Goal: Task Accomplishment & Management: Use online tool/utility

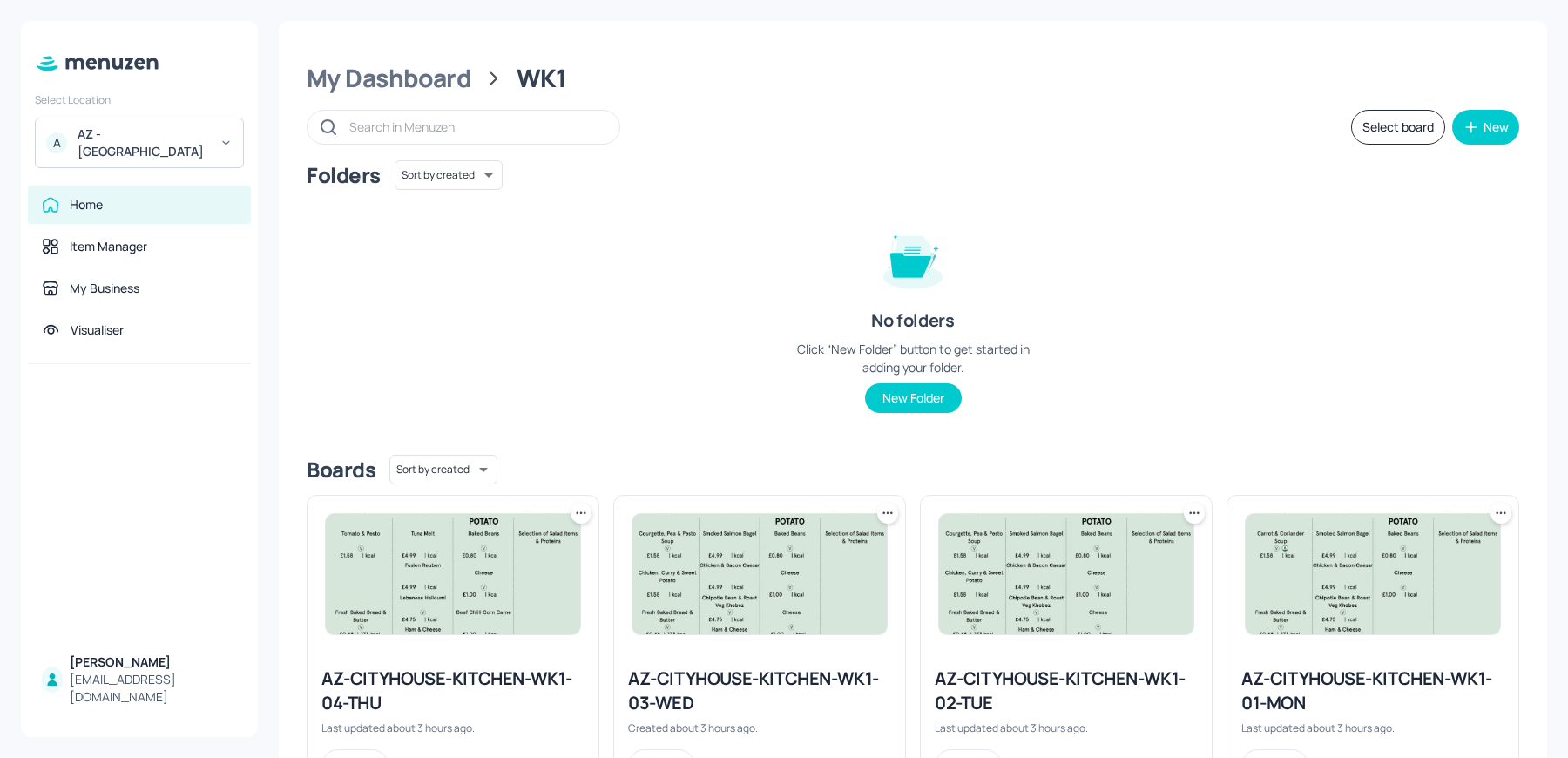
scroll to position [79, 0]
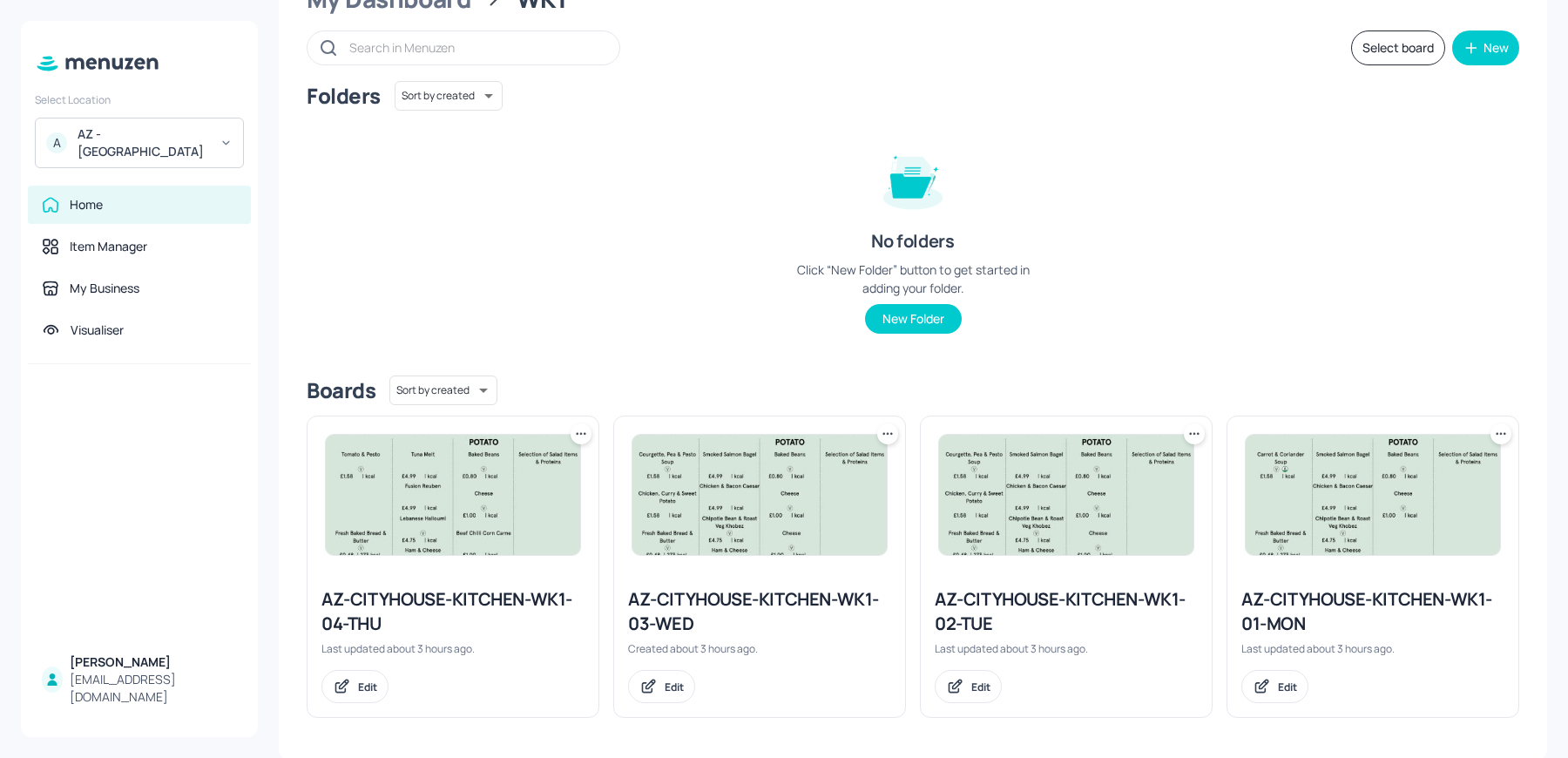
click at [442, 569] on div at bounding box center [452, 495] width 291 height 157
click at [419, 528] on img at bounding box center [453, 495] width 255 height 120
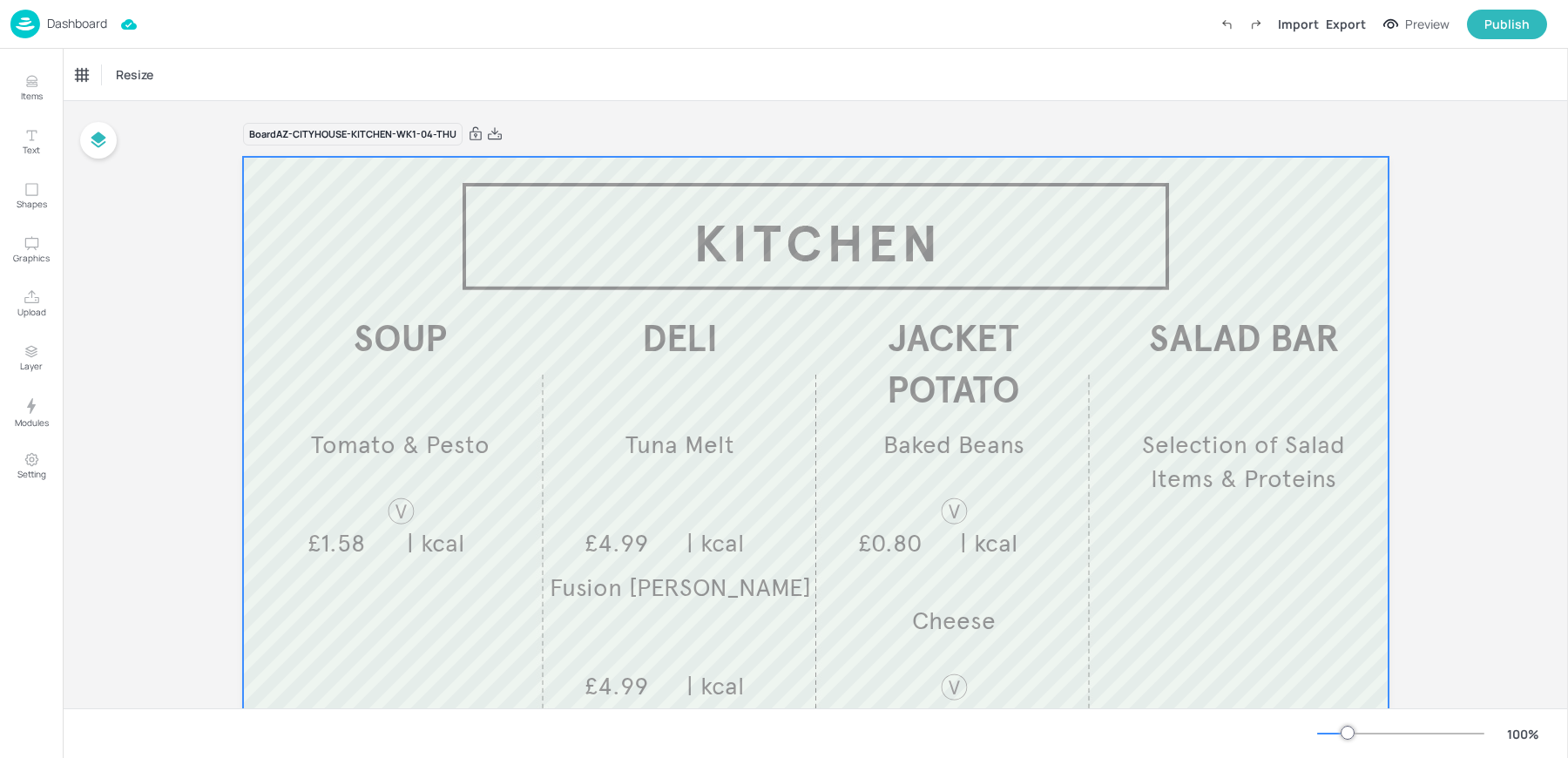
scroll to position [267, 0]
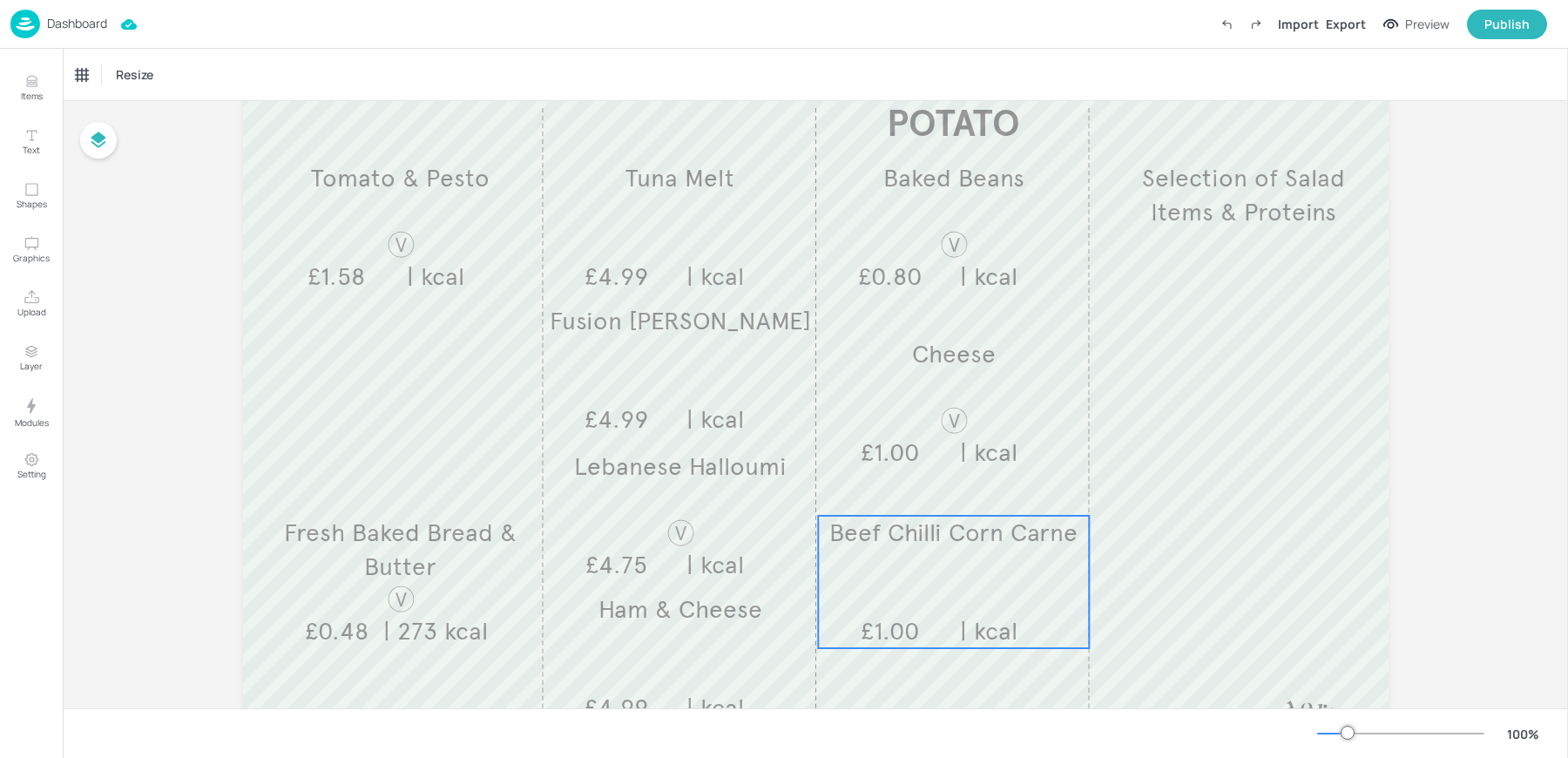
click at [906, 604] on div "Beef Chilli Corn Carne £1.00 | kcal" at bounding box center [953, 581] width 271 height 133
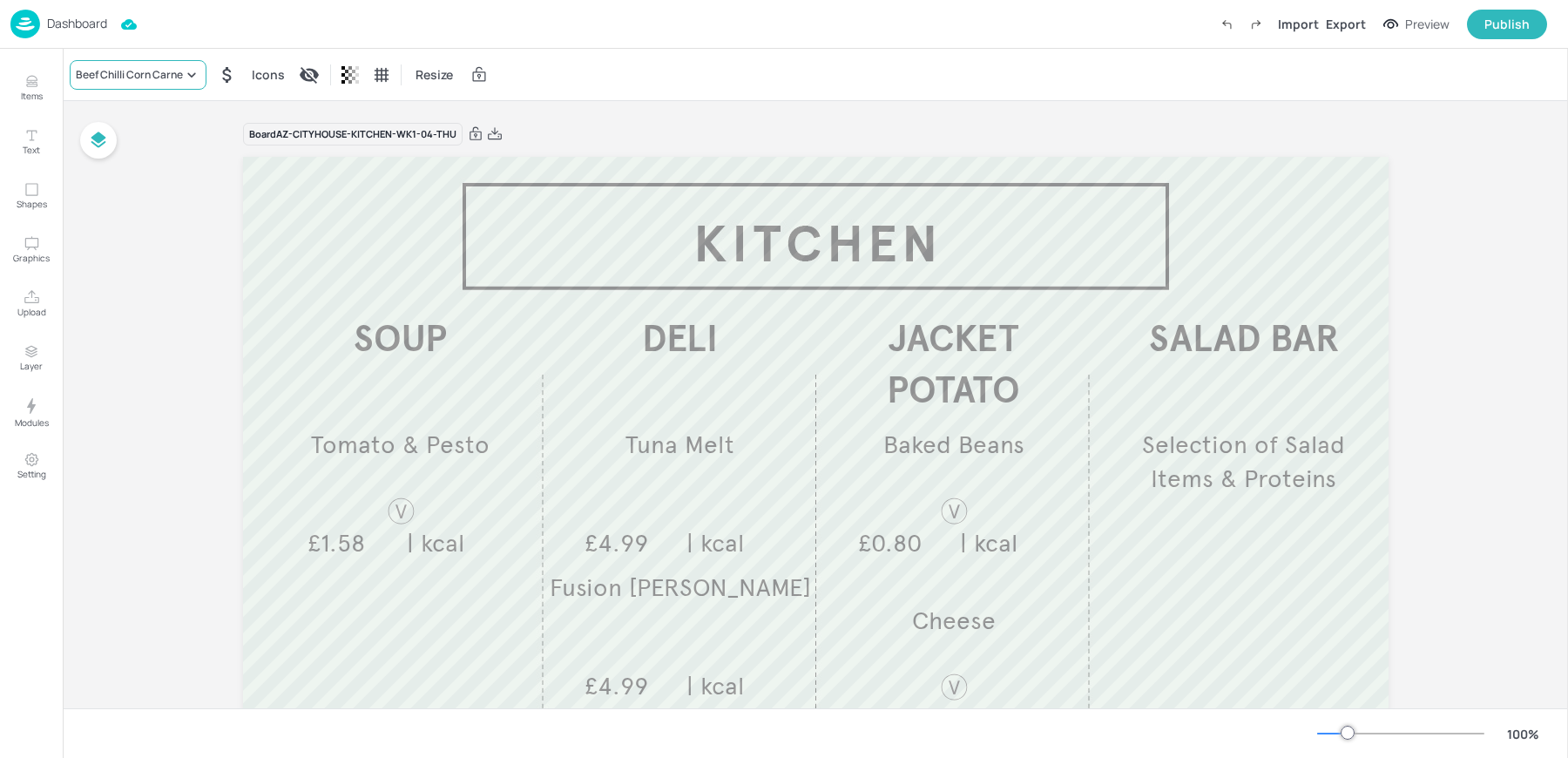
click at [151, 79] on div "Beef Chilli Corn Carne" at bounding box center [129, 75] width 107 height 16
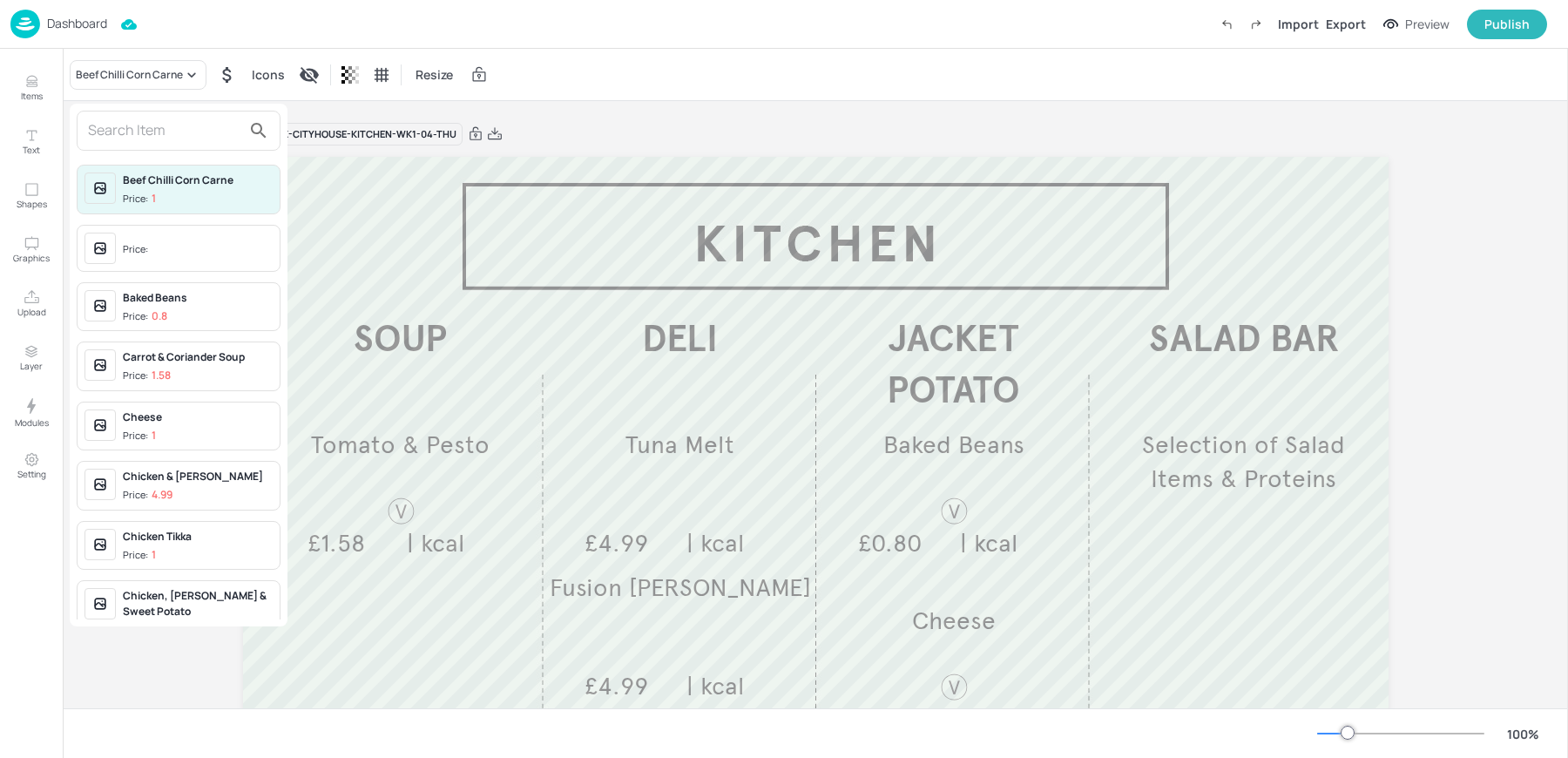
click at [134, 148] on div at bounding box center [178, 131] width 204 height 40
click at [126, 141] on input "text" at bounding box center [164, 131] width 154 height 28
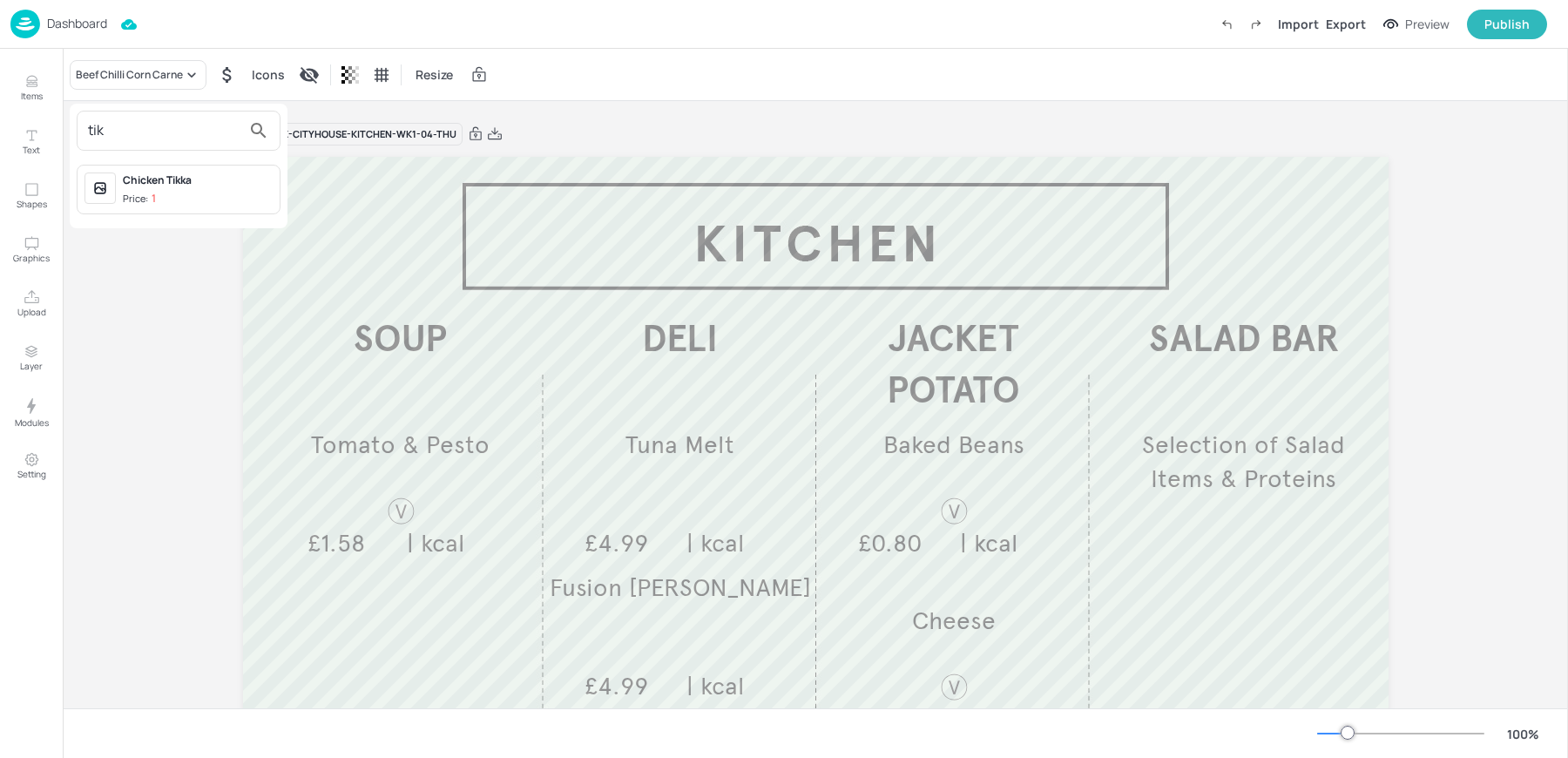
type input "tik"
click at [155, 182] on div "Chicken Tikka" at bounding box center [198, 180] width 150 height 16
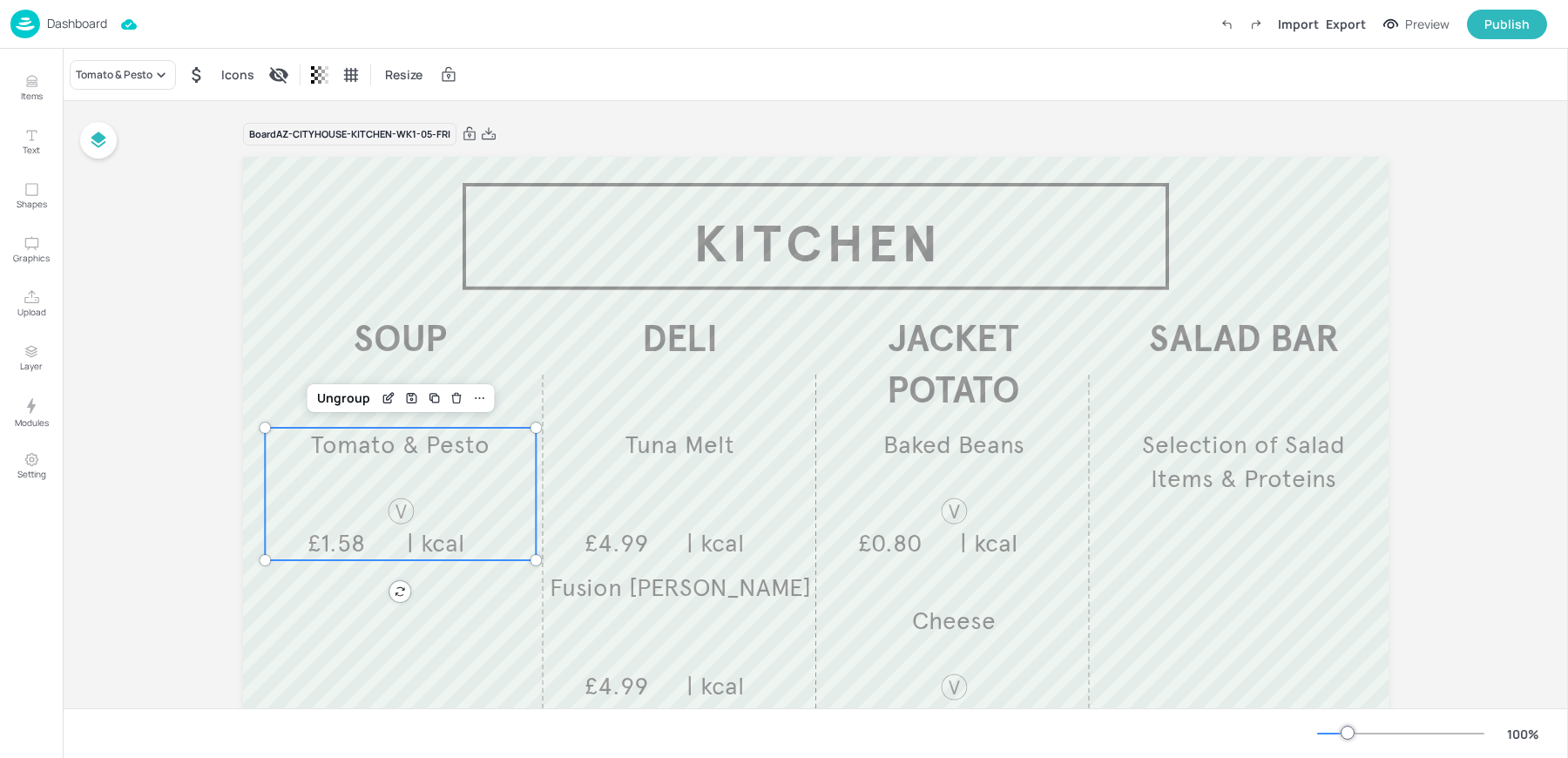
click at [445, 472] on div "Tomato & Pesto £1.58 | kcal" at bounding box center [400, 494] width 271 height 133
click at [90, 78] on div "Tomato & Pesto" at bounding box center [113, 75] width 76 height 16
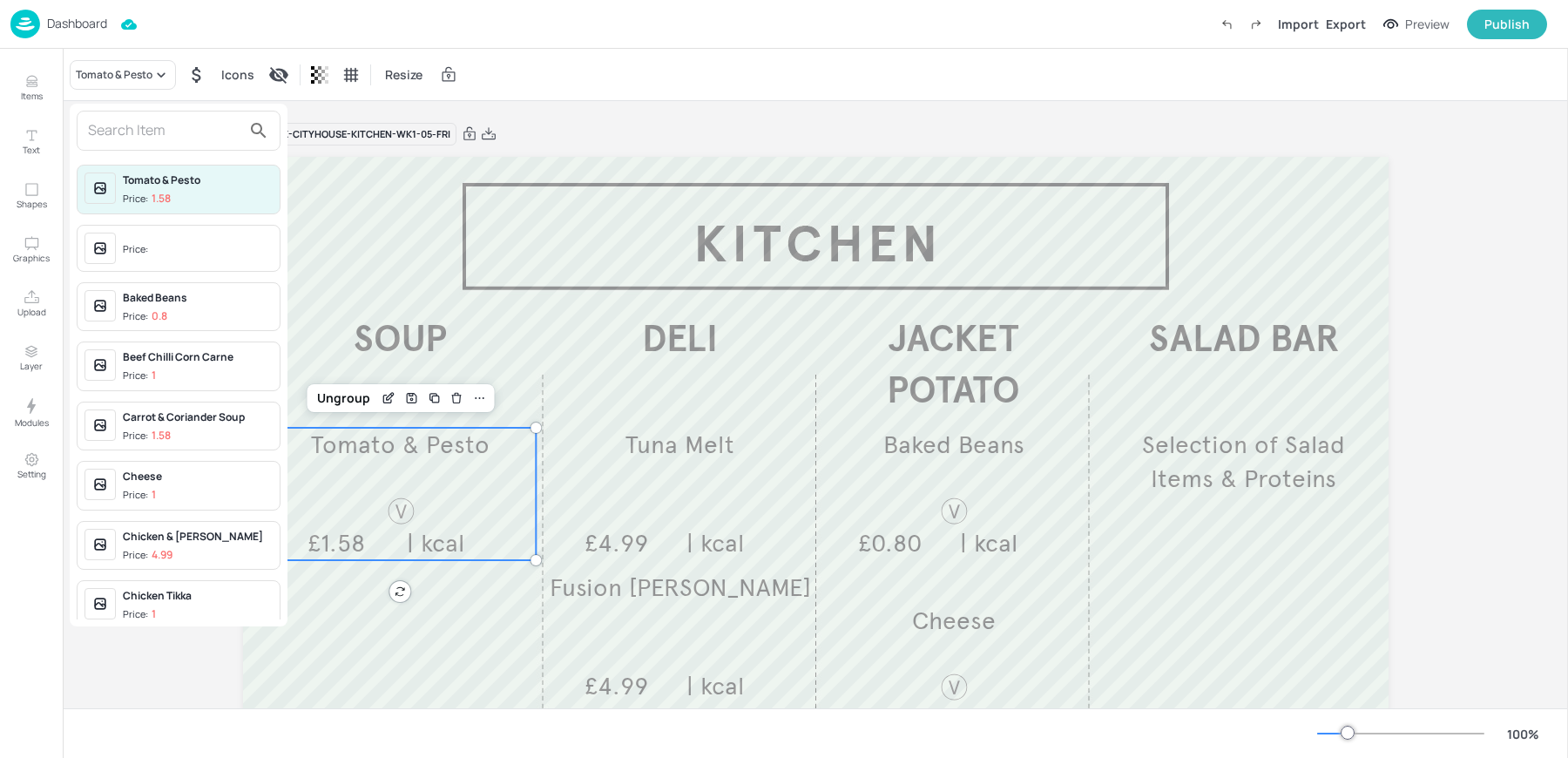
click at [118, 130] on input "text" at bounding box center [164, 131] width 154 height 28
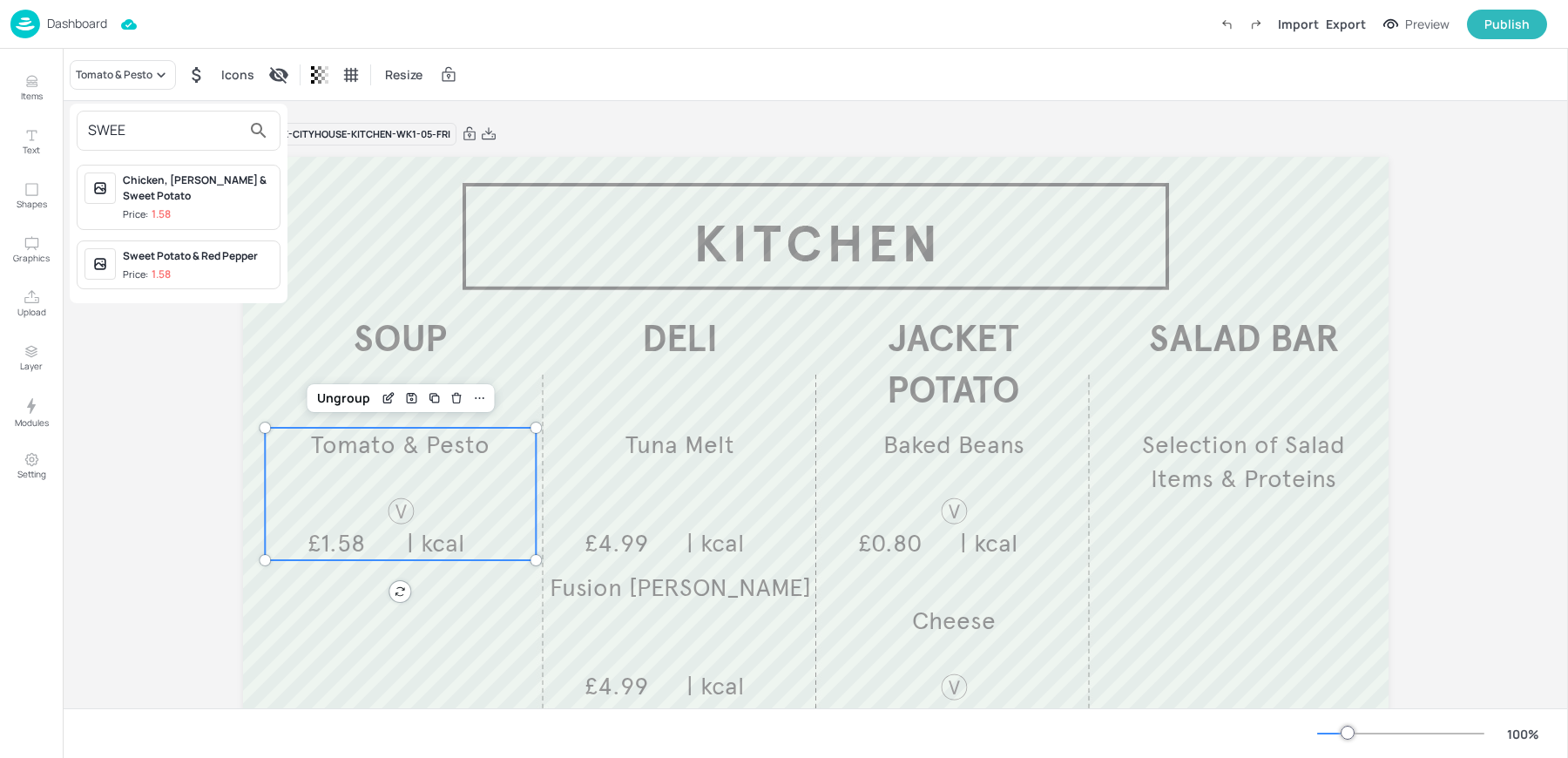
type input "SWEE"
click at [173, 263] on div "Sweet Potato & Red Pepper Price: 1.58" at bounding box center [198, 265] width 150 height 34
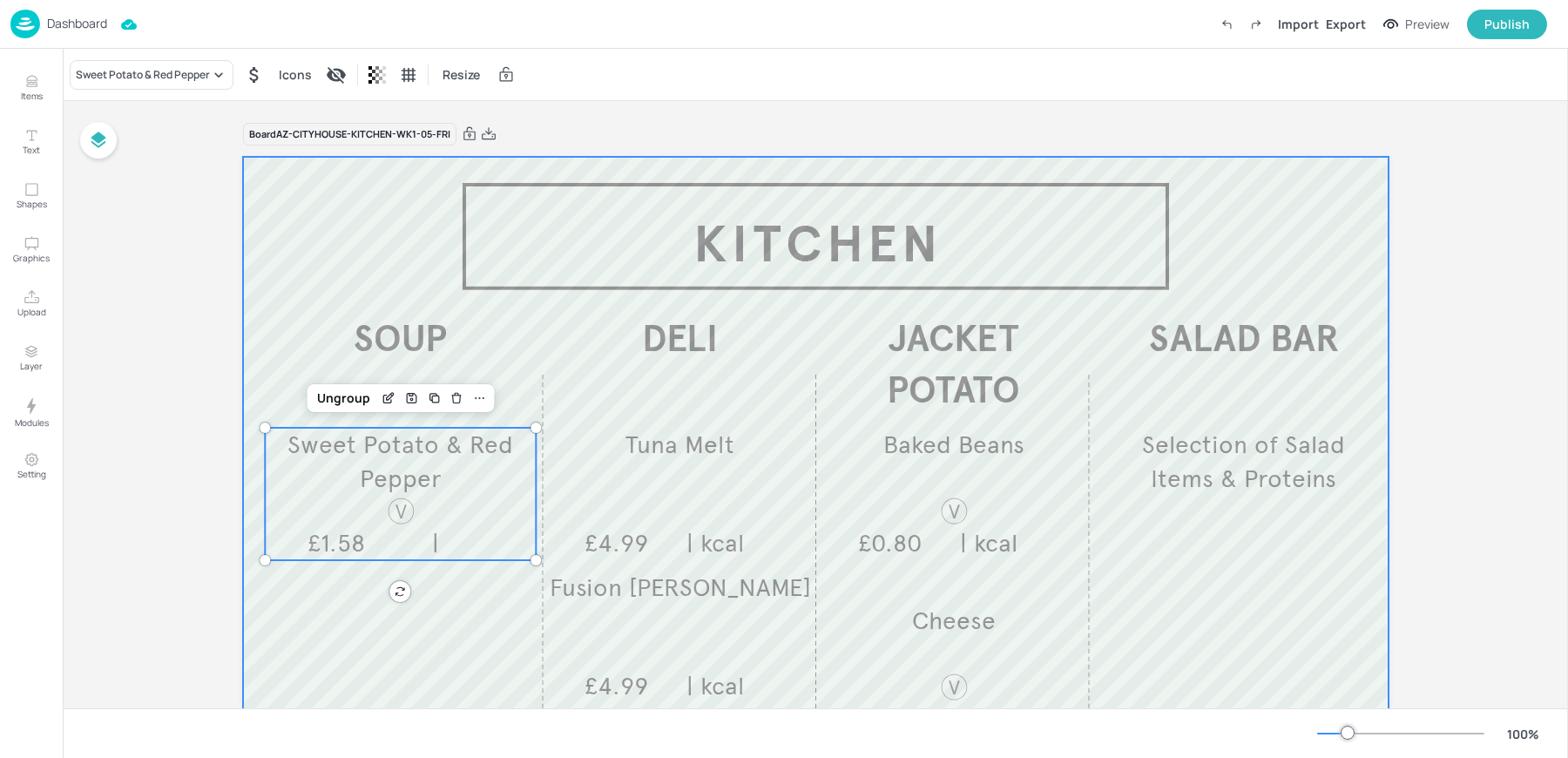
scroll to position [223, 0]
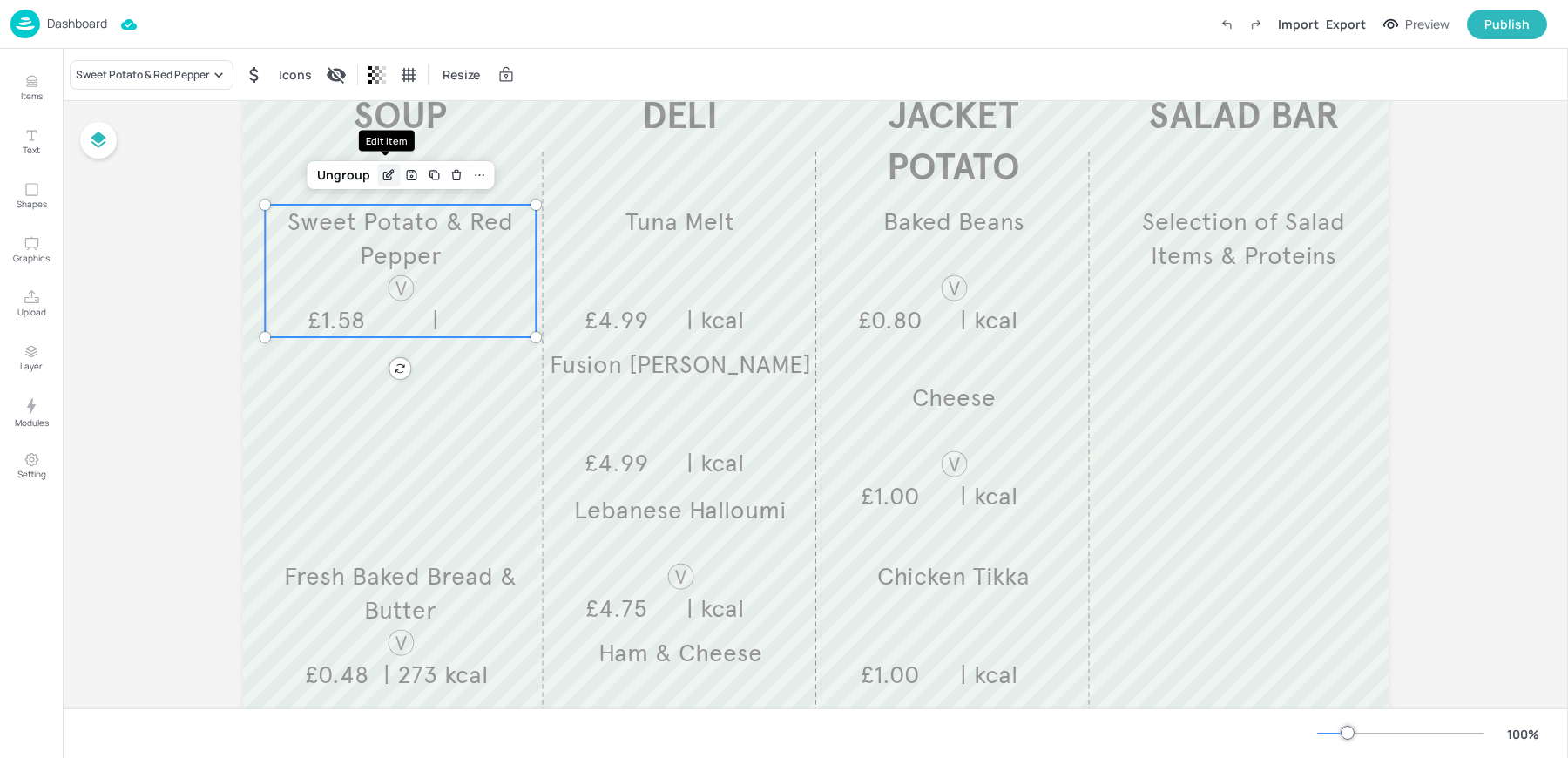
click at [387, 173] on icon "Edit Item" at bounding box center [390, 173] width 7 height 7
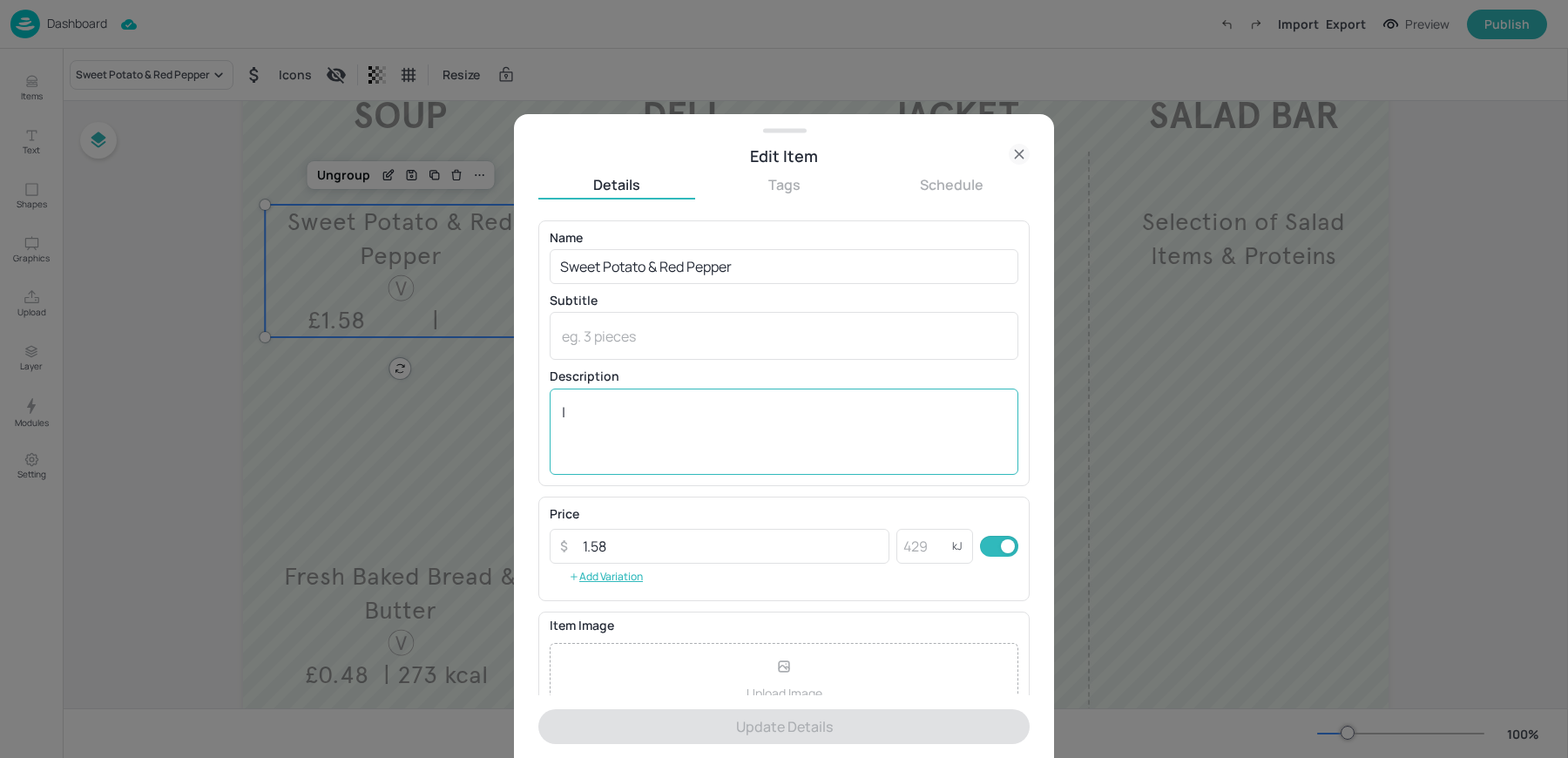
click at [623, 415] on textarea "|" at bounding box center [784, 430] width 444 height 57
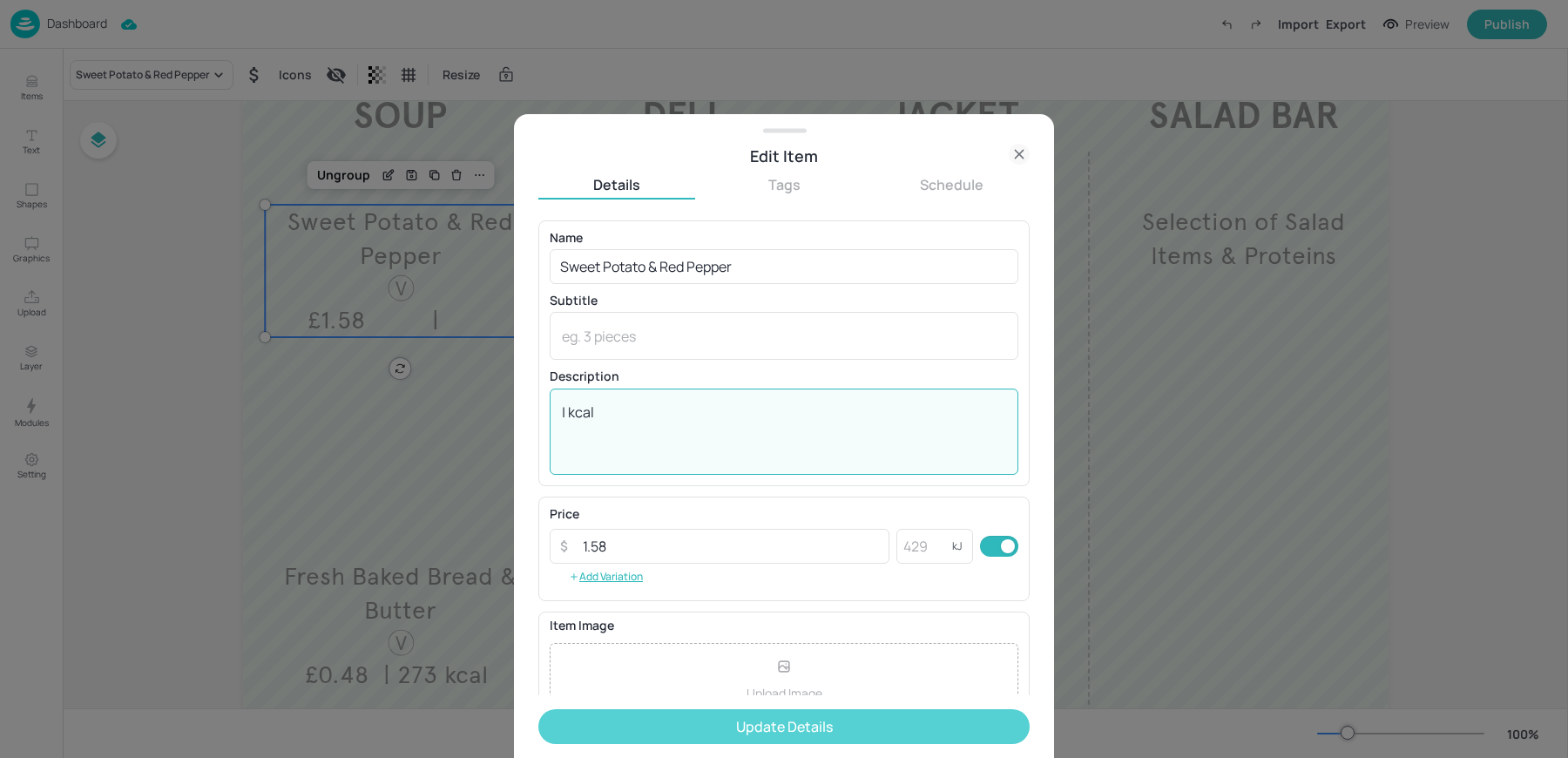
type textarea "| kcal"
click at [644, 724] on button "Update Details" at bounding box center [783, 726] width 491 height 35
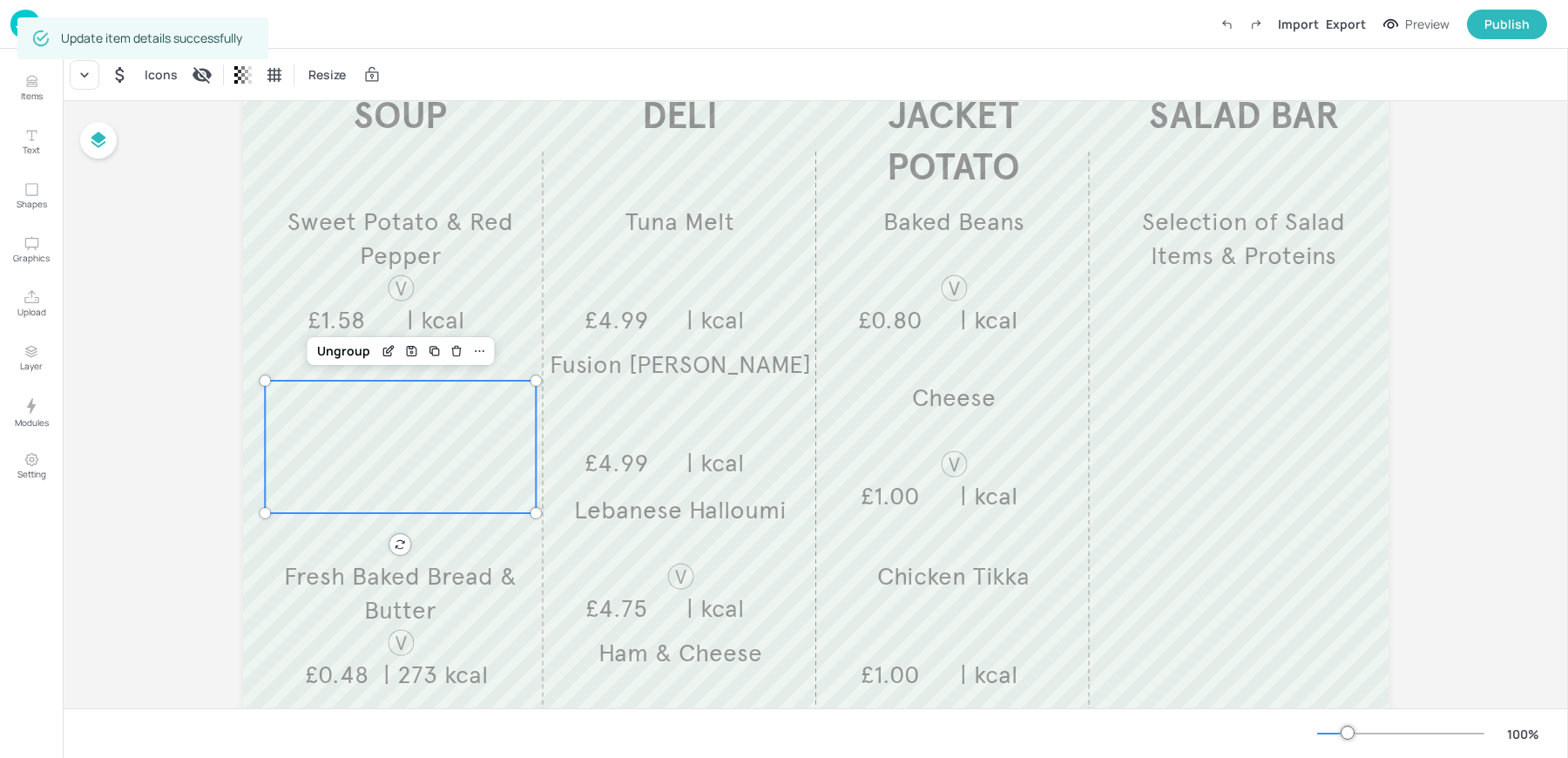
click at [431, 446] on div at bounding box center [400, 446] width 271 height 133
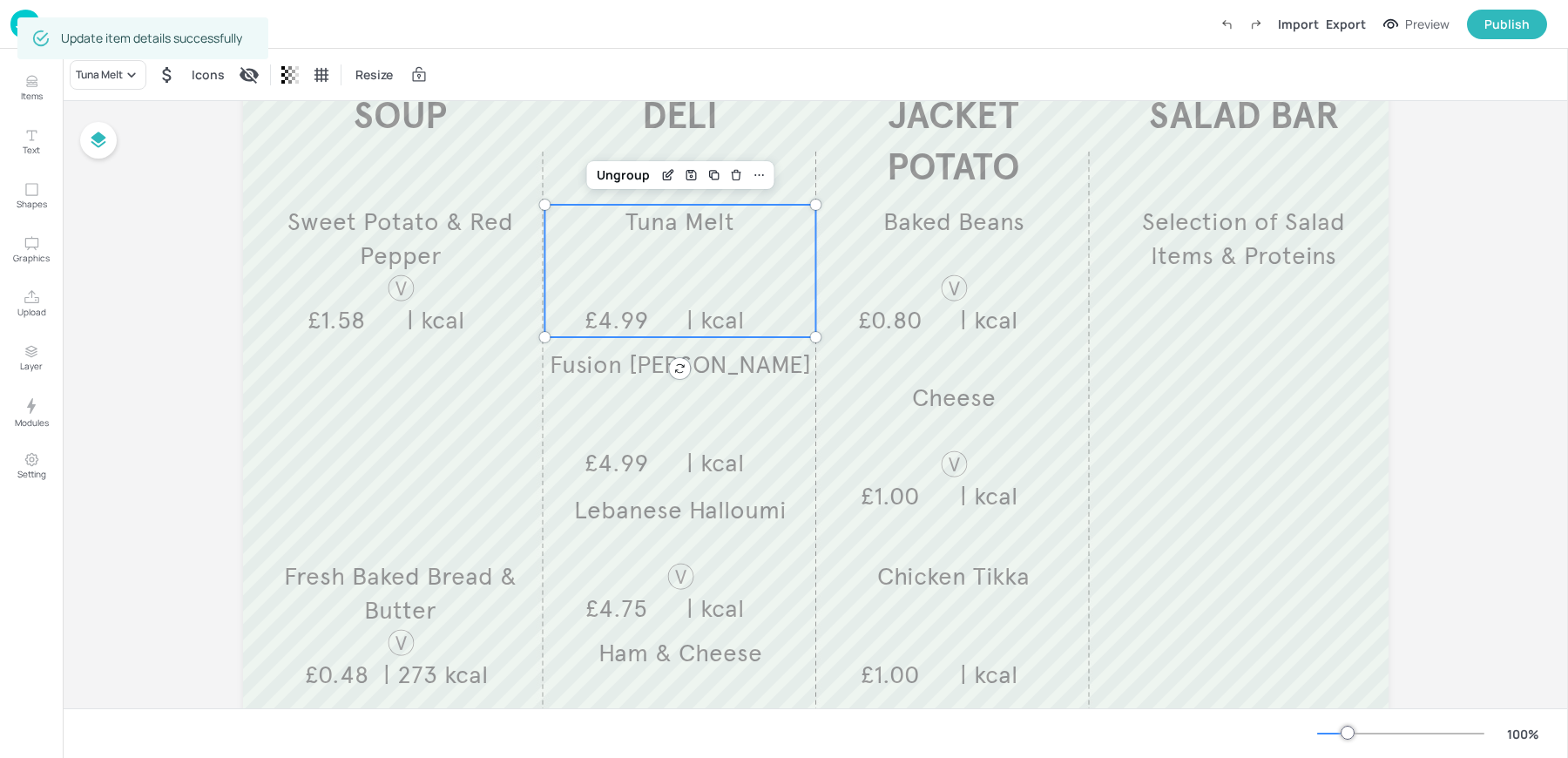
click at [618, 270] on div "Tuna Melt £4.99 | kcal" at bounding box center [680, 271] width 271 height 133
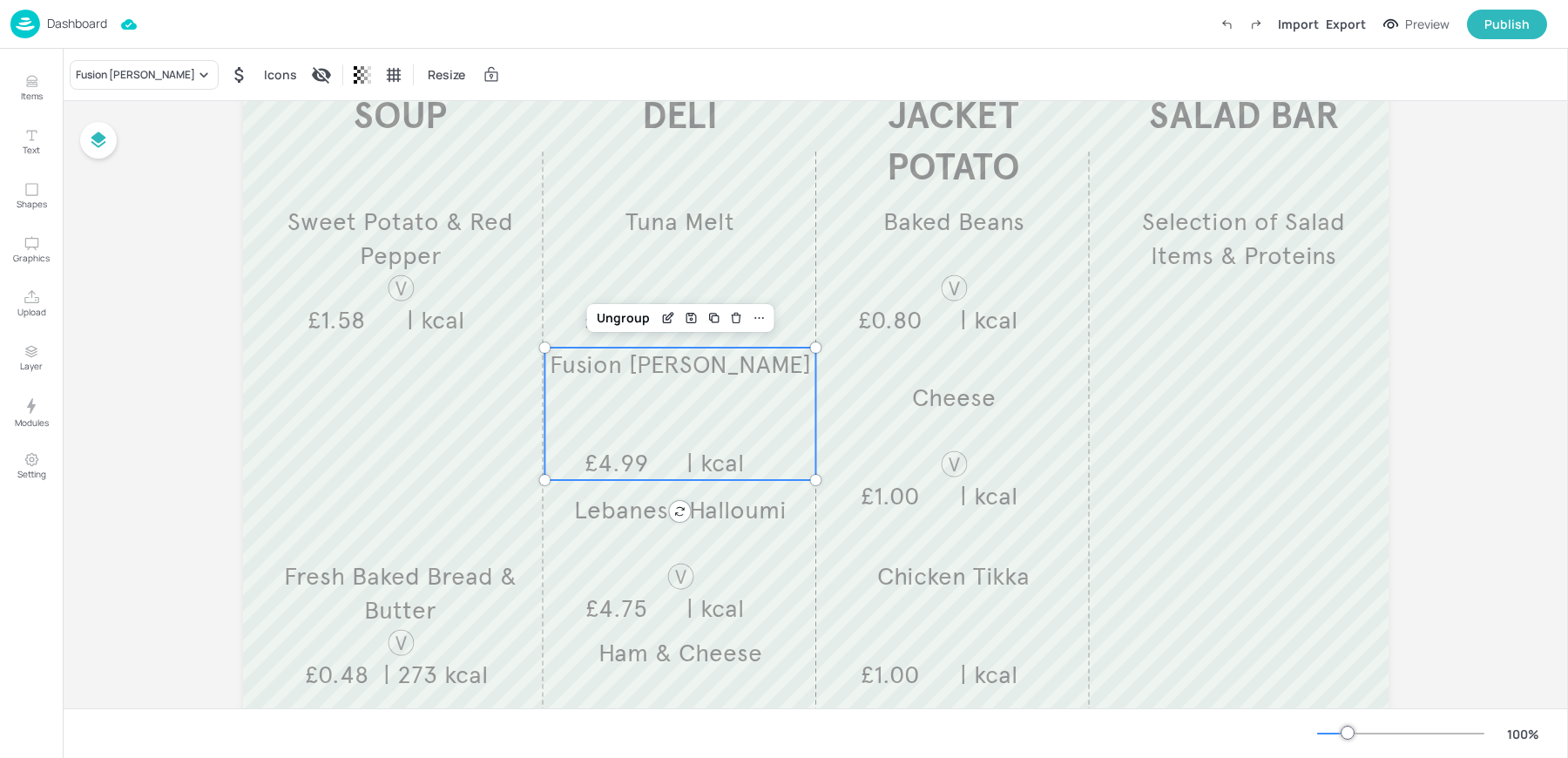
click at [641, 432] on div "Fusion Reuben £4.99 | kcal" at bounding box center [680, 414] width 271 height 133
click at [630, 582] on div "Lebanese Halloumi £4.75 | kcal" at bounding box center [680, 559] width 271 height 133
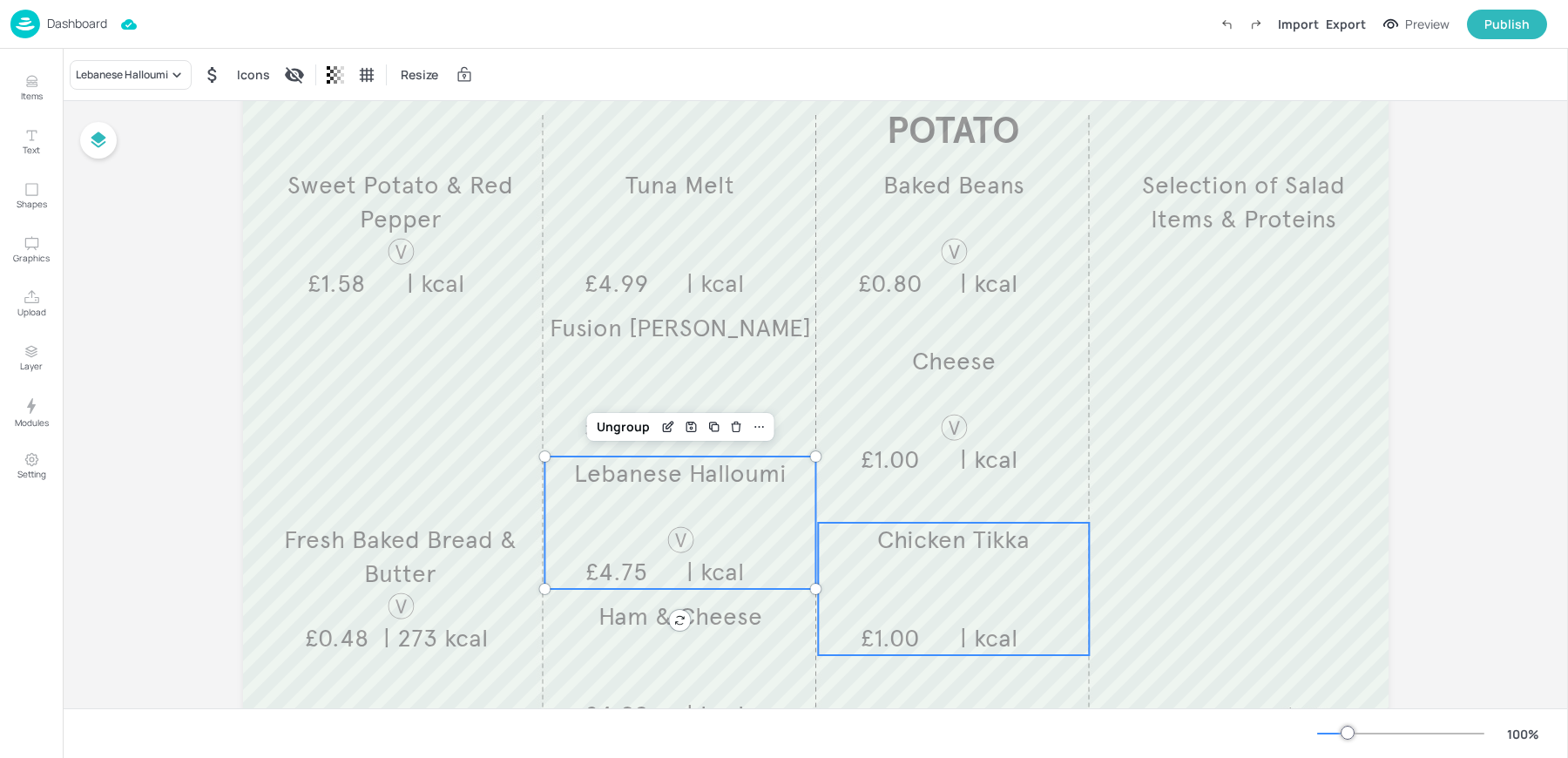
scroll to position [224, 0]
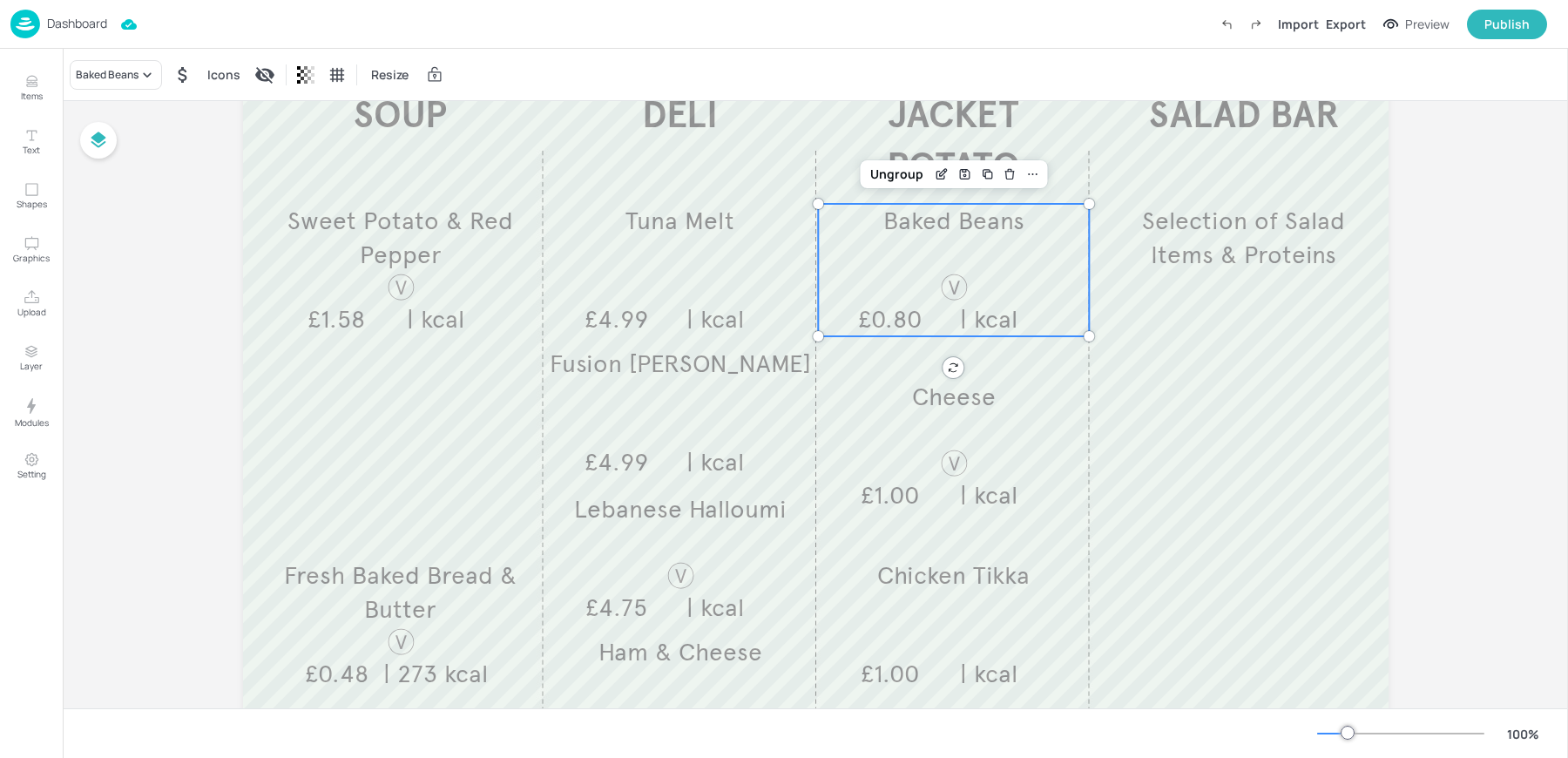
click at [892, 294] on div "Baked Beans £0.80 | kcal" at bounding box center [953, 270] width 271 height 133
click at [933, 598] on div "Chicken Tikka £1.00 | kcal" at bounding box center [953, 624] width 271 height 133
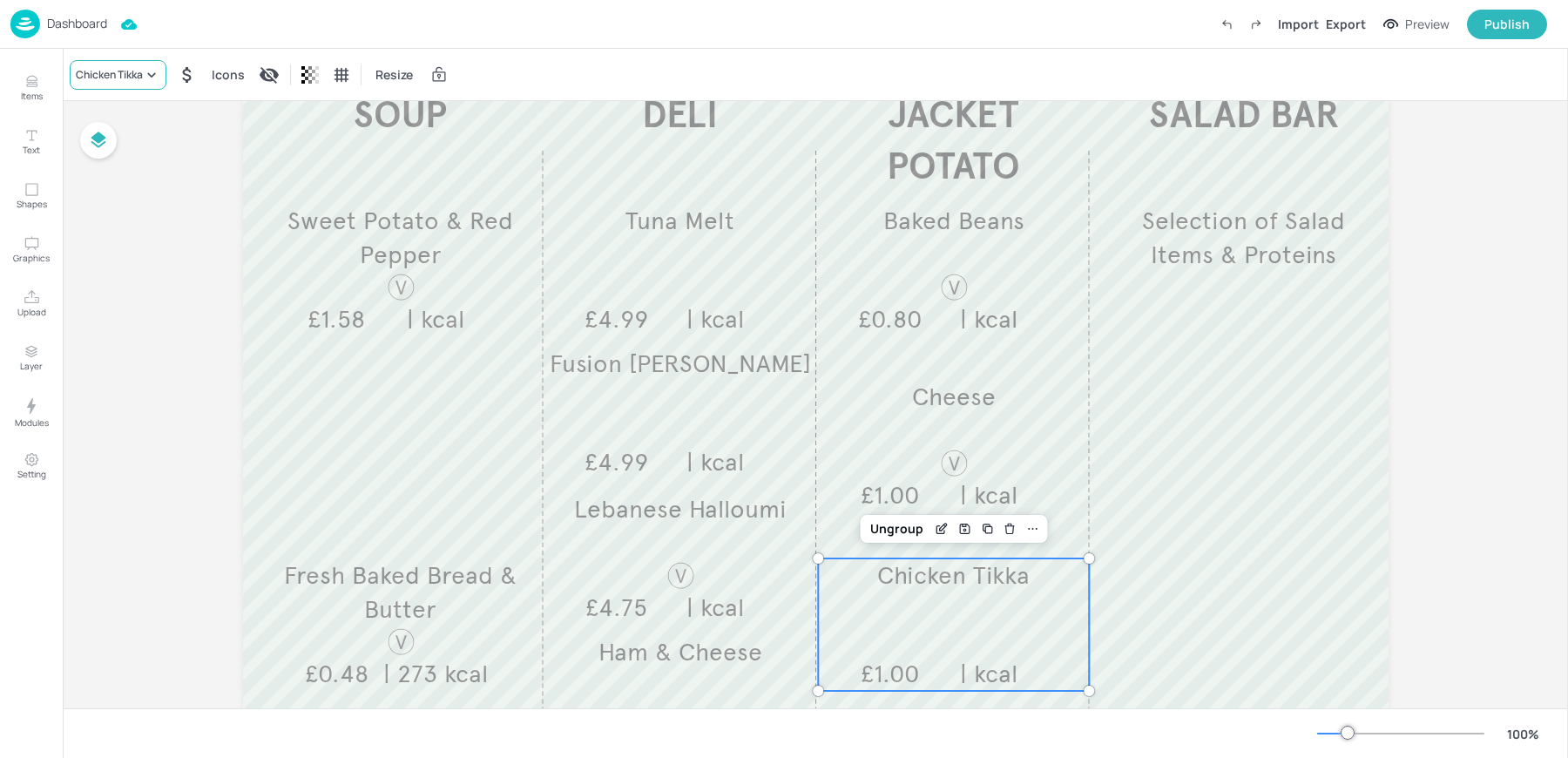
click at [124, 72] on div "Chicken Tikka" at bounding box center [109, 75] width 67 height 16
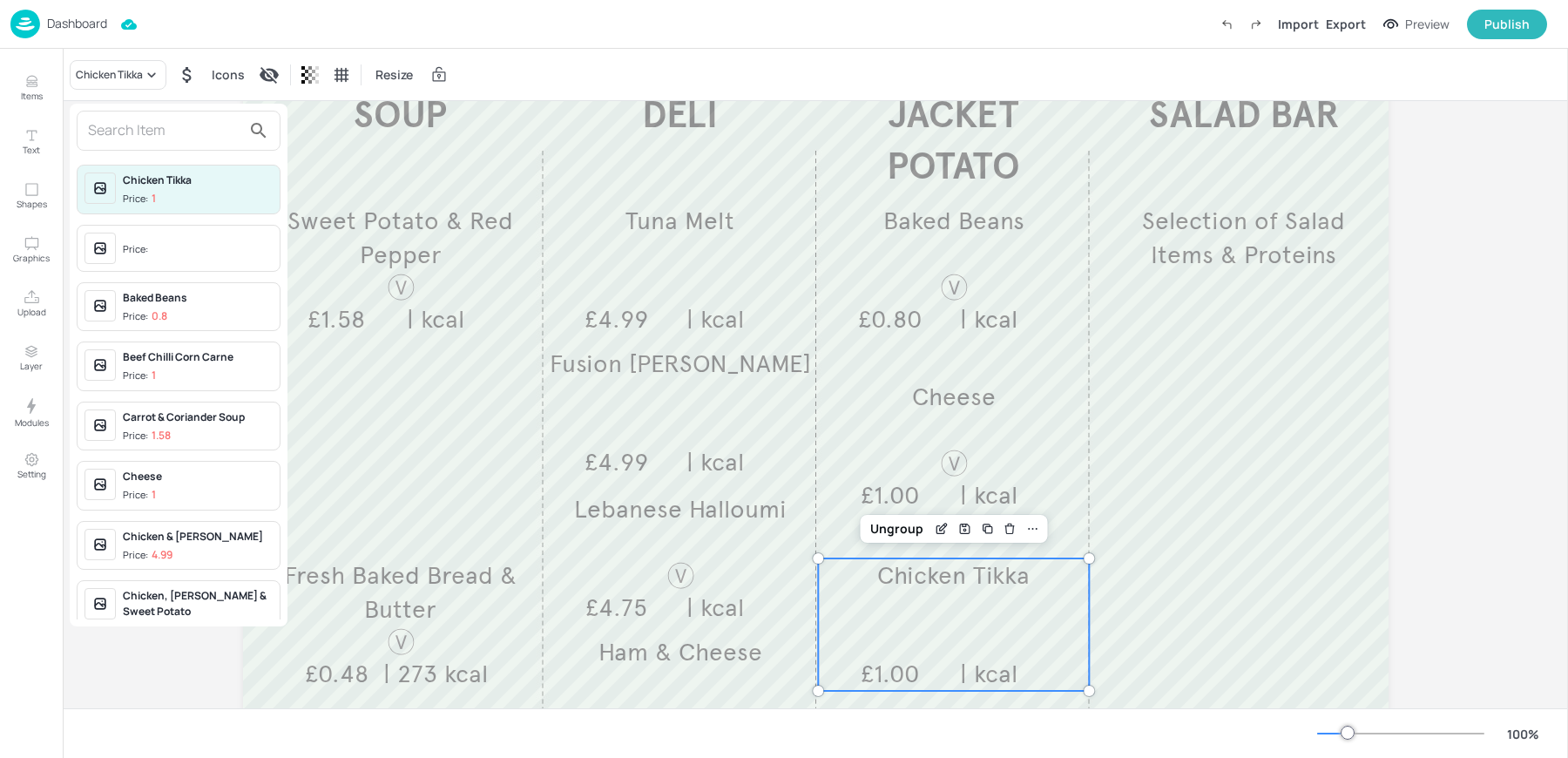
click at [166, 238] on span "Price:" at bounding box center [198, 250] width 150 height 28
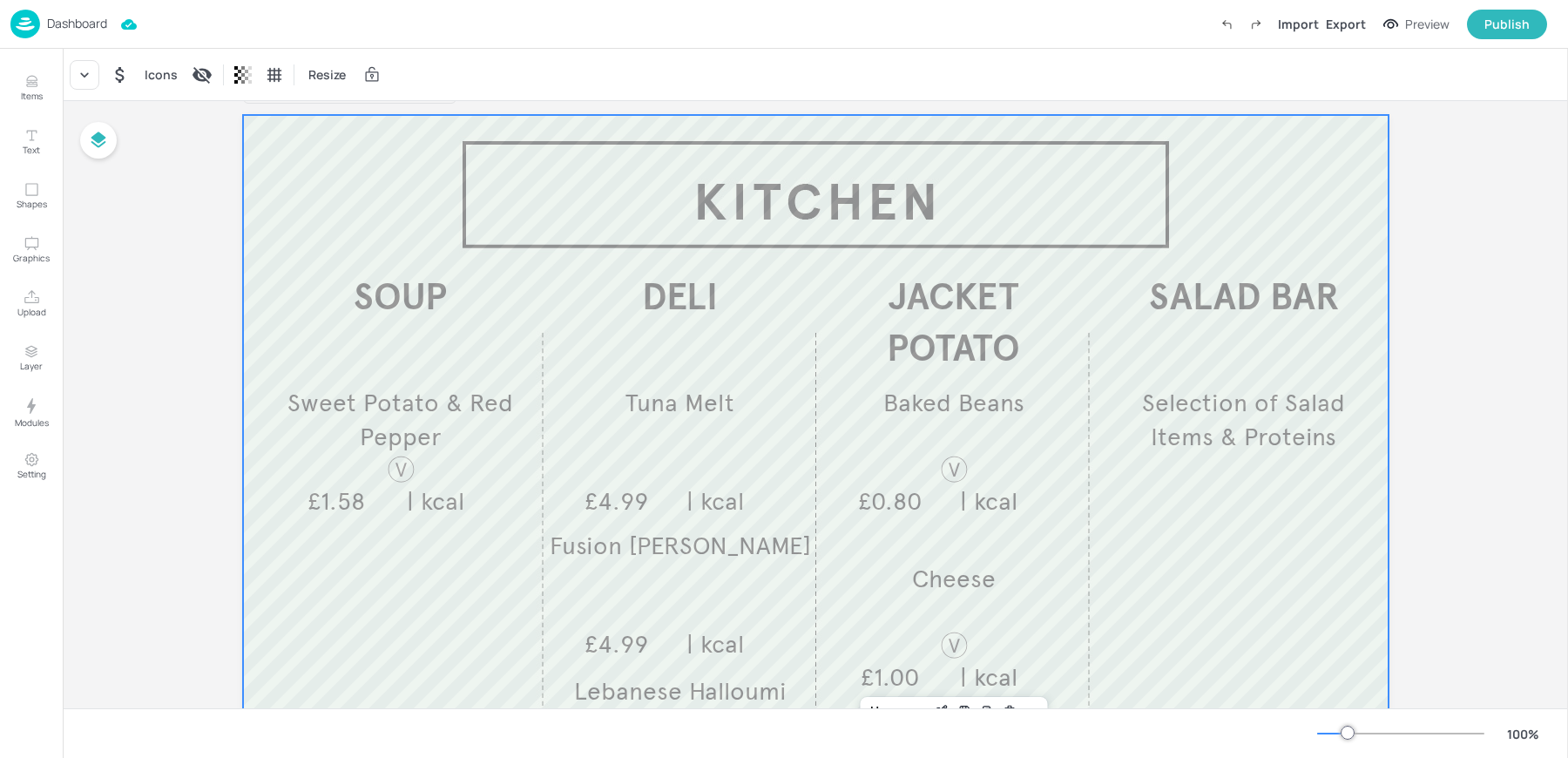
scroll to position [41, 0]
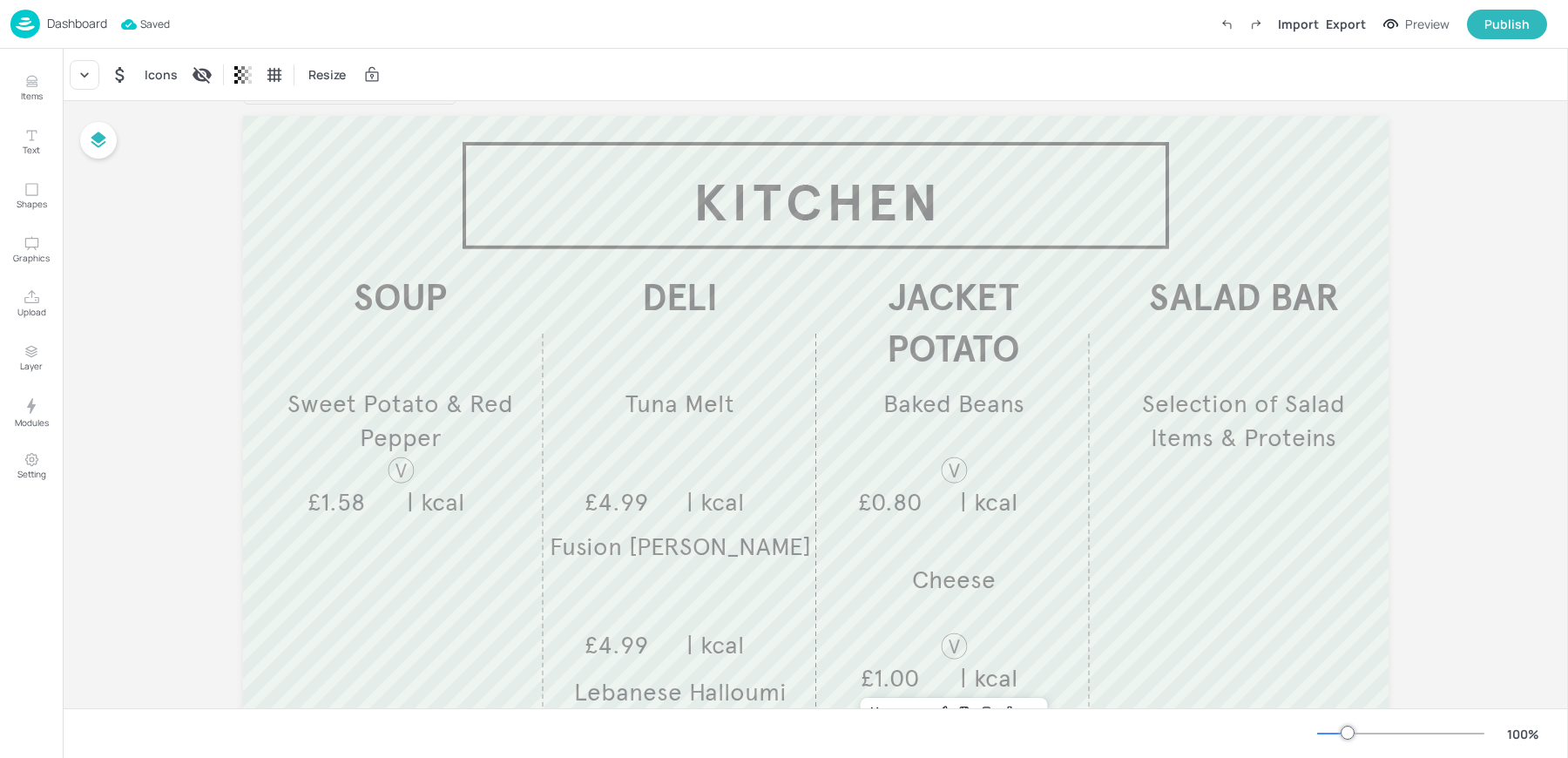
click at [1423, 409] on div "Board AZ-CITYHOUSE-KITCHEN-WK1-05-FRI SOUP DELI SALAD BAR JACKET POTATO Sweet P…" at bounding box center [816, 580] width 1243 height 1040
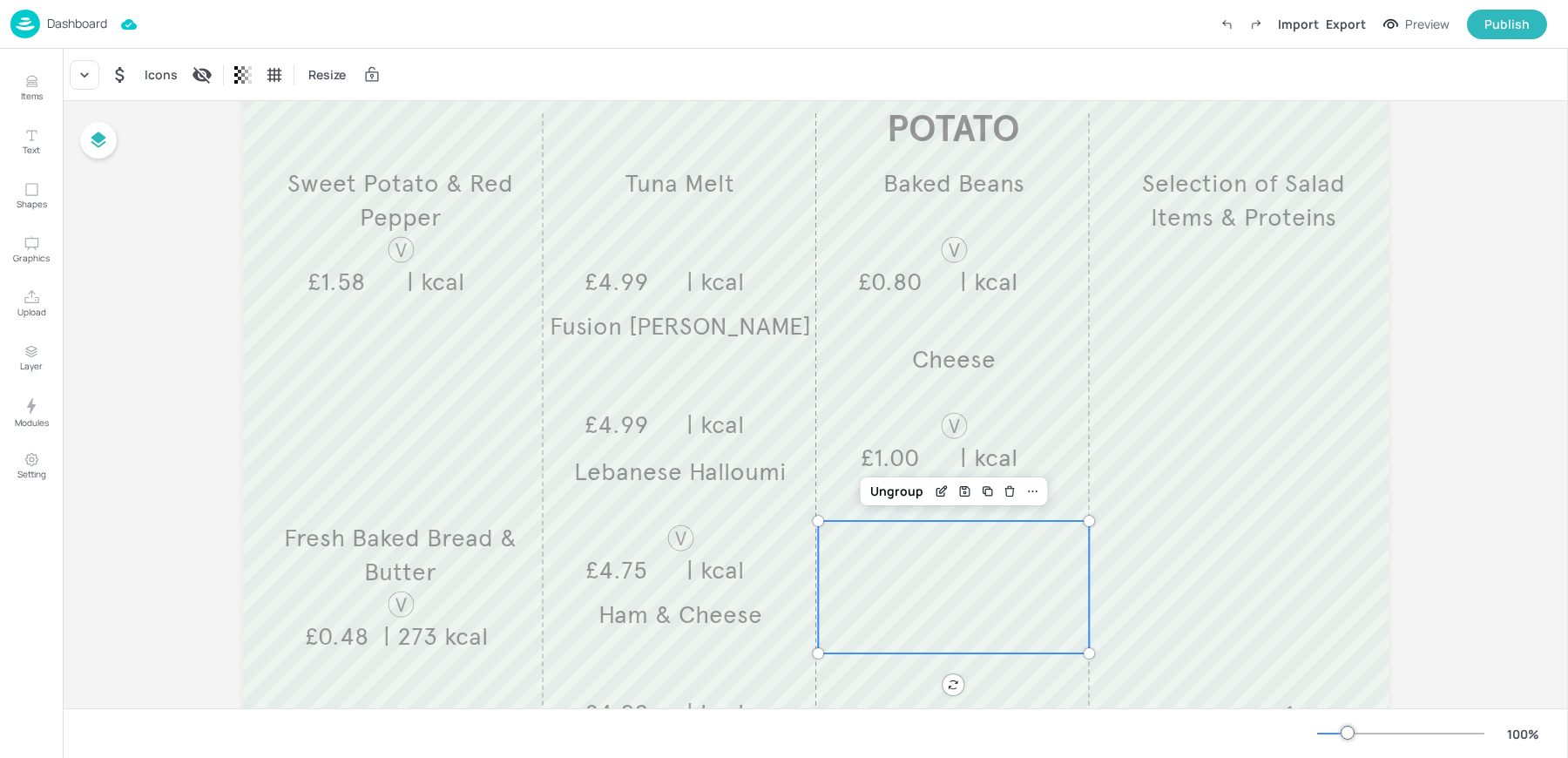
scroll to position [432, 0]
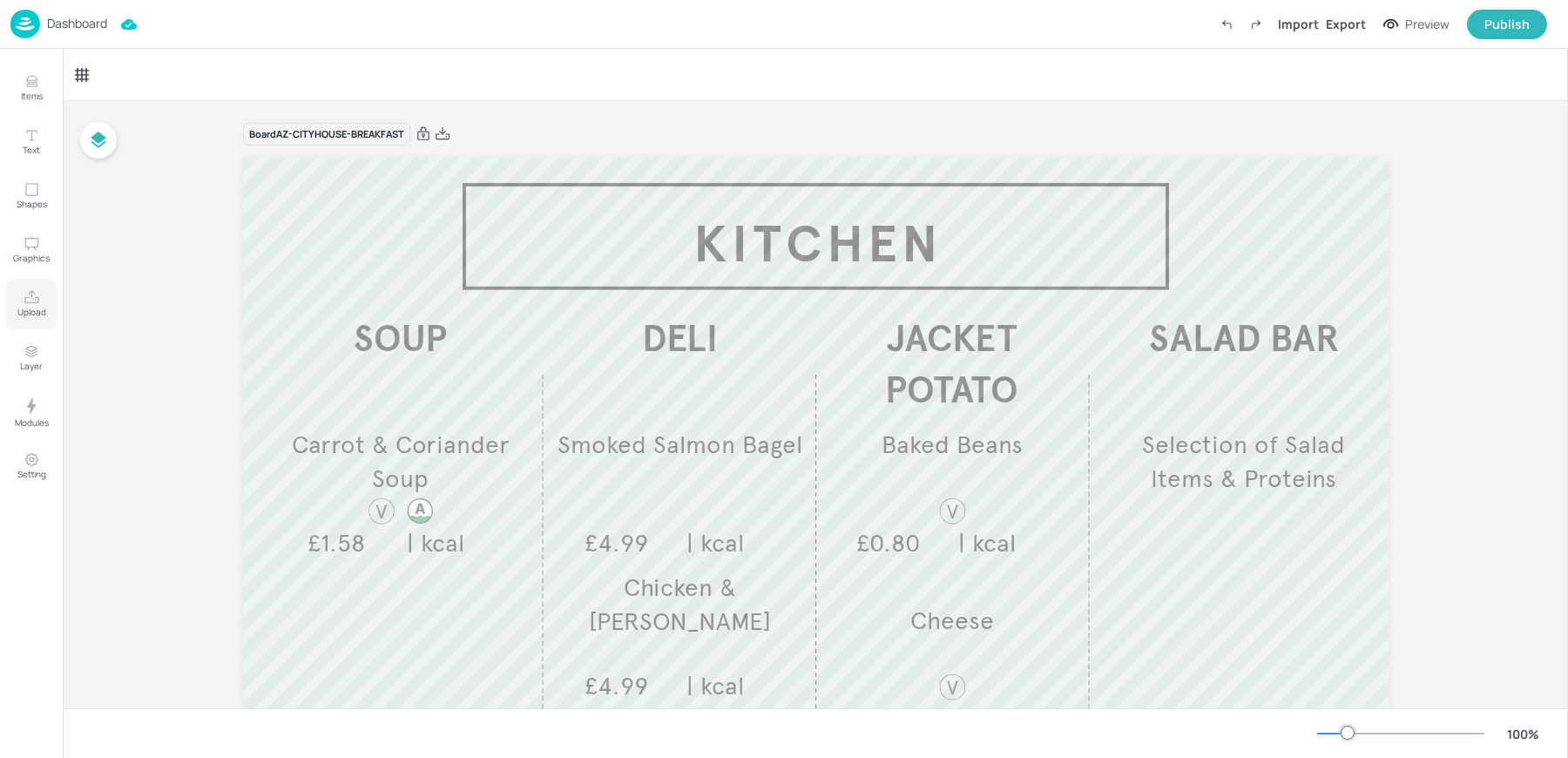
click at [28, 300] on icon "Upload" at bounding box center [32, 297] width 17 height 17
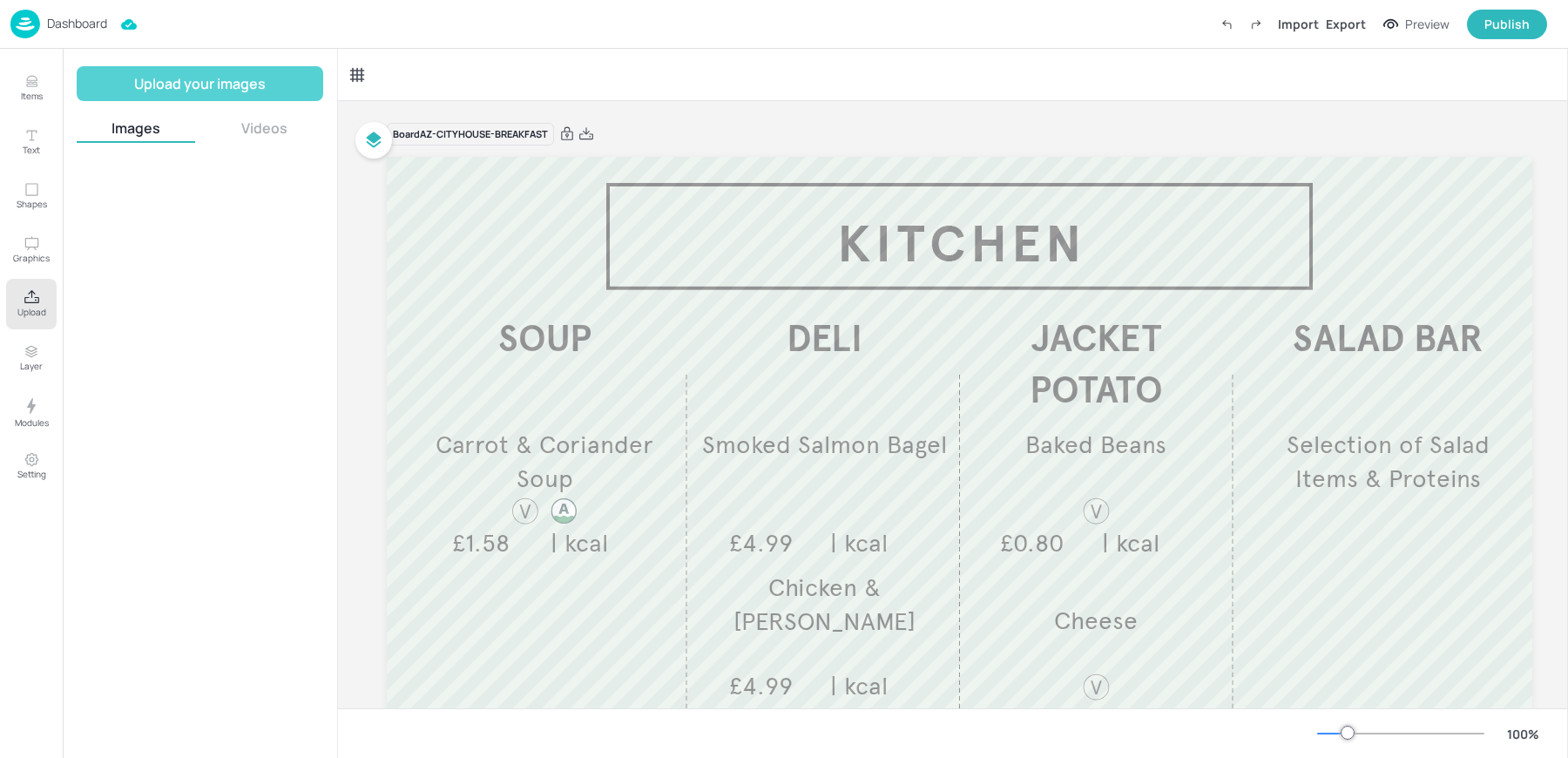
click at [195, 82] on button "Upload your images" at bounding box center [199, 83] width 247 height 35
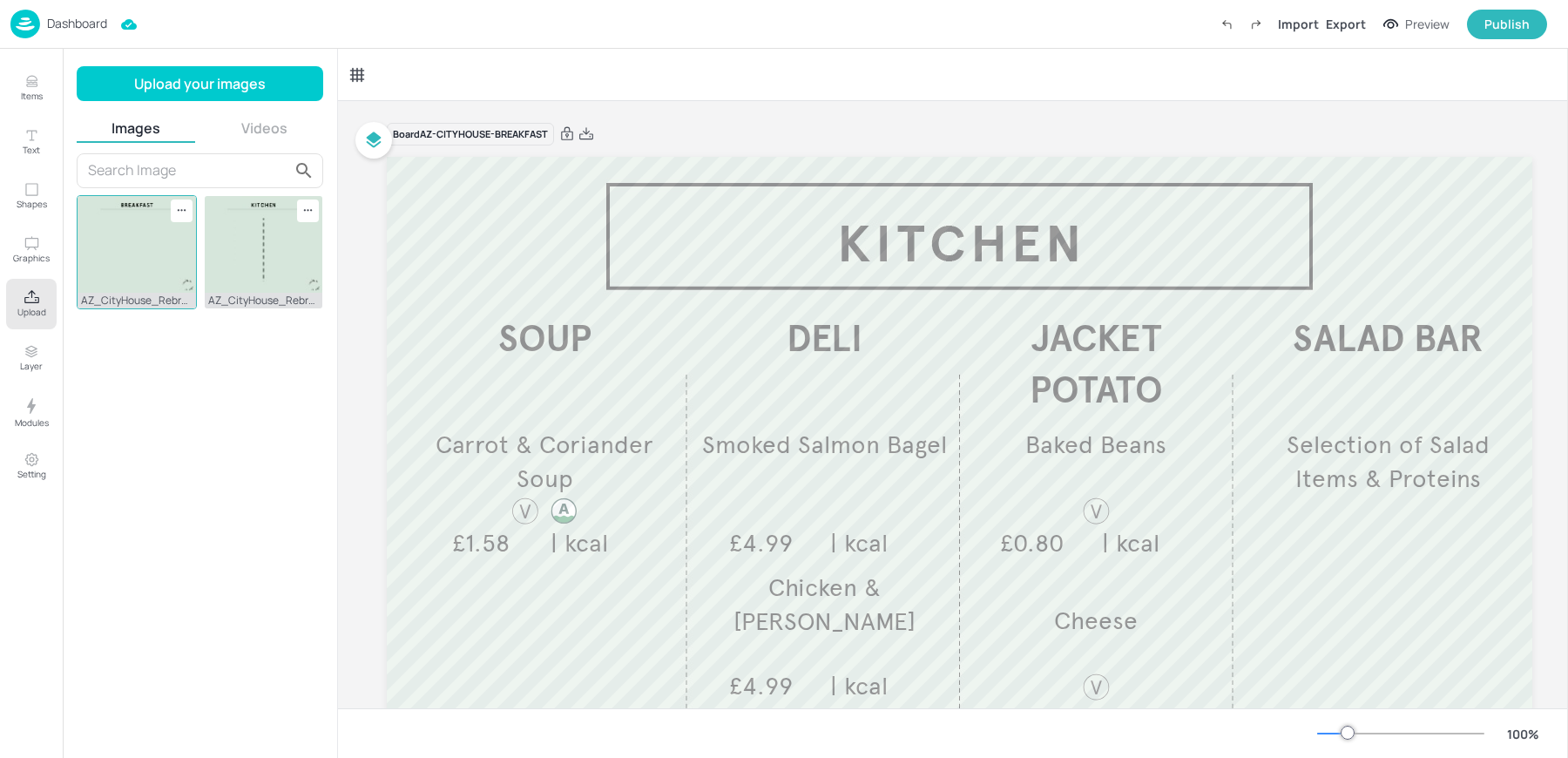
click at [132, 271] on img at bounding box center [136, 244] width 119 height 97
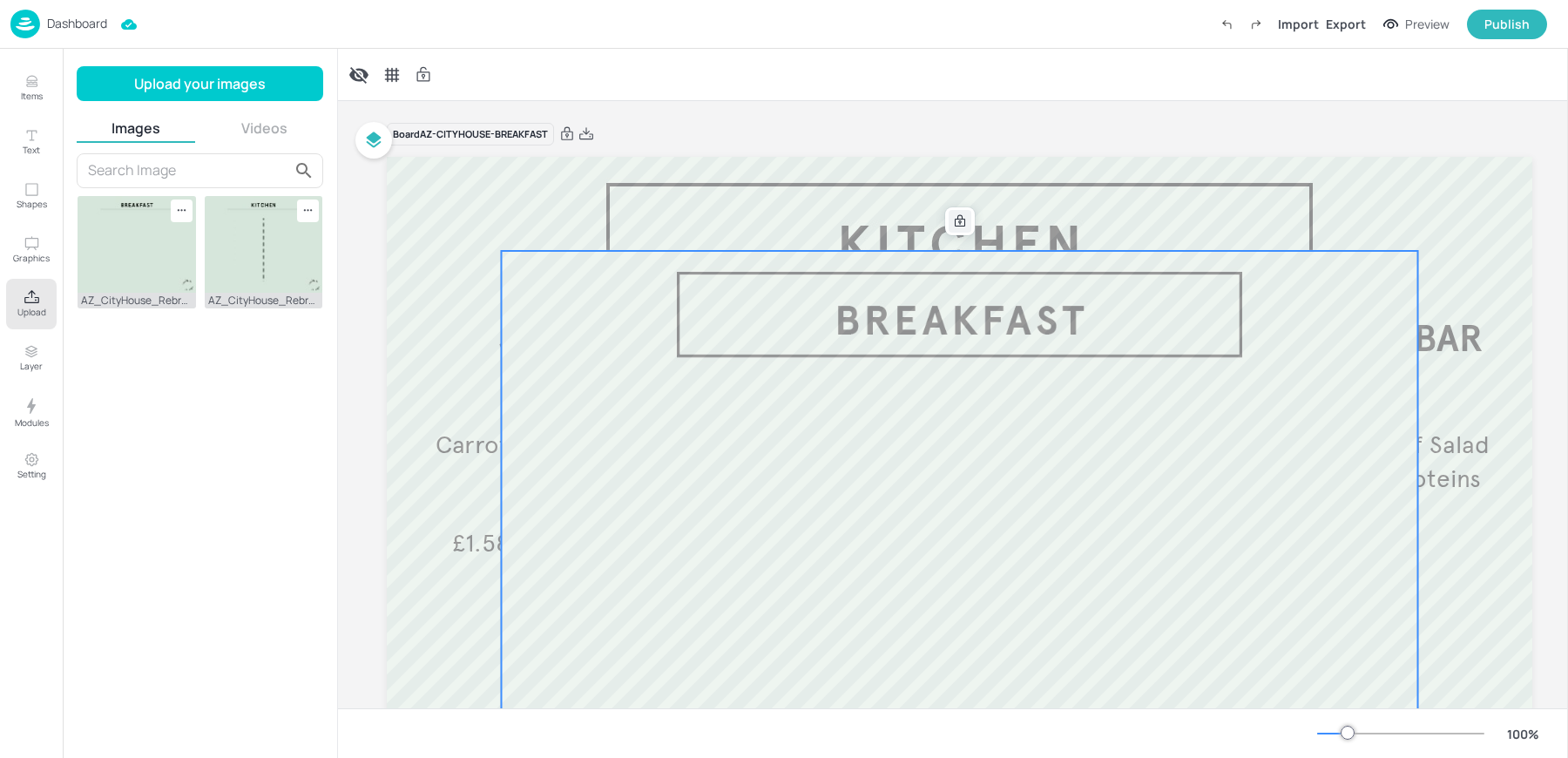
click at [954, 225] on icon at bounding box center [960, 221] width 14 height 14
click at [564, 138] on icon at bounding box center [567, 134] width 12 height 13
click at [990, 226] on icon at bounding box center [994, 221] width 14 height 14
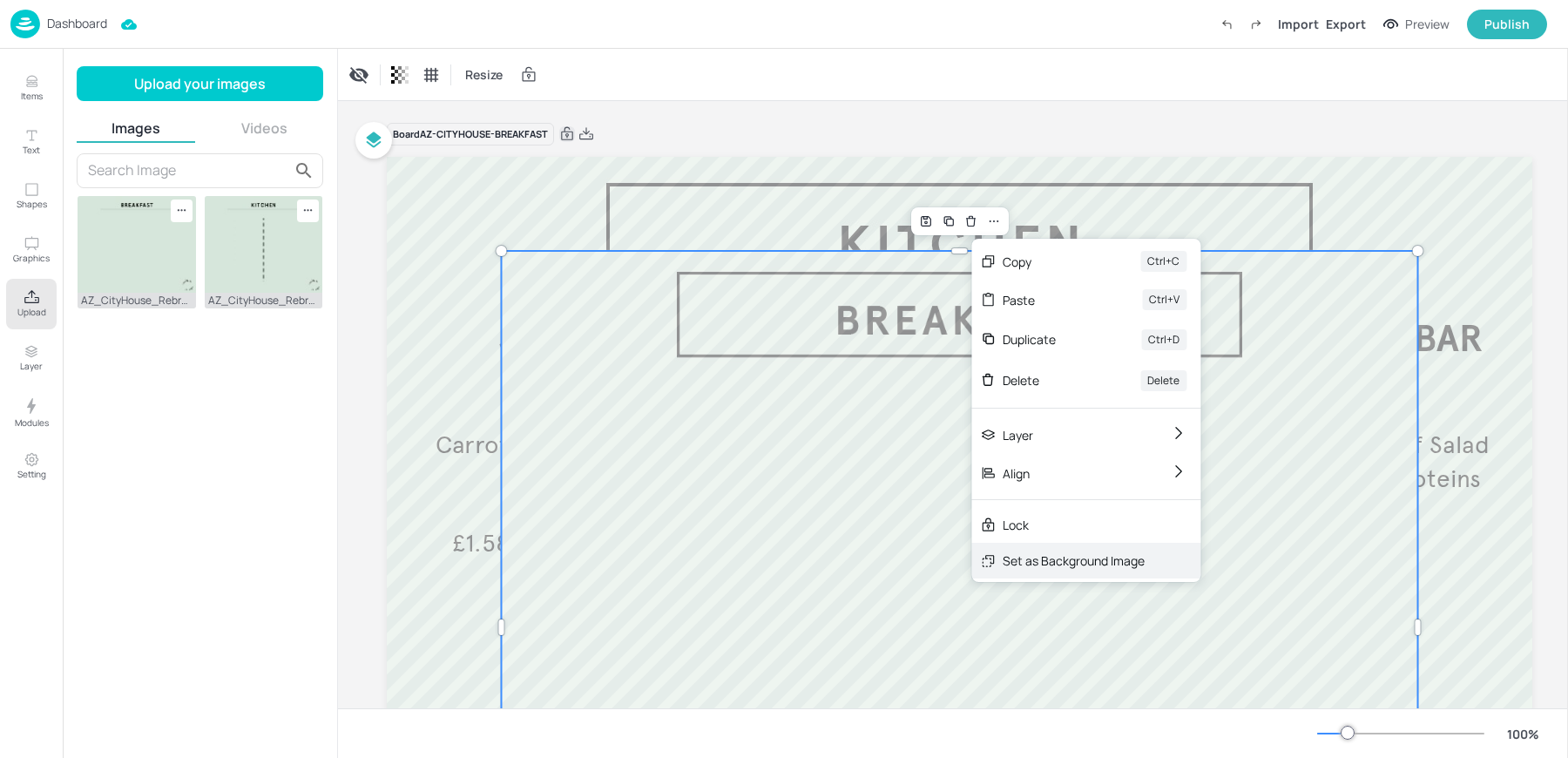
click at [1092, 559] on div "Set as Background Image" at bounding box center [1074, 560] width 142 height 18
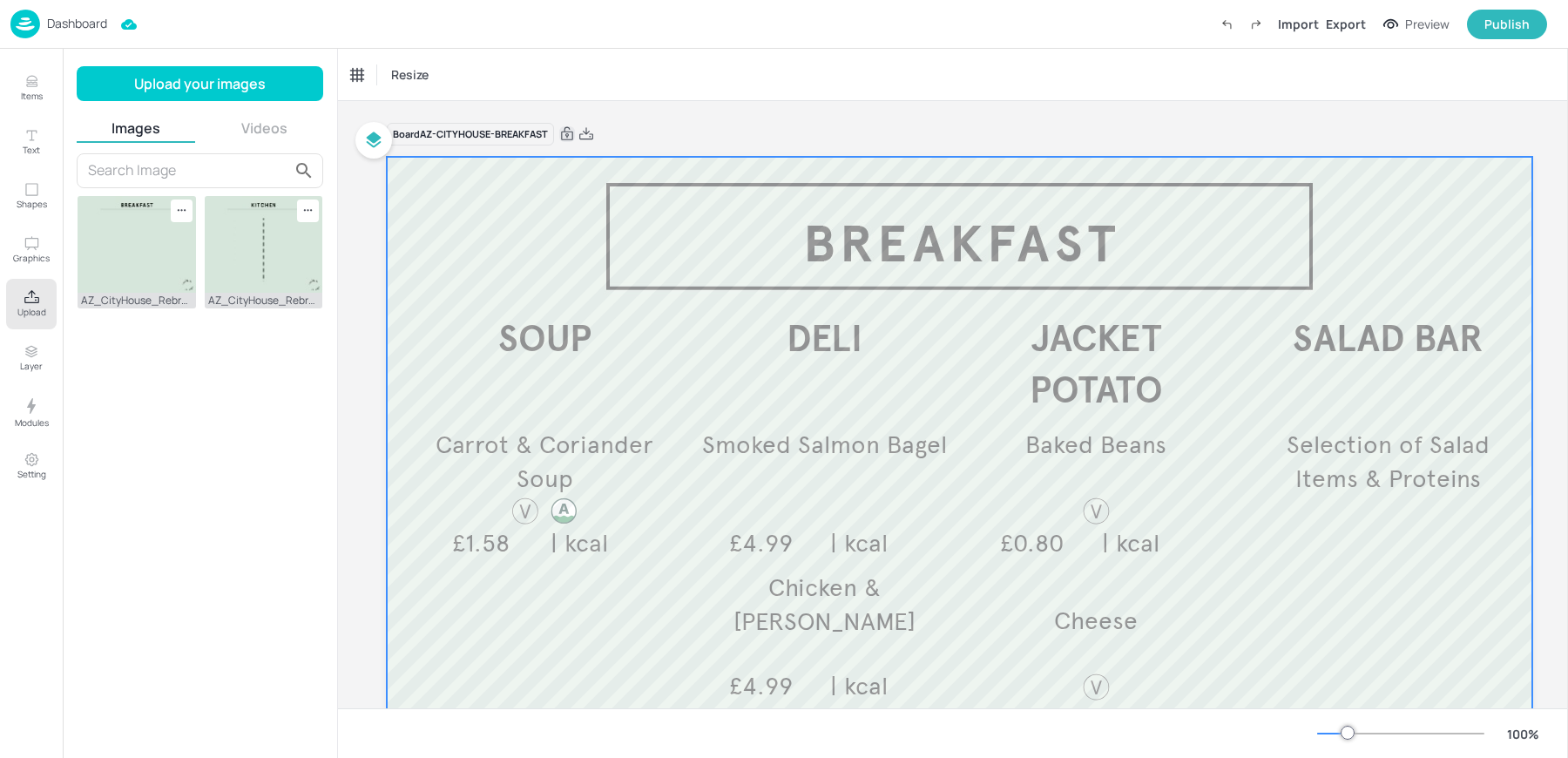
click at [583, 230] on div at bounding box center [959, 627] width 1145 height 941
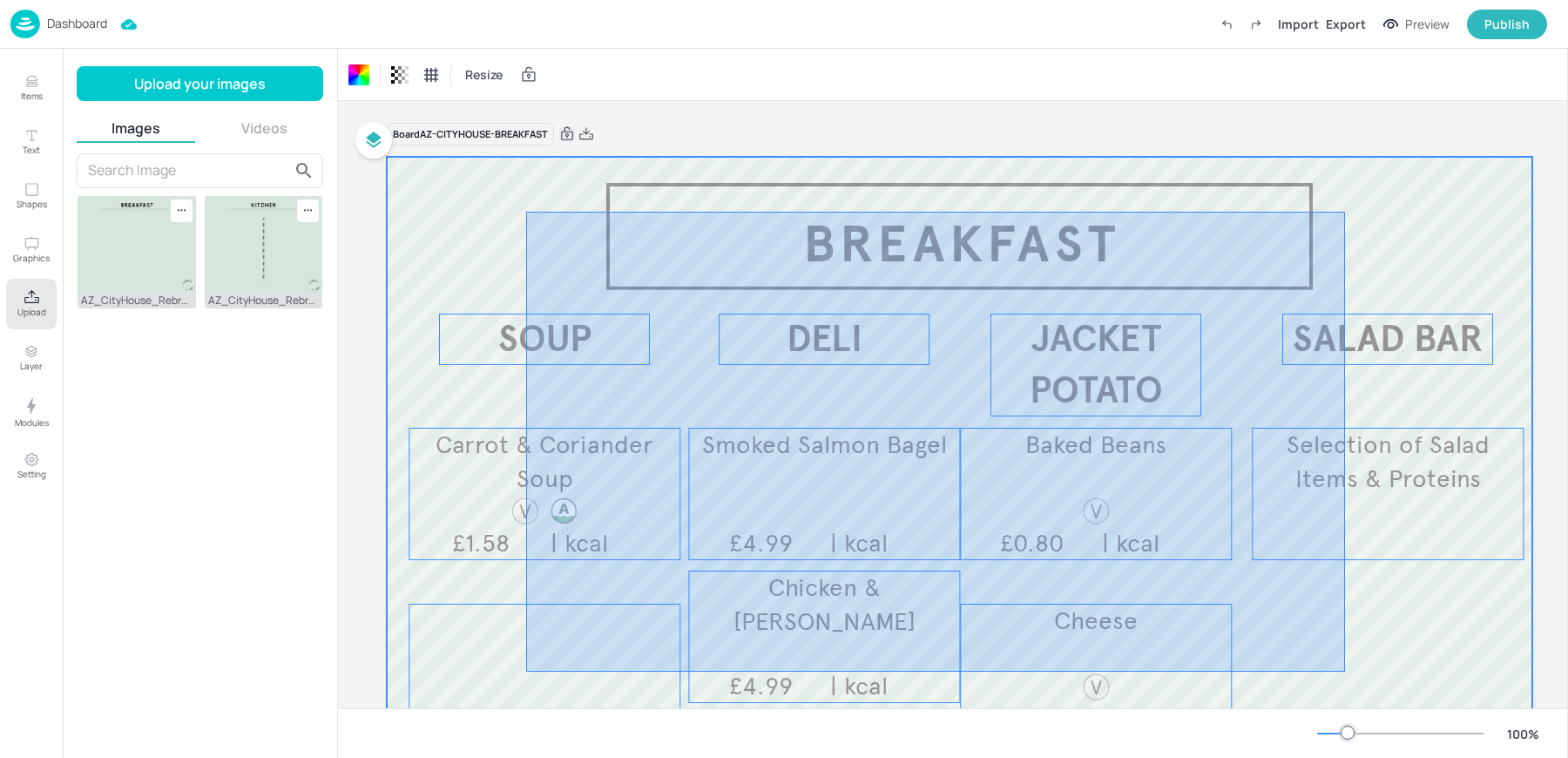
drag, startPoint x: 526, startPoint y: 212, endPoint x: 1360, endPoint y: 679, distance: 955.8
click at [1360, 679] on div at bounding box center [959, 627] width 1145 height 941
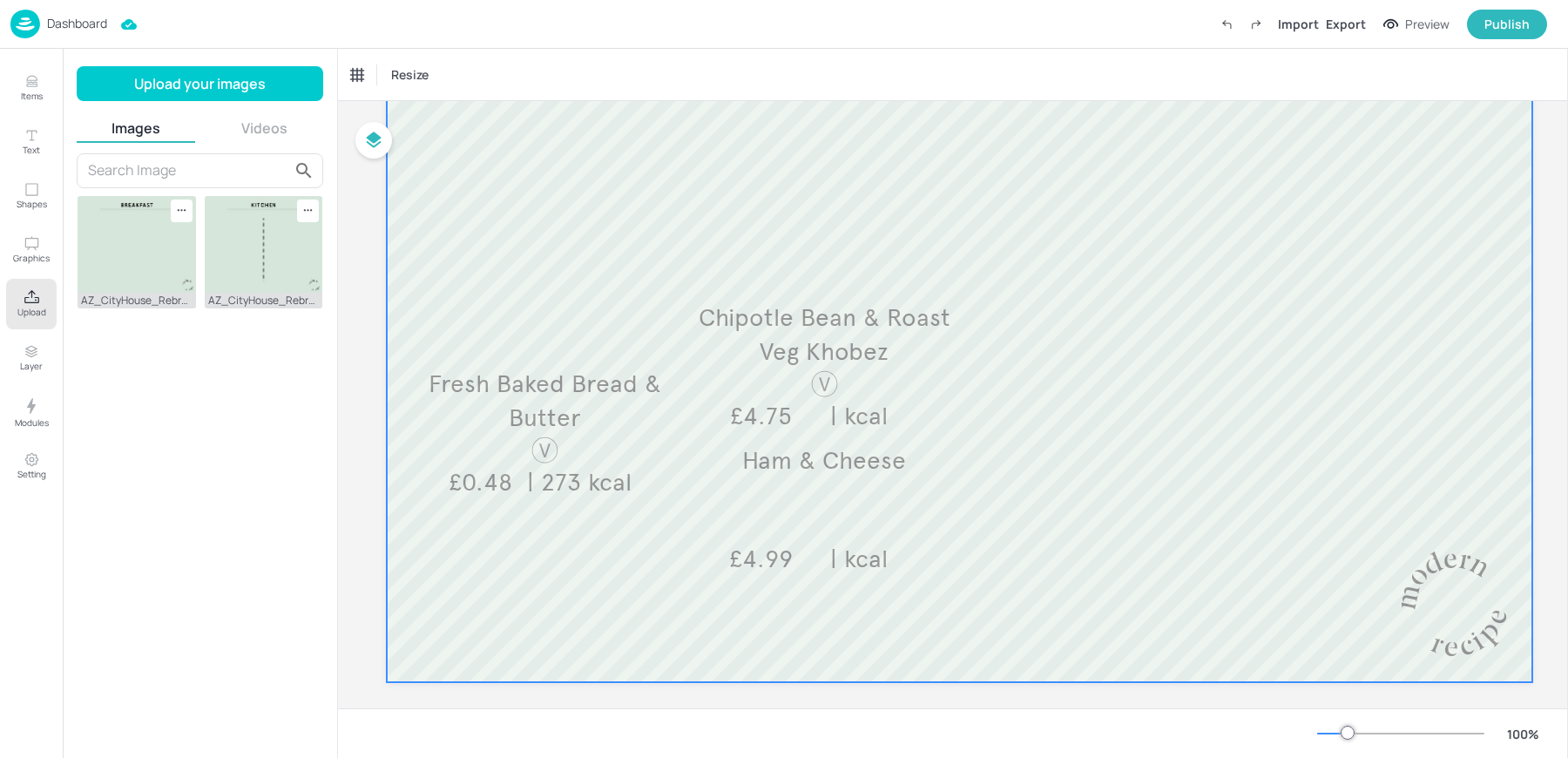
scroll to position [419, 0]
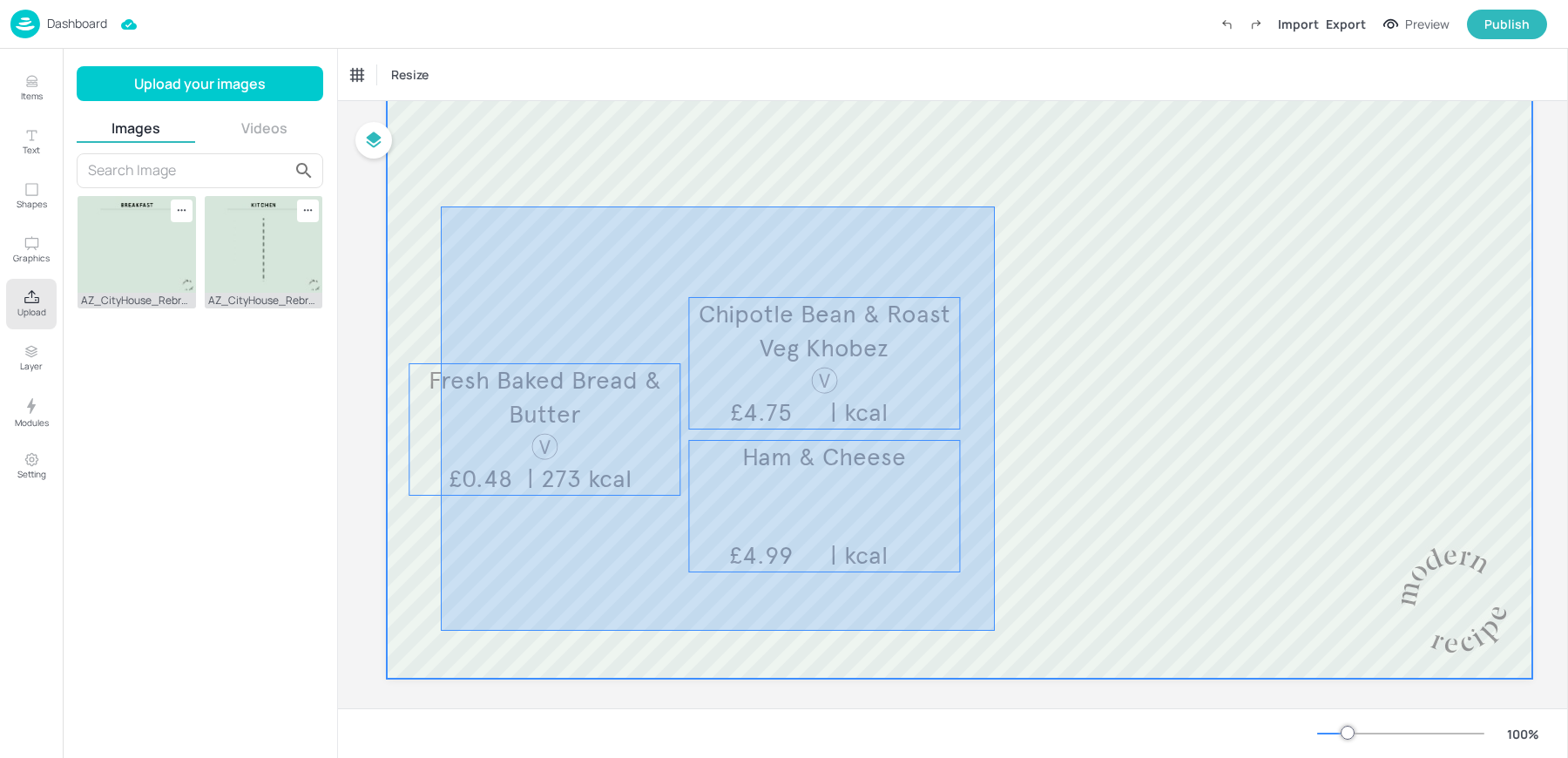
drag, startPoint x: 441, startPoint y: 206, endPoint x: 995, endPoint y: 631, distance: 698.2
click at [995, 631] on div at bounding box center [959, 207] width 1145 height 941
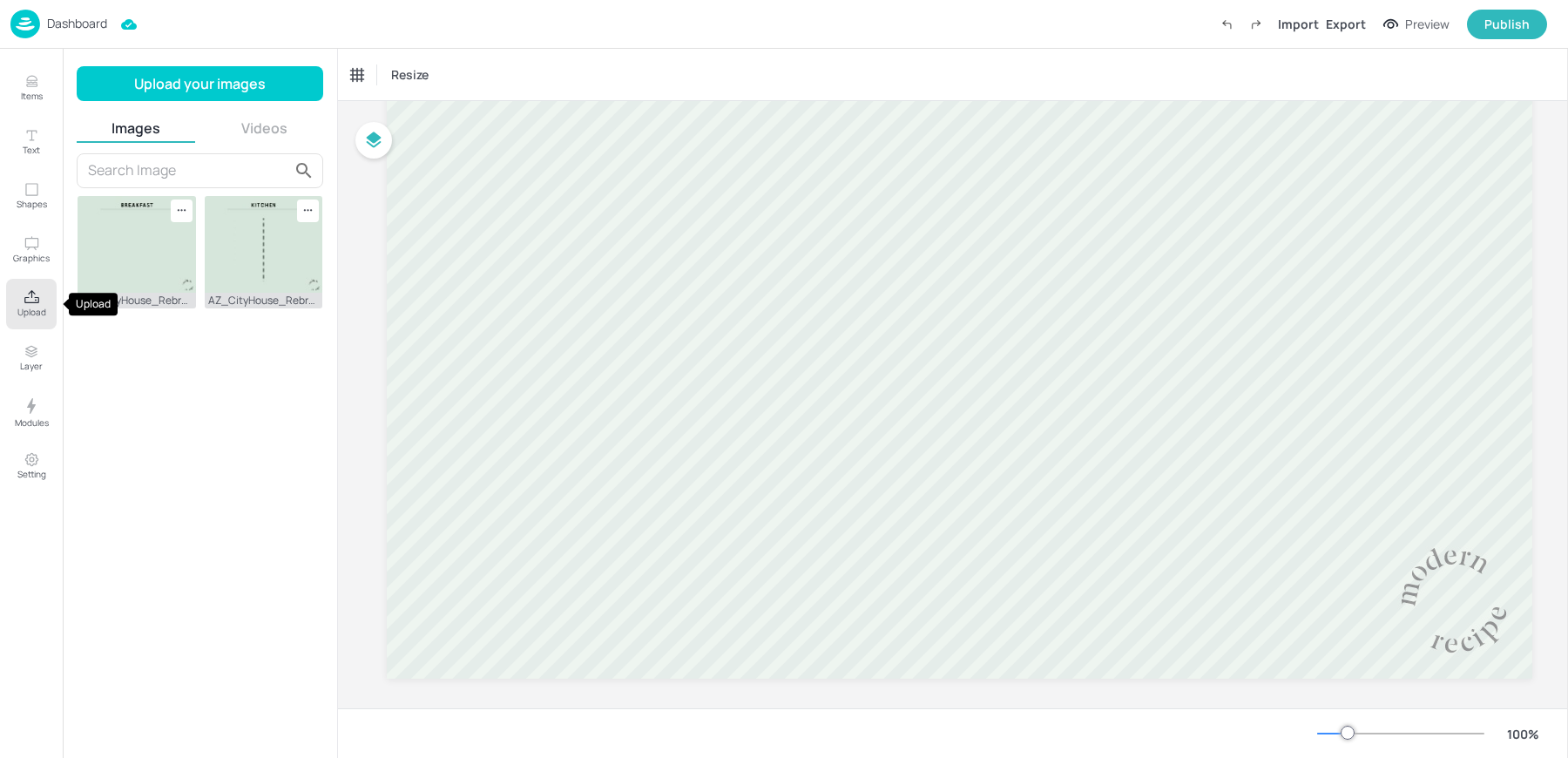
click at [21, 307] on p "Upload" at bounding box center [32, 312] width 29 height 12
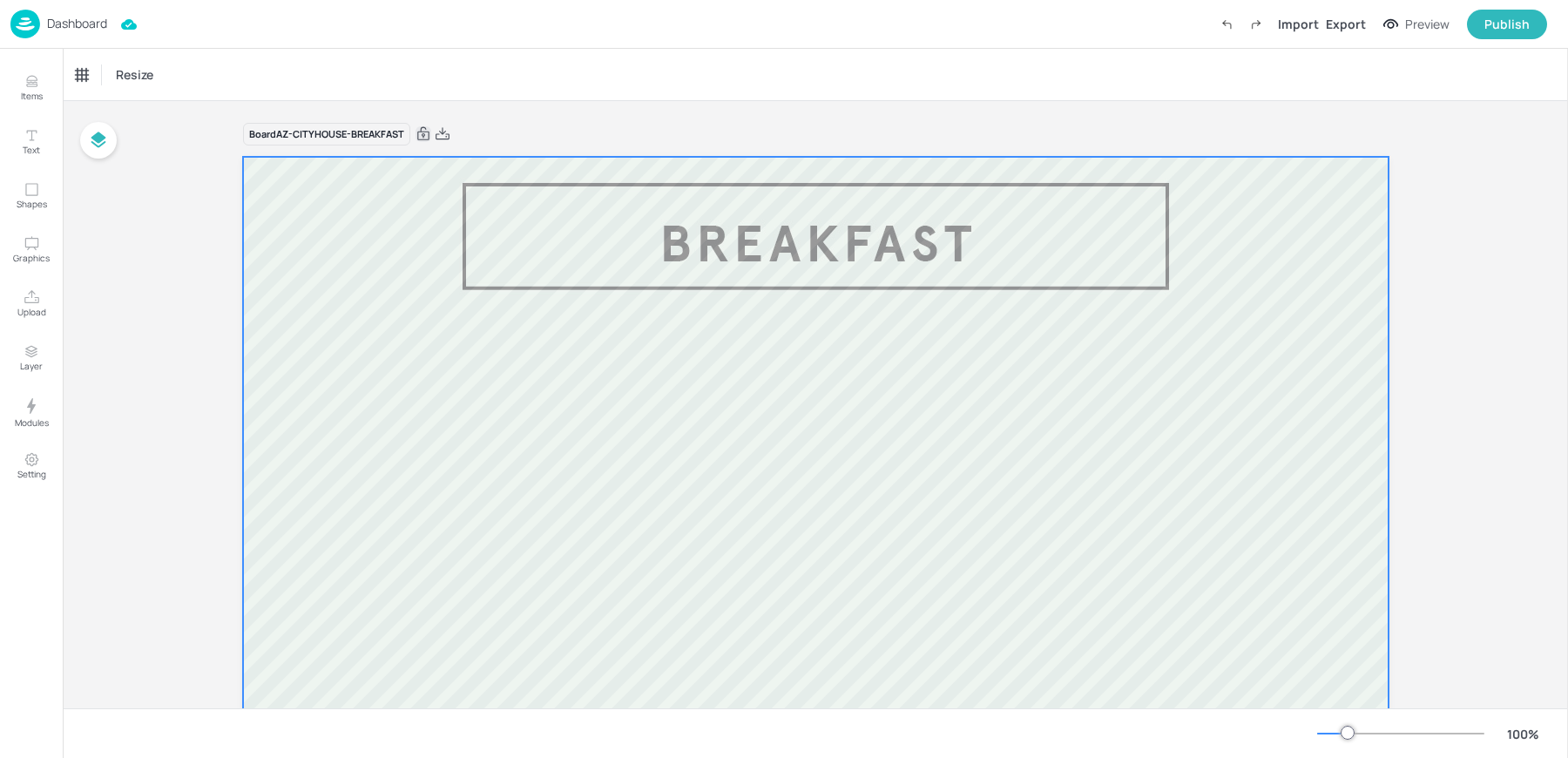
scroll to position [32, 0]
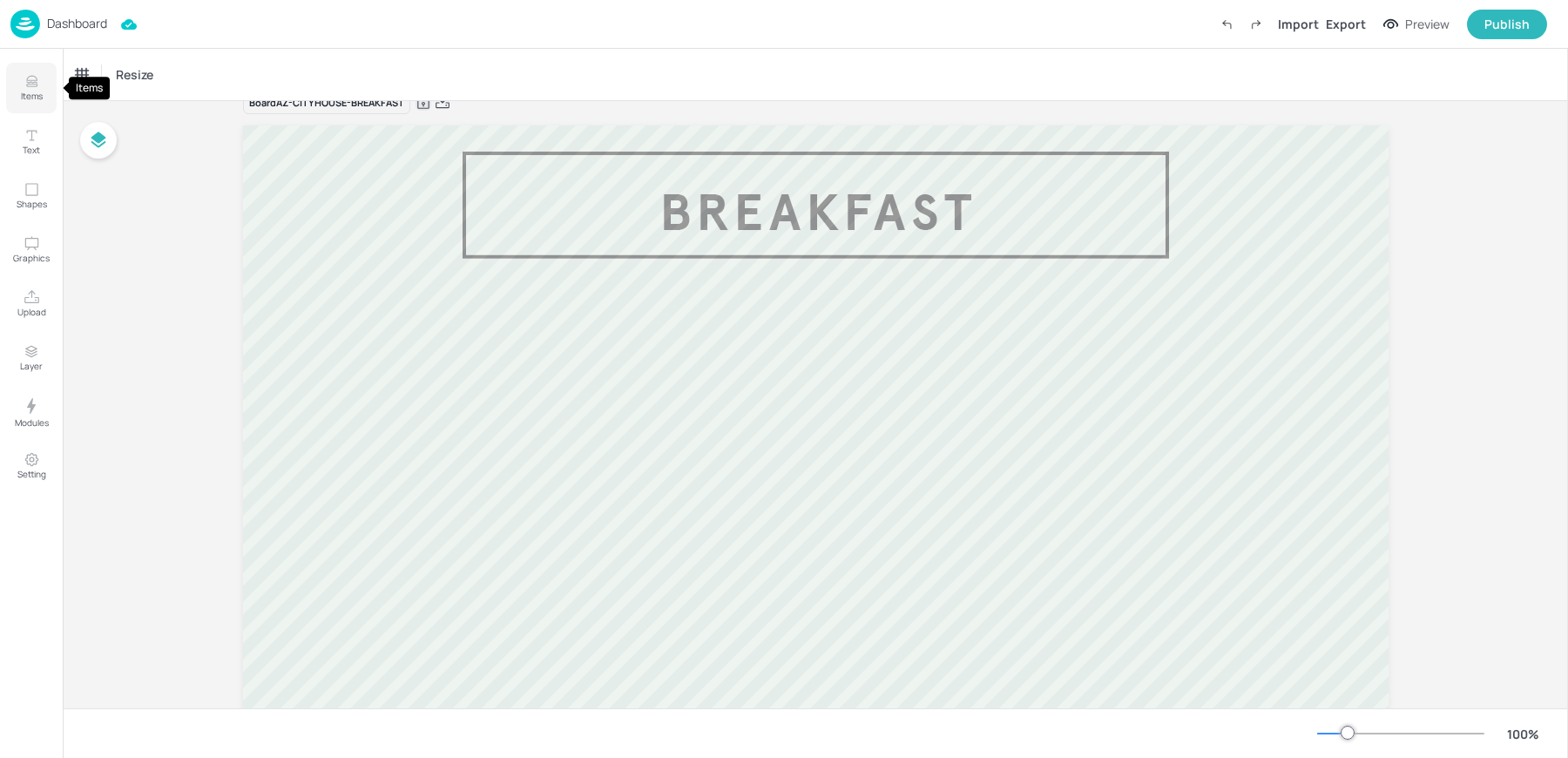
click at [37, 87] on icon "Items" at bounding box center [32, 81] width 17 height 17
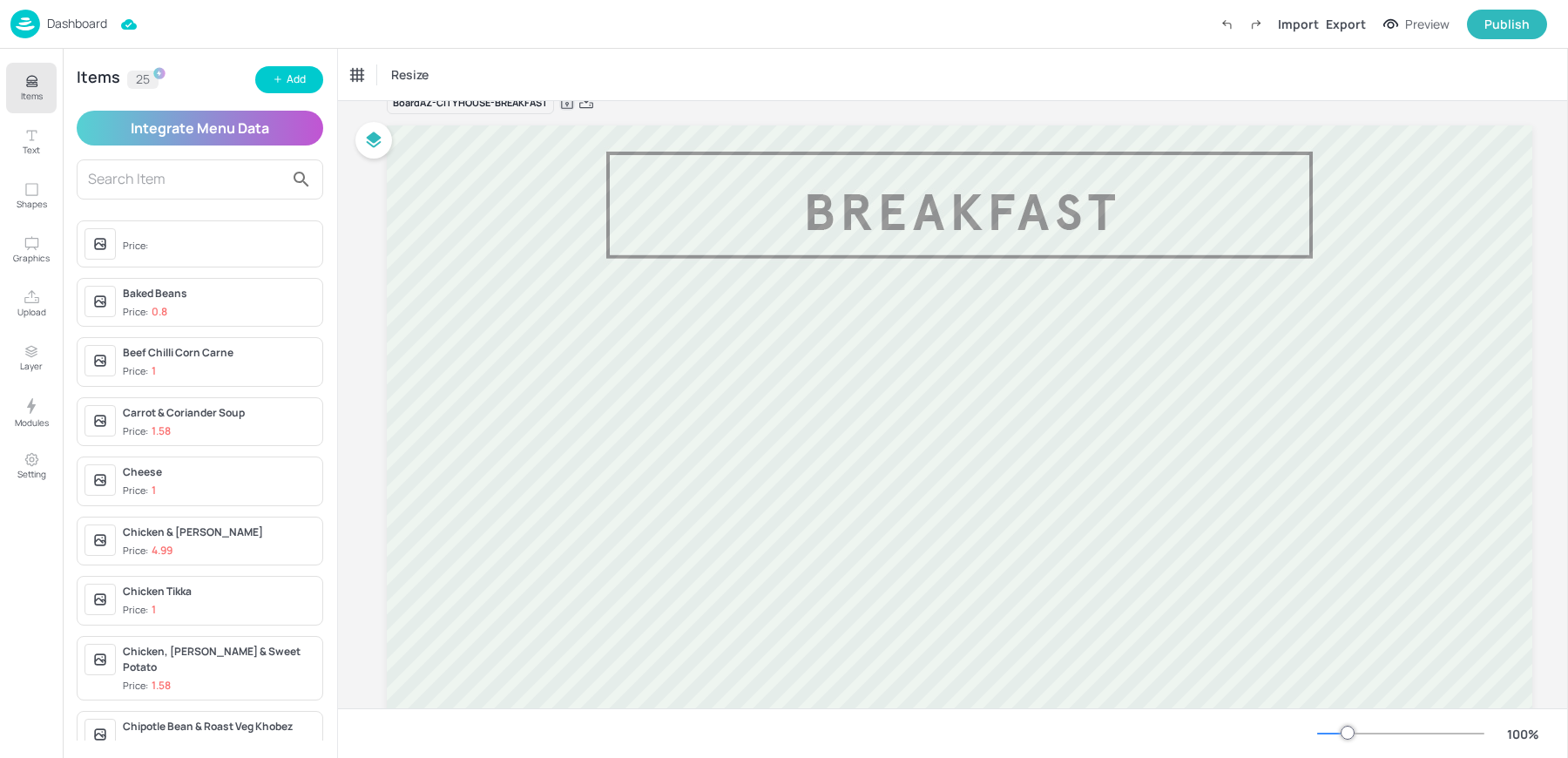
click at [211, 189] on input "text" at bounding box center [185, 179] width 196 height 28
click at [276, 70] on button "Add" at bounding box center [289, 79] width 68 height 27
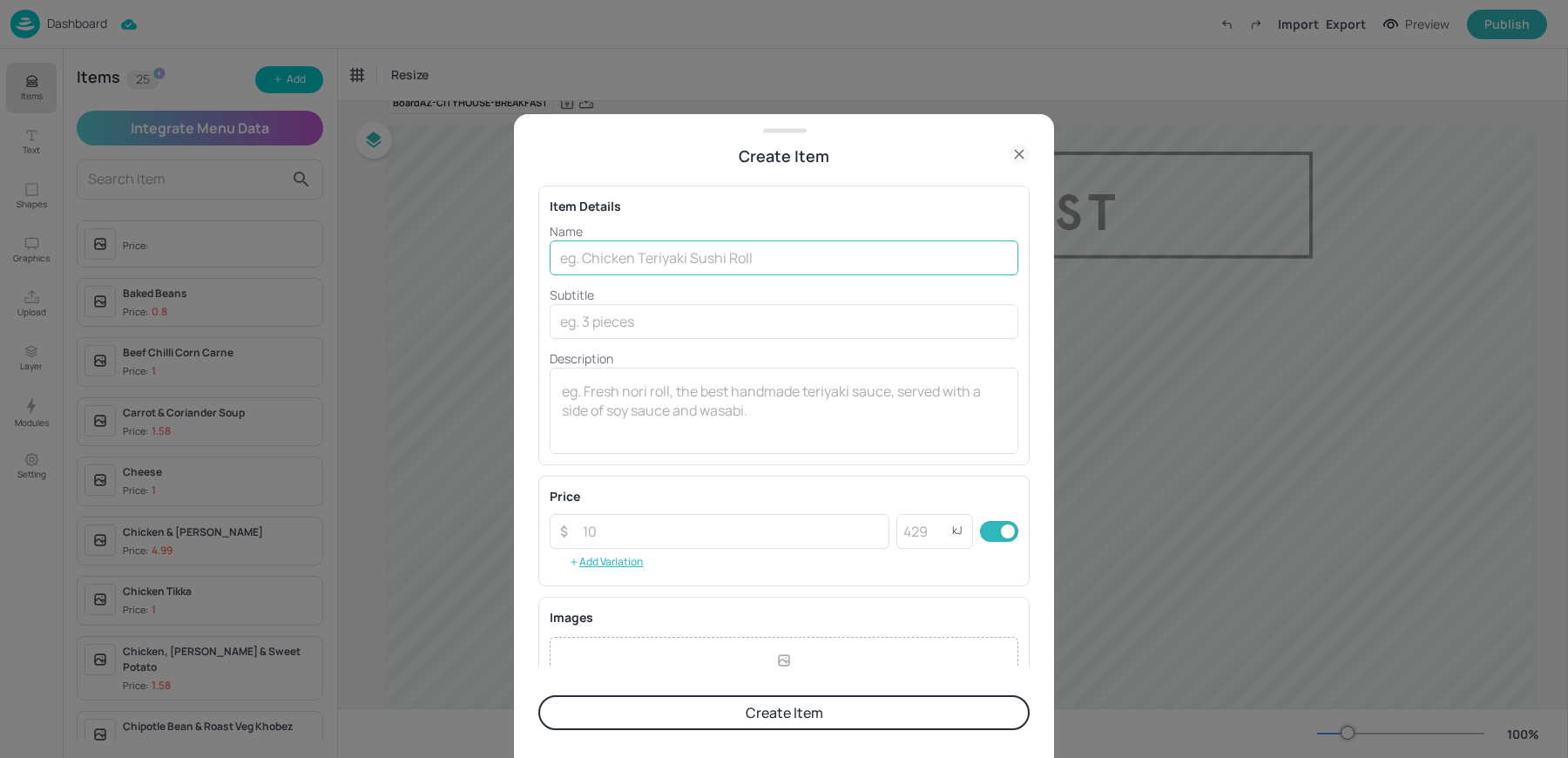
click at [621, 250] on input "text" at bounding box center [784, 258] width 469 height 35
type input "p"
type input "PORRIDGE"
click at [686, 213] on div "Item Details" at bounding box center [784, 206] width 469 height 18
click at [719, 726] on button "Create Item" at bounding box center [783, 713] width 491 height 35
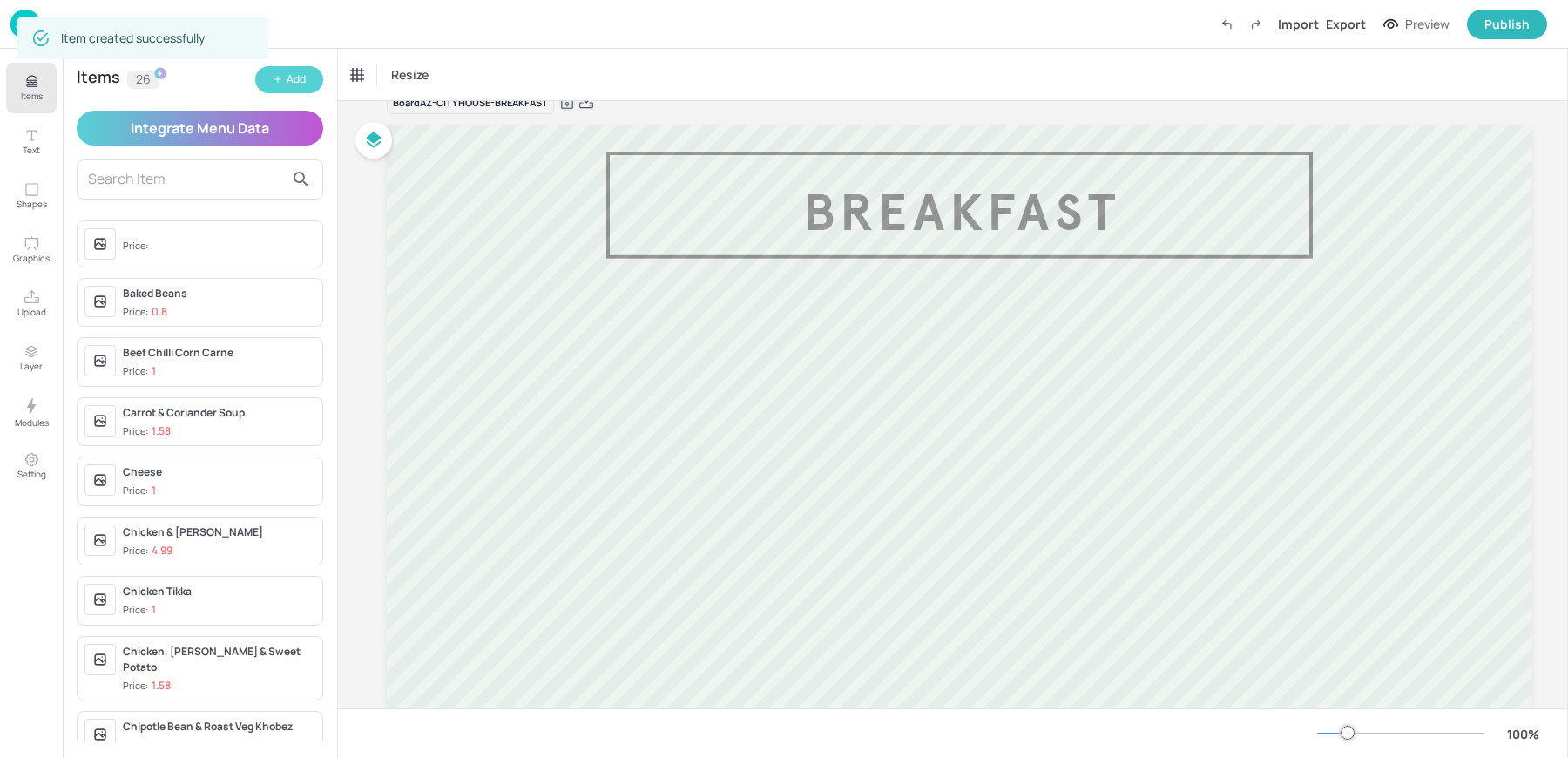
click at [291, 80] on div "Add" at bounding box center [296, 79] width 19 height 17
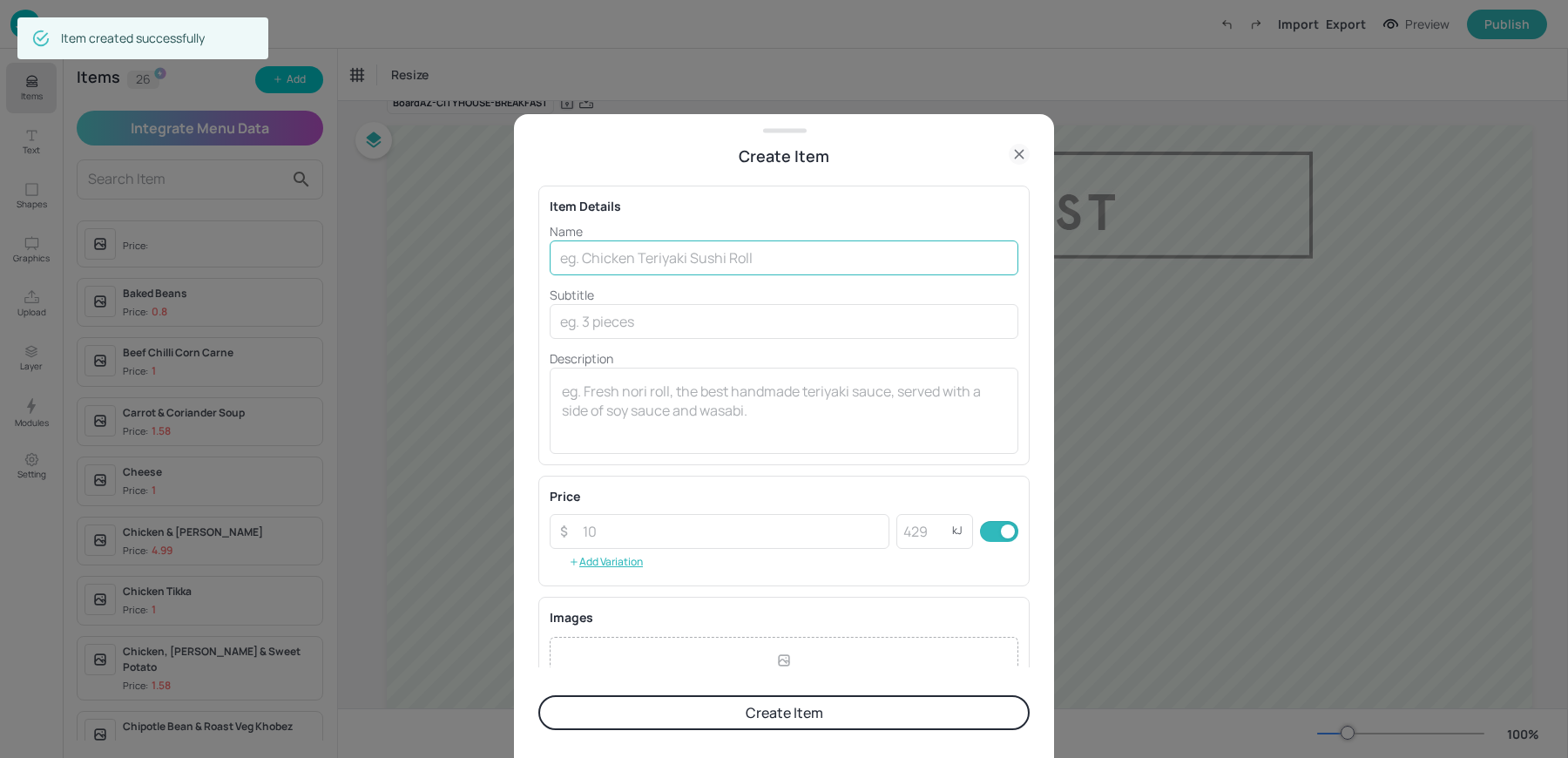
click at [702, 258] on input "text" at bounding box center [784, 258] width 469 height 35
type input "YOGHURT"
click at [538, 696] on button "Create Item" at bounding box center [783, 713] width 491 height 35
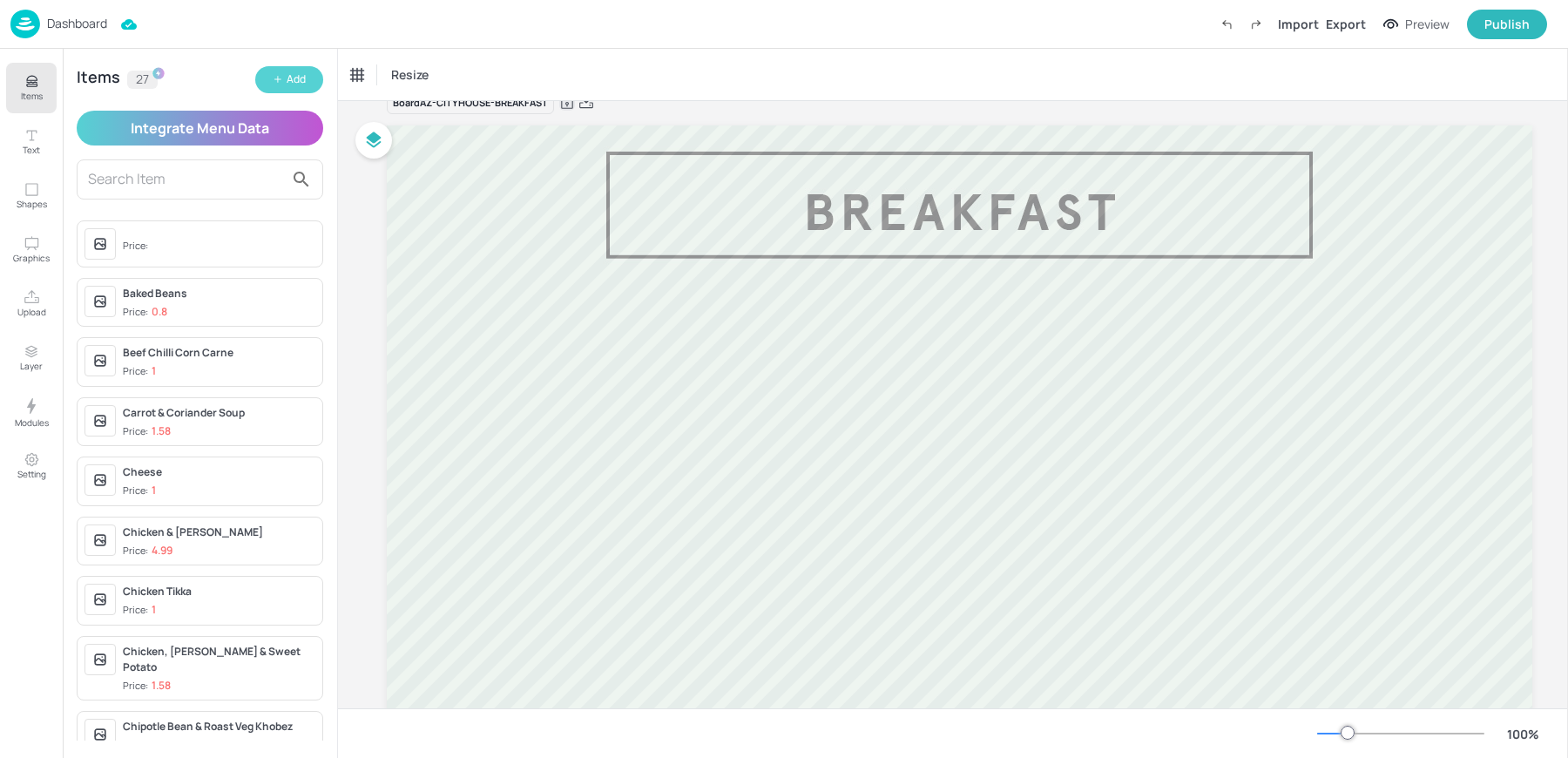
click at [293, 81] on div "Add" at bounding box center [296, 79] width 19 height 17
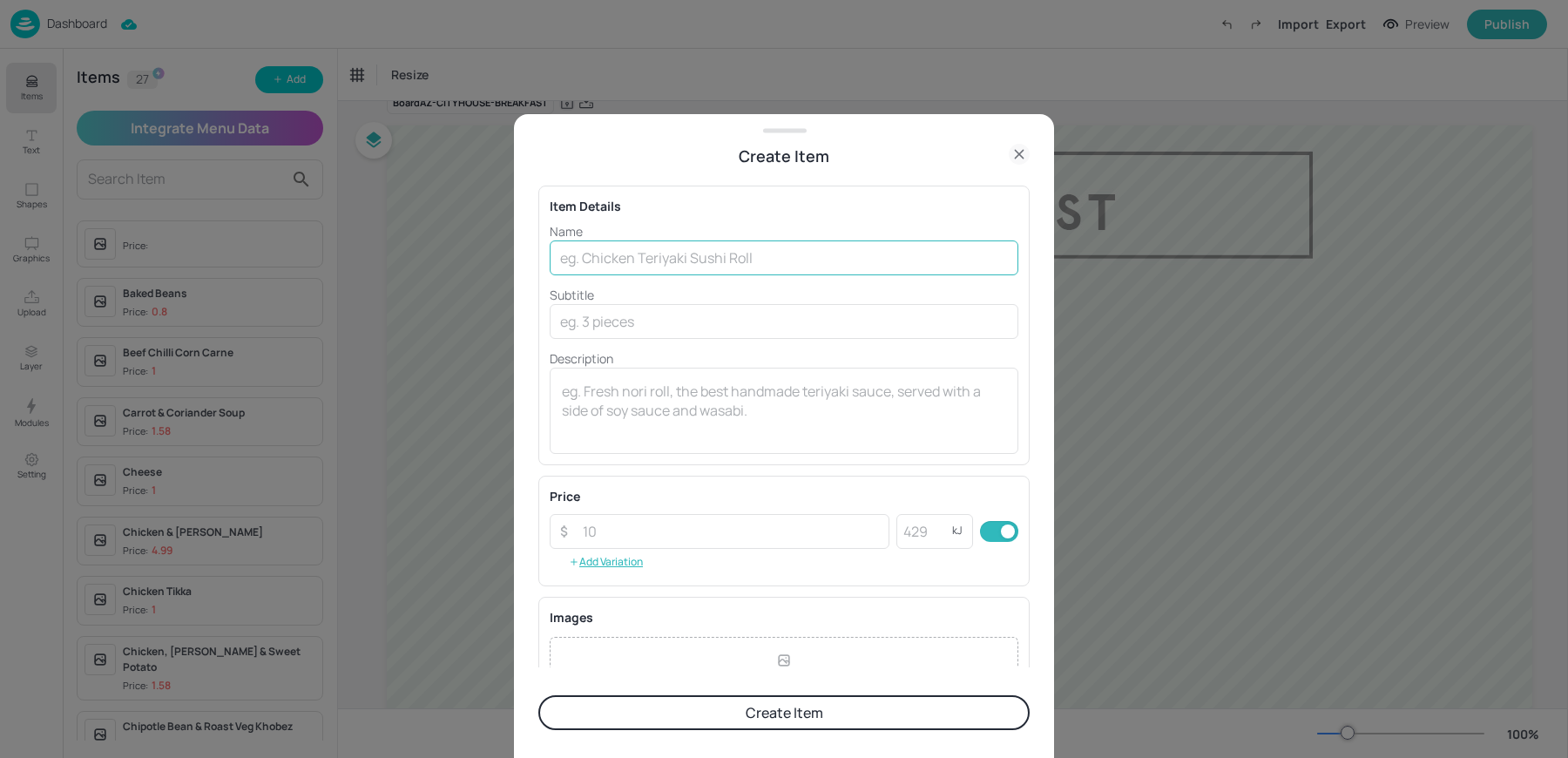
click at [707, 261] on input "text" at bounding box center [784, 258] width 469 height 35
type input "Quakers Porridge Pot"
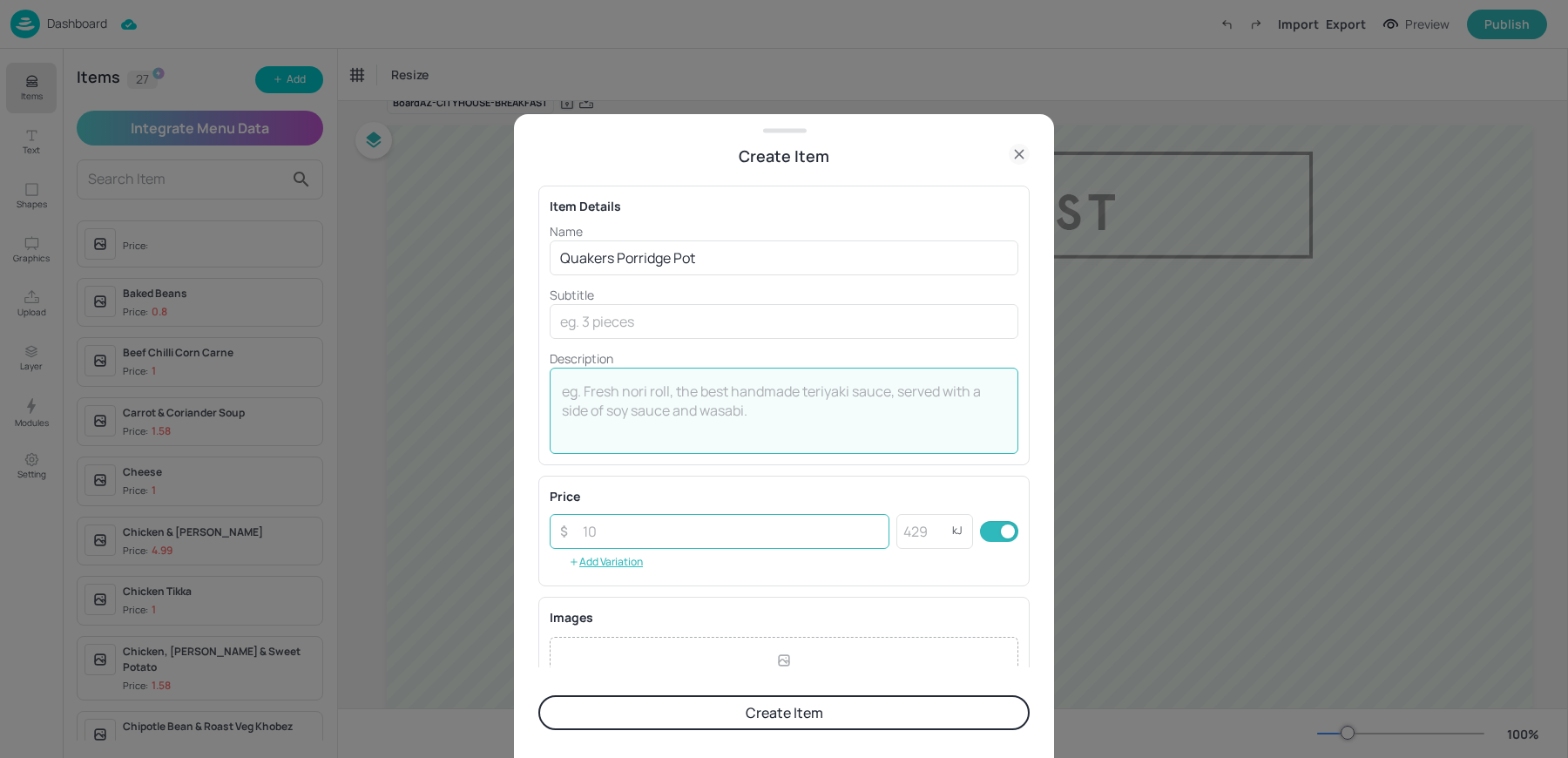
click at [641, 529] on input "number" at bounding box center [730, 531] width 317 height 35
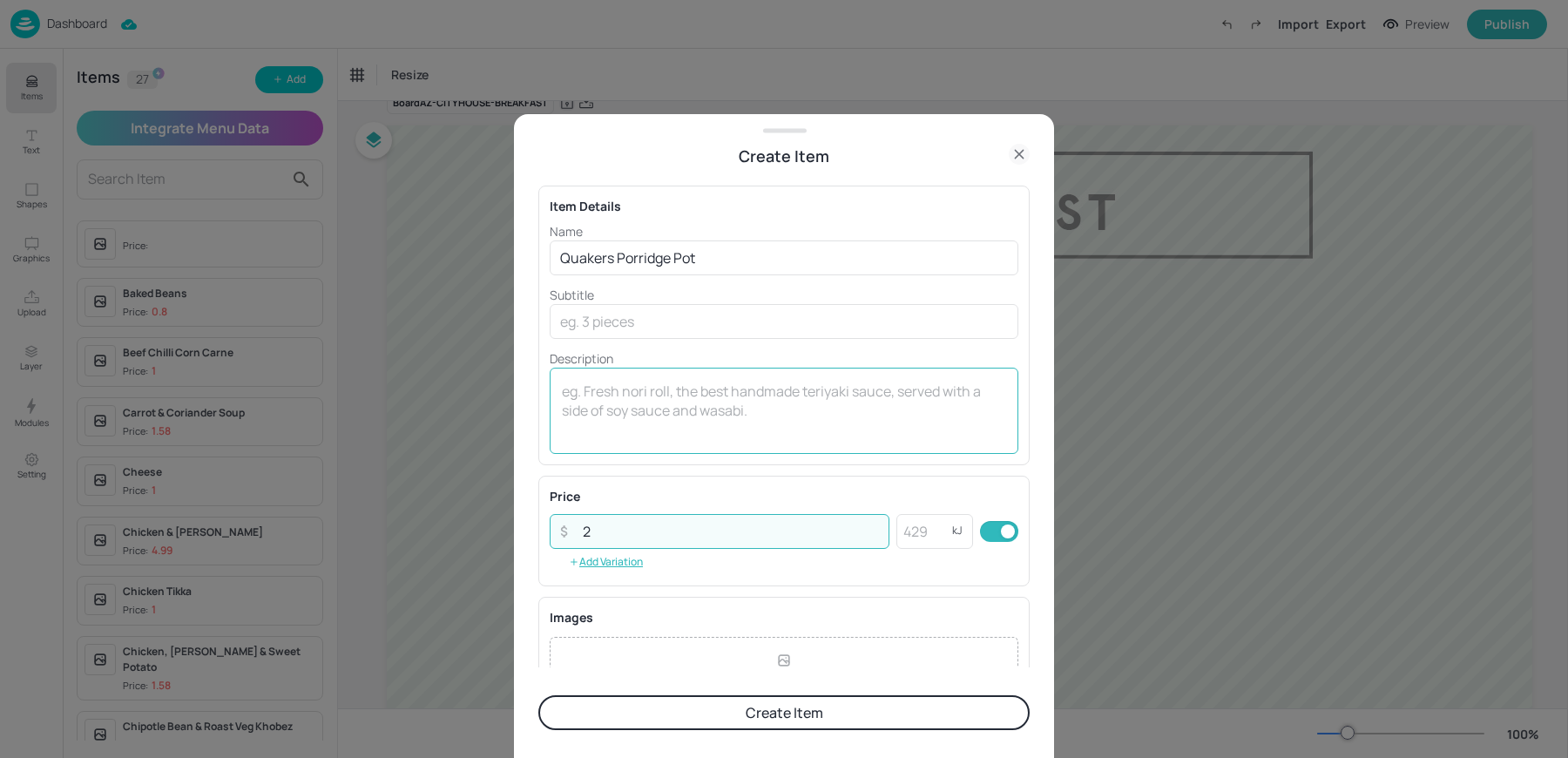
type input "2"
click at [646, 379] on div "x ​" at bounding box center [784, 411] width 469 height 86
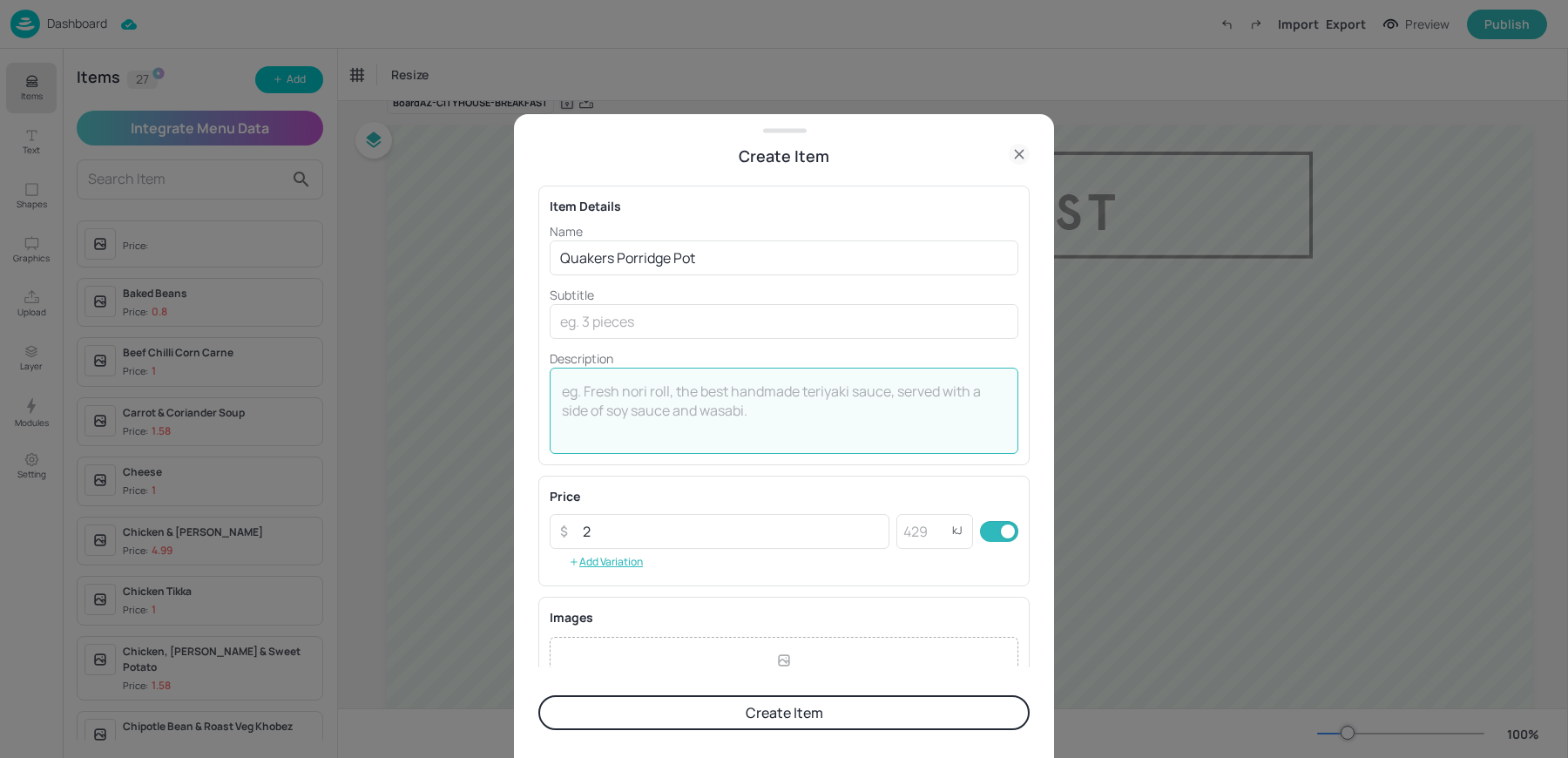
scroll to position [188, 0]
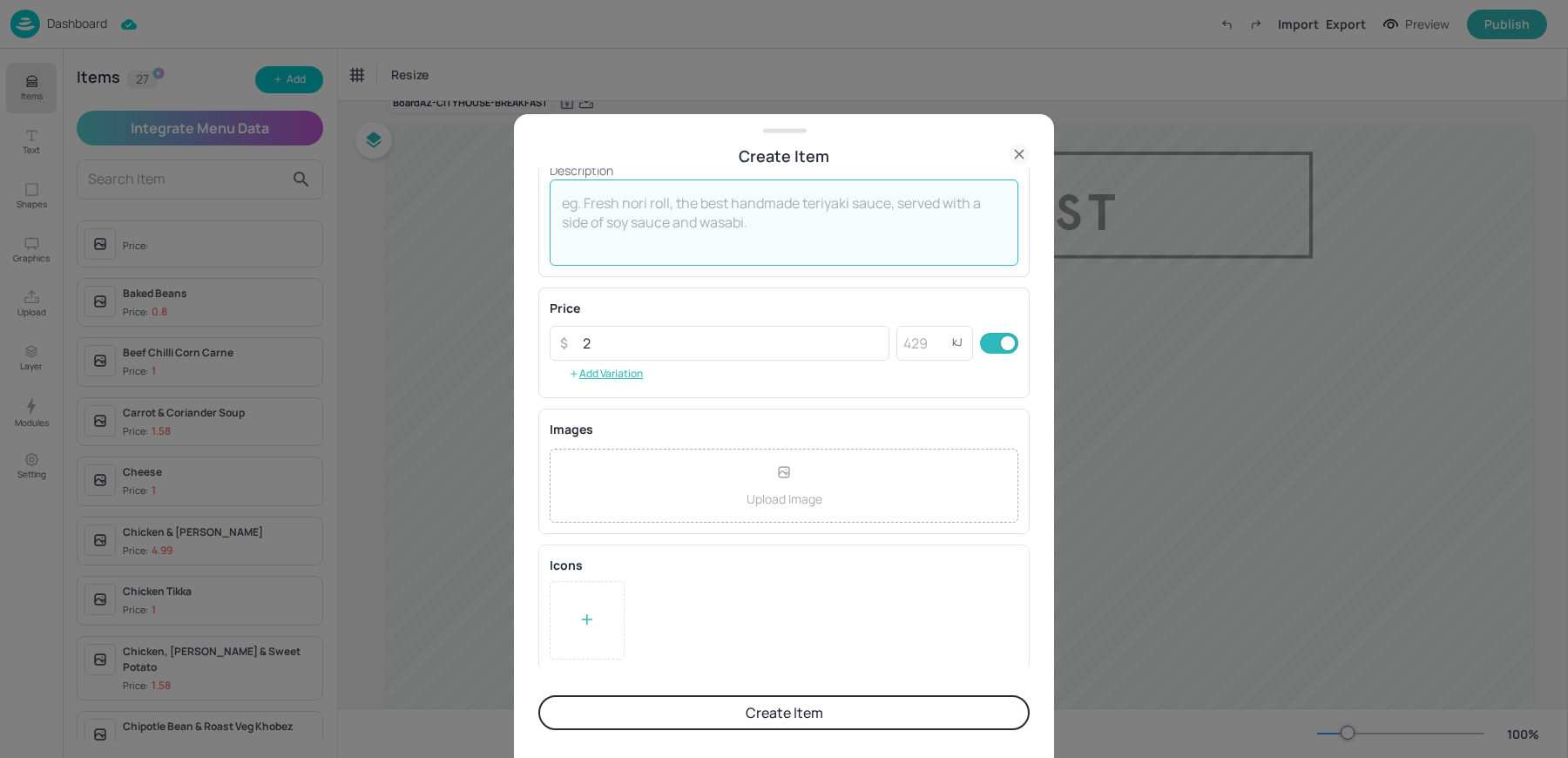
click at [595, 617] on icon at bounding box center [587, 619] width 18 height 18
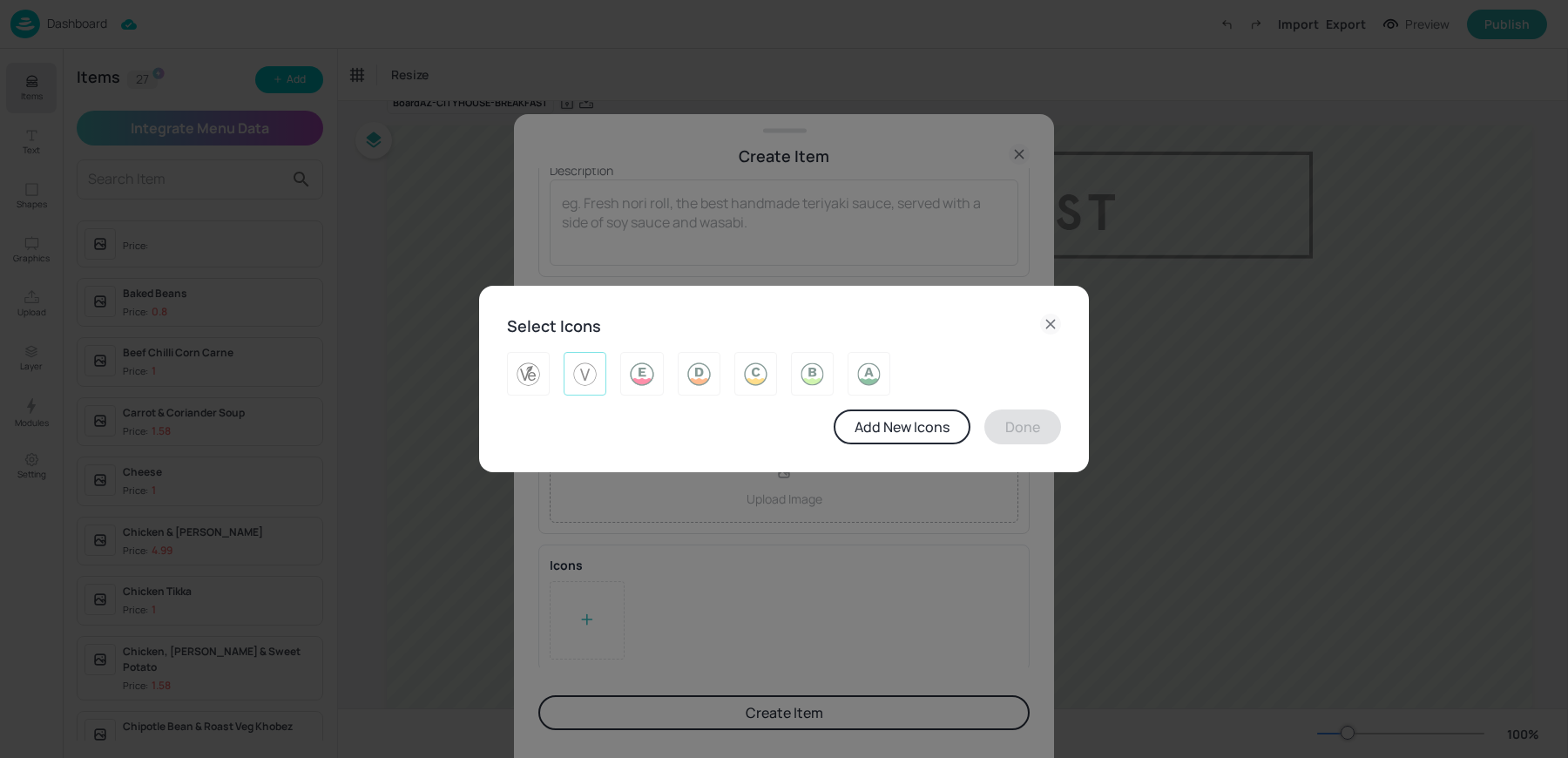
click at [582, 386] on img at bounding box center [585, 374] width 27 height 28
click at [1048, 426] on button "Done" at bounding box center [1022, 427] width 76 height 35
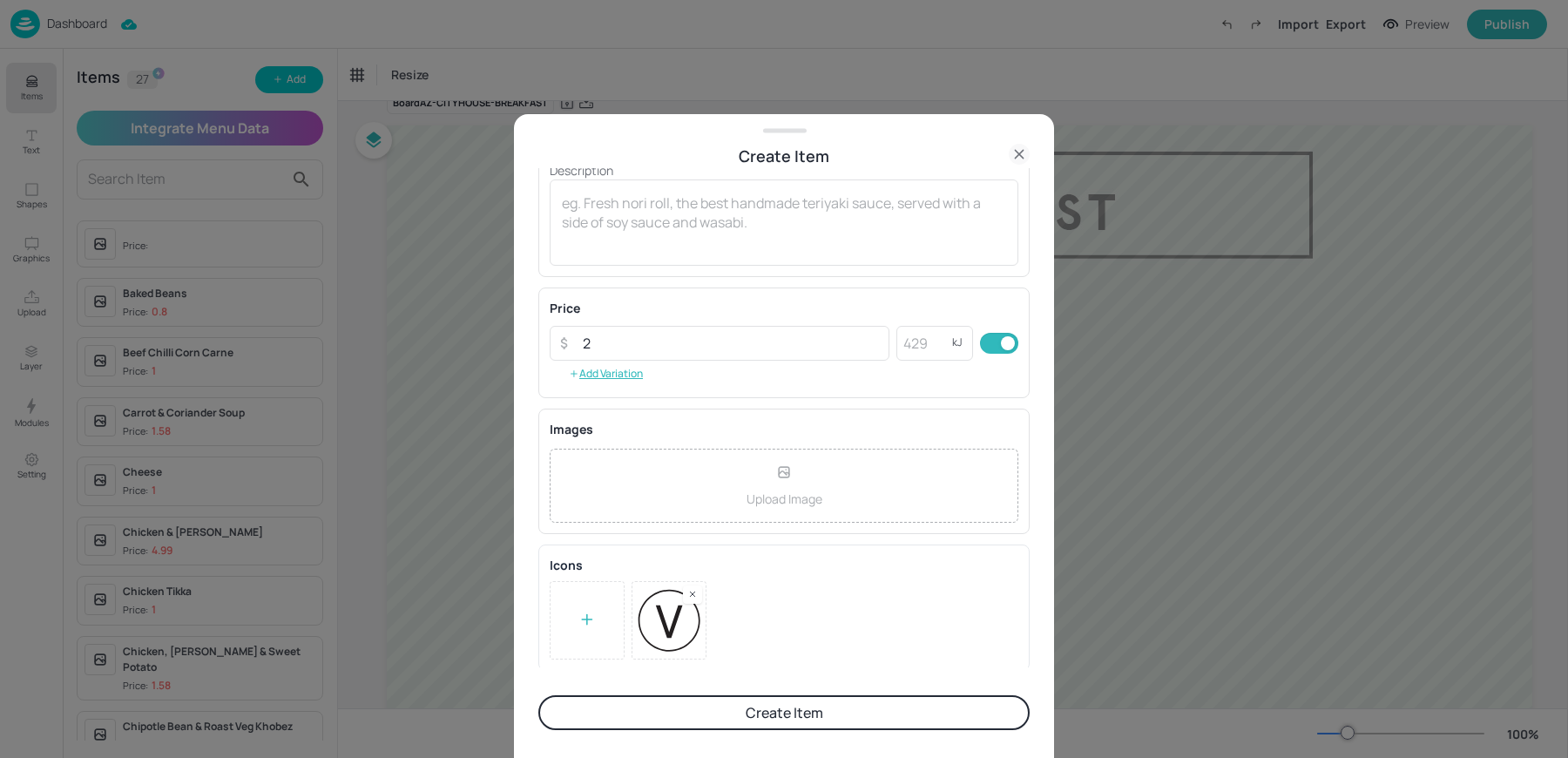
click at [781, 702] on button "Create Item" at bounding box center [783, 713] width 491 height 35
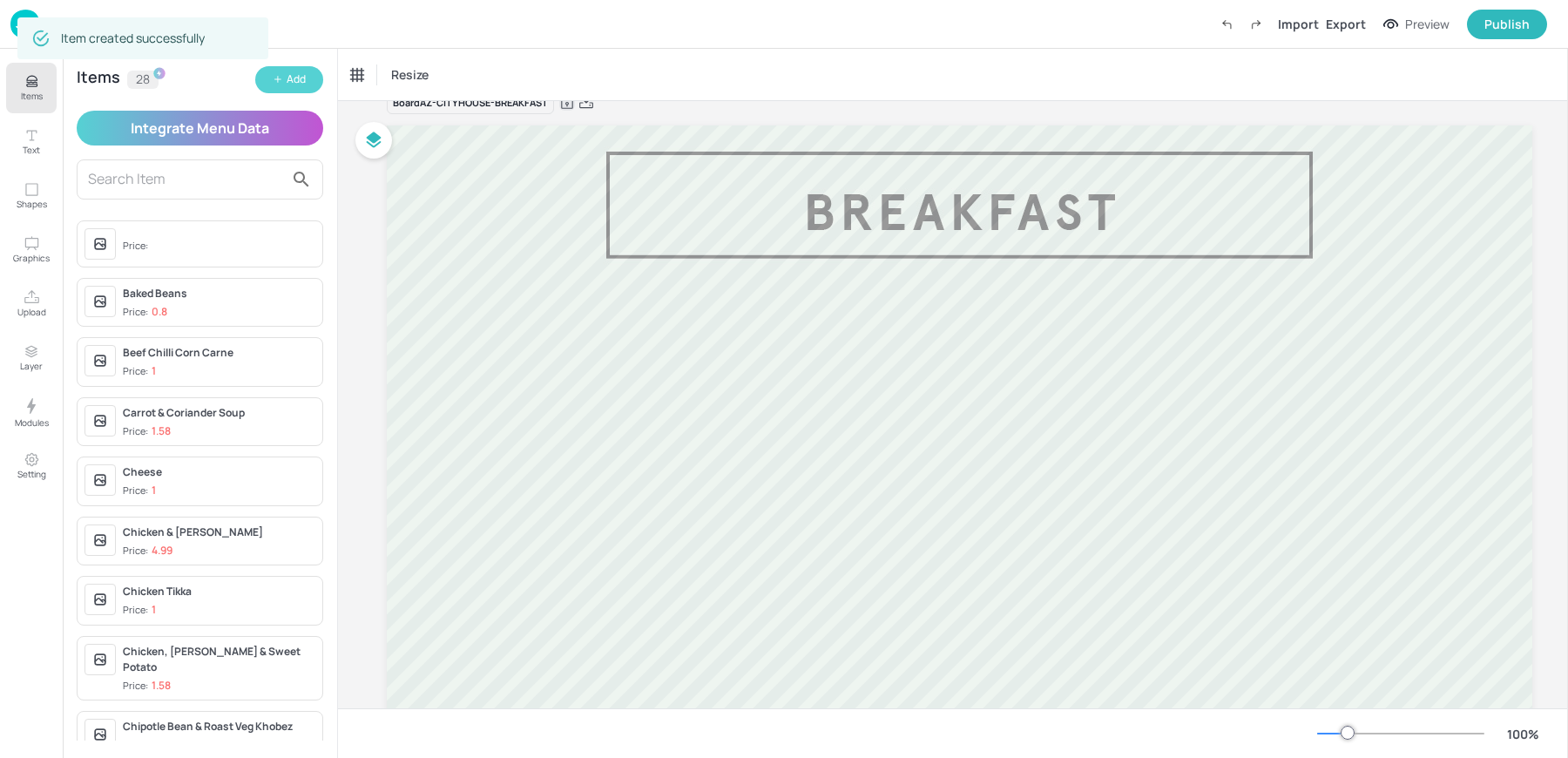
click at [294, 69] on button "Add" at bounding box center [289, 79] width 68 height 27
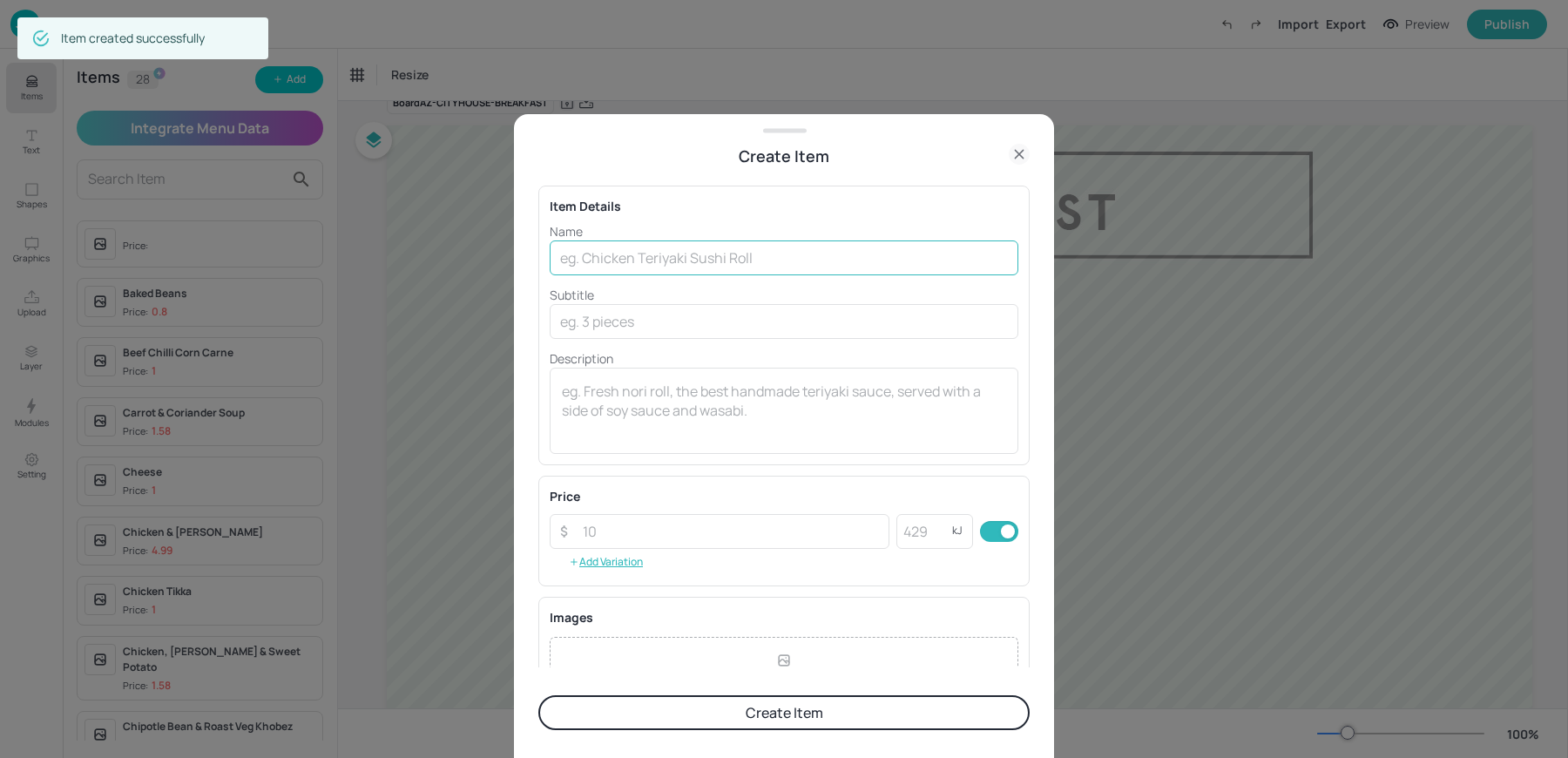
click at [665, 243] on input "text" at bounding box center [784, 258] width 469 height 35
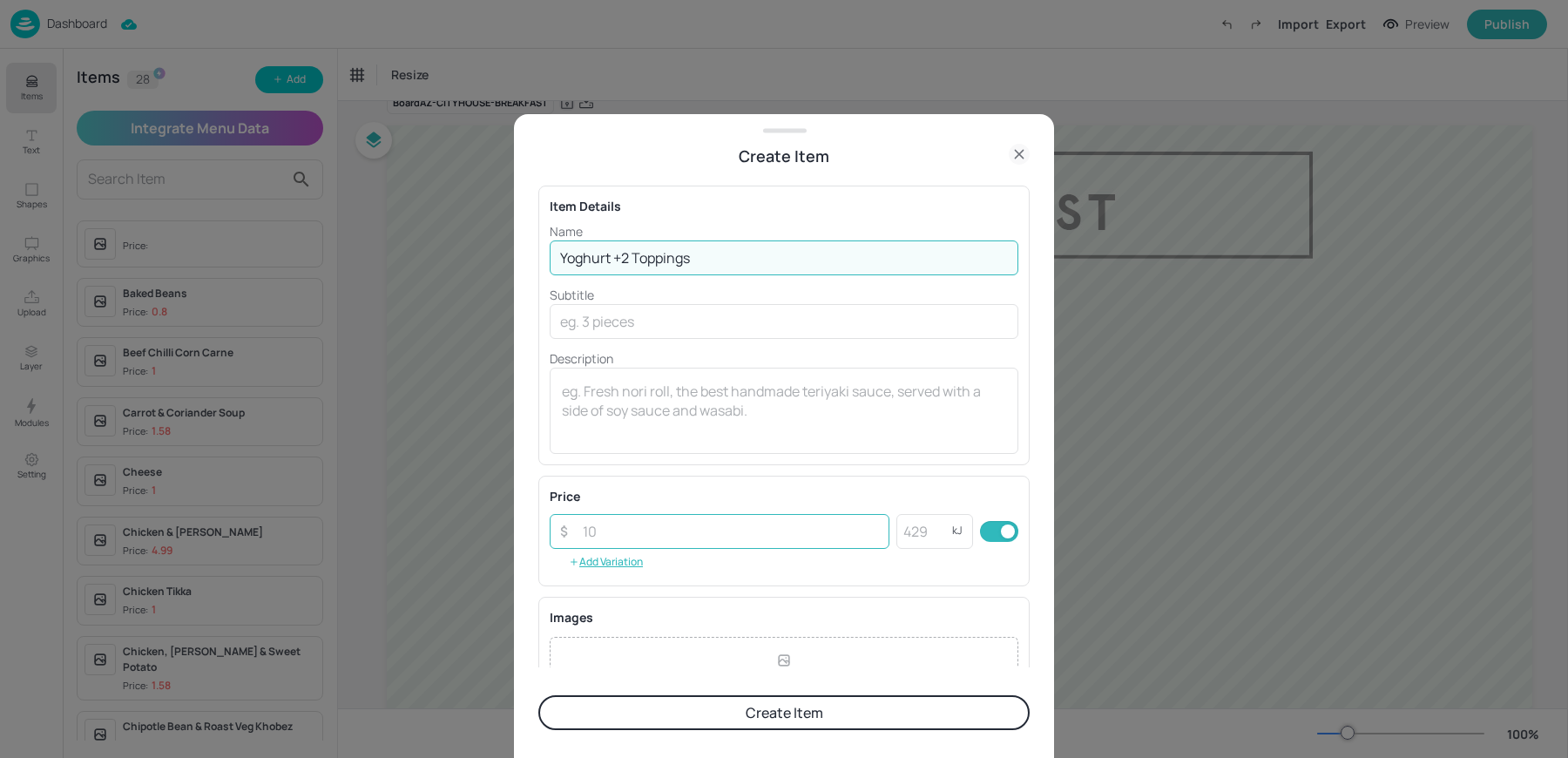
type input "Yoghurt +2 Toppings"
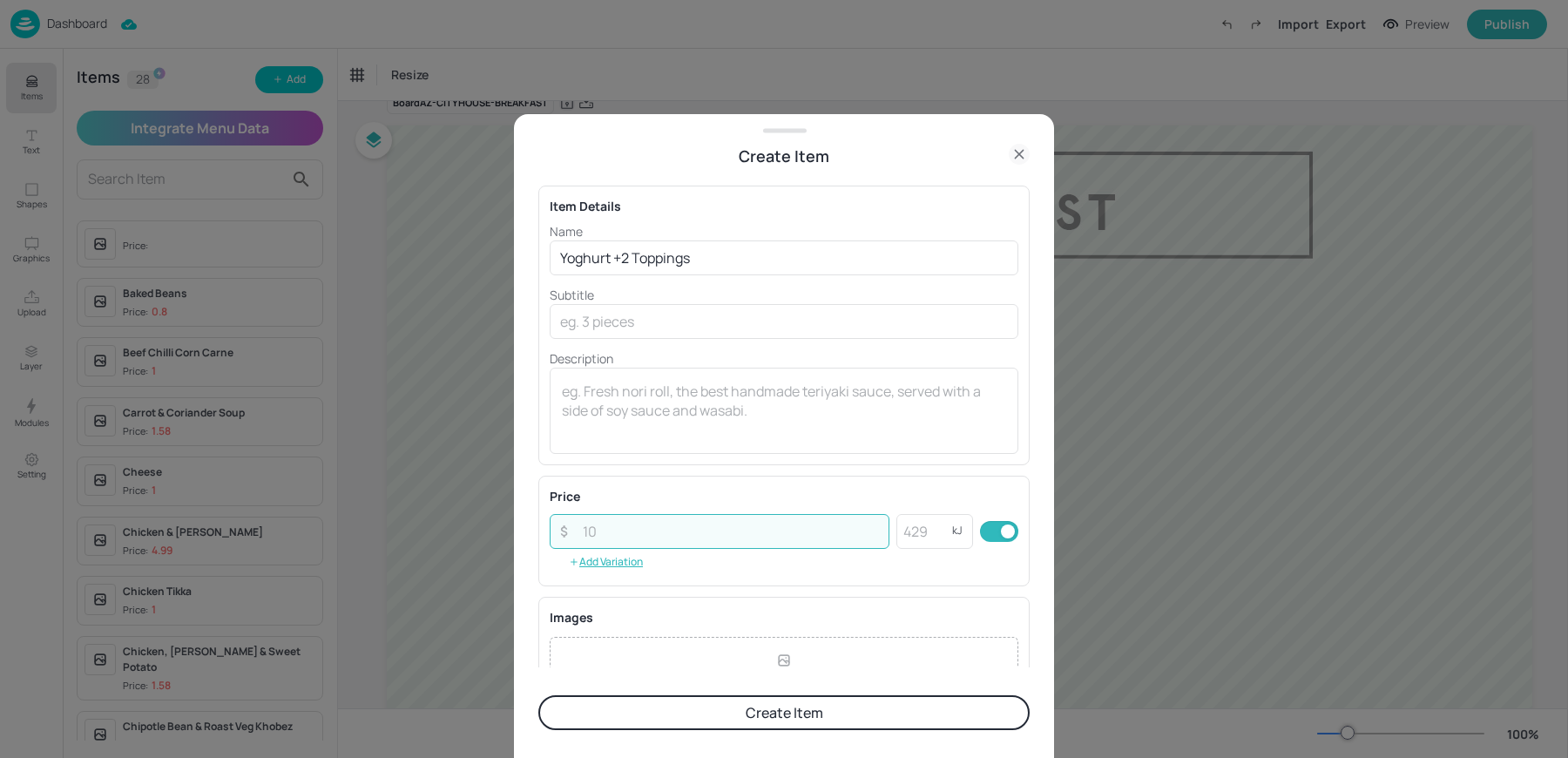
click at [637, 529] on input "number" at bounding box center [730, 531] width 317 height 35
type input "2.12"
click at [715, 408] on textarea at bounding box center [784, 409] width 444 height 57
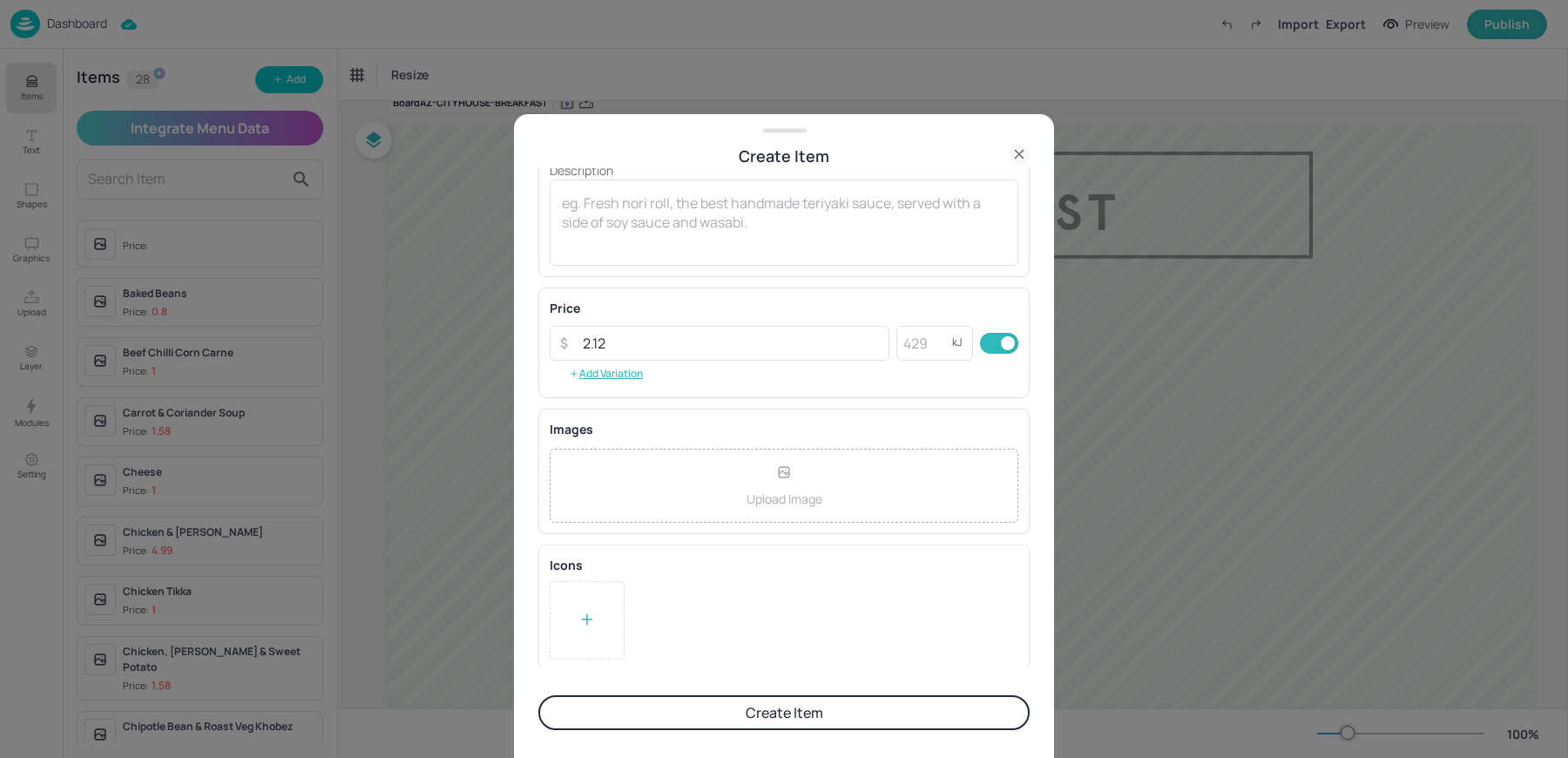
click at [602, 666] on div "Icons To pick up a draggable item, press the space bar. While dragging, use the…" at bounding box center [783, 608] width 491 height 126
click at [600, 648] on div at bounding box center [586, 620] width 75 height 78
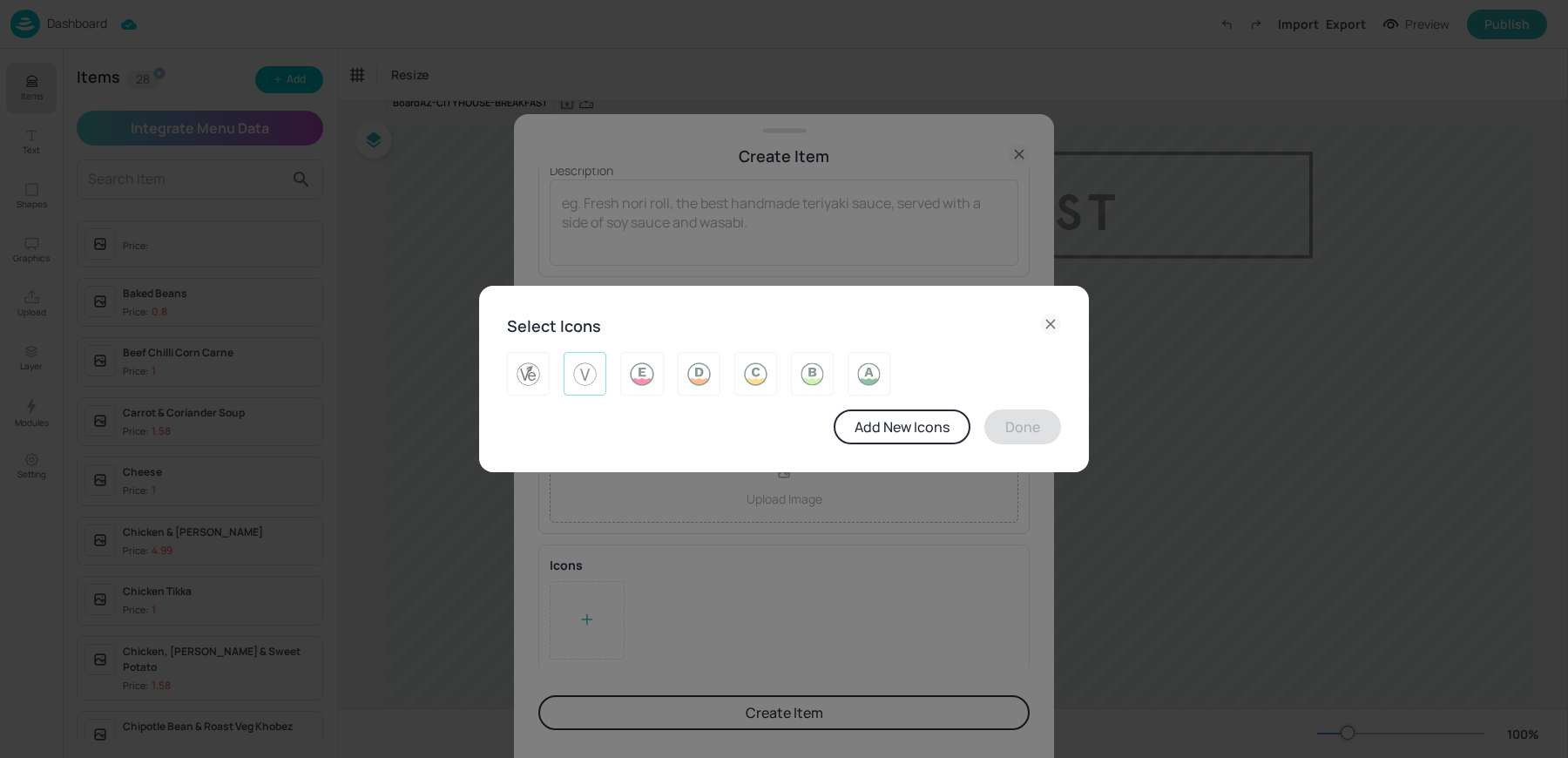
click at [580, 373] on img at bounding box center [585, 374] width 27 height 28
click at [1026, 428] on button "Done" at bounding box center [1022, 427] width 76 height 35
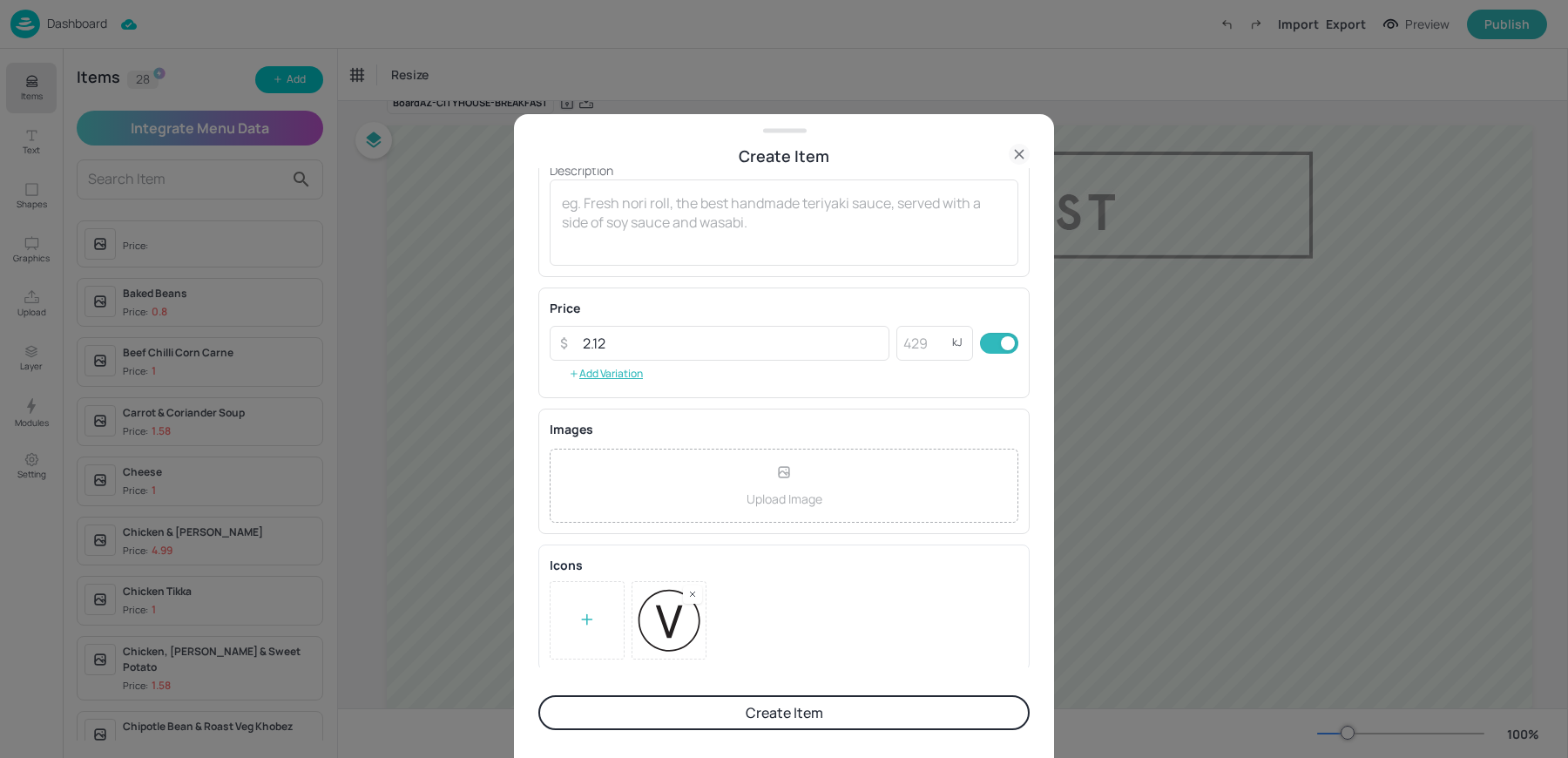
click at [765, 722] on button "Create Item" at bounding box center [783, 713] width 491 height 35
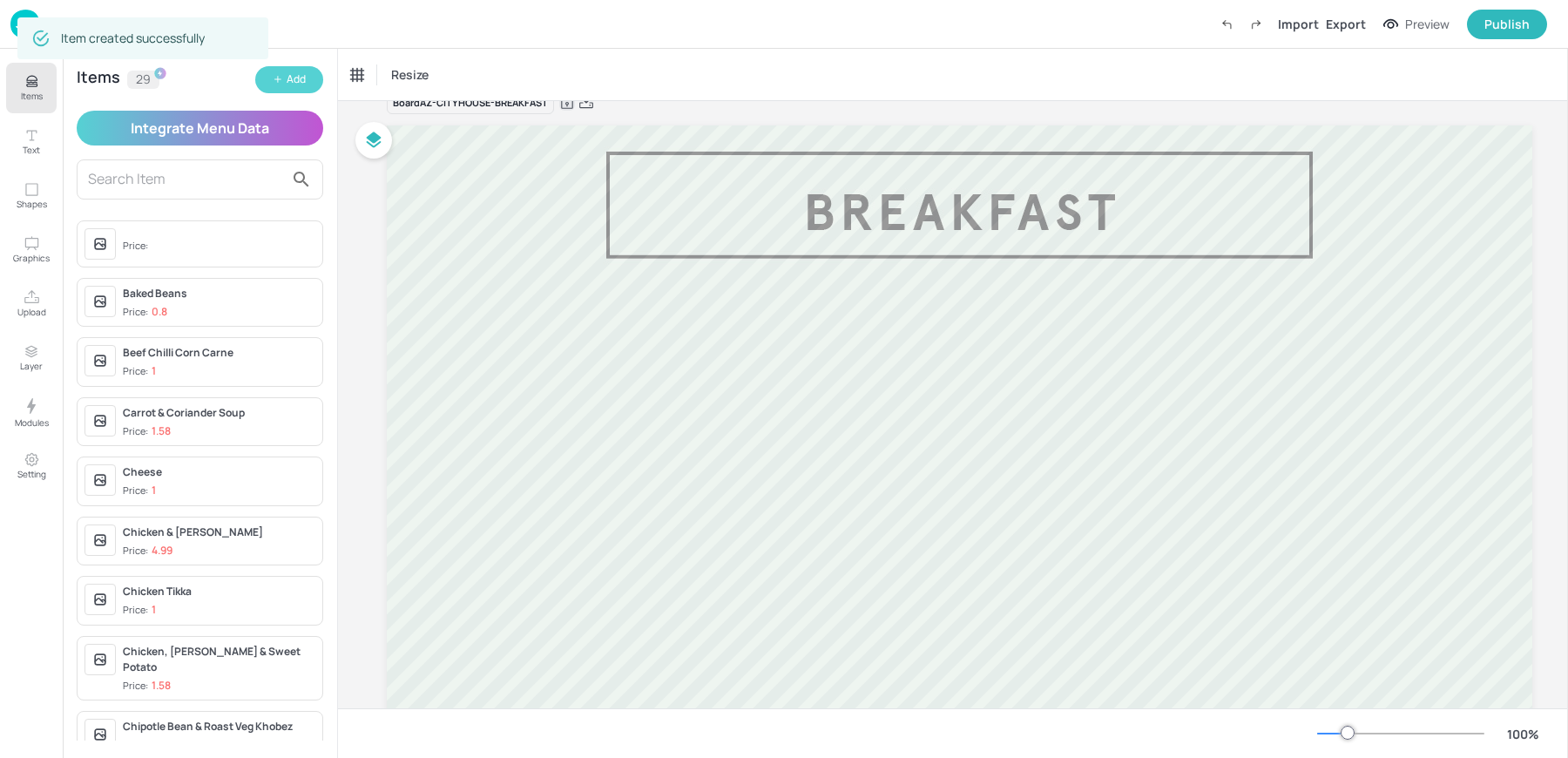
click at [298, 84] on div "Add" at bounding box center [296, 79] width 19 height 17
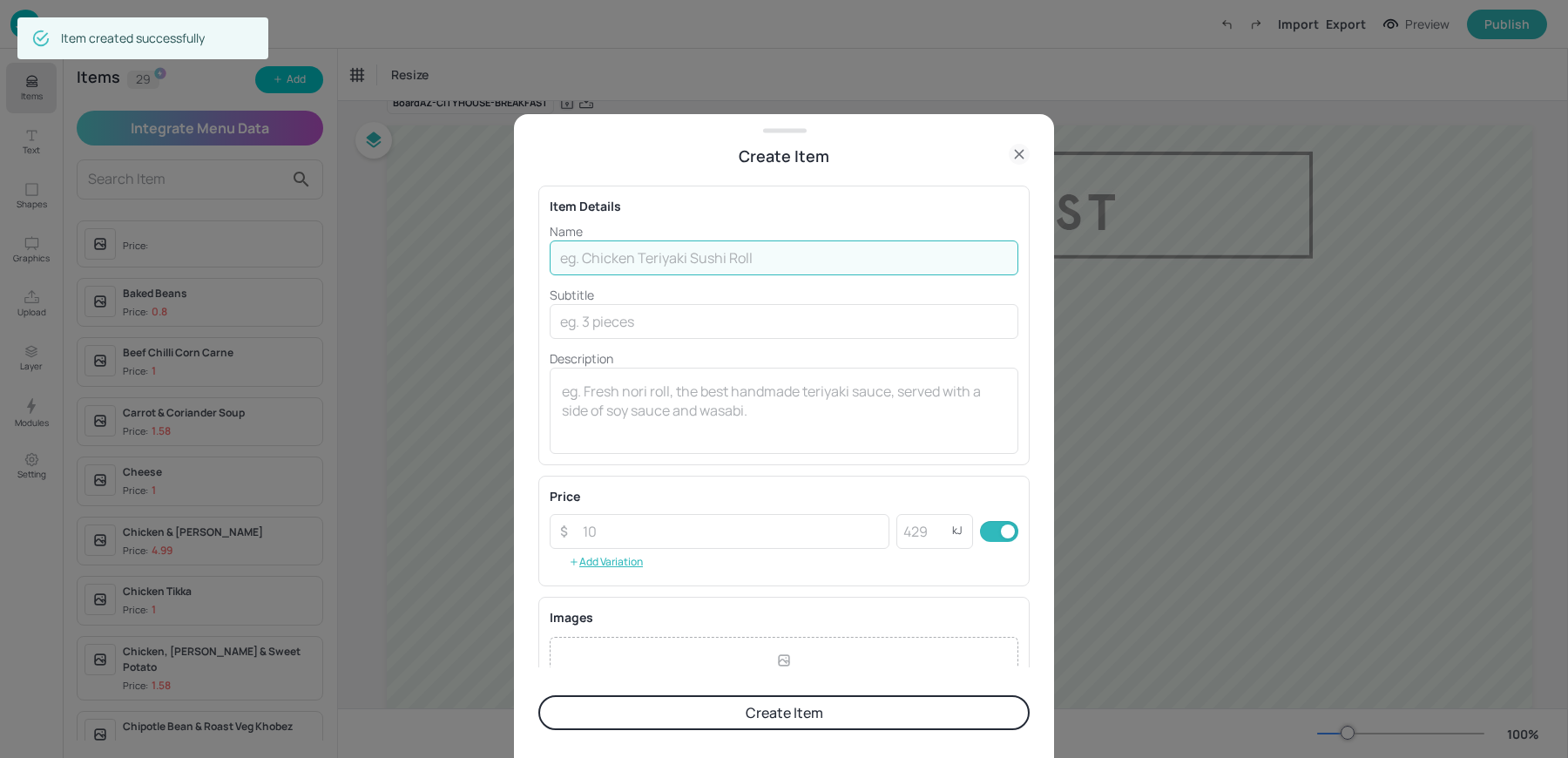
click at [596, 258] on input "text" at bounding box center [784, 258] width 469 height 35
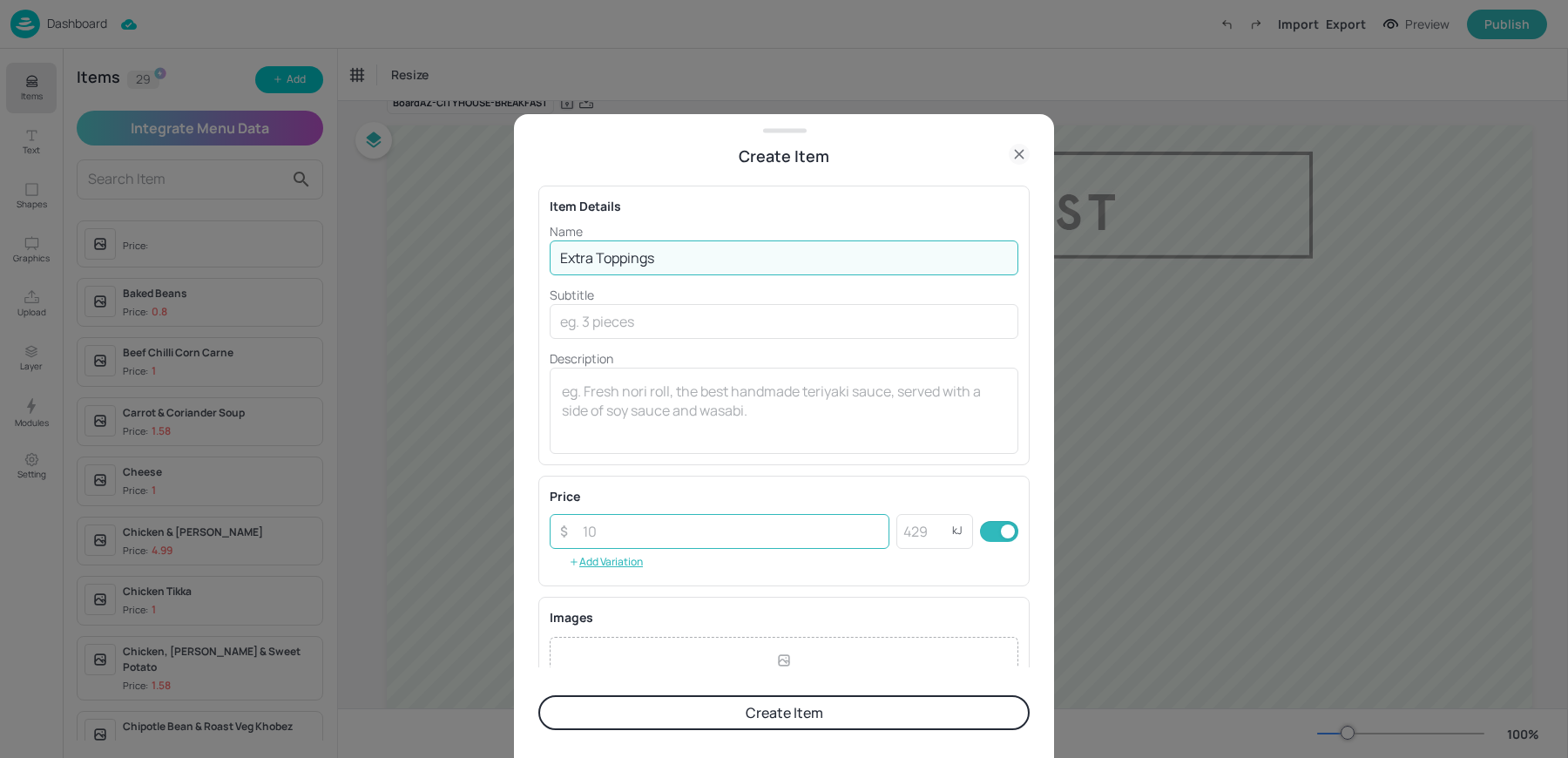
type input "Extra Toppings"
click at [634, 528] on input "number" at bounding box center [730, 531] width 317 height 35
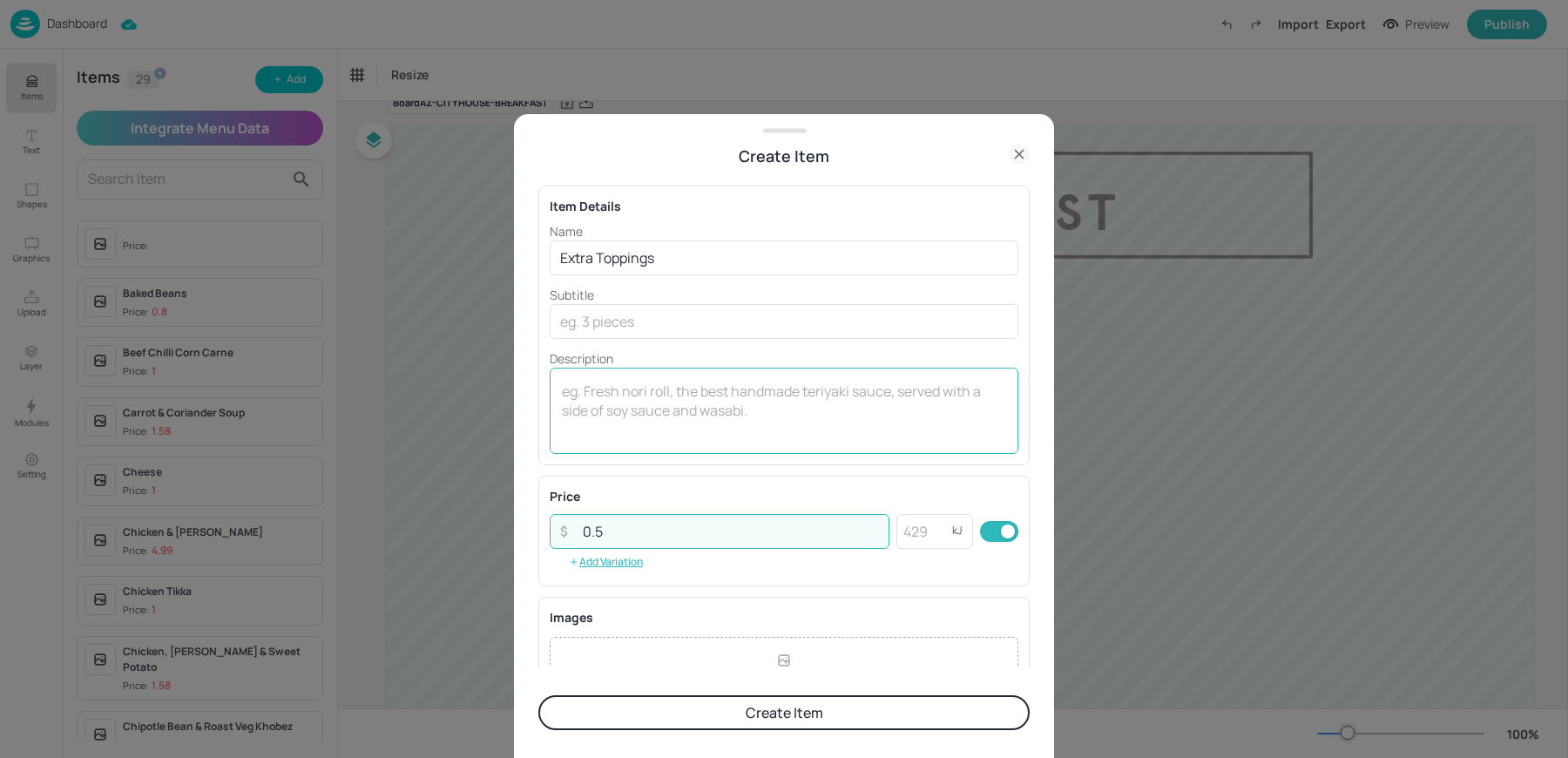
type input "0.5"
click at [662, 416] on textarea at bounding box center [784, 409] width 444 height 57
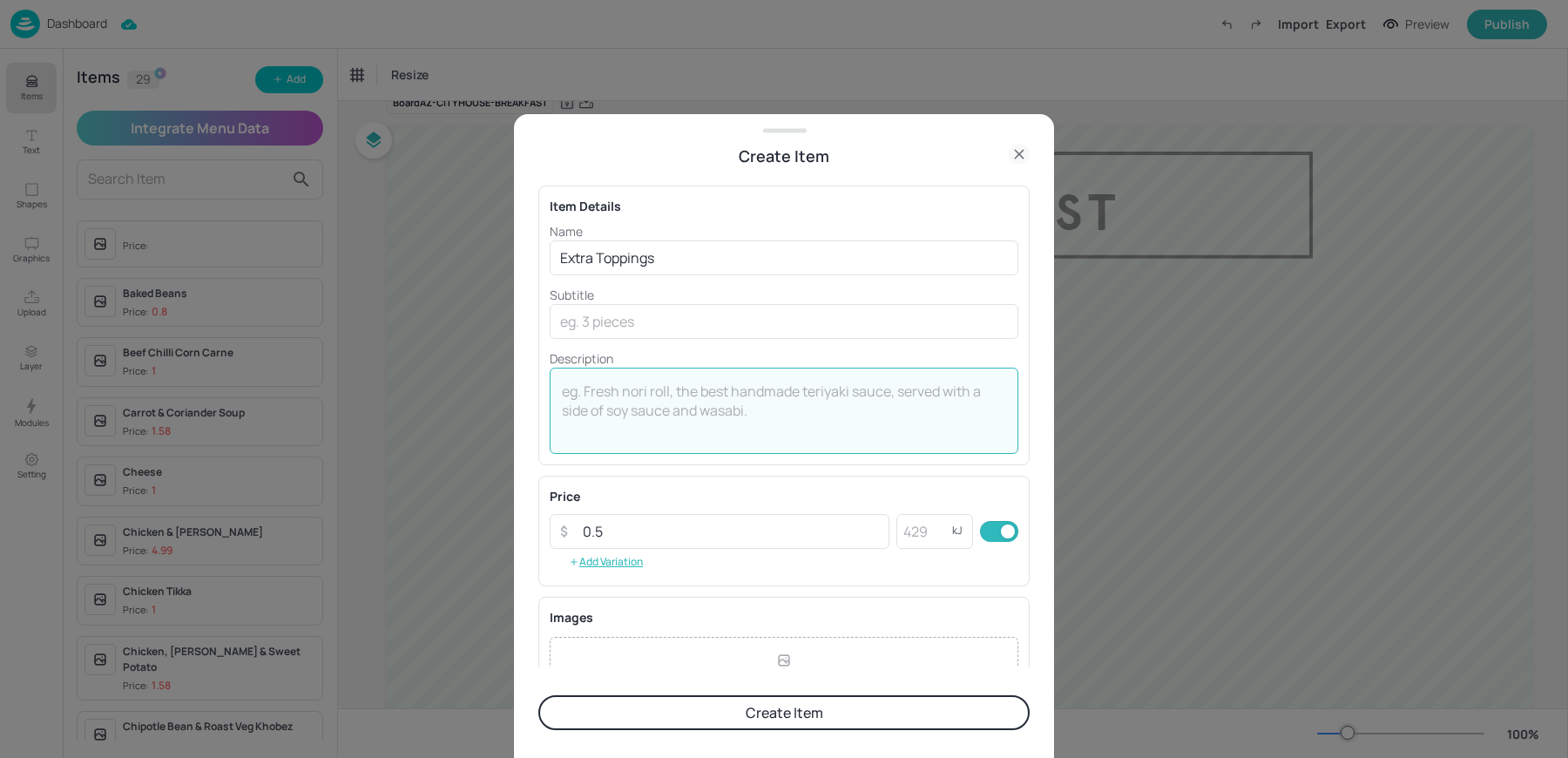
click at [681, 711] on button "Create Item" at bounding box center [783, 713] width 491 height 35
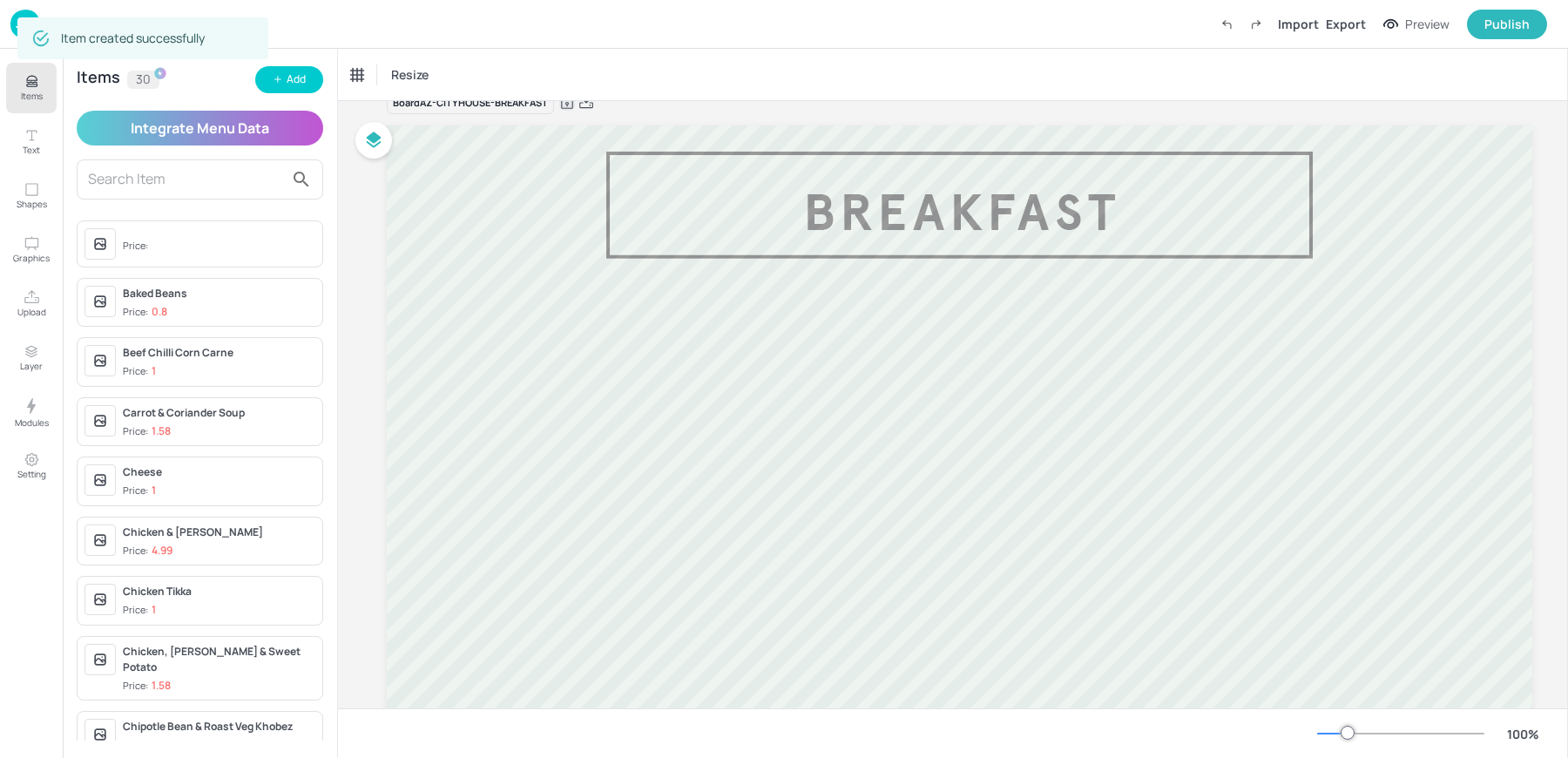
click at [138, 191] on input "text" at bounding box center [185, 179] width 196 height 28
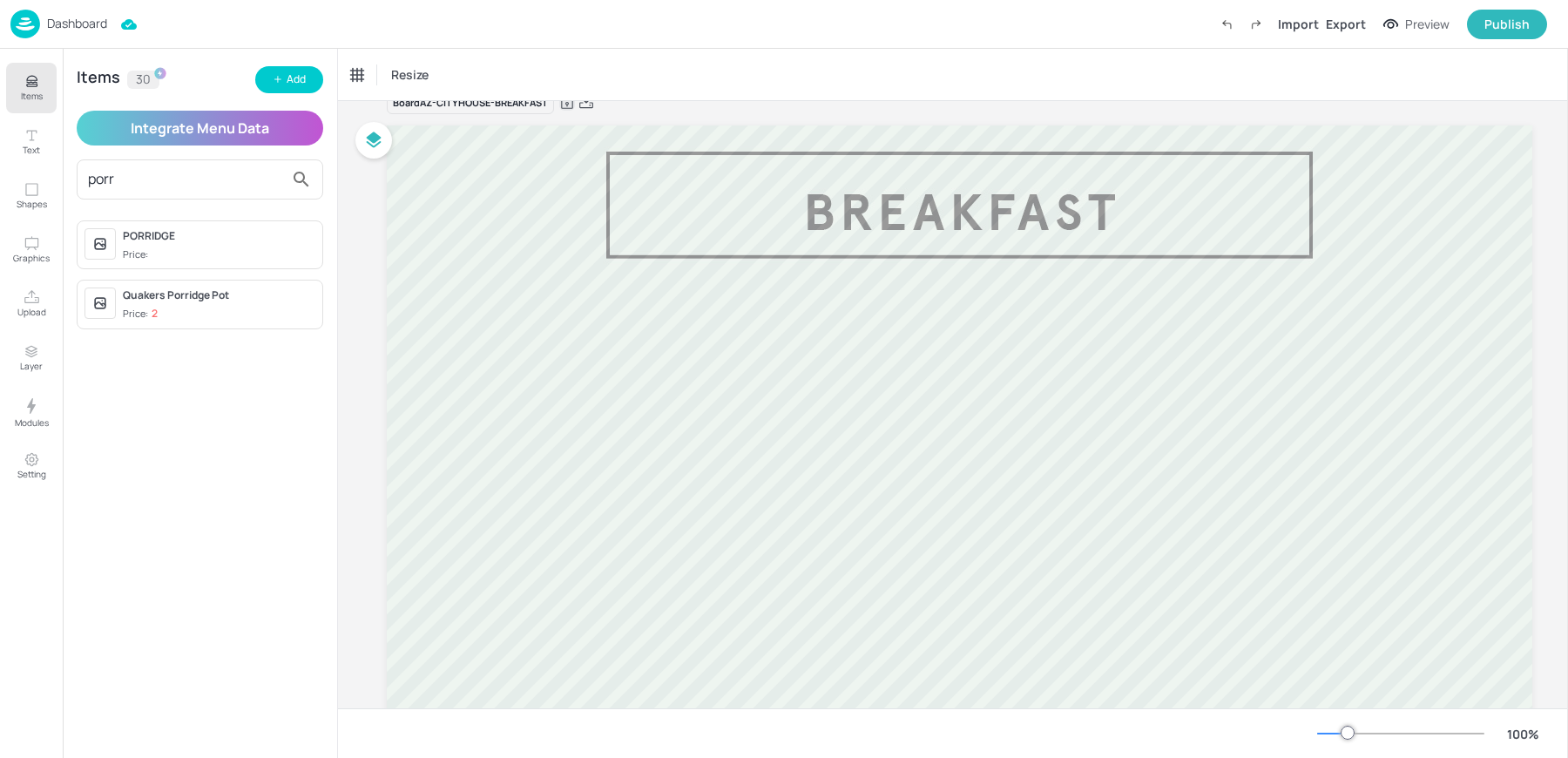
type input "porr"
click at [167, 245] on div "PORRIDGE Price:" at bounding box center [219, 245] width 192 height 34
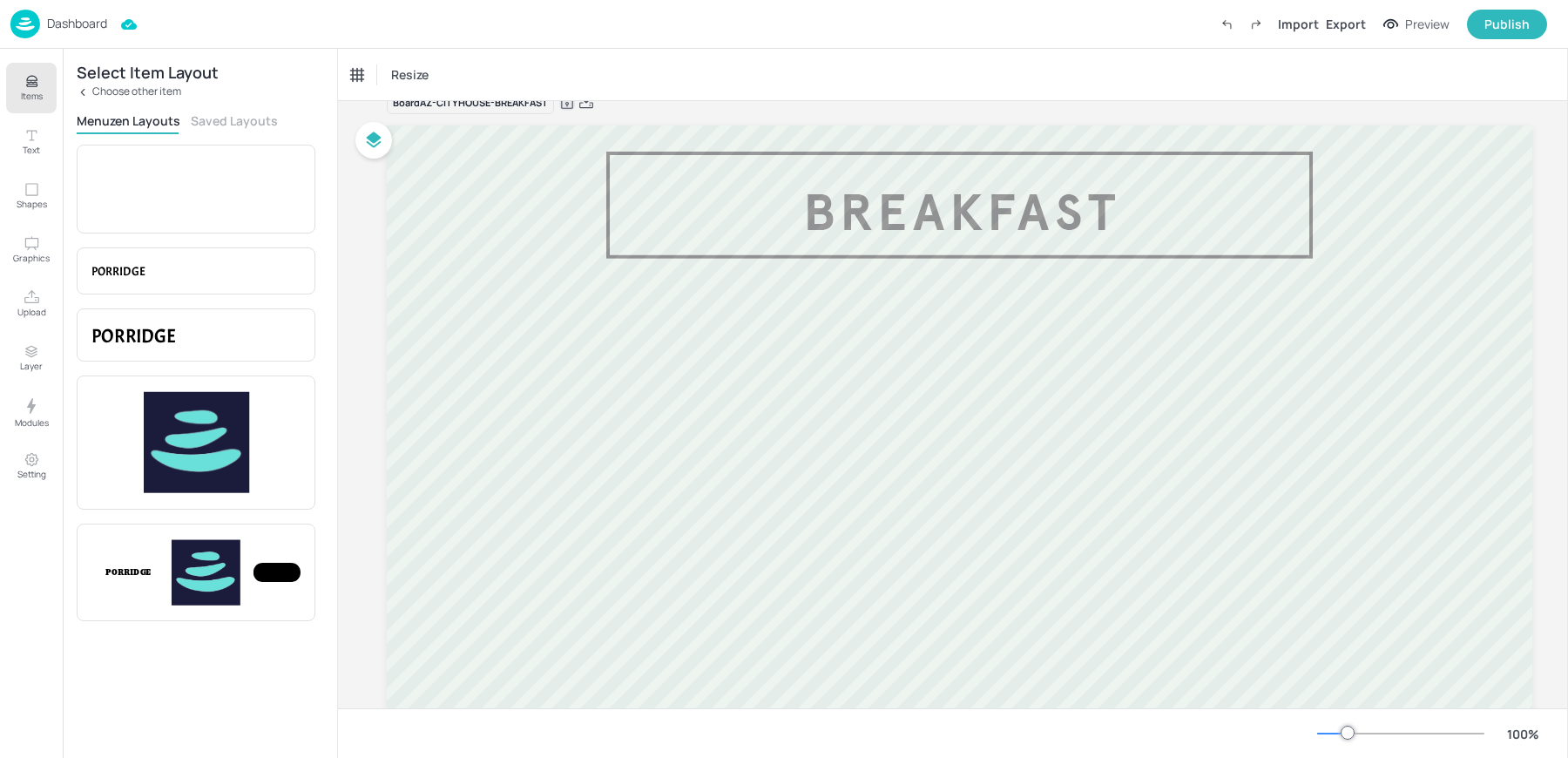
click at [48, 14] on div "Dashboard" at bounding box center [59, 24] width 97 height 29
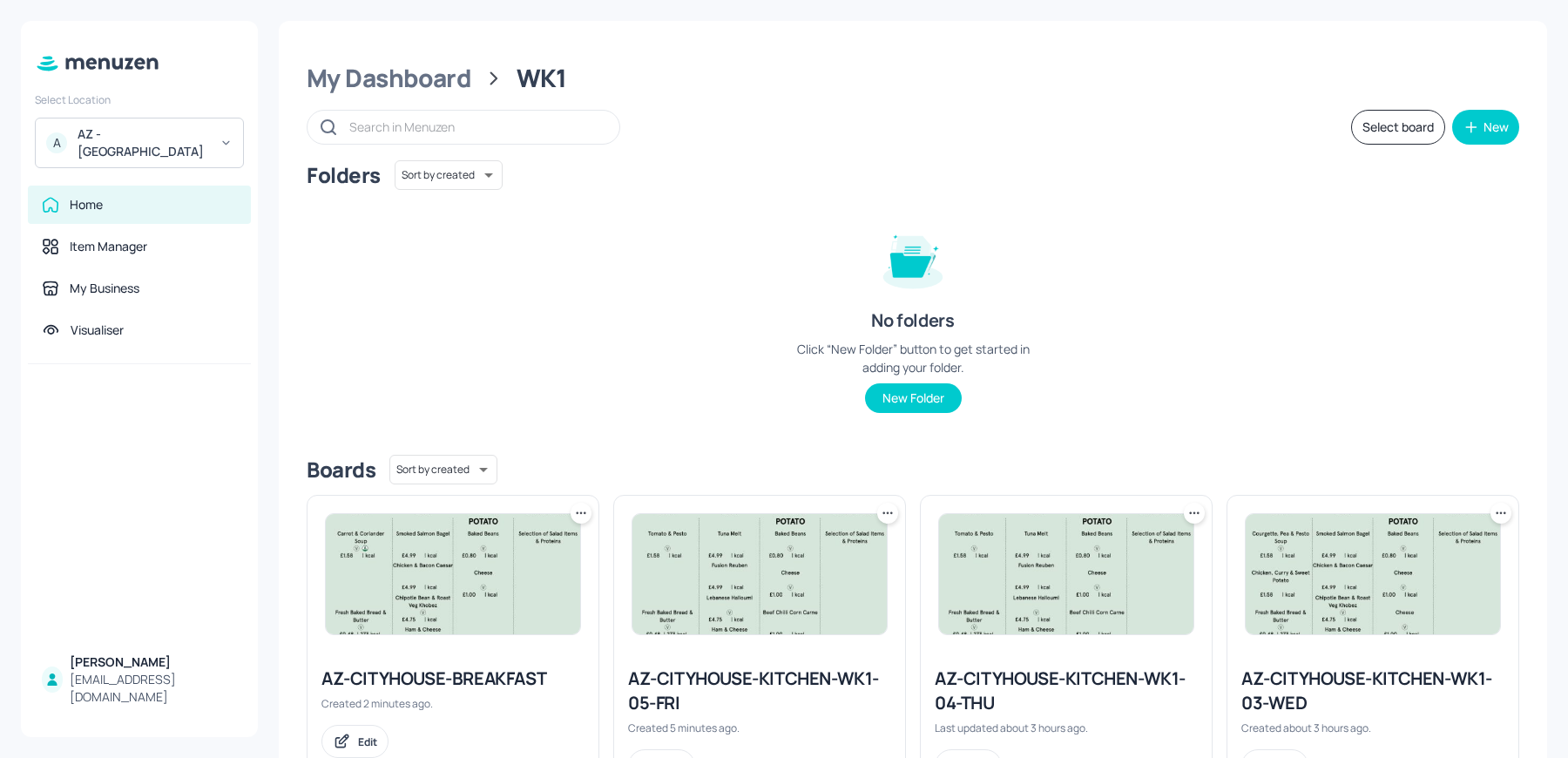
click at [773, 598] on img at bounding box center [759, 574] width 255 height 120
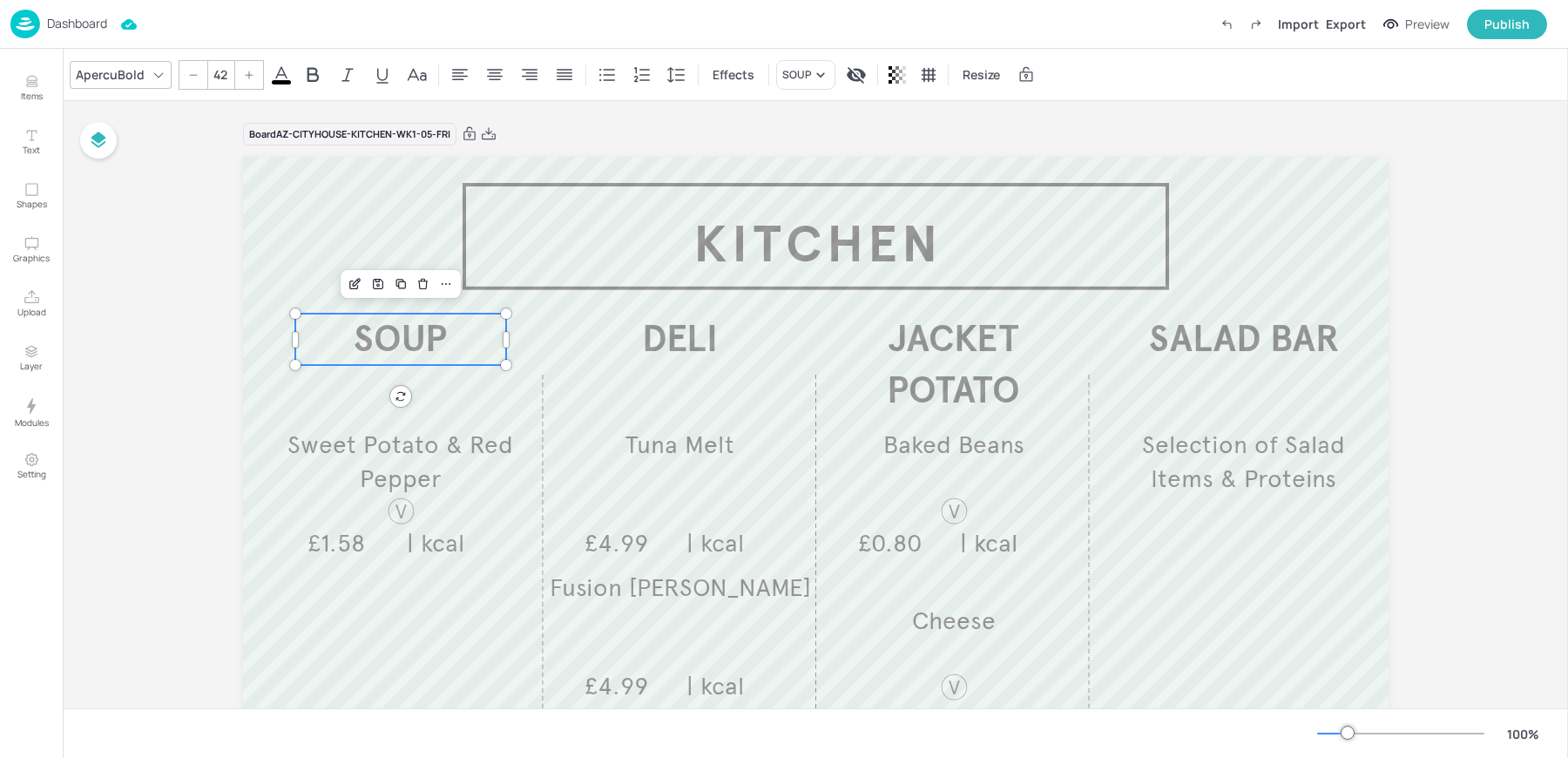
click at [394, 344] on span "SOUP" at bounding box center [400, 339] width 93 height 46
click at [378, 277] on icon "Save Layout" at bounding box center [378, 284] width 14 height 14
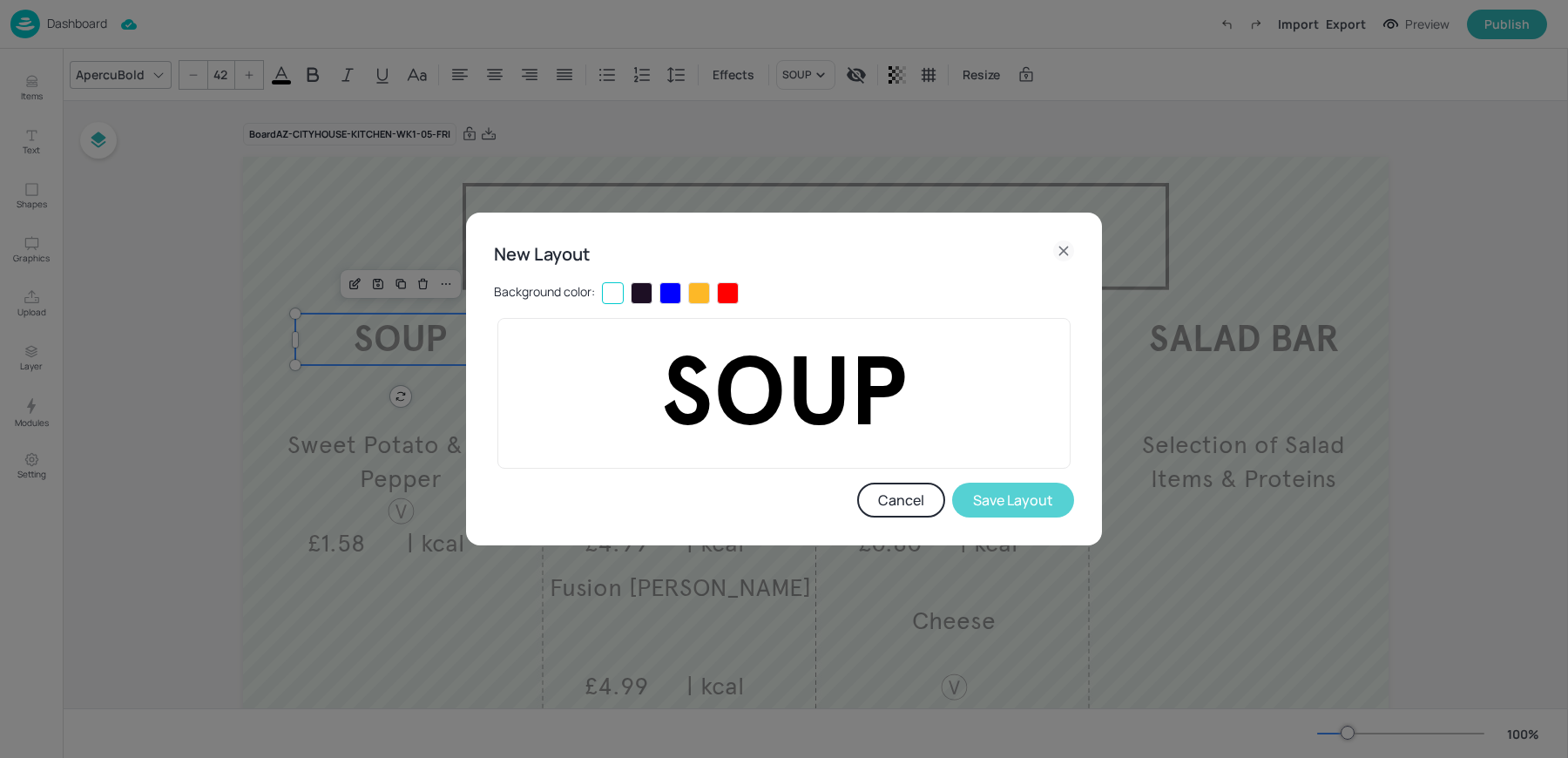
click at [1049, 496] on button "Save Layout" at bounding box center [1012, 501] width 122 height 35
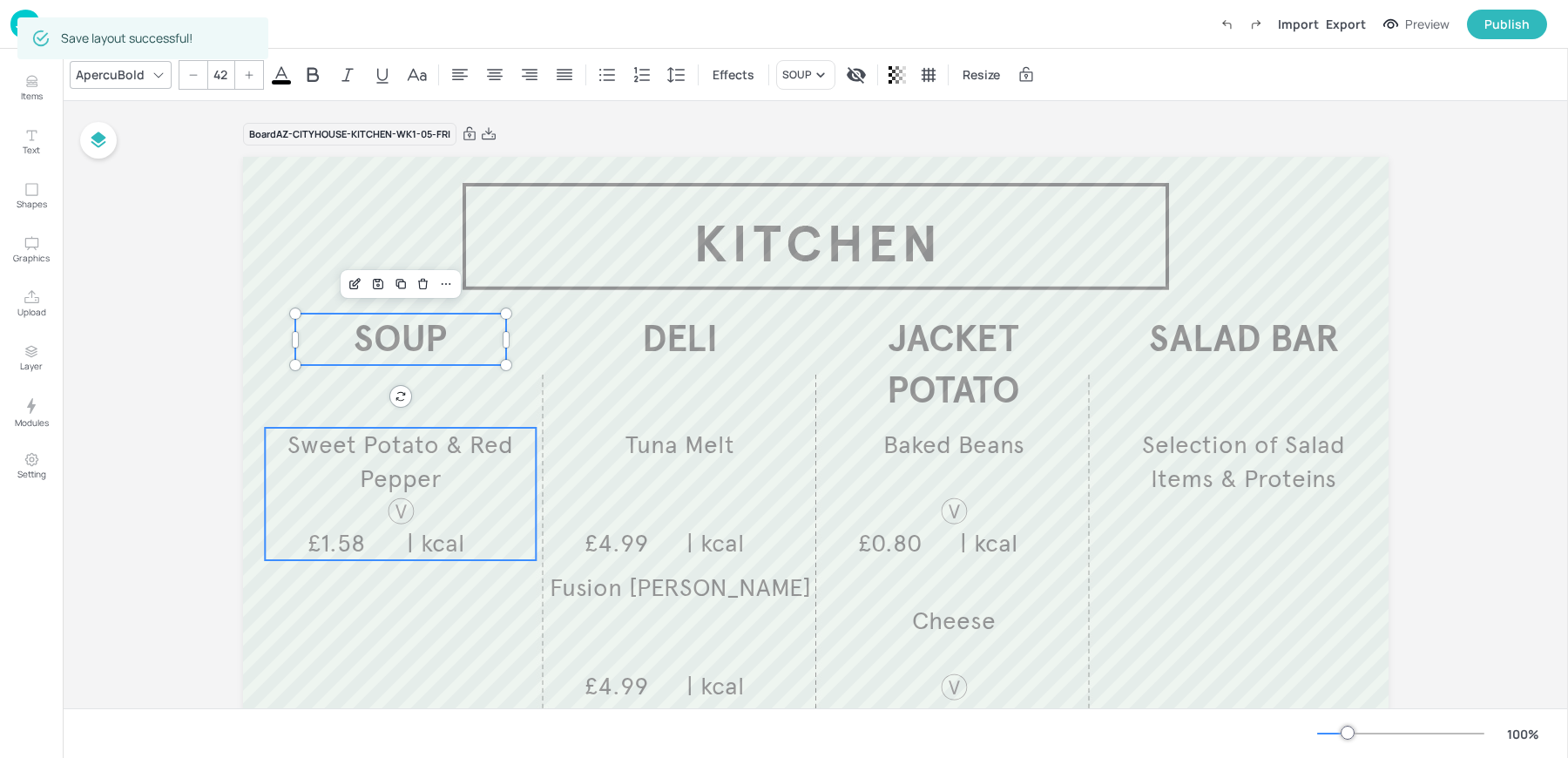
click at [414, 488] on span "Sweet Potato & Red Pepper" at bounding box center [399, 461] width 226 height 64
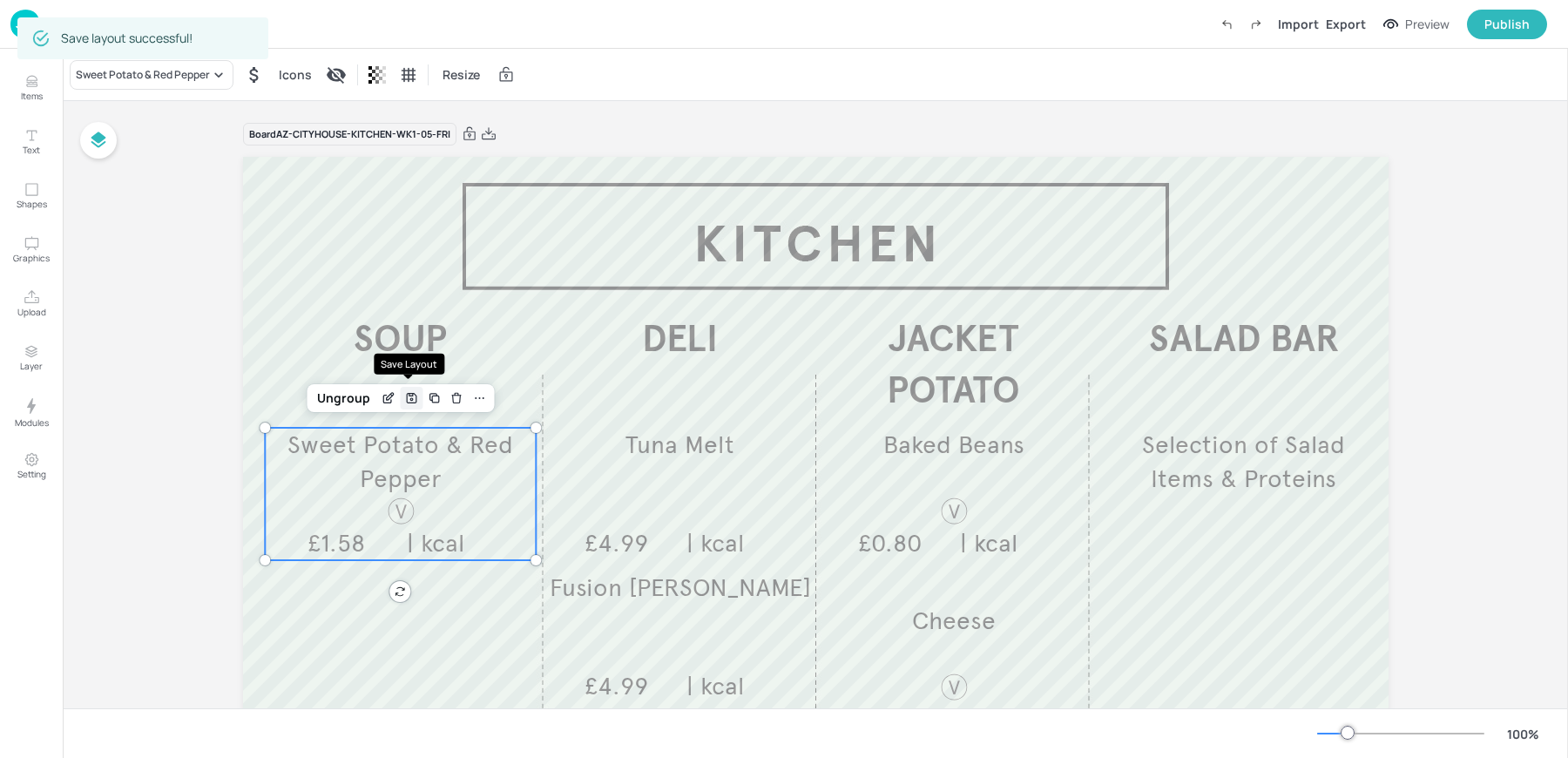
click at [404, 400] on icon "Save Layout" at bounding box center [411, 398] width 14 height 14
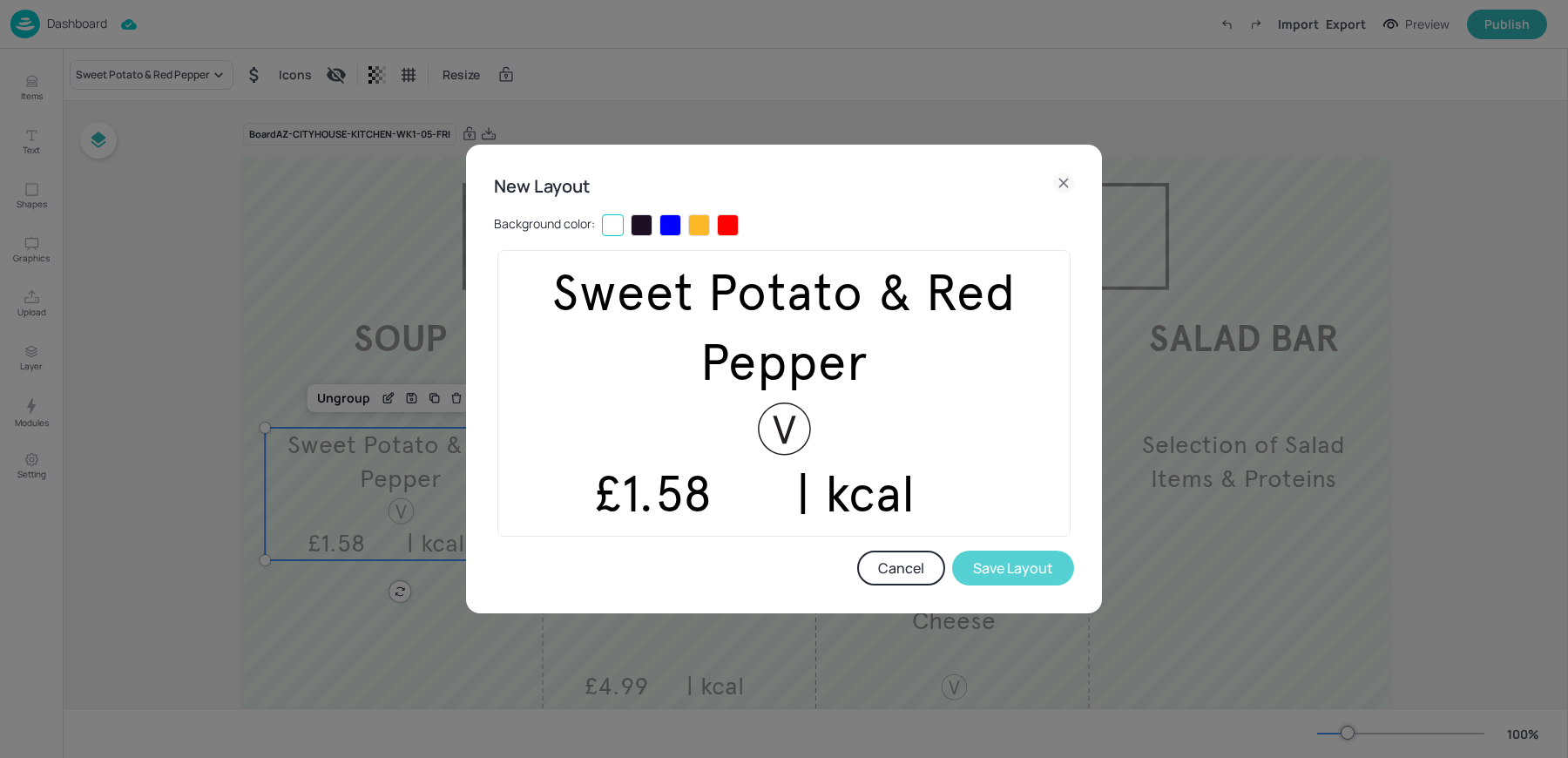
click at [1008, 568] on button "Save Layout" at bounding box center [1012, 568] width 122 height 35
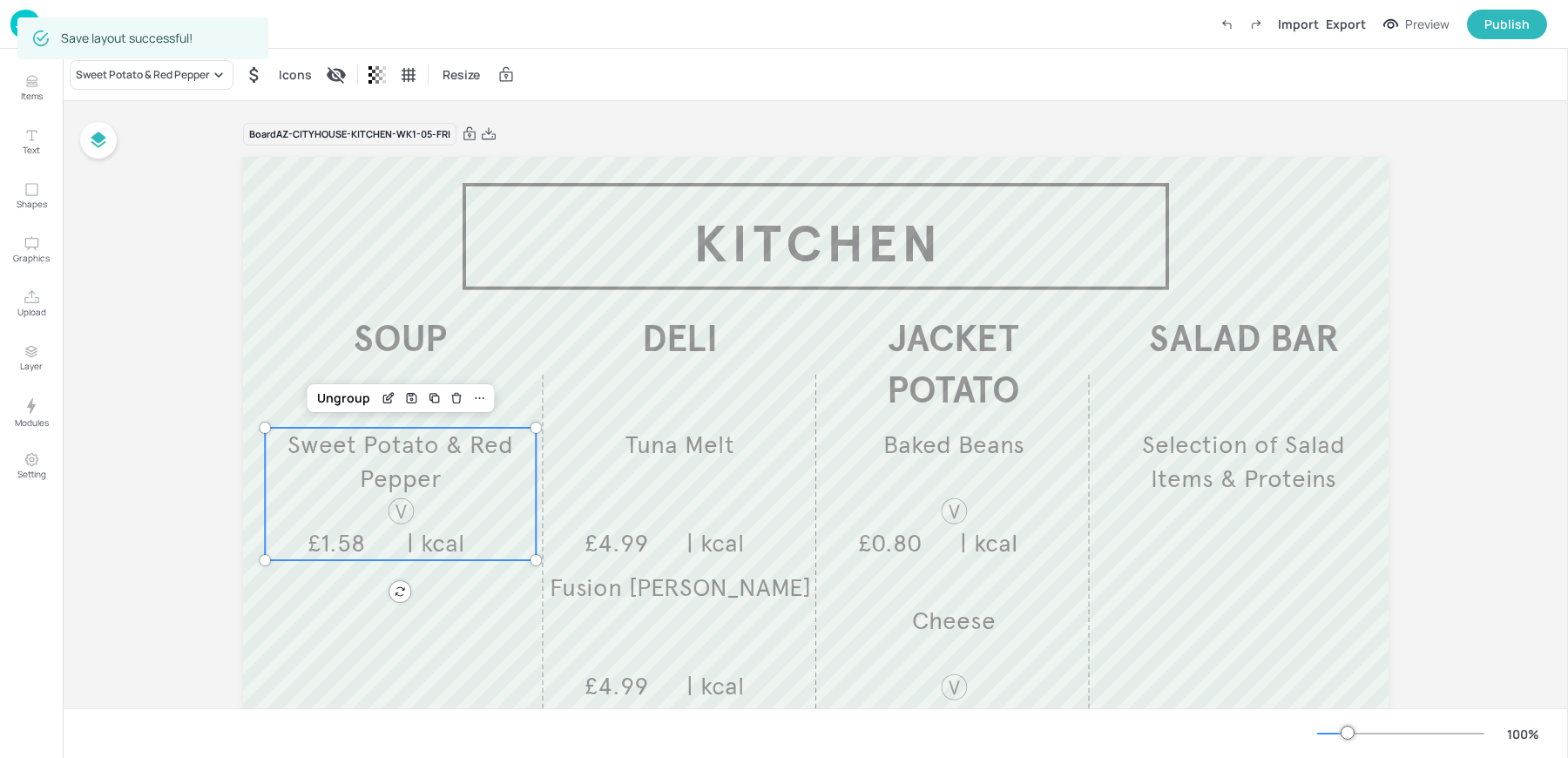
click at [67, 27] on div "Save layout successful!" at bounding box center [126, 39] width 132 height 32
click at [22, 18] on div "Save layout successful!" at bounding box center [143, 39] width 251 height 42
click at [11, 34] on img at bounding box center [25, 24] width 30 height 29
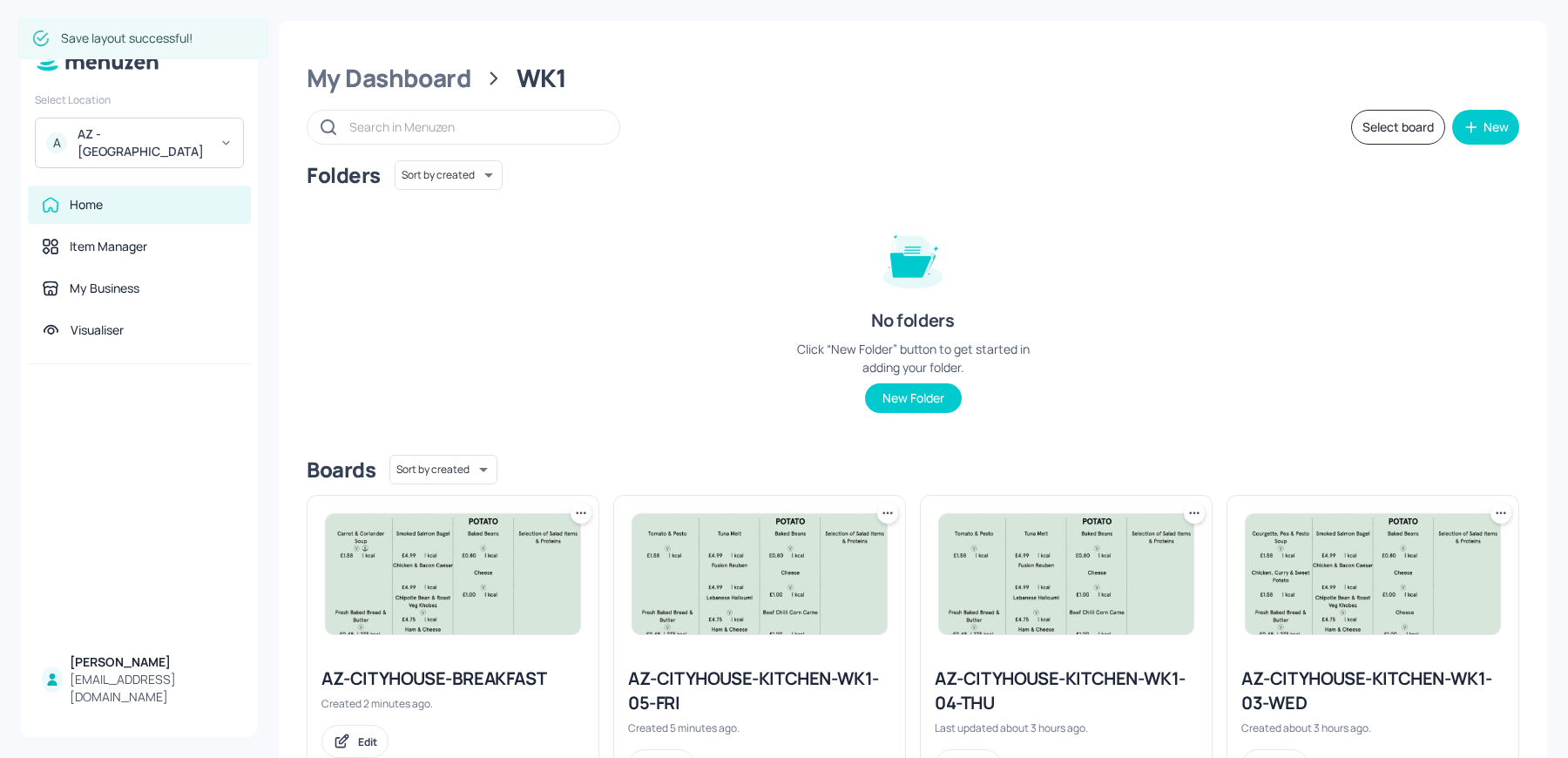
click at [573, 516] on icon at bounding box center [581, 513] width 18 height 18
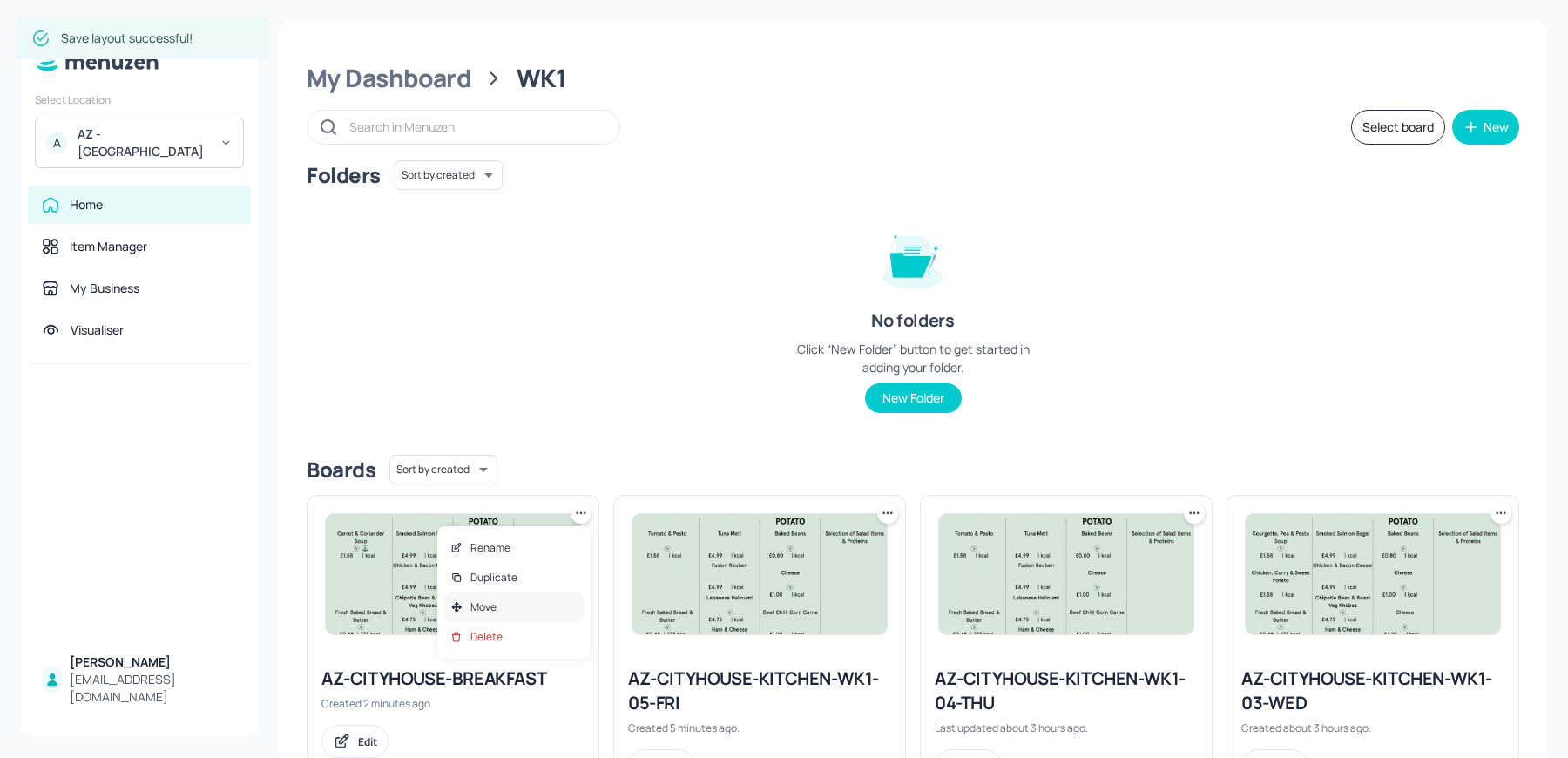
click at [505, 603] on div "Move" at bounding box center [514, 608] width 140 height 30
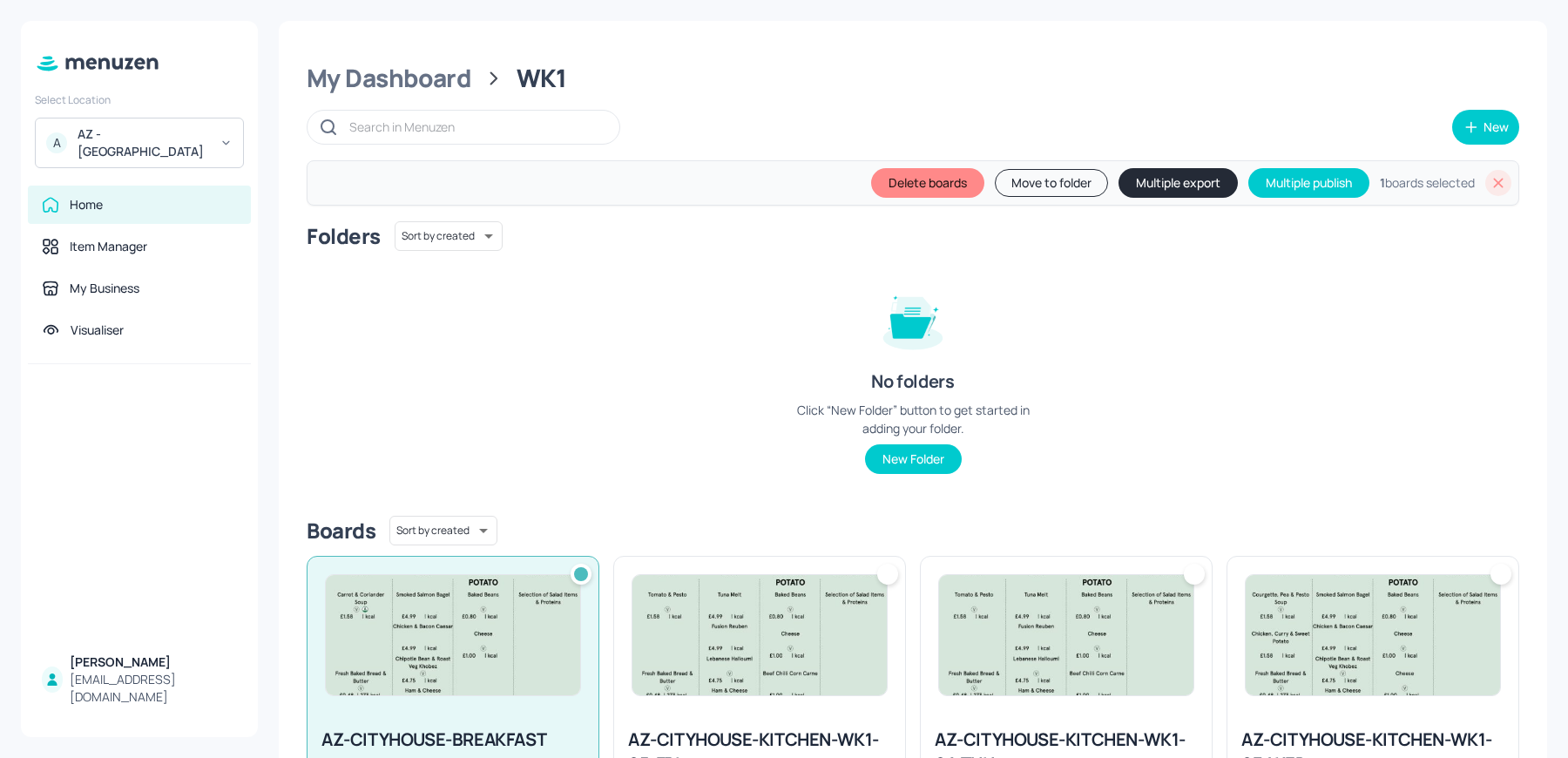
click at [1033, 184] on button "Move to folder" at bounding box center [1051, 183] width 113 height 28
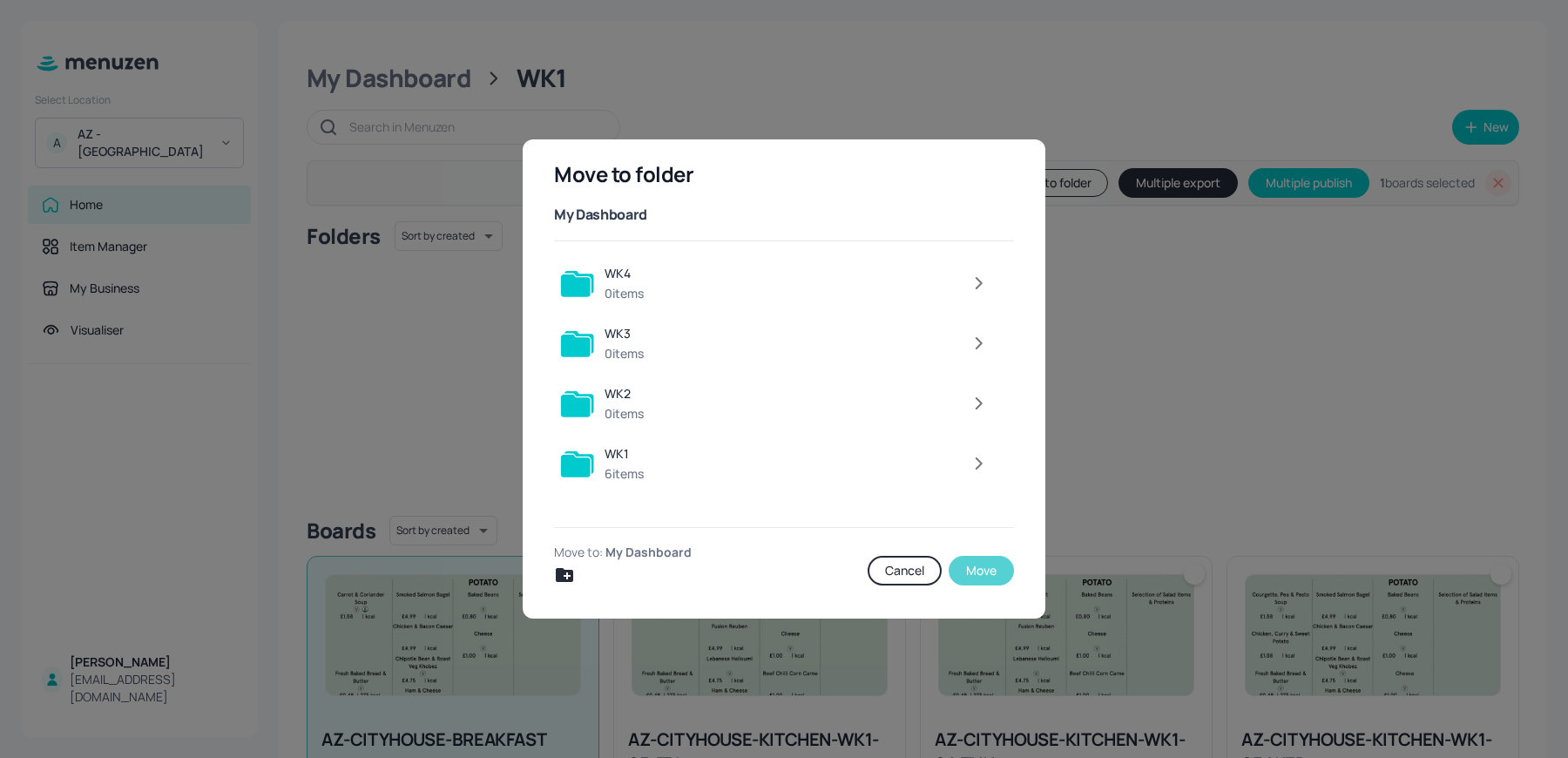
click at [977, 573] on button "Move" at bounding box center [981, 571] width 65 height 30
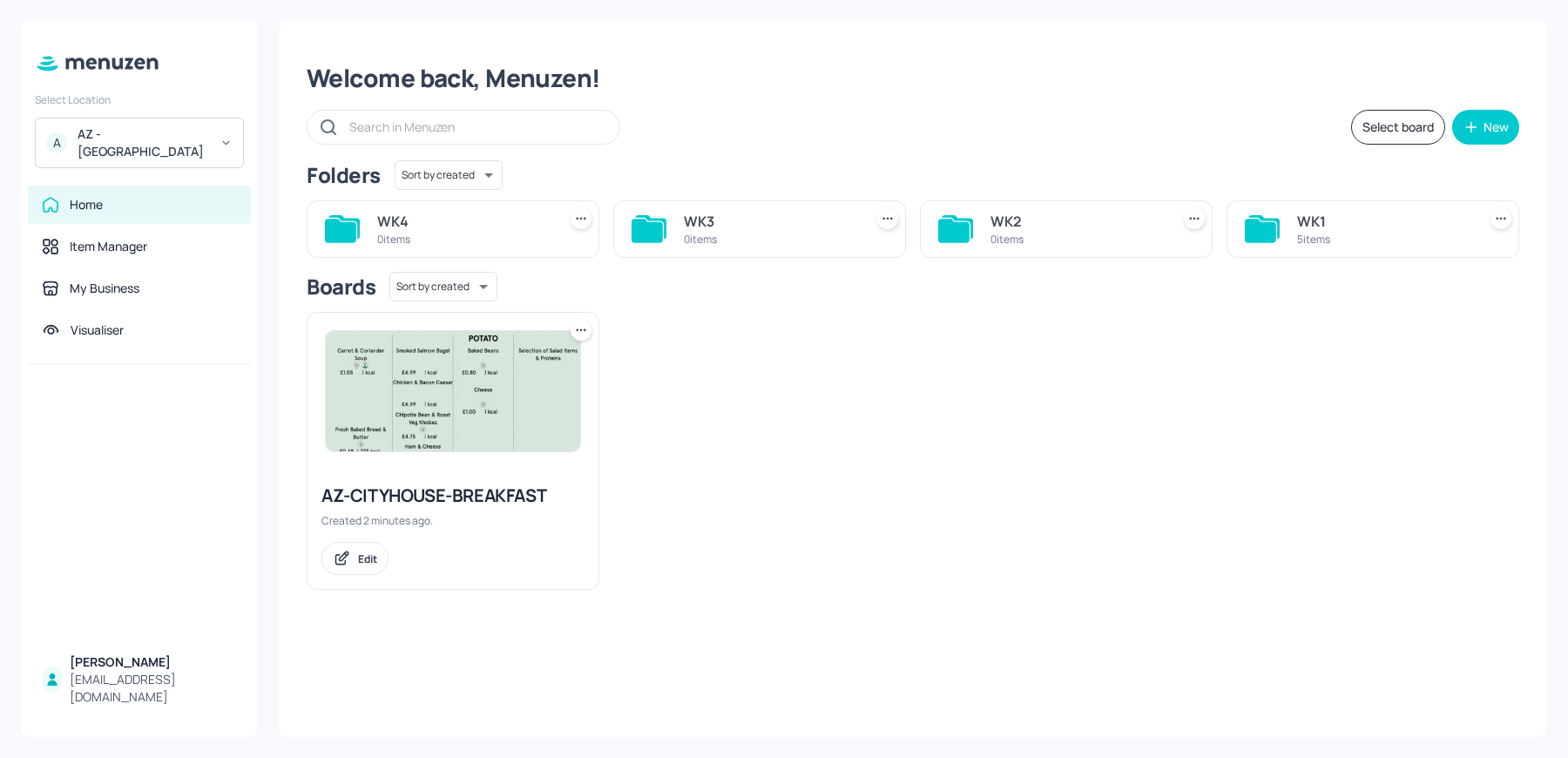
click at [408, 497] on div "AZ-CITYHOUSE-BREAKFAST" at bounding box center [453, 496] width 263 height 25
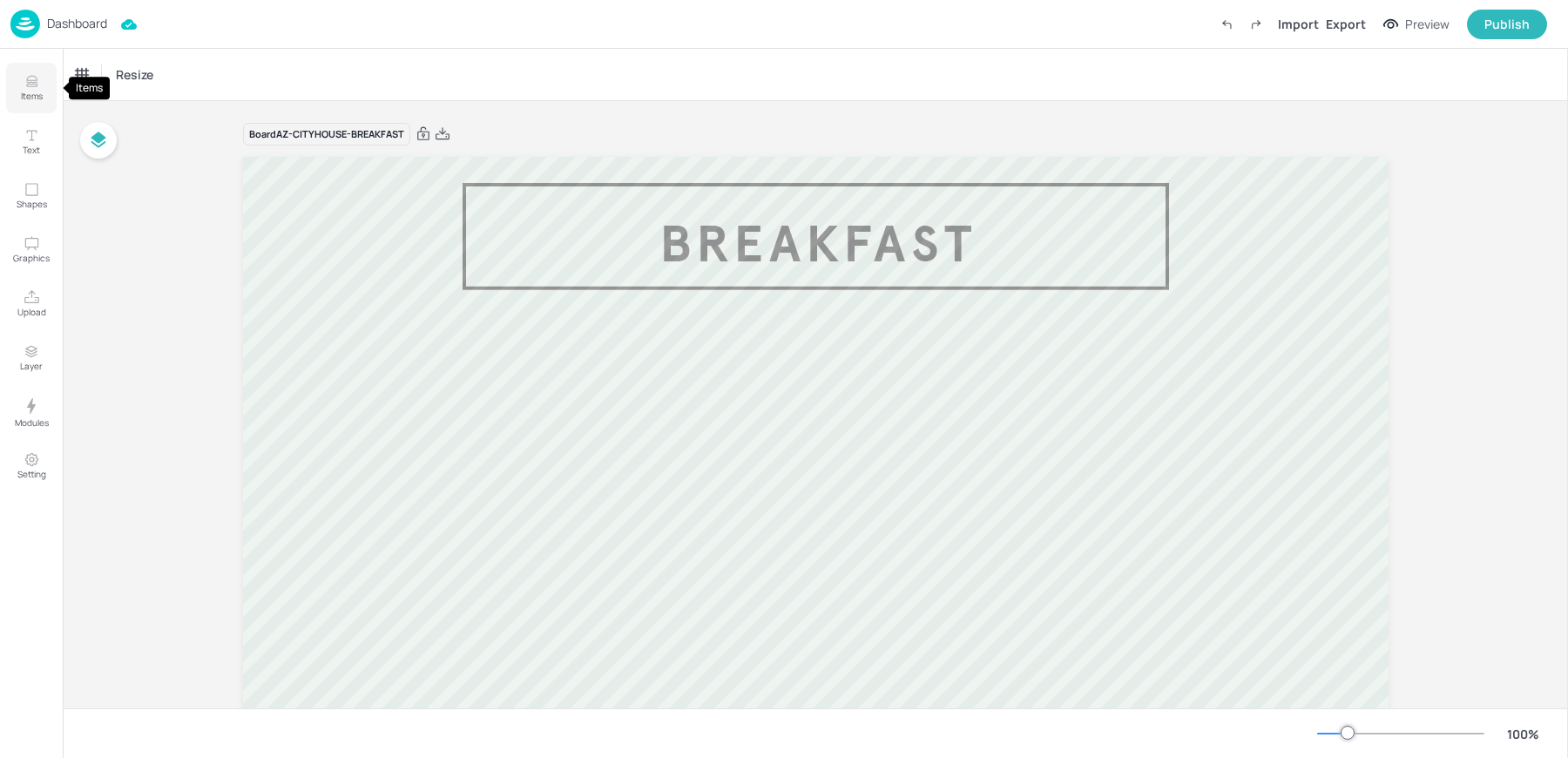
click at [28, 99] on p "Items" at bounding box center [32, 96] width 22 height 12
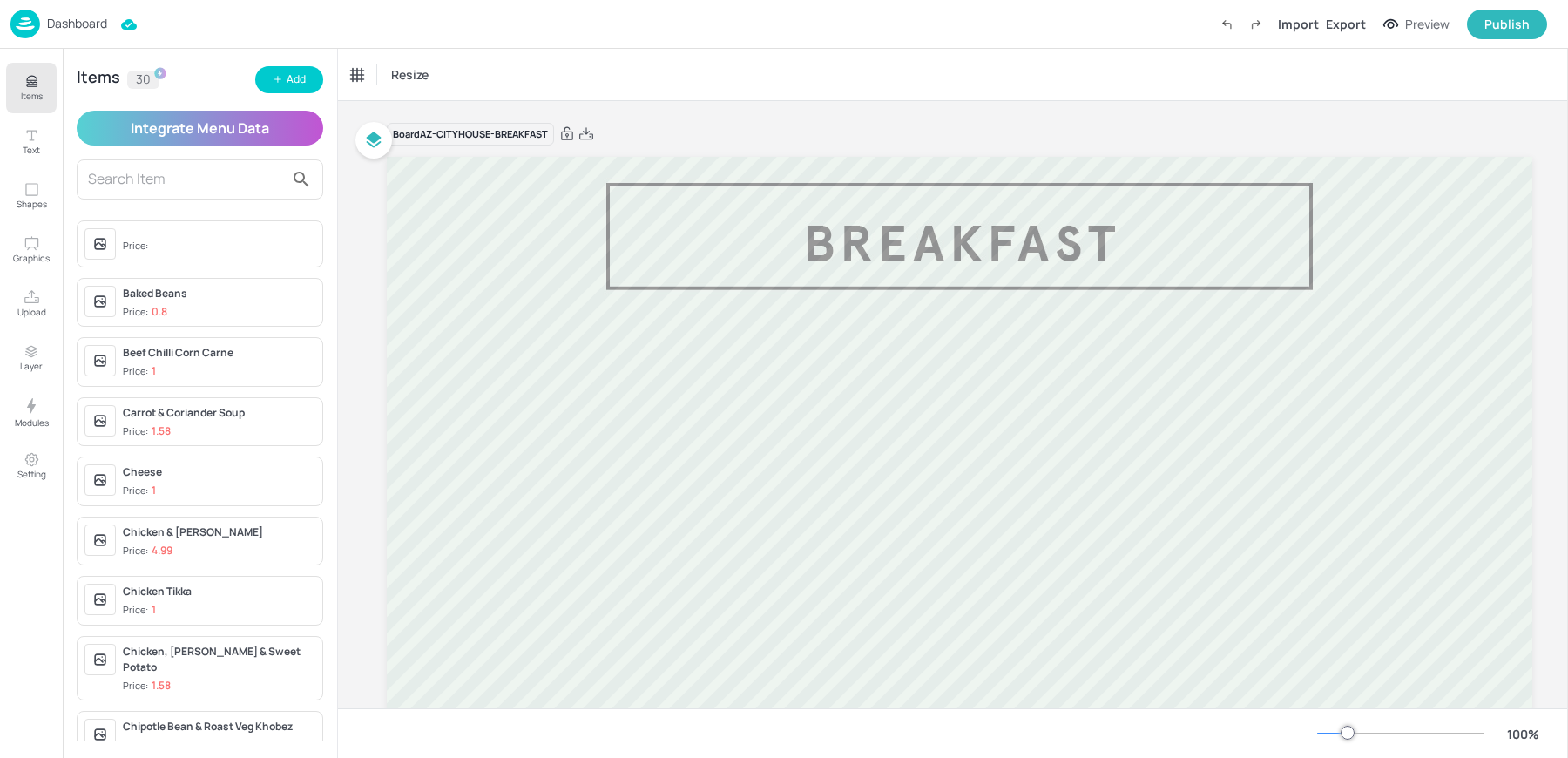
click at [133, 172] on input "text" at bounding box center [185, 179] width 196 height 28
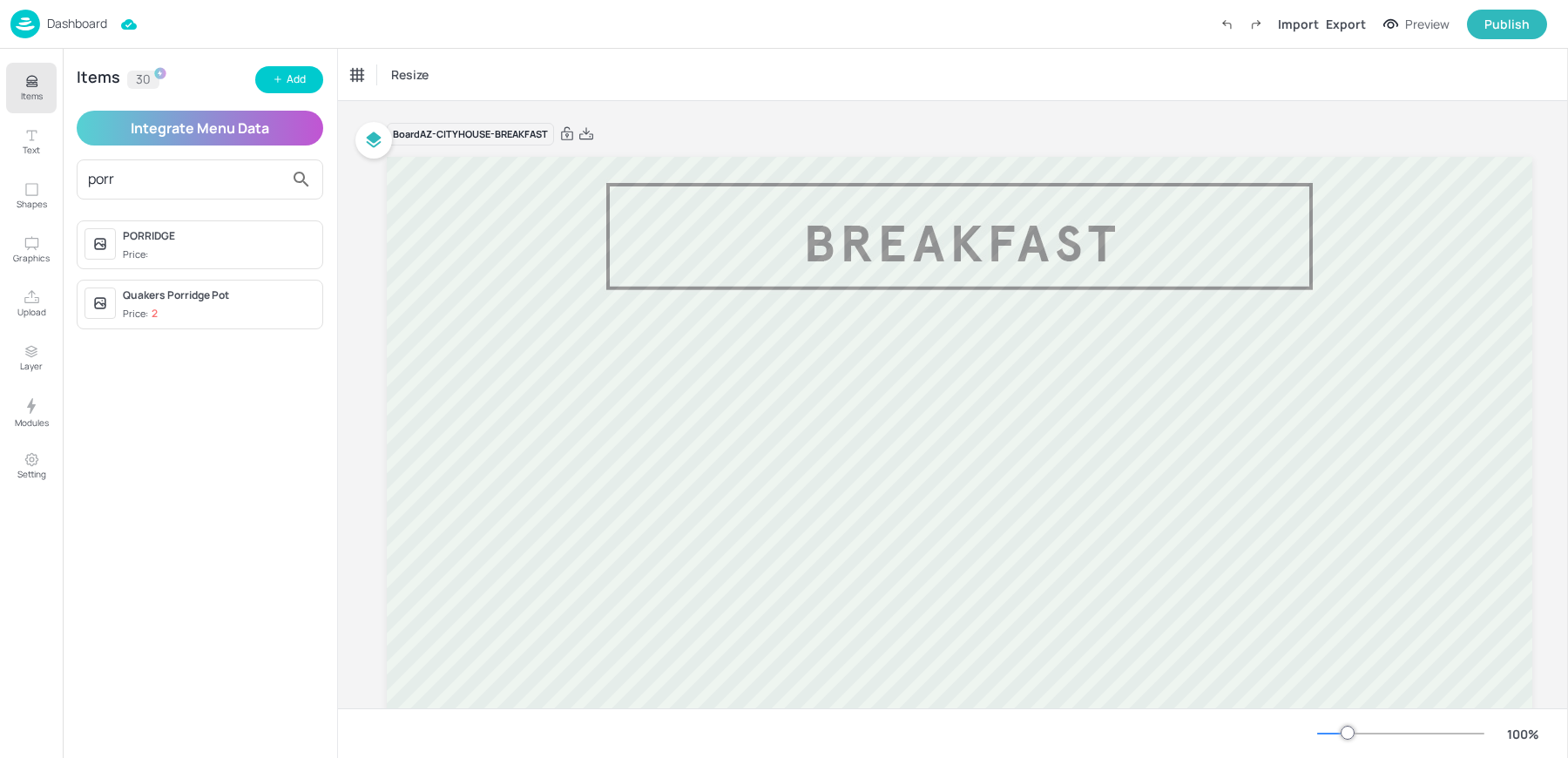
type input "porr"
click at [147, 244] on div "PORRIDGE Price:" at bounding box center [219, 245] width 192 height 34
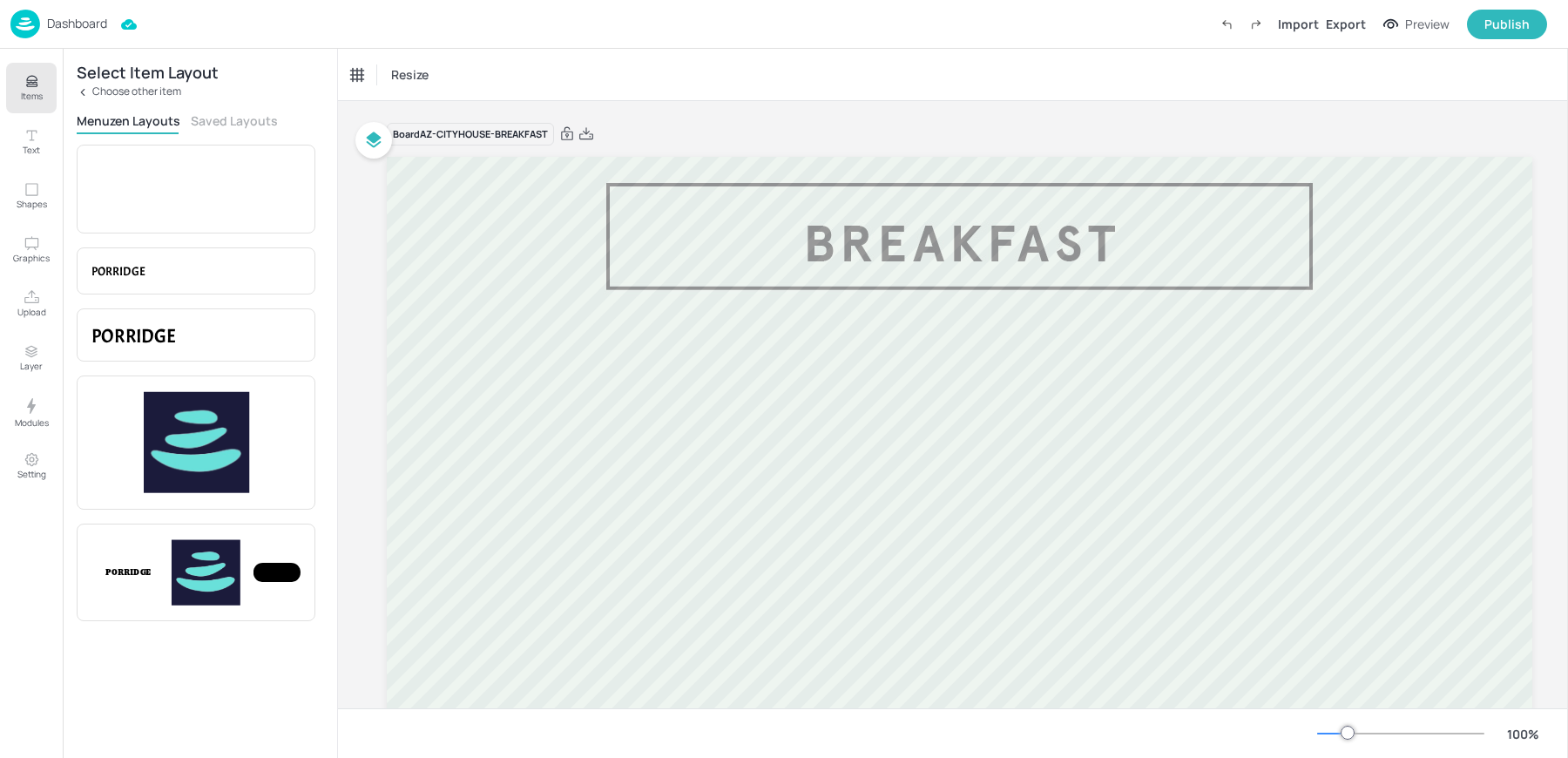
click at [221, 109] on div "Select Item Layout Choose other item Menuzen Layouts Saved Layouts Item Price P…" at bounding box center [199, 403] width 274 height 709
click at [219, 113] on button "Saved Layouts" at bounding box center [234, 120] width 87 height 17
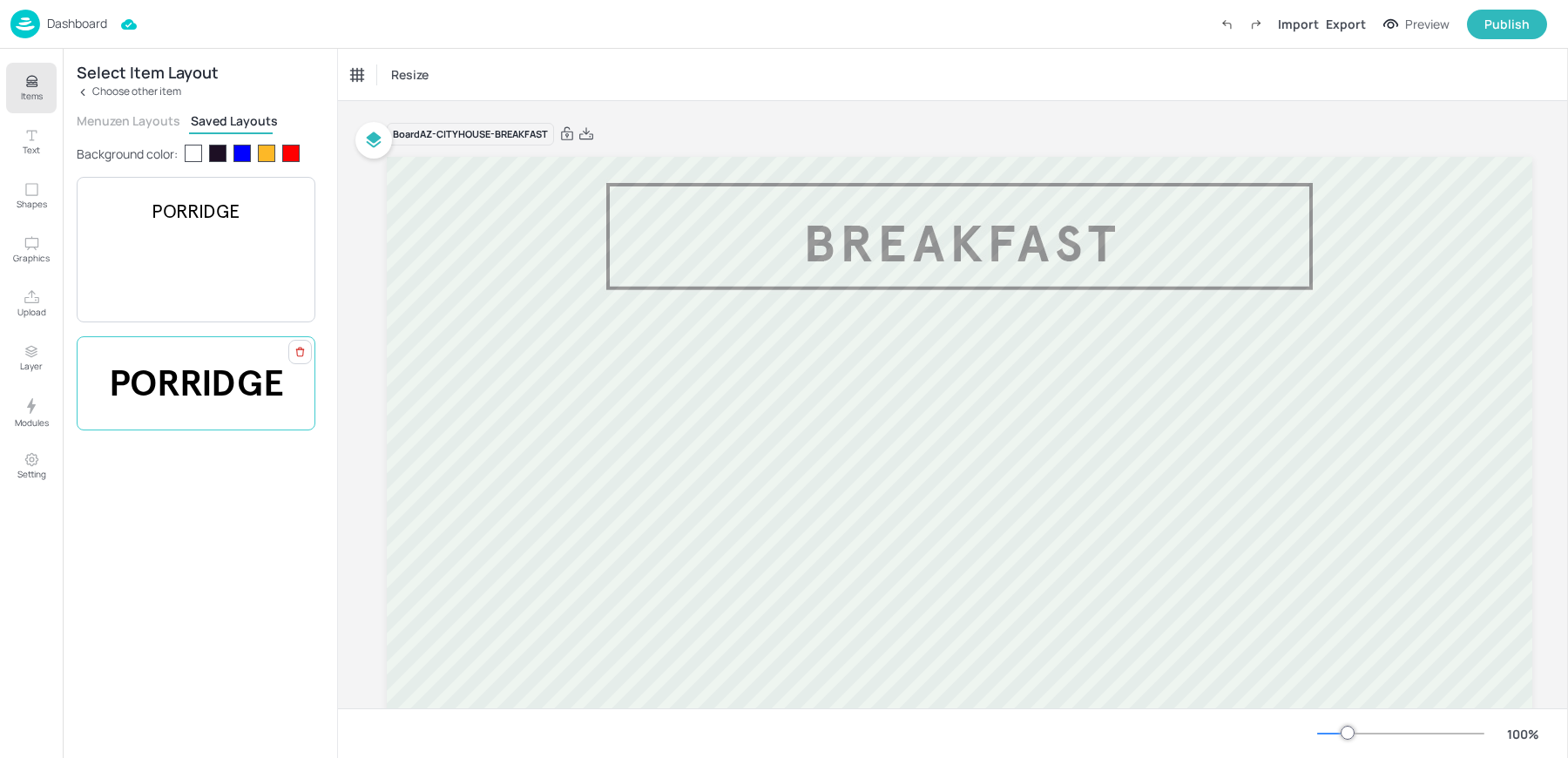
click at [187, 382] on span "PORRIDGE" at bounding box center [196, 383] width 175 height 45
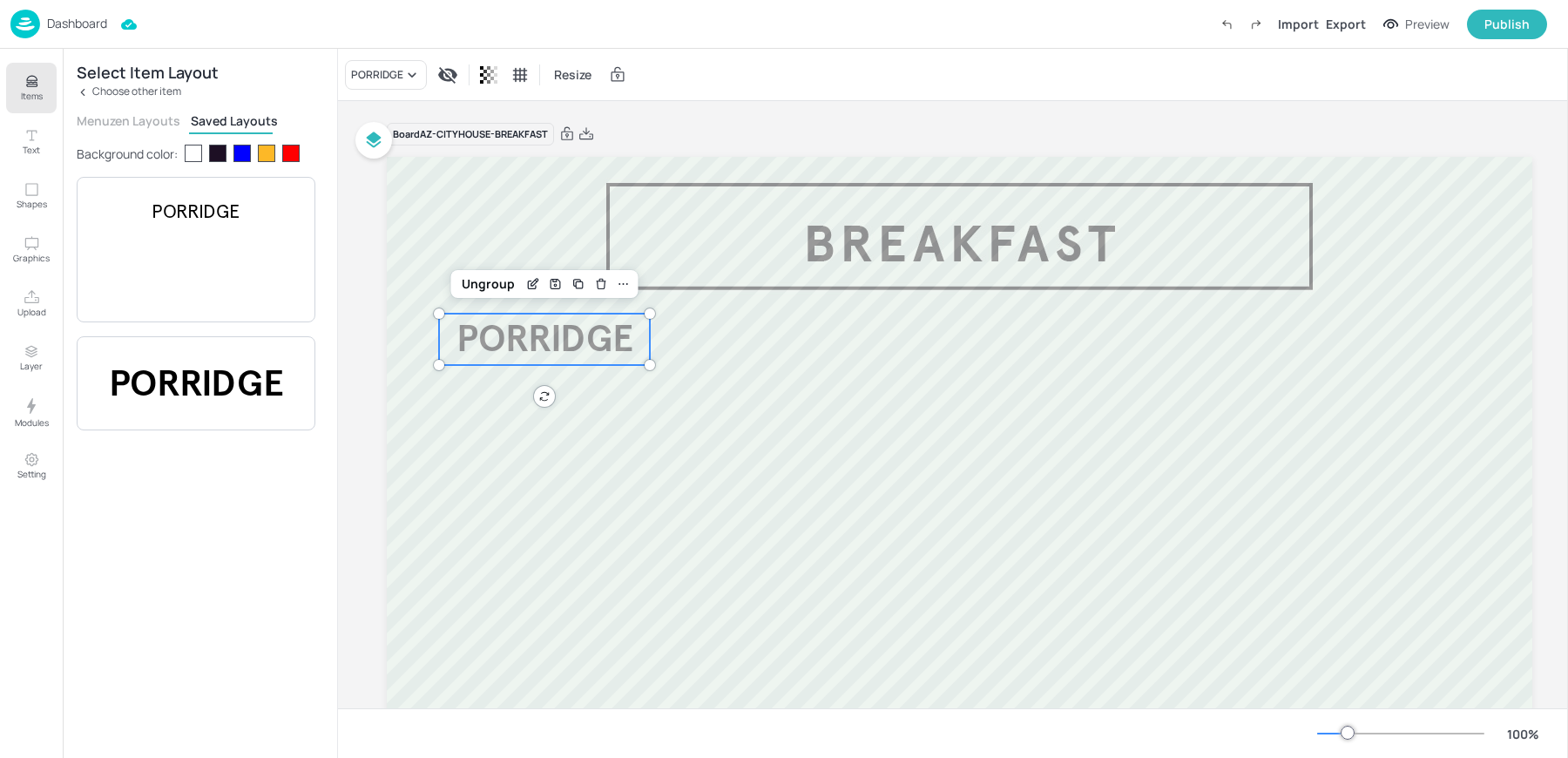
click at [76, 78] on div "Select Item Layout" at bounding box center [147, 72] width 142 height 12
click at [78, 90] on icon at bounding box center [83, 92] width 12 height 12
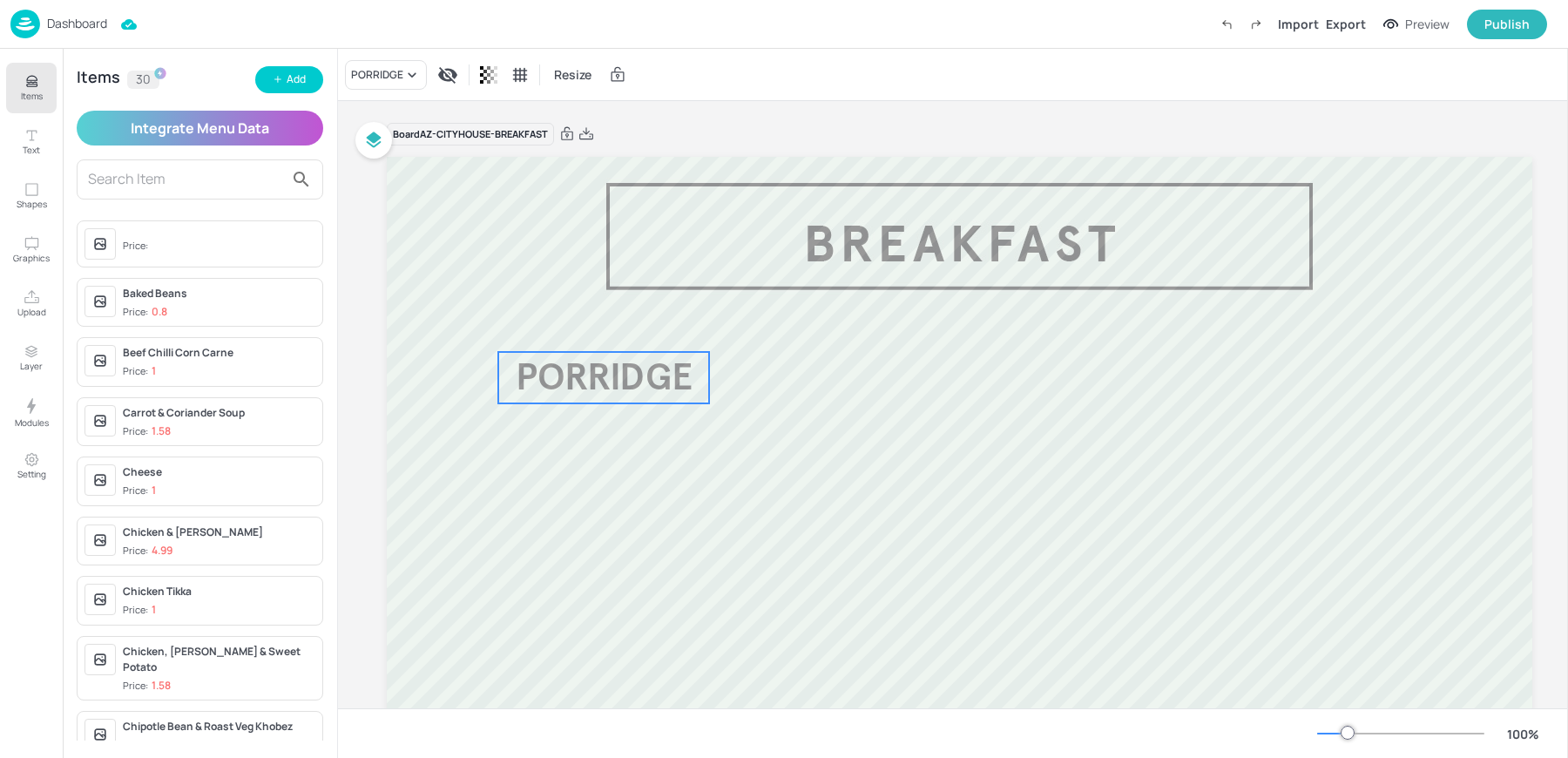
drag, startPoint x: 593, startPoint y: 351, endPoint x: 655, endPoint y: 390, distance: 73.2
click at [655, 390] on span "PORRIDGE" at bounding box center [603, 378] width 176 height 46
click at [708, 379] on p "PORRIDGE" at bounding box center [607, 379] width 211 height 52
click at [543, 314] on div "Ungroup" at bounding box center [550, 323] width 67 height 23
click at [626, 364] on span "PORRIDGE" at bounding box center [607, 379] width 176 height 46
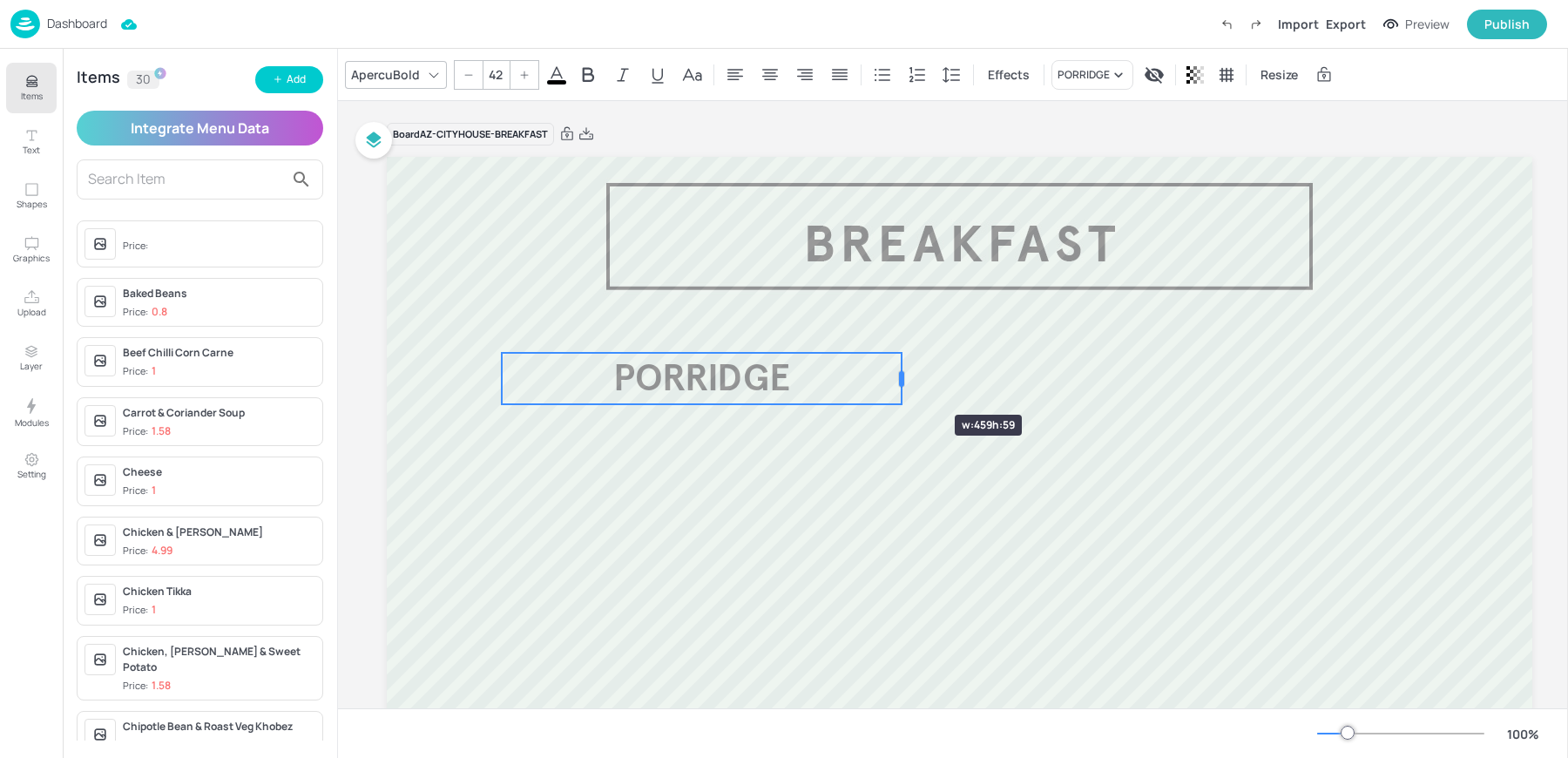
drag, startPoint x: 713, startPoint y: 379, endPoint x: 903, endPoint y: 383, distance: 190.0
click at [903, 383] on div at bounding box center [902, 379] width 5 height 16
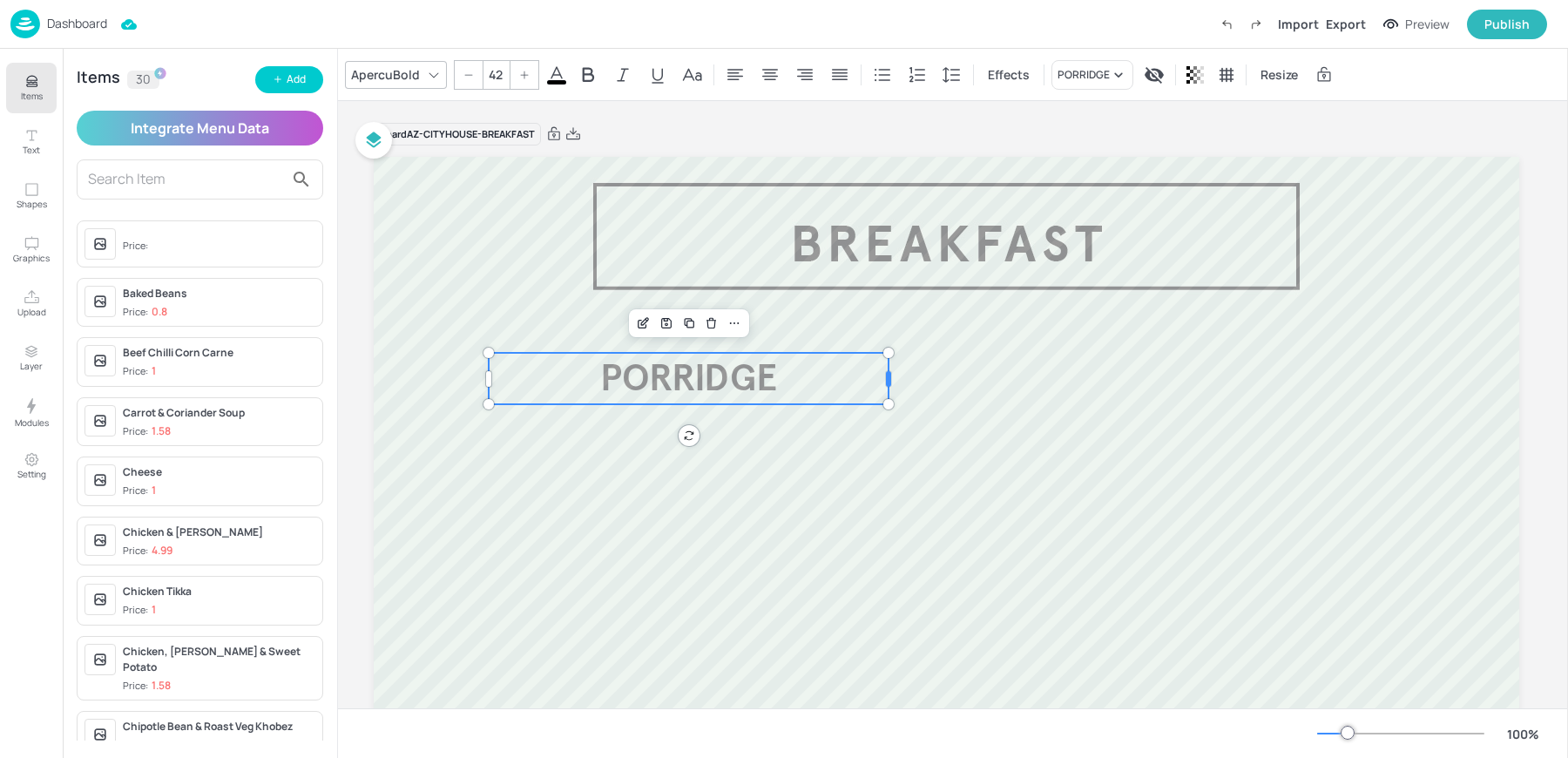
scroll to position [0, 16]
click at [686, 323] on icon "Duplicate" at bounding box center [689, 323] width 14 height 14
type input "--"
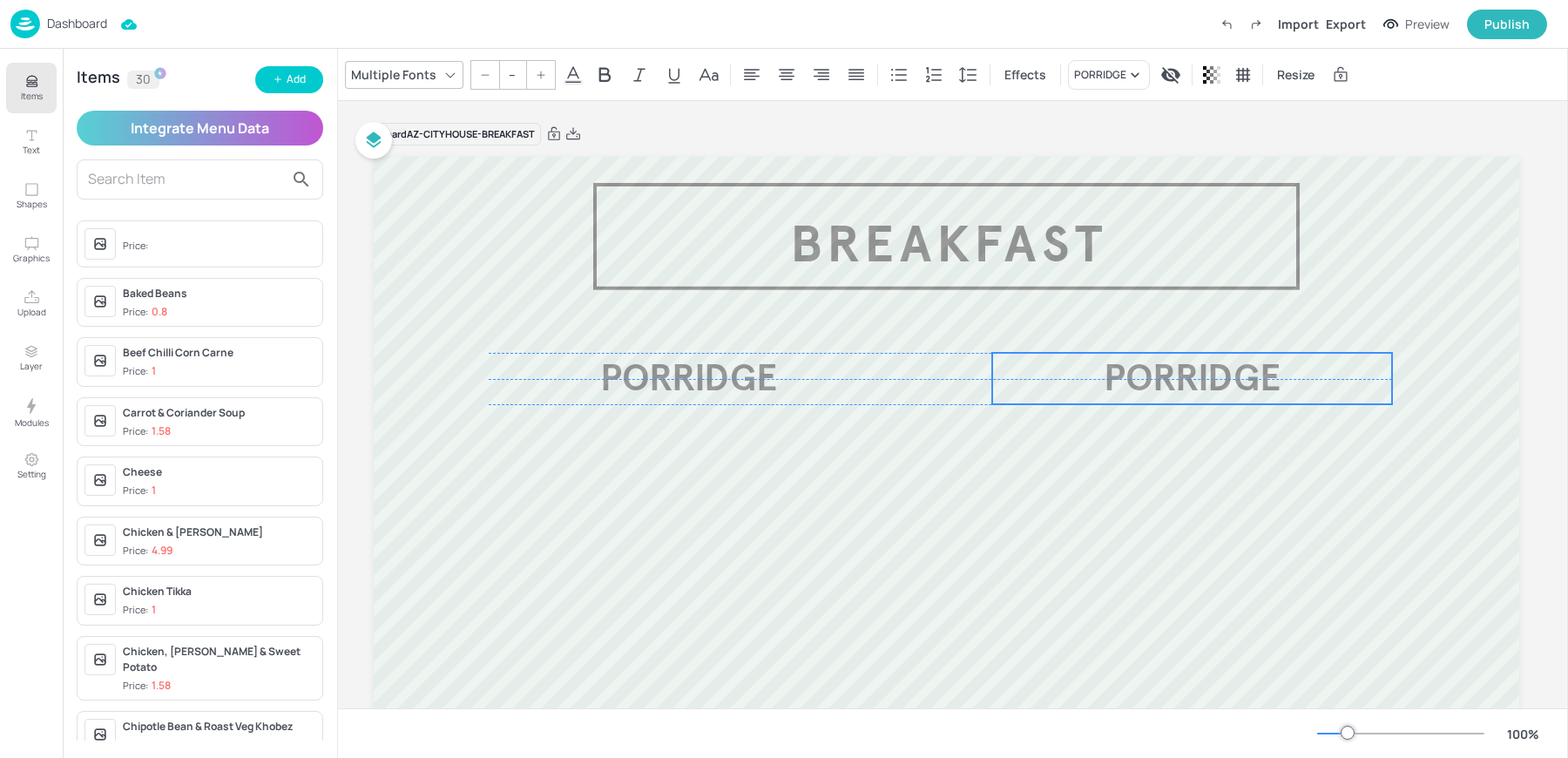
drag, startPoint x: 699, startPoint y: 383, endPoint x: 1193, endPoint y: 374, distance: 494.1
click at [1193, 374] on span "PORRIDGE" at bounding box center [1191, 379] width 176 height 46
click at [1157, 378] on span "PORRIDGE" at bounding box center [1191, 379] width 176 height 46
click at [1126, 68] on icon at bounding box center [1135, 75] width 18 height 18
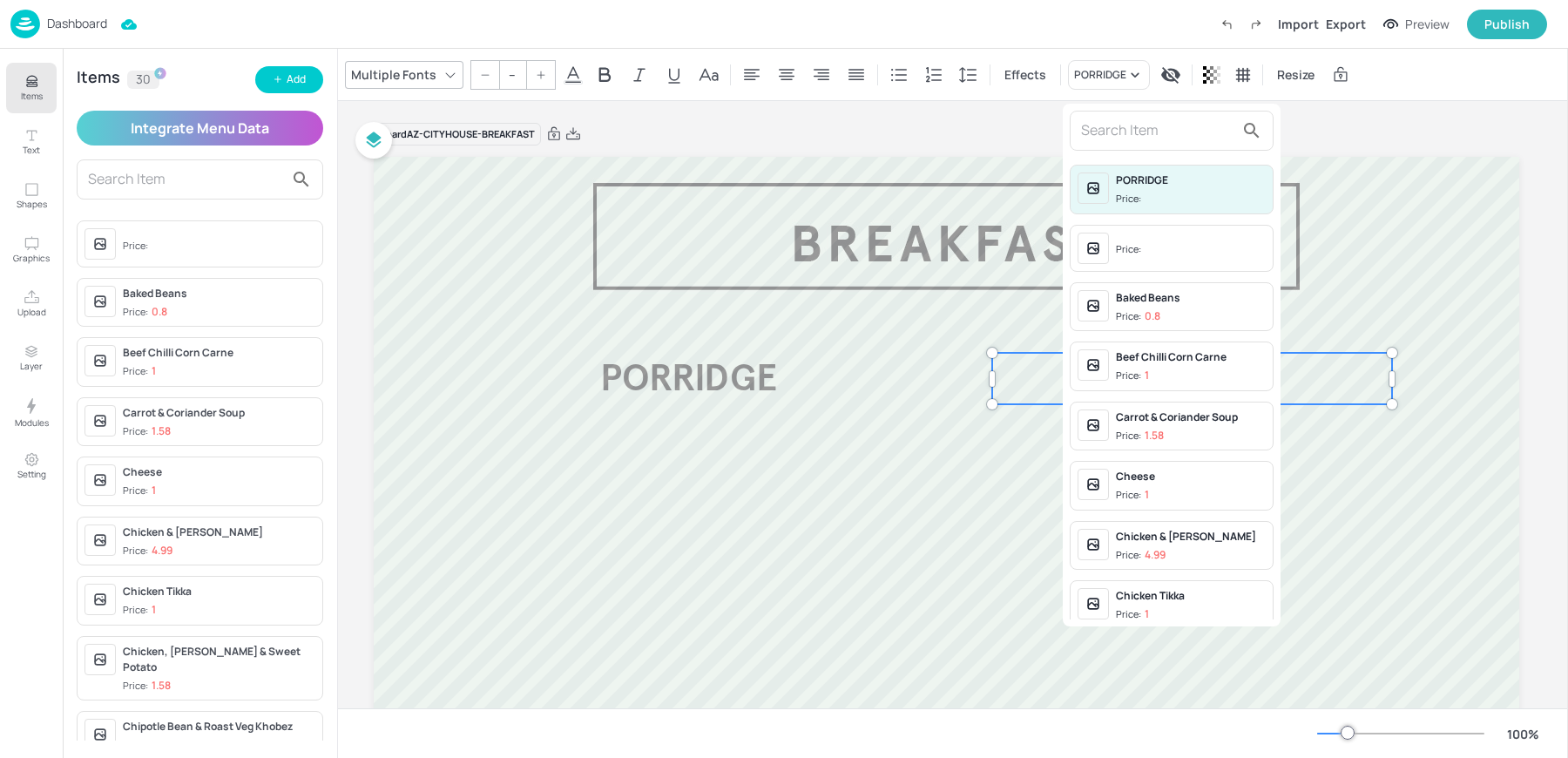
click at [1104, 124] on input "text" at bounding box center [1157, 131] width 154 height 28
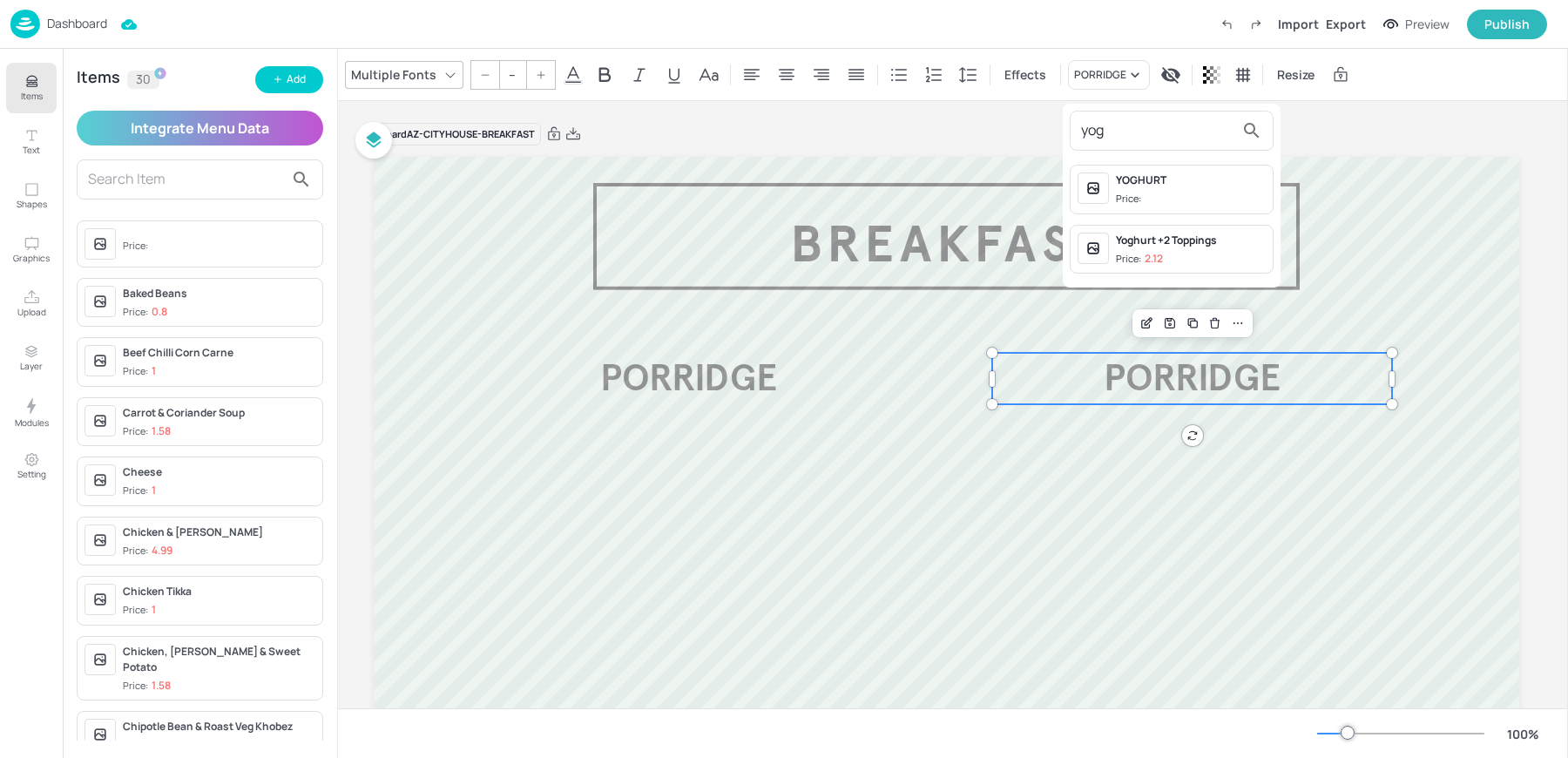
type input "yog"
click at [1152, 191] on span "Price:" at bounding box center [1190, 199] width 150 height 15
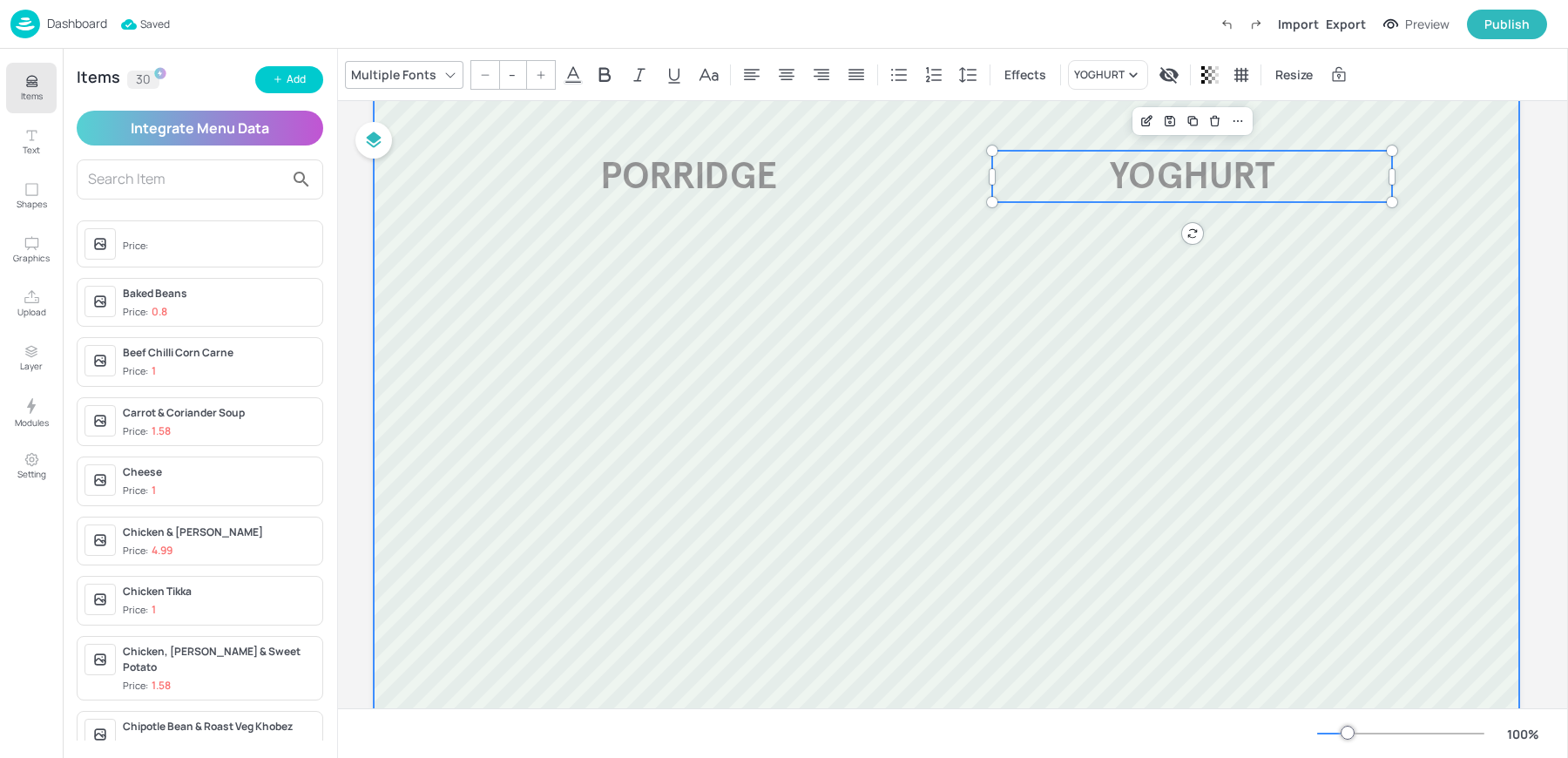
scroll to position [188, 16]
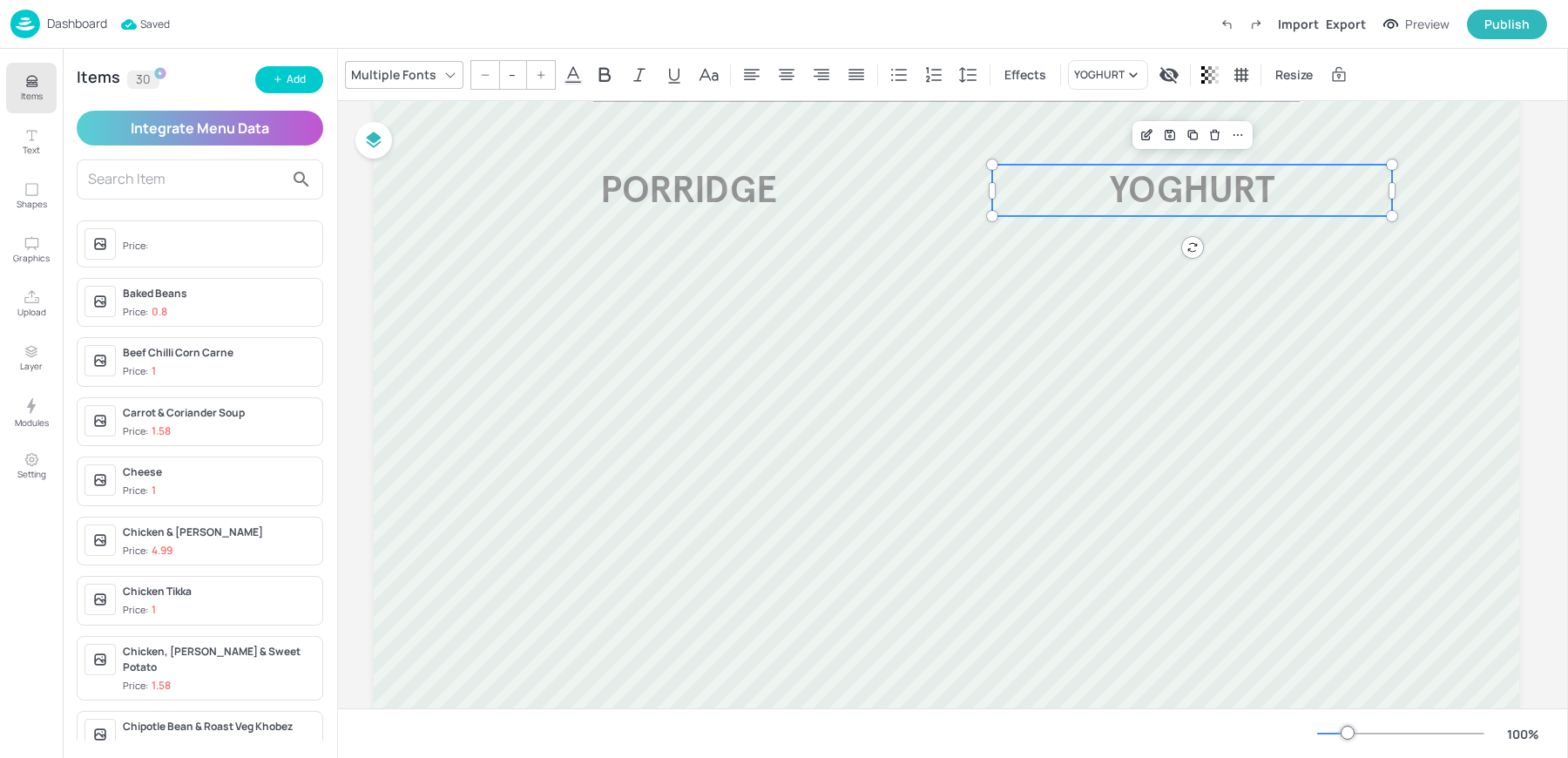
click at [196, 188] on input "text" at bounding box center [185, 179] width 196 height 28
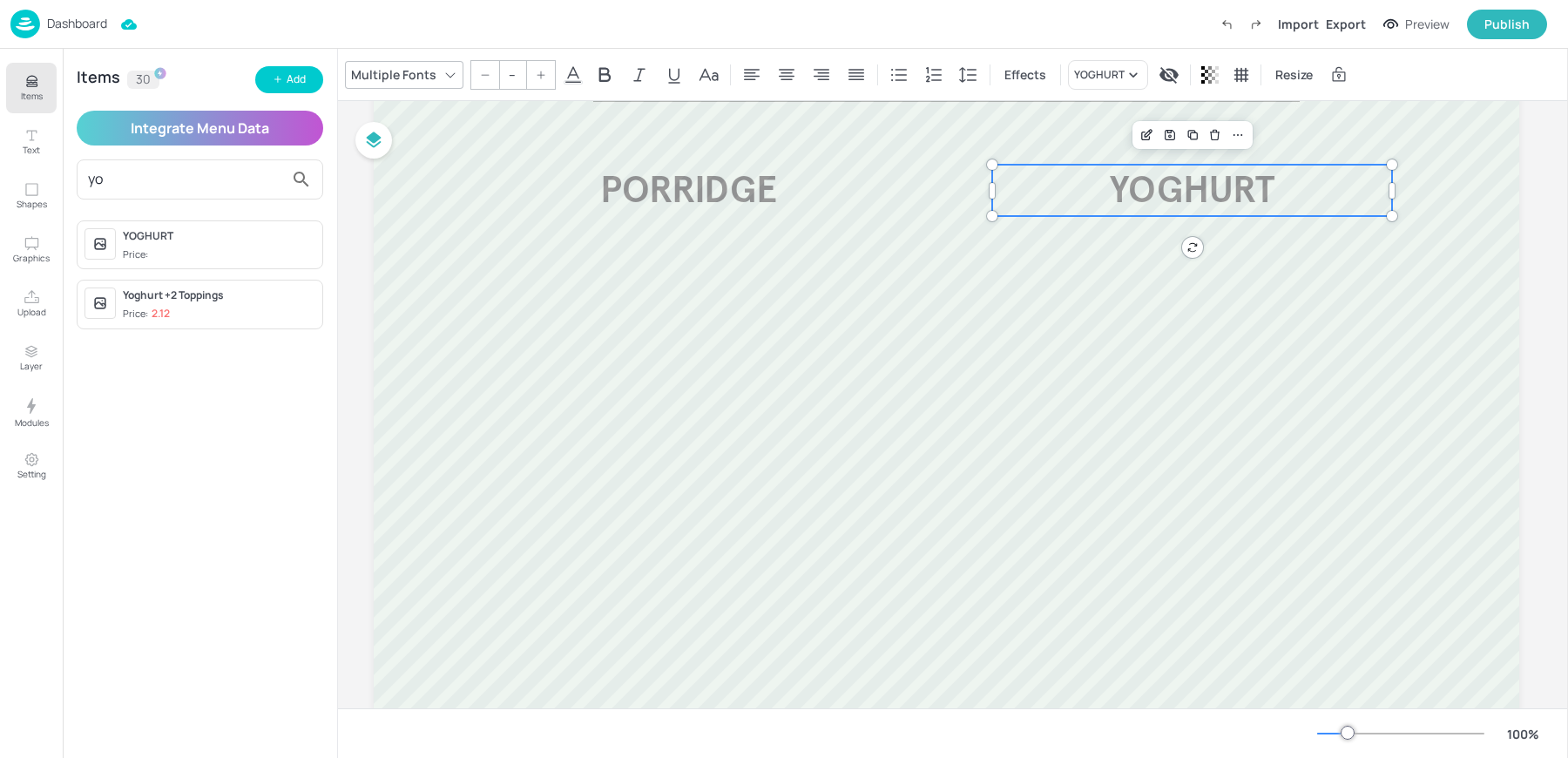
type input "yo"
click at [169, 314] on p "2.12" at bounding box center [161, 314] width 18 height 12
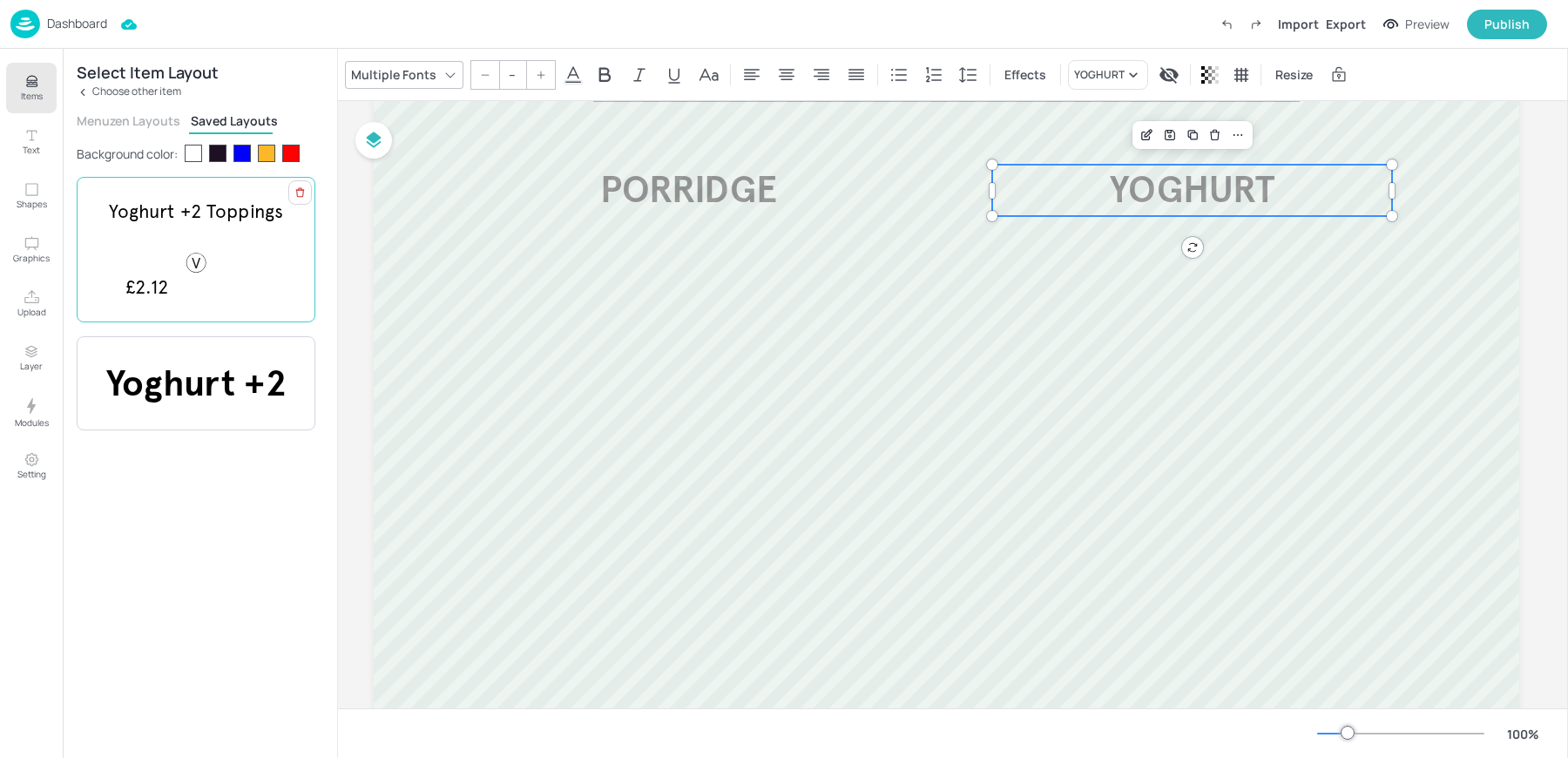
click at [250, 291] on div at bounding box center [222, 287] width 98 height 26
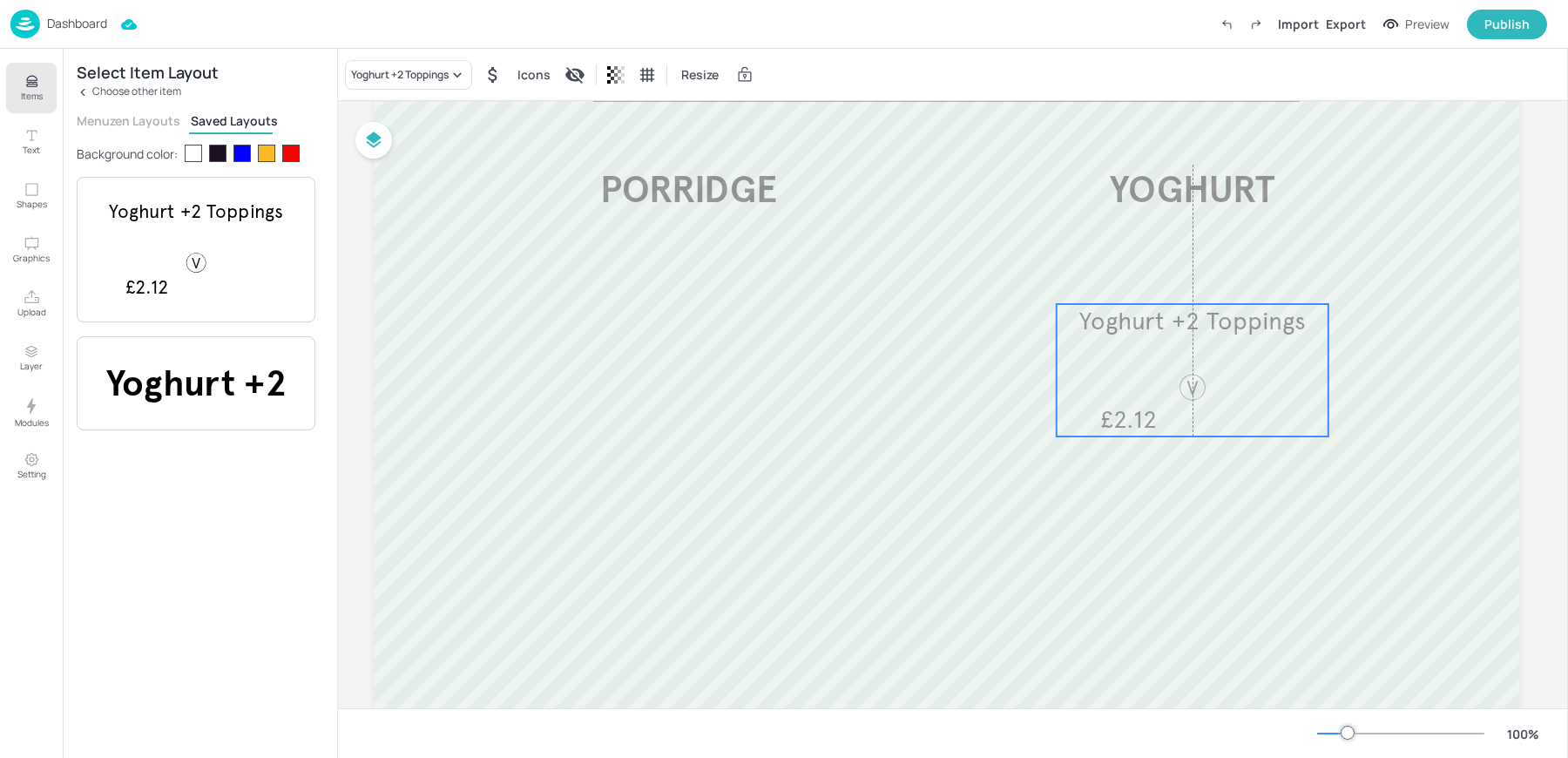
drag, startPoint x: 547, startPoint y: 309, endPoint x: 1212, endPoint y: 374, distance: 668.2
click at [1212, 374] on div at bounding box center [1191, 387] width 82 height 31
click at [1224, 276] on icon "Duplicate" at bounding box center [1226, 275] width 14 height 14
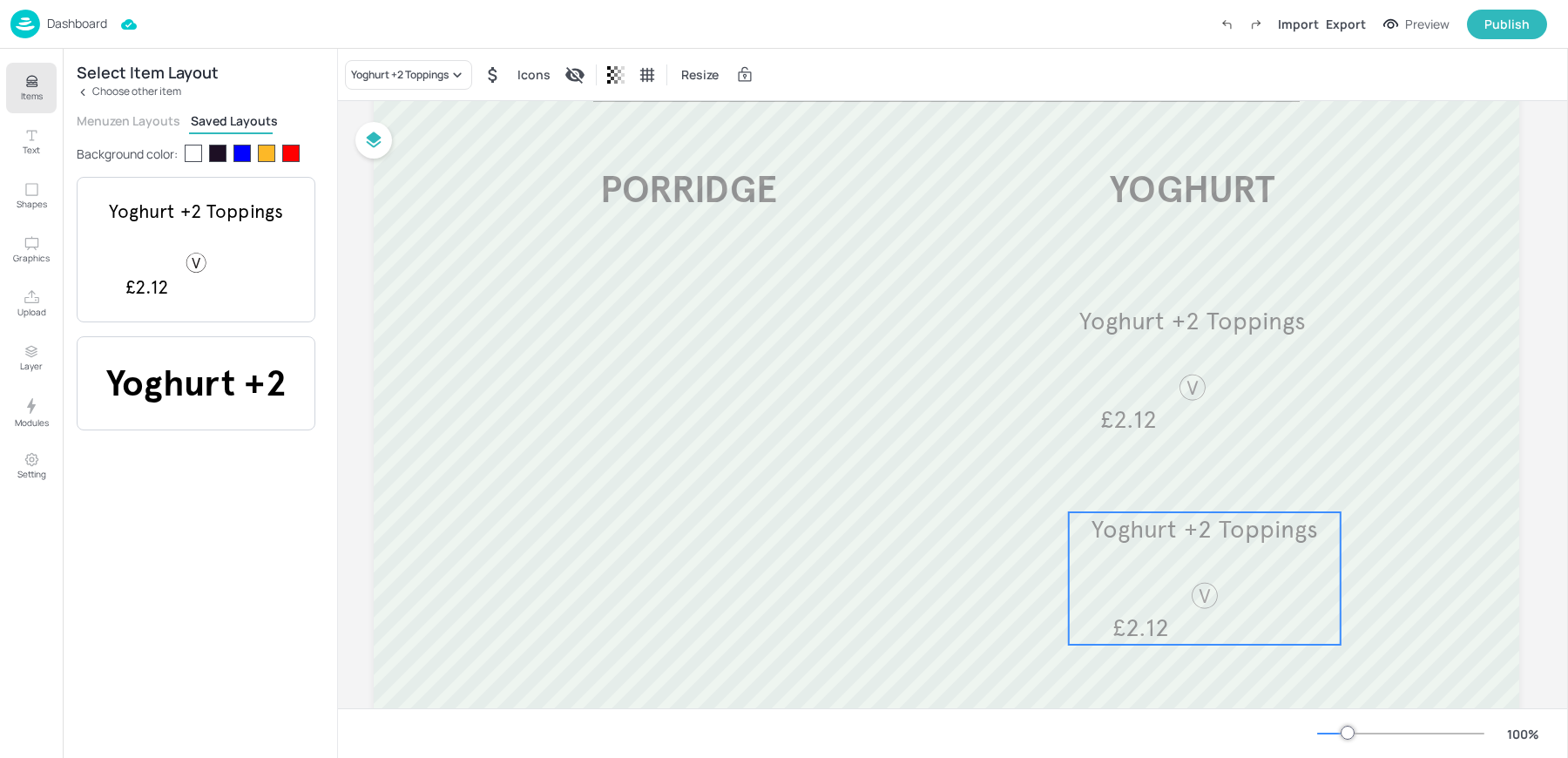
drag, startPoint x: 1175, startPoint y: 364, endPoint x: 1178, endPoint y: 563, distance: 199.0
click at [1178, 563] on div "Yoghurt +2 Toppings £2.12" at bounding box center [1204, 578] width 271 height 133
click at [395, 77] on div "Yoghurt +2 Toppings" at bounding box center [399, 75] width 97 height 16
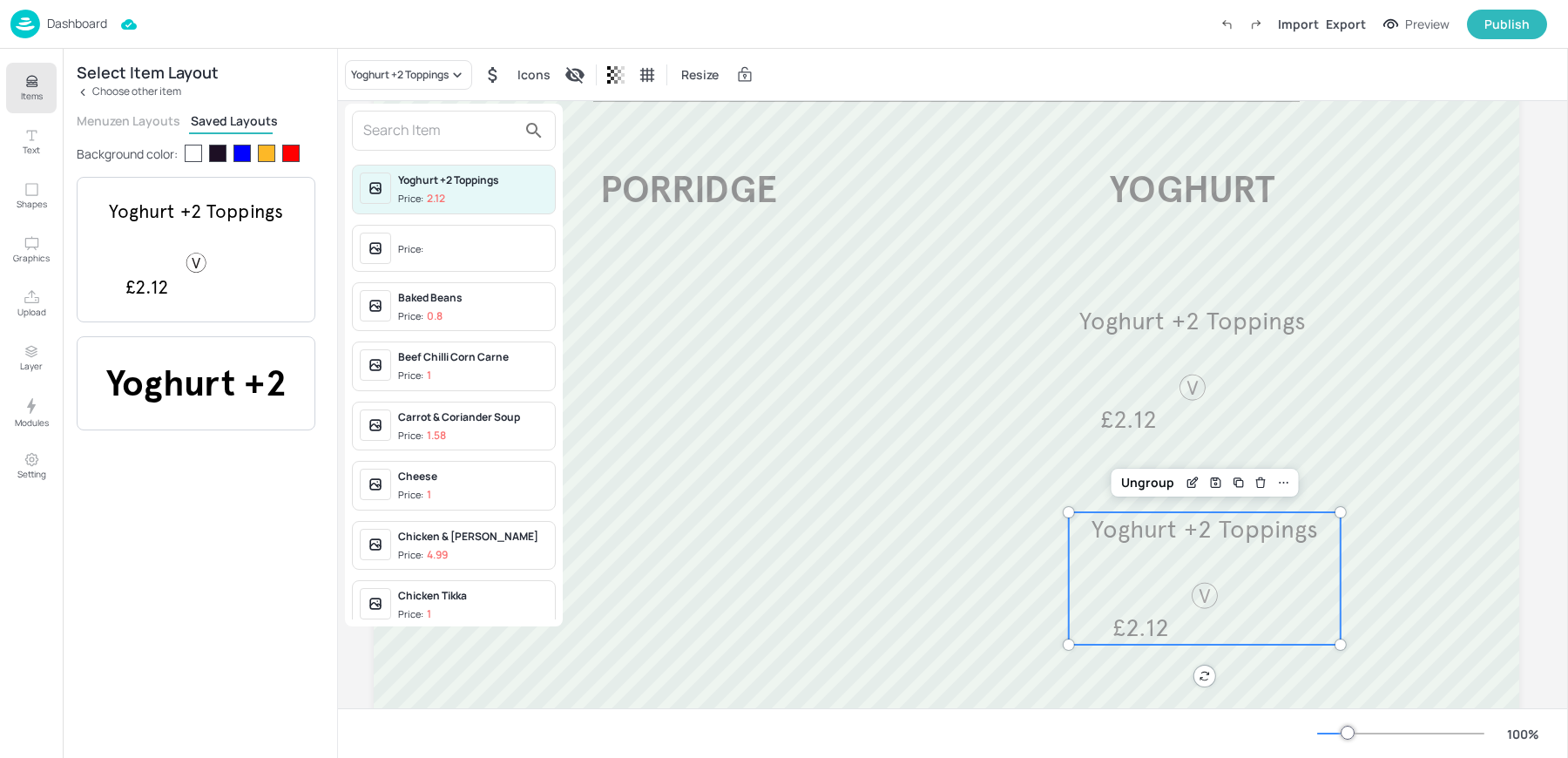
click at [426, 126] on input "text" at bounding box center [440, 131] width 154 height 28
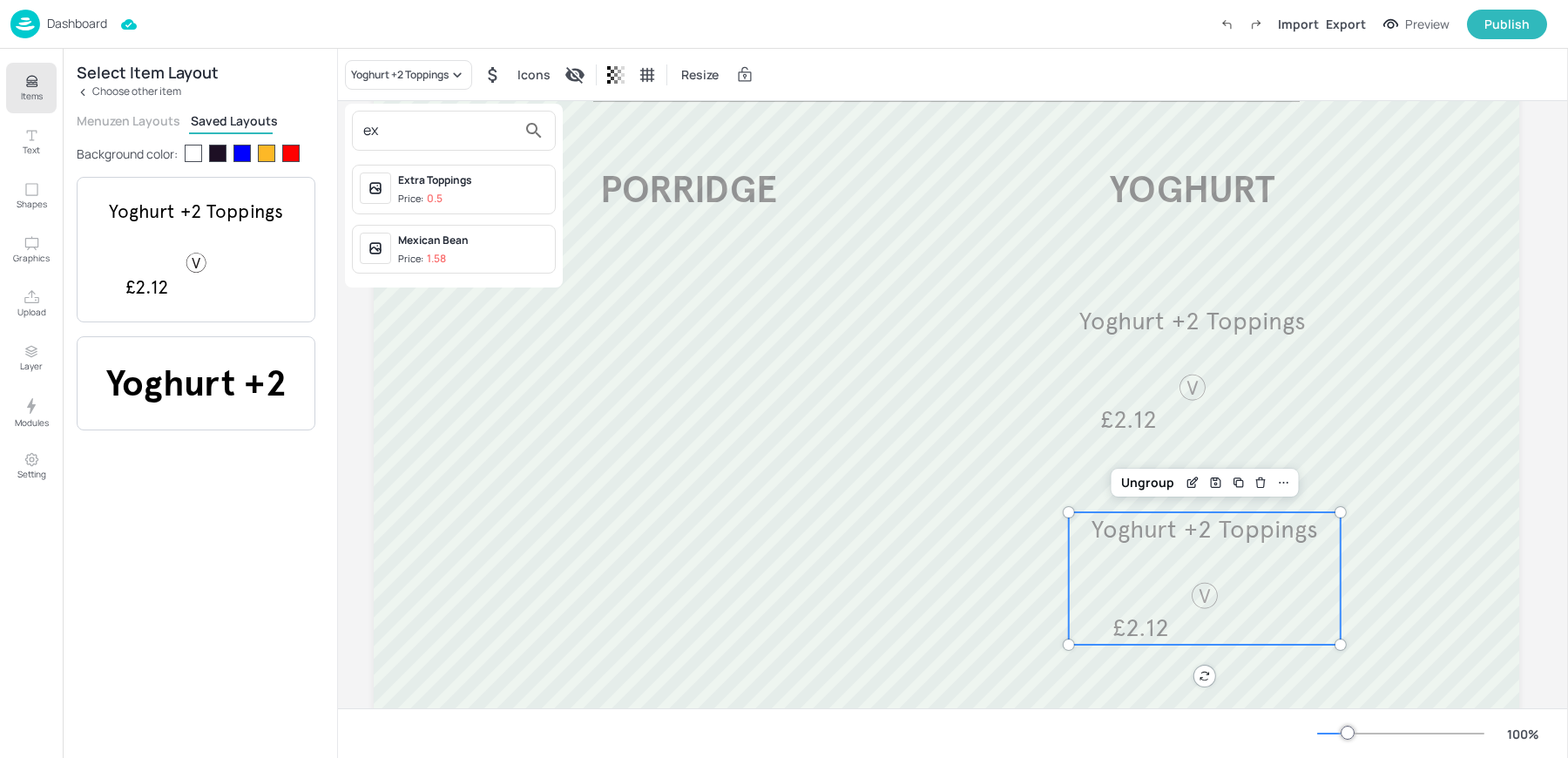
type input "ex"
click at [438, 189] on div "Extra Toppings Price: 0.5" at bounding box center [472, 189] width 150 height 34
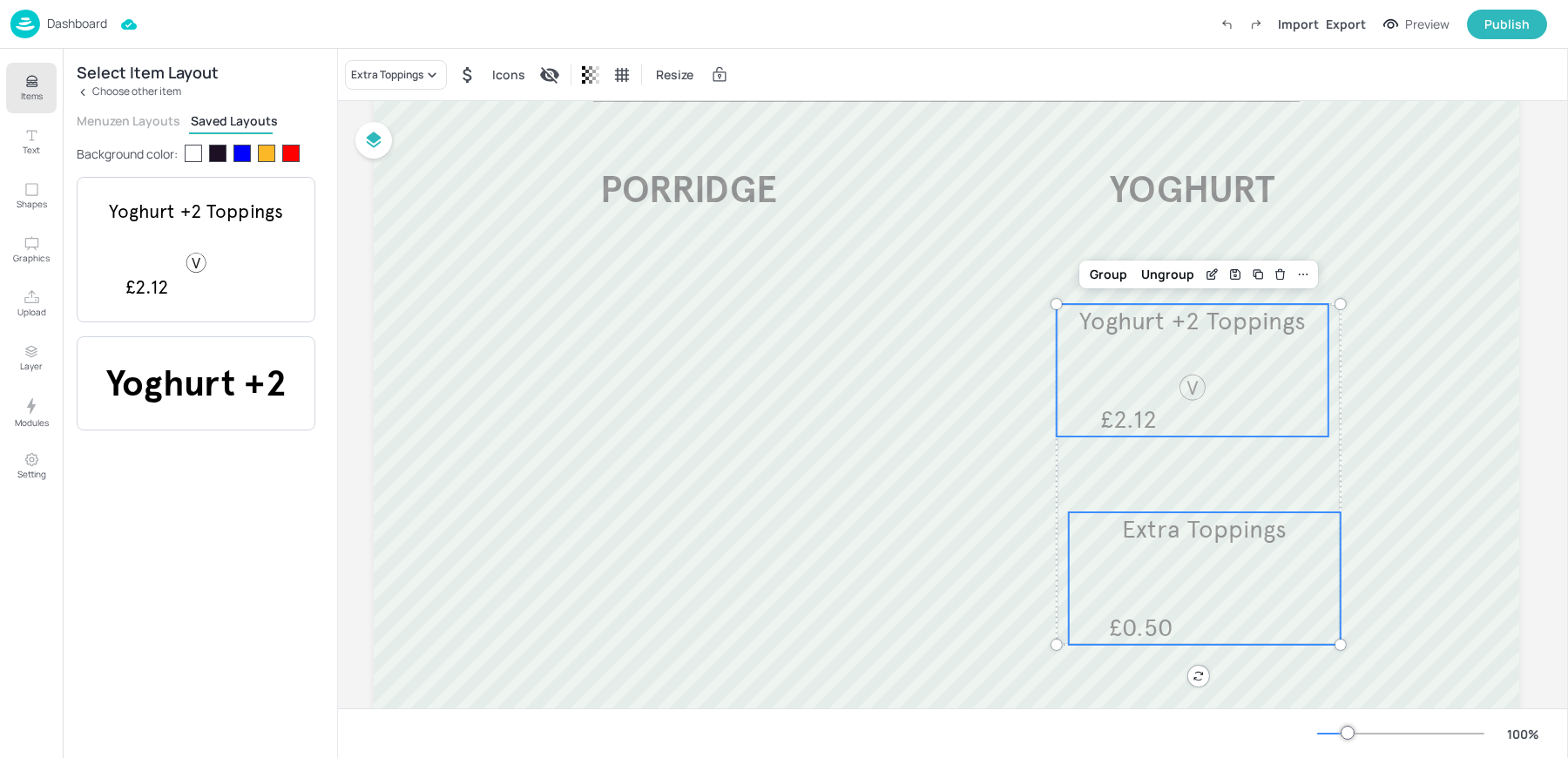
click at [1140, 373] on div "Yoghurt +2 Toppings £2.12" at bounding box center [1191, 370] width 271 height 133
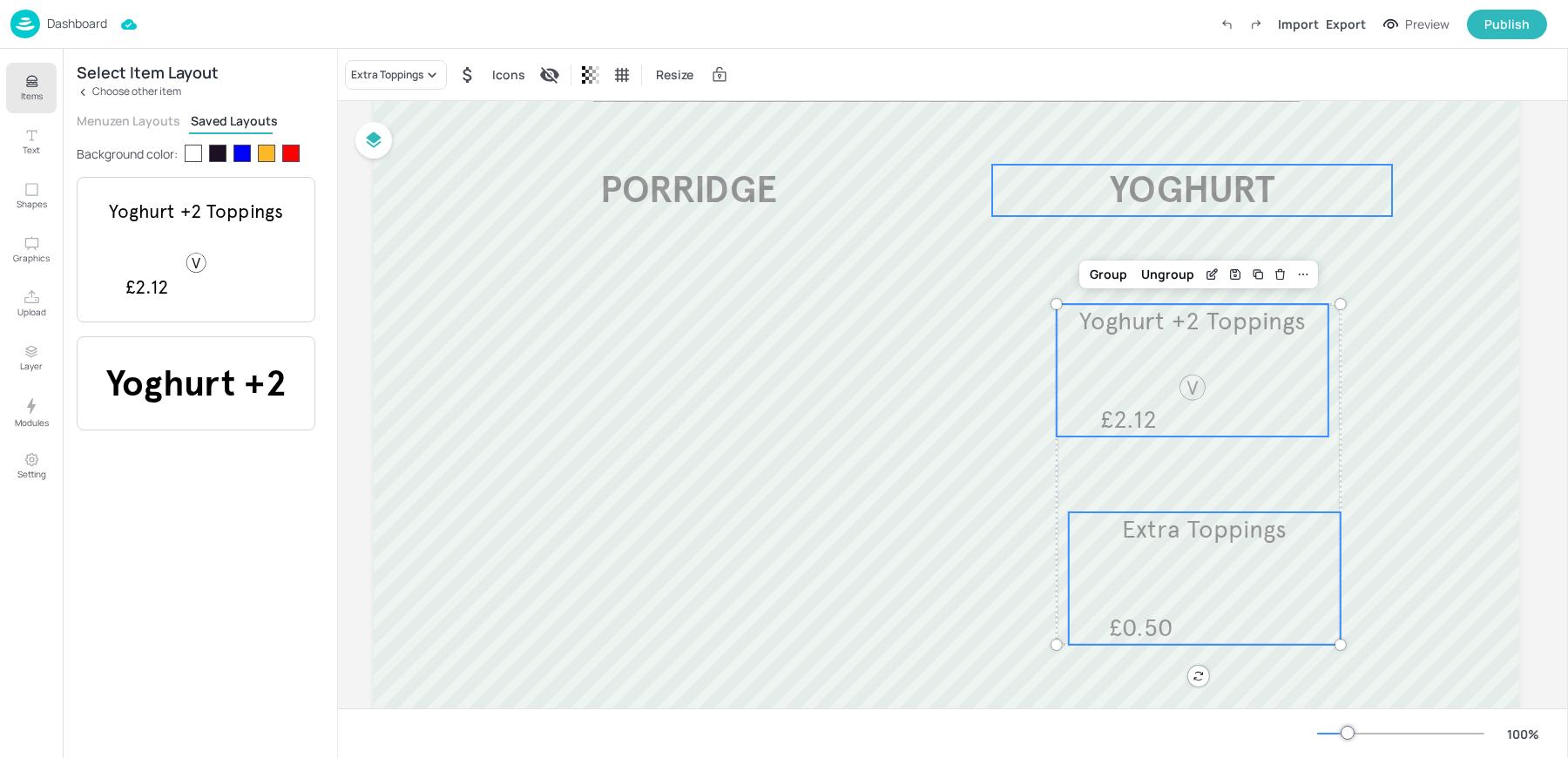
click at [1178, 167] on span "YOGHURT" at bounding box center [1191, 190] width 164 height 46
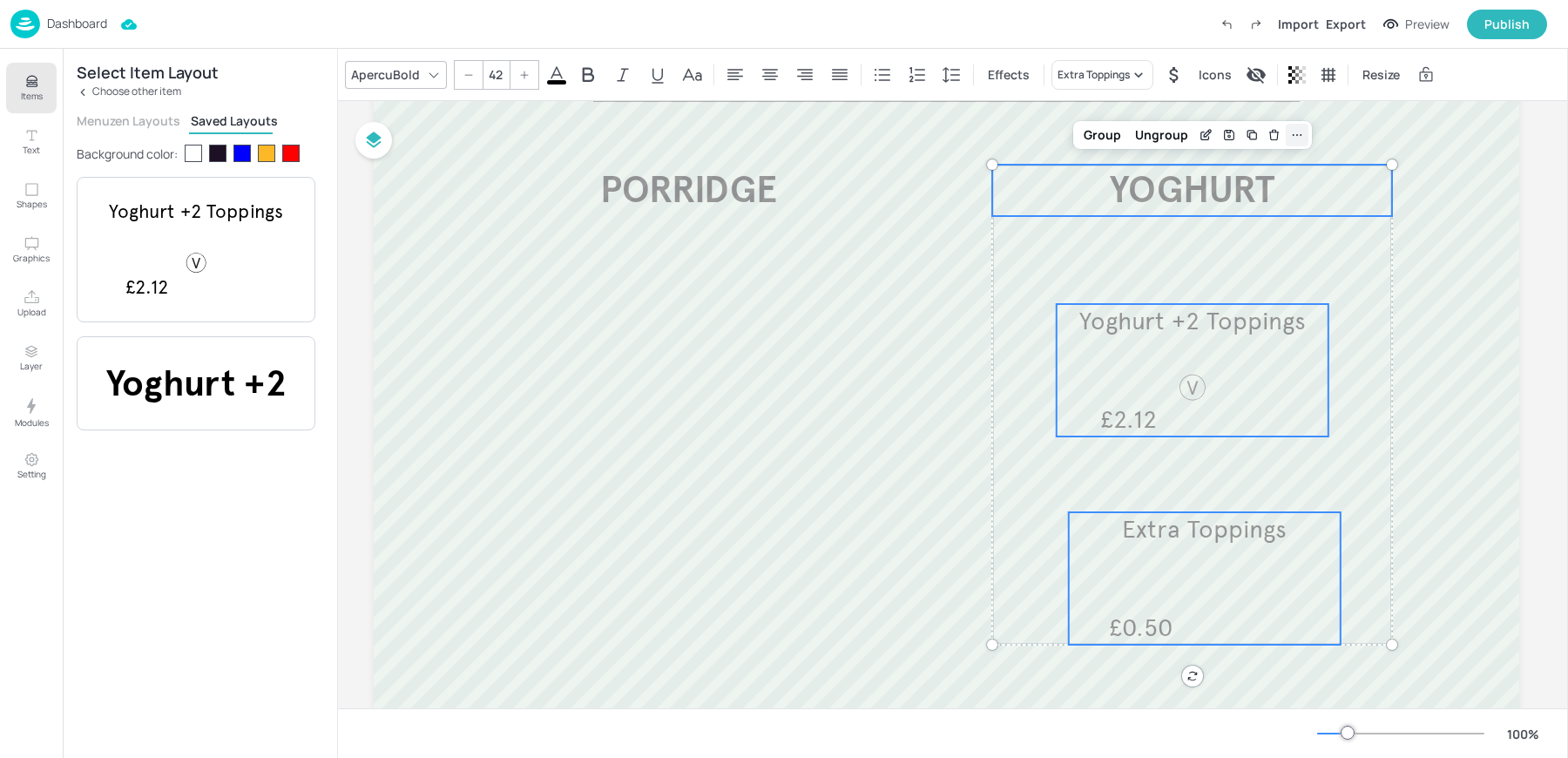
click at [1293, 137] on icon at bounding box center [1297, 135] width 14 height 14
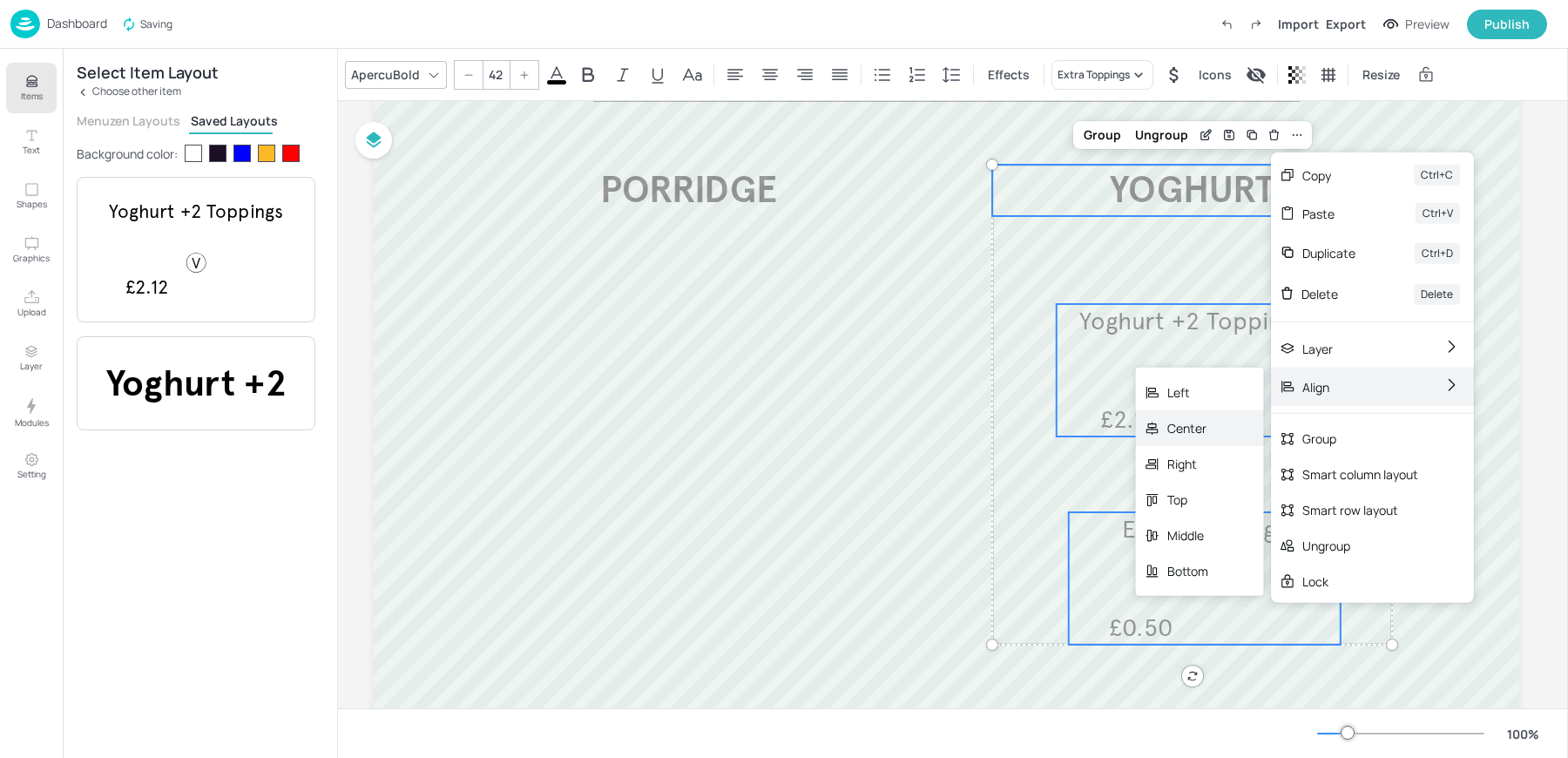
click at [1220, 425] on div "Center" at bounding box center [1200, 428] width 128 height 36
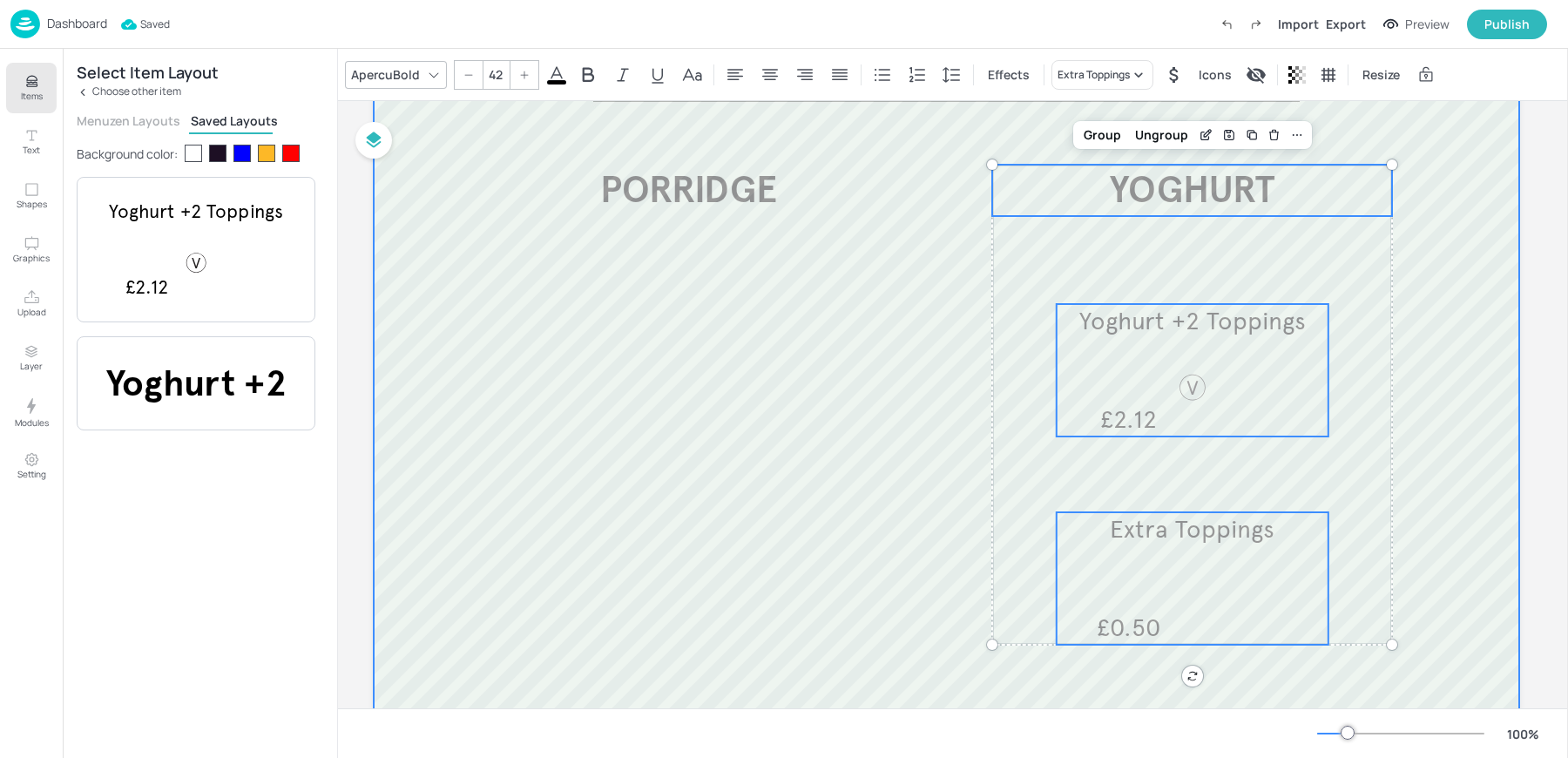
click at [765, 445] on div at bounding box center [946, 438] width 1145 height 941
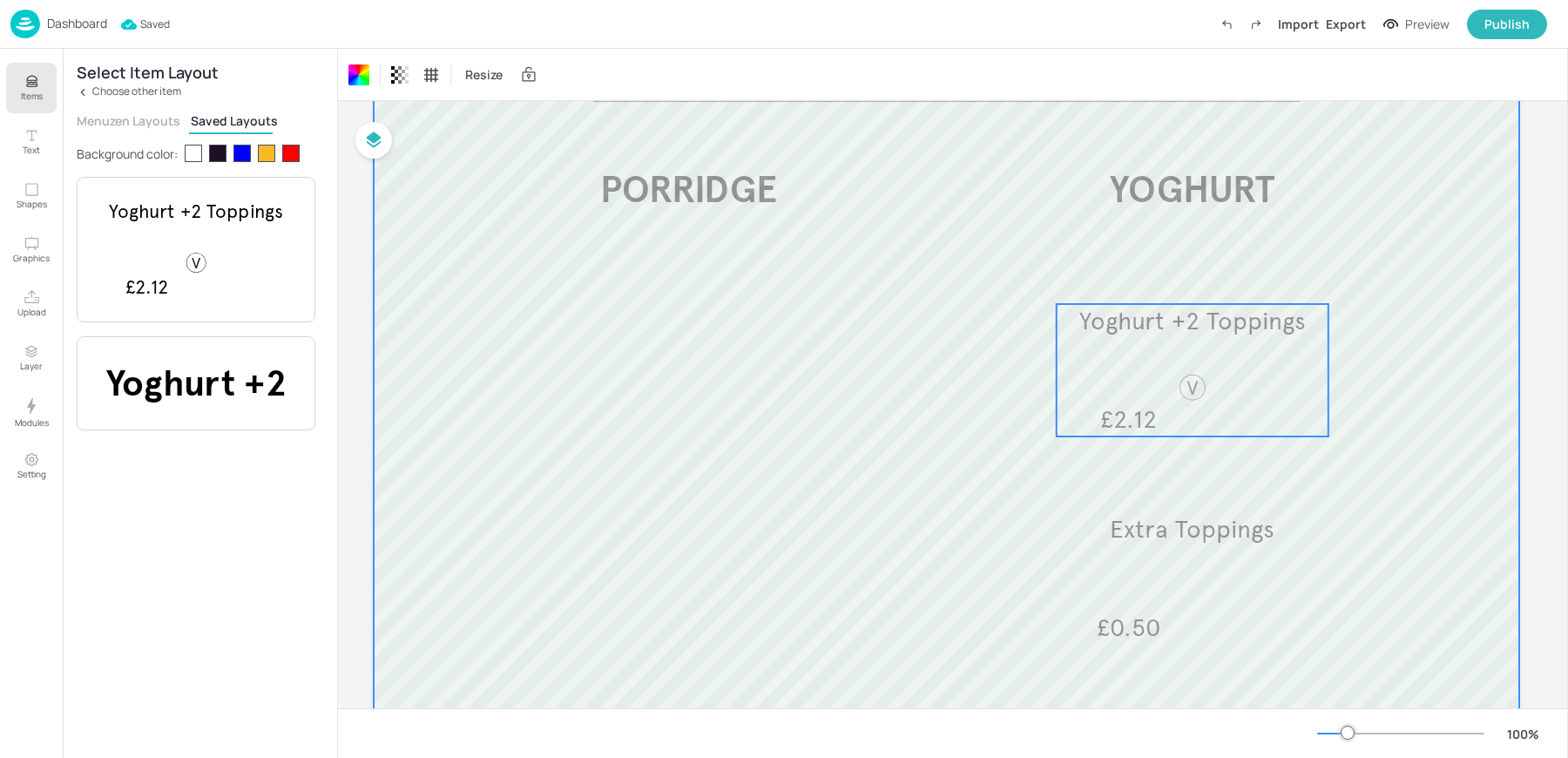
click at [1207, 341] on div "Yoghurt +2 Toppings £2.12" at bounding box center [1191, 370] width 271 height 133
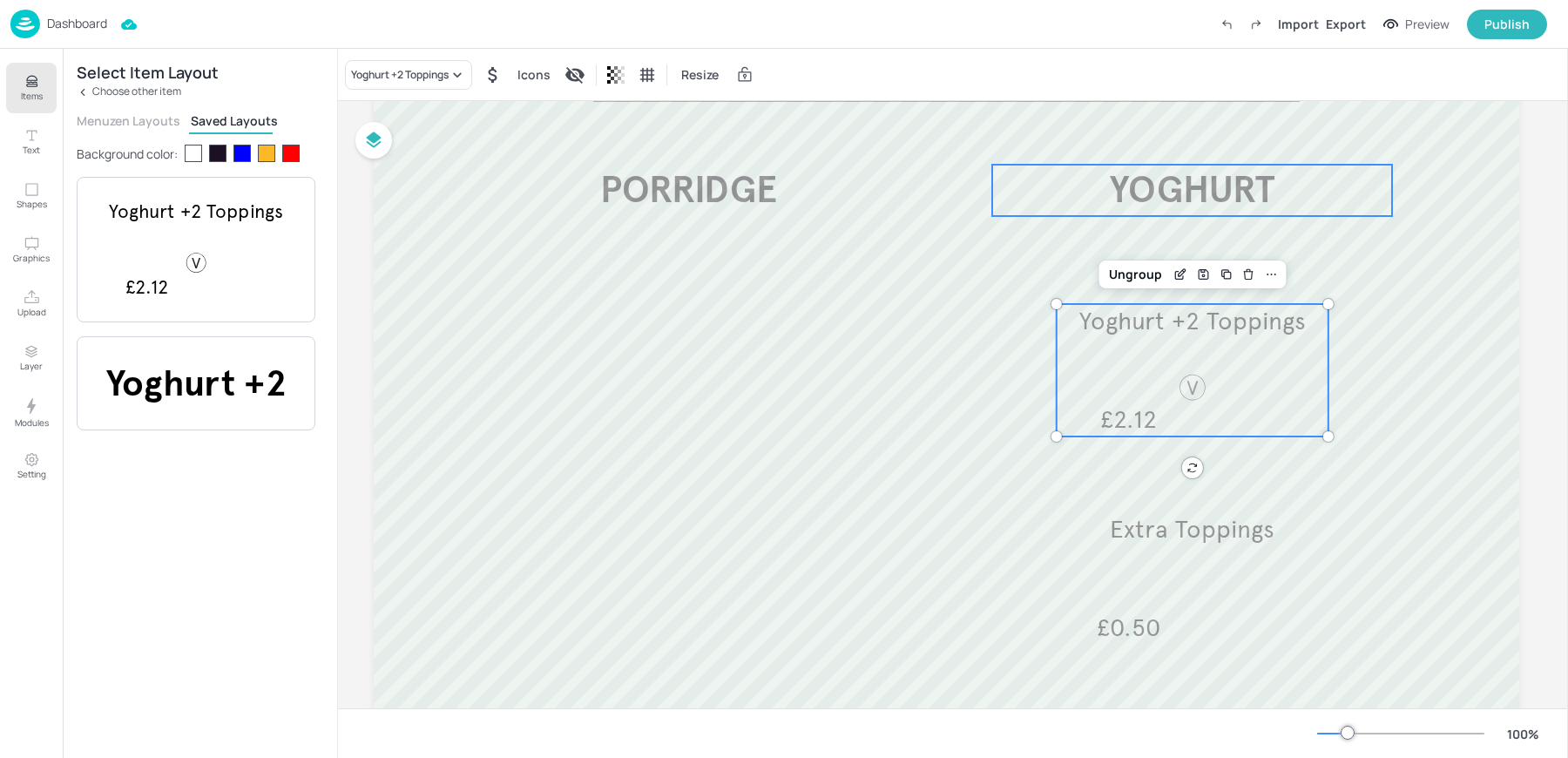
click at [1145, 177] on span "YOGHURT" at bounding box center [1191, 190] width 164 height 46
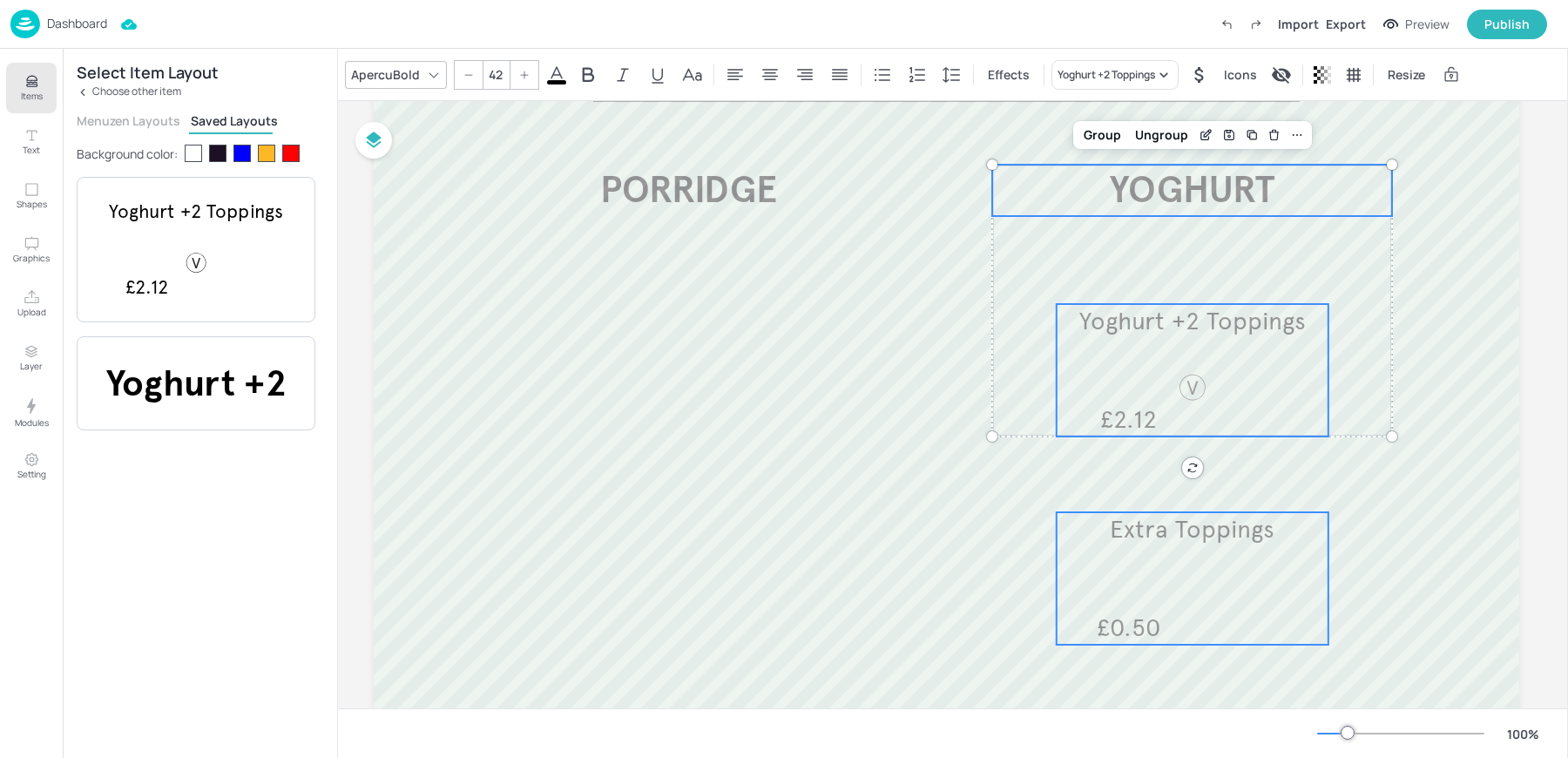
click at [1149, 541] on span "Extra Toppings" at bounding box center [1191, 529] width 164 height 31
click at [1294, 142] on div at bounding box center [1297, 135] width 23 height 23
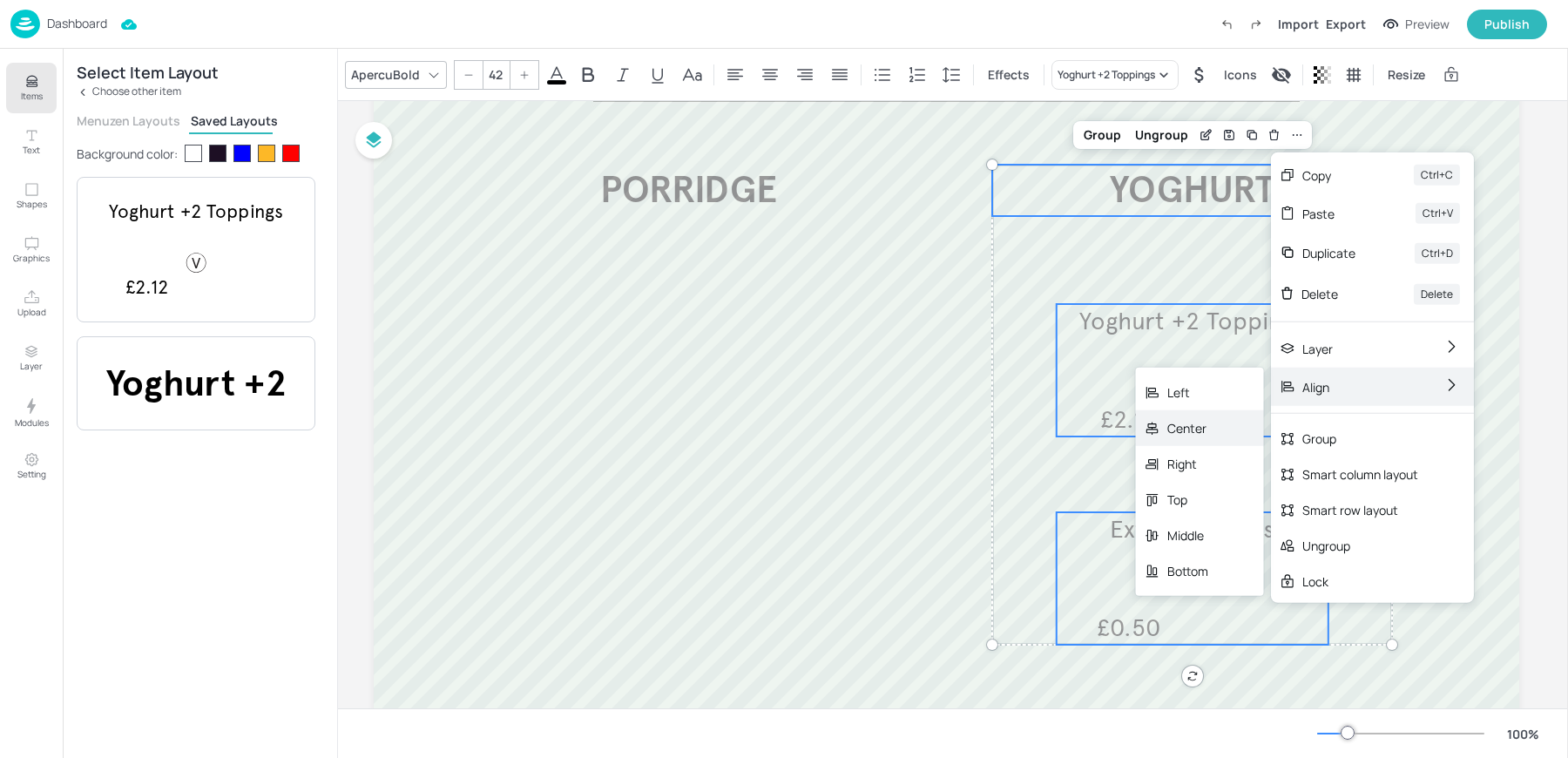
click at [1205, 424] on div "Center" at bounding box center [1187, 428] width 41 height 18
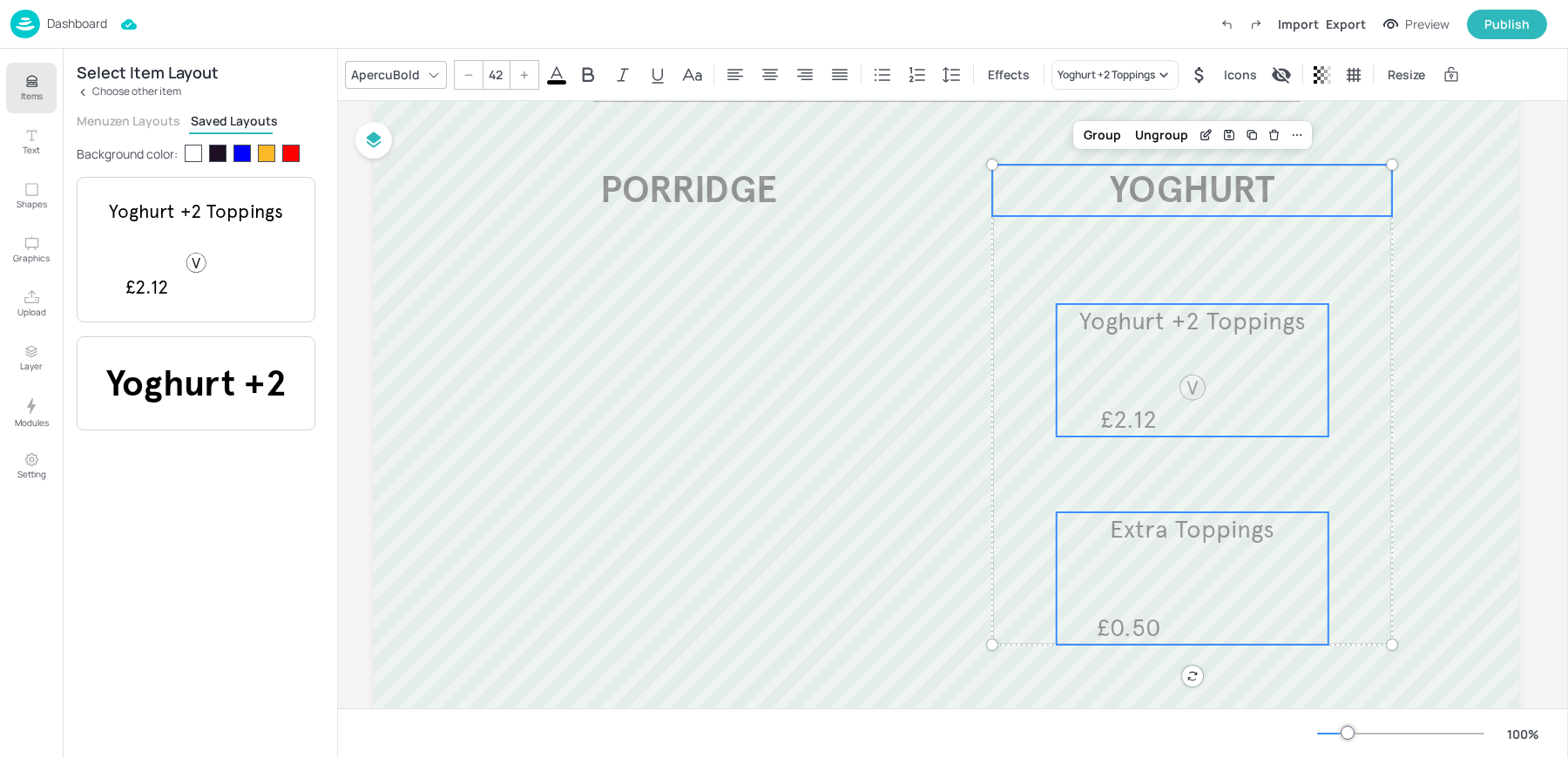
click at [1076, 370] on div "Yoghurt +2 Toppings £2.12" at bounding box center [1191, 370] width 271 height 133
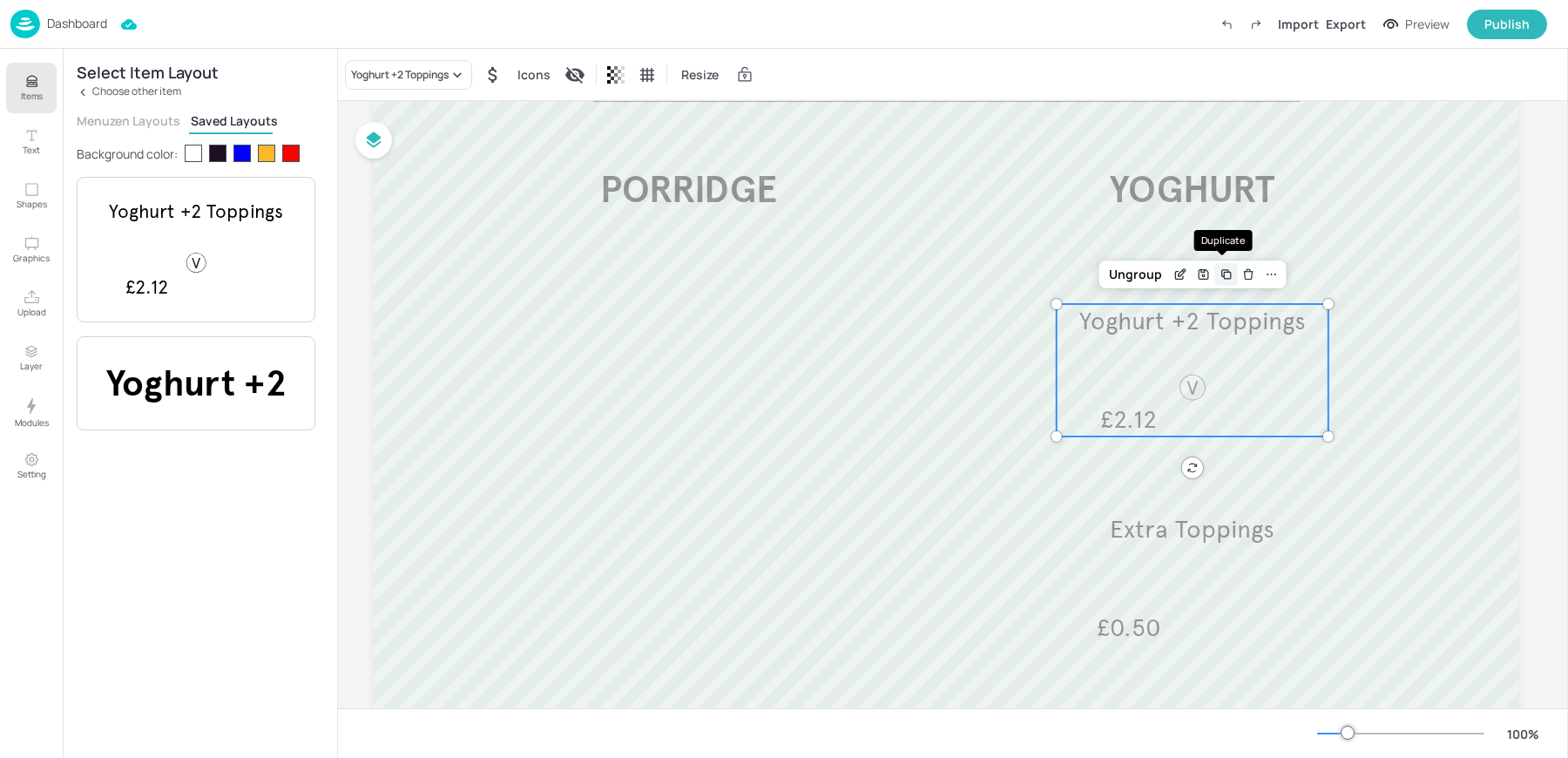
click at [1219, 271] on icon "Duplicate" at bounding box center [1226, 275] width 14 height 14
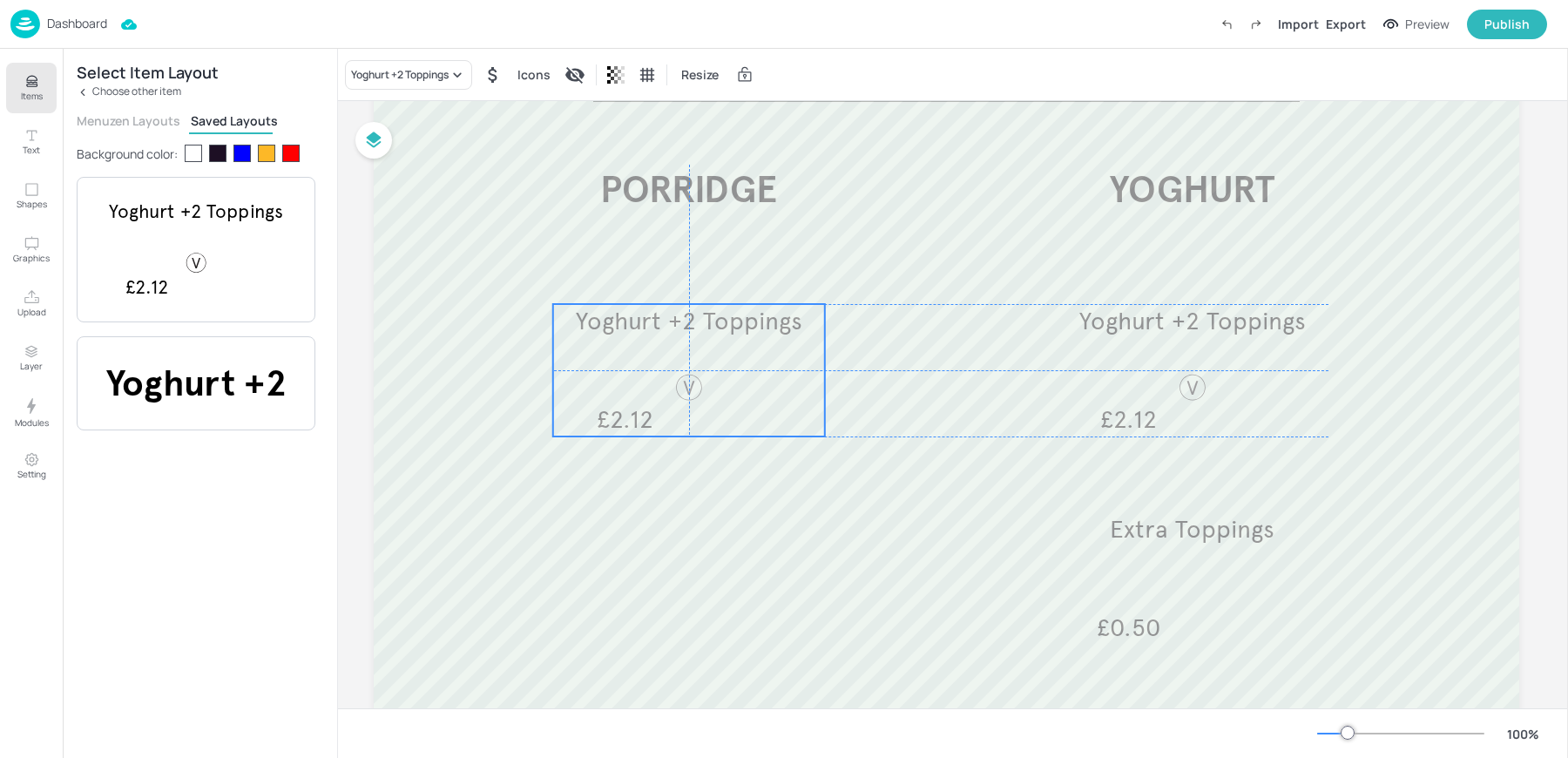
drag, startPoint x: 1141, startPoint y: 365, endPoint x: 630, endPoint y: 354, distance: 511.1
click at [630, 354] on div "Yoghurt +2 Toppings £2.12" at bounding box center [688, 370] width 271 height 133
click at [408, 87] on div "Yoghurt +2 Toppings" at bounding box center [408, 75] width 127 height 30
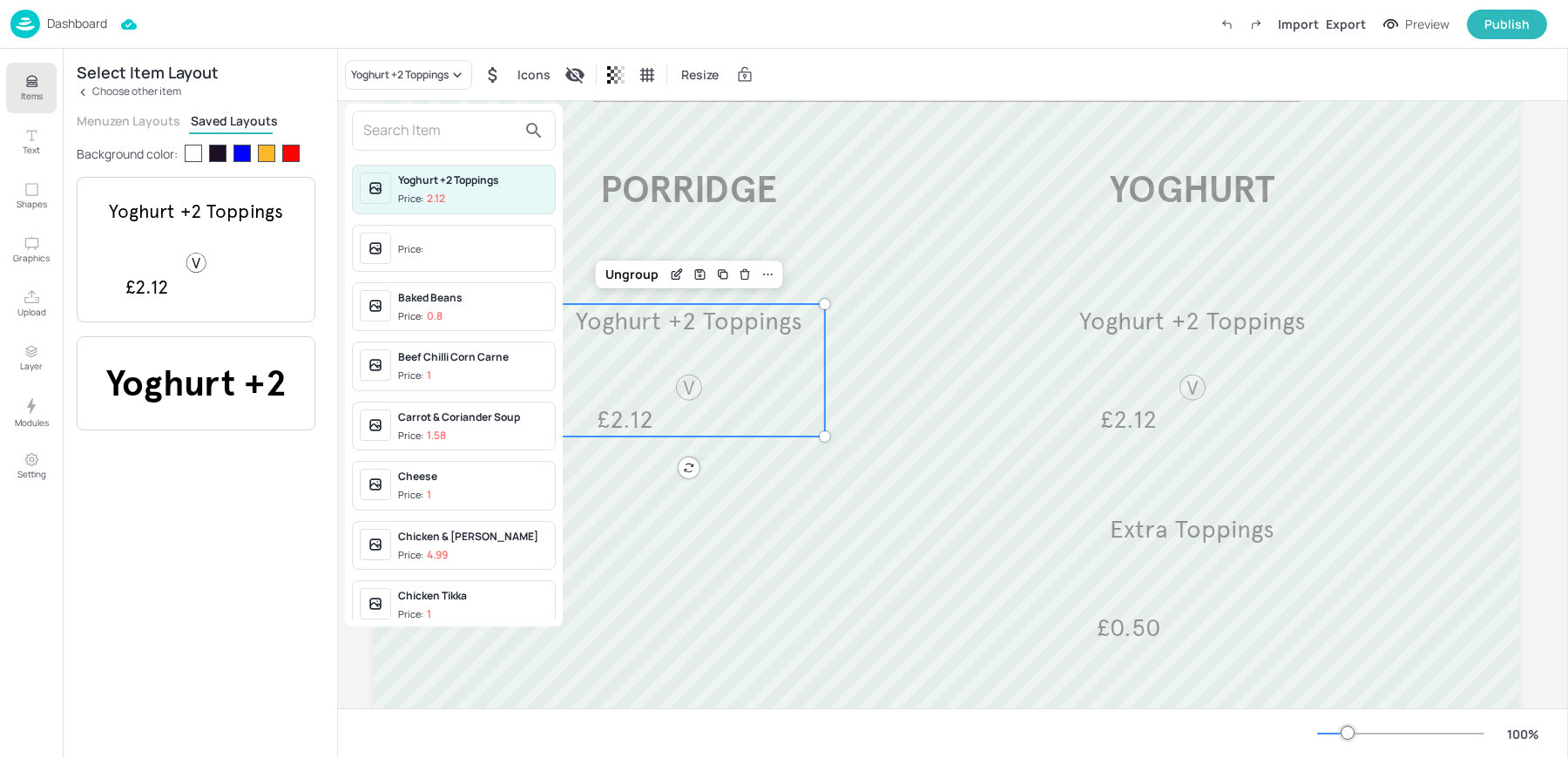
click at [419, 129] on input "text" at bounding box center [440, 131] width 154 height 28
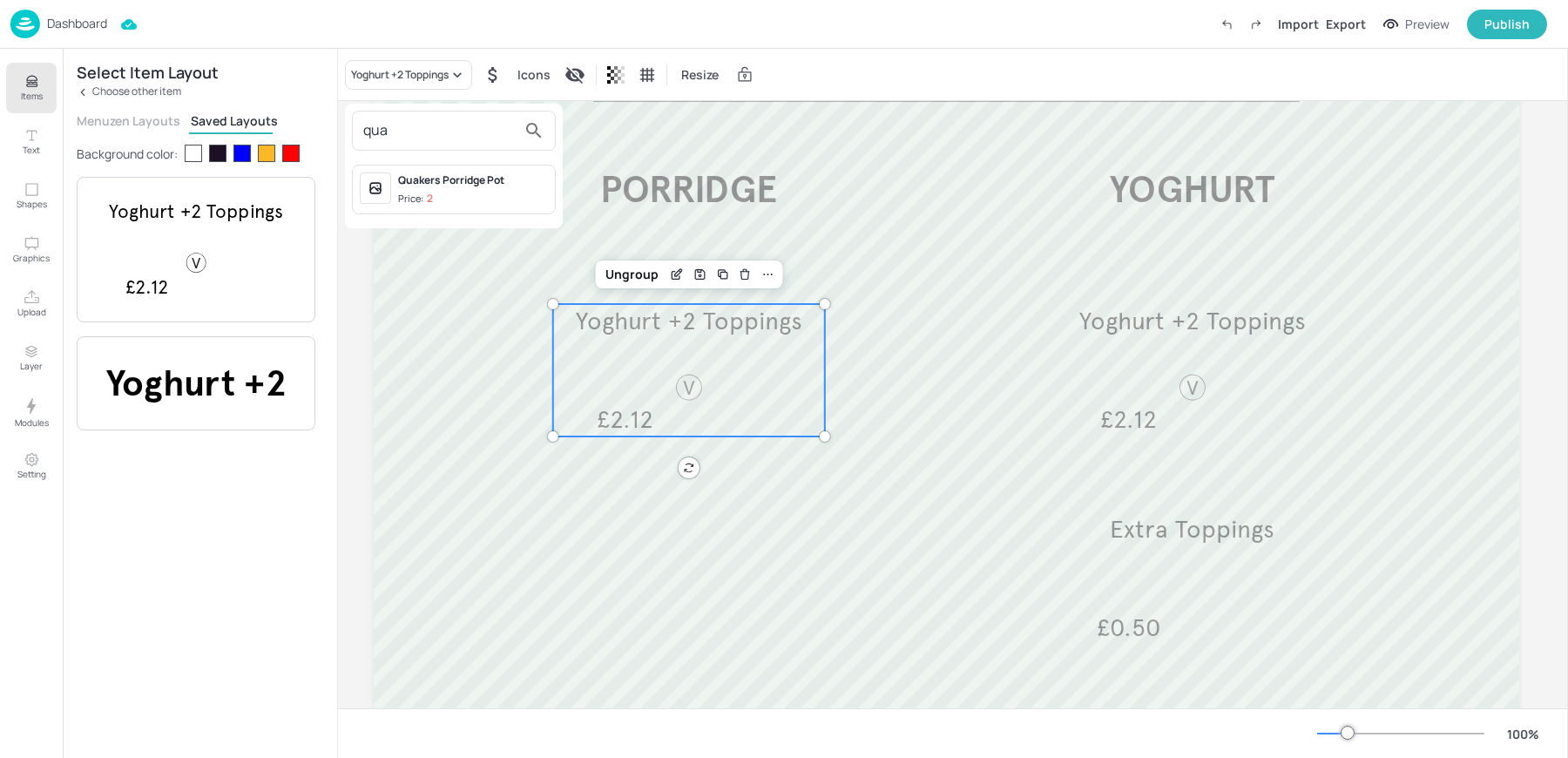
type input "qua"
click at [425, 187] on div "Quakers Porridge Pot Price: 2" at bounding box center [472, 189] width 150 height 34
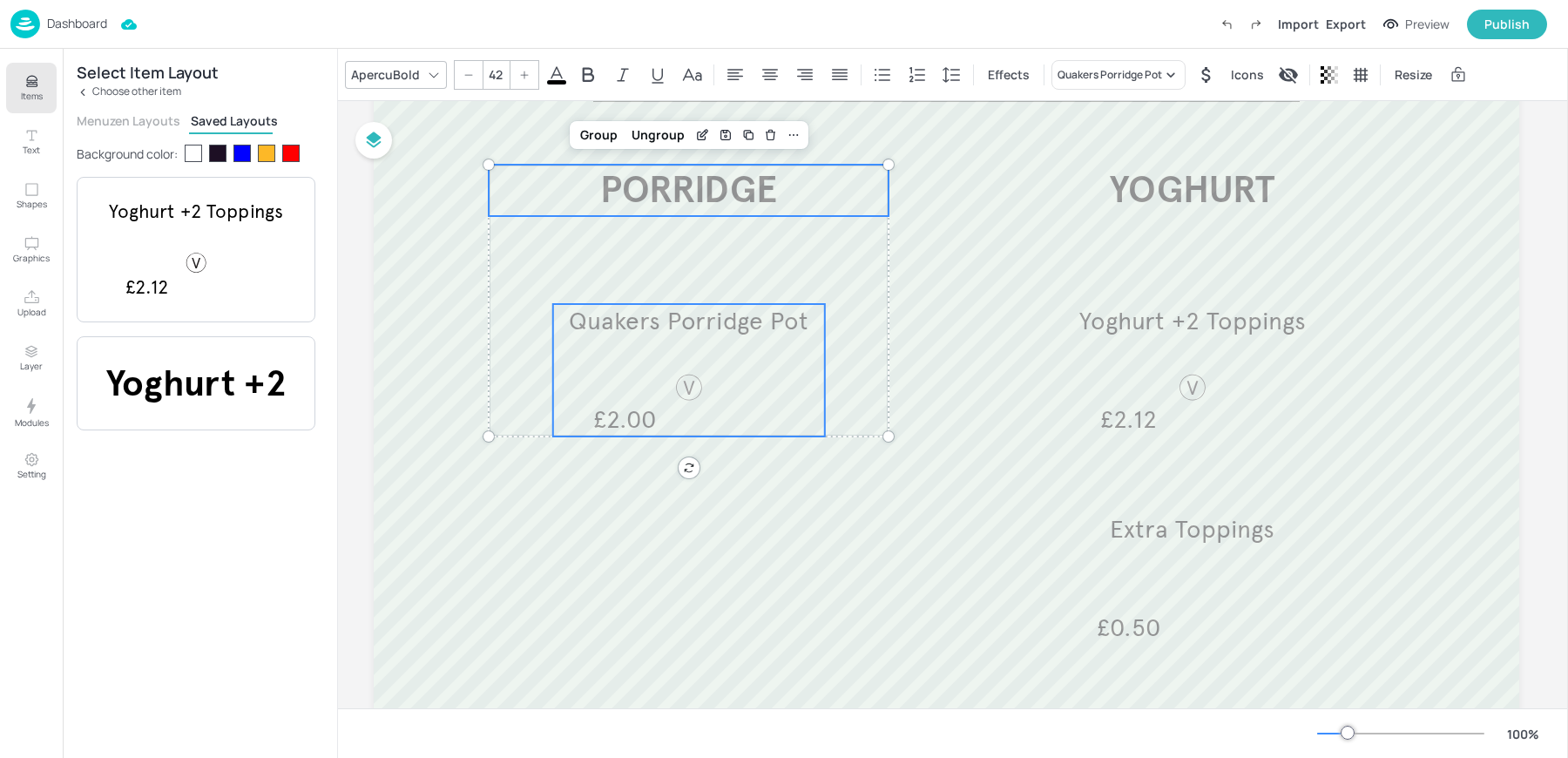
click at [664, 194] on span "PORRIDGE" at bounding box center [687, 190] width 176 height 46
click at [788, 134] on icon at bounding box center [794, 135] width 14 height 14
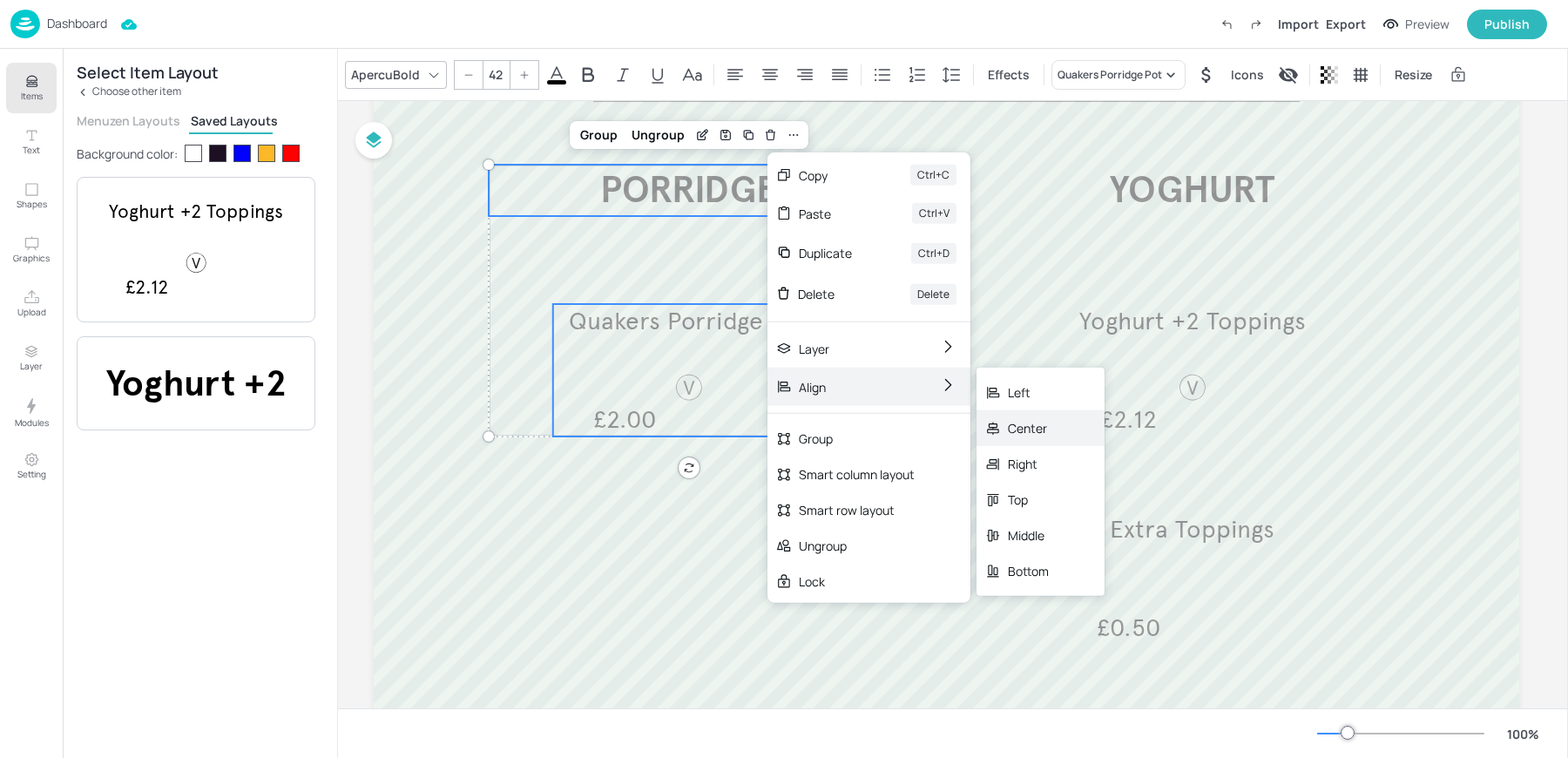
click at [1028, 428] on div "Center" at bounding box center [1028, 428] width 41 height 18
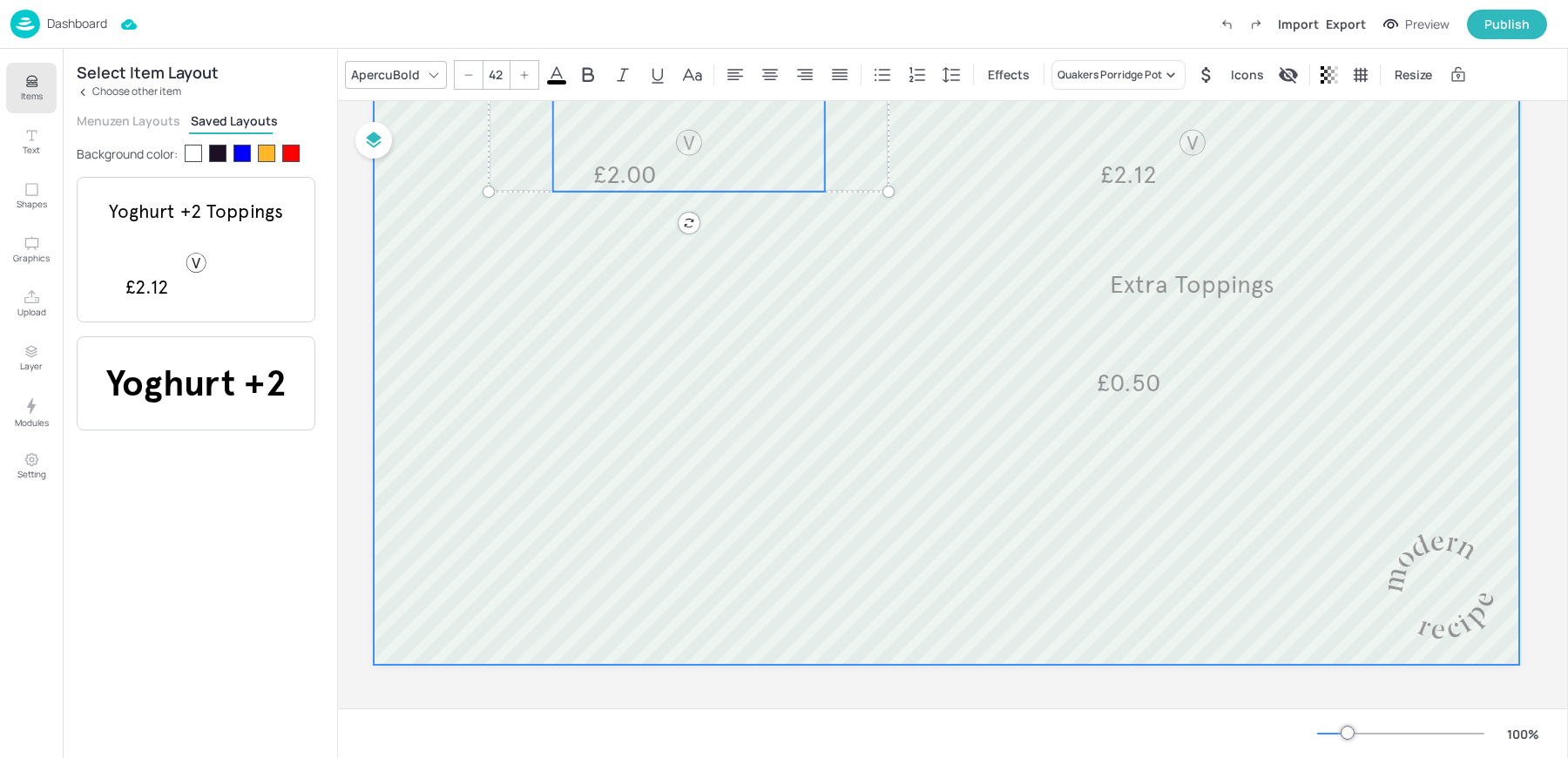
click at [821, 579] on div at bounding box center [946, 194] width 1145 height 941
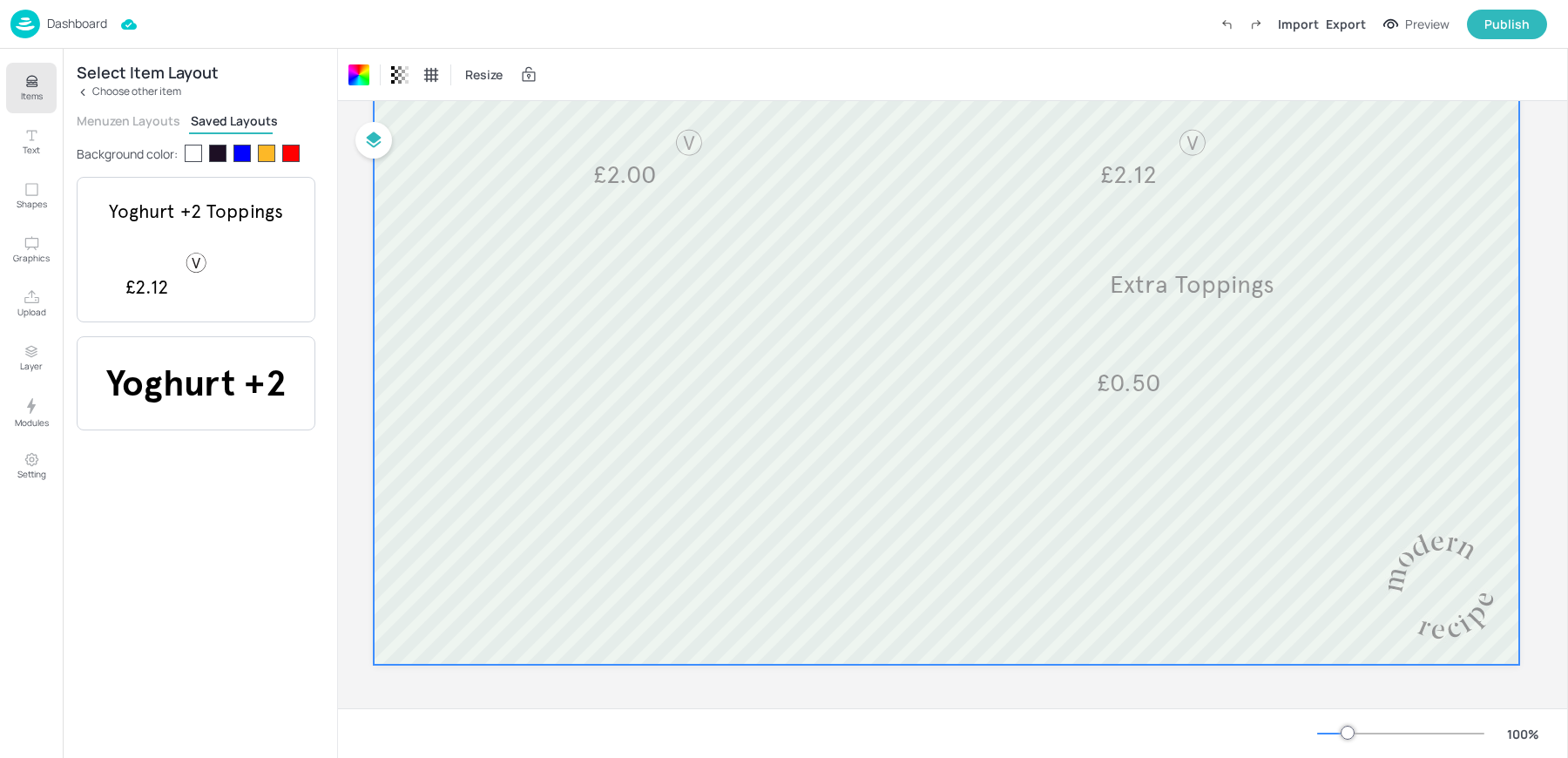
scroll to position [232, 16]
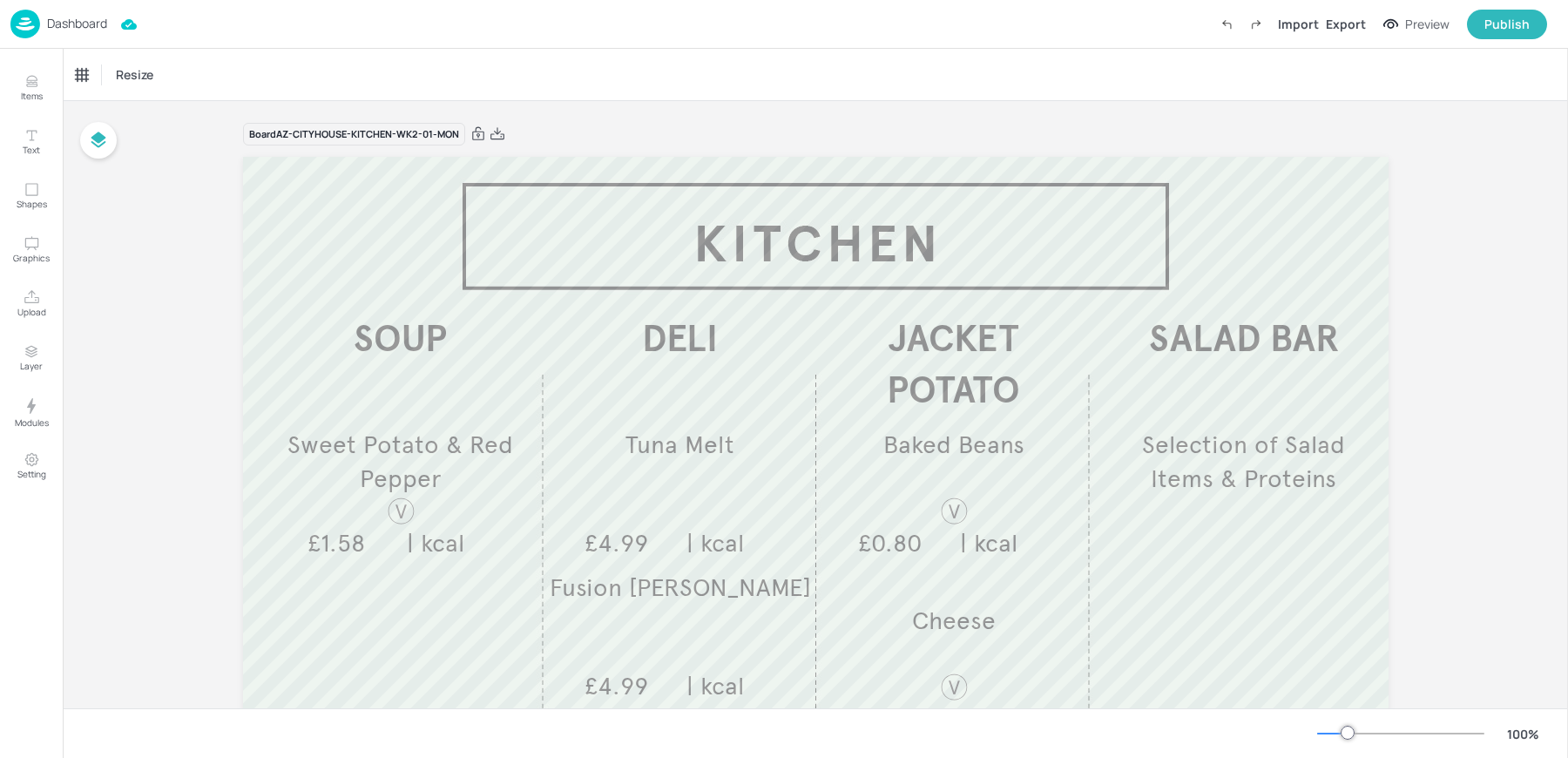
click at [28, 34] on img at bounding box center [25, 24] width 30 height 29
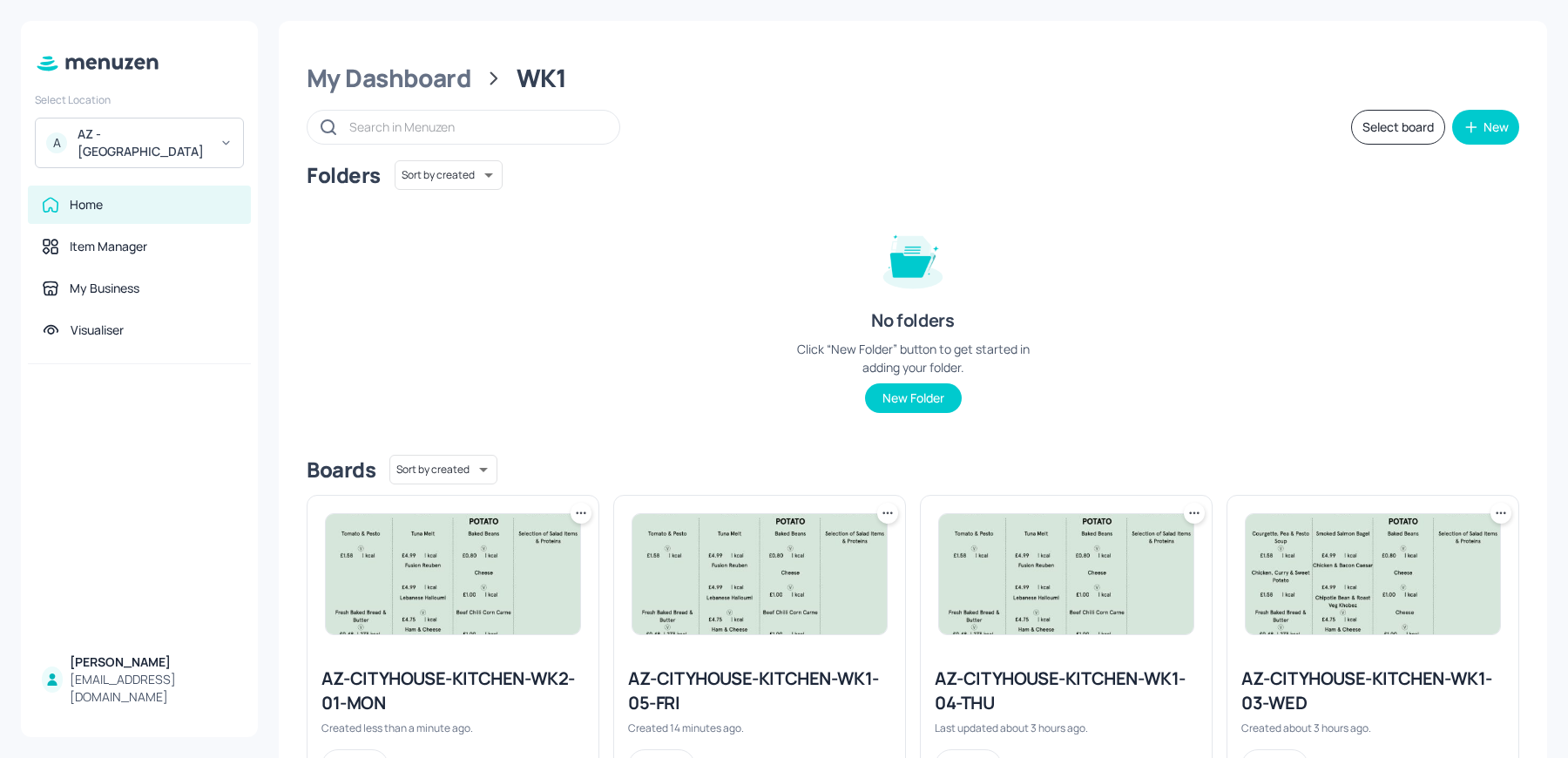
click at [581, 508] on icon at bounding box center [581, 513] width 18 height 18
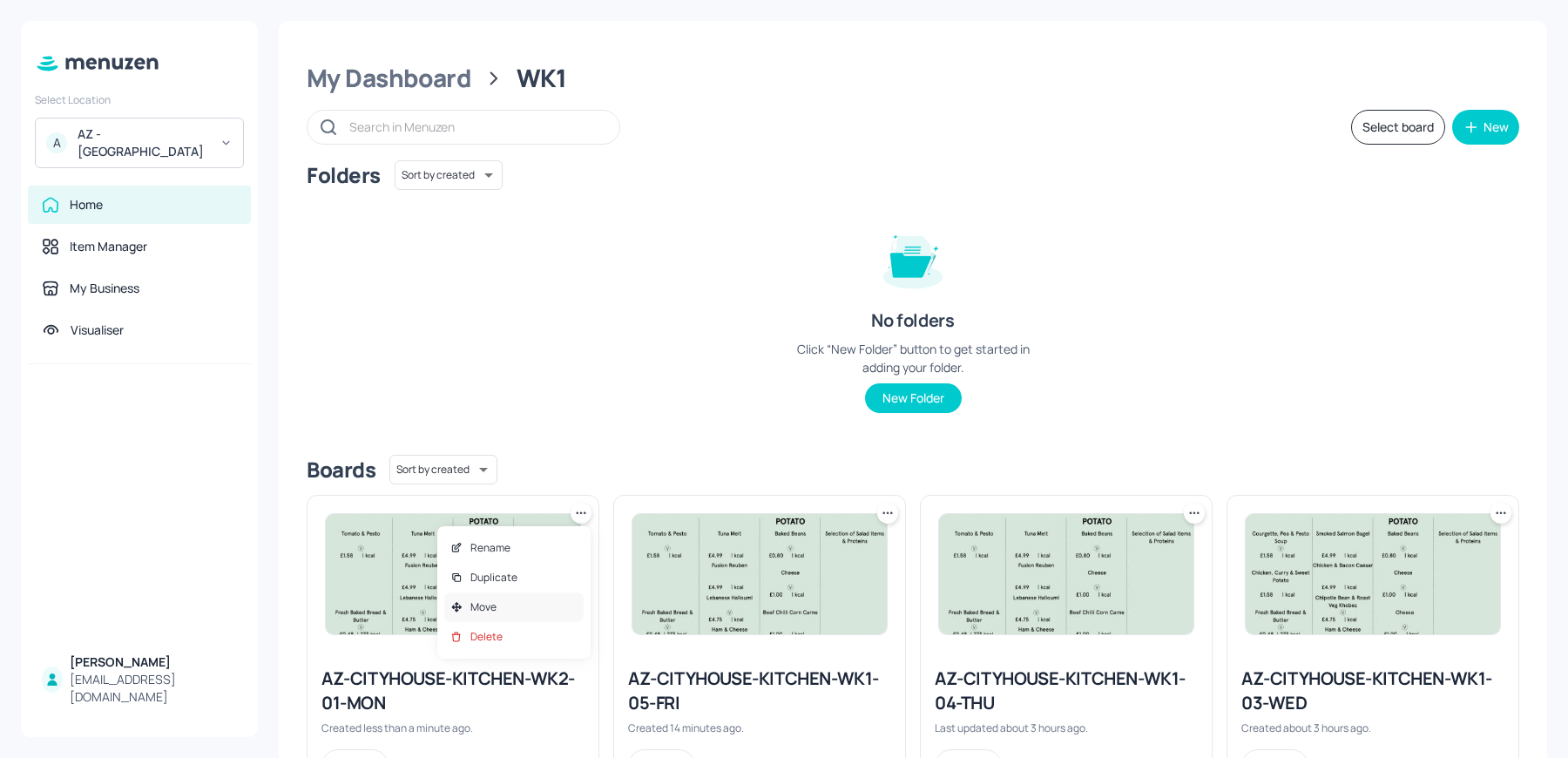
click at [504, 602] on div "Move" at bounding box center [514, 608] width 140 height 30
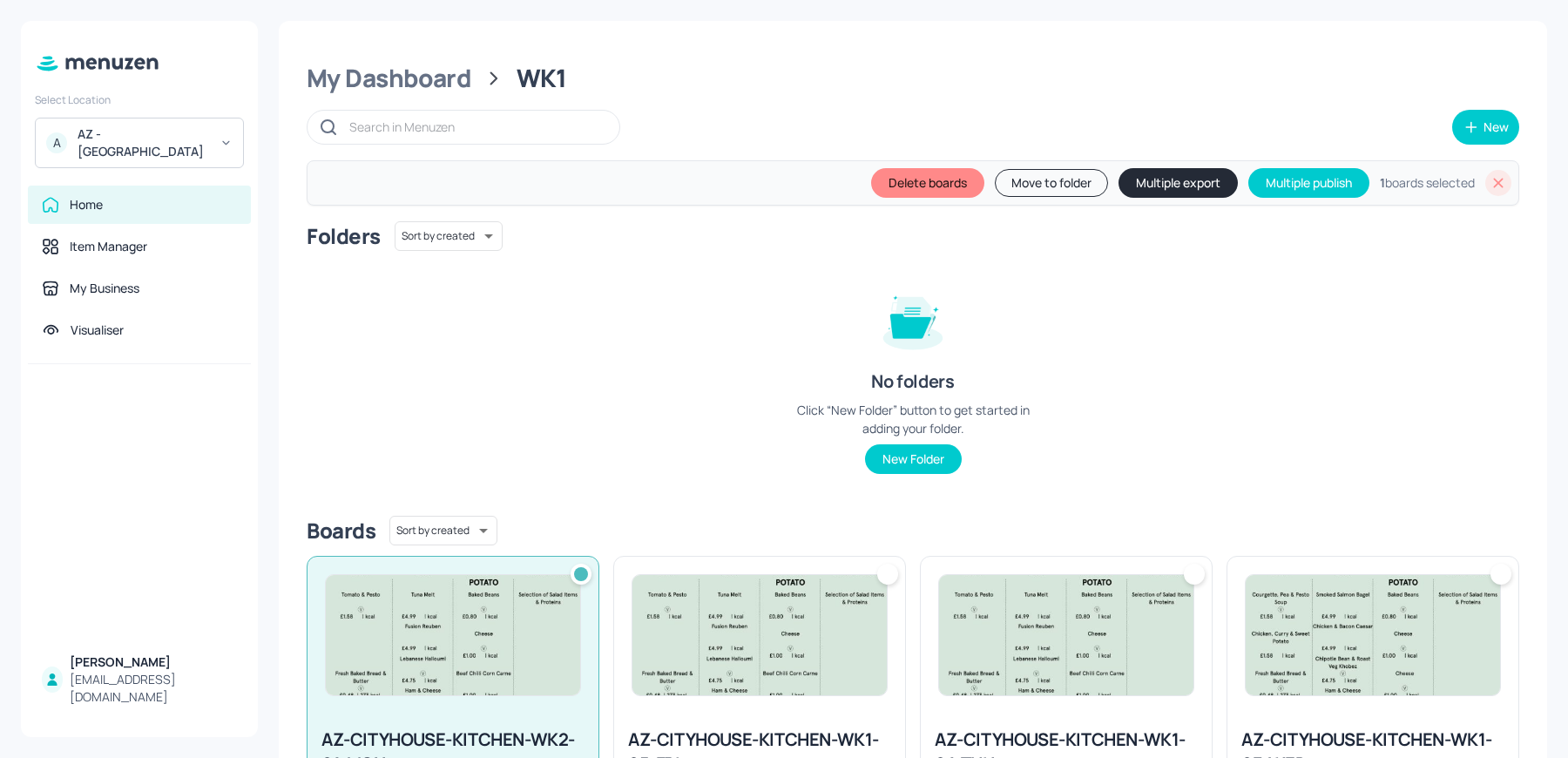
click at [1009, 184] on button "Move to folder" at bounding box center [1051, 183] width 113 height 28
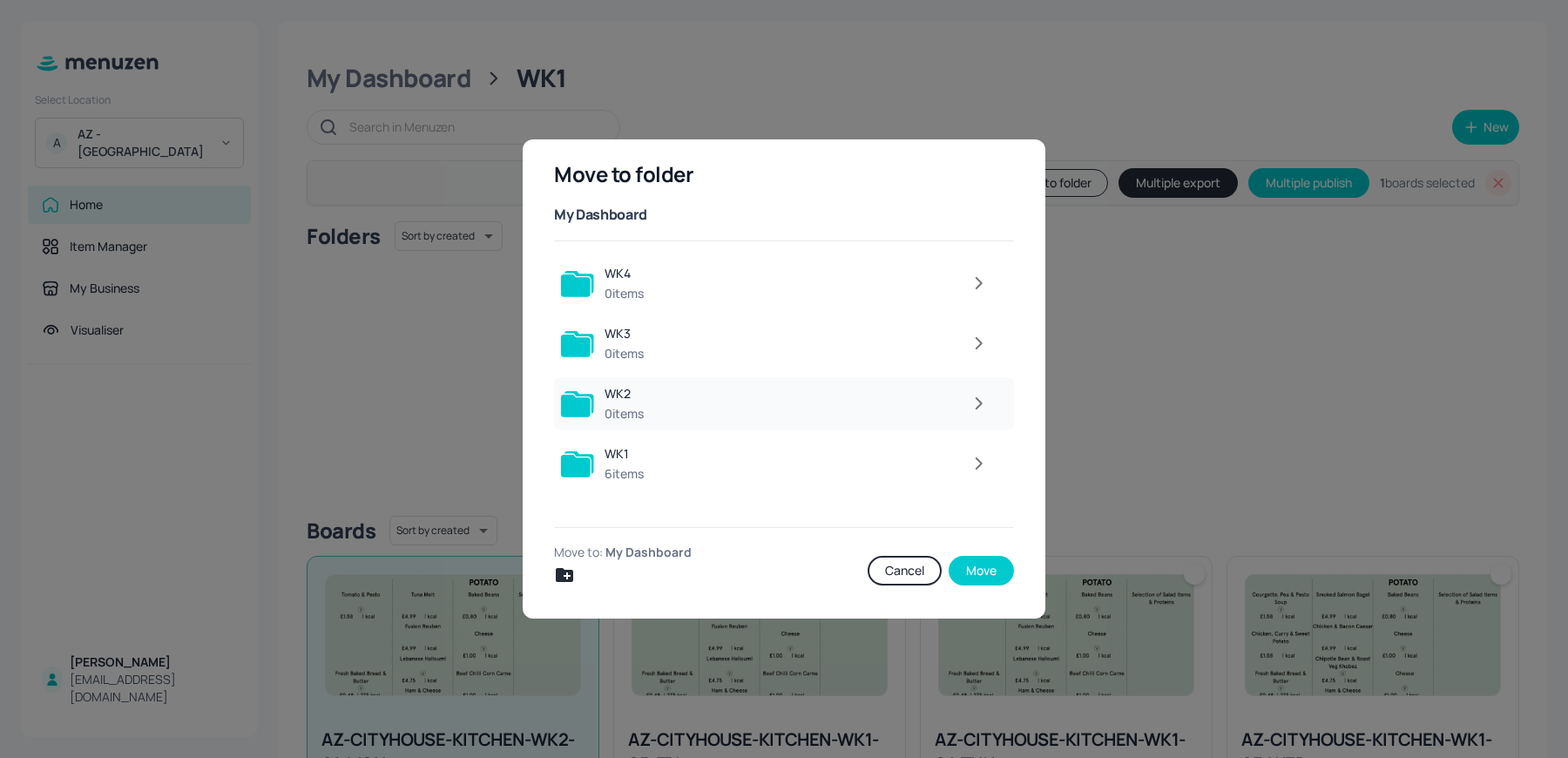
click at [984, 408] on icon "button" at bounding box center [978, 403] width 22 height 21
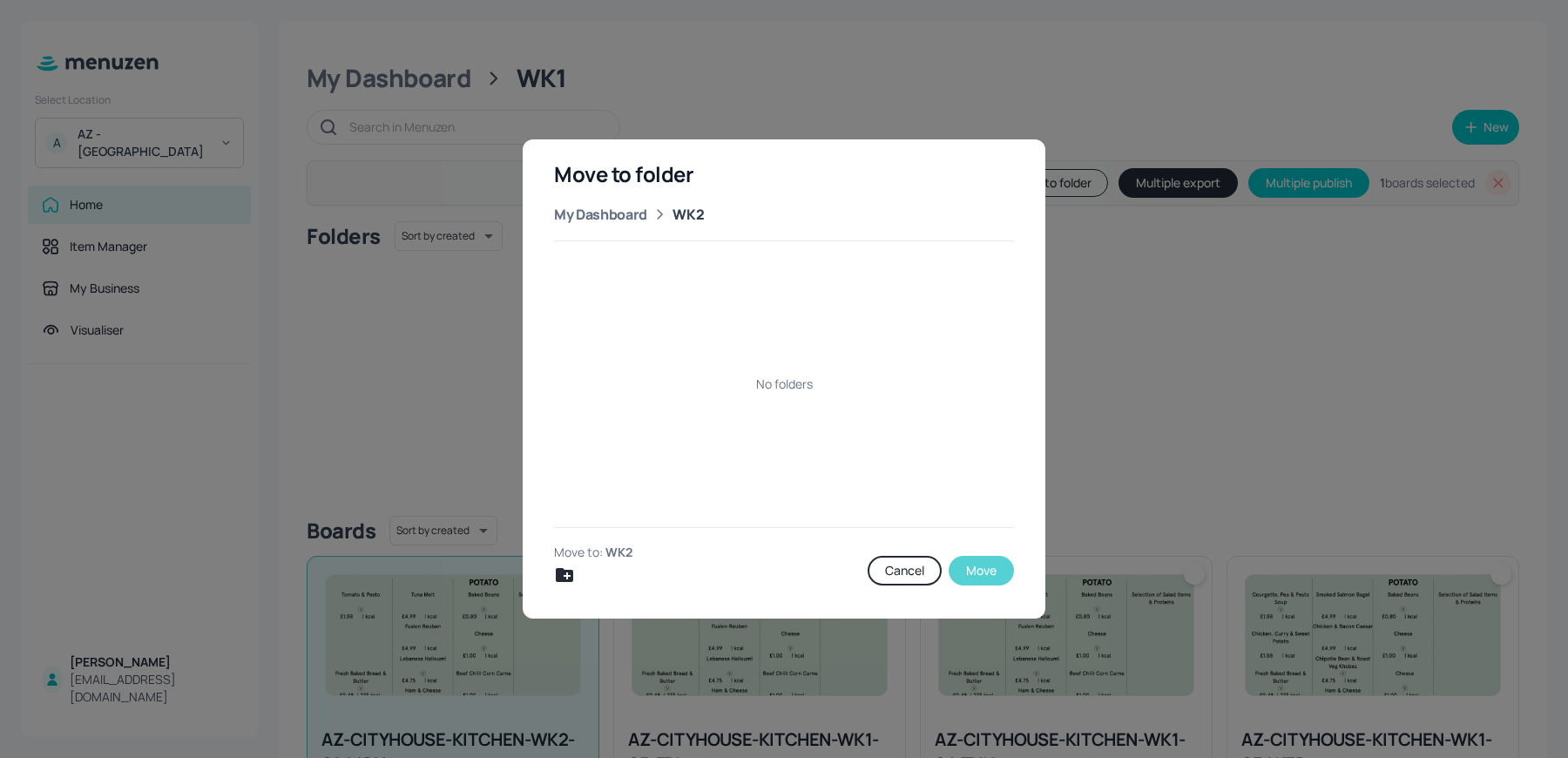
click at [979, 575] on button "Move" at bounding box center [981, 571] width 65 height 30
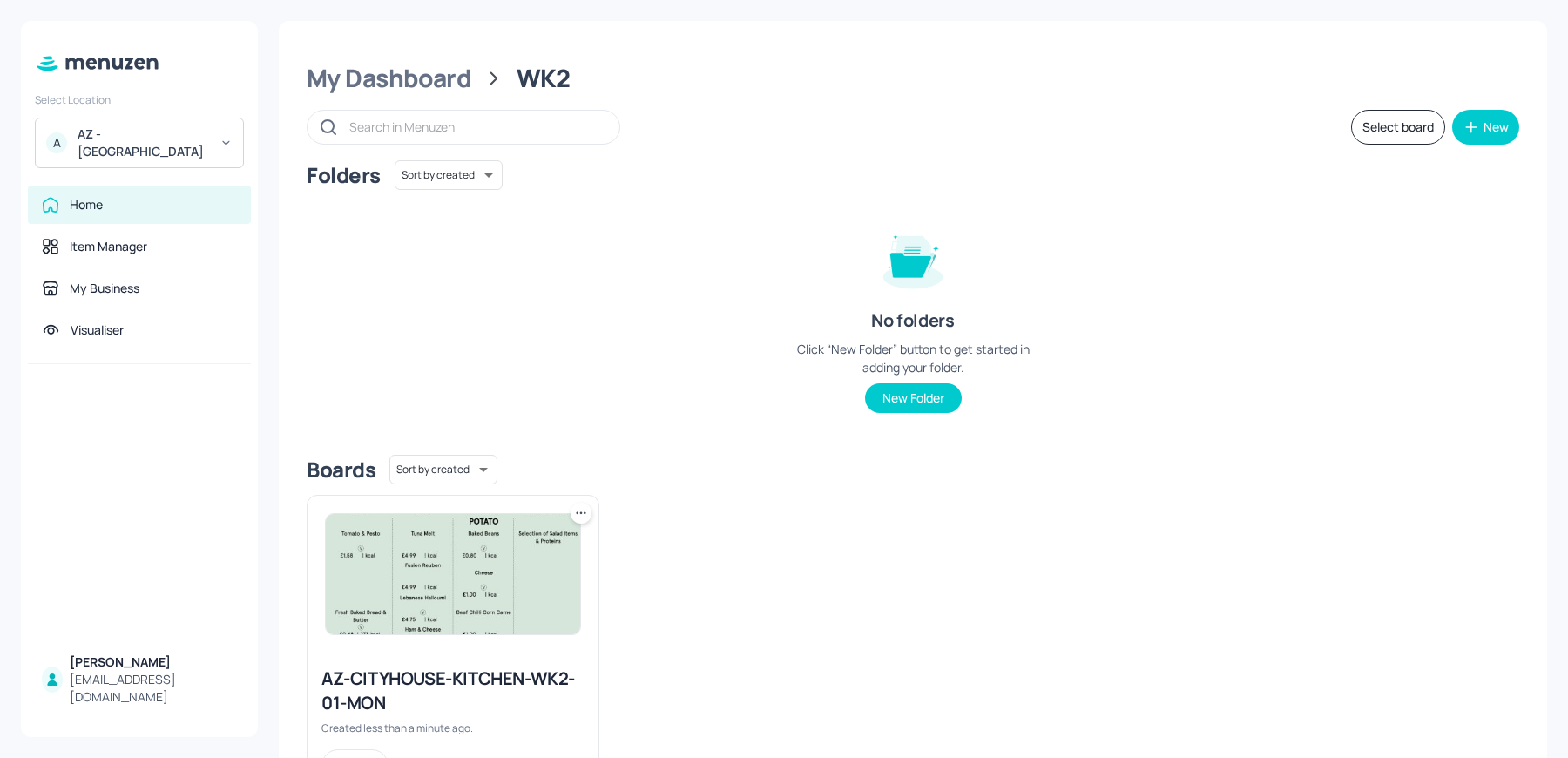
click at [362, 589] on img at bounding box center [453, 574] width 255 height 120
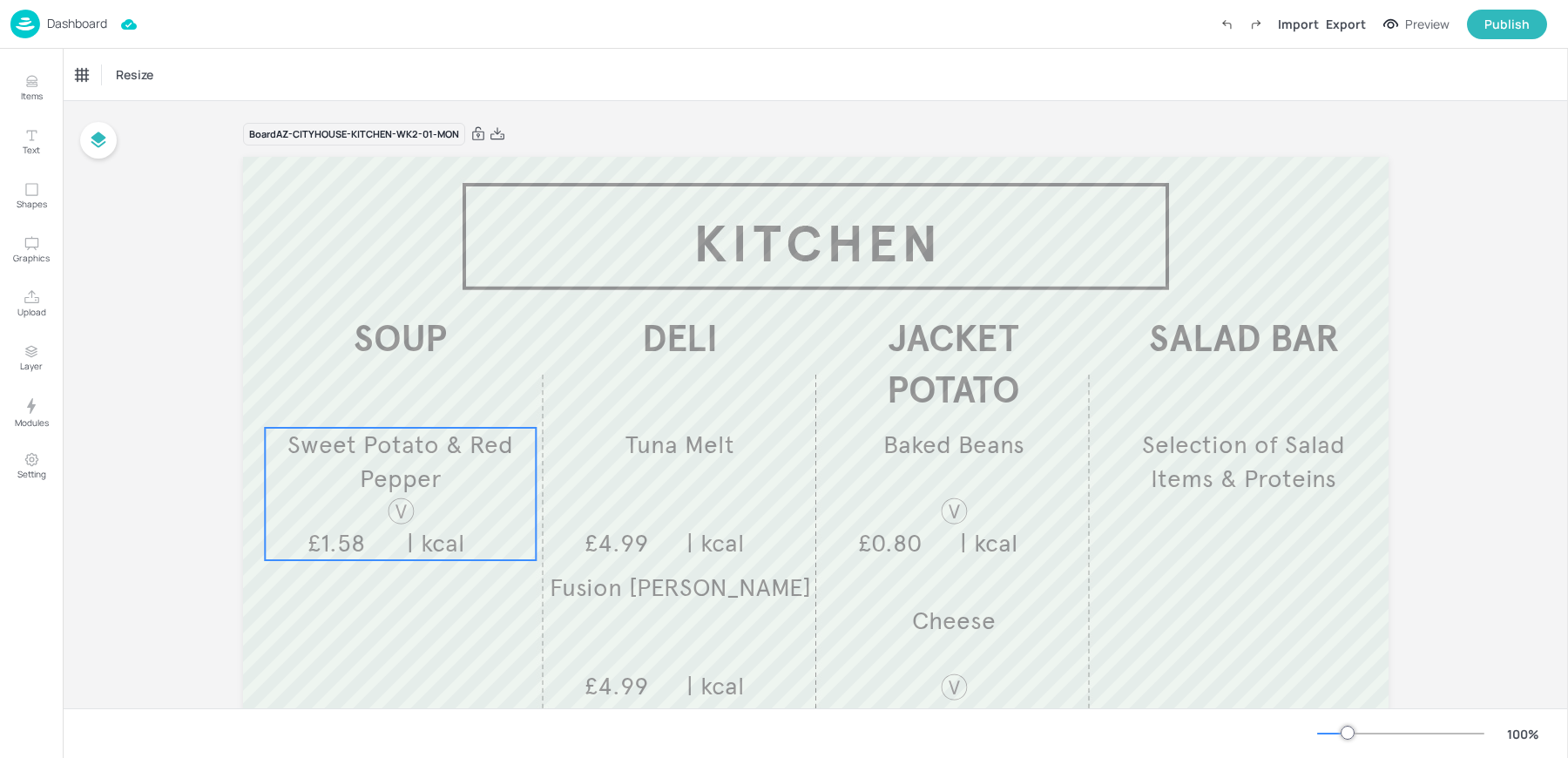
click at [376, 481] on span "Sweet Potato & Red Pepper" at bounding box center [399, 461] width 226 height 64
click at [104, 61] on div "Sweet Potato & Red Pepper" at bounding box center [151, 75] width 163 height 30
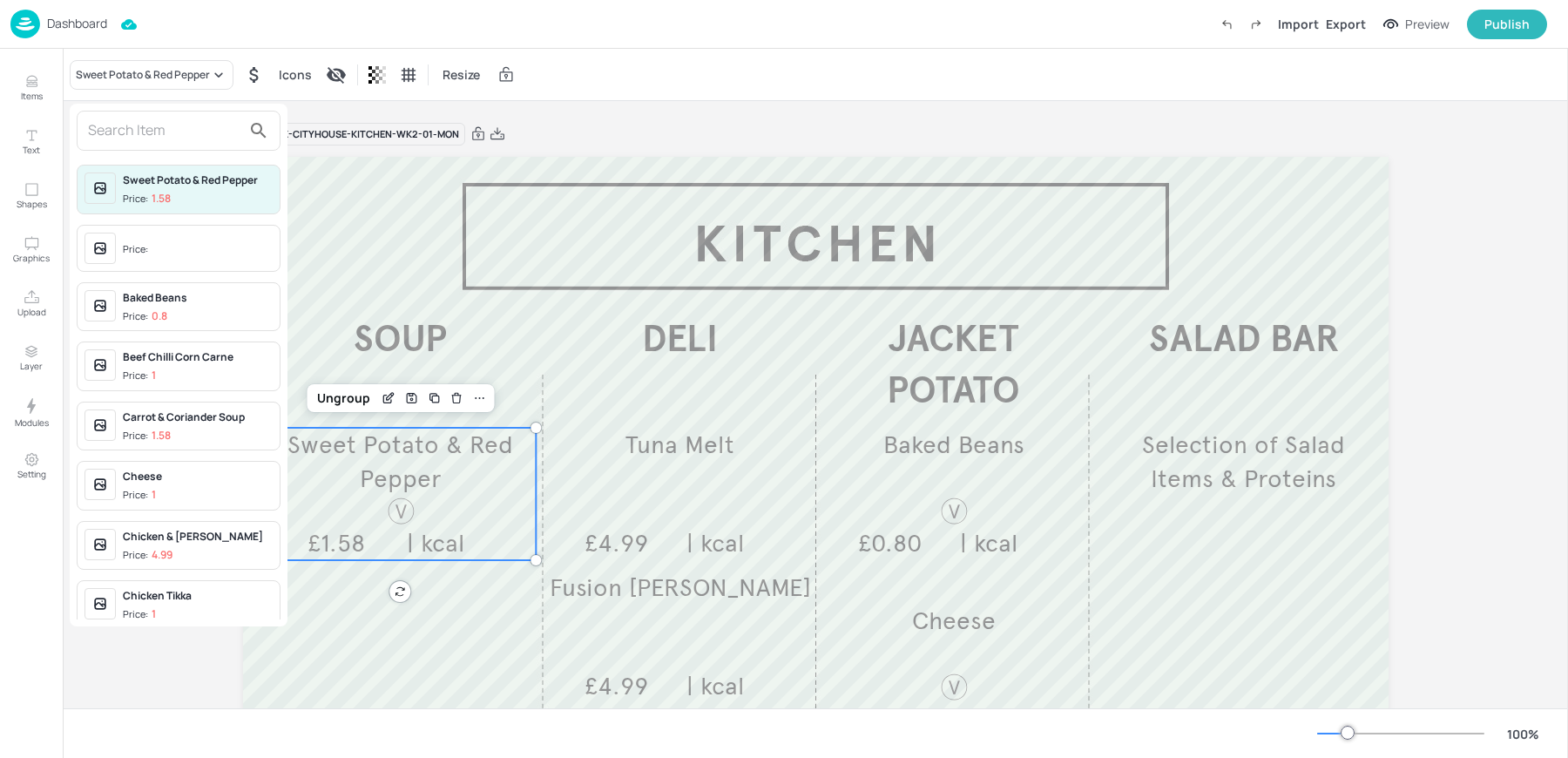
click at [129, 133] on input "text" at bounding box center [164, 131] width 154 height 28
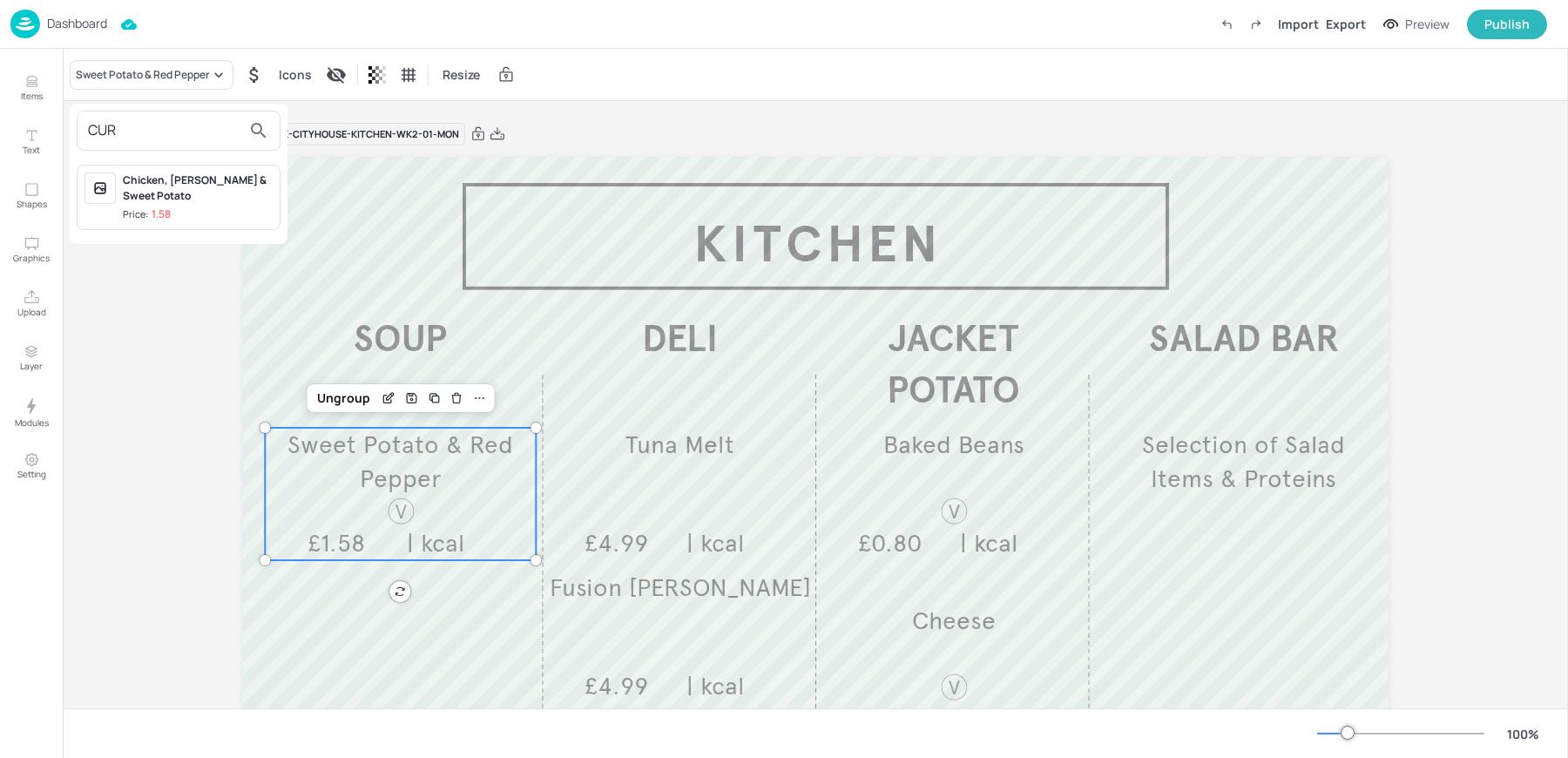
type input "CUR"
click at [7, 97] on div at bounding box center [784, 379] width 1568 height 758
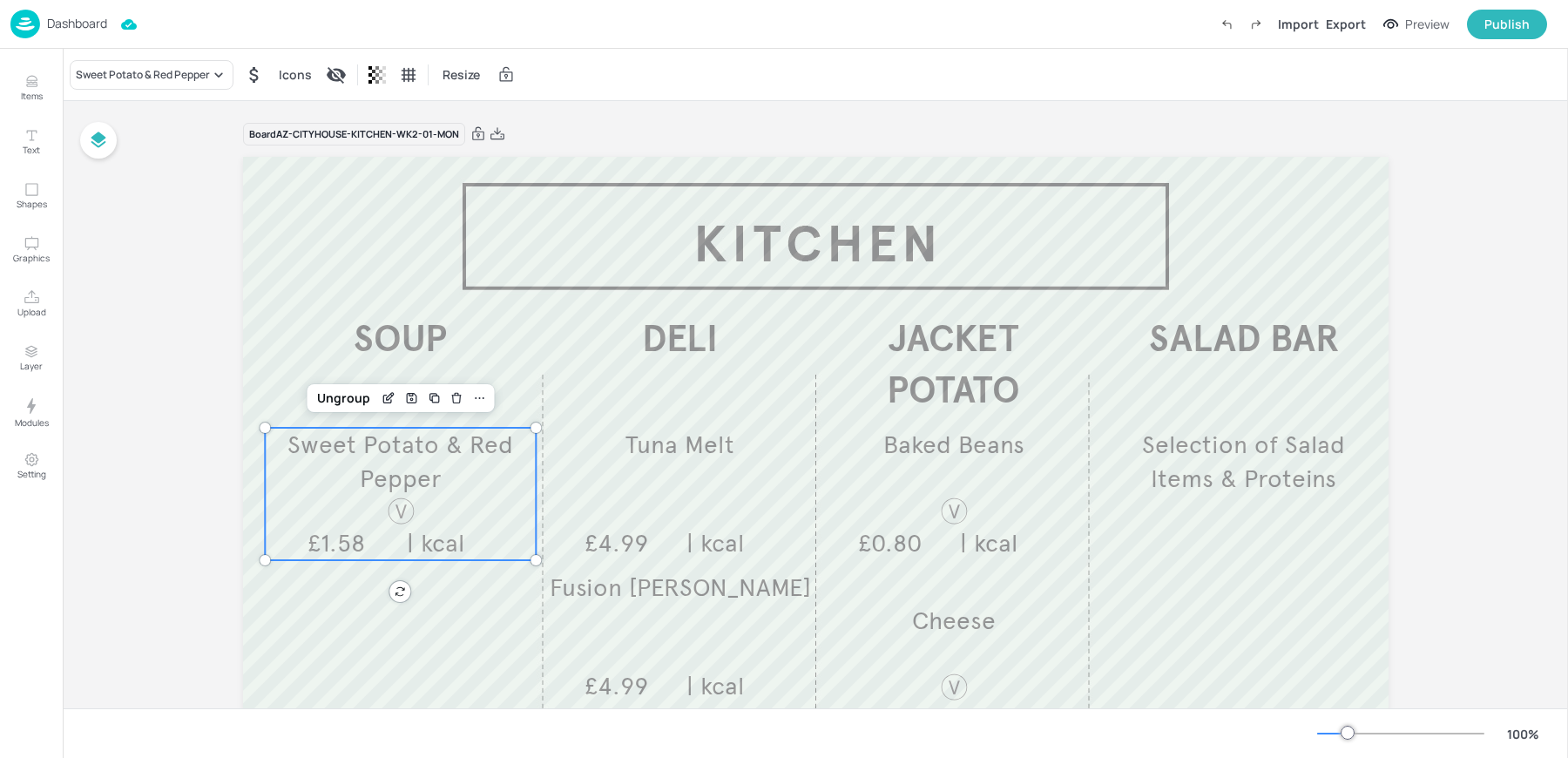
click at [32, 80] on icon "Items" at bounding box center [32, 77] width 11 height 4
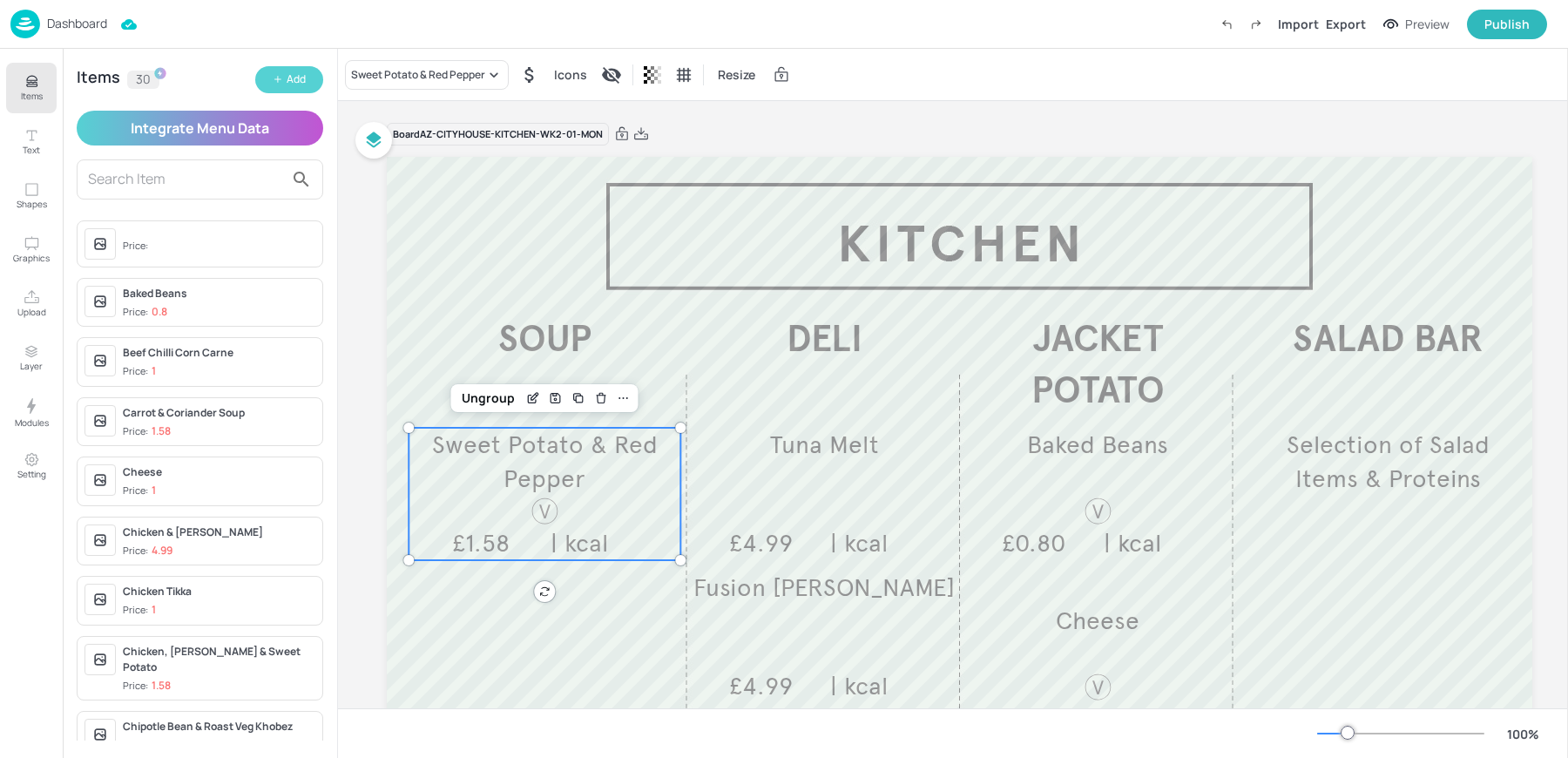
click at [281, 85] on button "Add" at bounding box center [289, 79] width 68 height 27
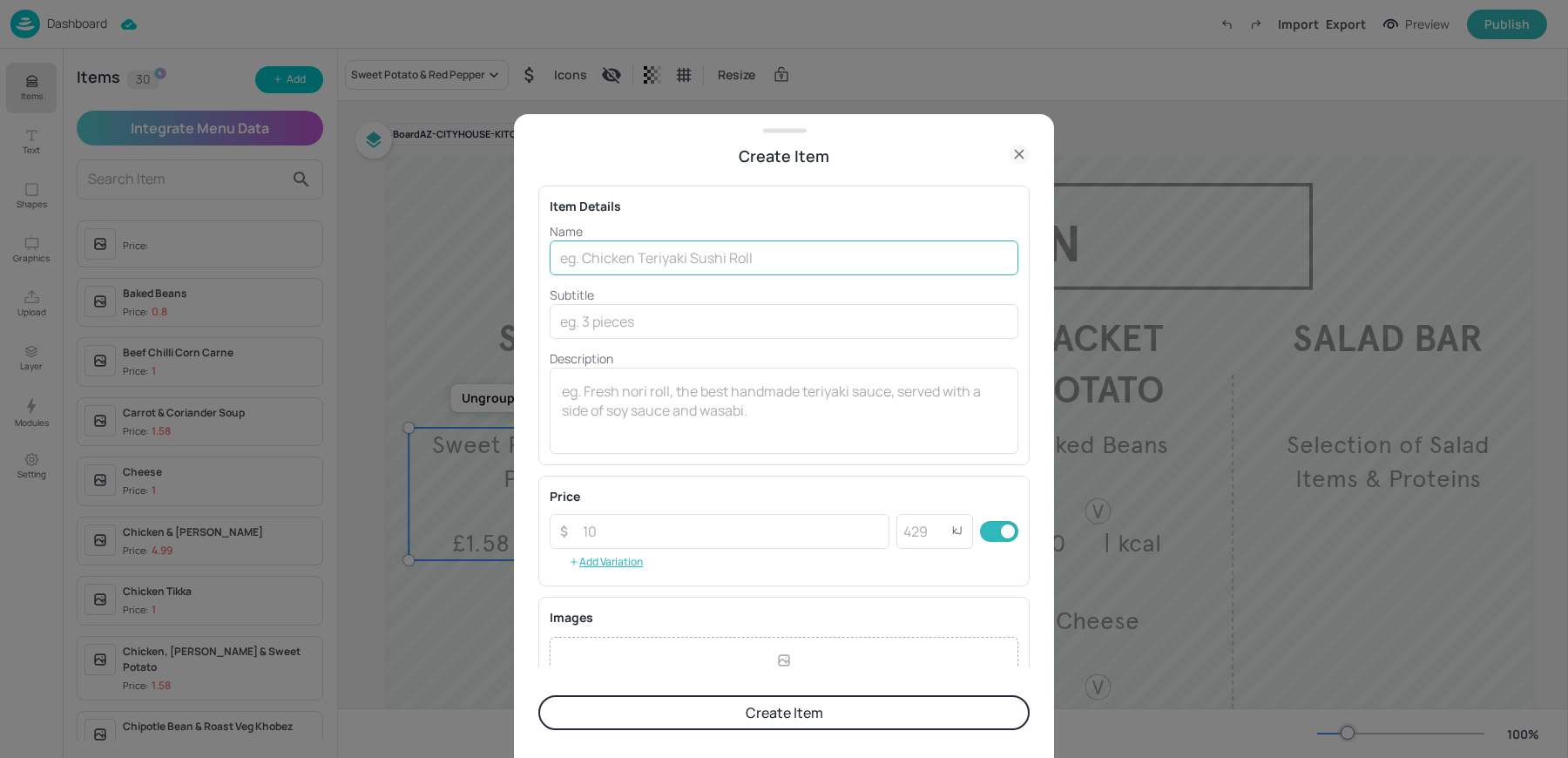
click at [662, 252] on input "text" at bounding box center [784, 258] width 469 height 35
paste input "Curried Parsnip Soup £1.58"
click at [700, 262] on input "Curried Parsnip Soup £1.58" at bounding box center [784, 258] width 469 height 35
type input "Curried Parsnip Soup"
click at [688, 546] on input "number" at bounding box center [730, 531] width 317 height 35
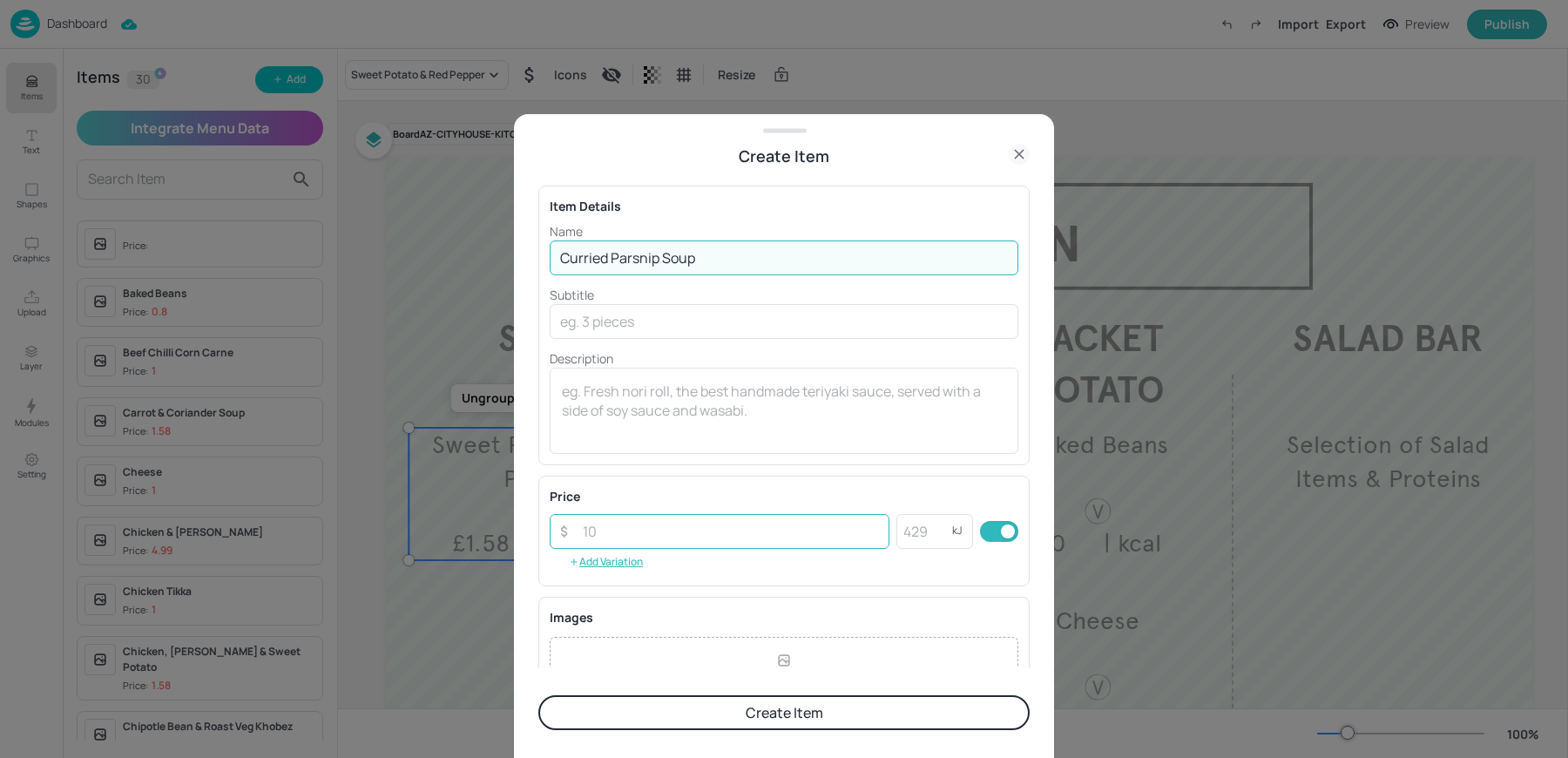
paste input "1.58"
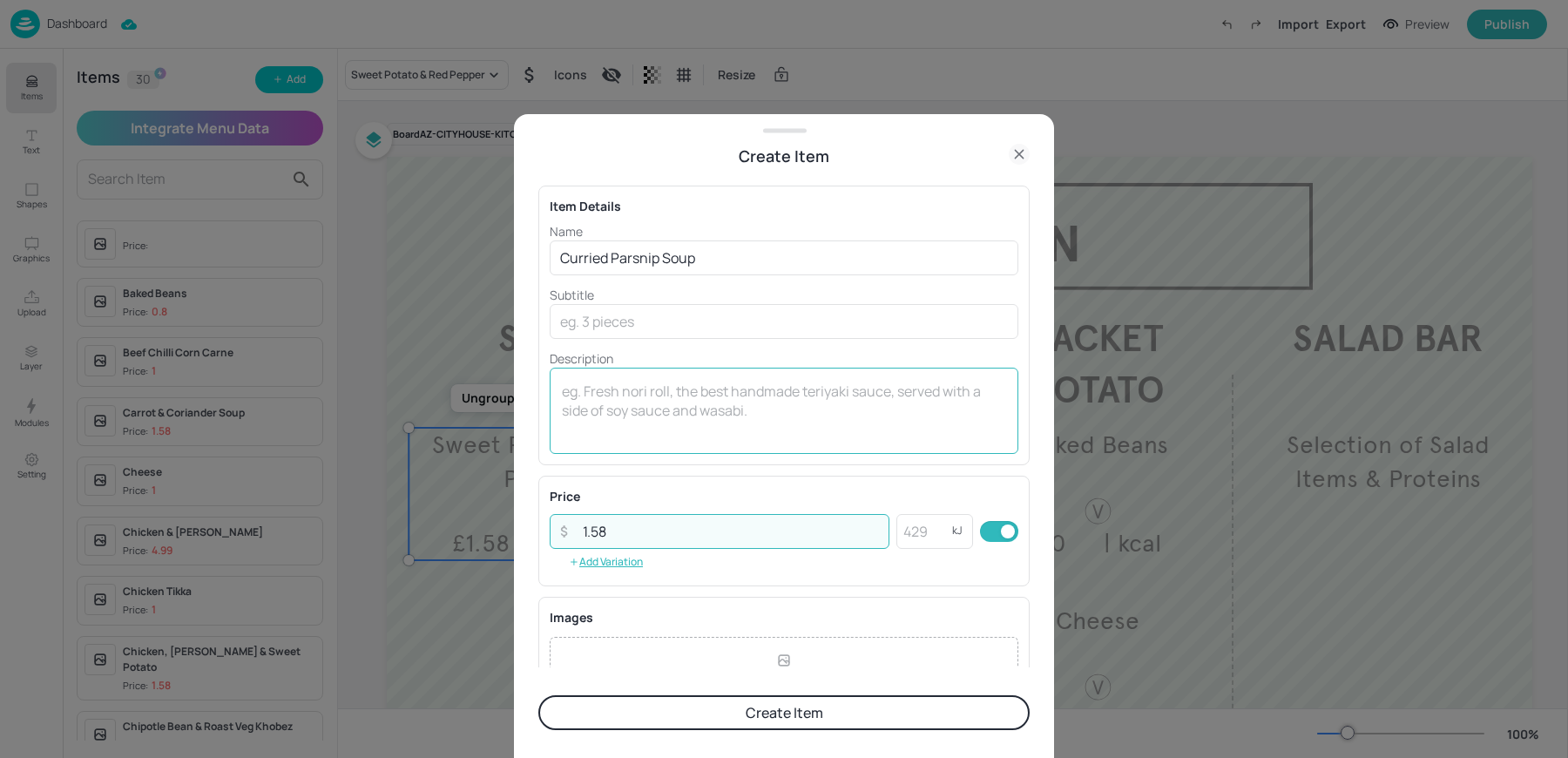
type input "1.58"
click at [677, 433] on textarea at bounding box center [784, 409] width 444 height 57
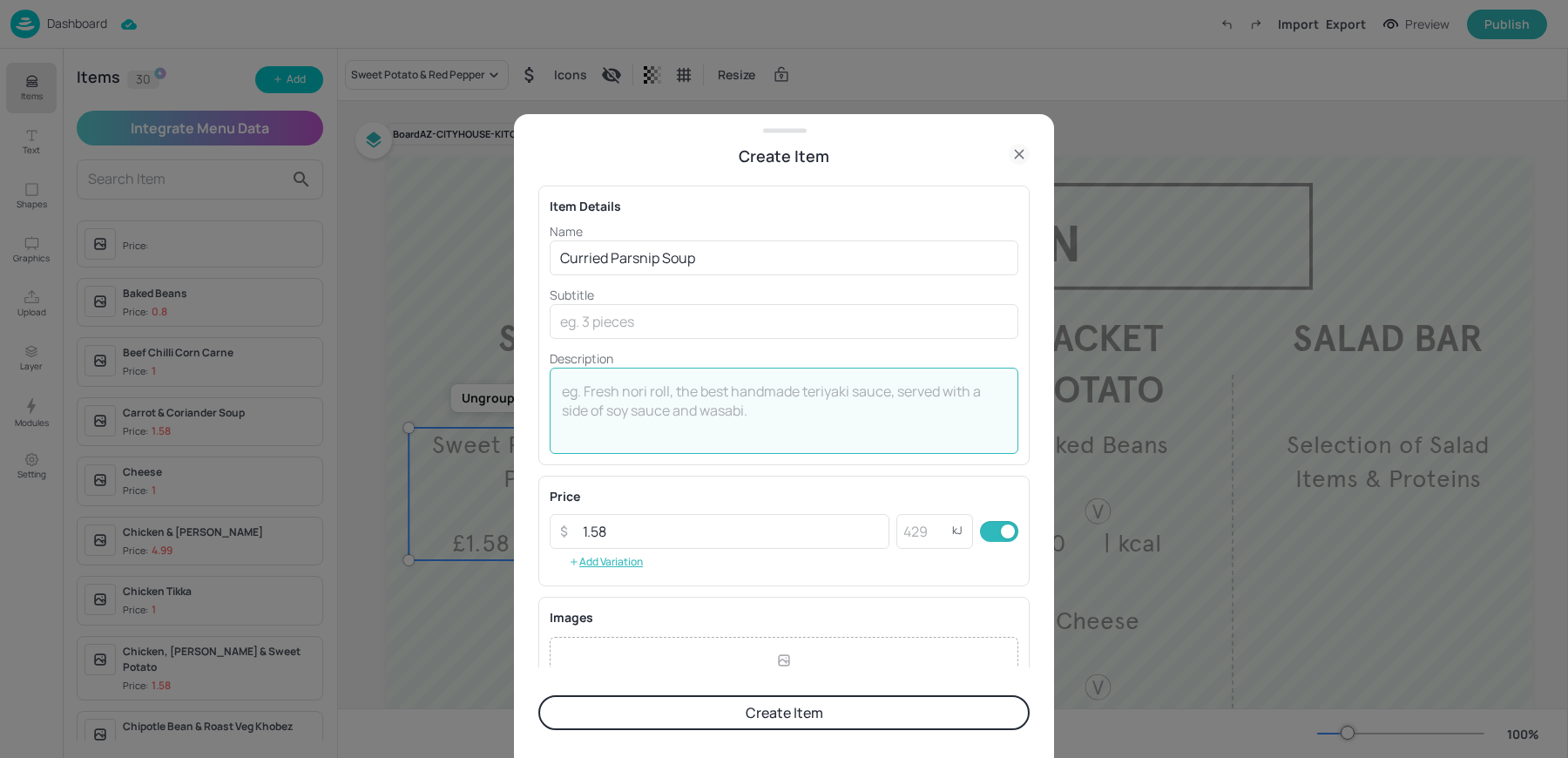
scroll to position [188, 0]
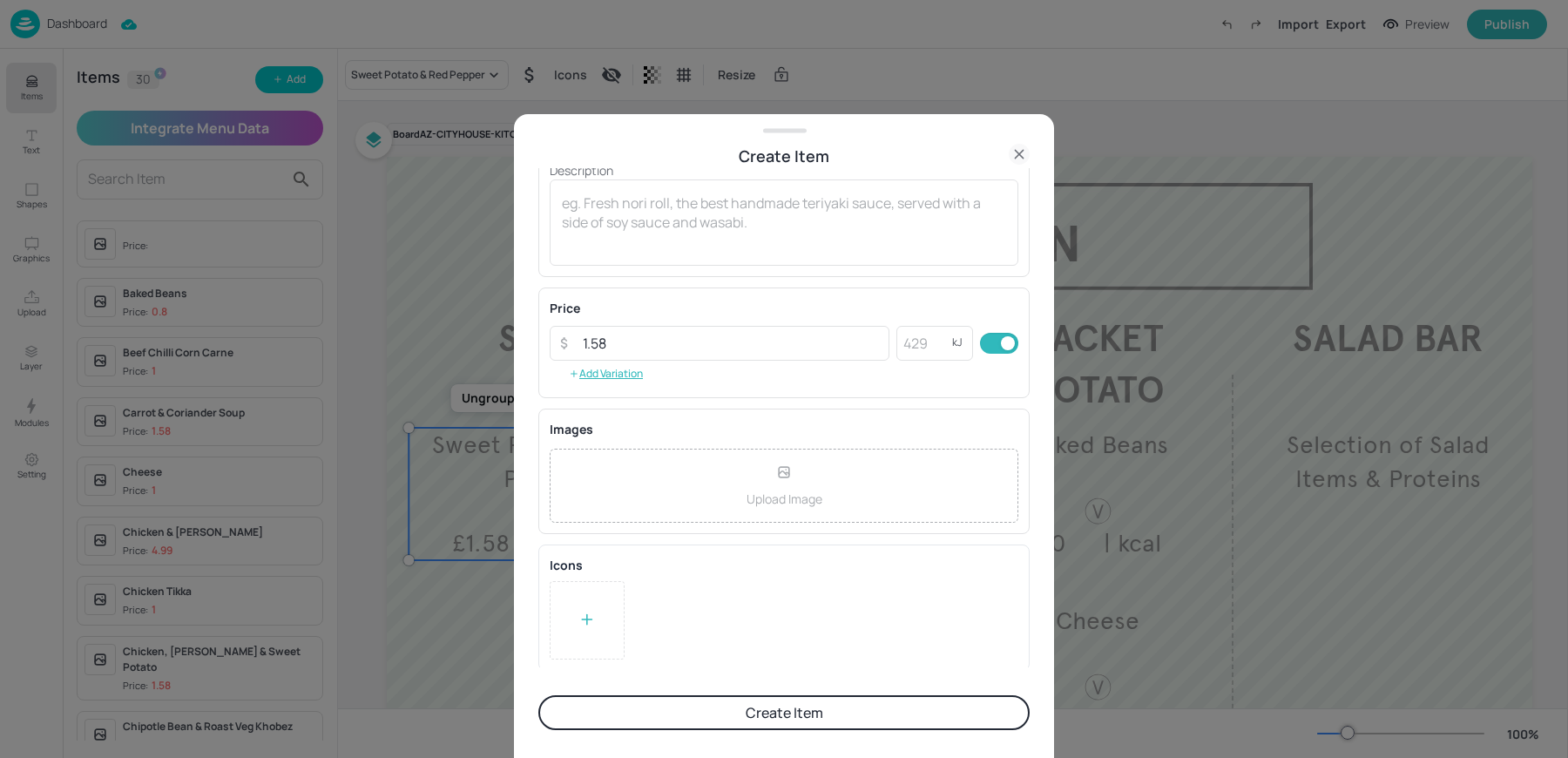
click at [587, 607] on div at bounding box center [587, 620] width 18 height 26
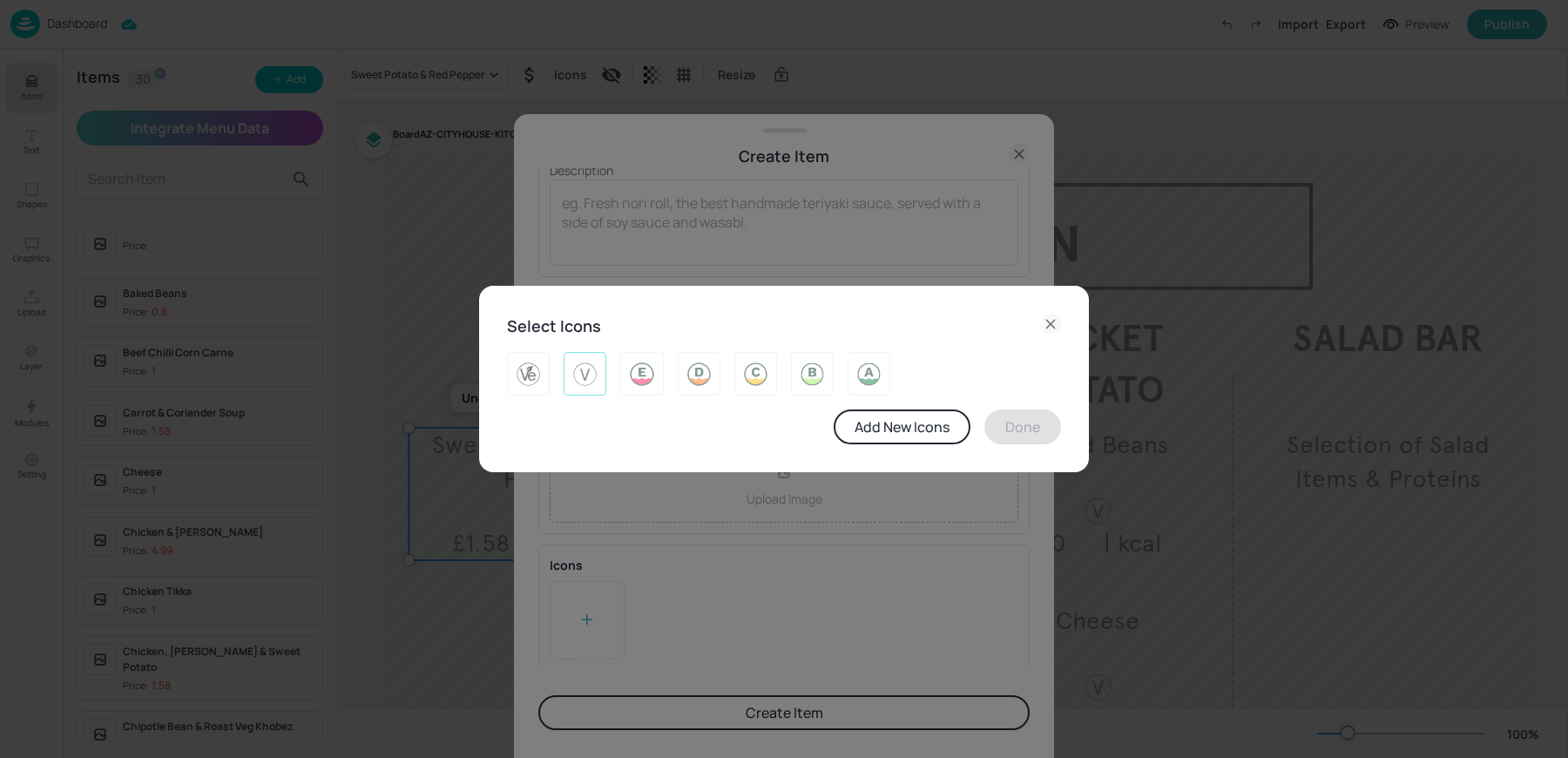
click at [574, 385] on img at bounding box center [585, 374] width 27 height 28
click at [1039, 432] on button "Done" at bounding box center [1022, 427] width 76 height 35
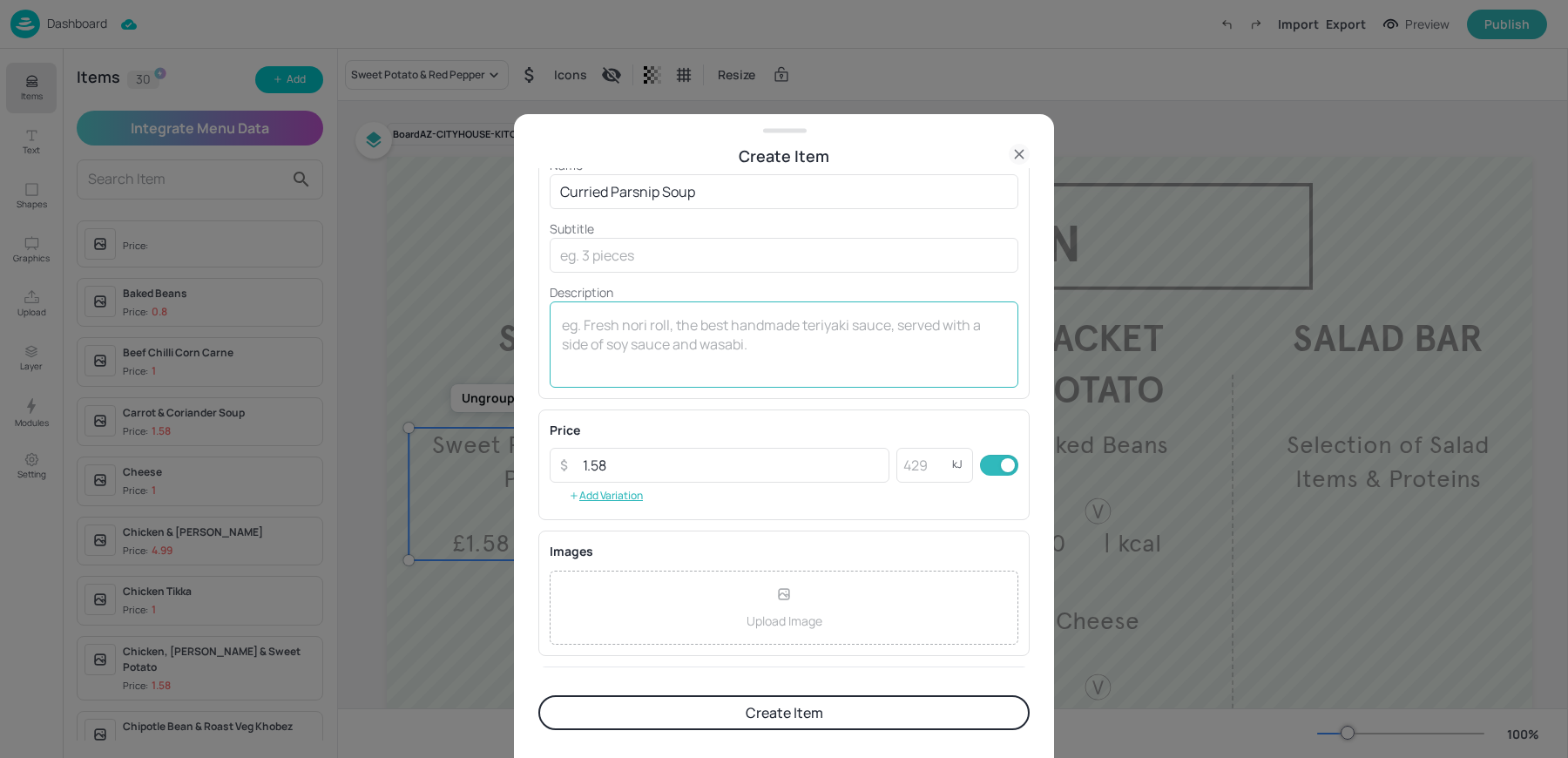
scroll to position [50, 0]
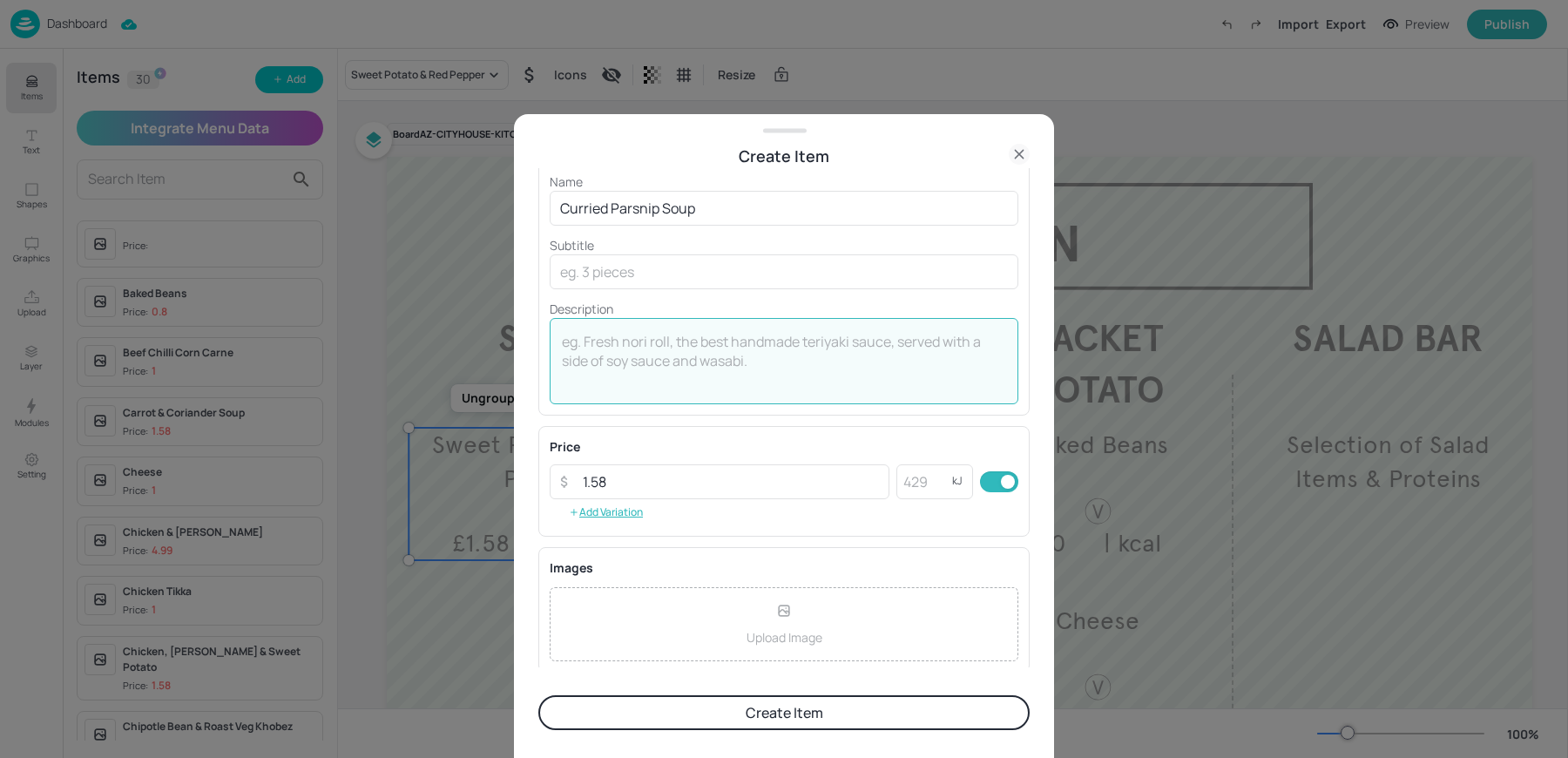
click at [603, 347] on textarea at bounding box center [784, 360] width 444 height 57
type textarea "| kcal"
click at [670, 713] on button "Create Item" at bounding box center [783, 713] width 491 height 35
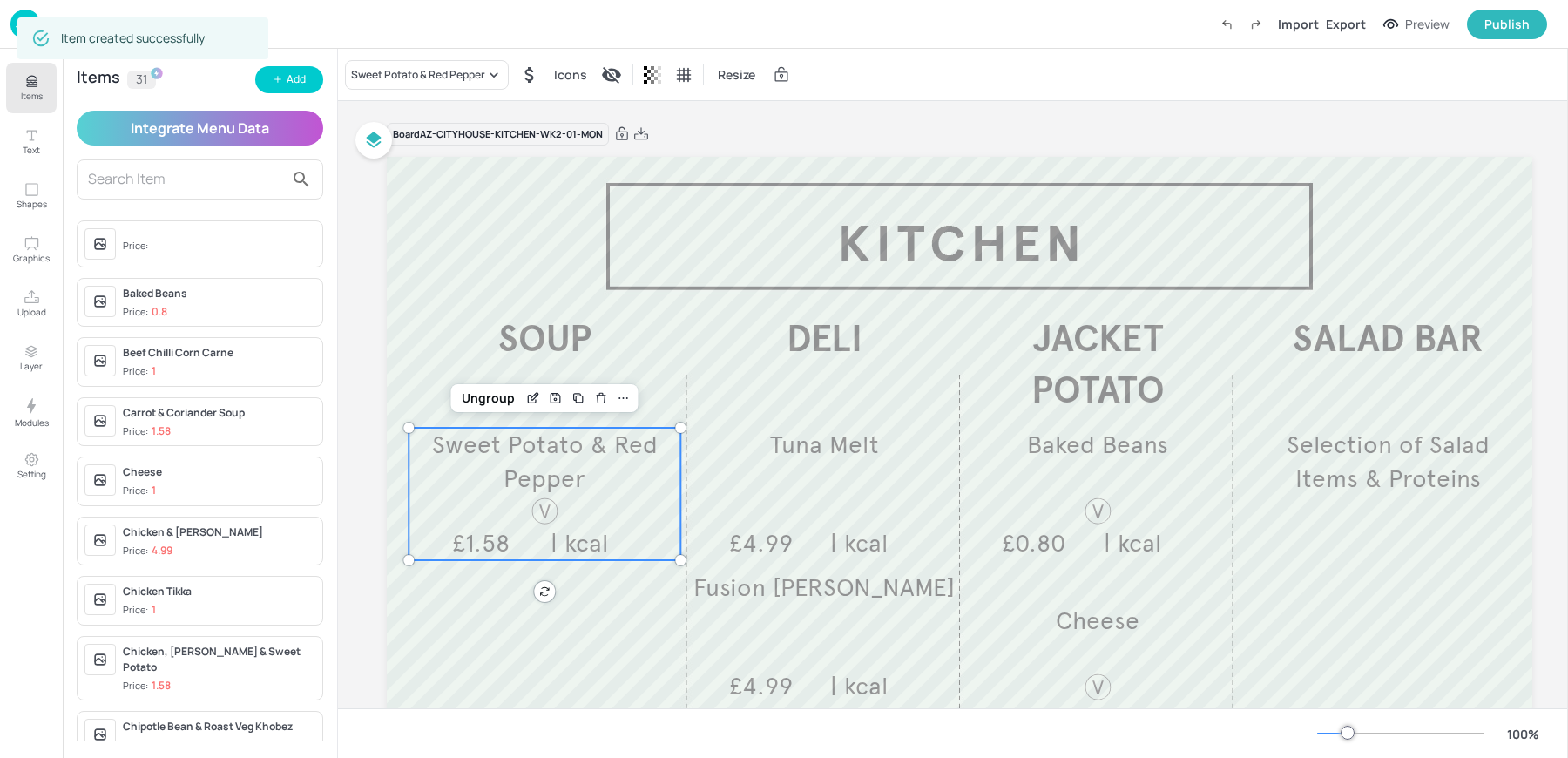
click at [255, 70] on div "Items 31 Add" at bounding box center [199, 79] width 247 height 27
click at [270, 76] on button "Add" at bounding box center [289, 79] width 68 height 27
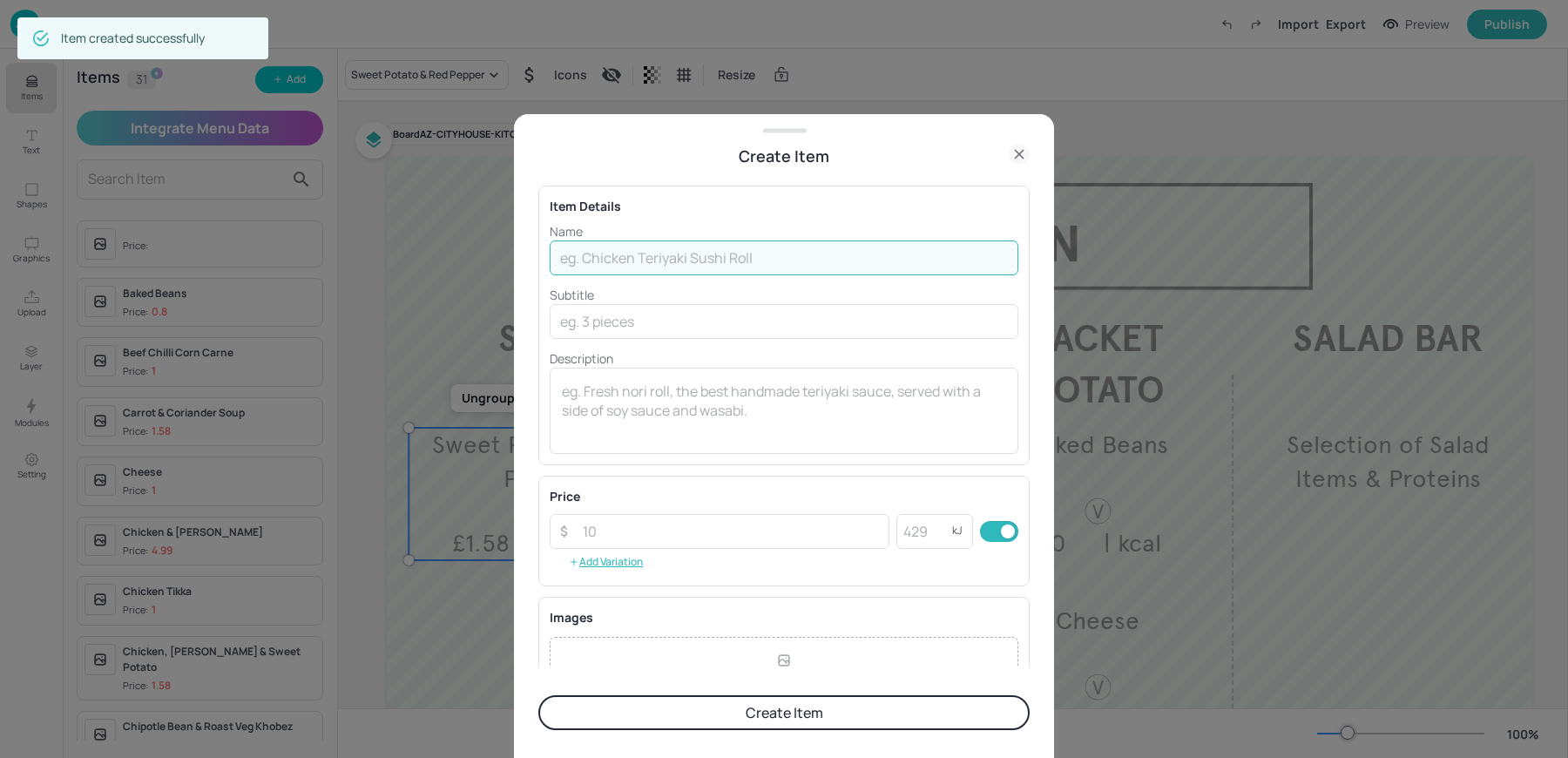
click at [712, 248] on input "text" at bounding box center [784, 258] width 469 height 35
paste input "Mushroom & Tarragon Soup"
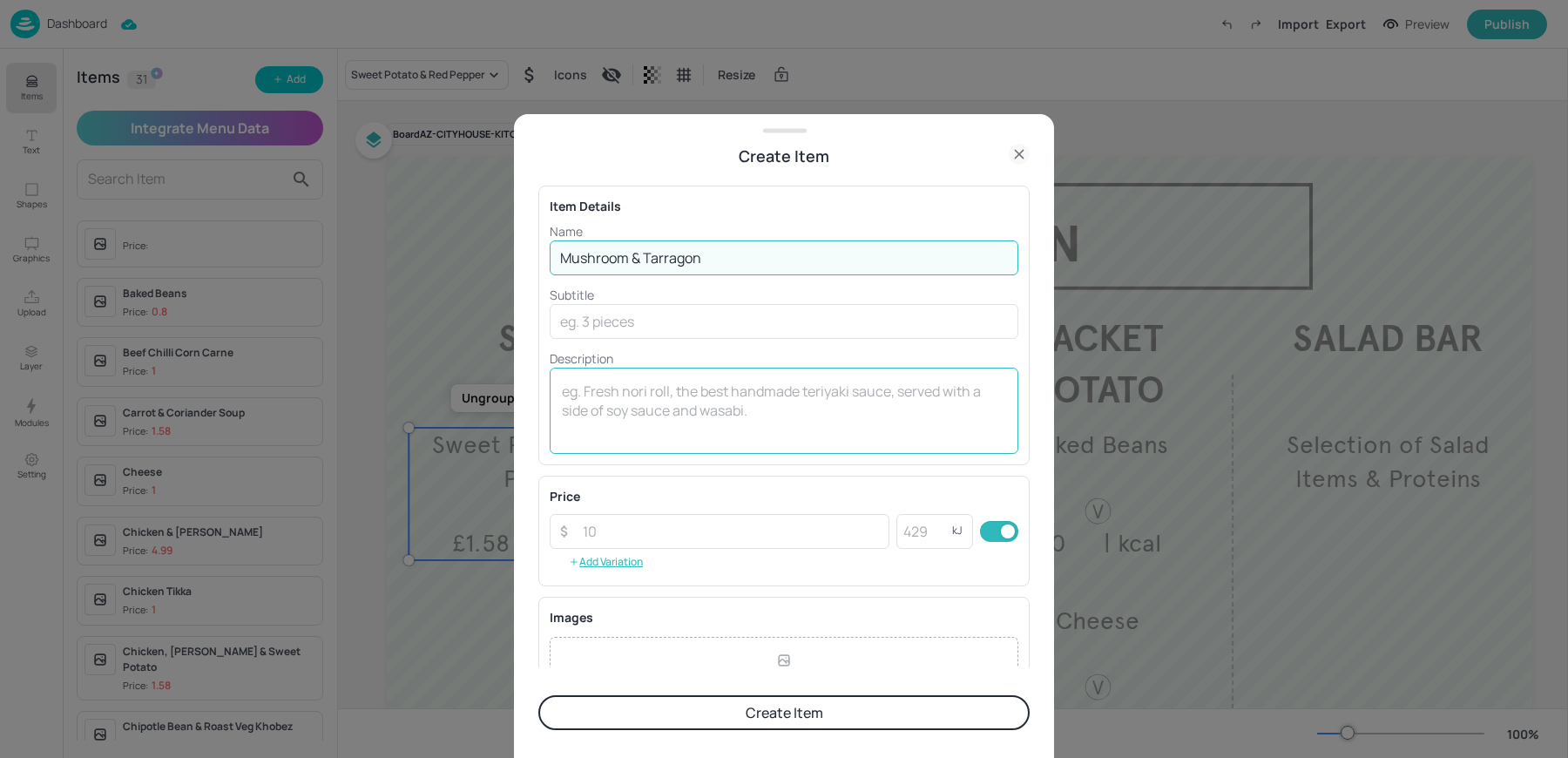
type input "Mushroom & Tarragon"
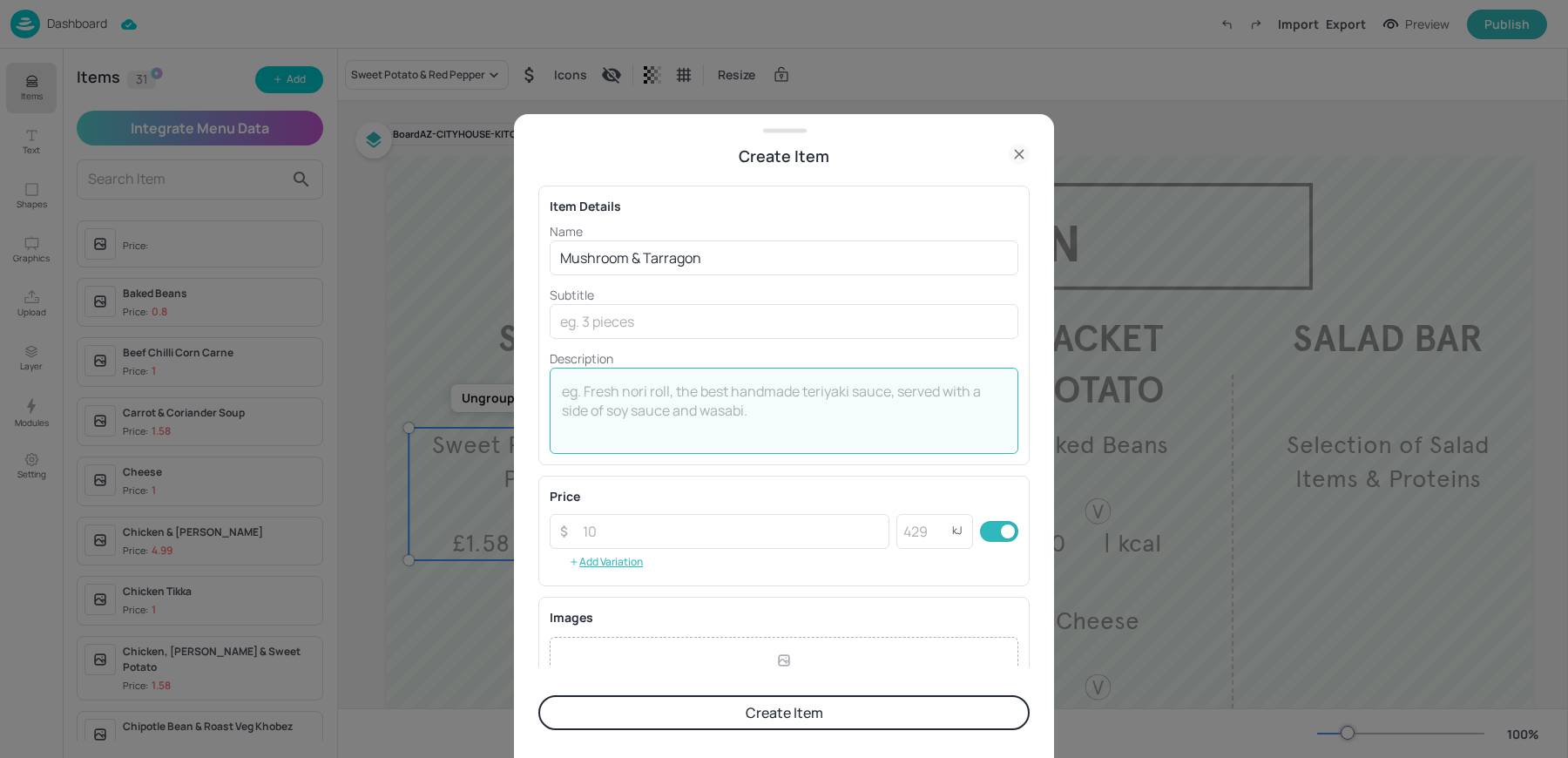
click at [638, 429] on textarea at bounding box center [784, 409] width 444 height 57
click at [568, 391] on textarea "\ kcal" at bounding box center [784, 409] width 444 height 57
type textarea "| kcal"
click at [631, 522] on input "number" at bounding box center [730, 531] width 317 height 35
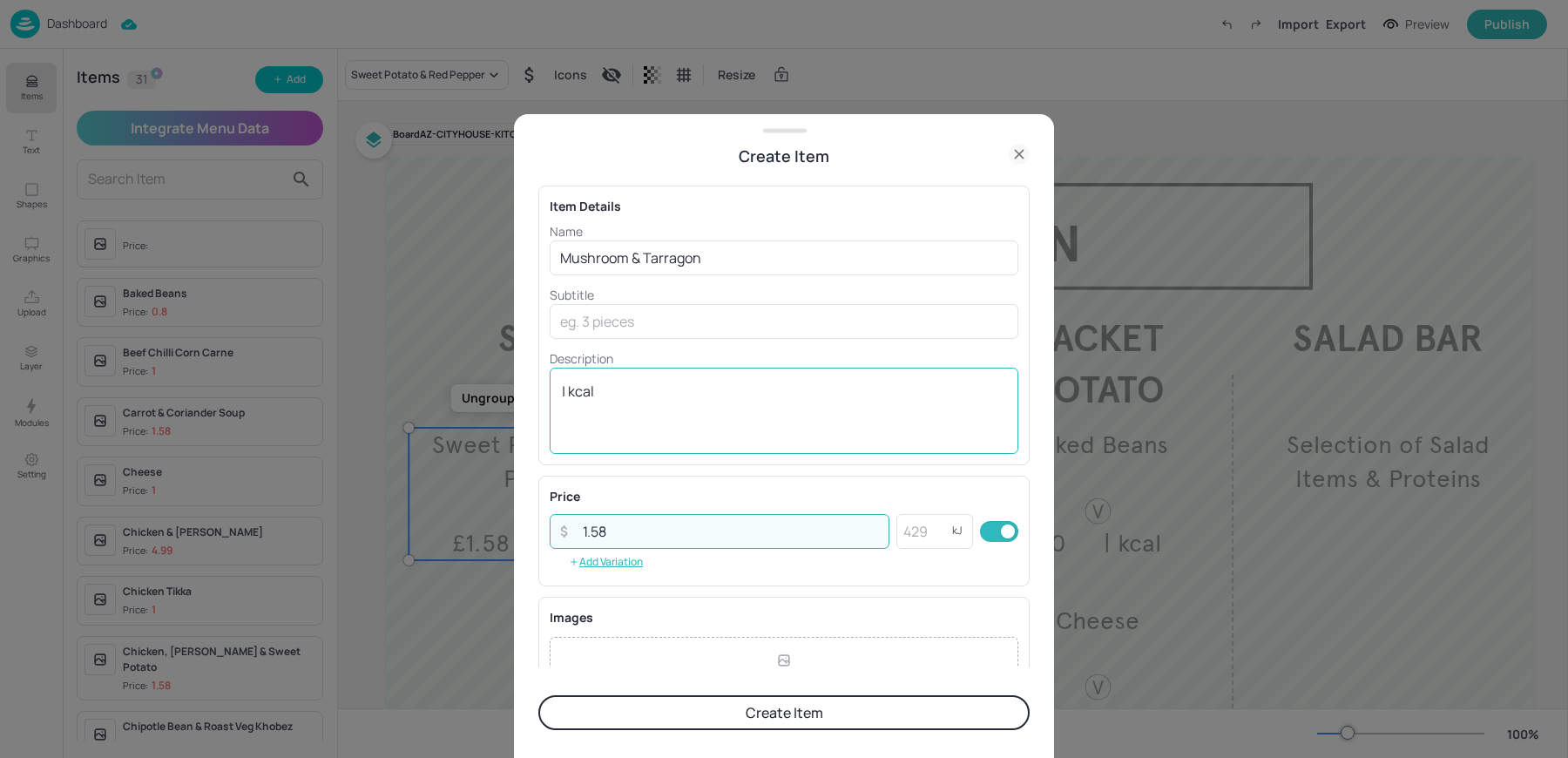
type input "1.58"
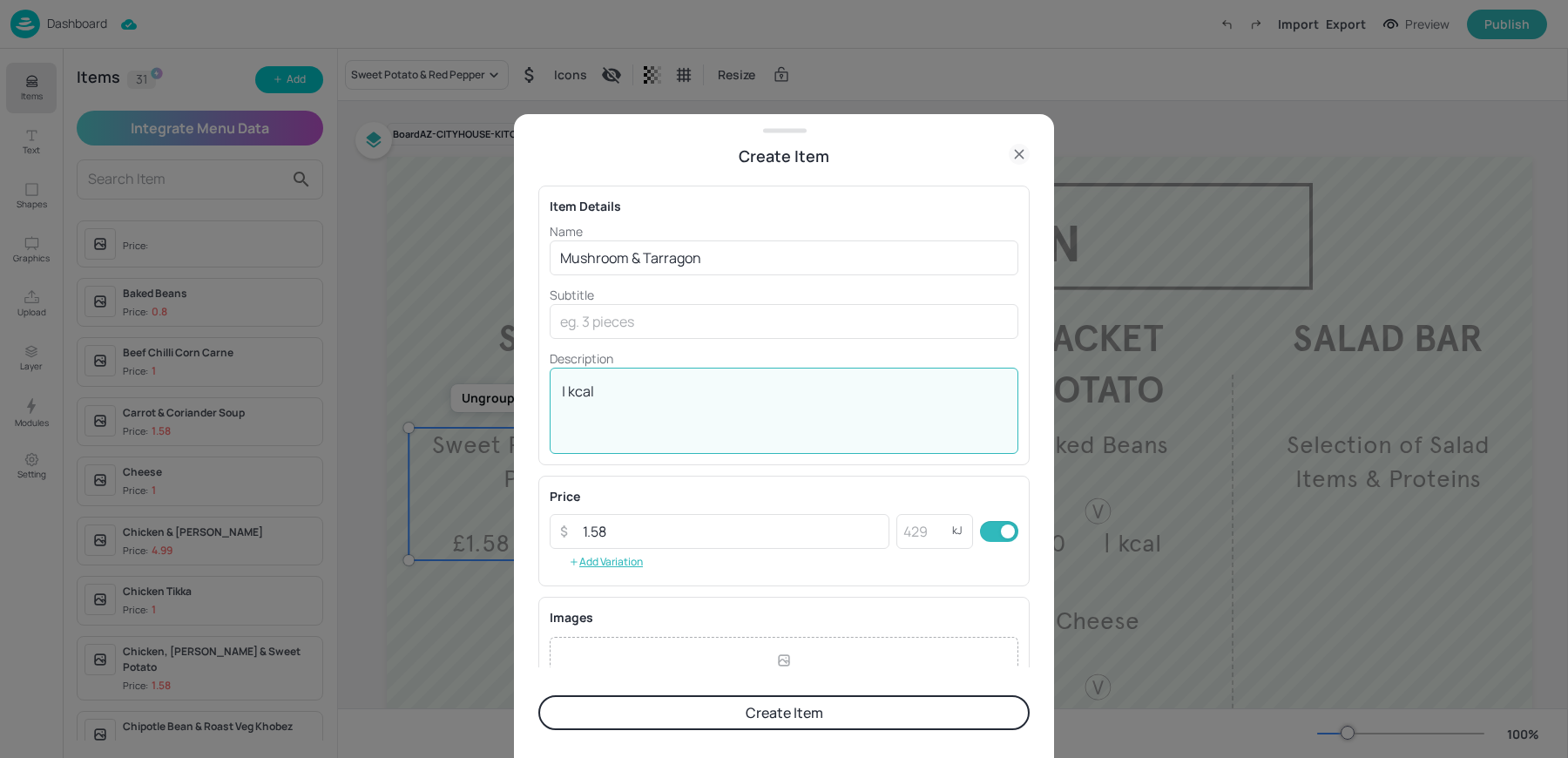
click at [711, 401] on textarea "| kcal" at bounding box center [784, 409] width 444 height 57
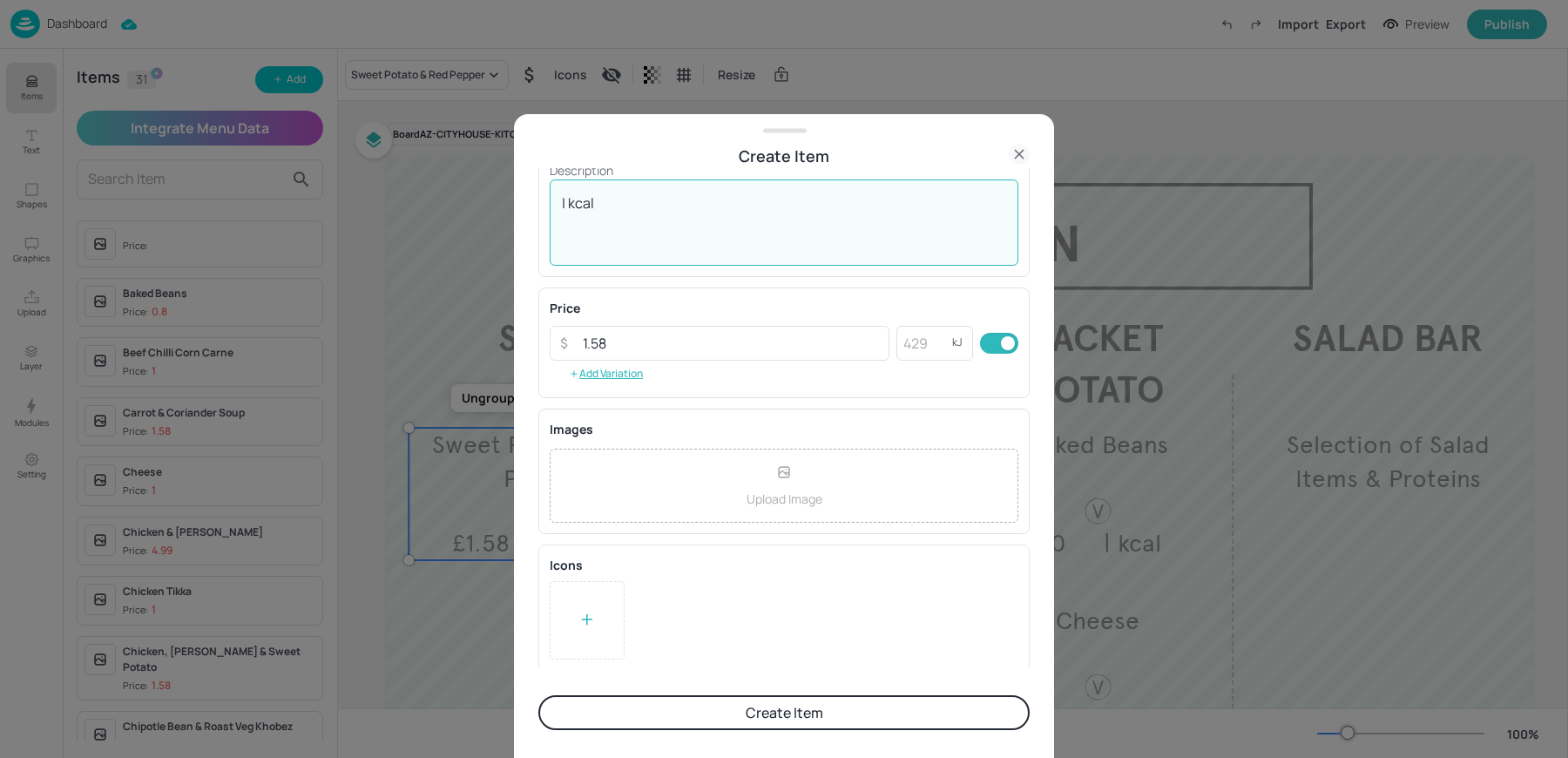
click at [595, 621] on div at bounding box center [586, 620] width 75 height 78
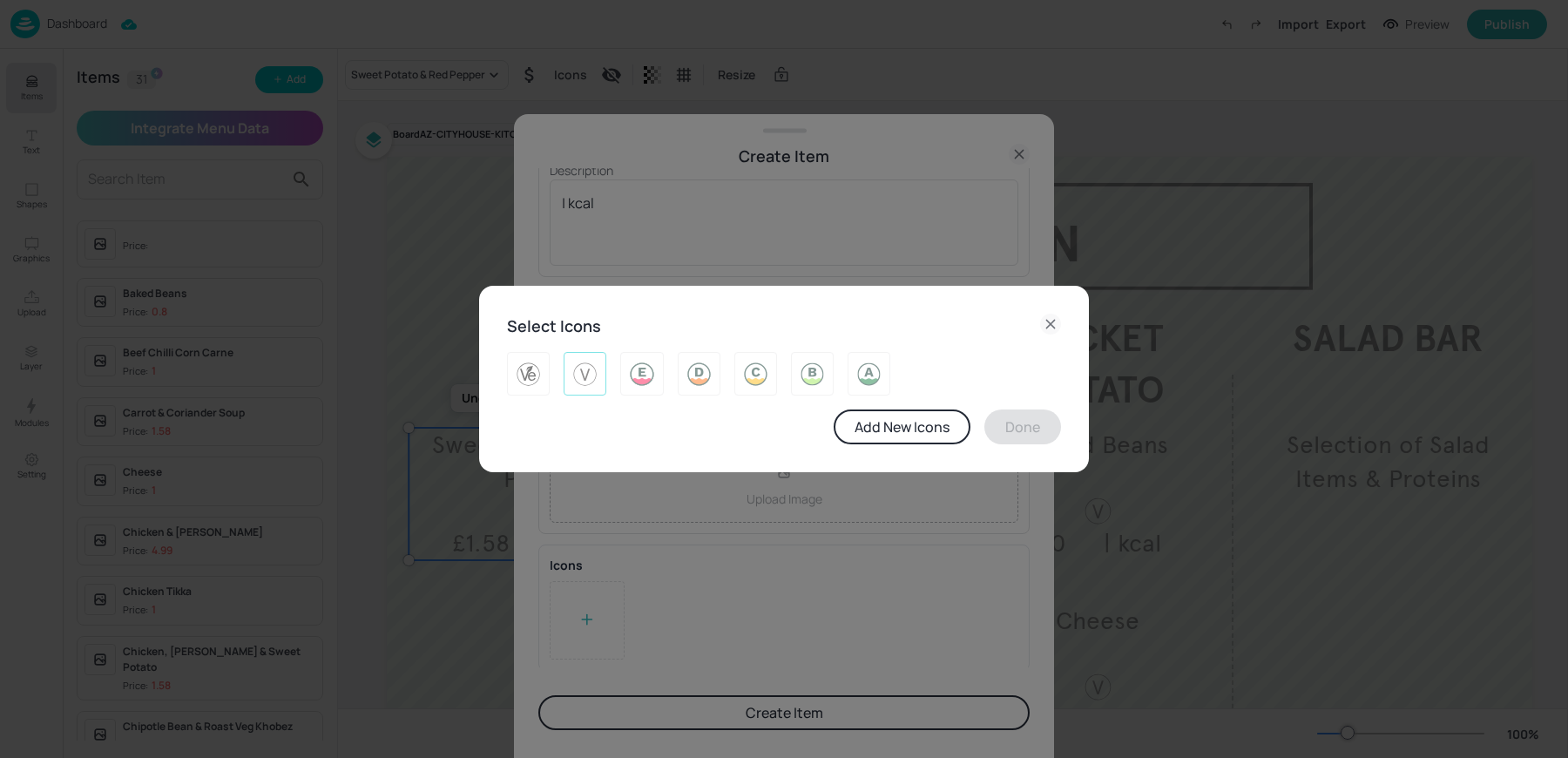
click at [572, 376] on img at bounding box center [585, 374] width 27 height 28
click at [1012, 434] on button "Done" at bounding box center [1022, 427] width 76 height 35
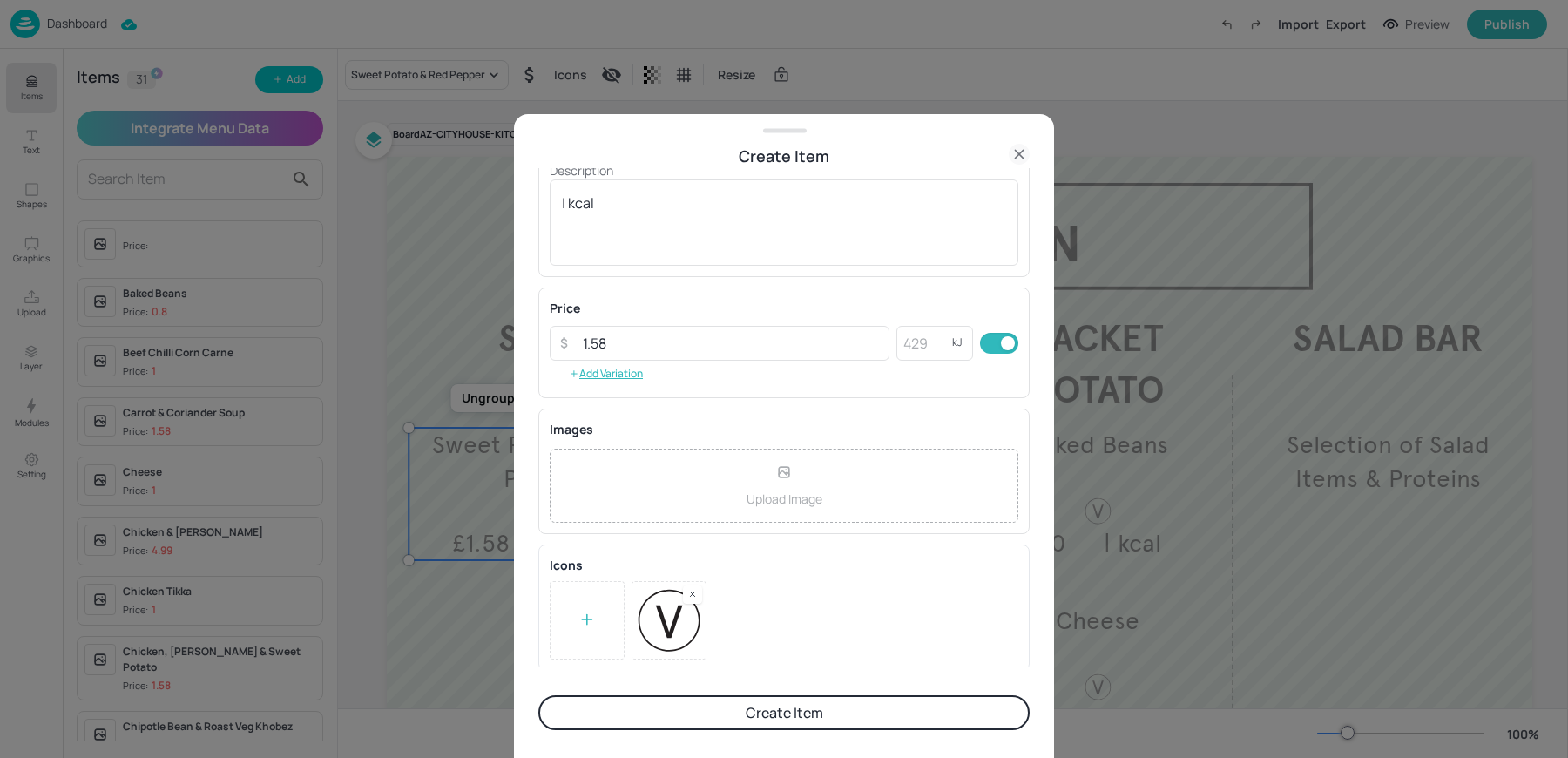
click at [719, 726] on button "Create Item" at bounding box center [783, 713] width 491 height 35
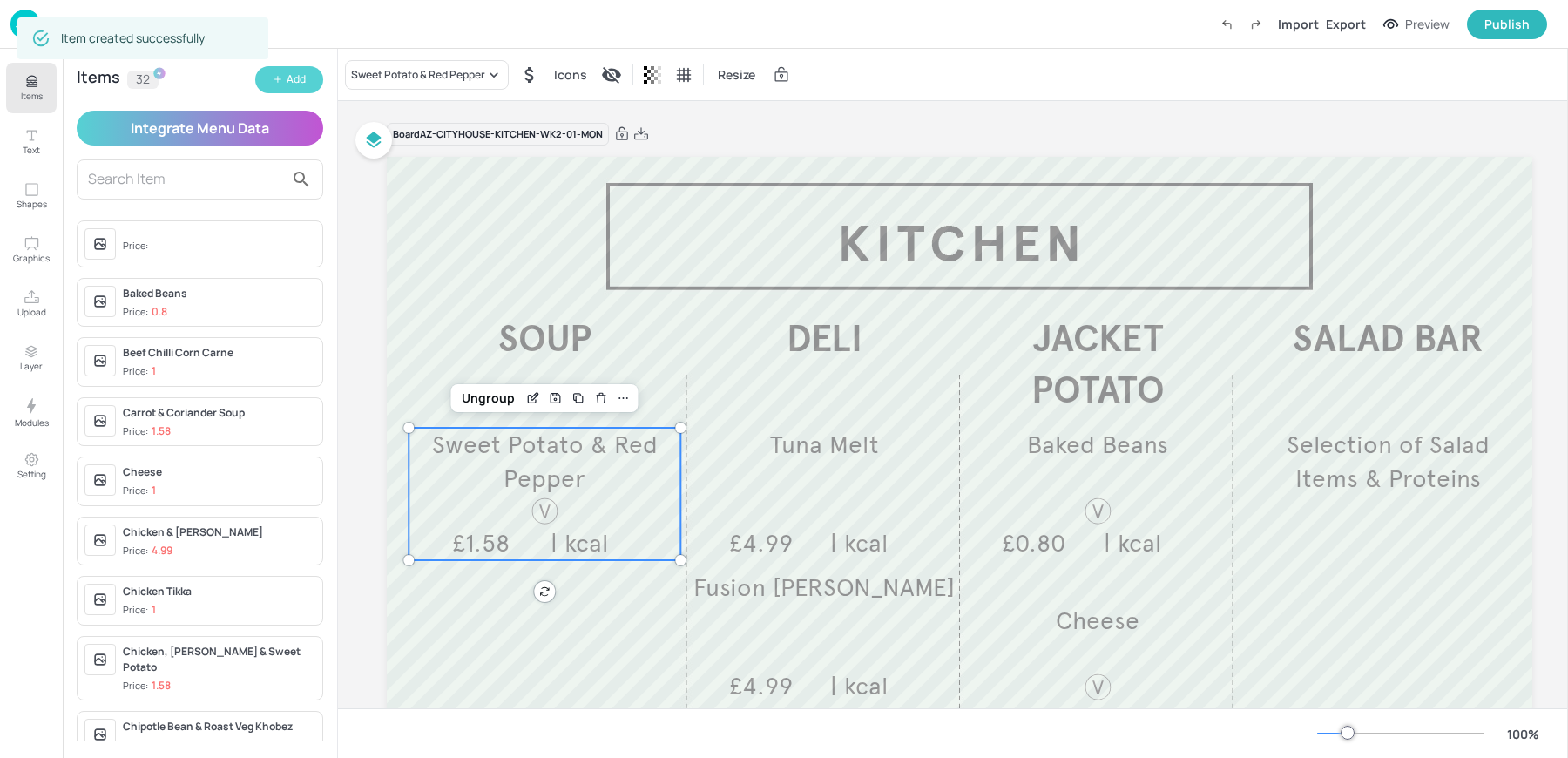
click at [268, 82] on button "Add" at bounding box center [289, 79] width 68 height 27
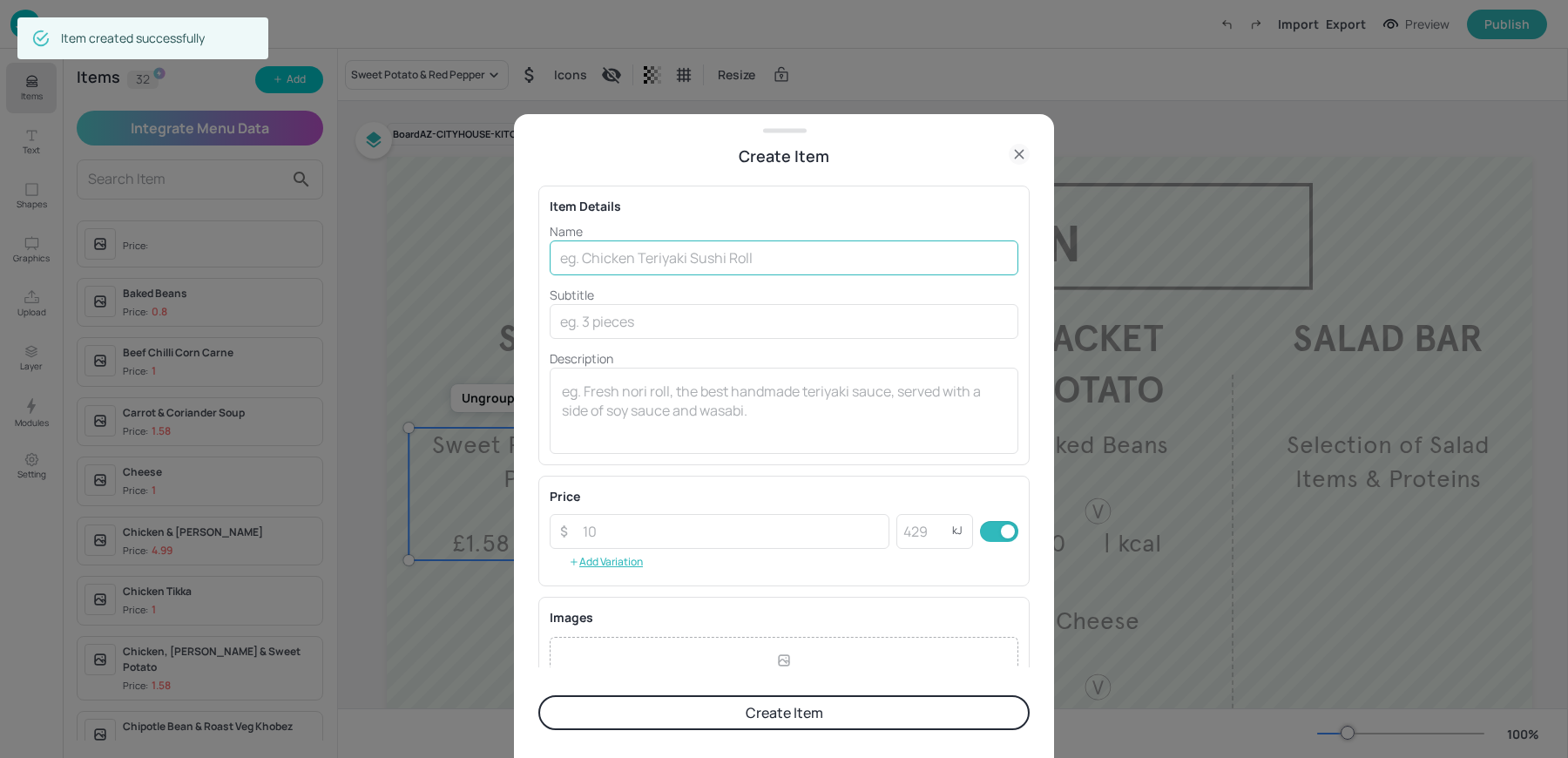
click at [619, 249] on input "text" at bounding box center [784, 258] width 469 height 35
paste input "Chicken & Lentil Soup £1.58"
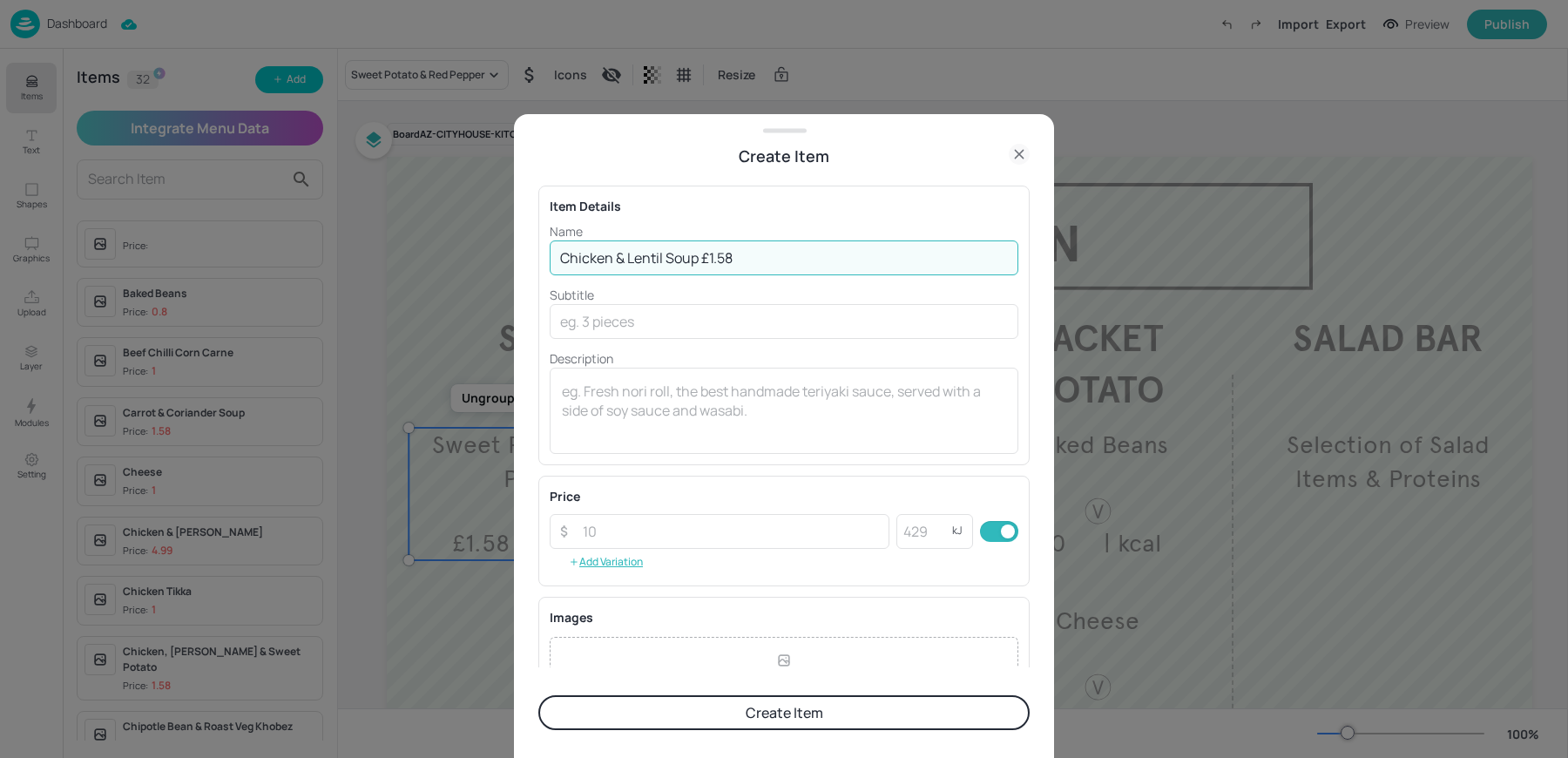
click at [701, 257] on input "Chicken & Lentil Soup £1.58" at bounding box center [784, 258] width 469 height 35
type input "Chicken & Lentil Soup"
click at [621, 528] on input "number" at bounding box center [730, 531] width 317 height 35
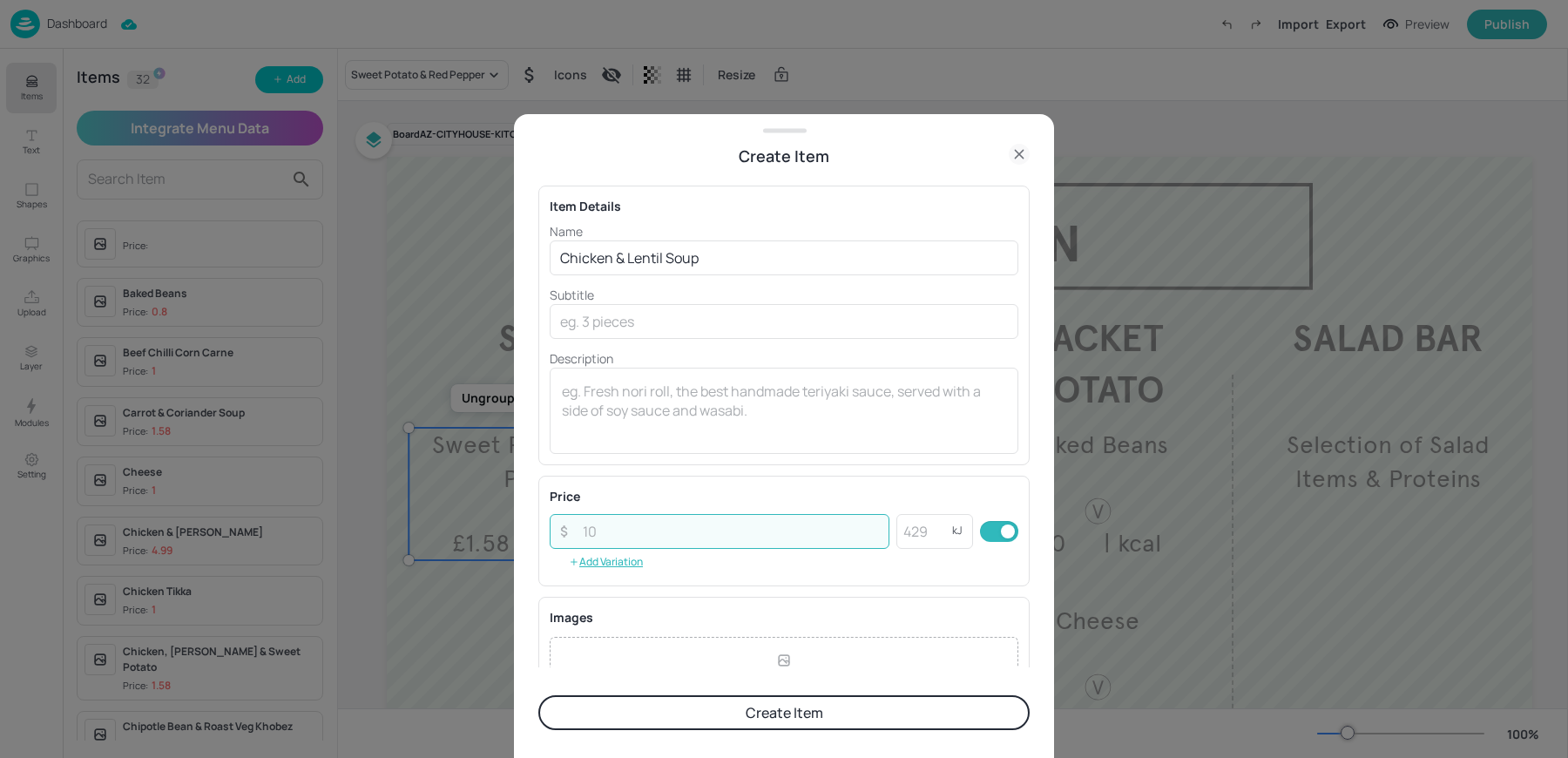
paste input "1.58"
type input "1.58"
click at [622, 444] on div "x ​" at bounding box center [784, 411] width 469 height 86
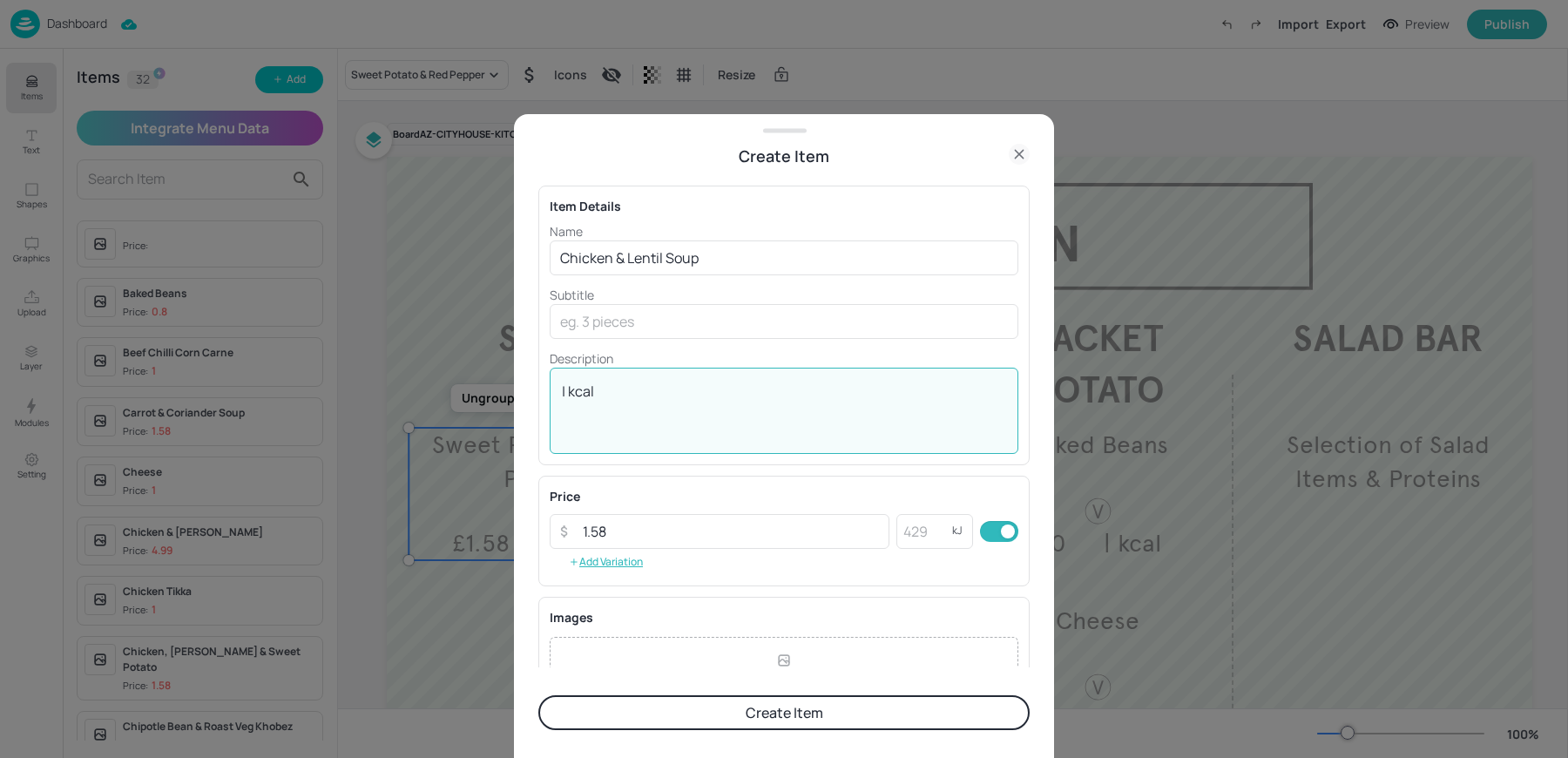
type textarea "| kcal"
click at [788, 442] on div "| kcal x ​" at bounding box center [784, 411] width 469 height 86
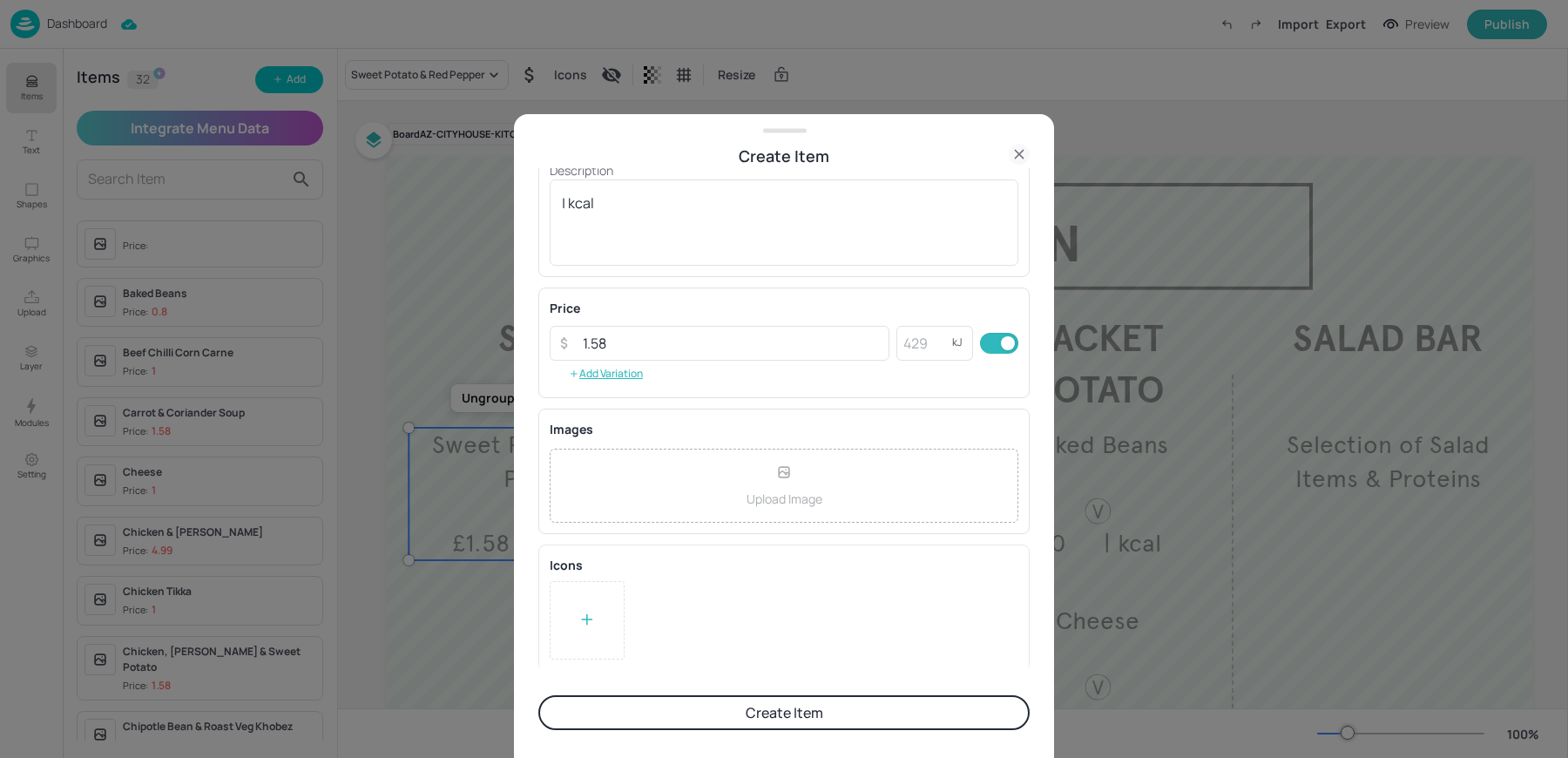
click at [673, 707] on button "Create Item" at bounding box center [783, 713] width 491 height 35
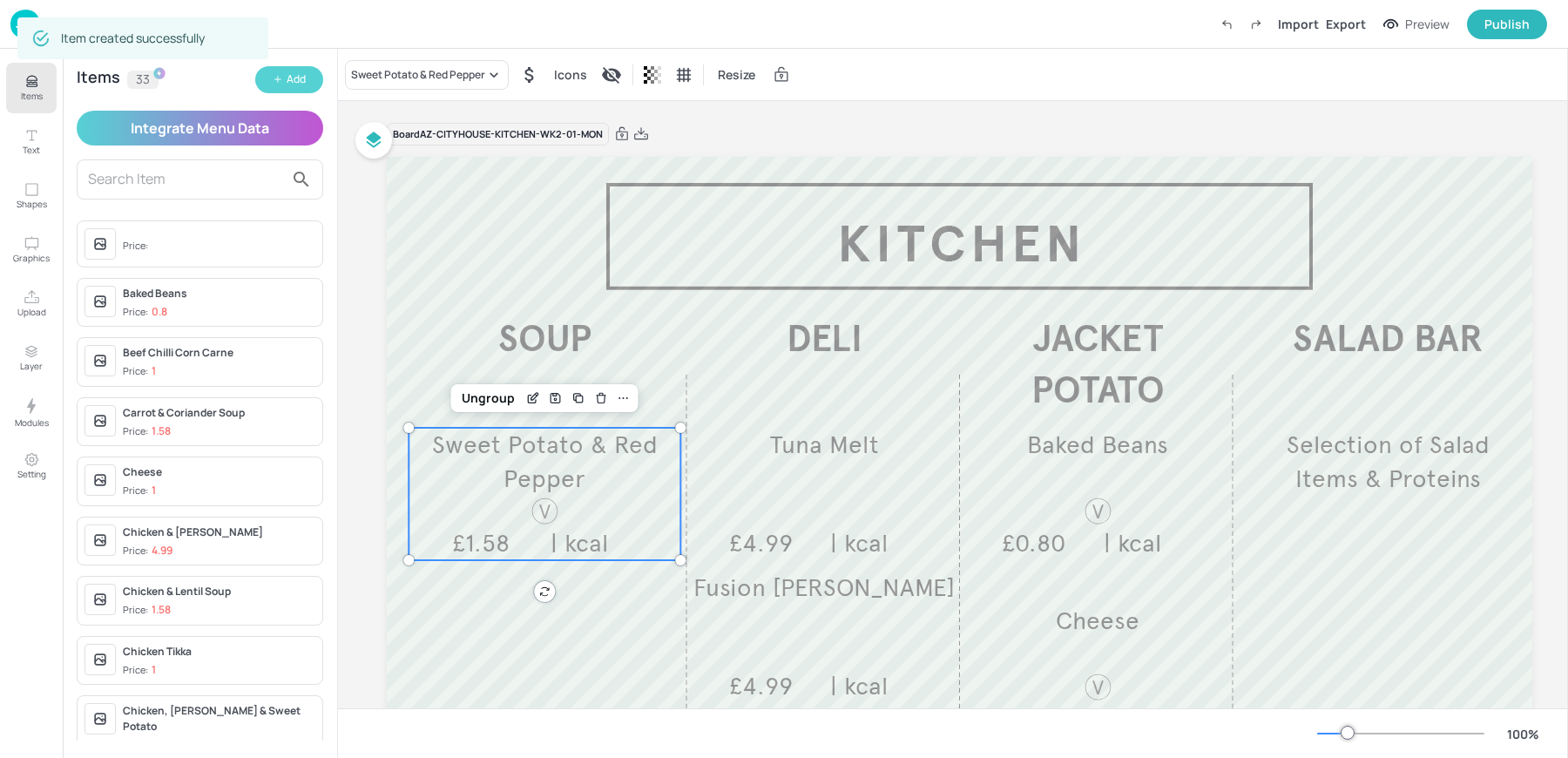
click at [291, 77] on div "Add" at bounding box center [296, 79] width 19 height 17
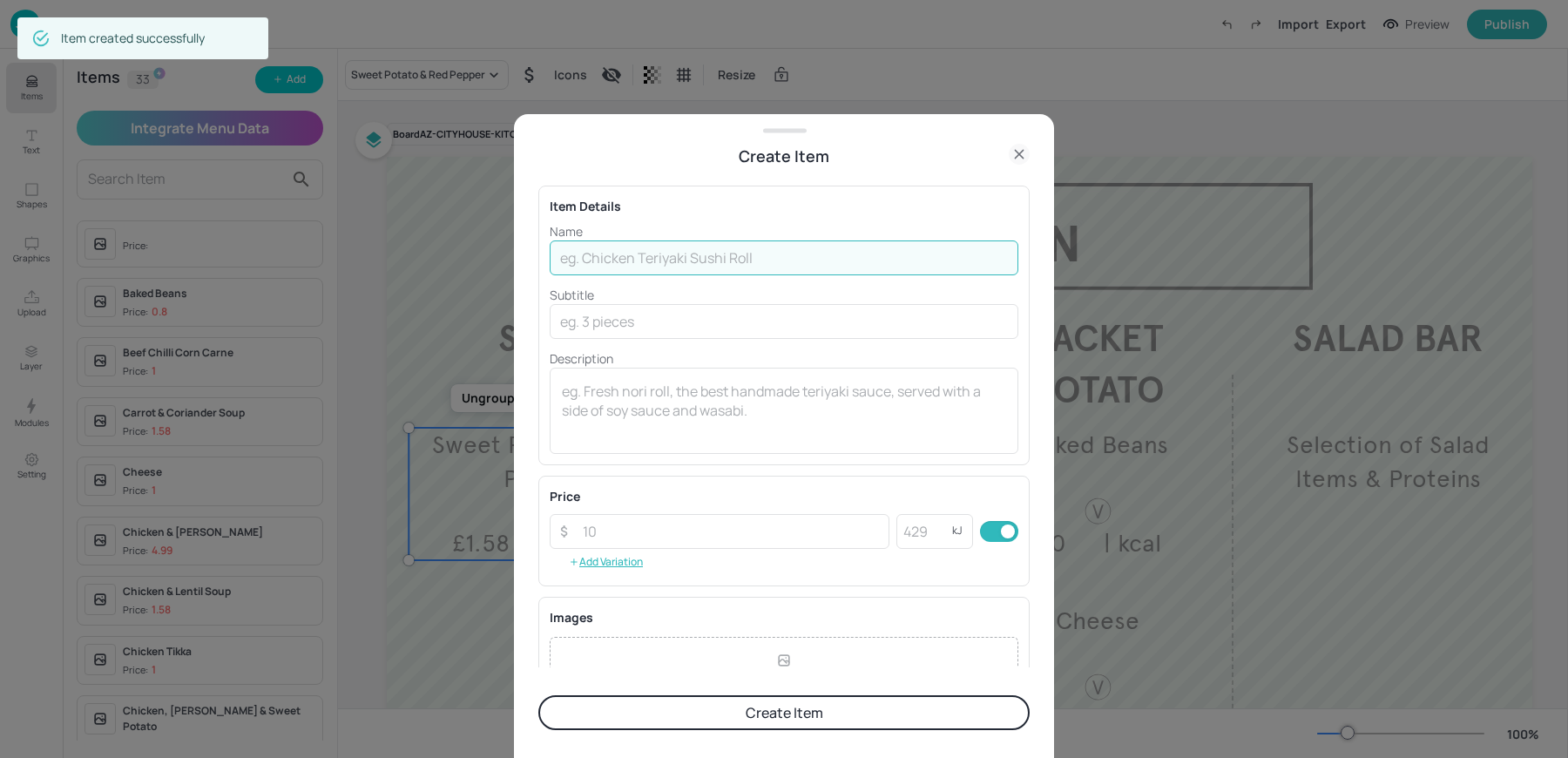
click at [678, 264] on input "text" at bounding box center [784, 258] width 469 height 35
paste input "Minestrone Soup £1.58"
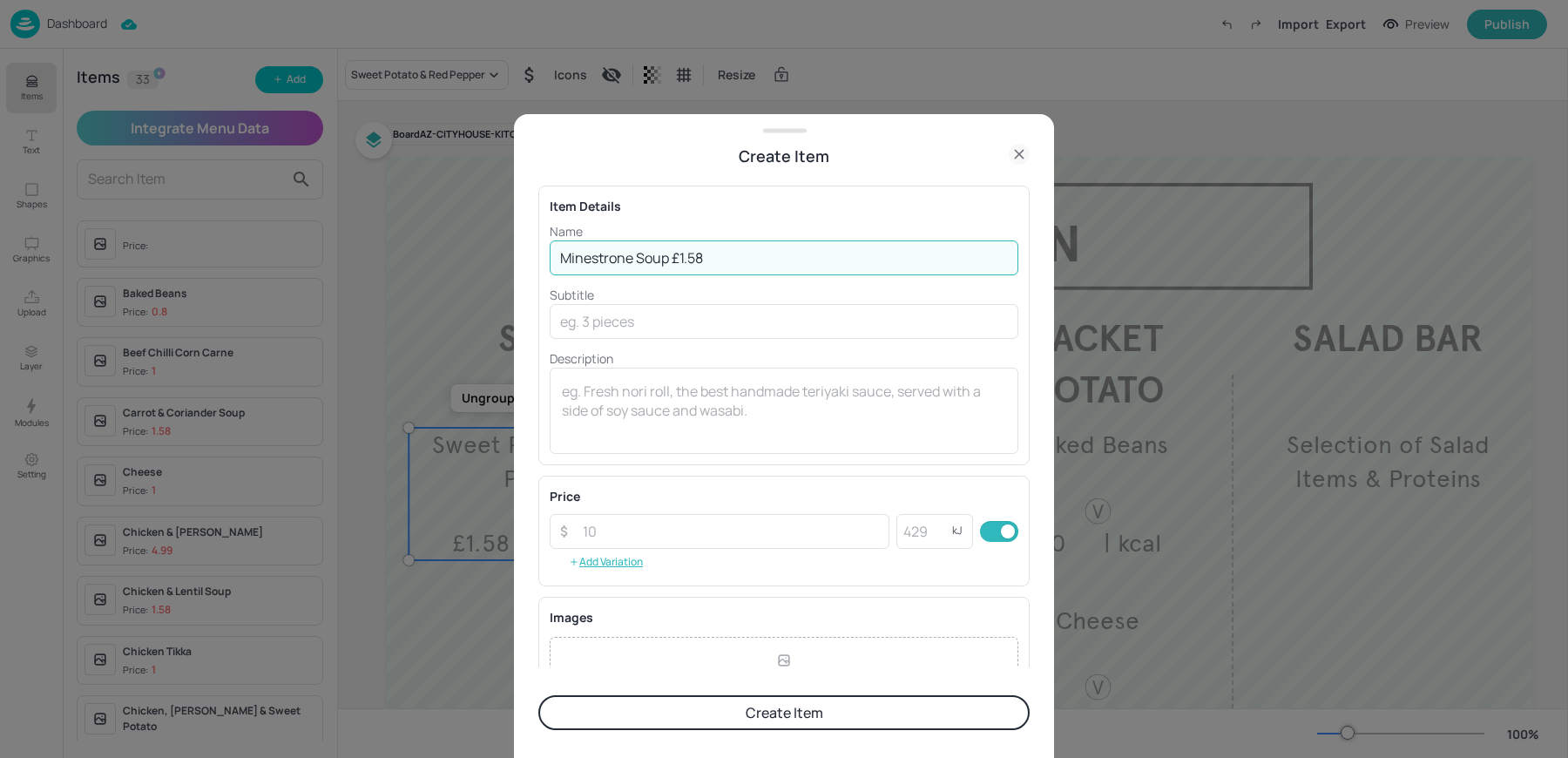
click at [676, 256] on input "Minestrone Soup £1.58" at bounding box center [784, 258] width 469 height 35
type input "Minestrone Soup"
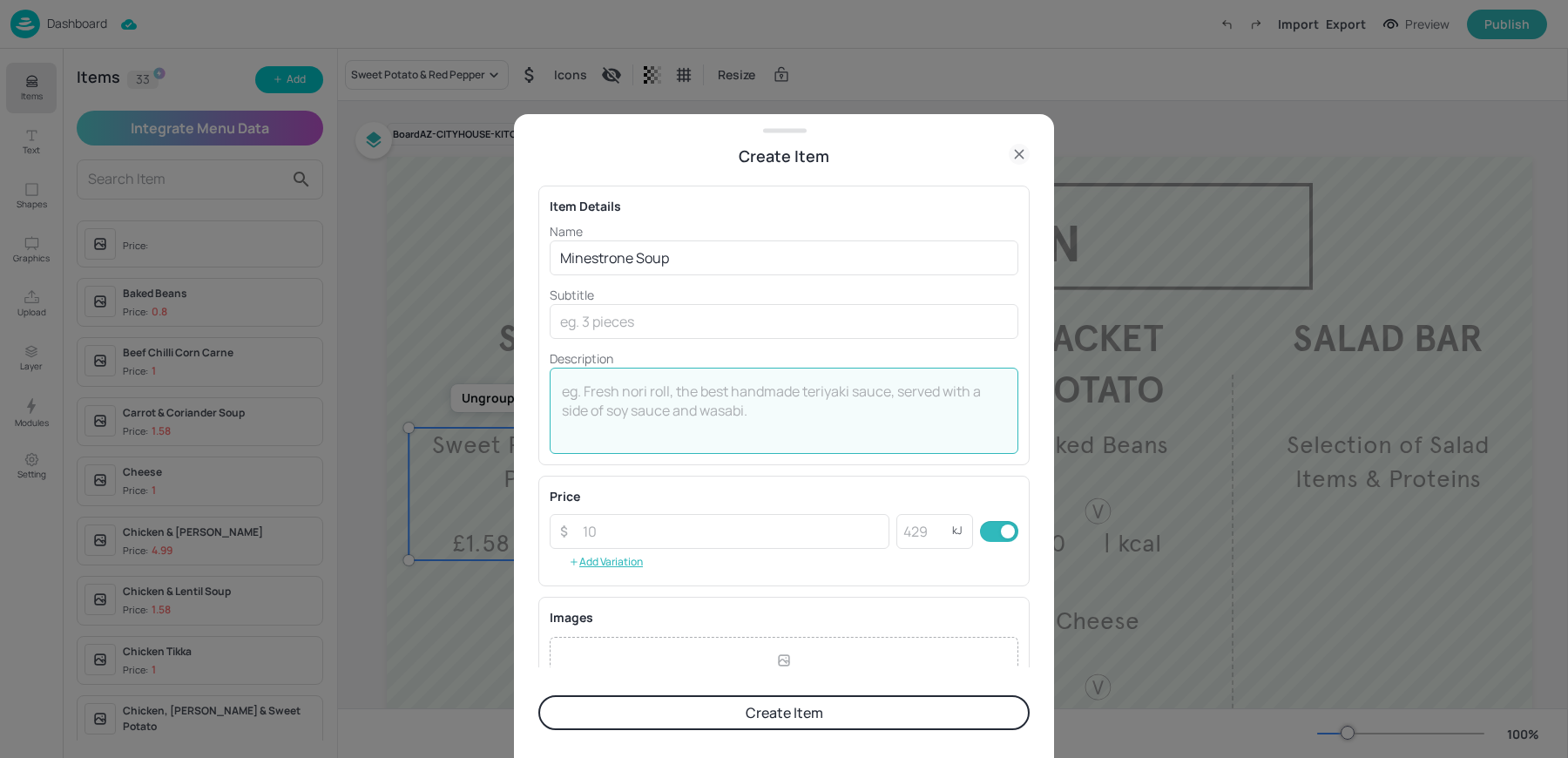
click at [663, 427] on textarea at bounding box center [784, 409] width 444 height 57
paste textarea "£1.58"
type textarea "£1.58"
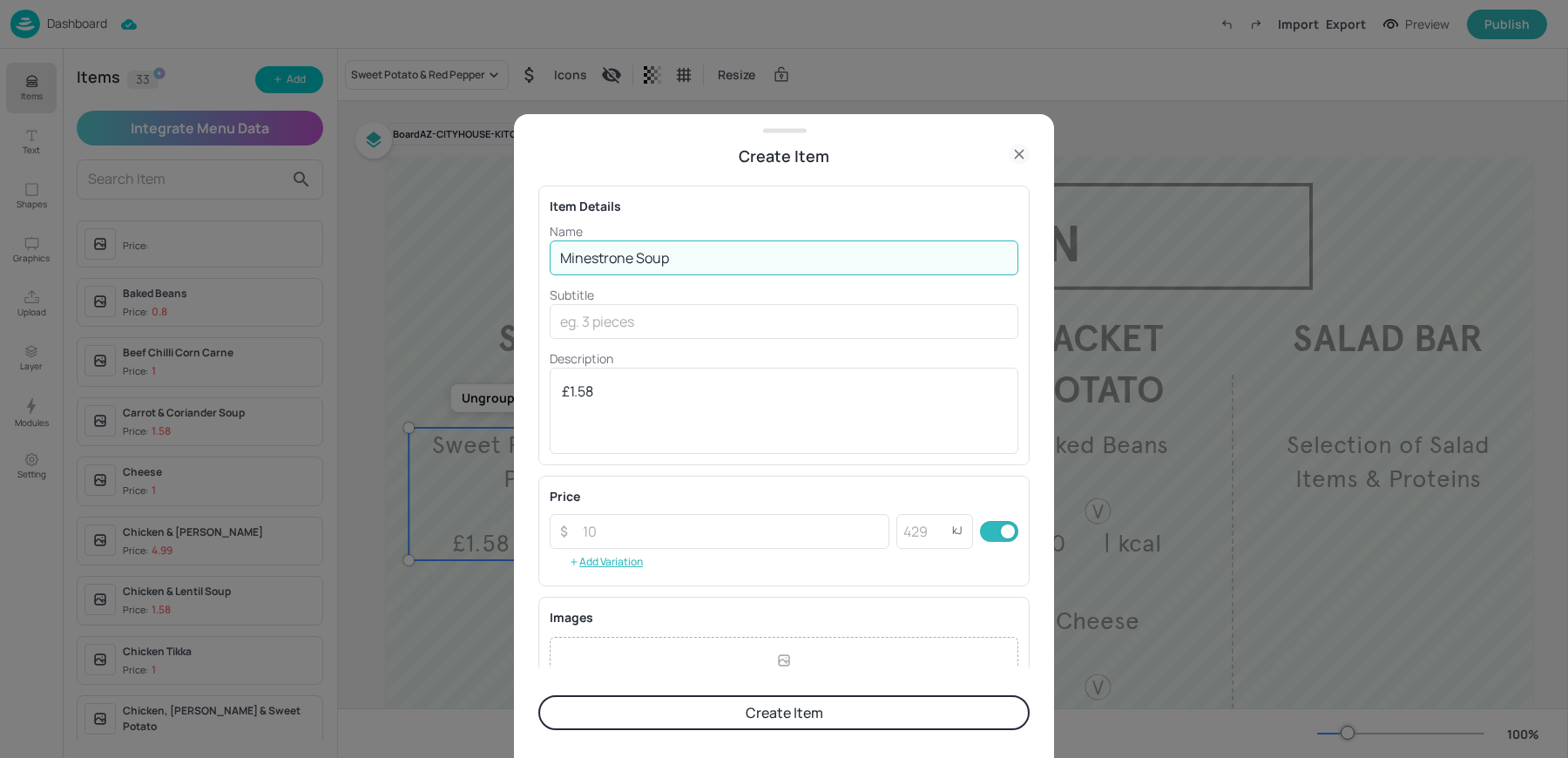
drag, startPoint x: 676, startPoint y: 261, endPoint x: 637, endPoint y: 254, distance: 39.6
click at [637, 254] on input "Minestrone Soup" at bounding box center [784, 258] width 469 height 35
type input "Minestrone"
click at [565, 388] on textarea "£1.58" at bounding box center [784, 409] width 444 height 57
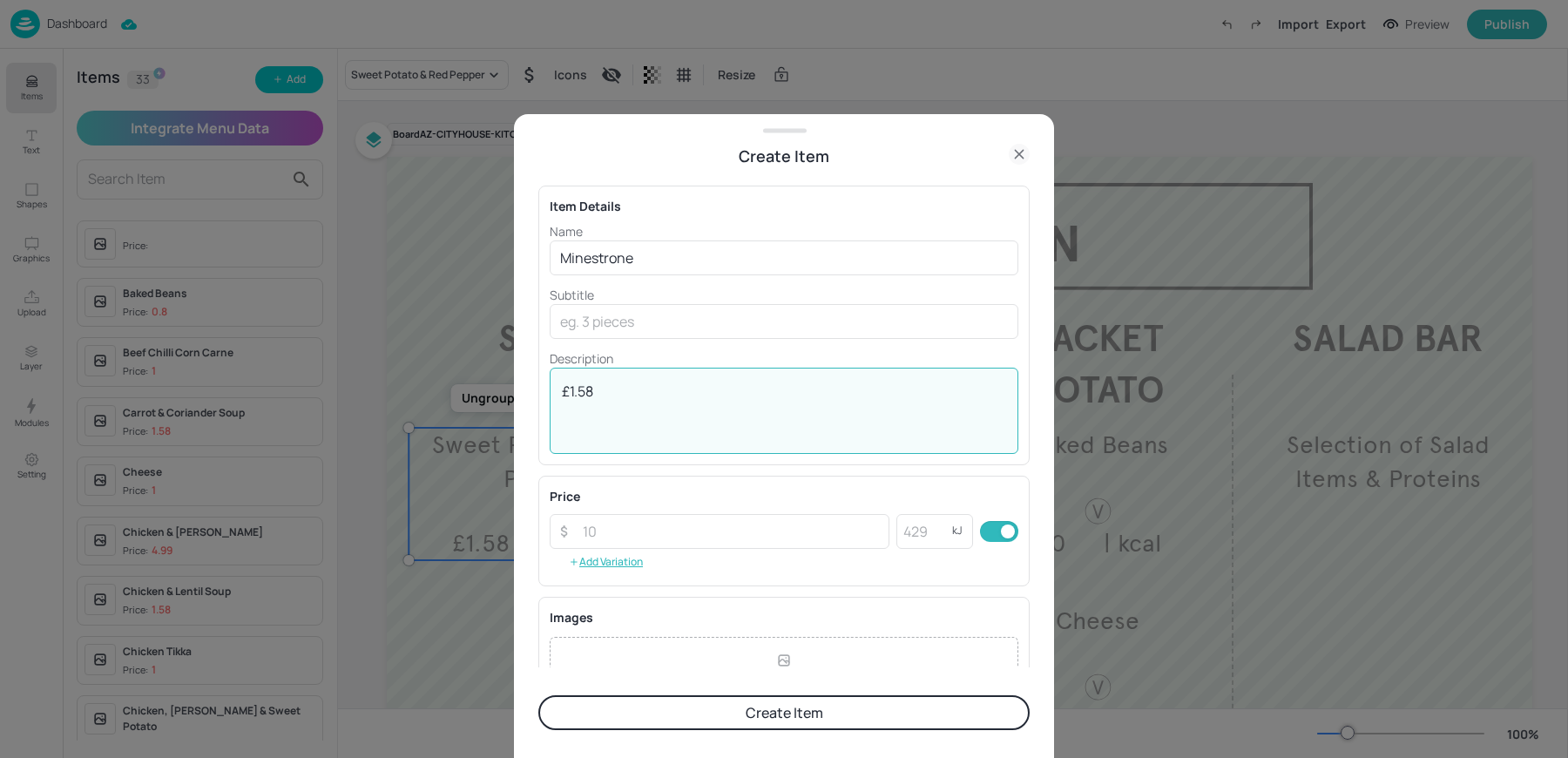
click at [565, 388] on textarea "£1.58" at bounding box center [784, 409] width 444 height 57
type textarea "£"
click at [603, 532] on input "number" at bounding box center [730, 531] width 317 height 35
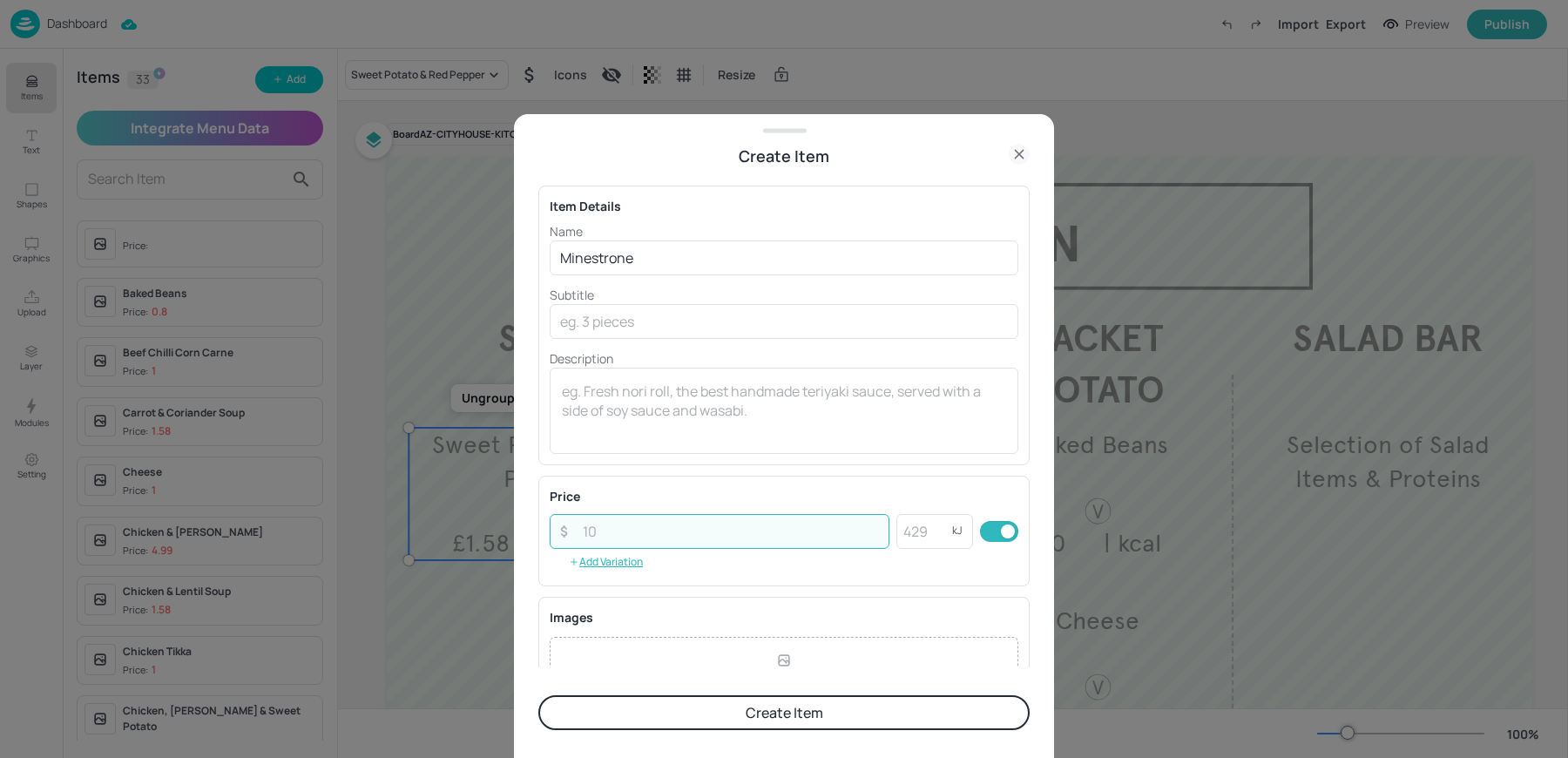
paste input "1.58"
type input "1.58"
click at [603, 415] on textarea at bounding box center [784, 409] width 444 height 57
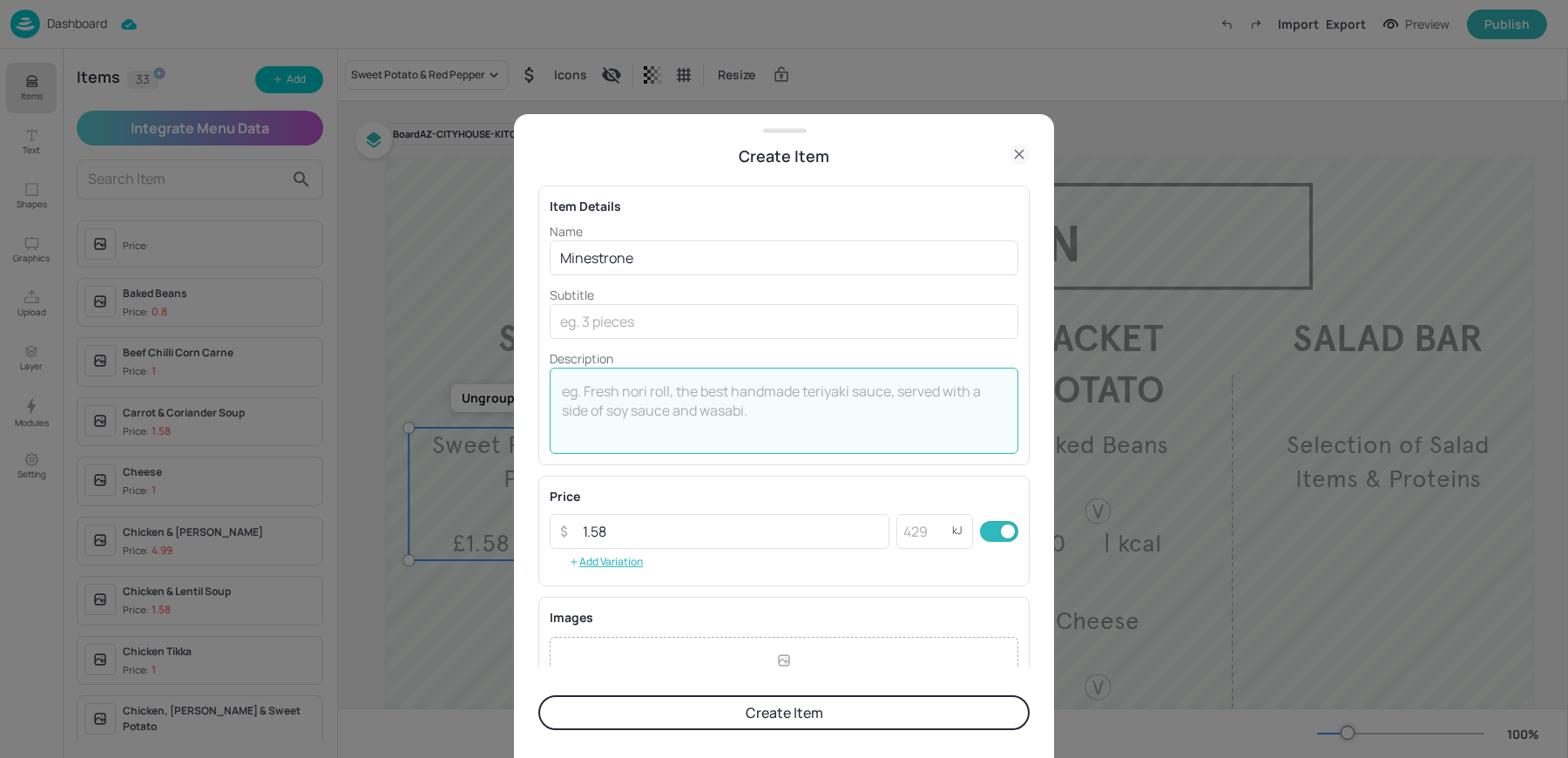
type textarea """
click at [722, 415] on textarea "| kcal" at bounding box center [784, 409] width 444 height 57
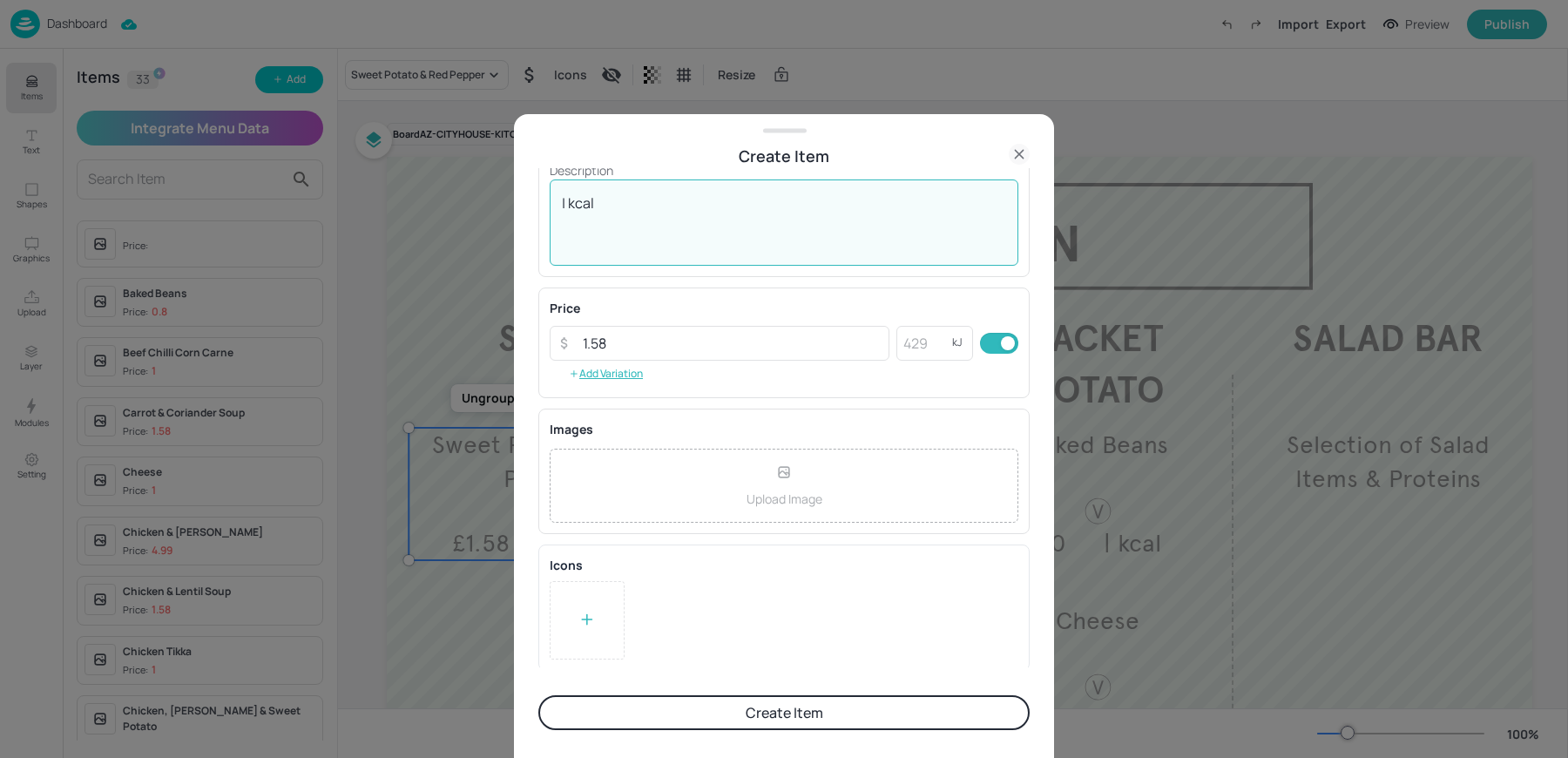
type textarea "| kcal"
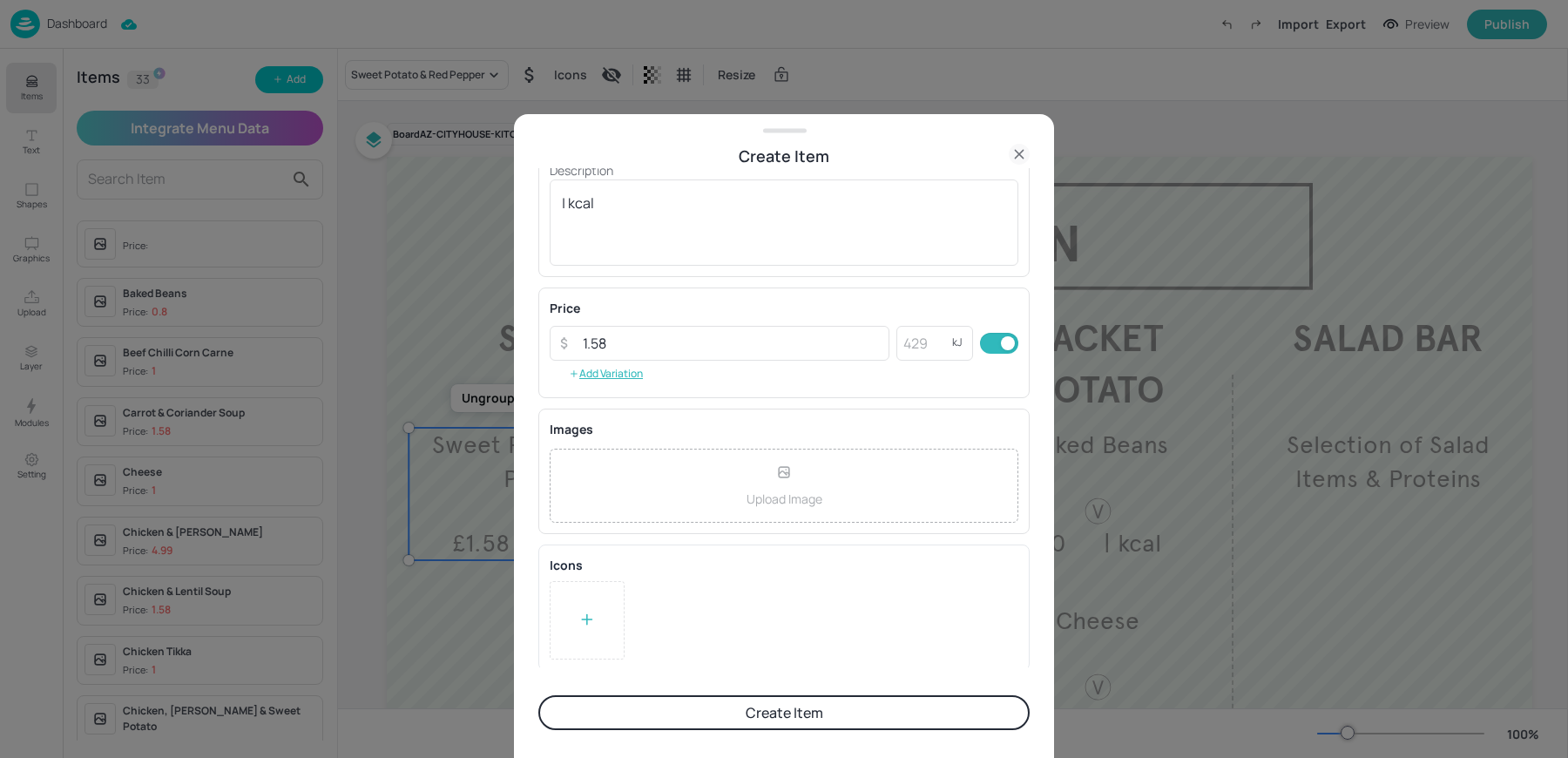
click at [577, 632] on div at bounding box center [586, 620] width 75 height 78
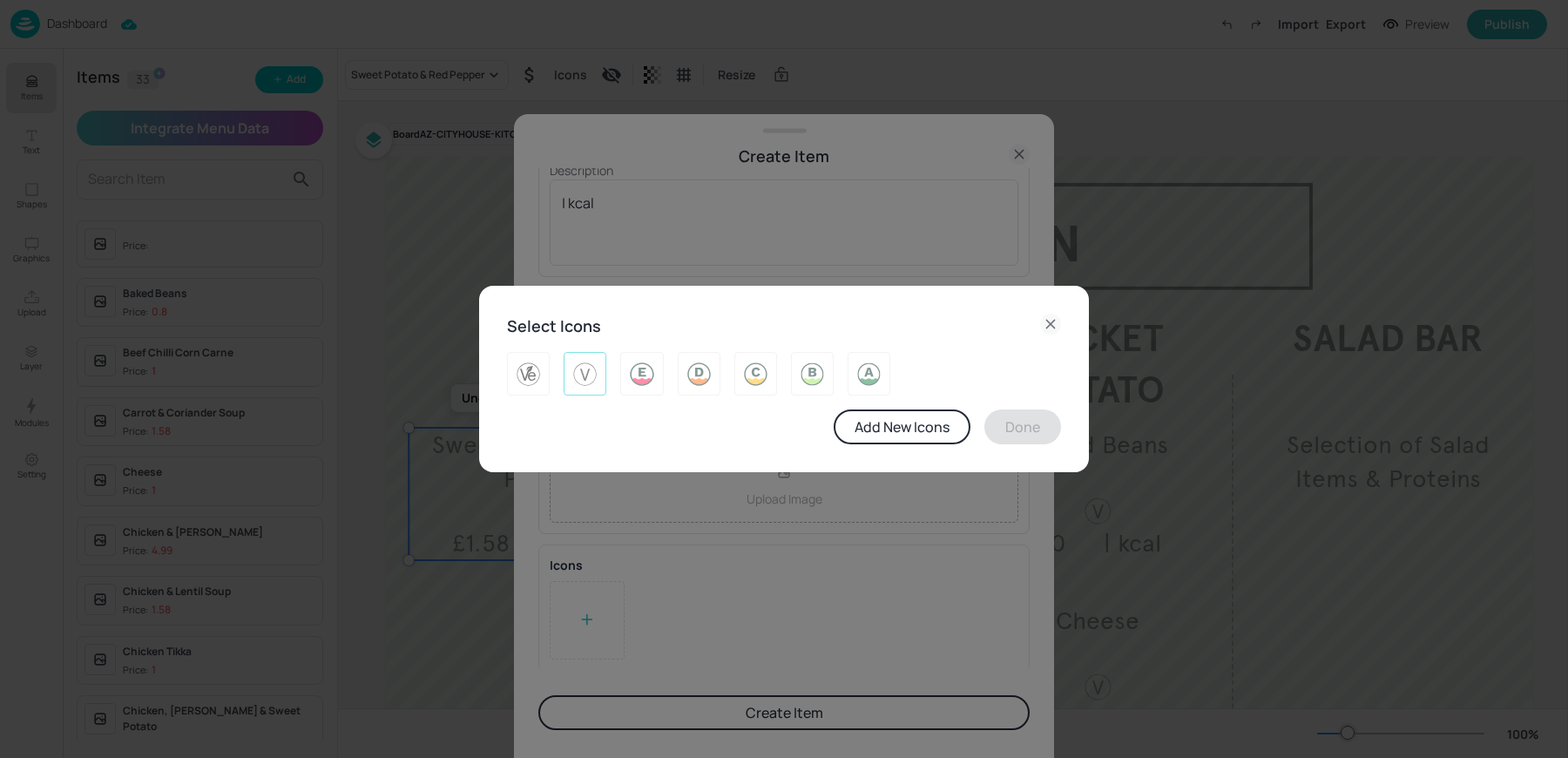
click at [582, 385] on img at bounding box center [585, 374] width 27 height 28
click at [1011, 421] on button "Done" at bounding box center [1022, 427] width 76 height 35
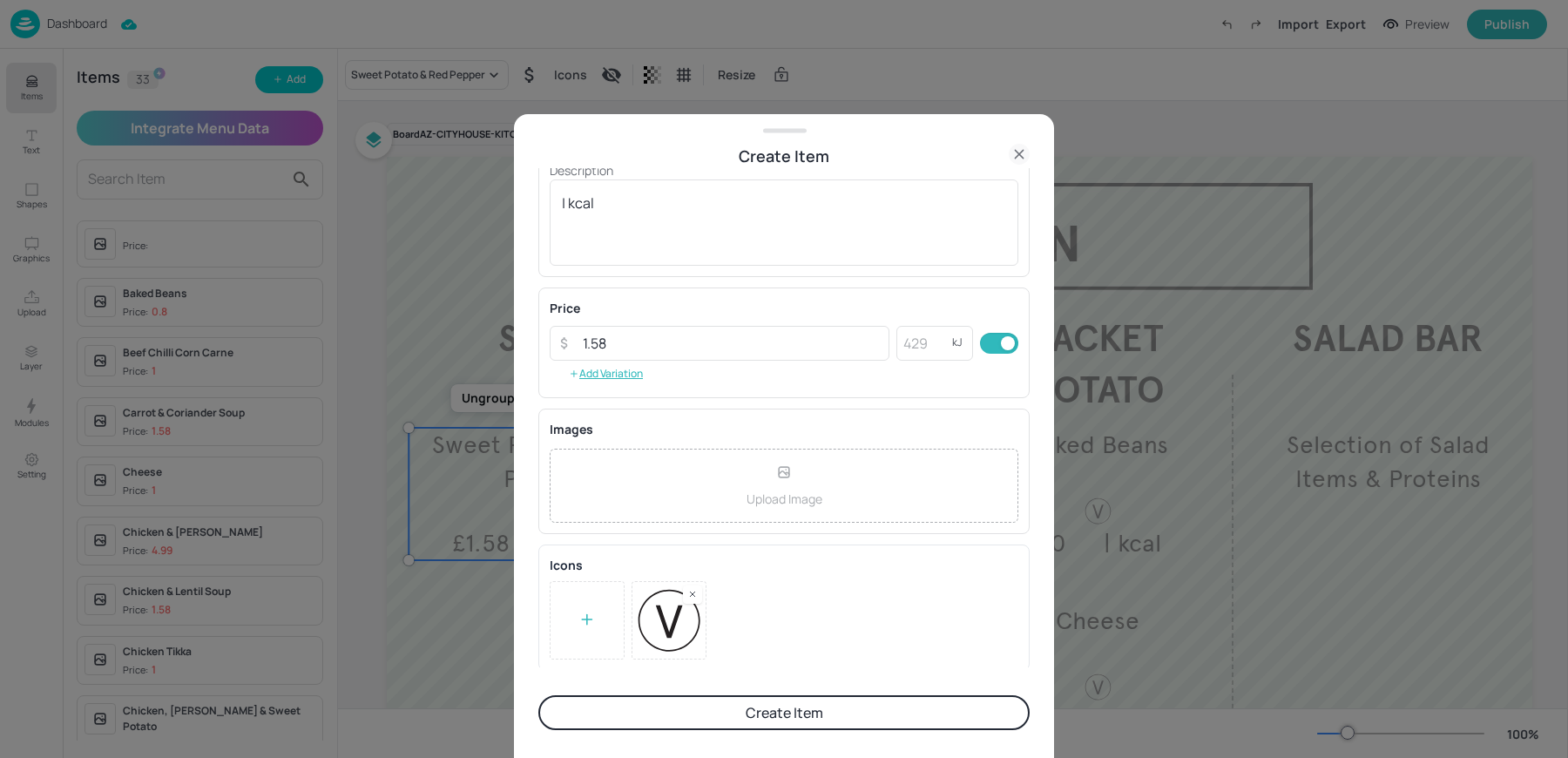
click at [656, 719] on button "Create Item" at bounding box center [783, 713] width 491 height 35
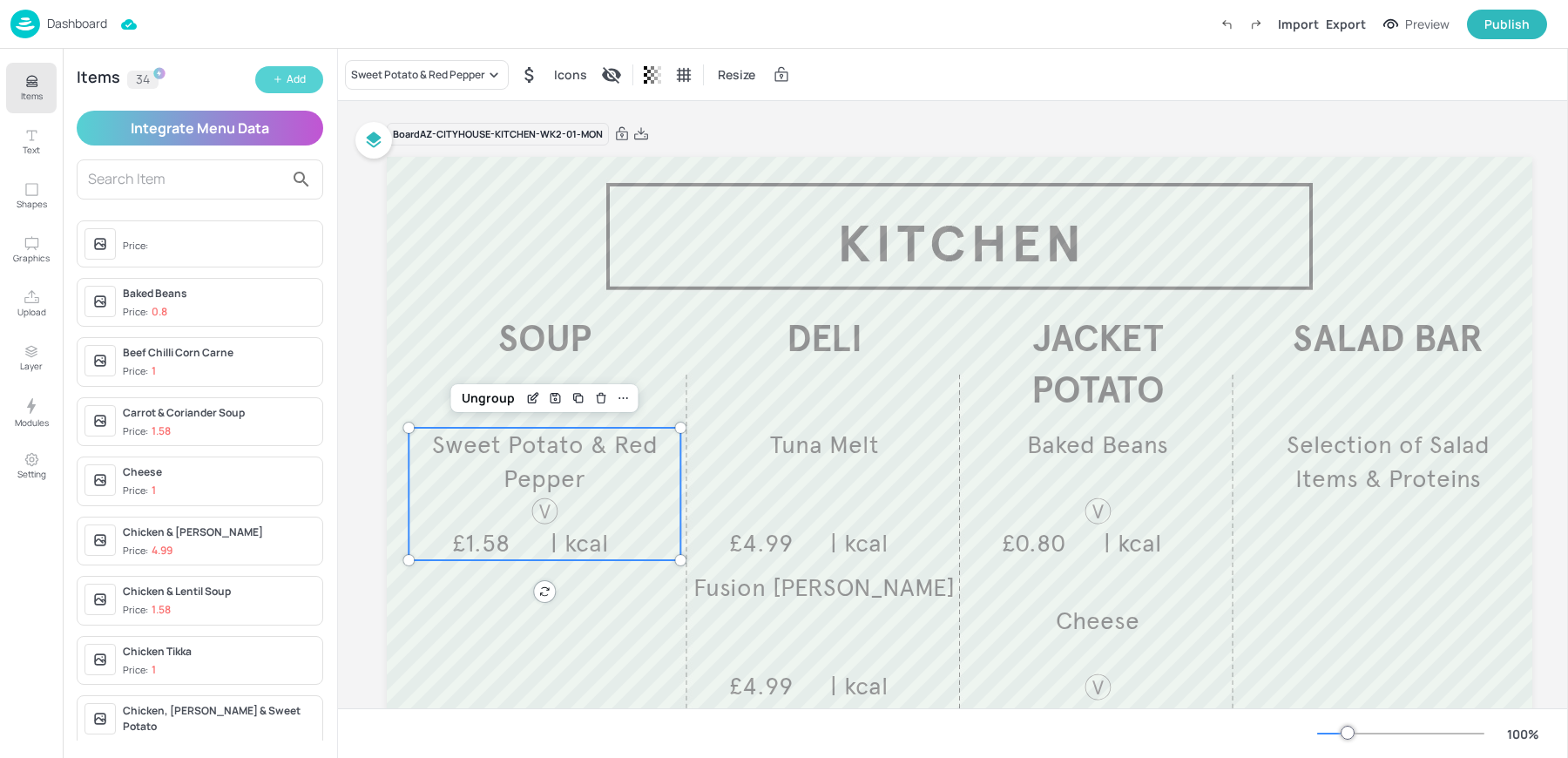
click at [284, 85] on button "Add" at bounding box center [289, 79] width 68 height 27
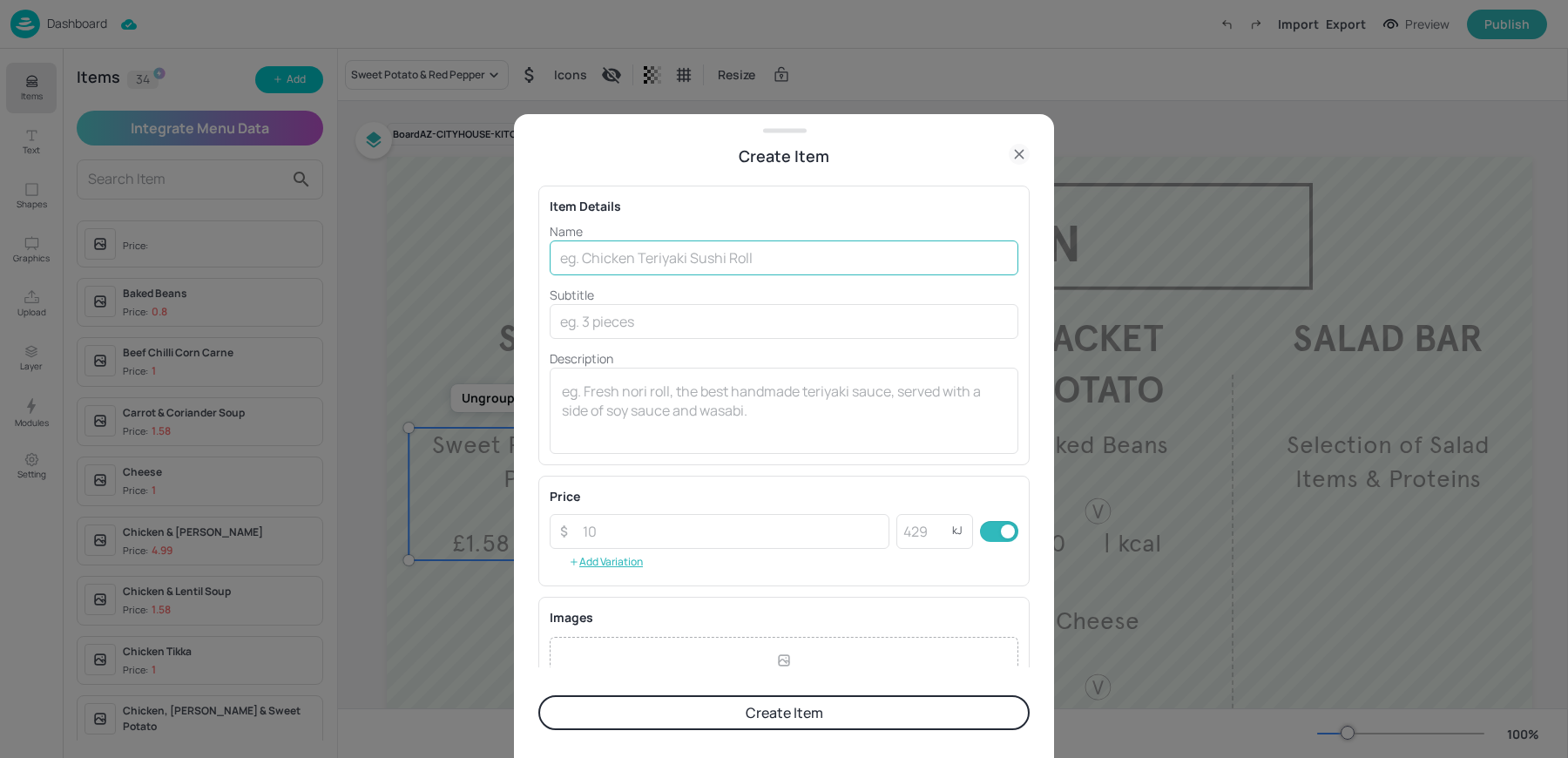
click at [667, 255] on input "text" at bounding box center [784, 258] width 469 height 35
paste input "Sweet Potato & Lentil Soup"
click at [701, 255] on input "Sweet Potato & Lentil Soup" at bounding box center [784, 258] width 469 height 35
type input "Sweet Potato & Lentil"
click at [586, 535] on input "number" at bounding box center [730, 531] width 317 height 35
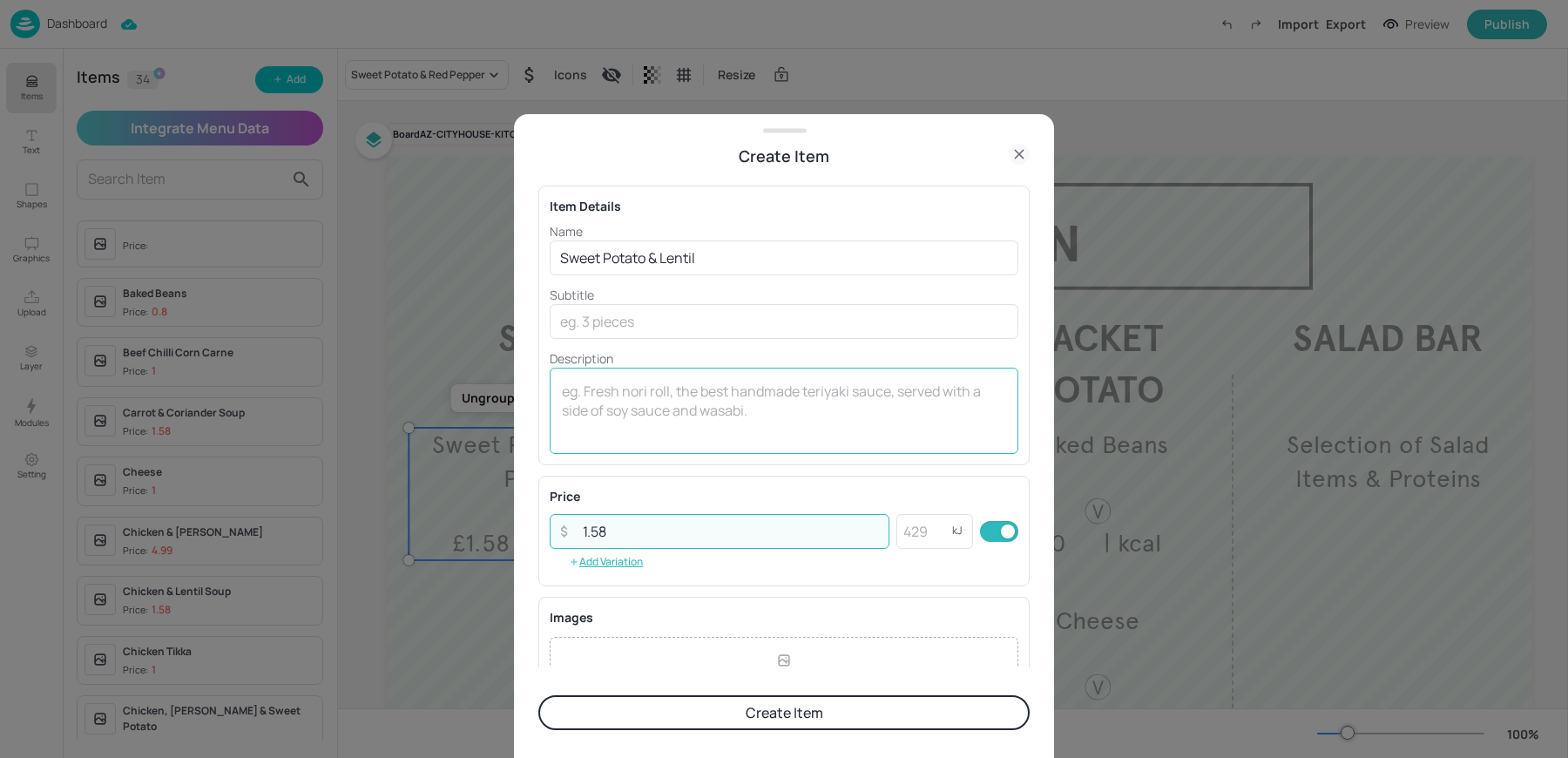
type input "1.58"
click at [605, 425] on textarea at bounding box center [784, 409] width 444 height 57
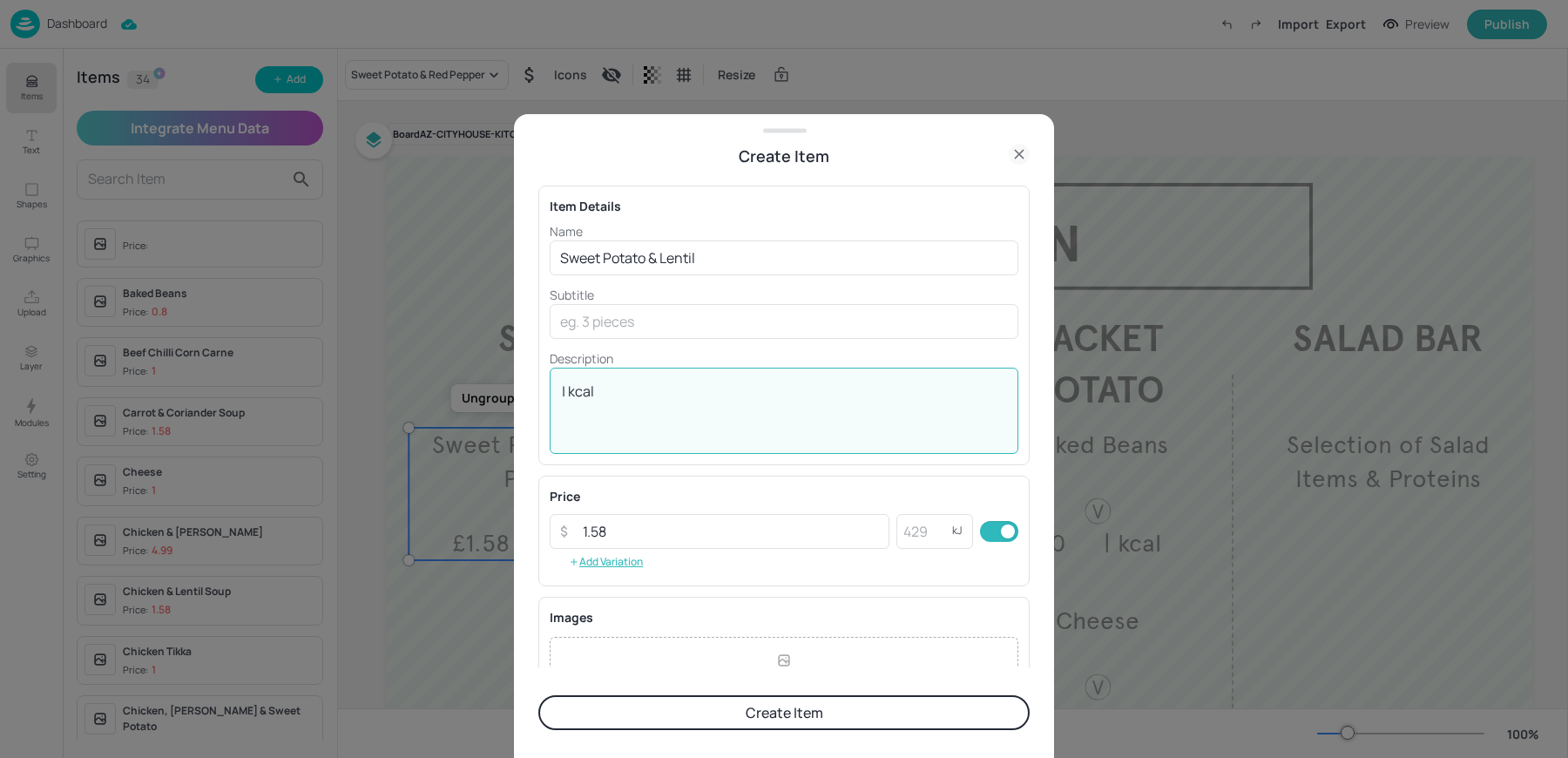
click at [703, 420] on textarea "| kcal" at bounding box center [784, 409] width 444 height 57
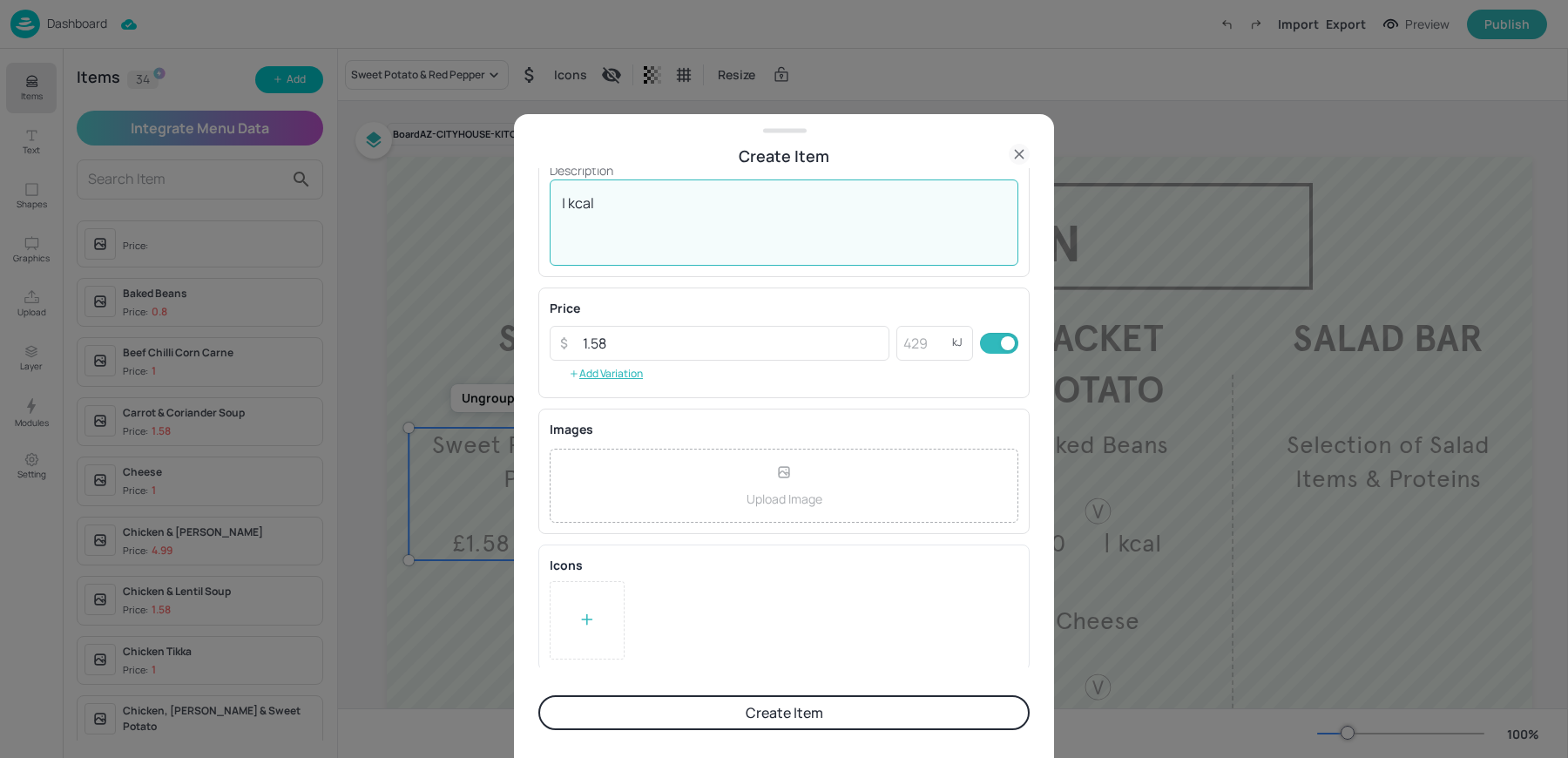
type textarea "| kcal"
click at [572, 619] on div at bounding box center [586, 620] width 75 height 78
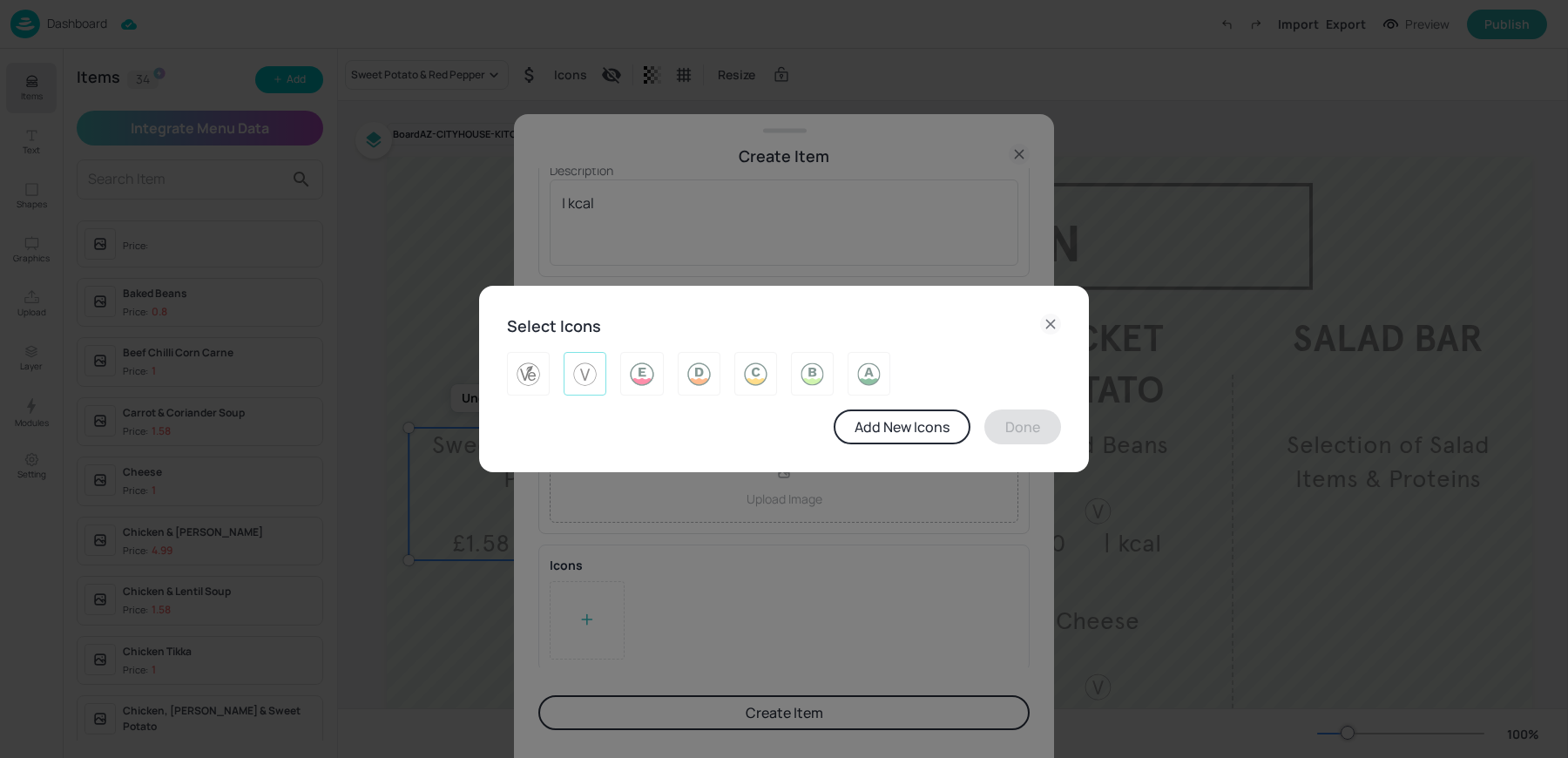
click at [575, 373] on img at bounding box center [585, 374] width 27 height 28
click at [1045, 435] on button "Done" at bounding box center [1022, 427] width 76 height 35
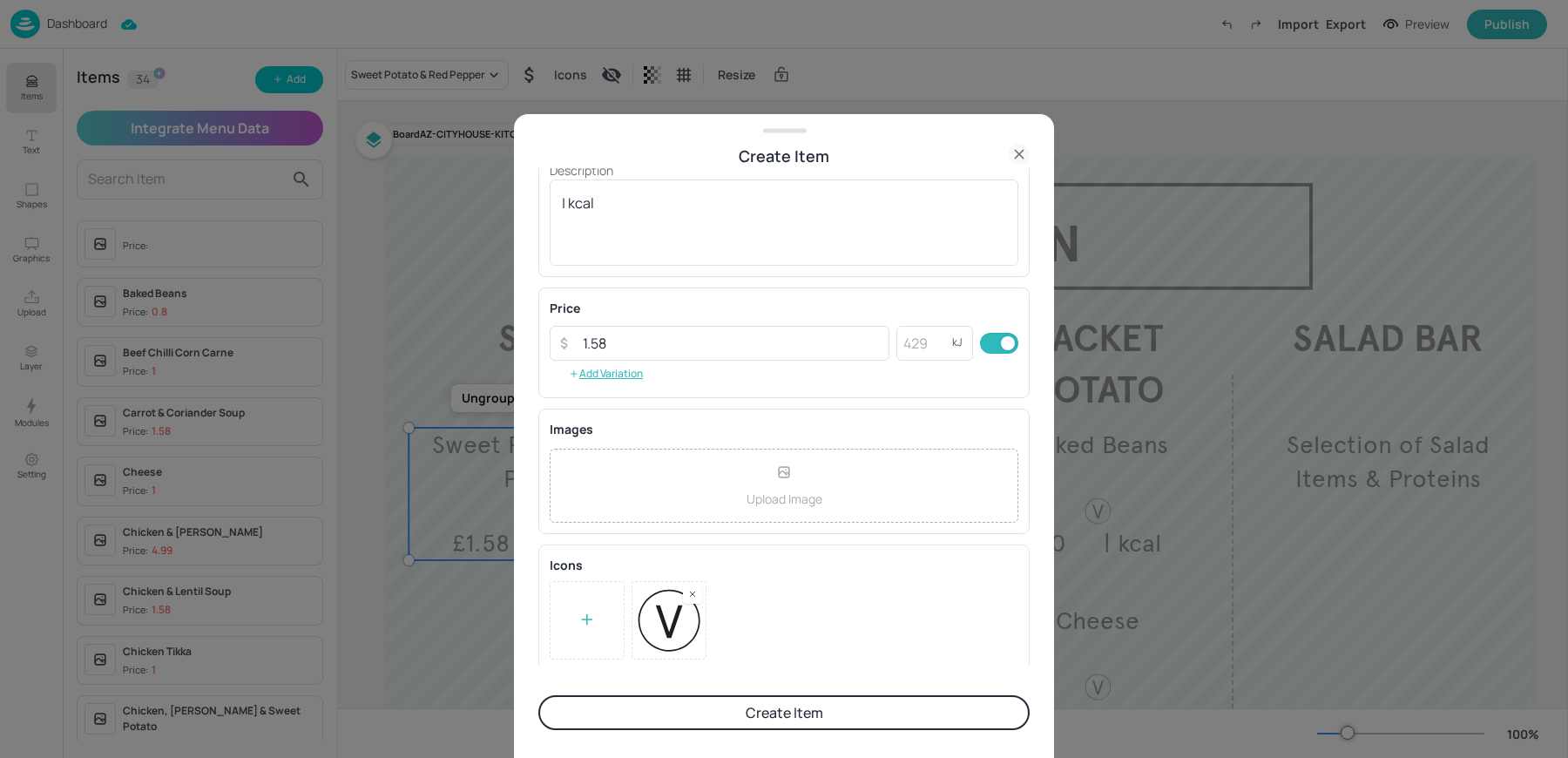
click at [761, 704] on button "Create Item" at bounding box center [783, 713] width 491 height 35
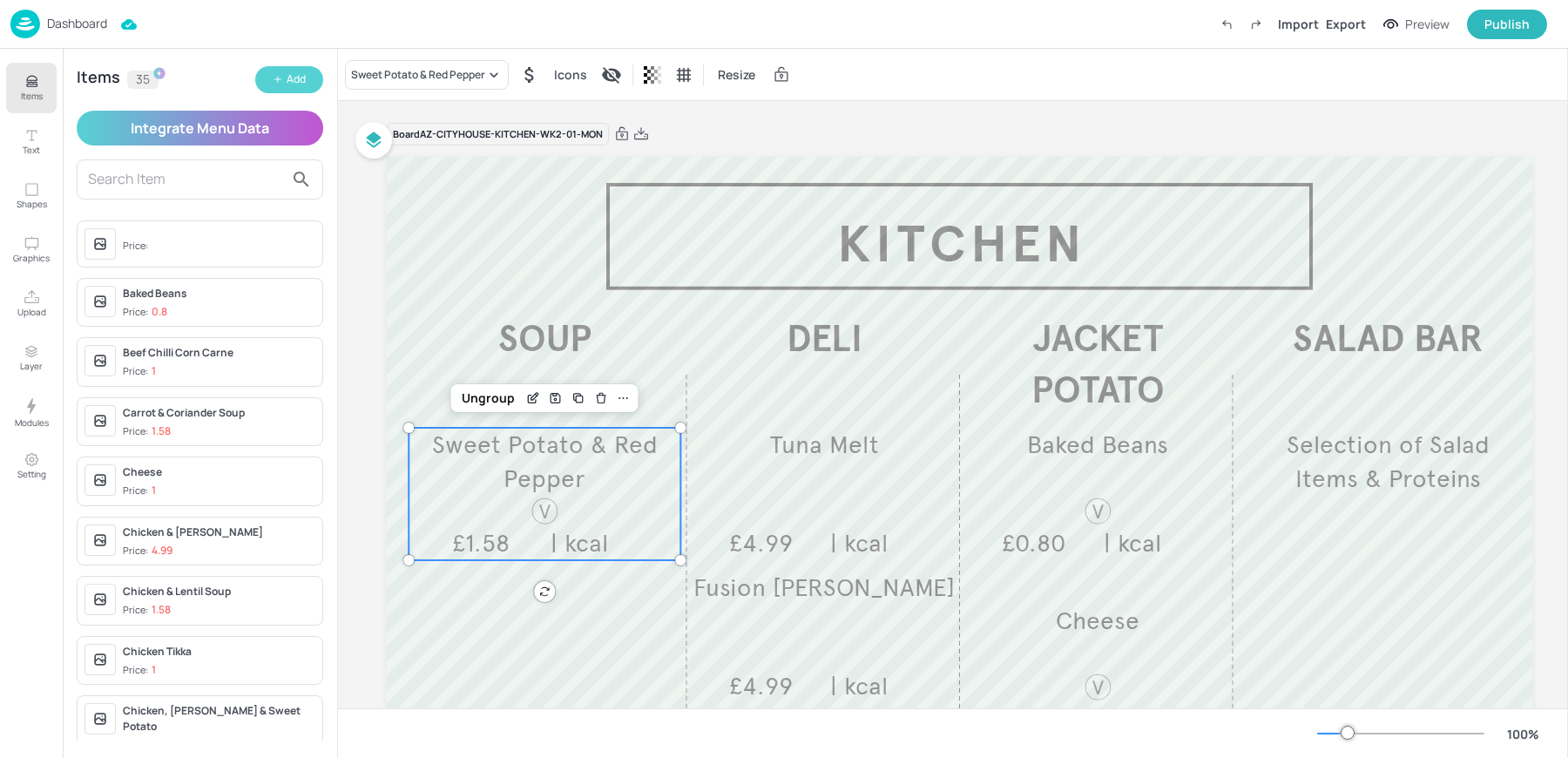
click at [278, 78] on icon "button" at bounding box center [277, 79] width 11 height 11
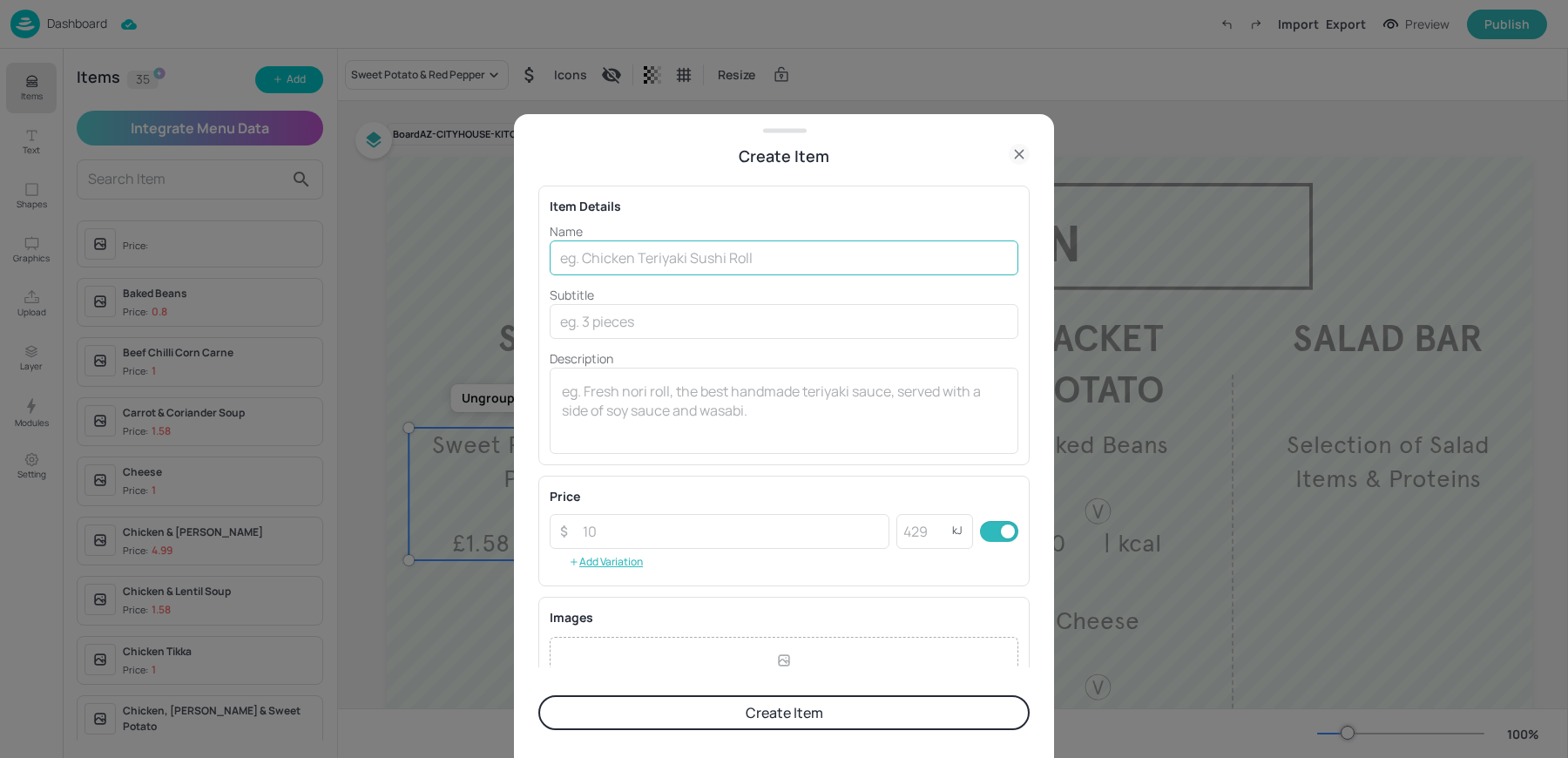
click at [653, 263] on input "text" at bounding box center [784, 258] width 469 height 35
paste input "Cream Of Chicken Soup"
type input "Cream Of Chicken"
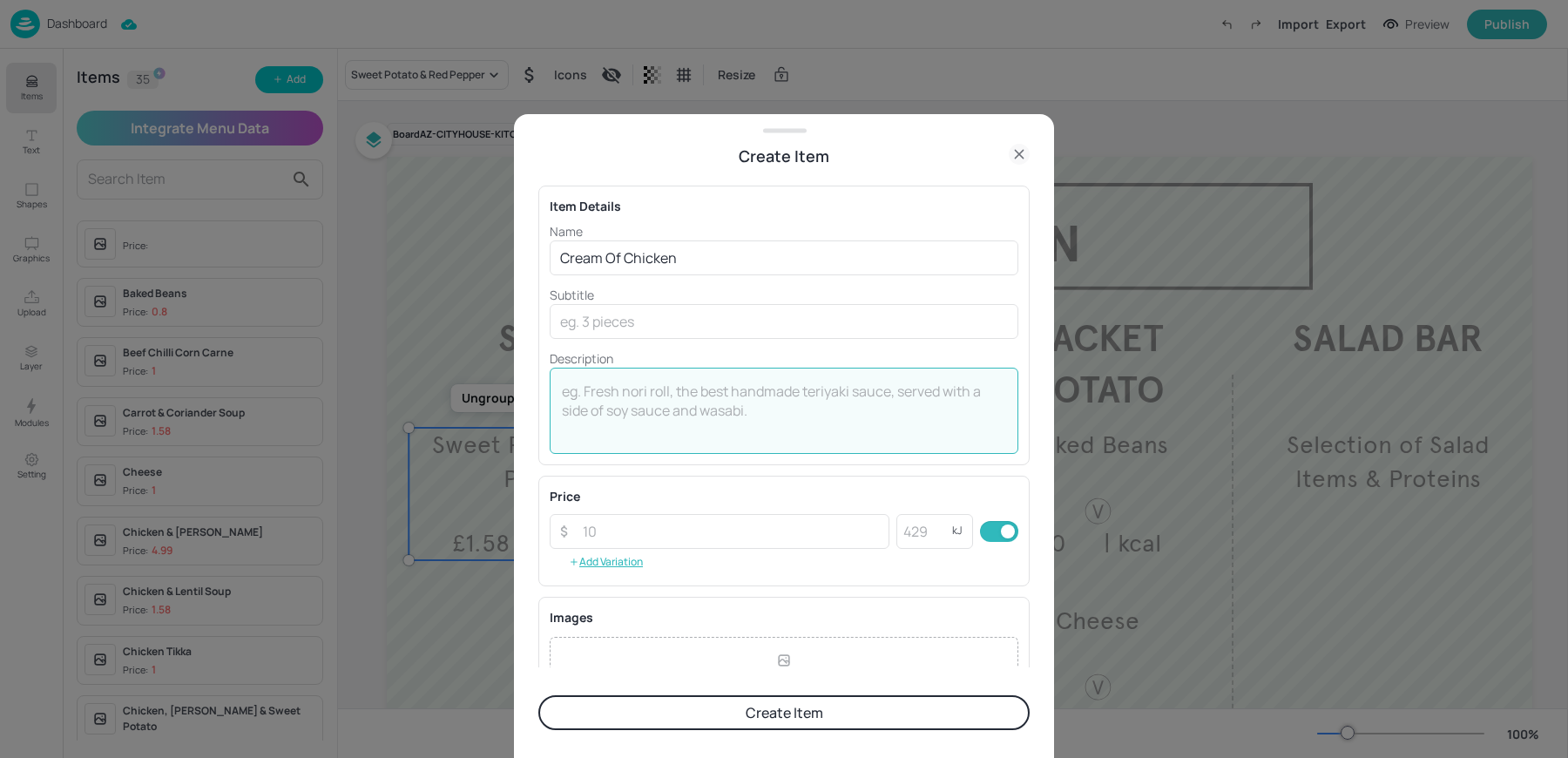
click at [643, 430] on textarea at bounding box center [784, 409] width 444 height 57
type textarea """
type textarea "| kcal"
click at [645, 534] on input "number" at bounding box center [730, 531] width 317 height 35
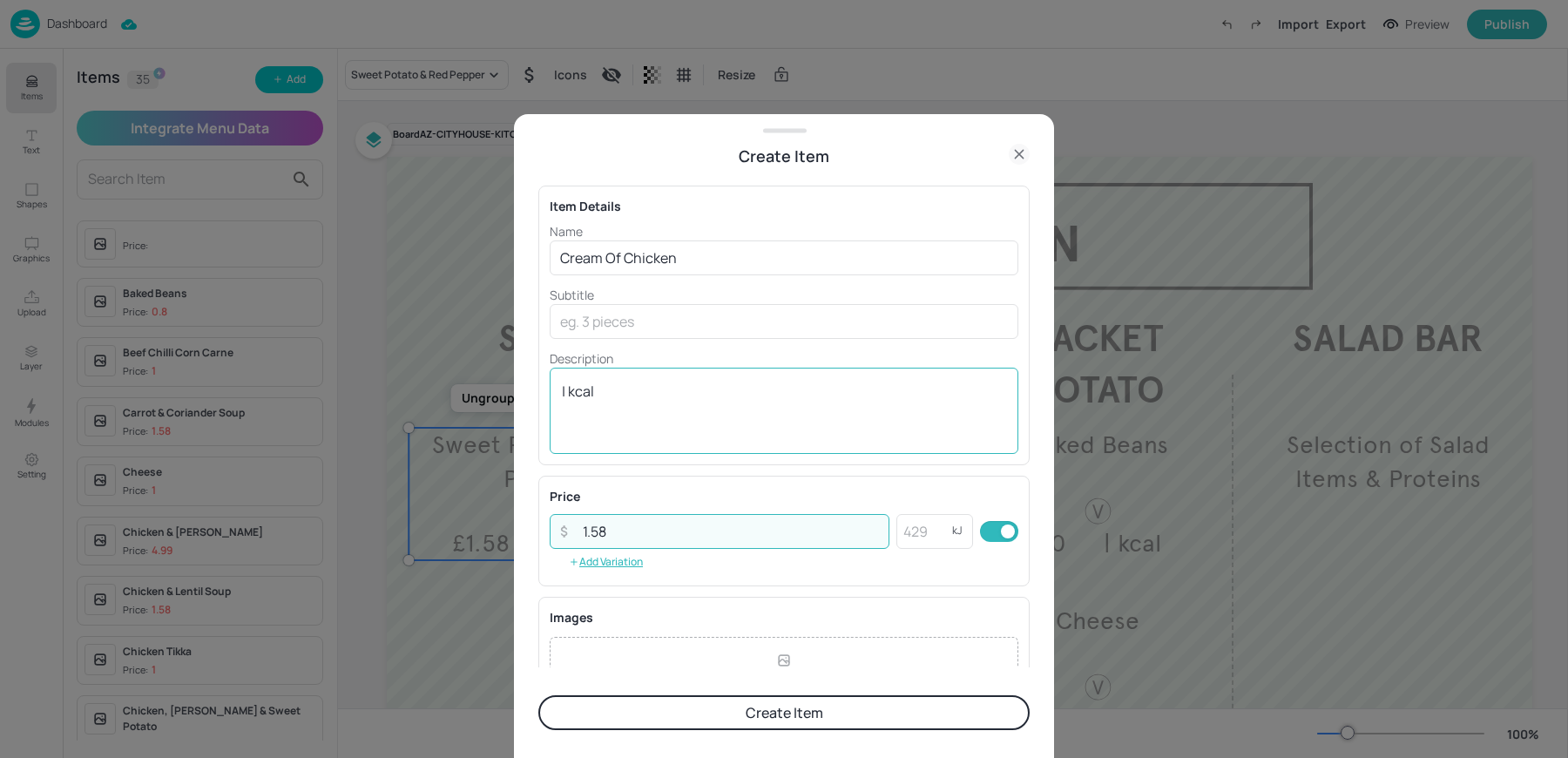
type input "1.58"
click at [646, 427] on textarea "| kcal" at bounding box center [784, 409] width 444 height 57
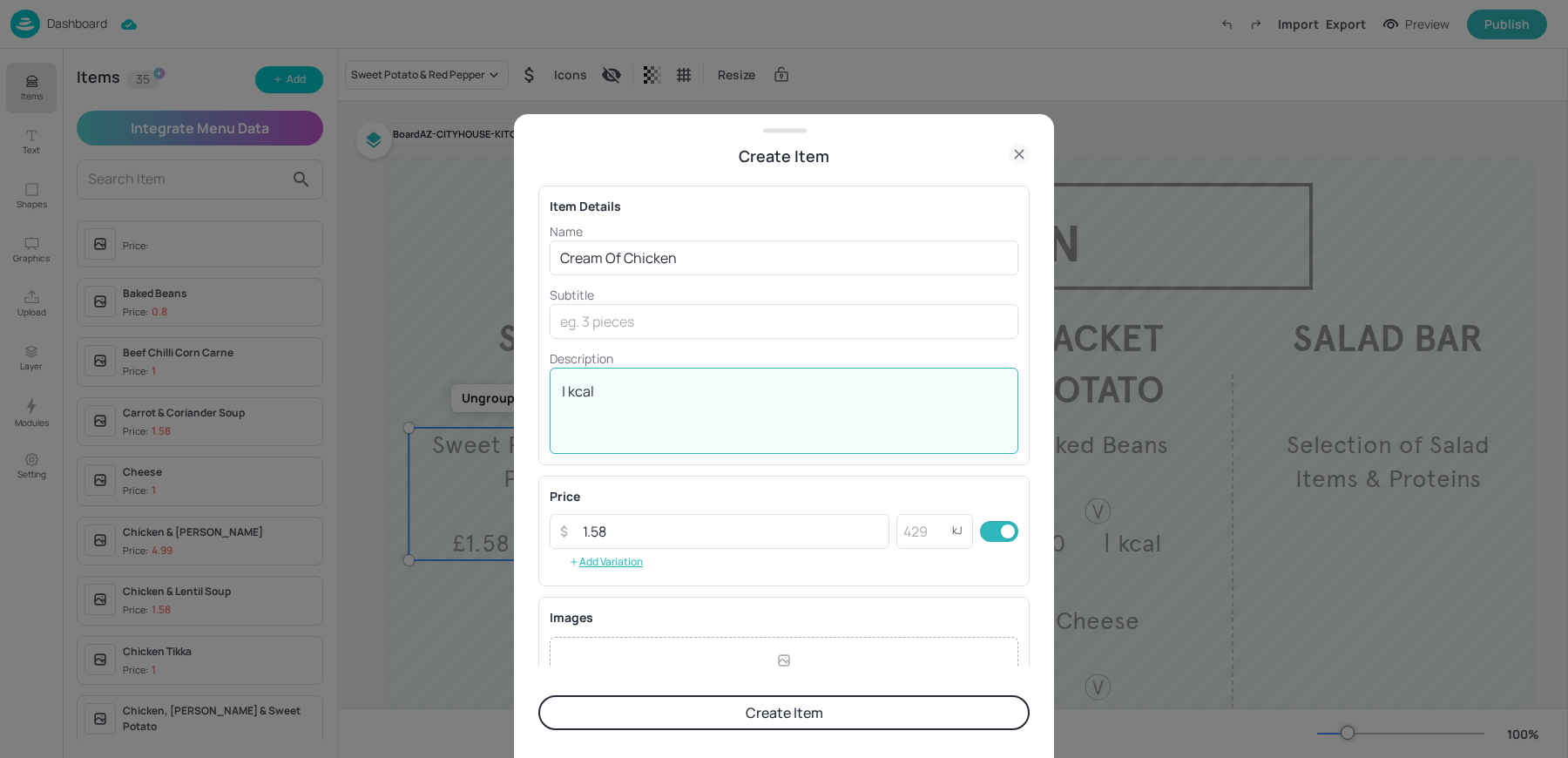
click at [648, 701] on button "Create Item" at bounding box center [783, 713] width 491 height 35
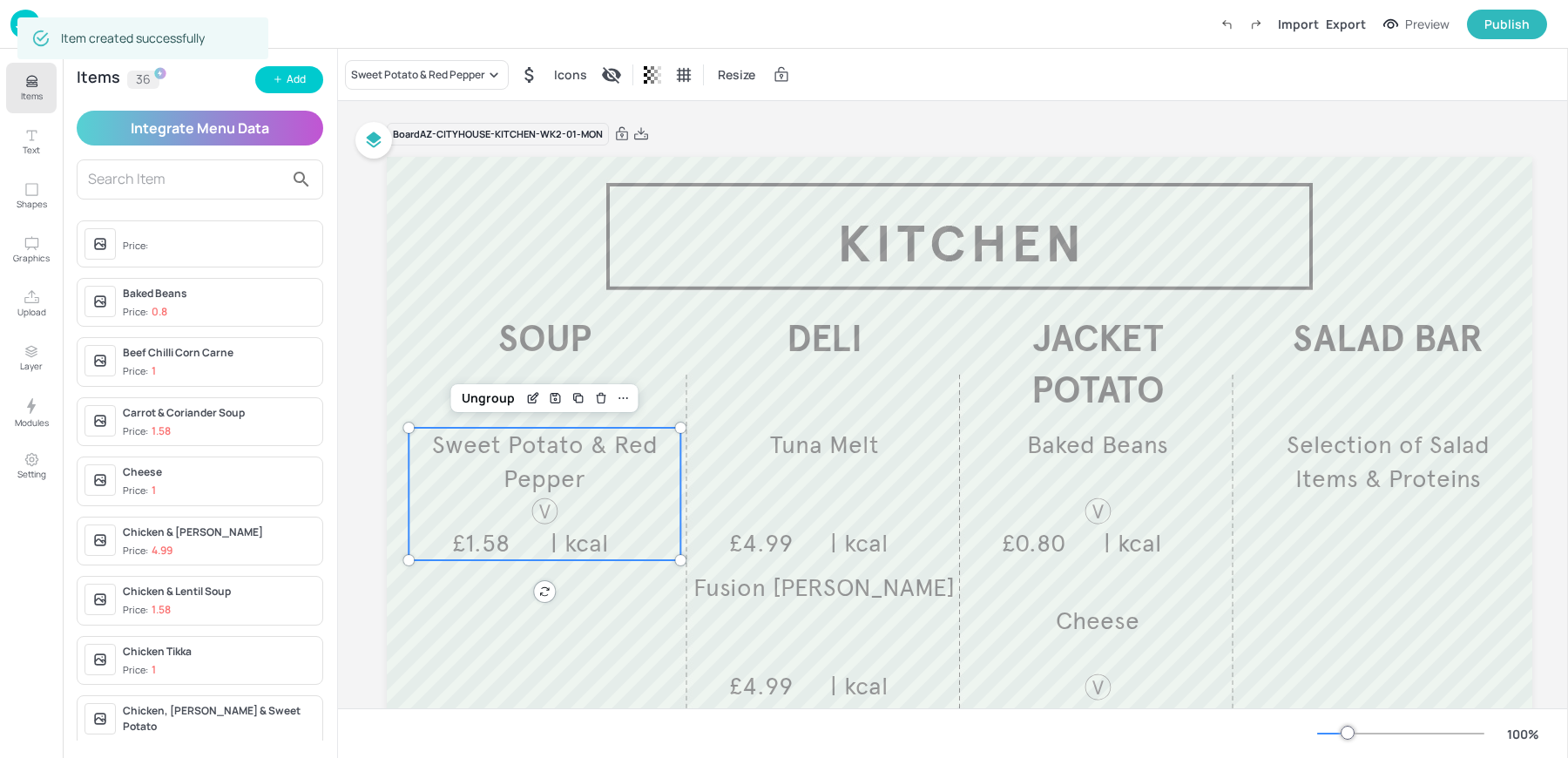
click at [284, 97] on div "Items 36 Add Integrate Menu Data Price: Baked Beans Price: 0.8 Beef Chilli Corn…" at bounding box center [199, 403] width 274 height 709
click at [284, 90] on button "Add" at bounding box center [289, 79] width 68 height 27
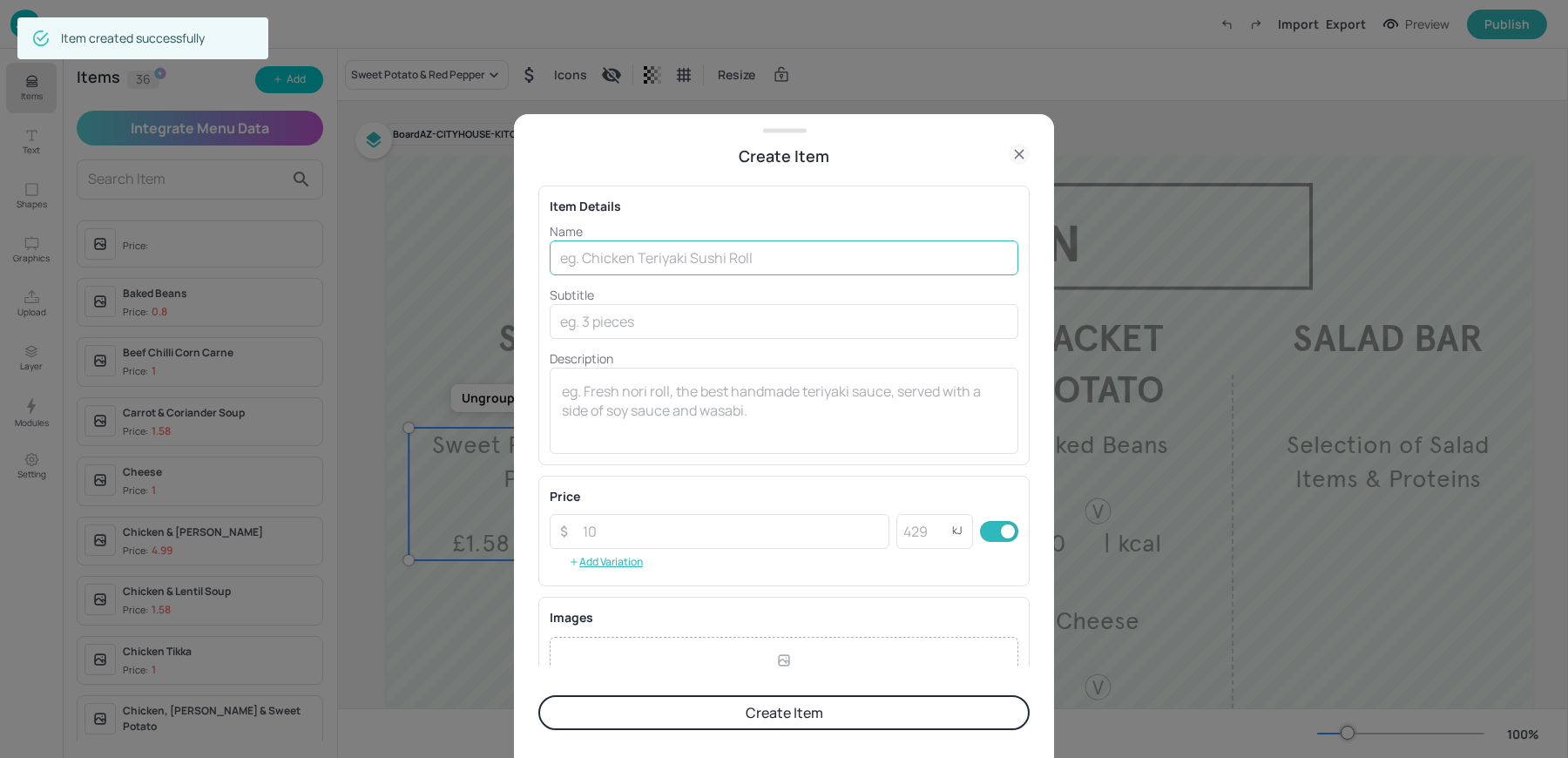
click at [650, 263] on input "text" at bounding box center [784, 258] width 469 height 35
paste input "Chunky Leek & Potato Soup"
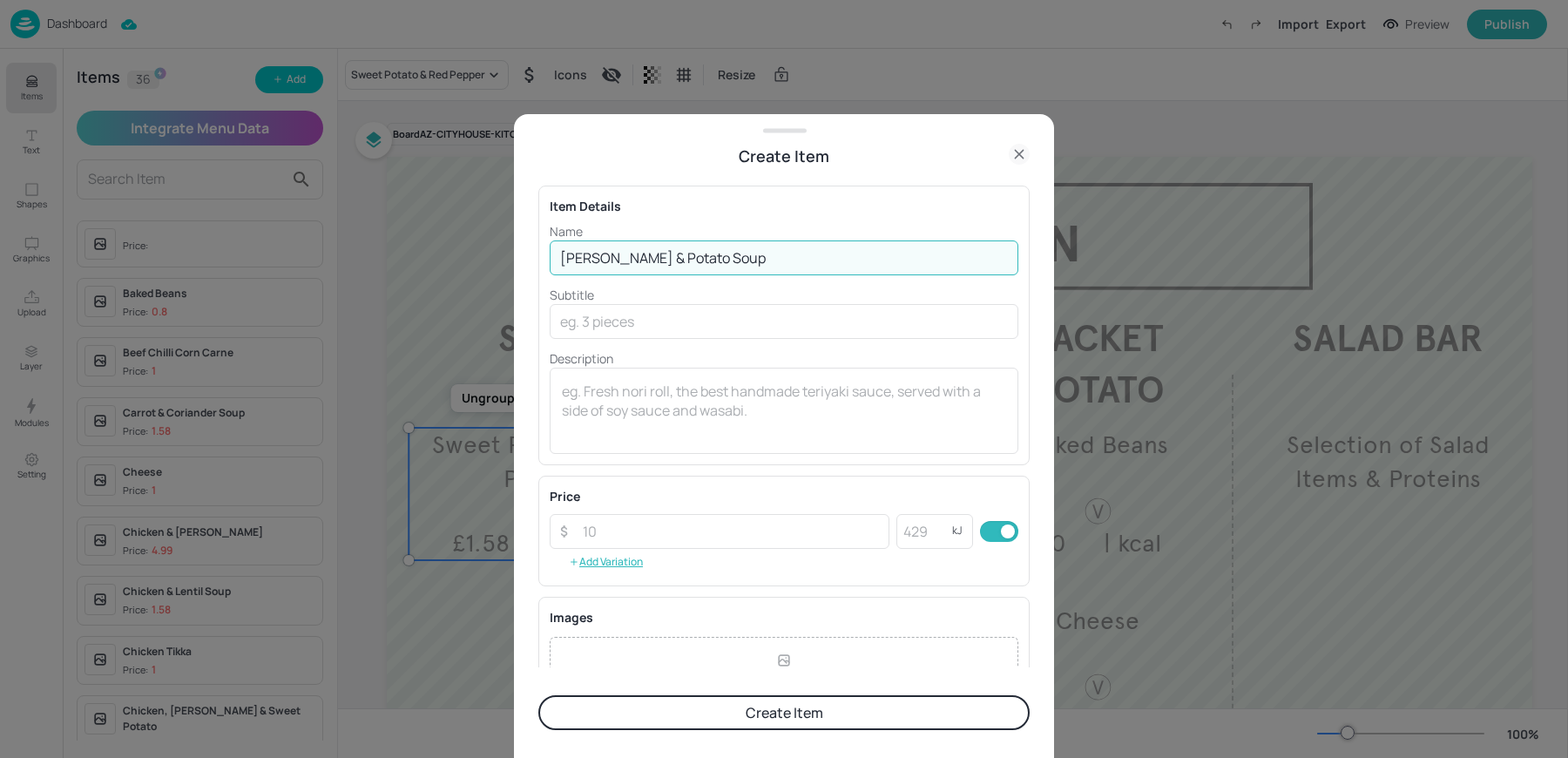
click at [702, 253] on input "Chunky Leek & Potato Soup" at bounding box center [784, 258] width 469 height 35
type input "[PERSON_NAME] & Potato"
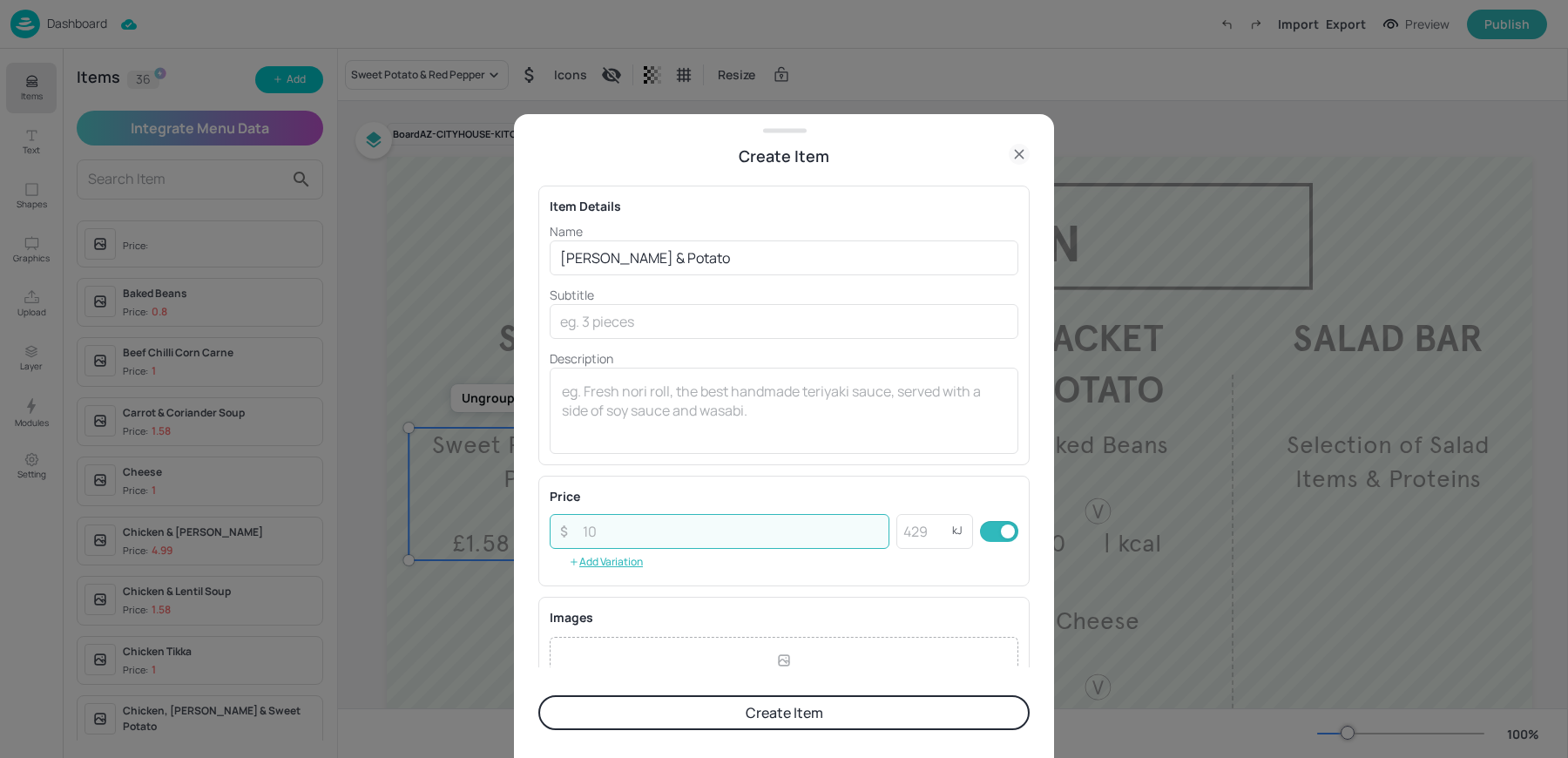
click at [591, 525] on input "number" at bounding box center [730, 531] width 317 height 35
type input "1.58"
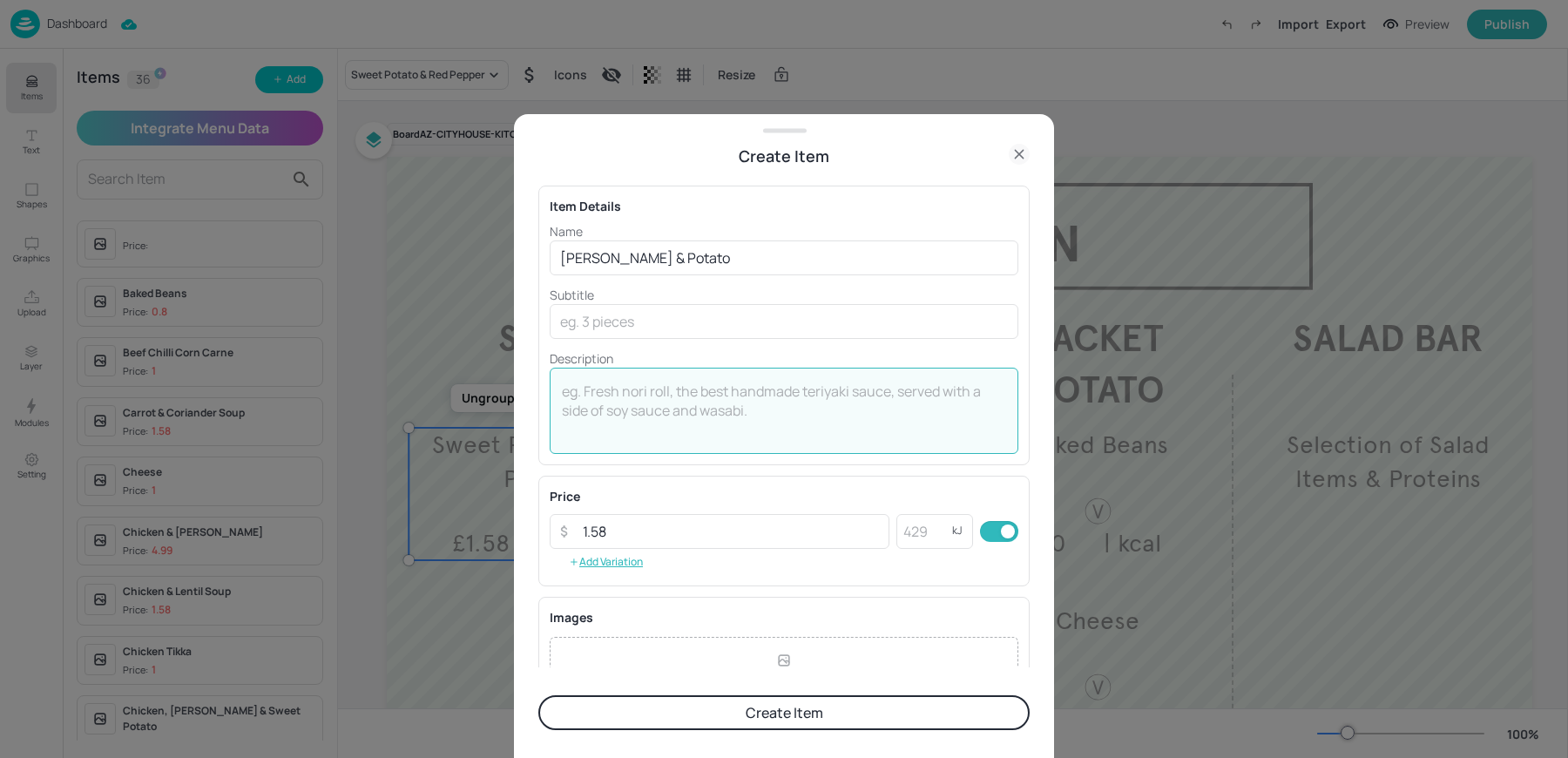
click at [602, 423] on textarea at bounding box center [784, 409] width 444 height 57
click at [695, 414] on textarea "| kcal" at bounding box center [784, 409] width 444 height 57
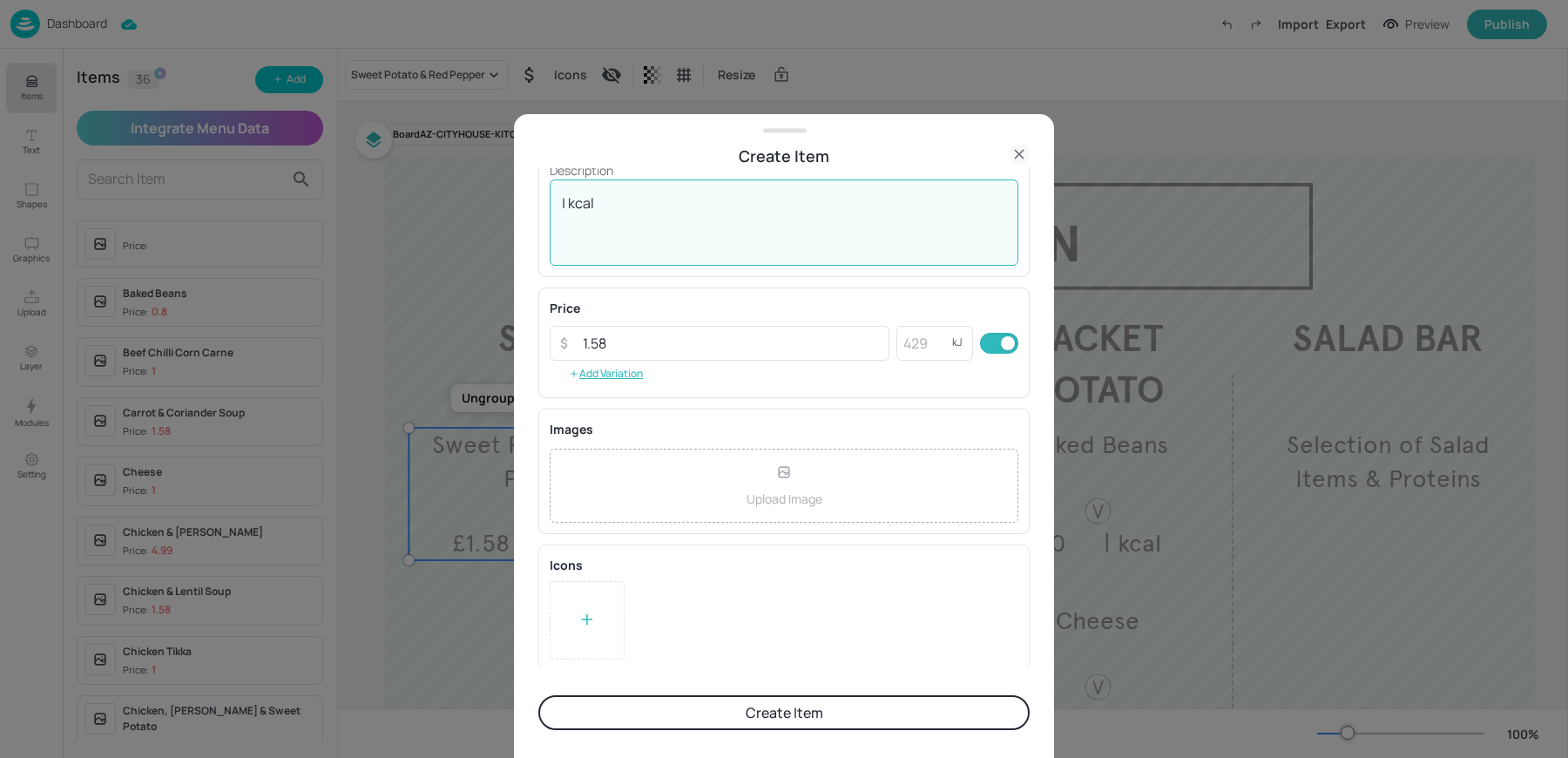
type textarea "| kcal"
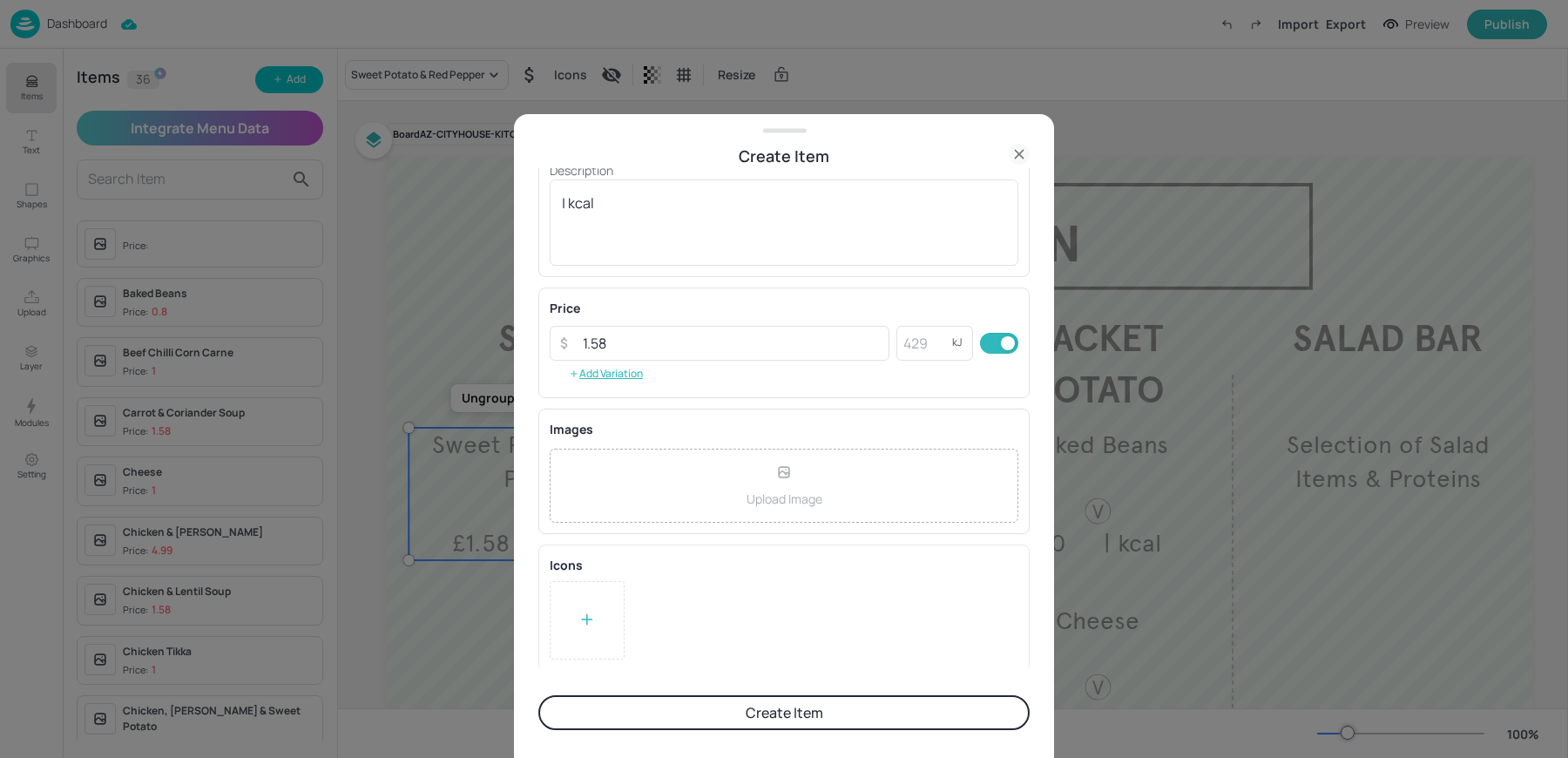
click at [584, 596] on div at bounding box center [586, 620] width 75 height 78
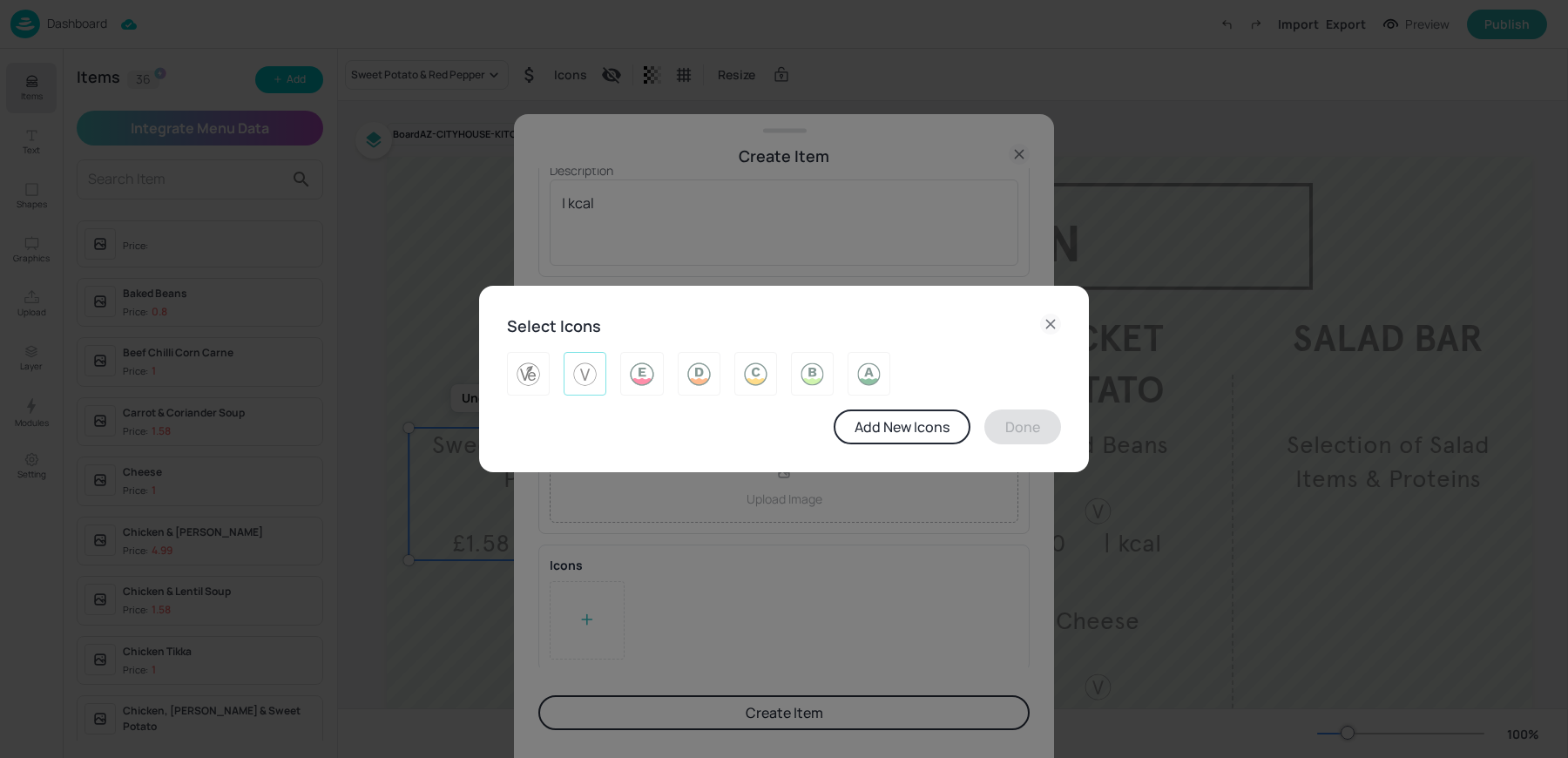
click at [578, 382] on img at bounding box center [585, 374] width 27 height 28
click at [1035, 432] on button "Done" at bounding box center [1022, 427] width 76 height 35
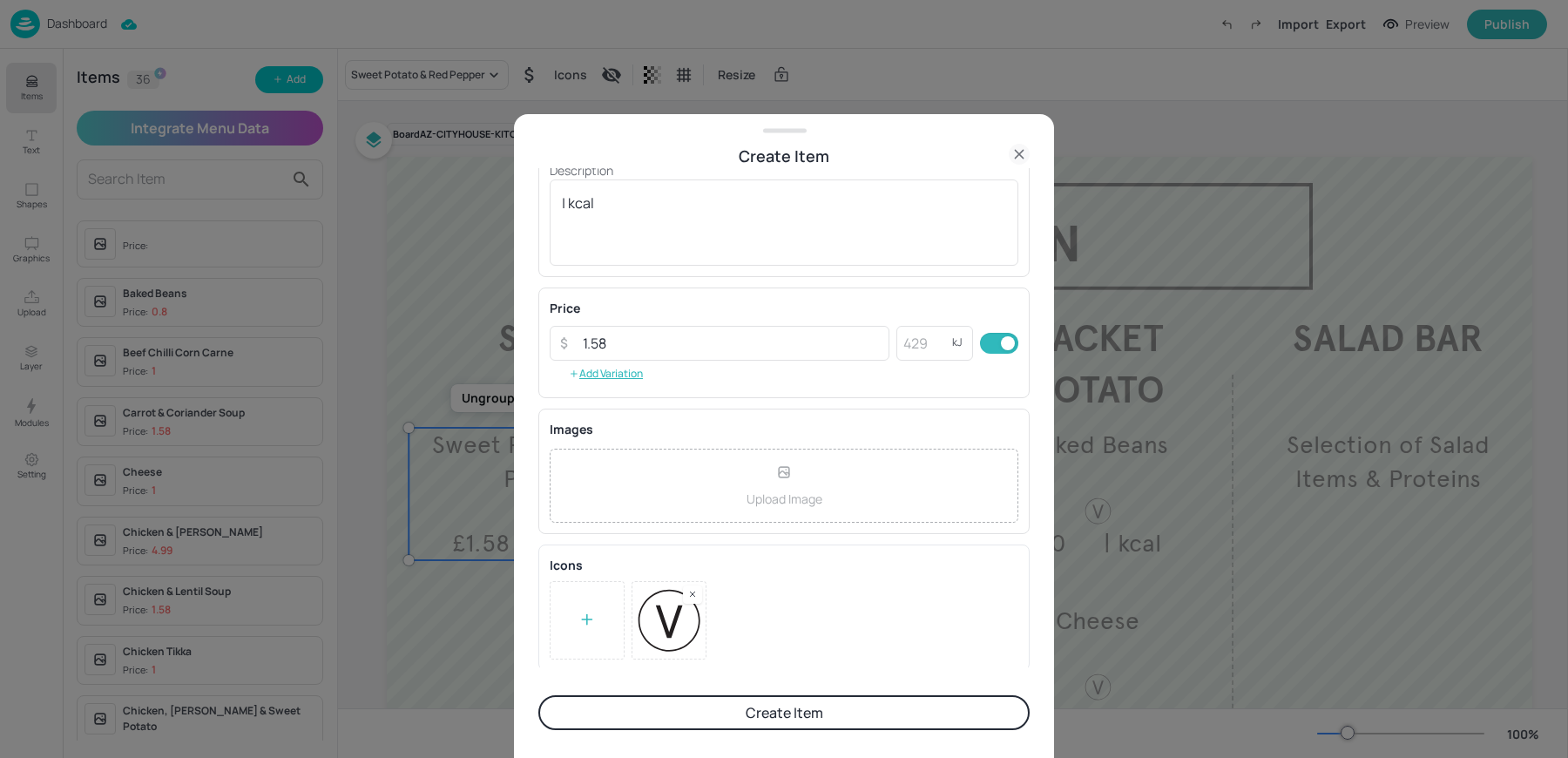
click at [712, 718] on button "Create Item" at bounding box center [783, 713] width 491 height 35
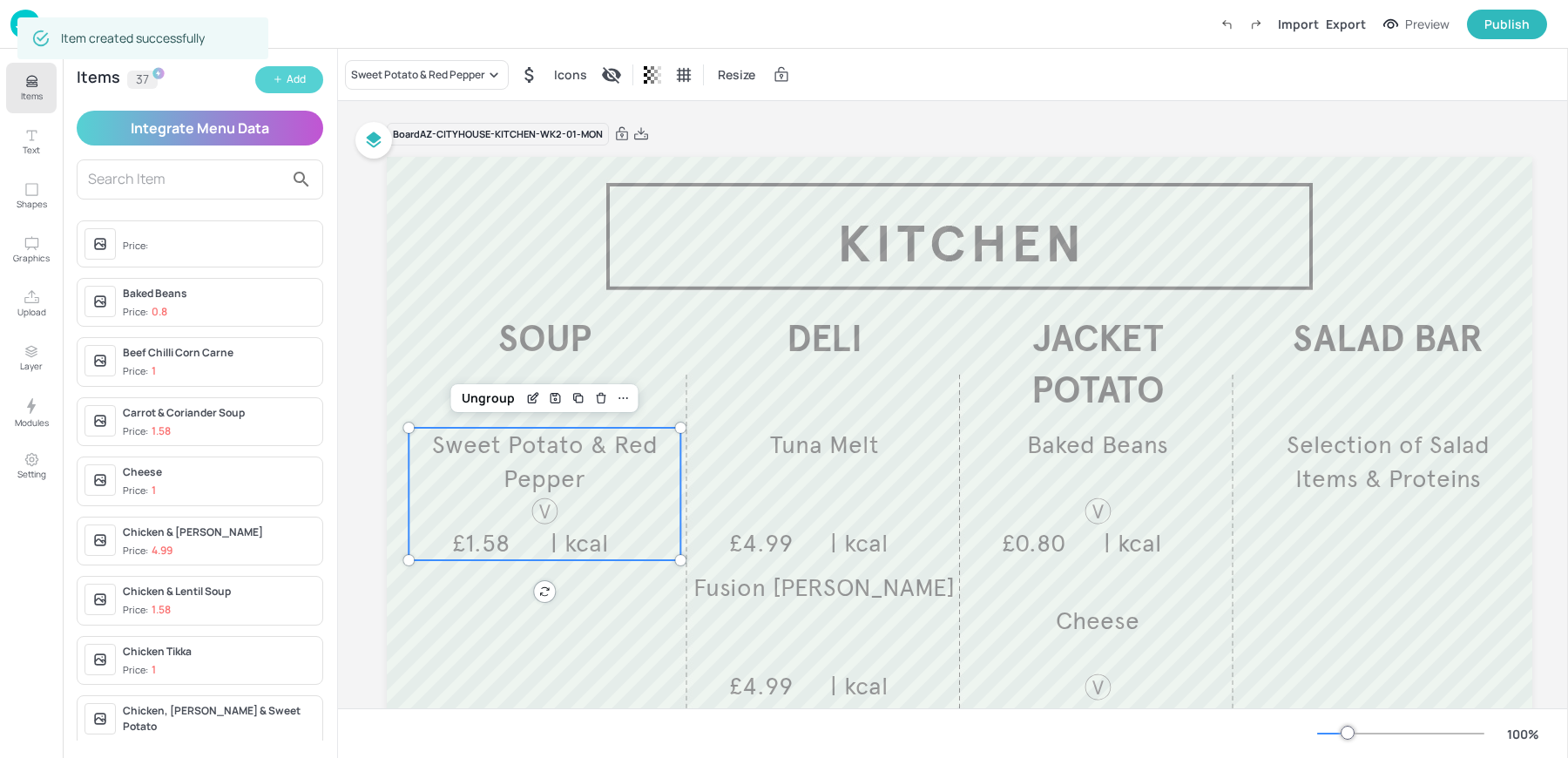
click at [277, 83] on icon "button" at bounding box center [277, 79] width 11 height 11
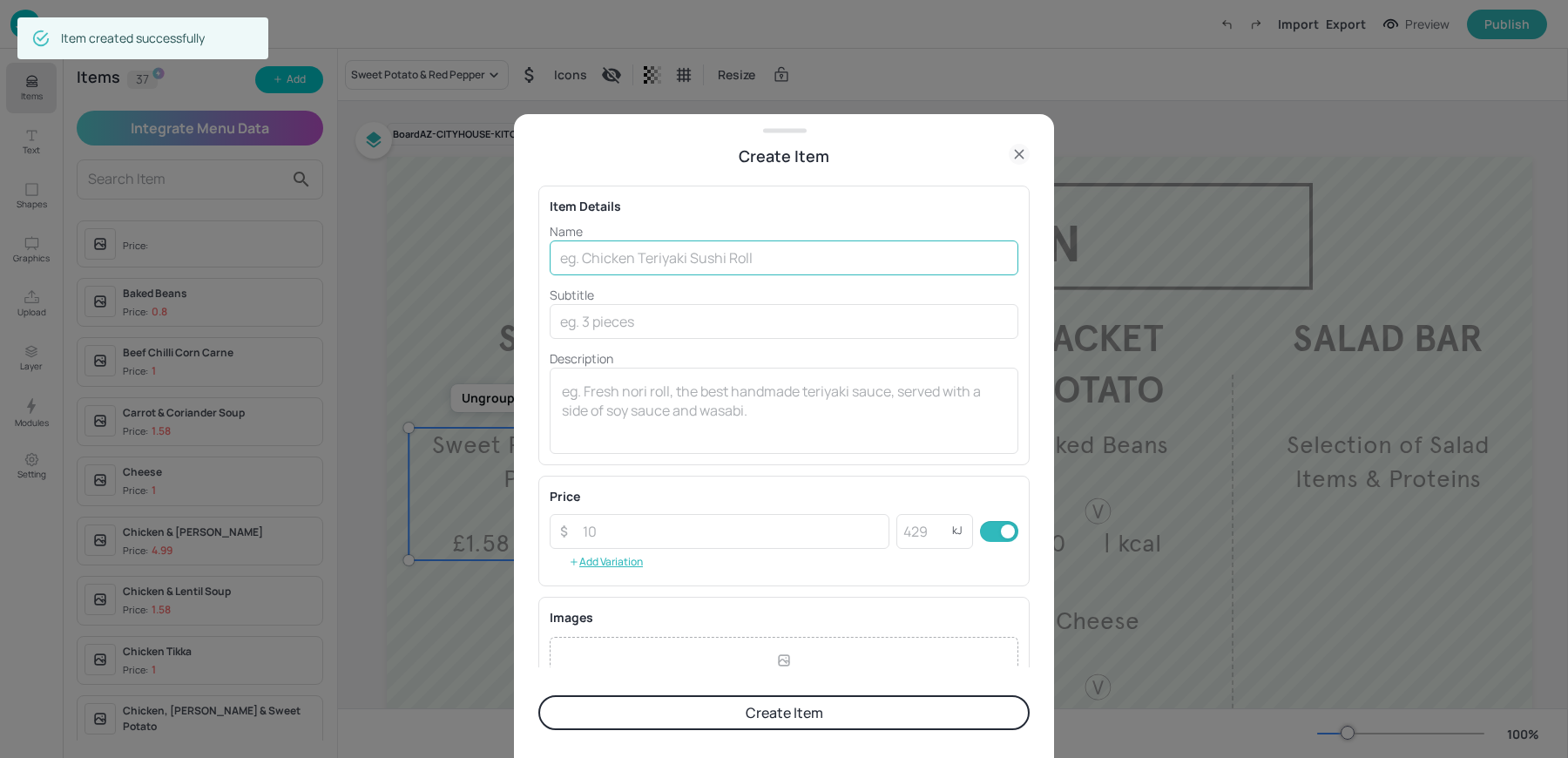
click at [735, 262] on input "text" at bounding box center [784, 258] width 469 height 35
paste input "Prawn Mayo & Salad £4.99"
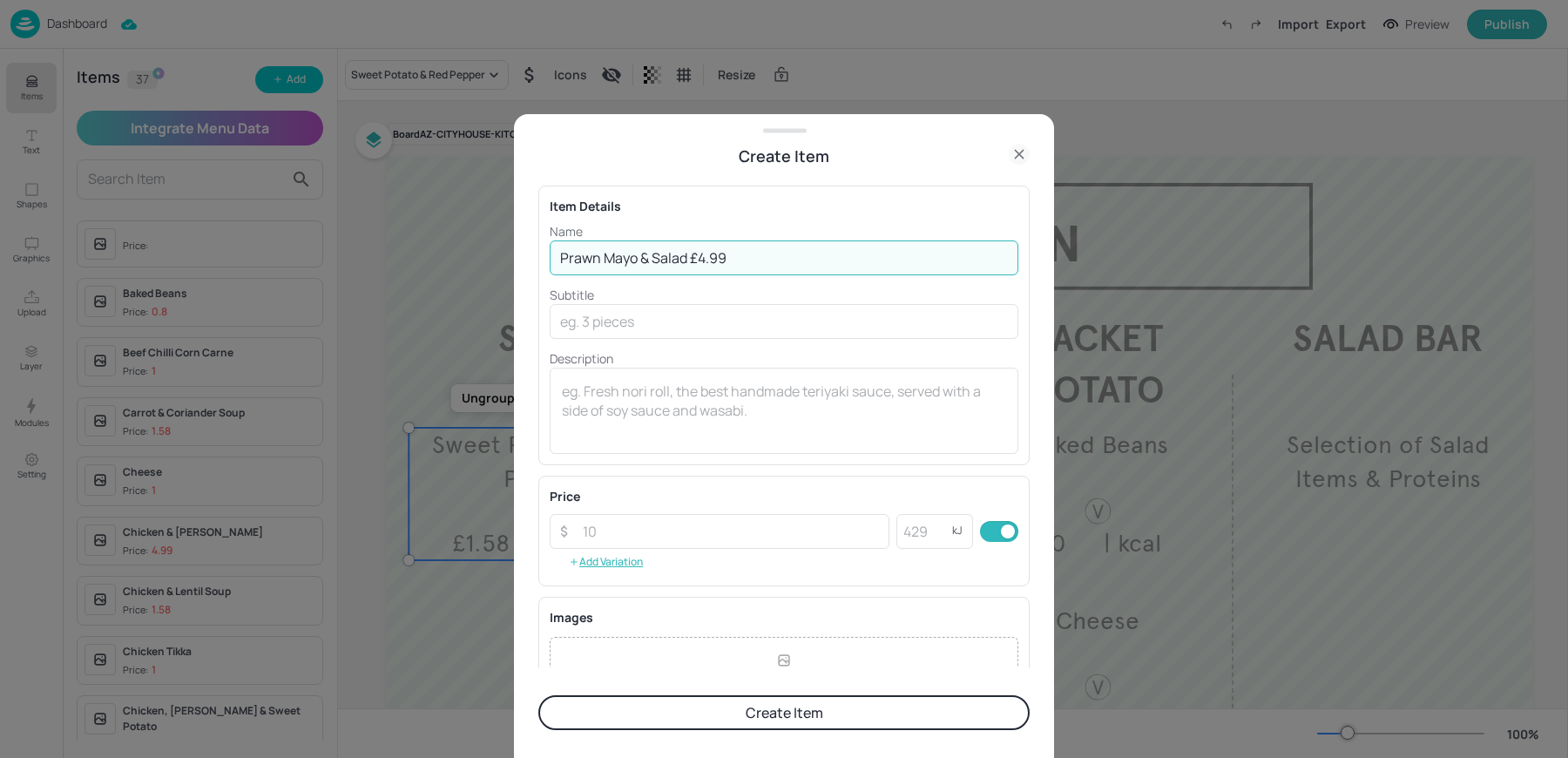
drag, startPoint x: 689, startPoint y: 256, endPoint x: 785, endPoint y: 261, distance: 96.1
click at [782, 261] on input "Prawn Mayo & Salad £4.99" at bounding box center [784, 258] width 469 height 35
type input "Prawn Mayo & Salad"
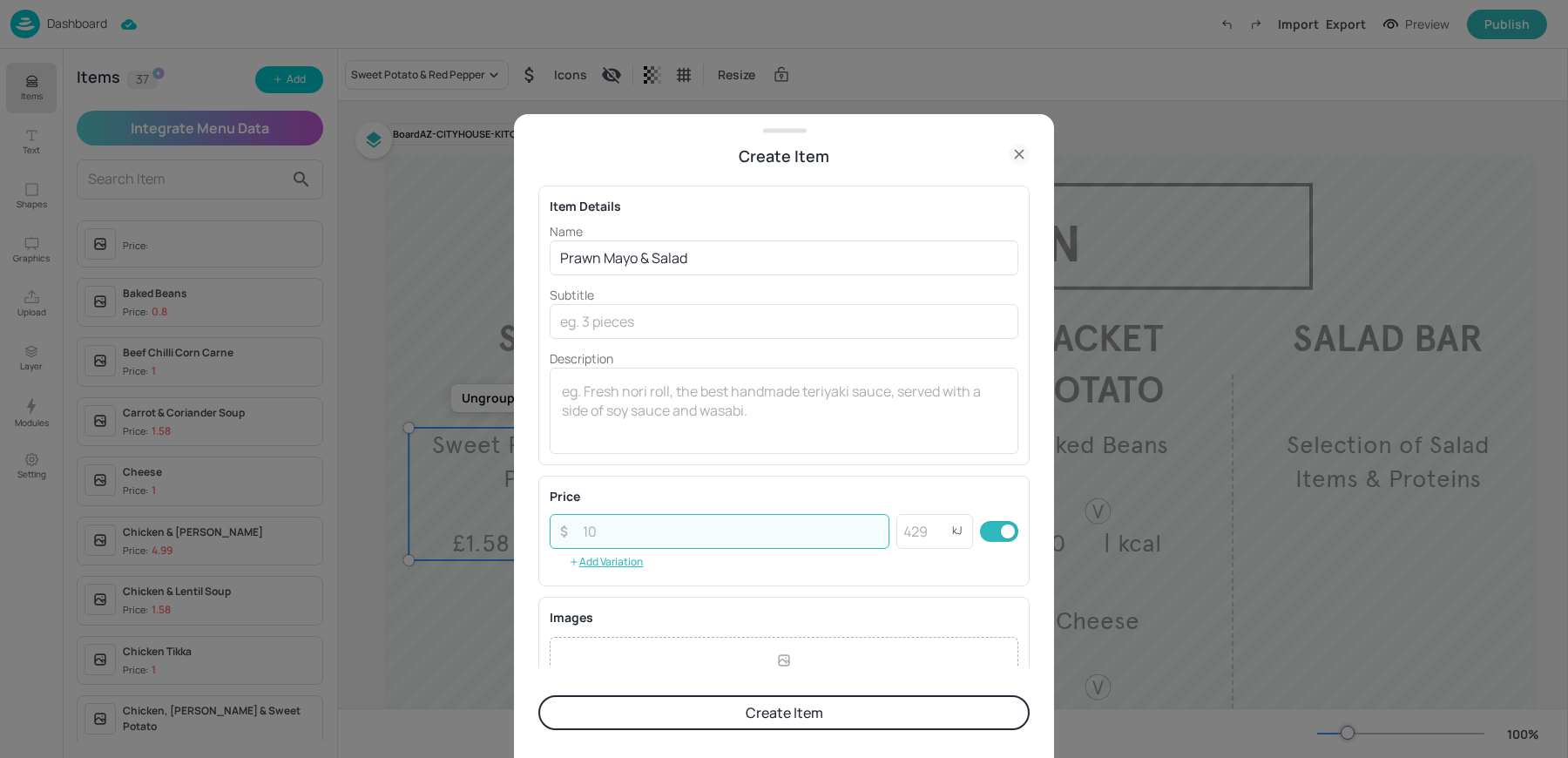
click at [625, 531] on input "number" at bounding box center [730, 531] width 317 height 35
paste input "4.99"
type input "4.99"
click at [625, 410] on textarea at bounding box center [784, 409] width 444 height 57
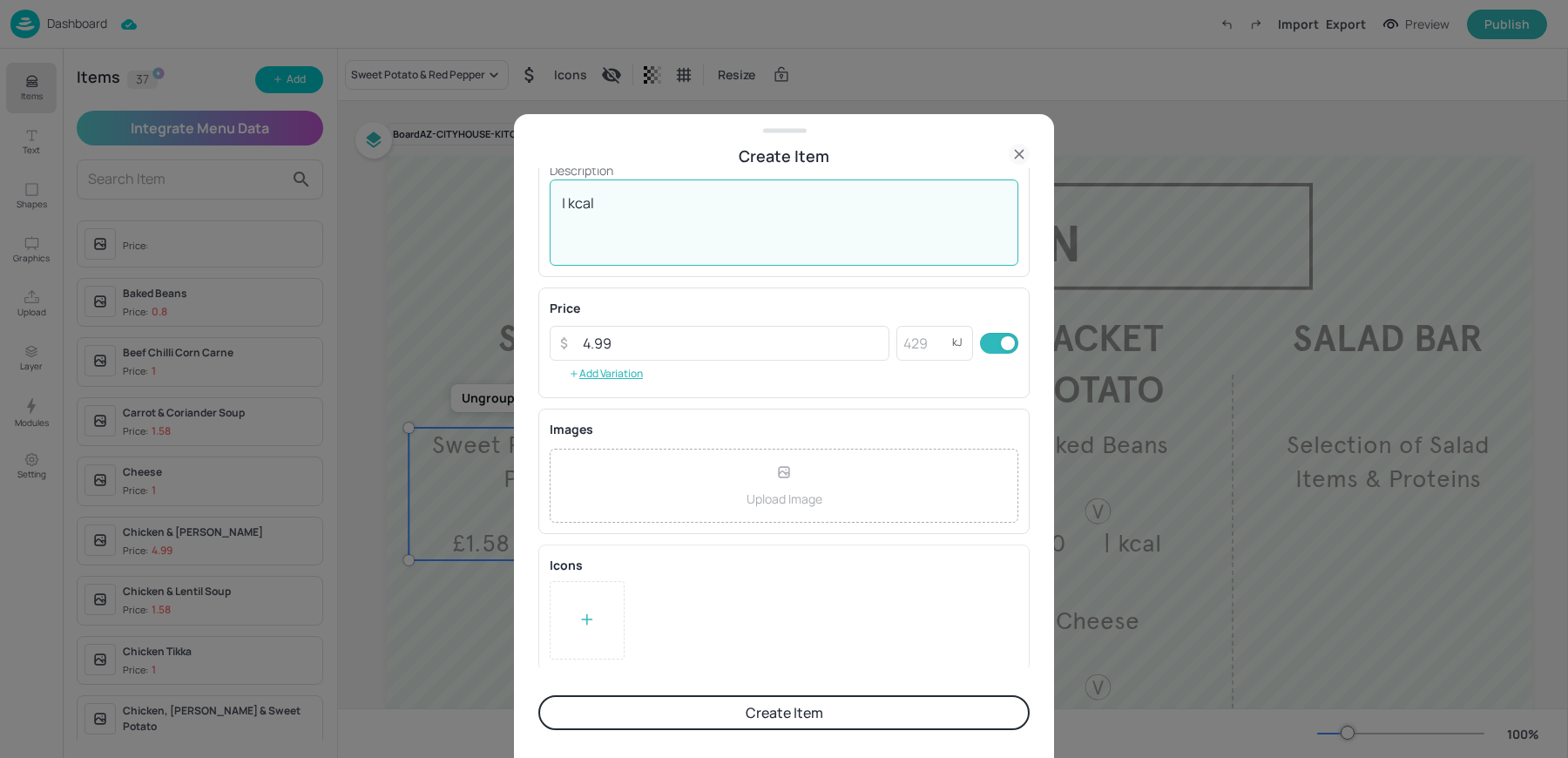
type textarea "| kcal"
click at [680, 727] on button "Create Item" at bounding box center [783, 713] width 491 height 35
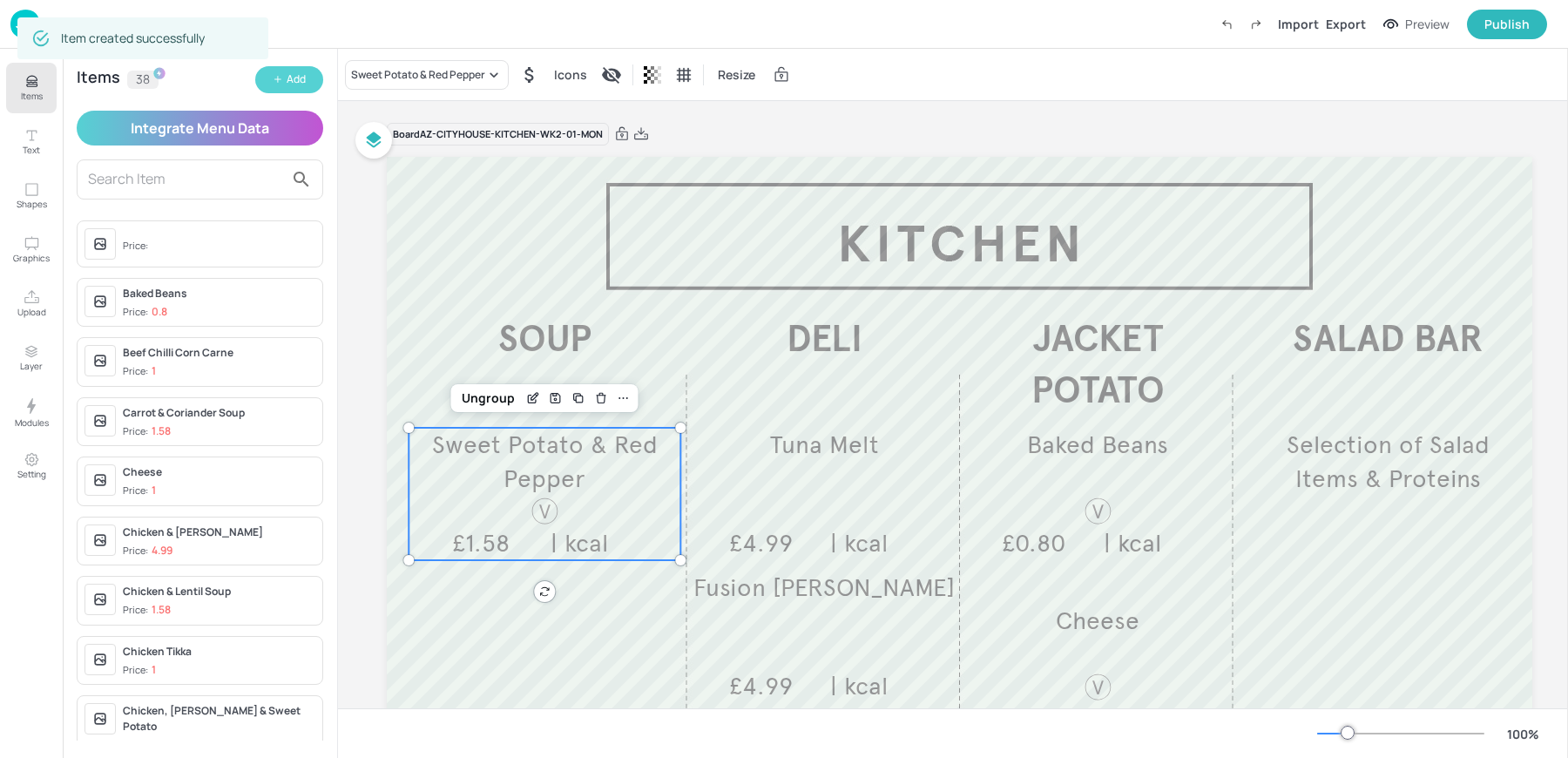
click at [284, 73] on button "Add" at bounding box center [289, 79] width 68 height 27
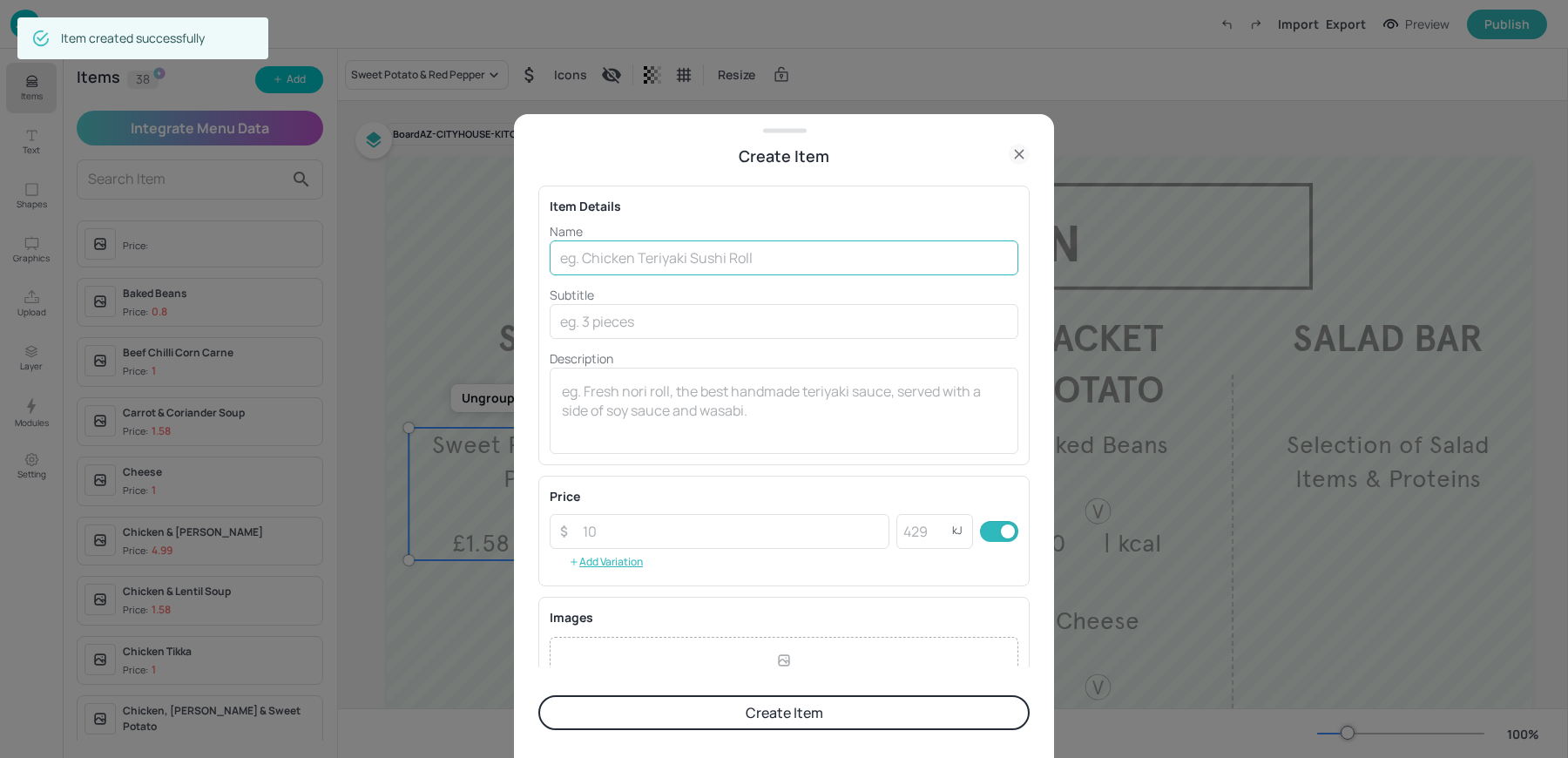
paste input "Beef & Horseradish £4.99"
click at [732, 264] on input "text" at bounding box center [784, 258] width 469 height 35
click at [687, 256] on input "Beef & Horseradish £4.99" at bounding box center [784, 258] width 469 height 35
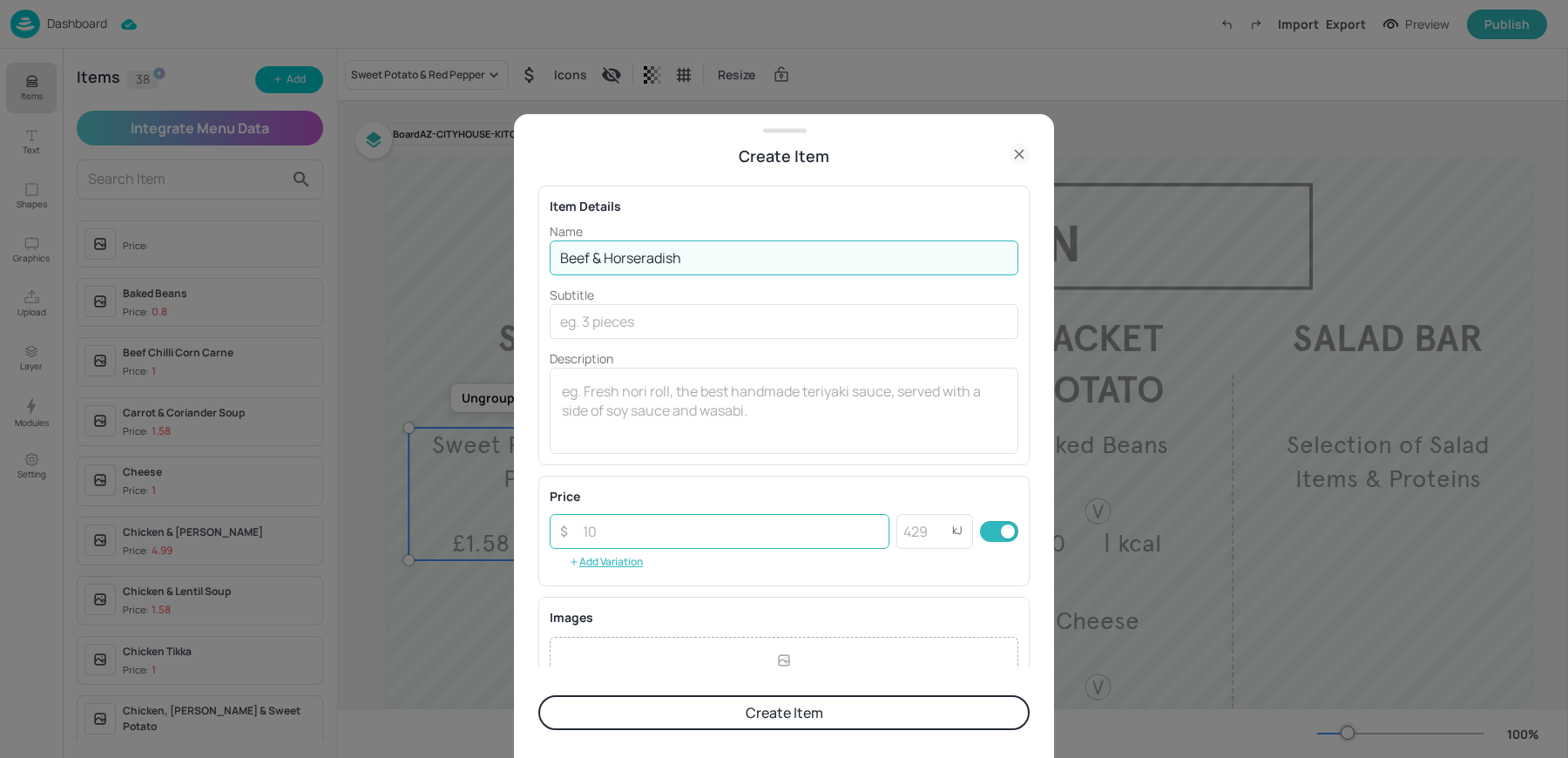
type input "Beef & Horseradish"
click at [595, 532] on input "number" at bounding box center [730, 531] width 317 height 35
paste input "4.99"
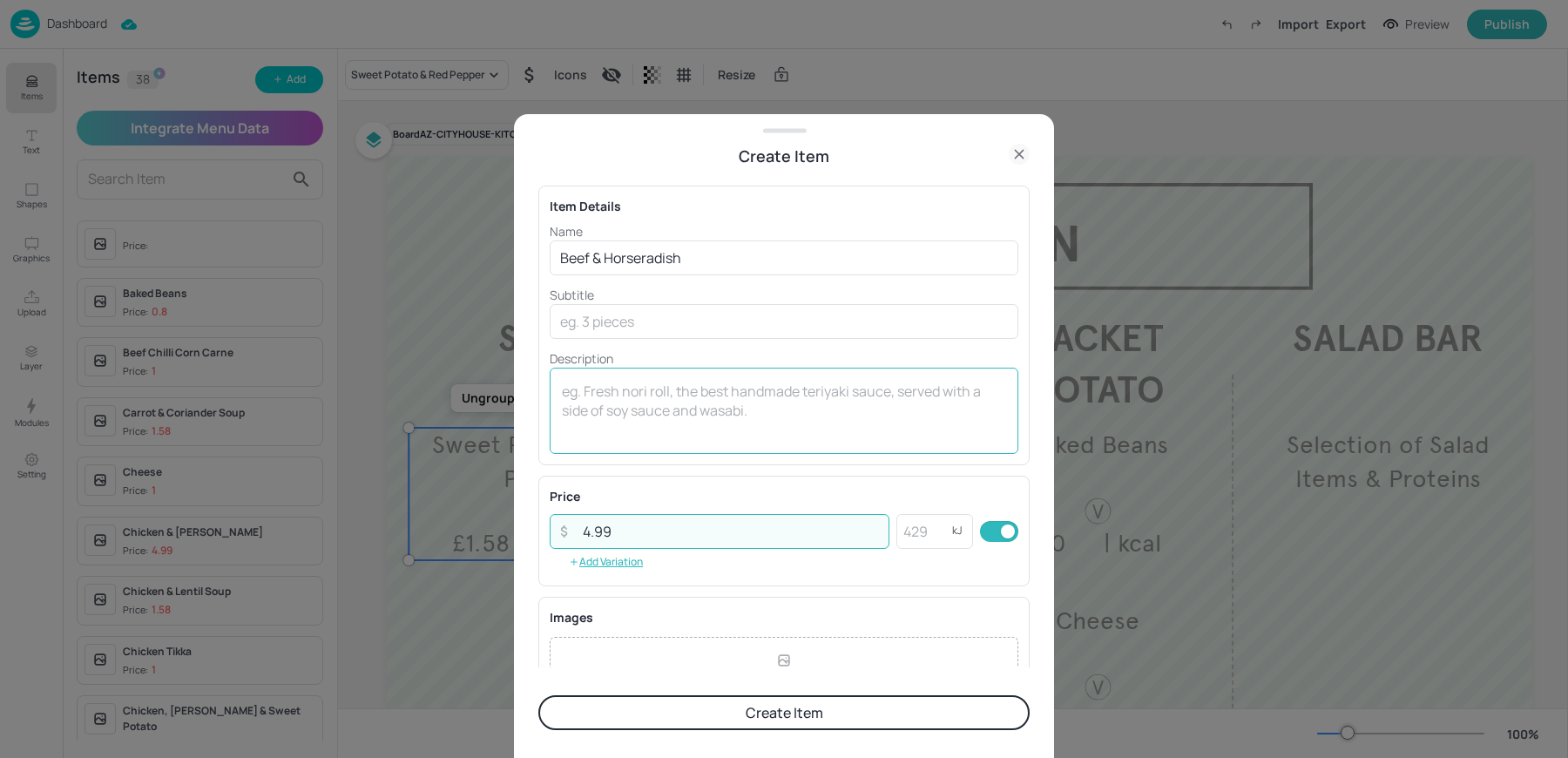
type input "4.99"
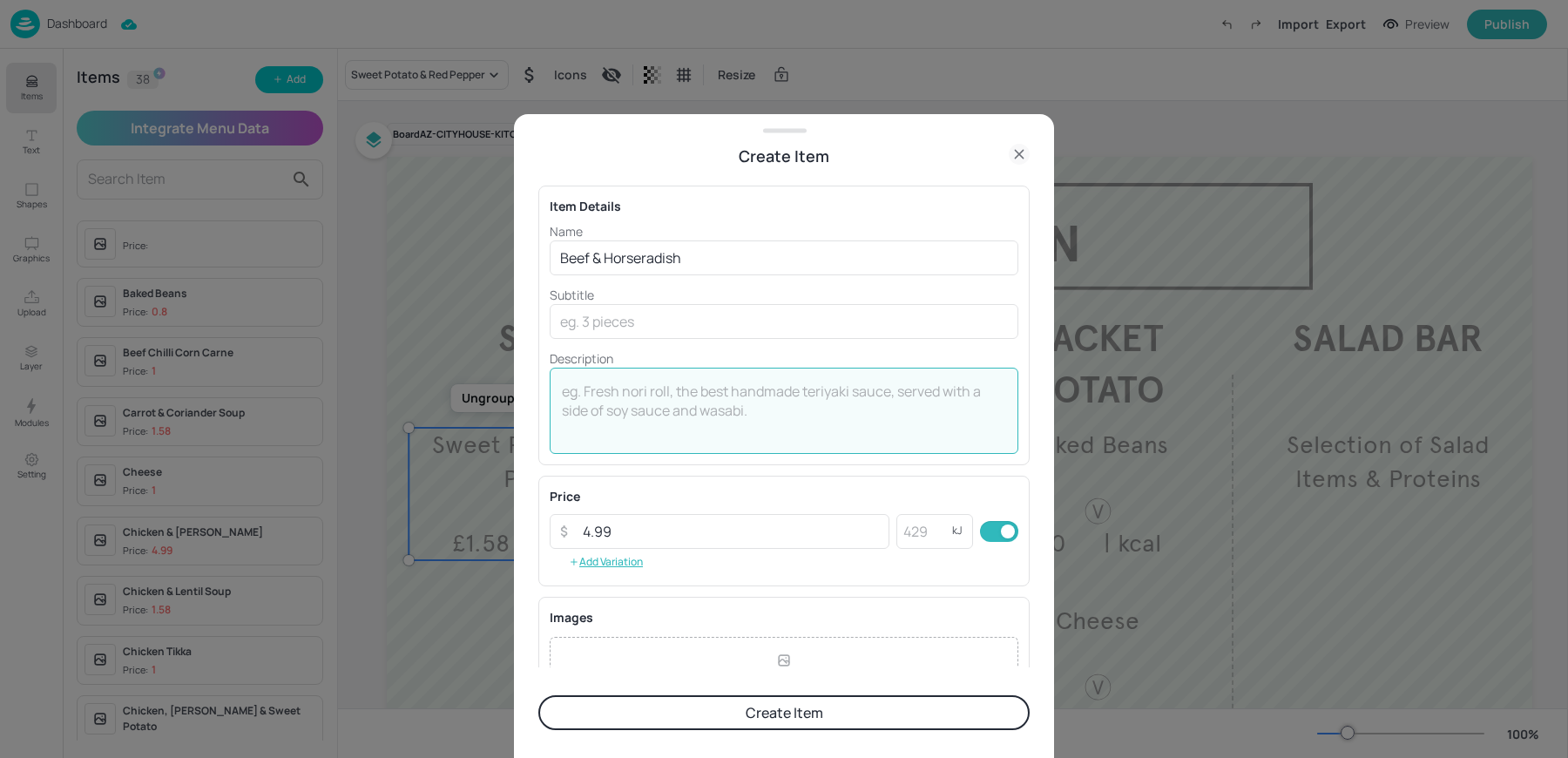
click at [595, 404] on textarea at bounding box center [784, 409] width 444 height 57
click at [684, 413] on textarea "| kcal" at bounding box center [784, 409] width 444 height 57
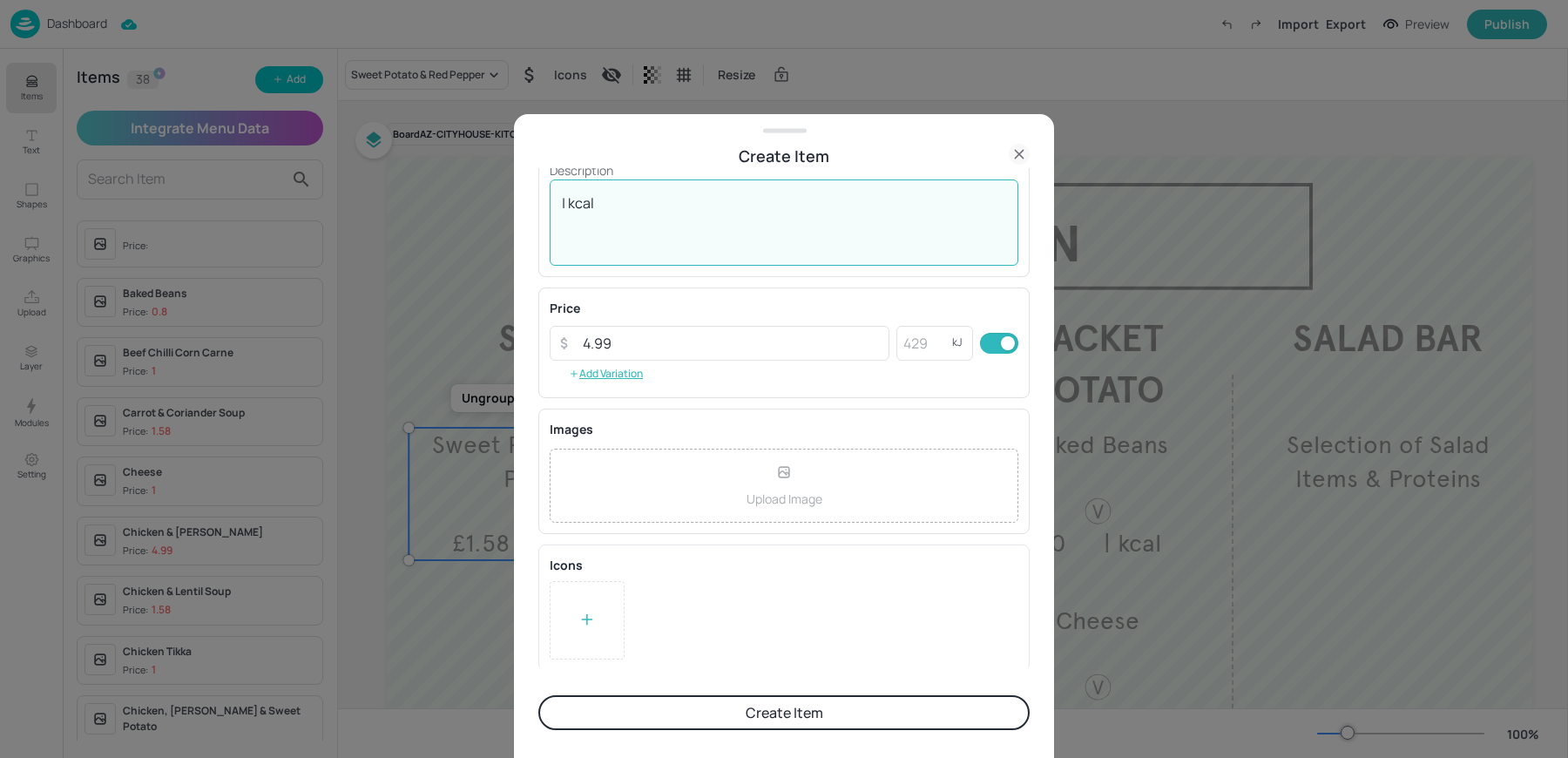
type textarea "| kcal"
click at [633, 707] on button "Create Item" at bounding box center [783, 713] width 491 height 35
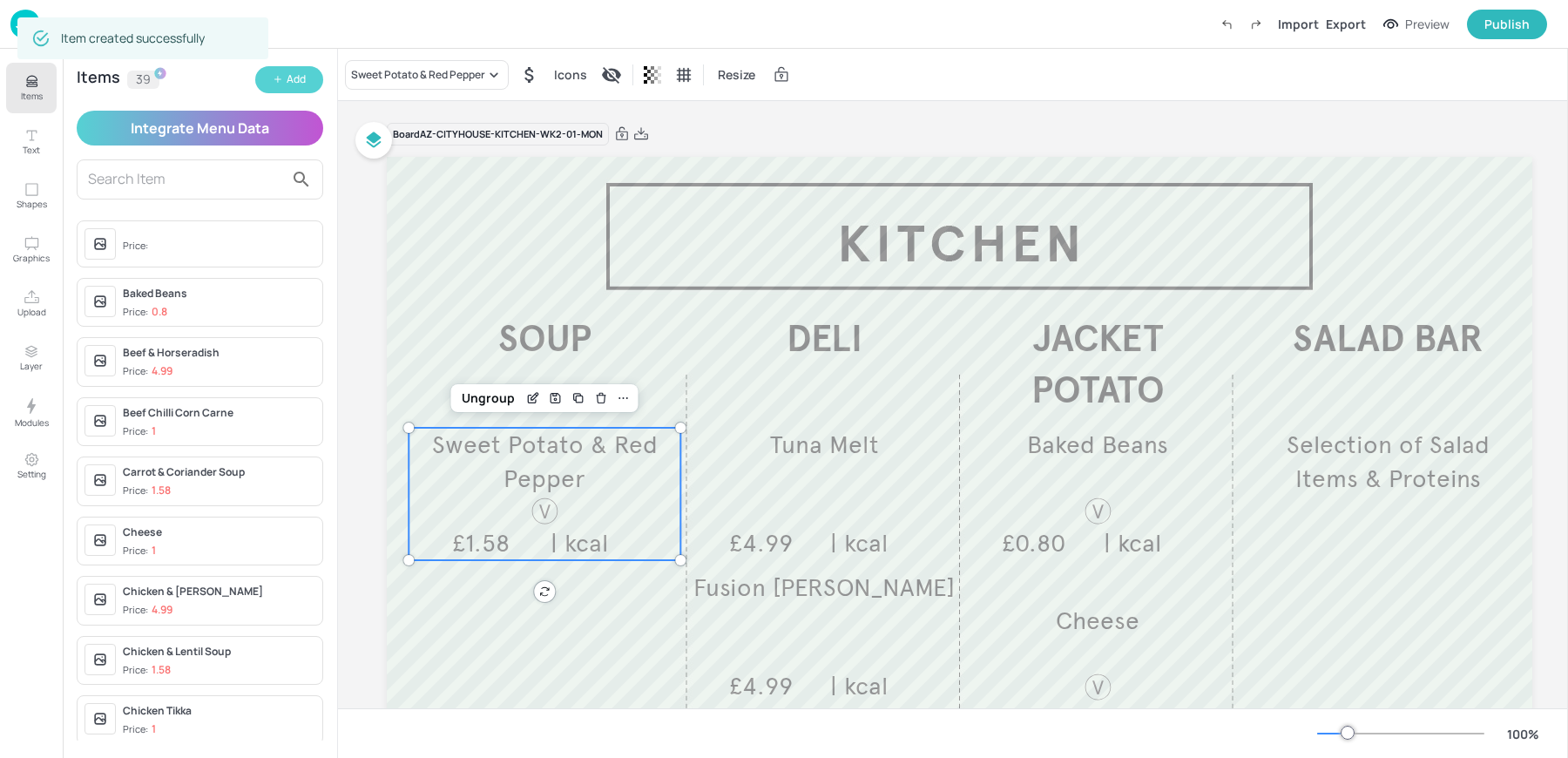
click at [291, 84] on div "Add" at bounding box center [296, 79] width 19 height 17
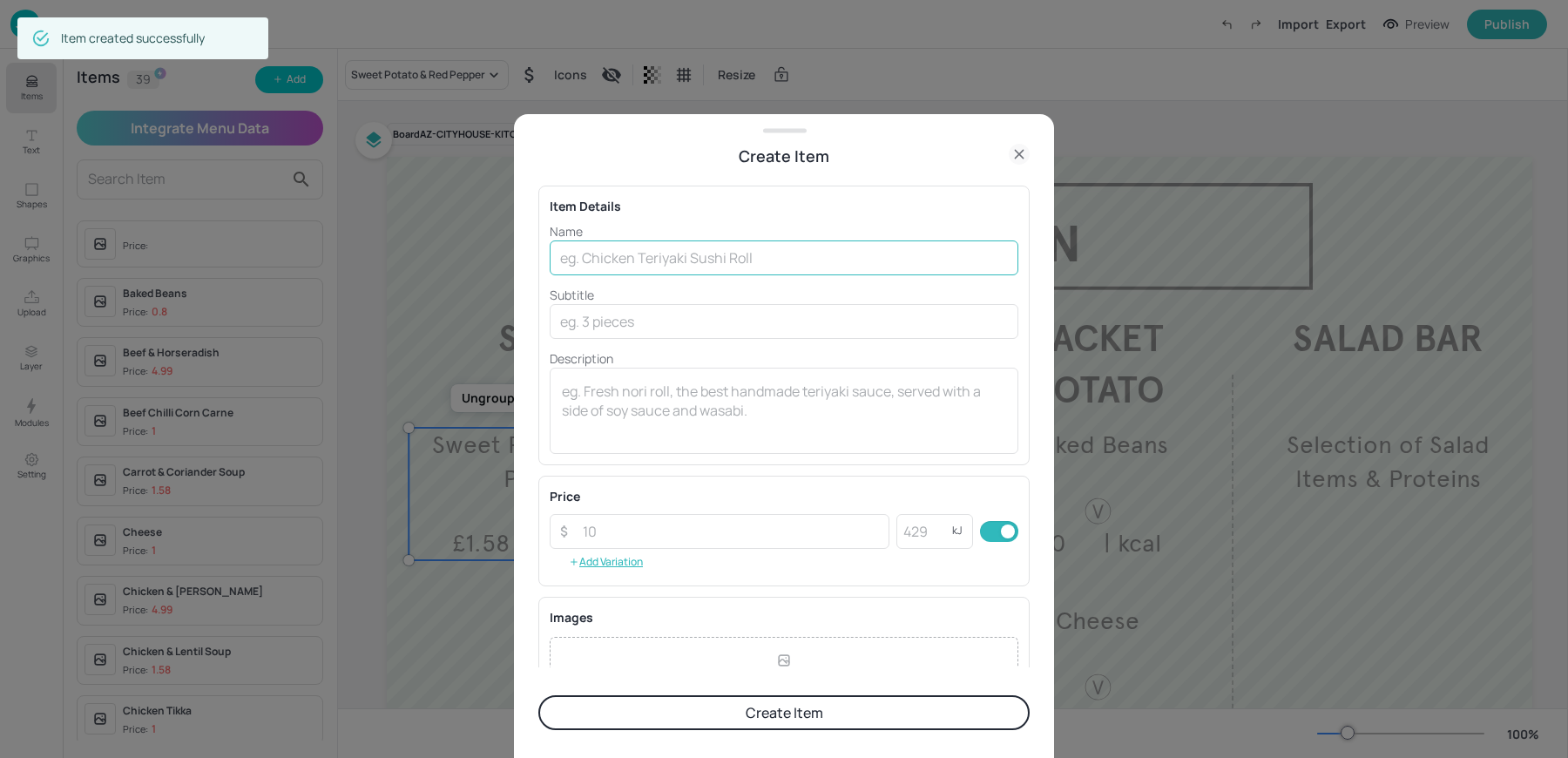
click at [714, 262] on input "text" at bounding box center [784, 258] width 469 height 35
paste input "Luxury Egg Baguette£4.75"
click at [694, 254] on input "Luxury Egg Baguette£4.75" at bounding box center [784, 258] width 469 height 35
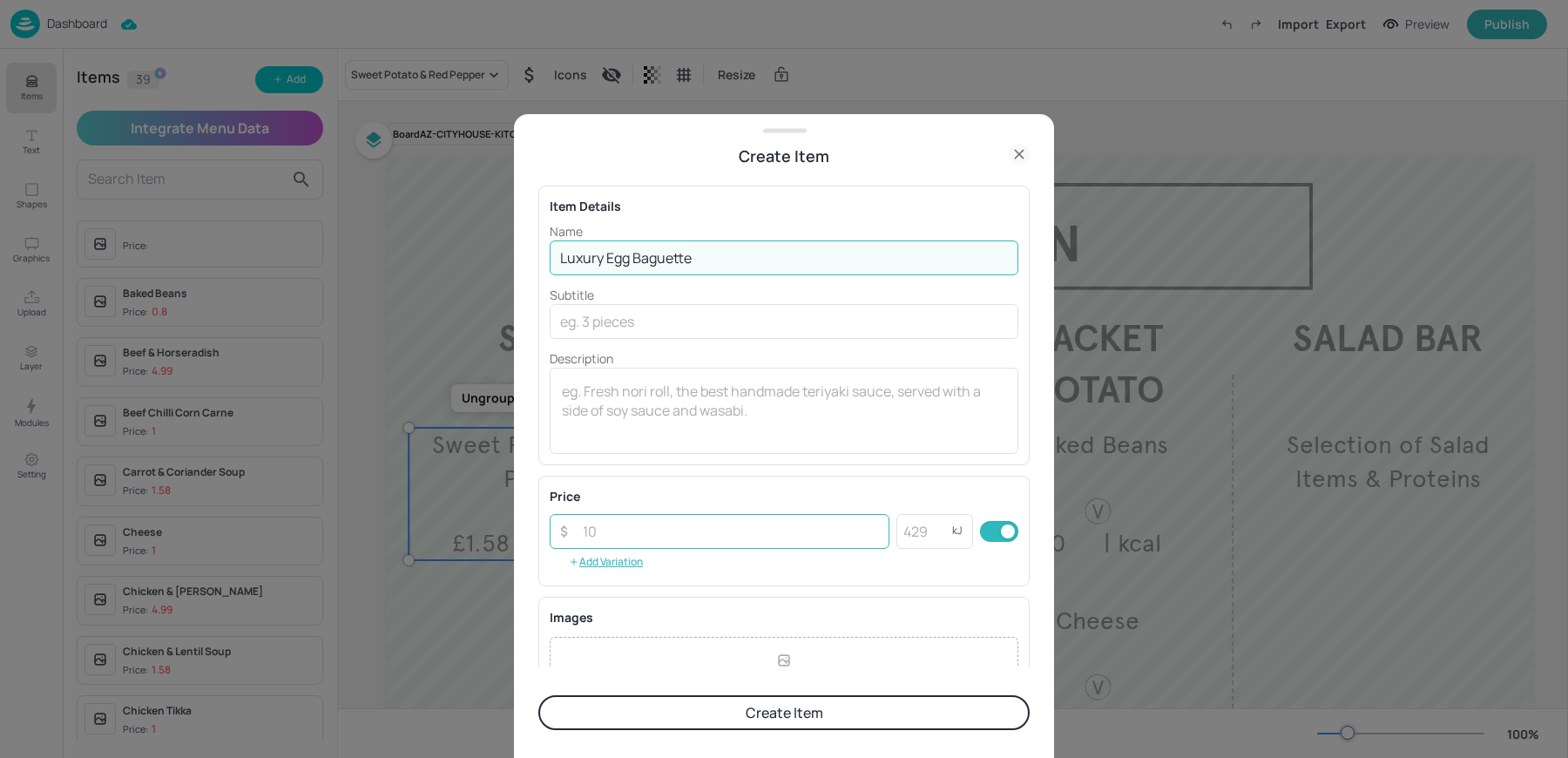
type input "Luxury Egg Baguette"
click at [611, 532] on input "number" at bounding box center [730, 531] width 317 height 35
paste input "4.75"
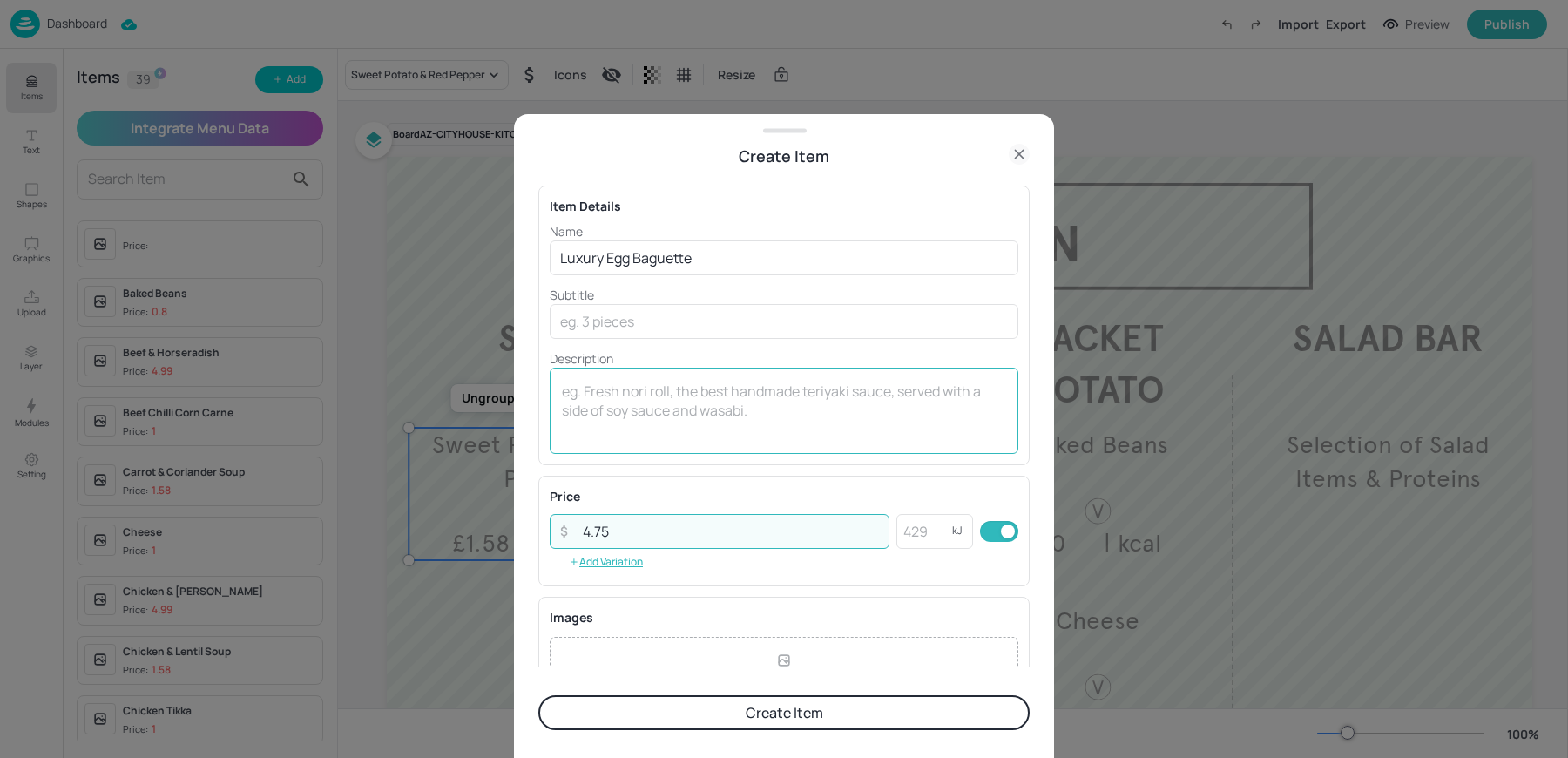
type input "4.75"
click at [608, 395] on textarea at bounding box center [784, 409] width 444 height 57
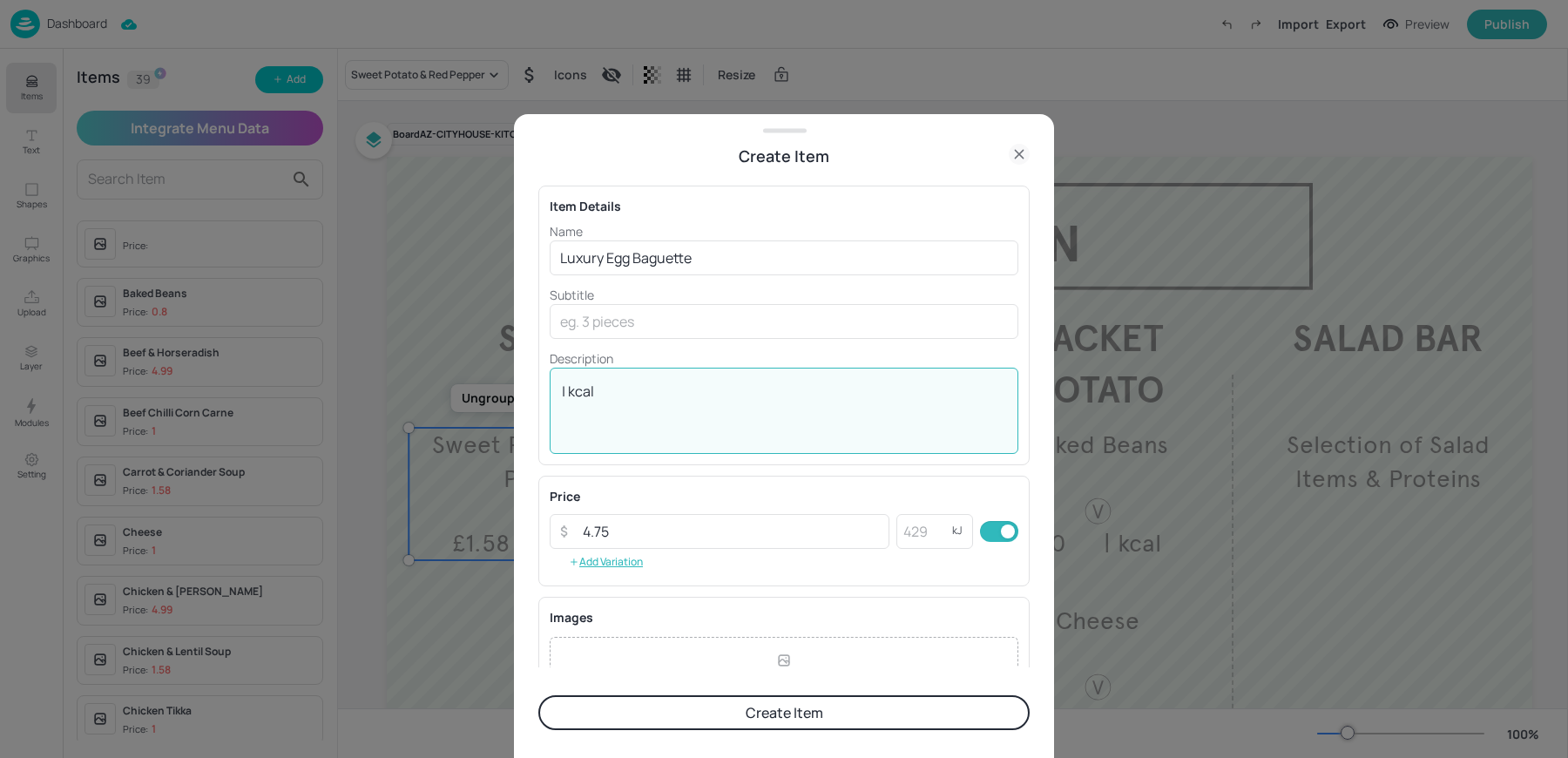
click at [704, 408] on textarea "| kcal" at bounding box center [784, 409] width 444 height 57
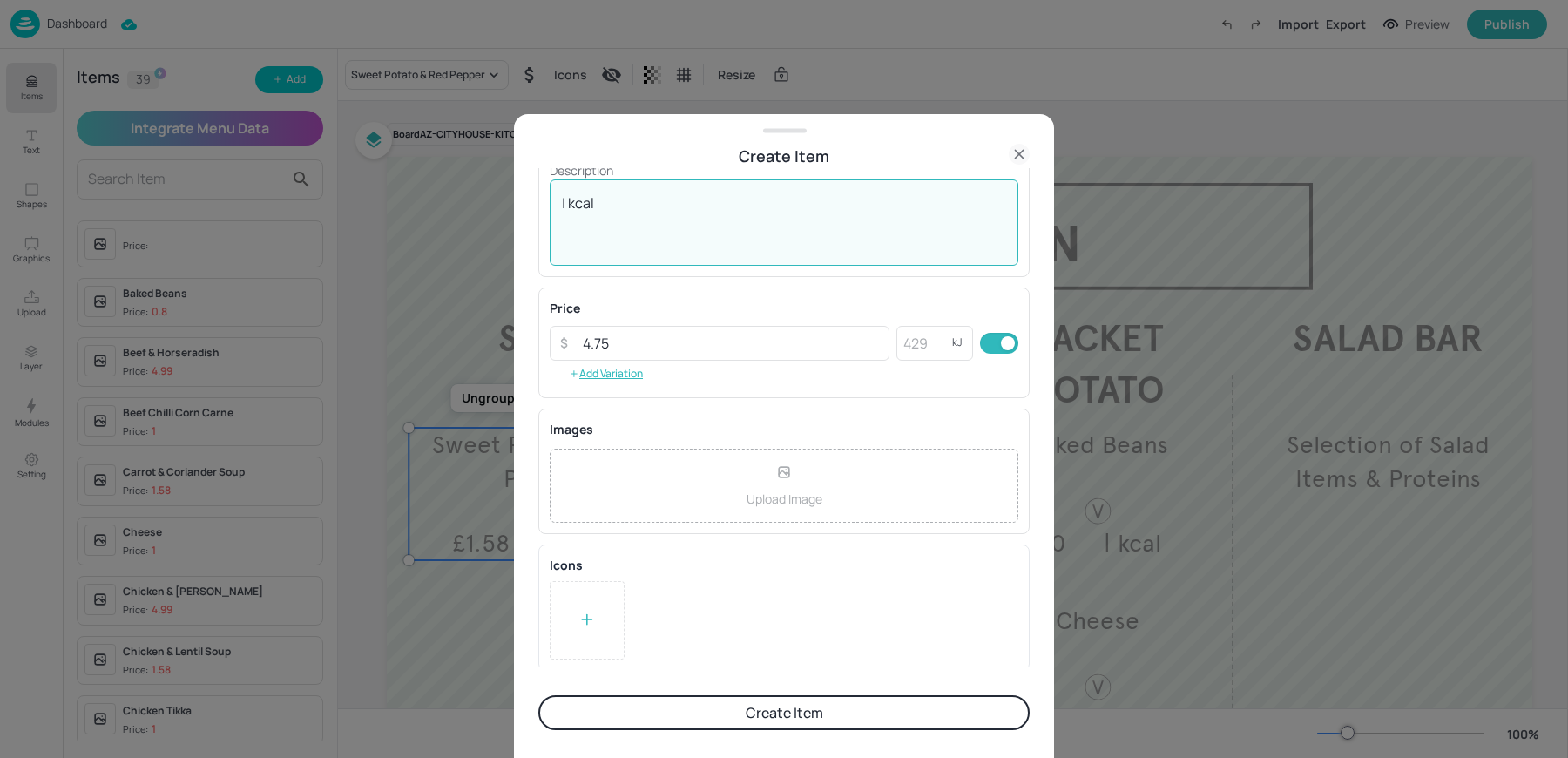
type textarea "| kcal"
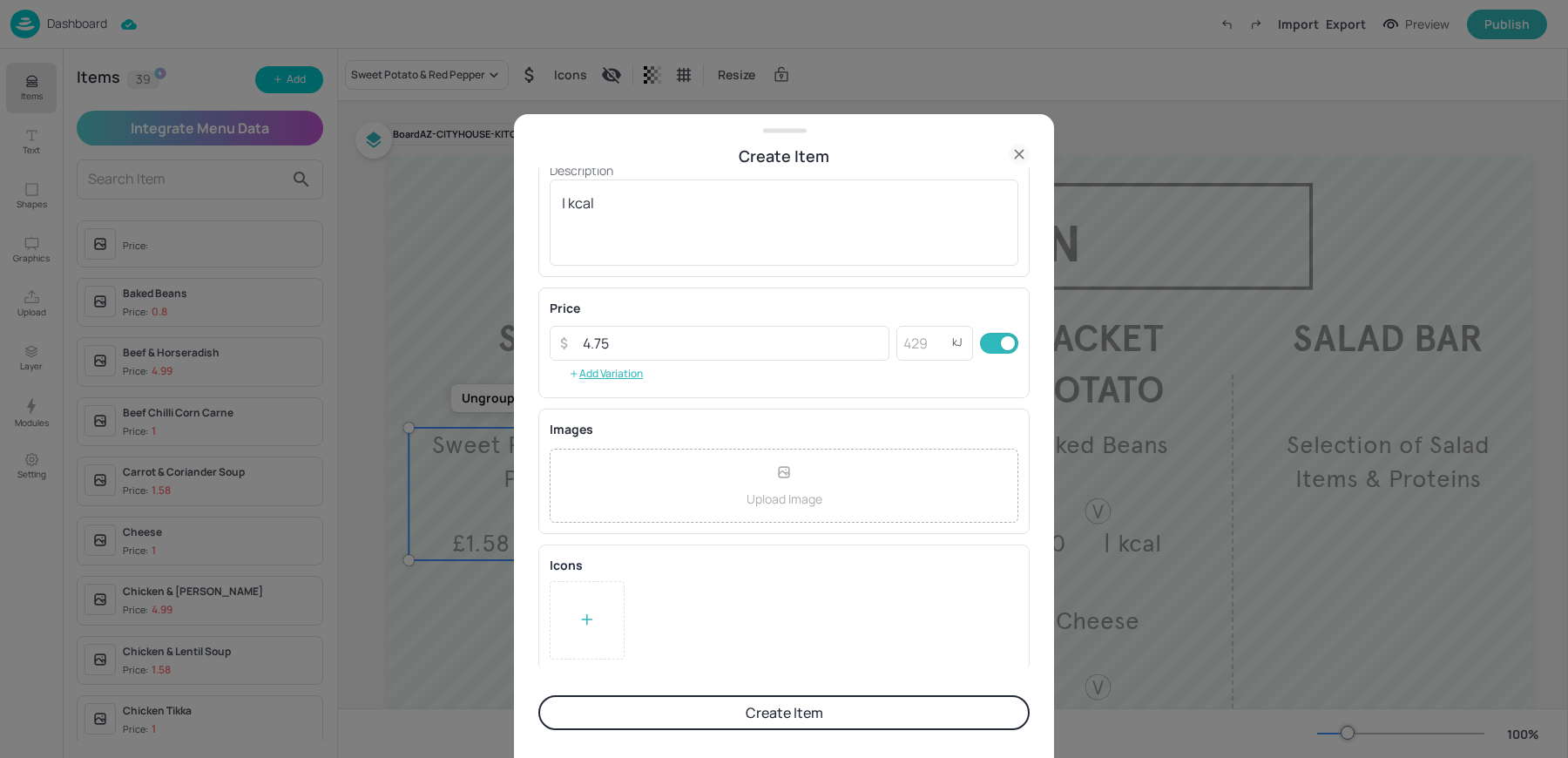
click at [595, 631] on div at bounding box center [586, 620] width 75 height 78
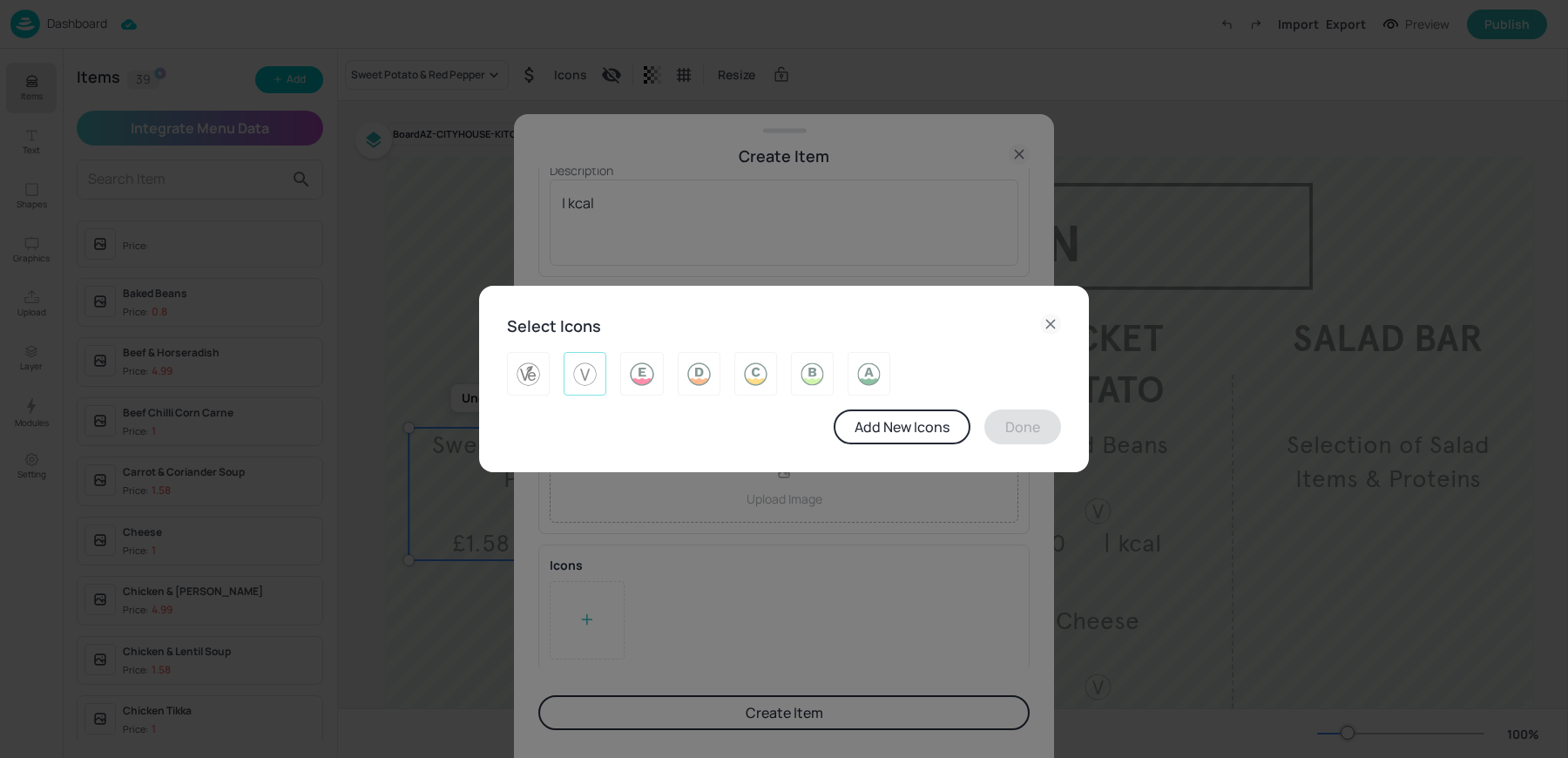
click at [584, 379] on img at bounding box center [585, 374] width 27 height 28
click at [1009, 418] on button "Done" at bounding box center [1022, 427] width 76 height 35
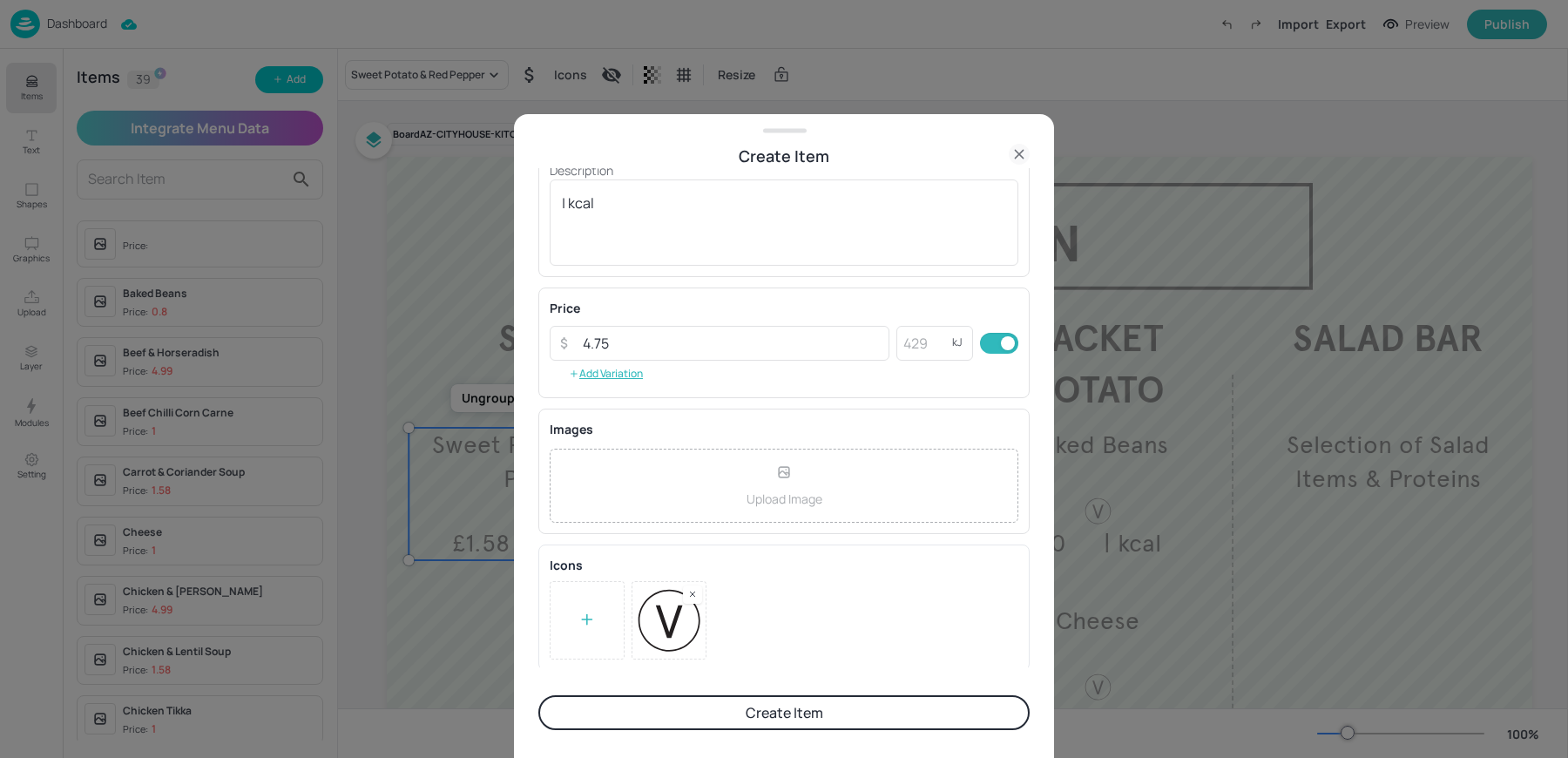
click at [658, 733] on form "Item Details Name Luxury Egg Baguette ​ Subtitle ​ Description | kcal x ​ Price…" at bounding box center [783, 463] width 491 height 591
click at [648, 729] on button "Create Item" at bounding box center [783, 713] width 491 height 35
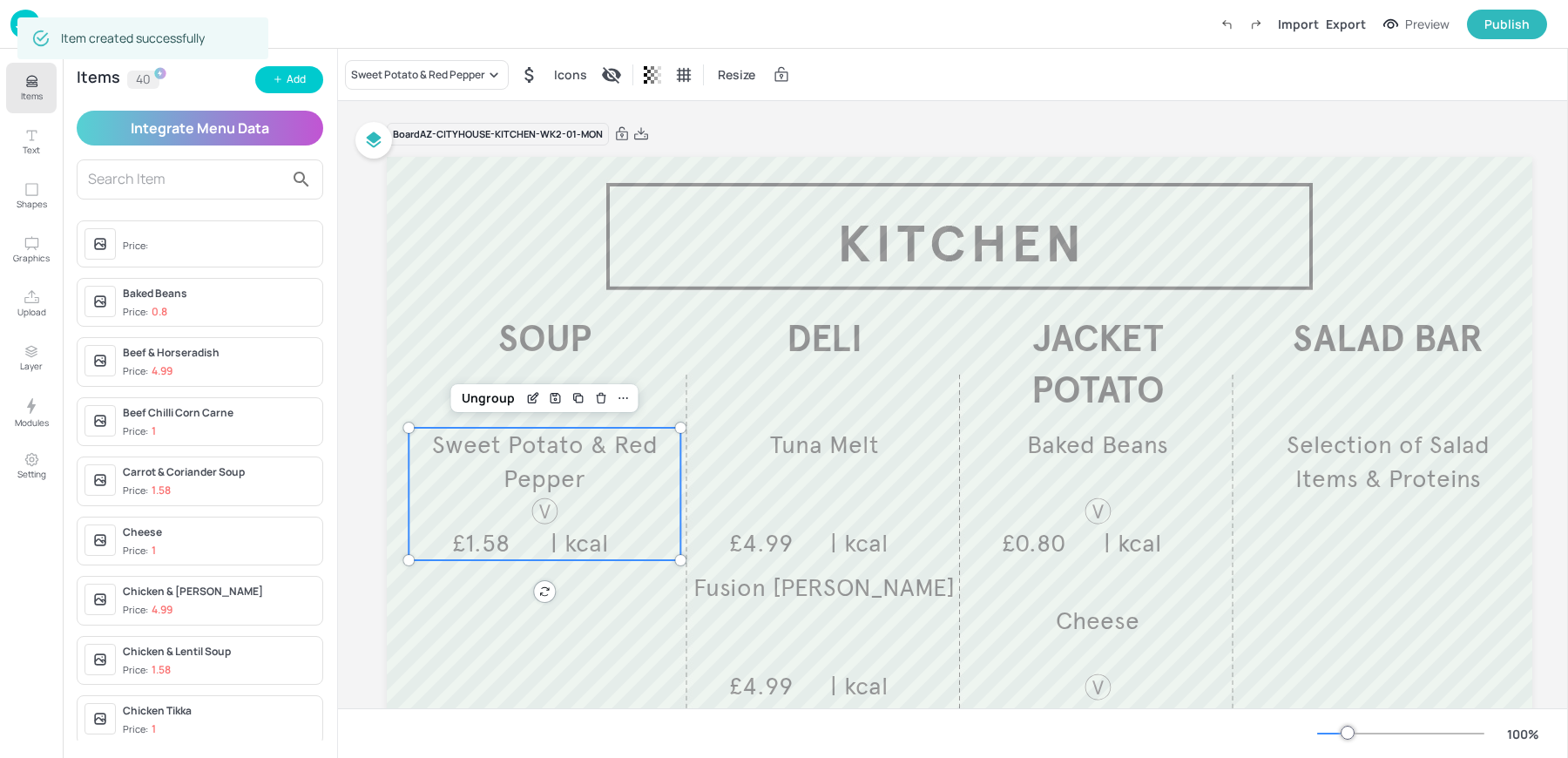
click at [277, 93] on div "Items 40 Add Integrate Menu Data Price: Baked Beans Price: 0.8 Beef & Horseradi…" at bounding box center [199, 403] width 274 height 709
click at [276, 86] on button "Add" at bounding box center [289, 79] width 68 height 27
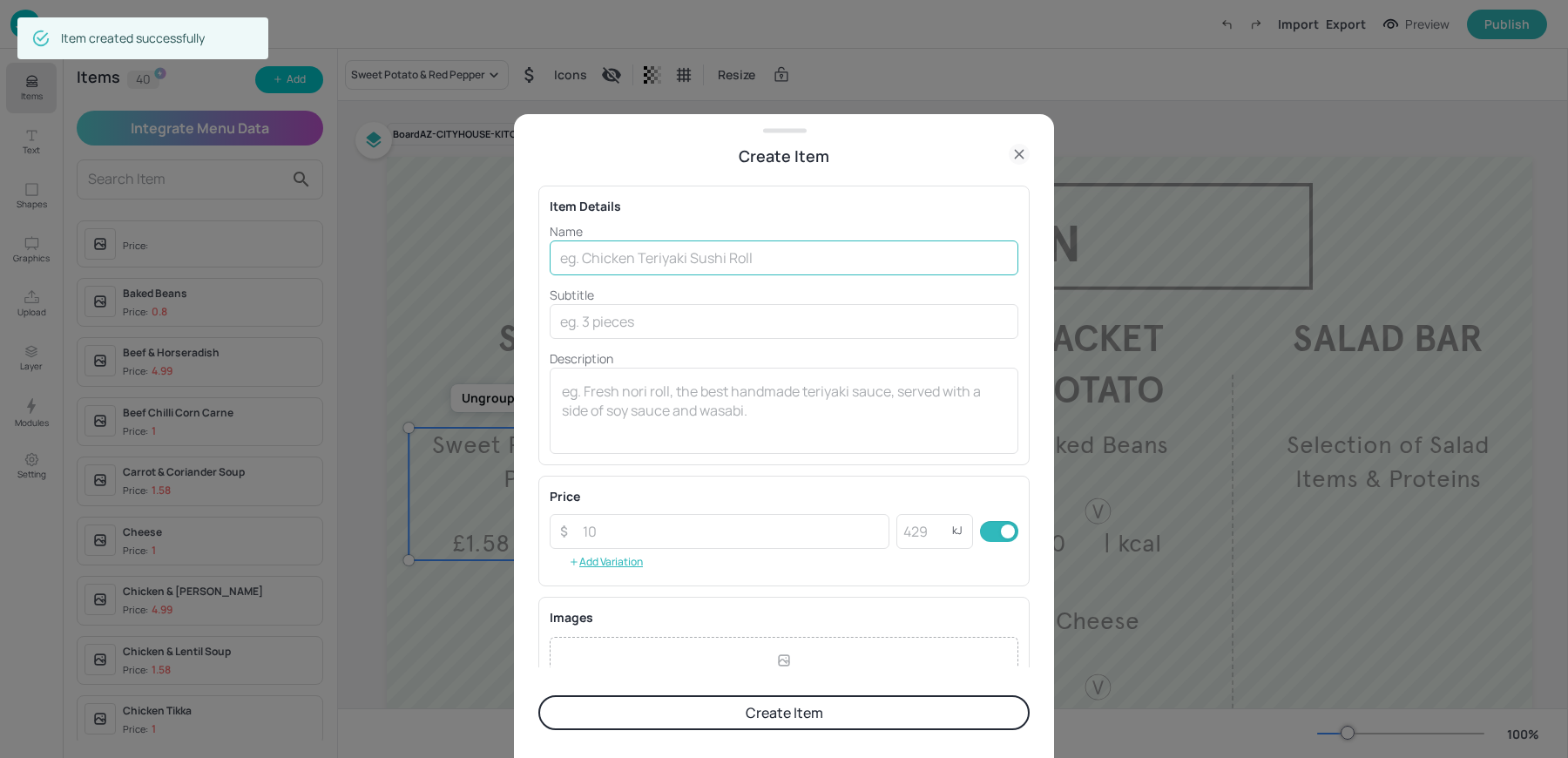
paste input "Lemon Dill, Tuna & Cucumber£4.99"
click at [703, 256] on input "text" at bounding box center [784, 258] width 469 height 35
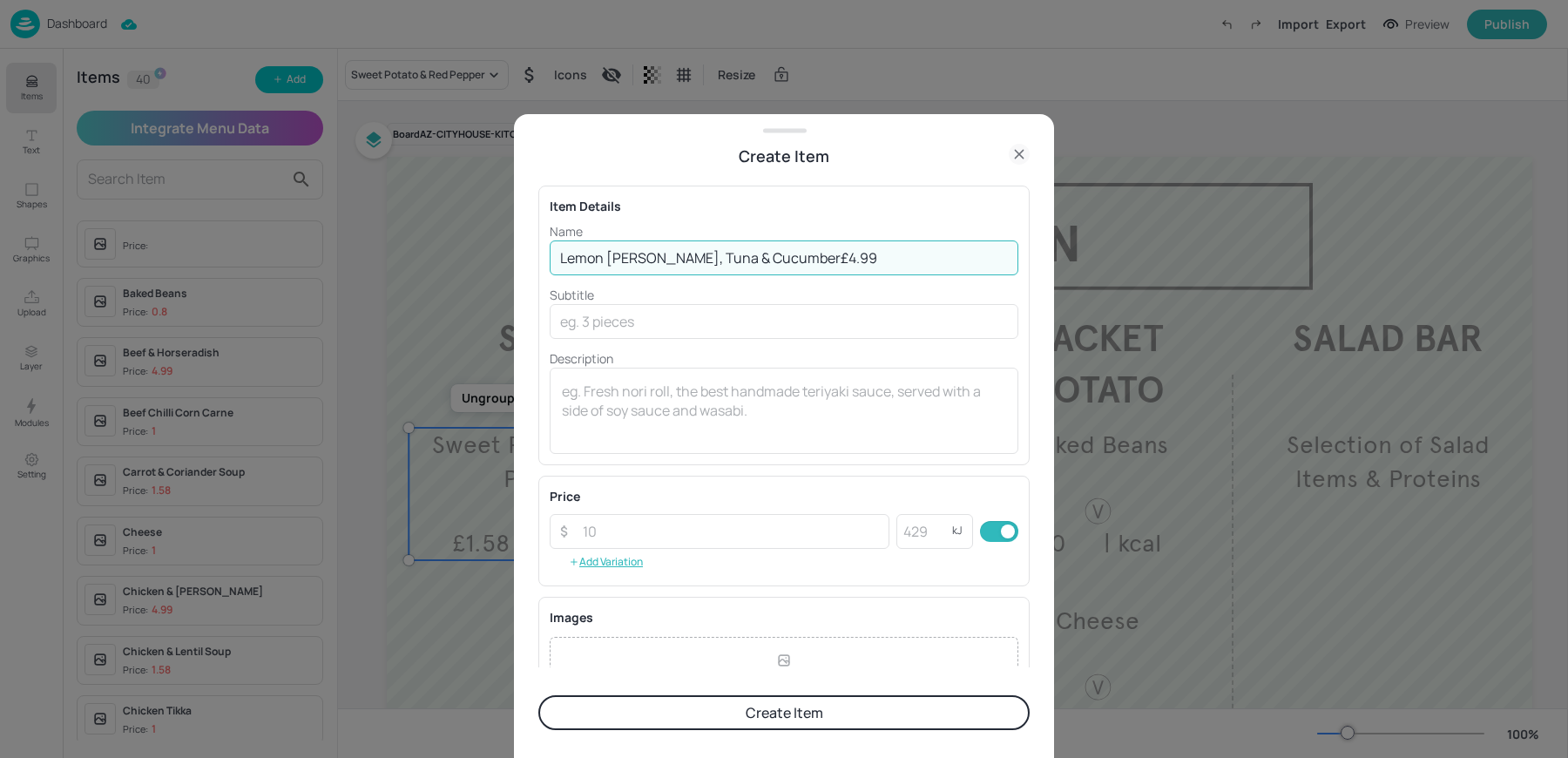
click at [744, 253] on input "Lemon Dill, Tuna & Cucumber£4.99" at bounding box center [784, 258] width 469 height 35
type input "Lemon [PERSON_NAME], Tuna & Cucumber"
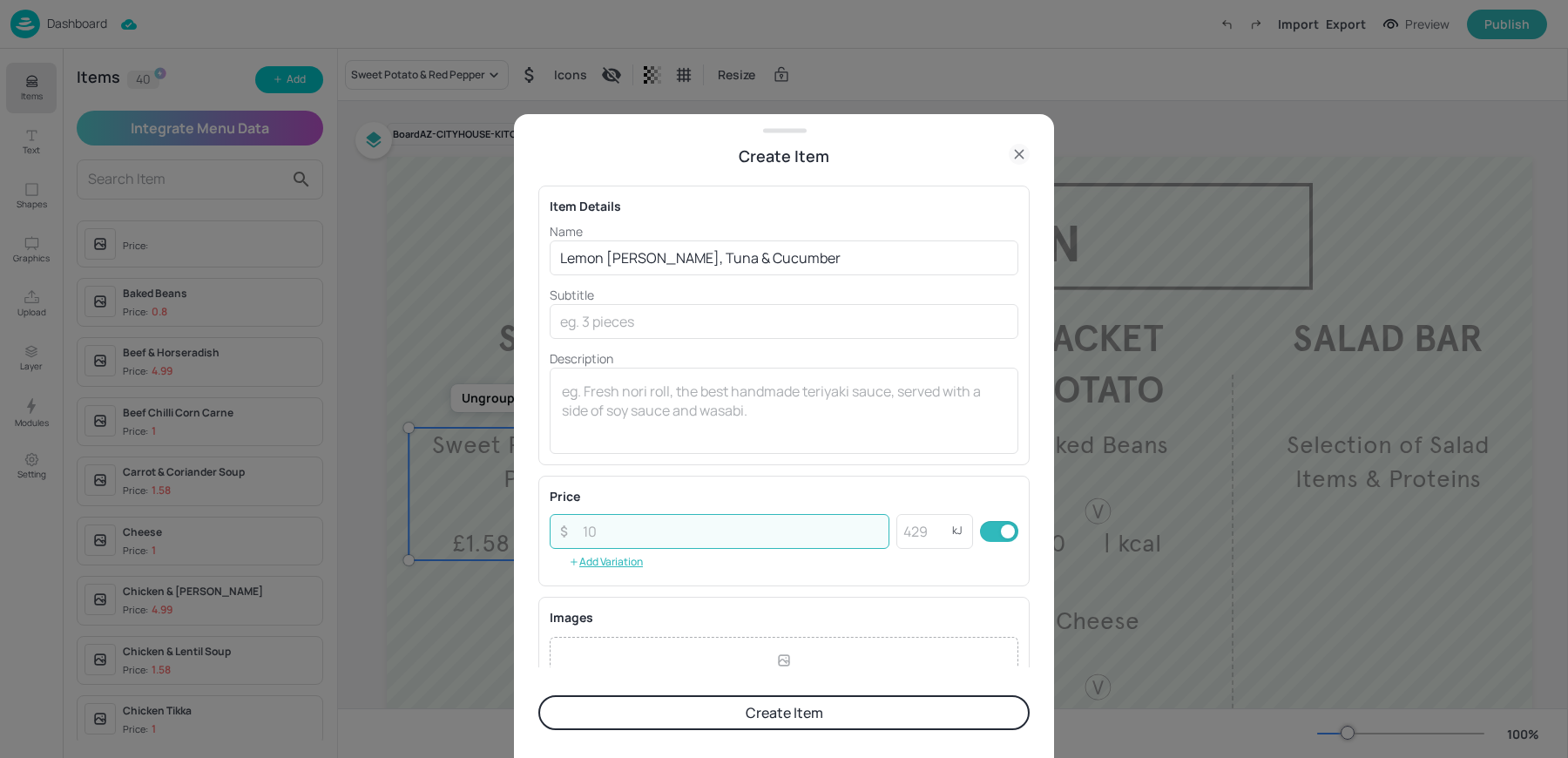
click at [597, 532] on input "number" at bounding box center [730, 531] width 317 height 35
paste input "4.99"
type input "4.99"
click at [595, 404] on textarea at bounding box center [784, 409] width 444 height 57
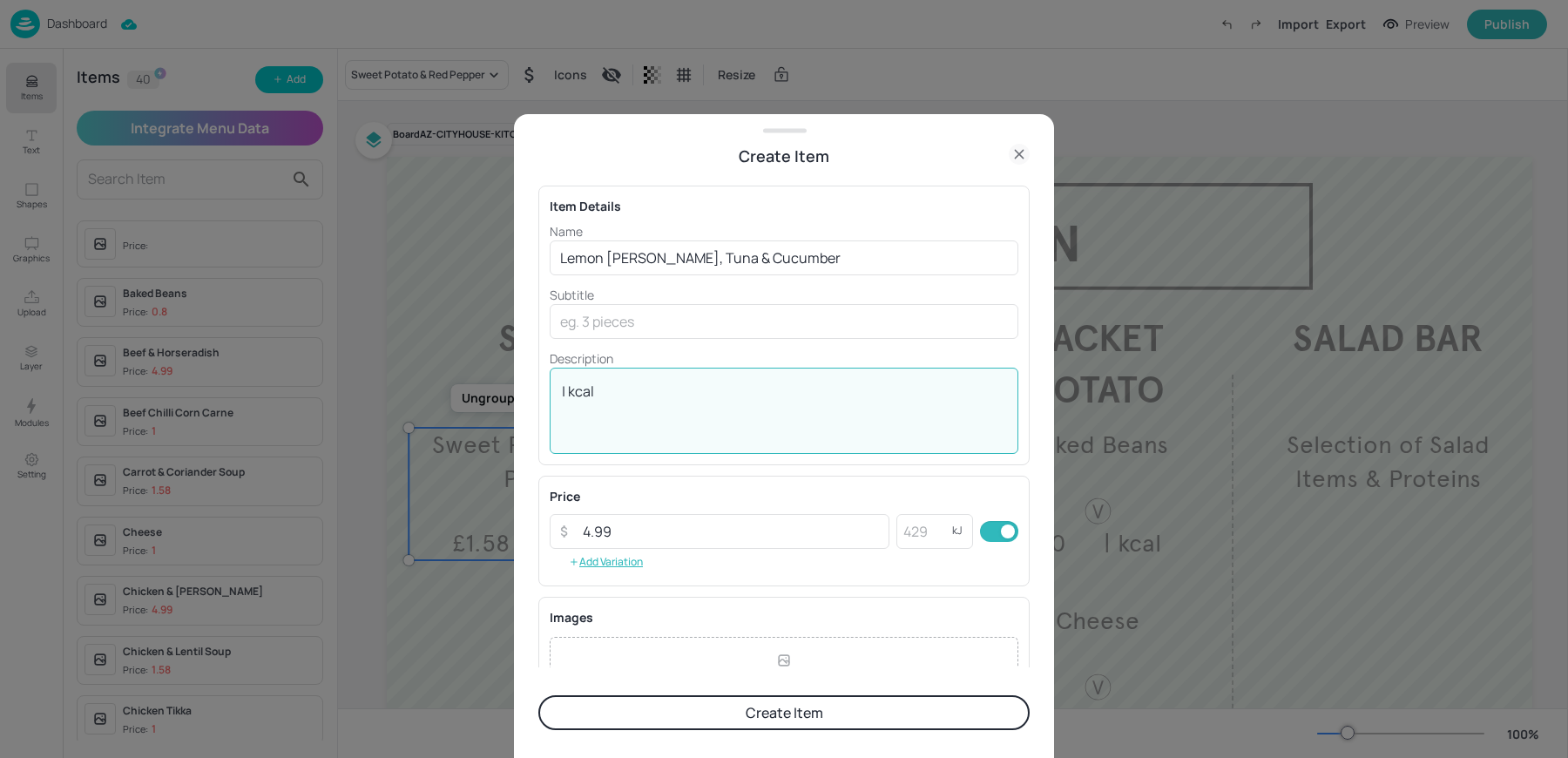
click at [683, 402] on textarea "| kcal" at bounding box center [784, 409] width 444 height 57
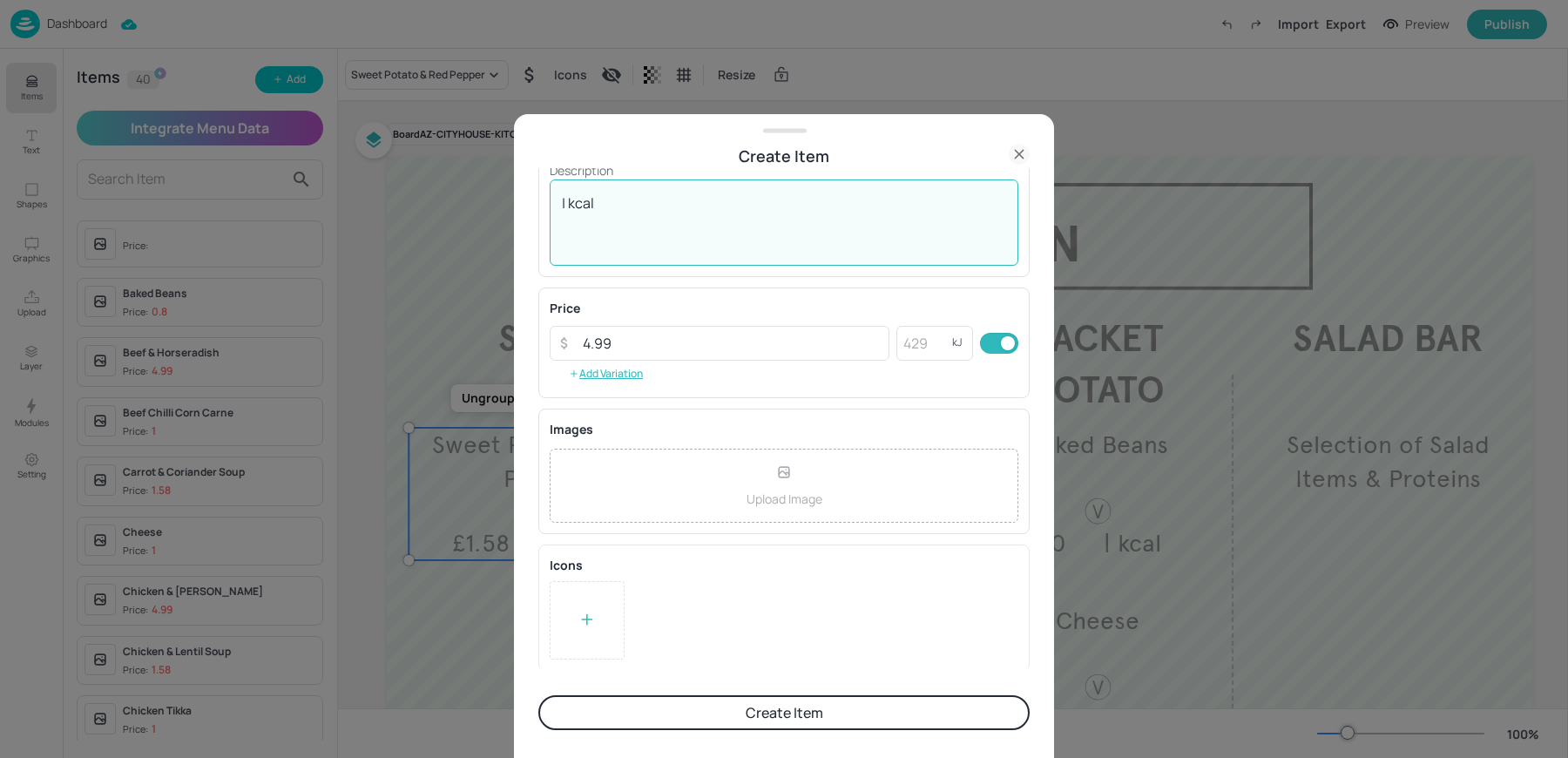
type textarea "| kcal"
click at [622, 699] on button "Create Item" at bounding box center [783, 713] width 491 height 35
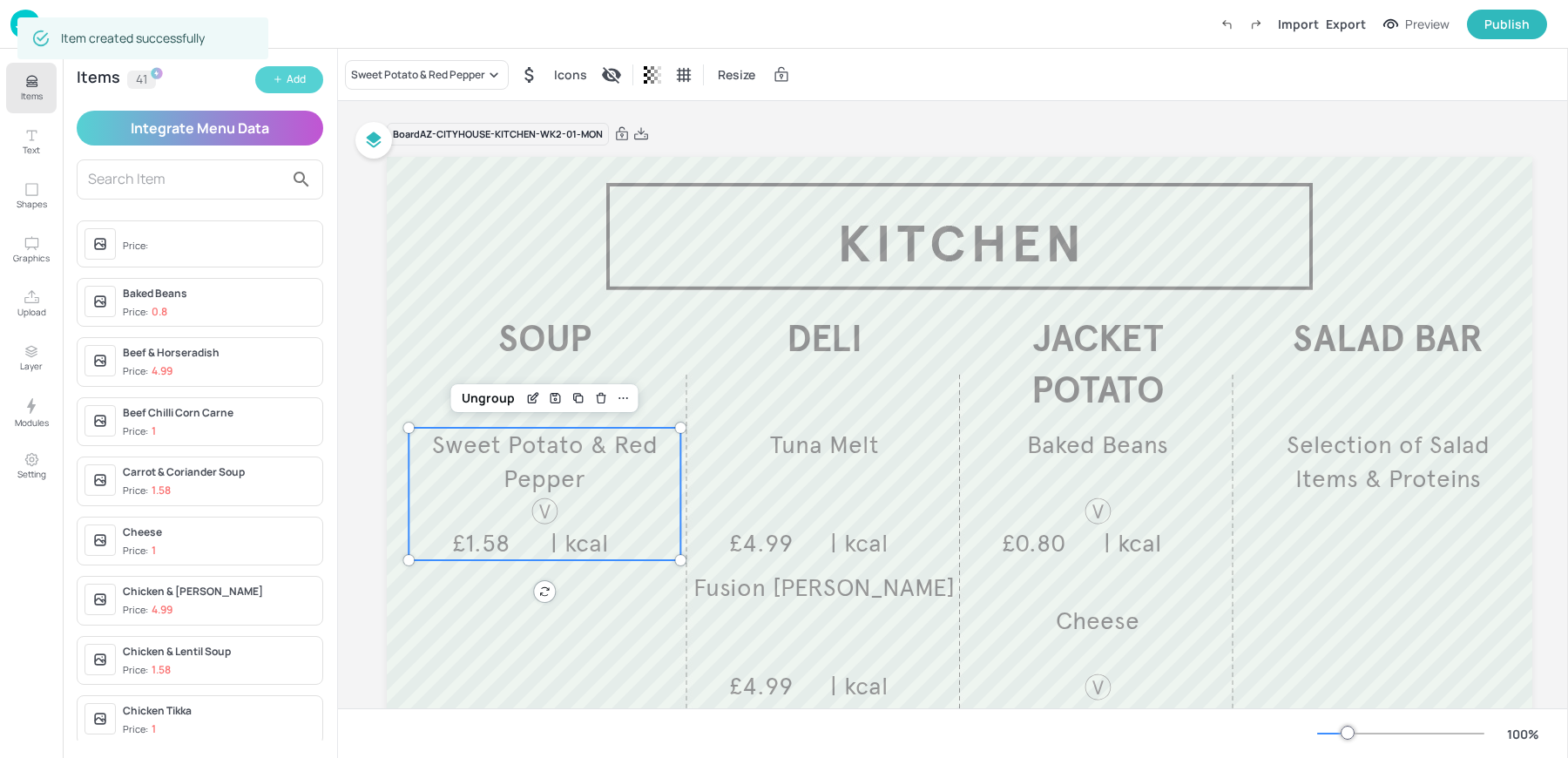
click at [278, 76] on icon "button" at bounding box center [277, 79] width 11 height 11
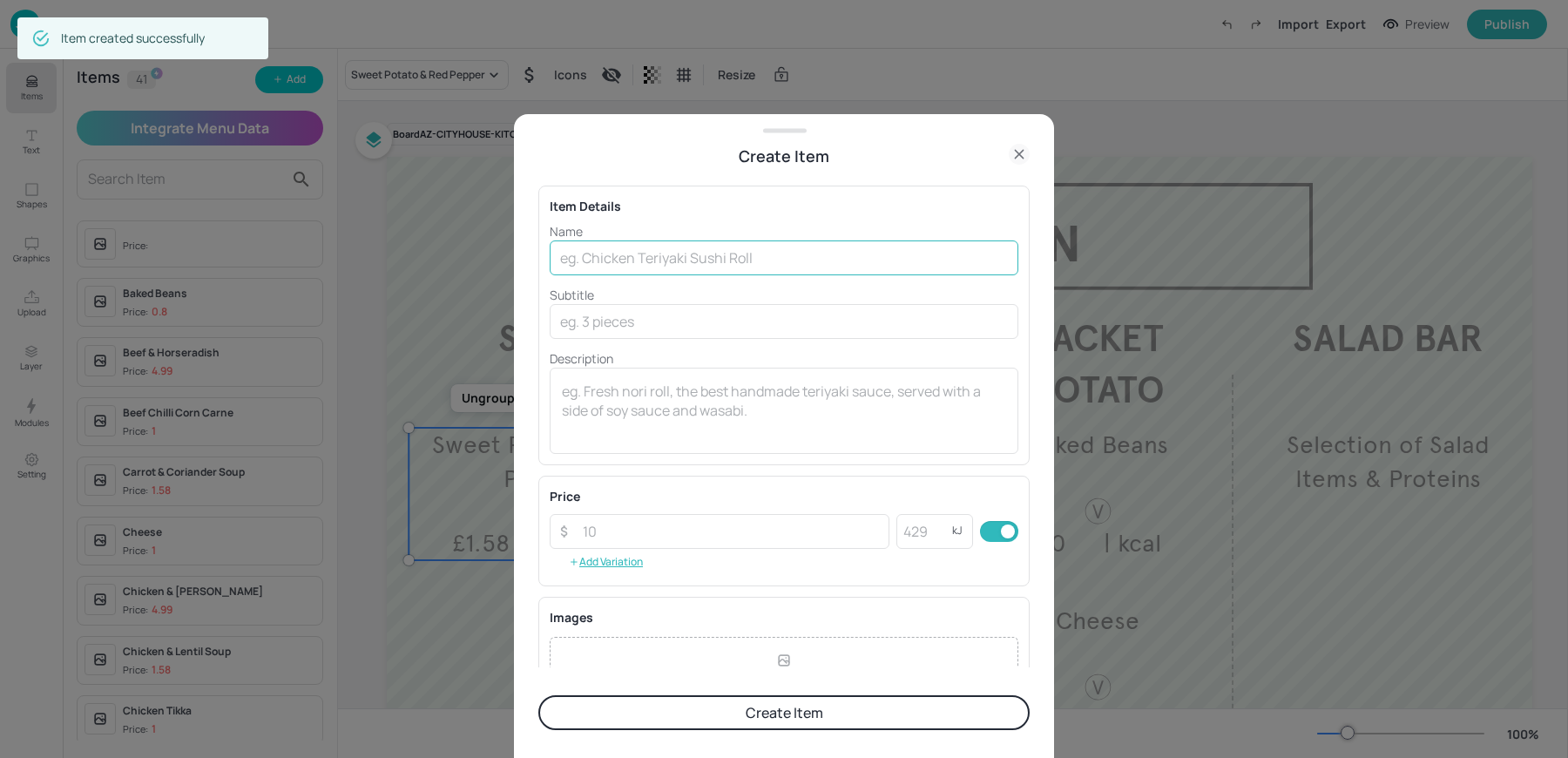
click at [682, 247] on input "text" at bounding box center [784, 258] width 469 height 35
paste input "Chicken Tikka Baguette£4.99"
click at [714, 255] on input "Chicken Tikka Baguette£4.99" at bounding box center [784, 258] width 469 height 35
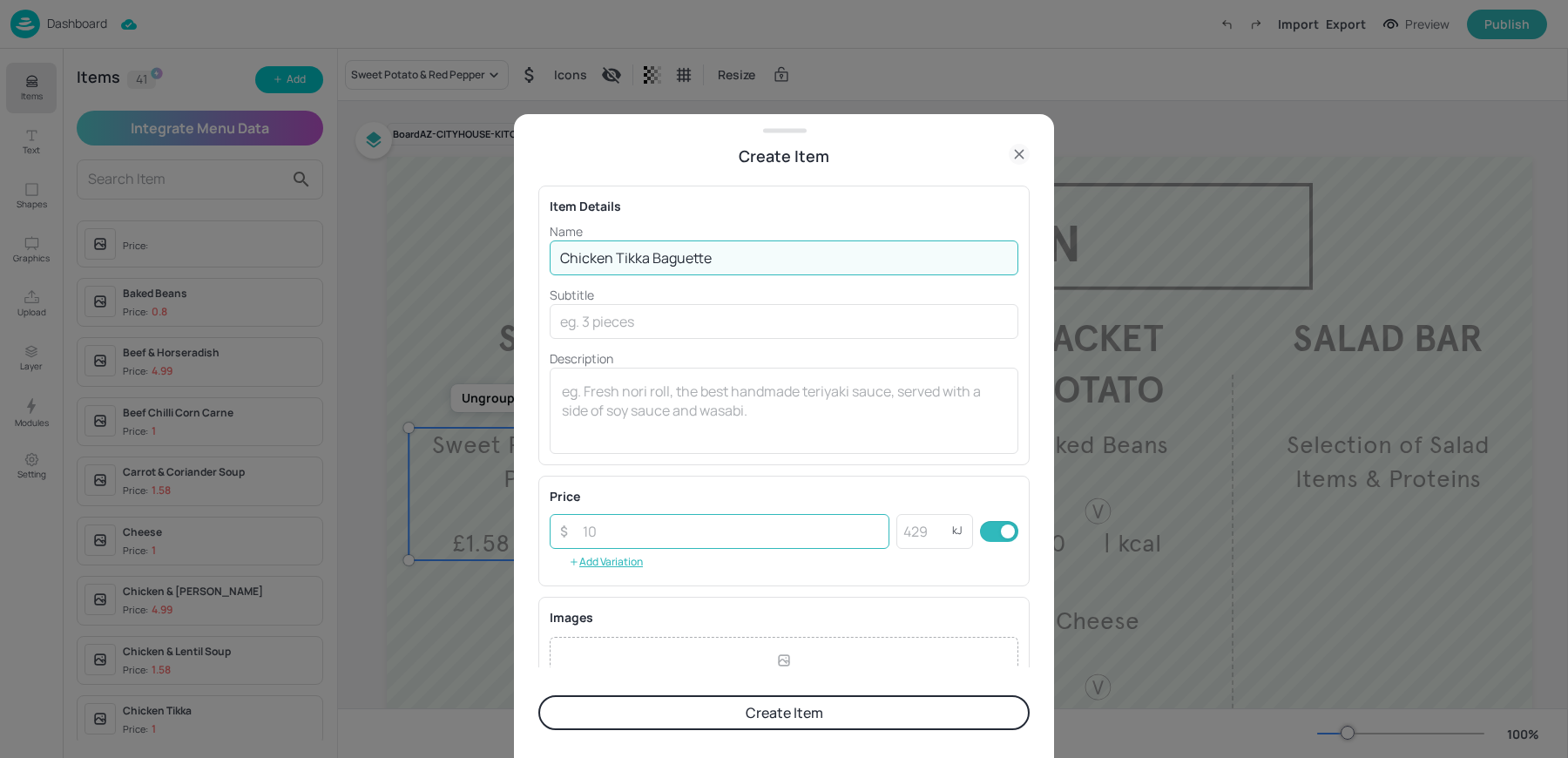
type input "Chicken Tikka Baguette"
click at [626, 541] on input "number" at bounding box center [730, 531] width 317 height 35
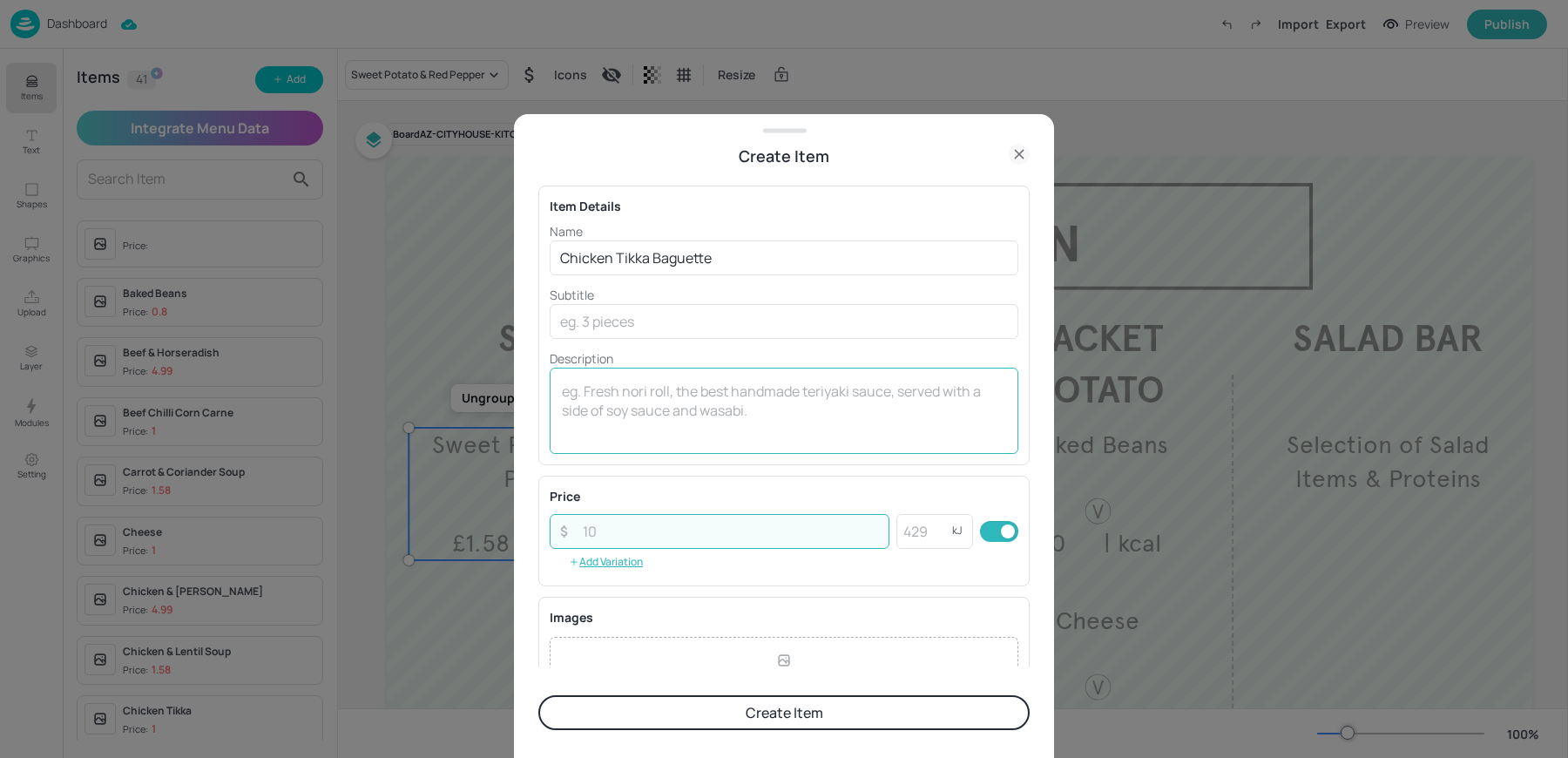
paste input "4.99"
type input "4.99"
click at [608, 424] on textarea at bounding box center [784, 409] width 444 height 57
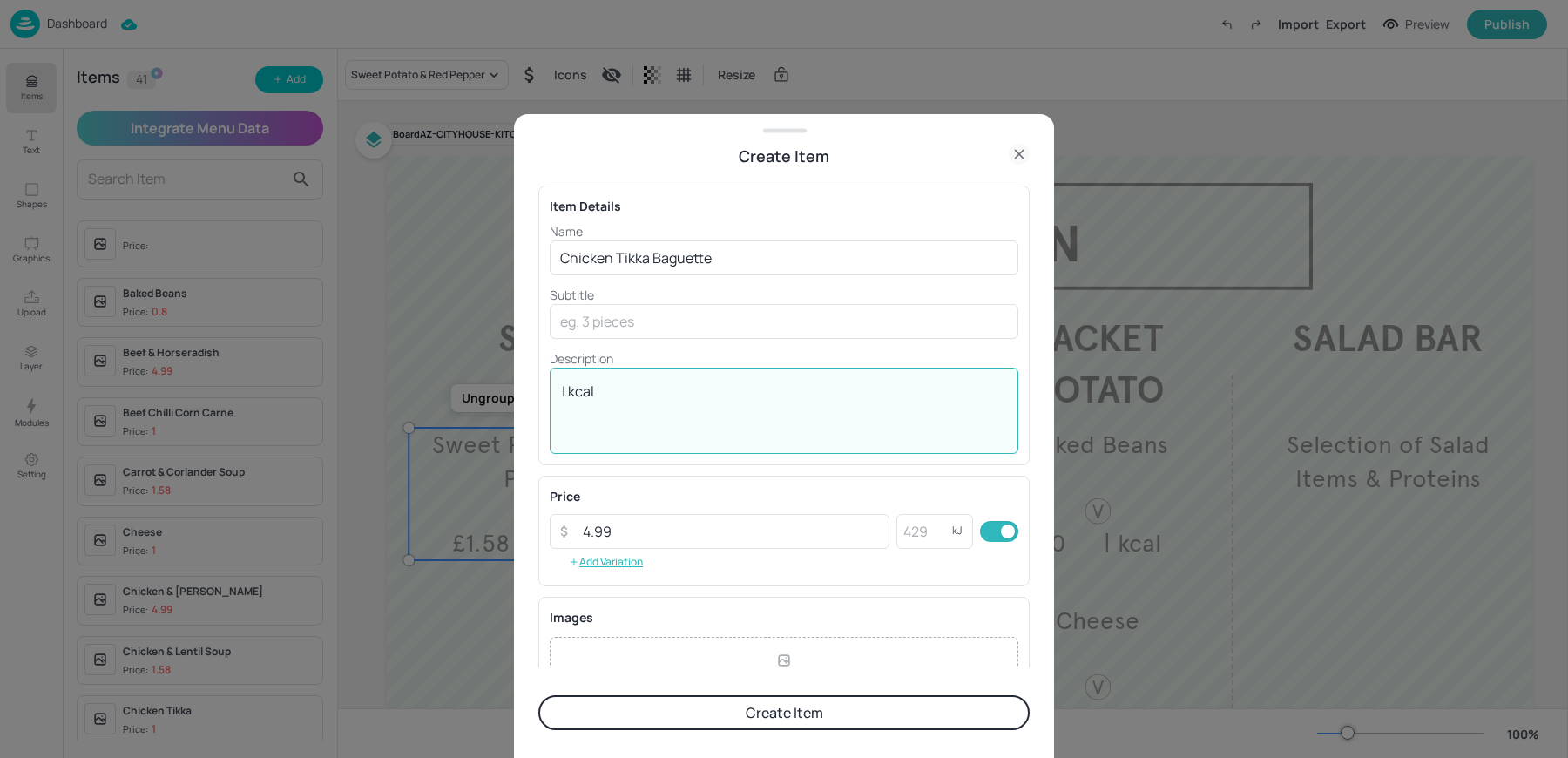
type textarea "| kcal"
click at [695, 446] on div "| kcal x ​" at bounding box center [784, 411] width 469 height 86
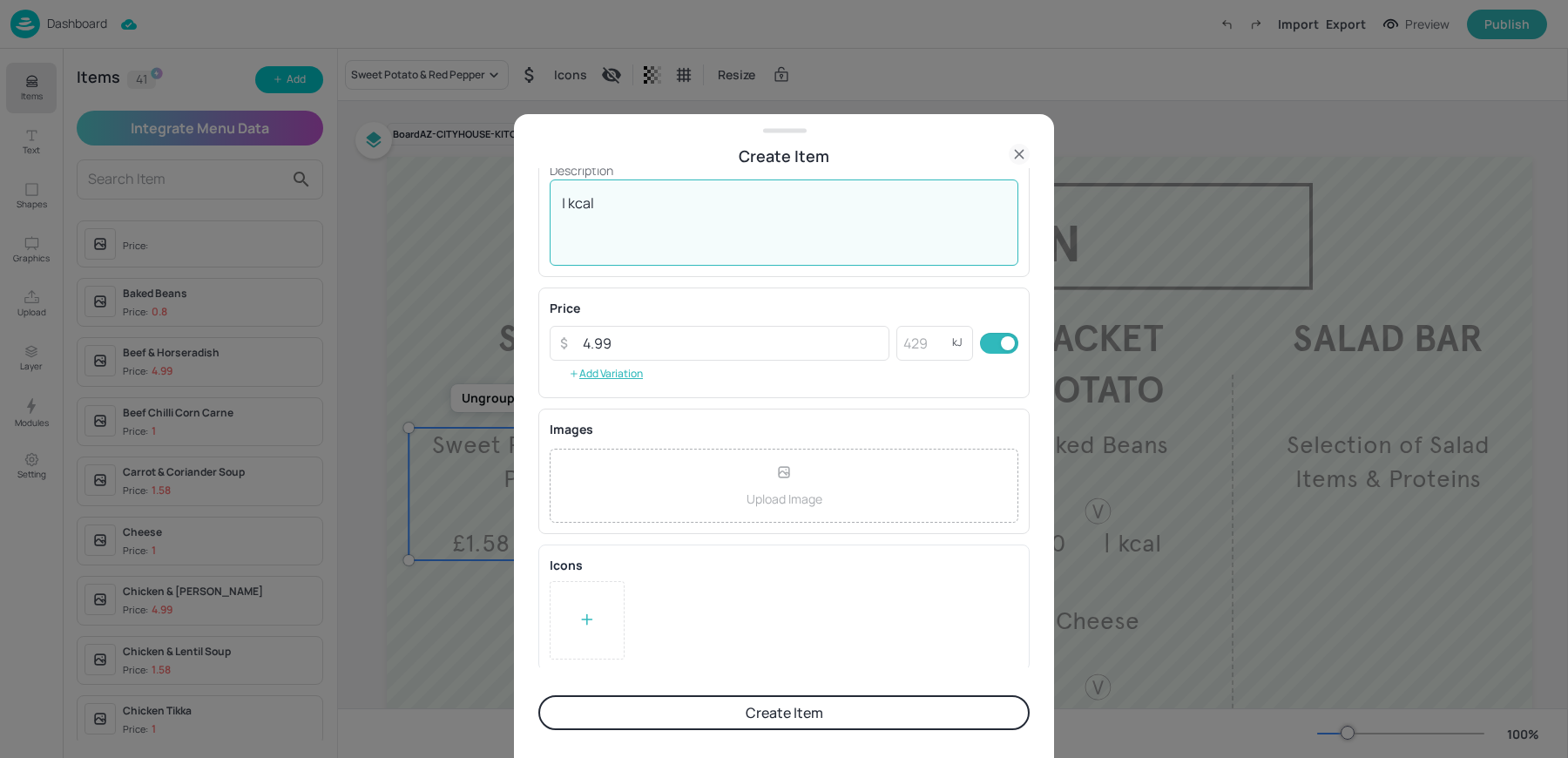
click at [667, 705] on button "Create Item" at bounding box center [783, 713] width 491 height 35
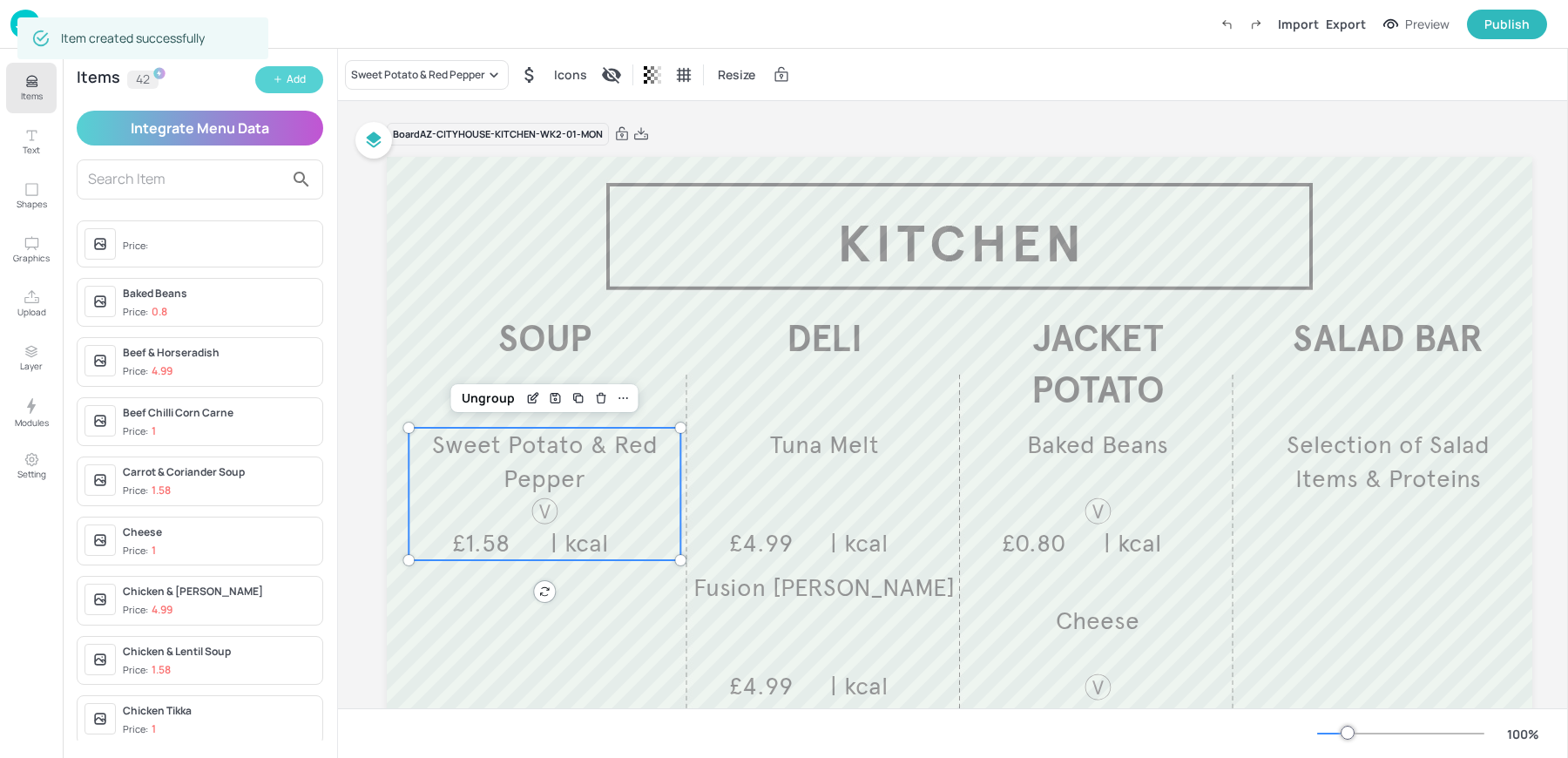
click at [287, 83] on div "Add" at bounding box center [296, 79] width 19 height 17
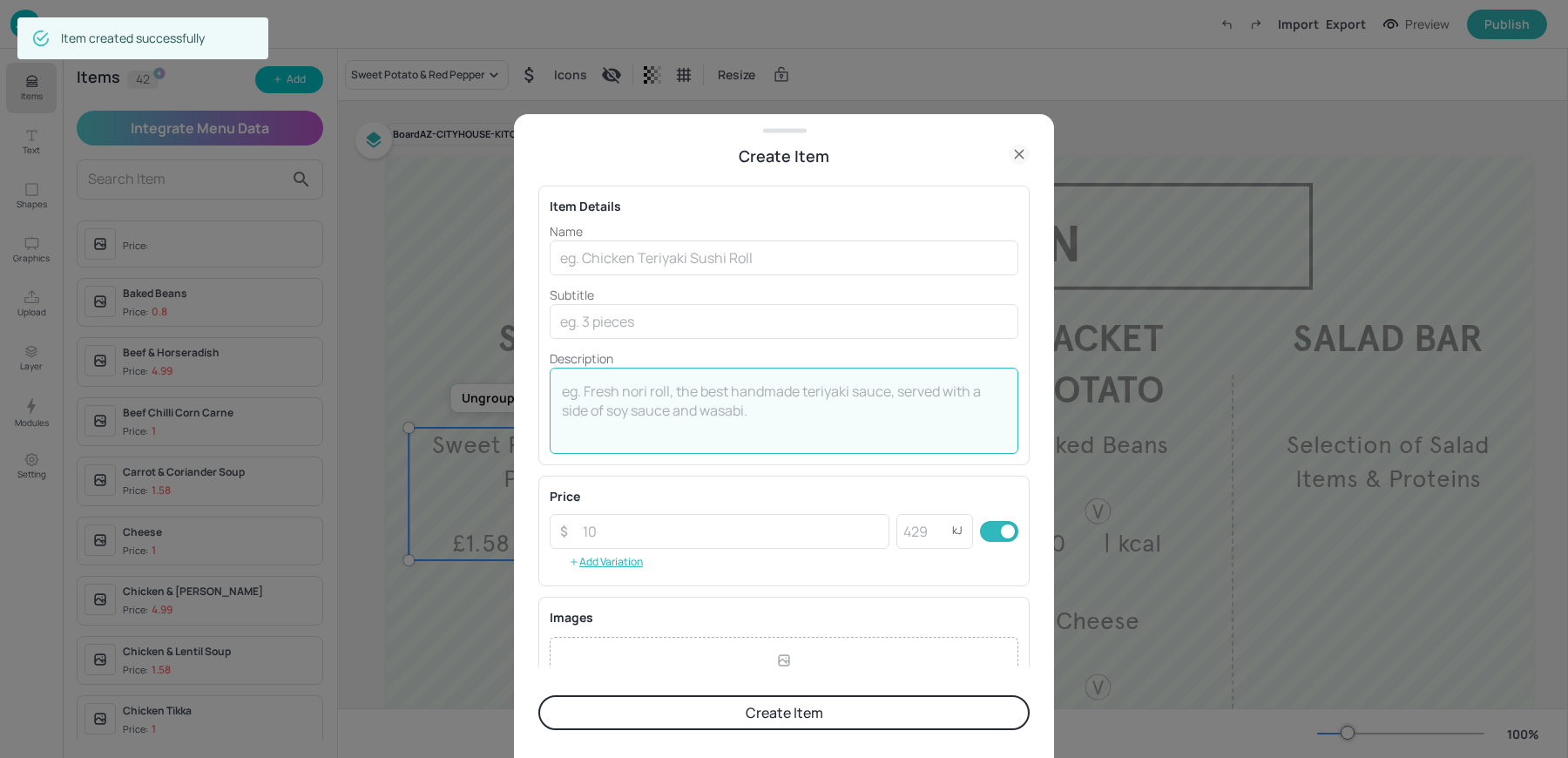
click at [664, 401] on textarea at bounding box center [784, 409] width 444 height 57
paste textarea "Caprese Mozzarella £4.75"
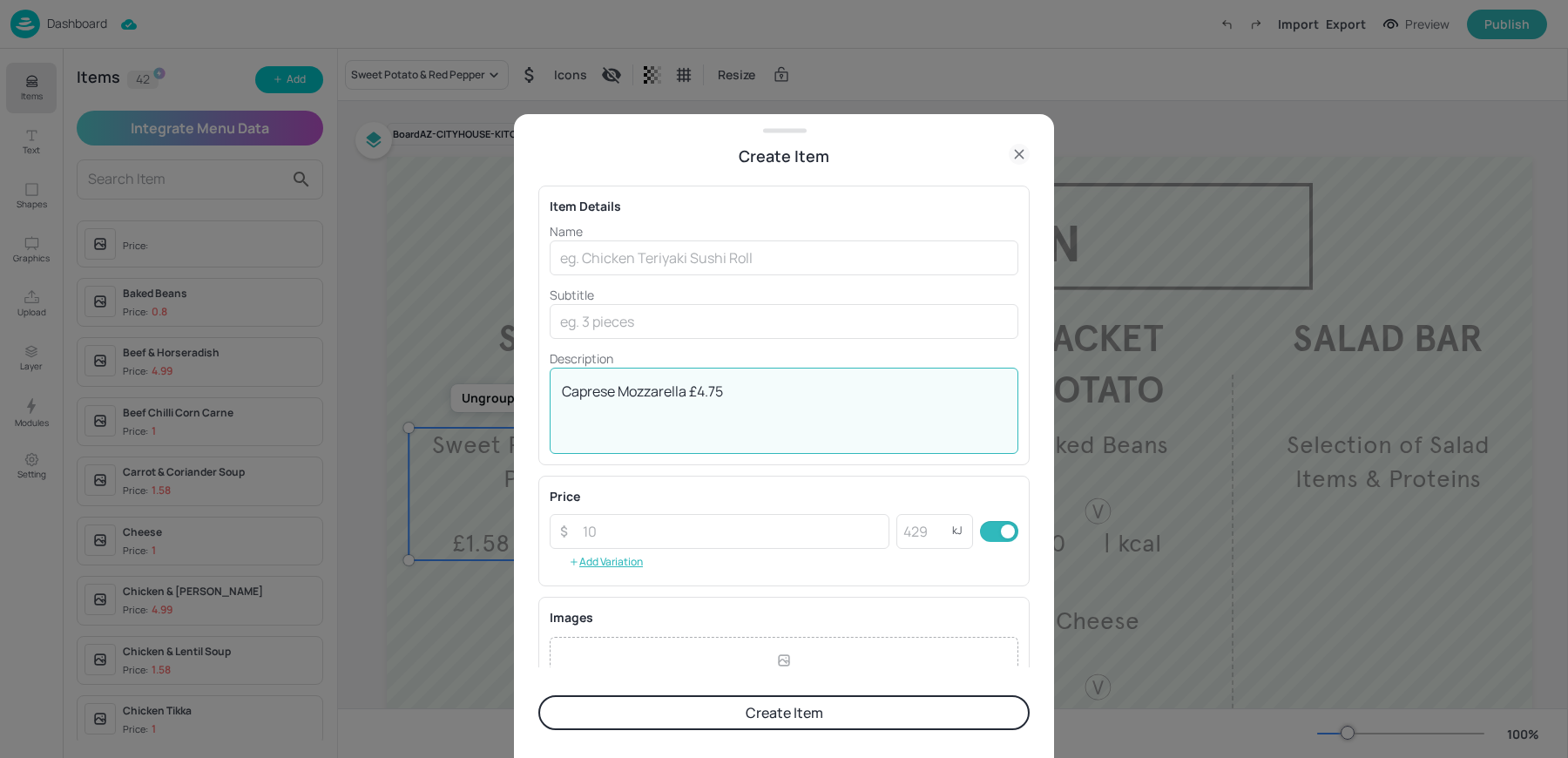
drag, startPoint x: 689, startPoint y: 388, endPoint x: 824, endPoint y: 392, distance: 135.1
click at [824, 392] on textarea "Caprese Mozzarella £4.75" at bounding box center [784, 409] width 444 height 57
type textarea "Caprese Mozzarella"
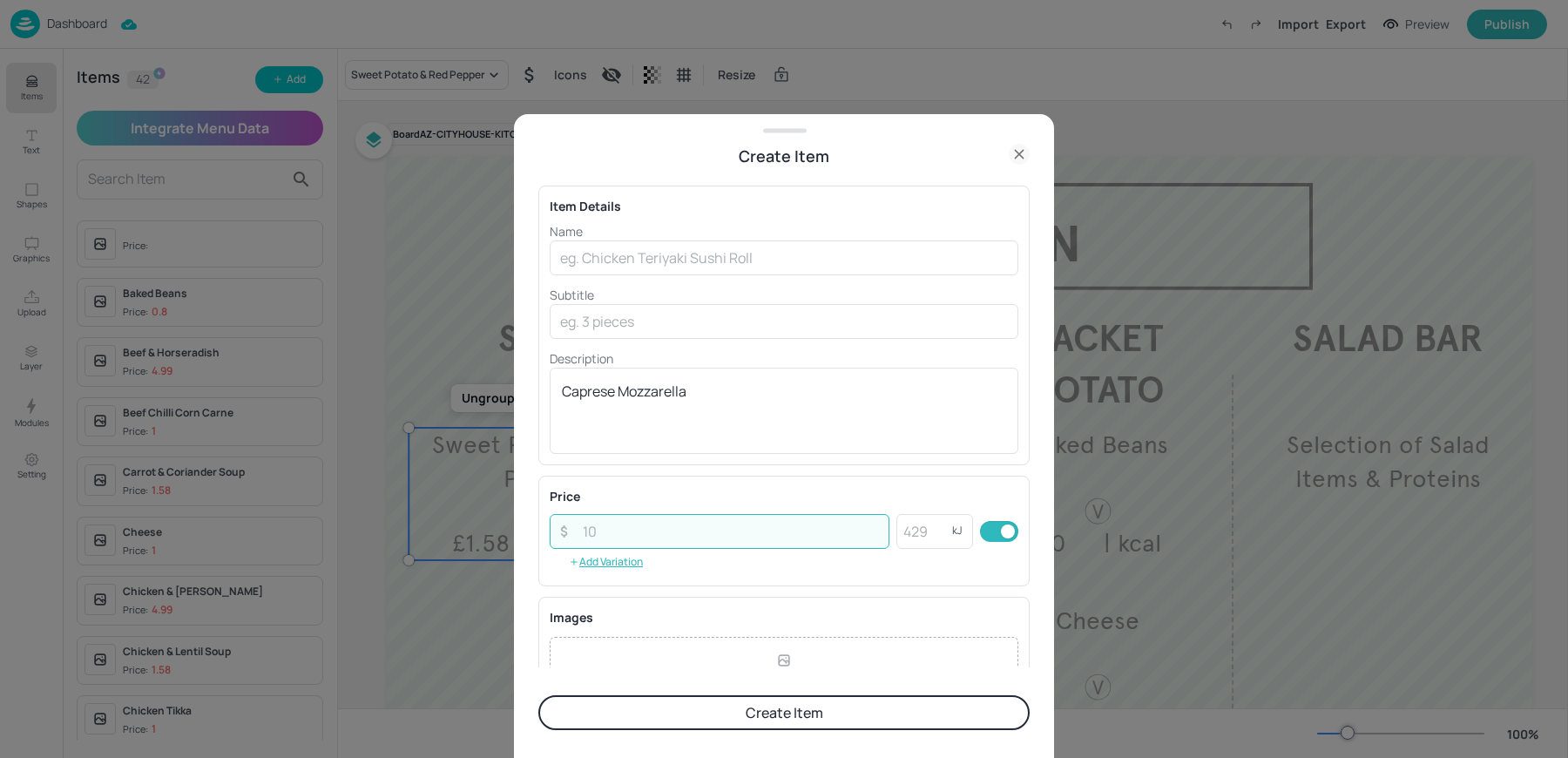
click at [594, 520] on input "number" at bounding box center [730, 531] width 317 height 35
paste input "4.75"
type input "4.75"
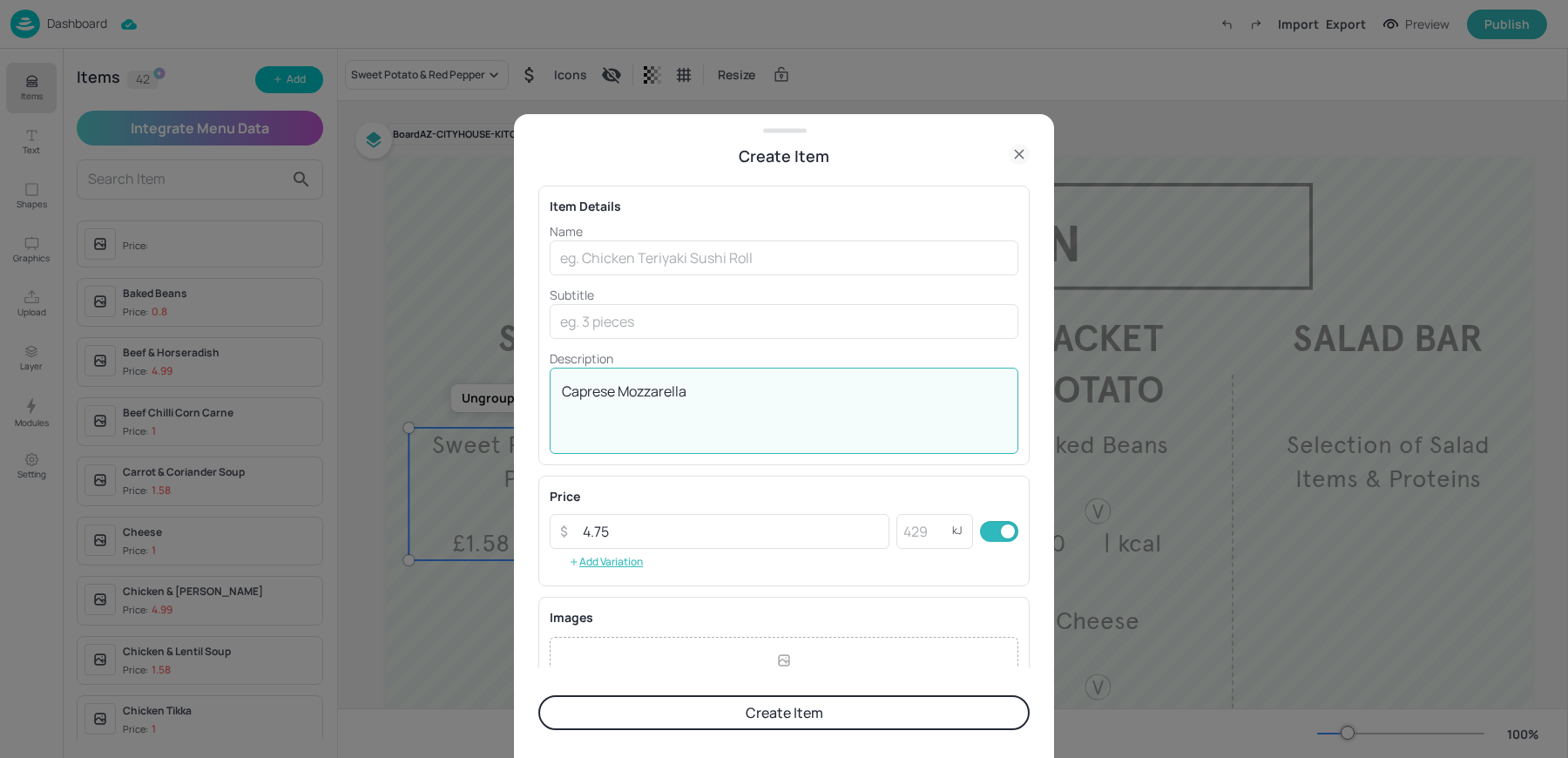
click at [633, 388] on textarea "Caprese Mozzarella" at bounding box center [784, 409] width 444 height 57
click at [655, 261] on input "text" at bounding box center [784, 258] width 469 height 35
paste input "Caprese Mozzarella"
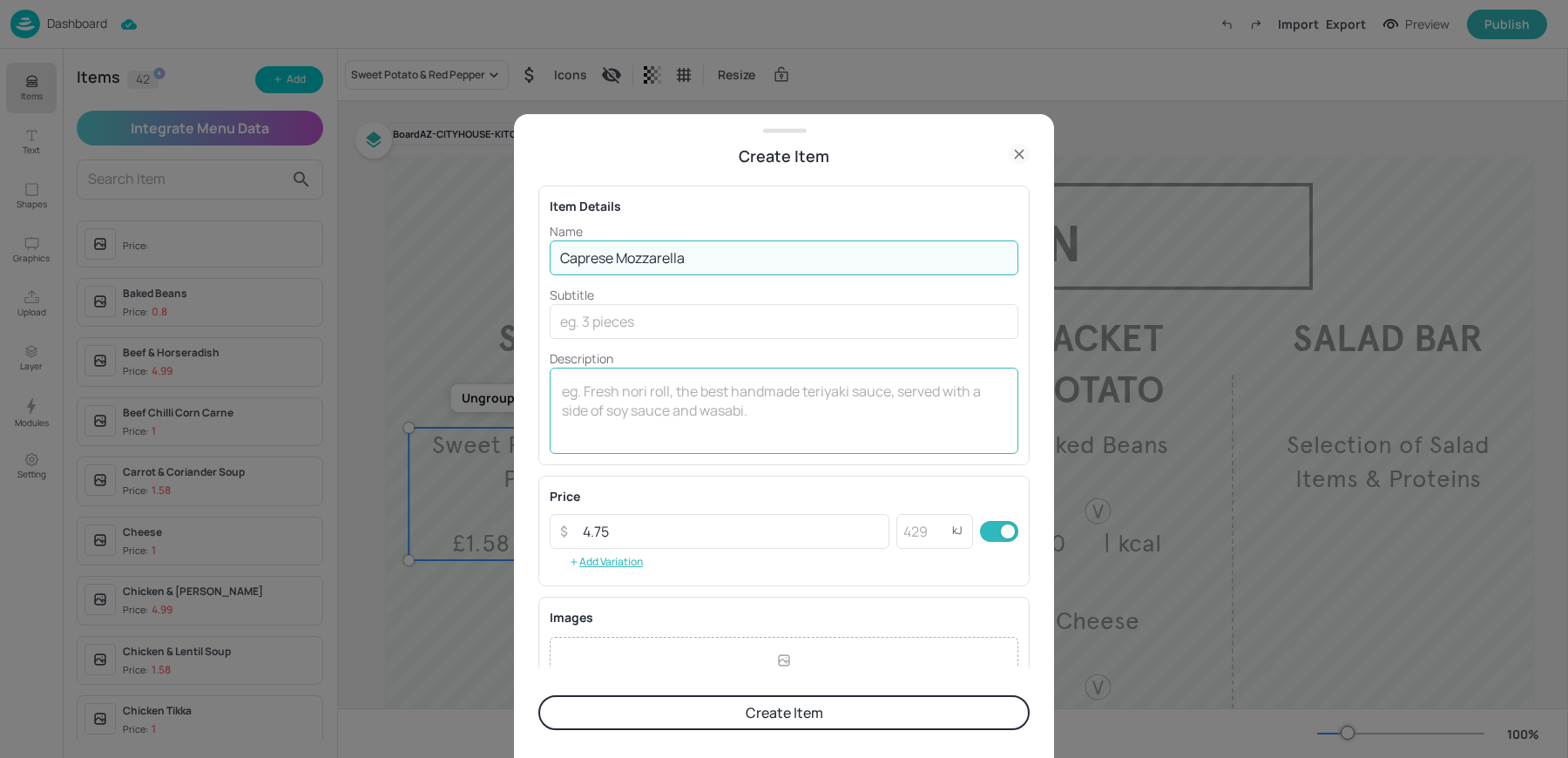
type input "Caprese Mozzarella"
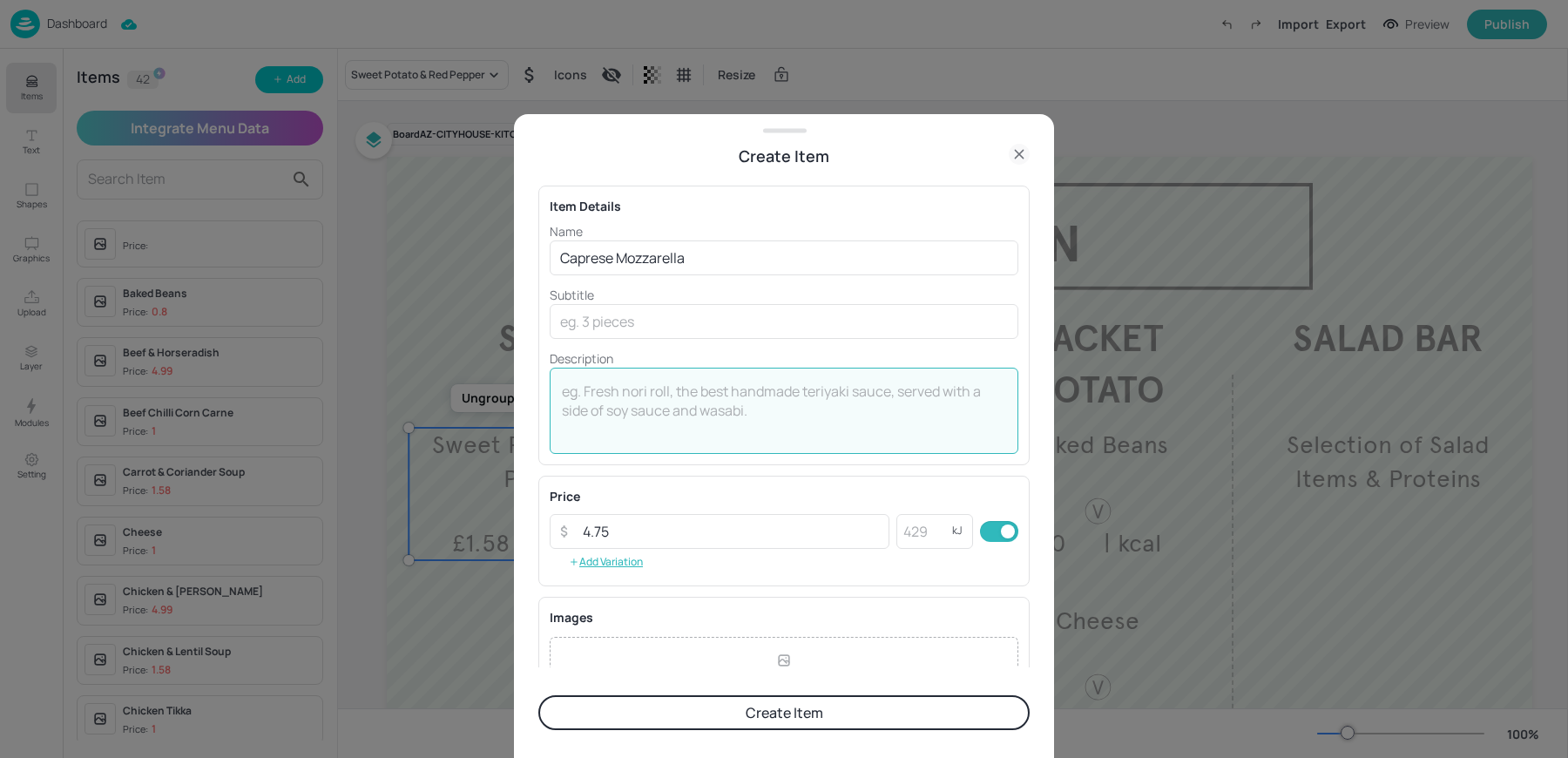
click at [658, 418] on textarea at bounding box center [784, 409] width 444 height 57
click at [777, 398] on textarea "| kcal" at bounding box center [784, 409] width 444 height 57
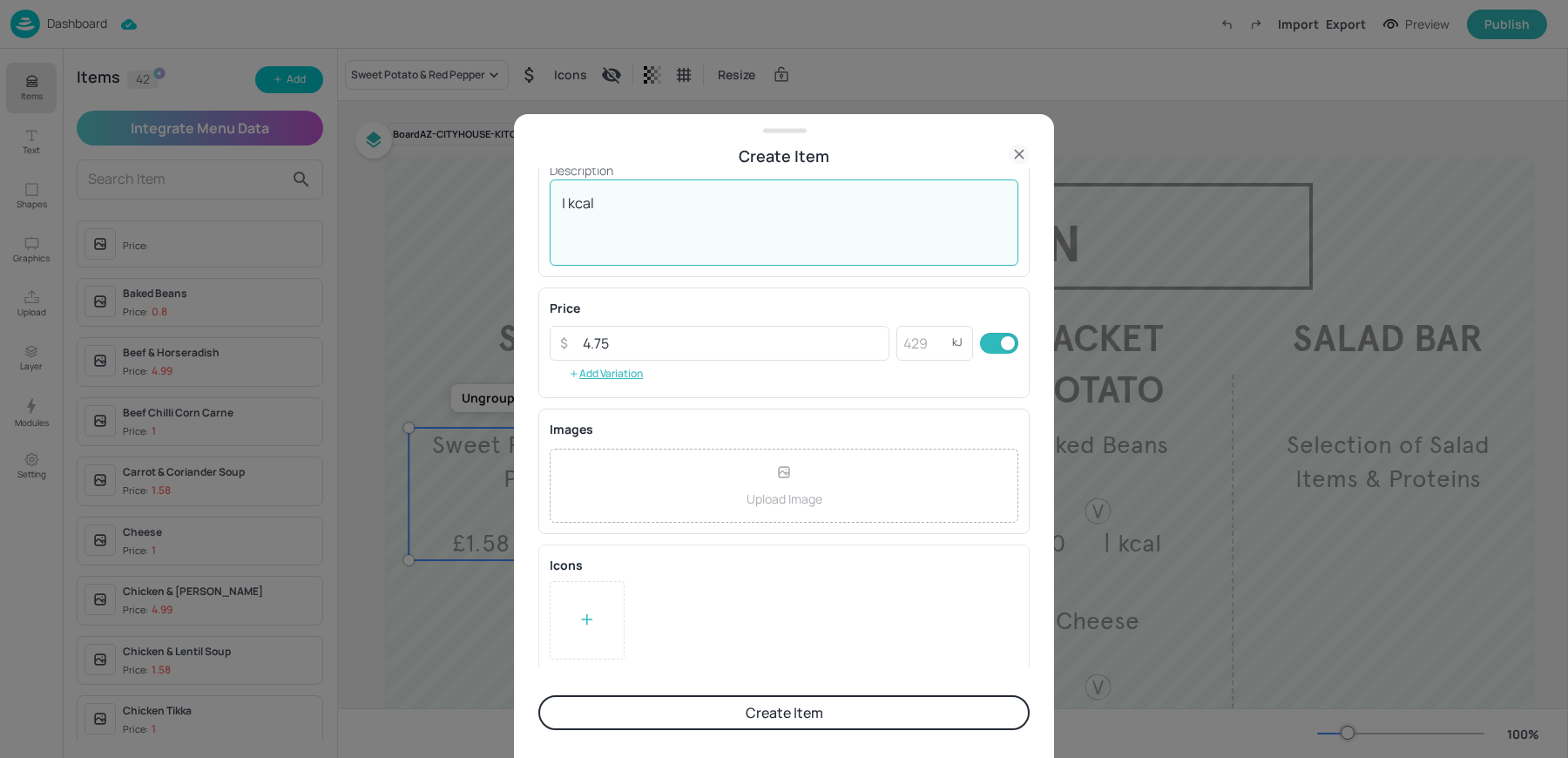
type textarea "| kcal"
click at [586, 642] on div at bounding box center [586, 620] width 75 height 78
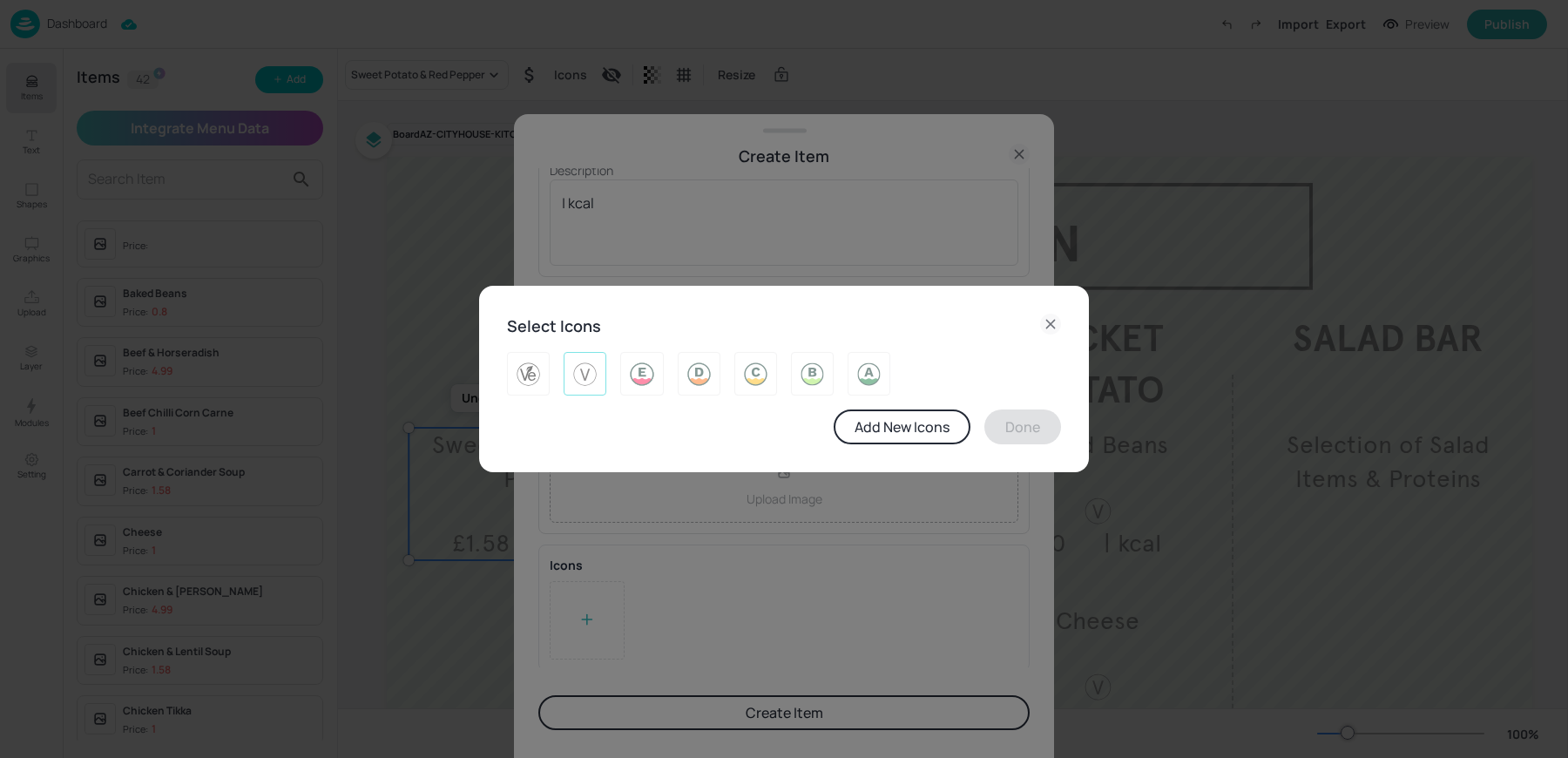
click at [591, 386] on img at bounding box center [585, 374] width 27 height 28
click at [1001, 423] on button "Done" at bounding box center [1022, 427] width 76 height 35
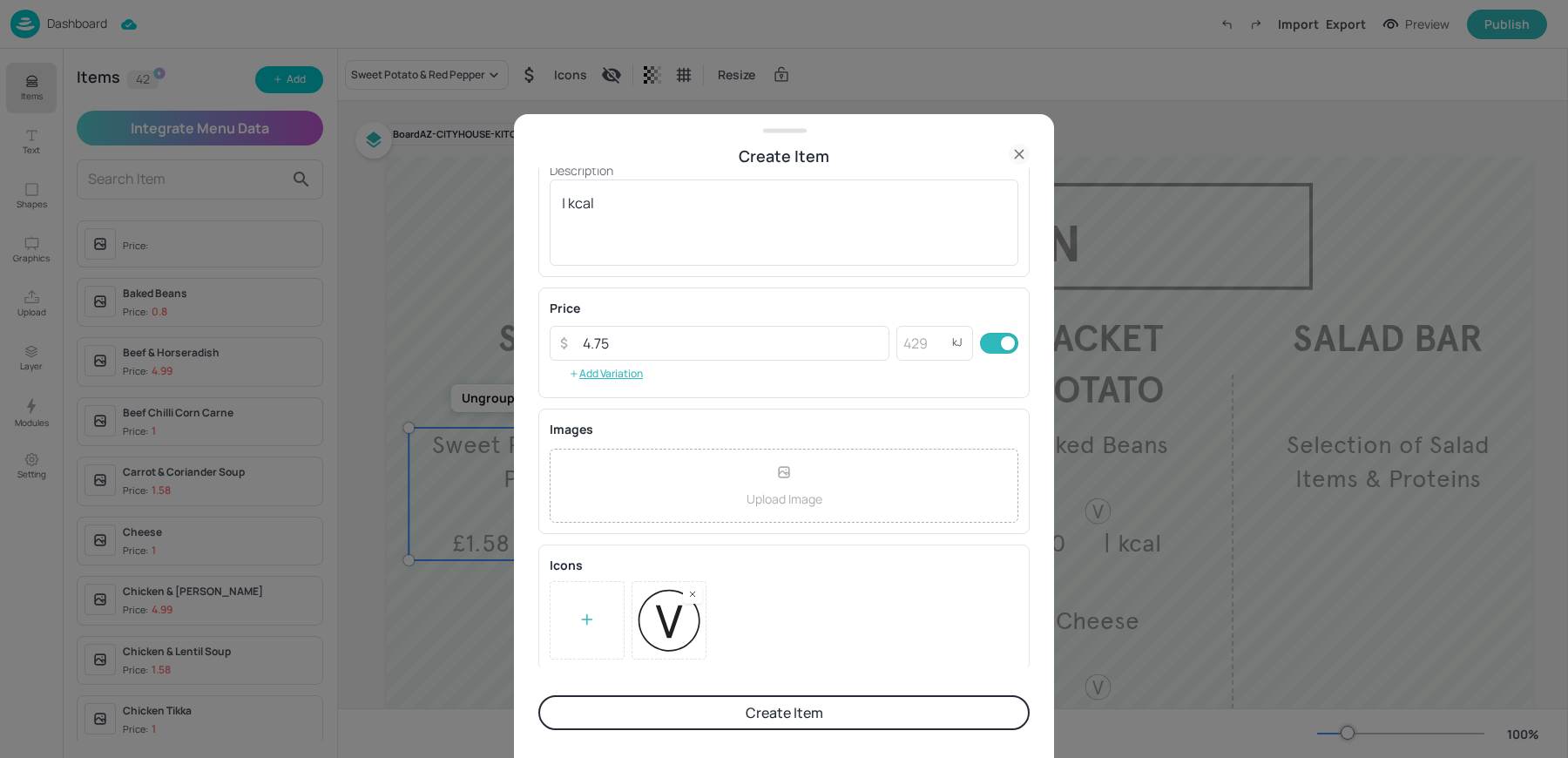
click at [687, 704] on button "Create Item" at bounding box center [783, 713] width 491 height 35
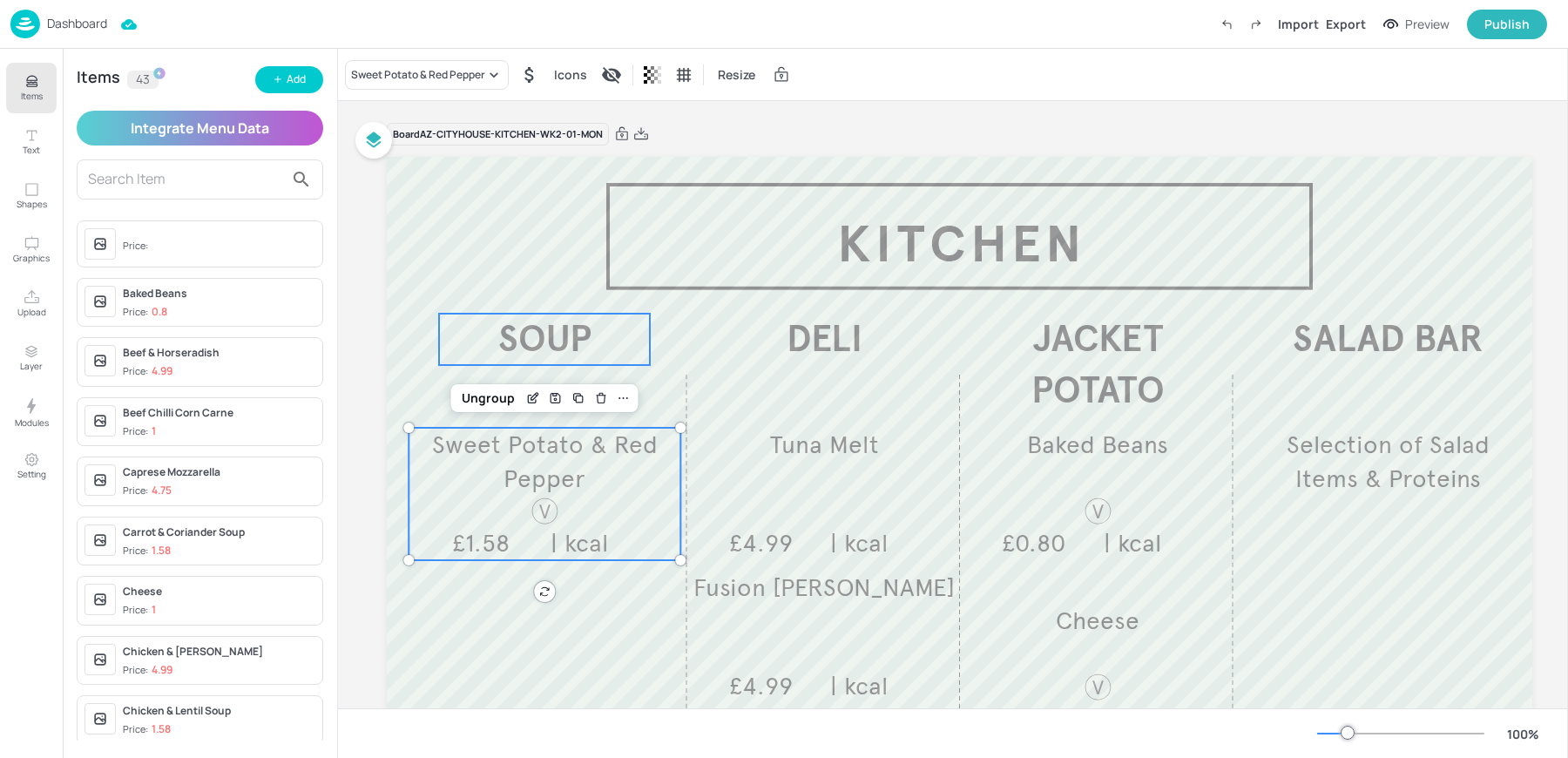
click at [537, 347] on span "SOUP" at bounding box center [544, 339] width 93 height 46
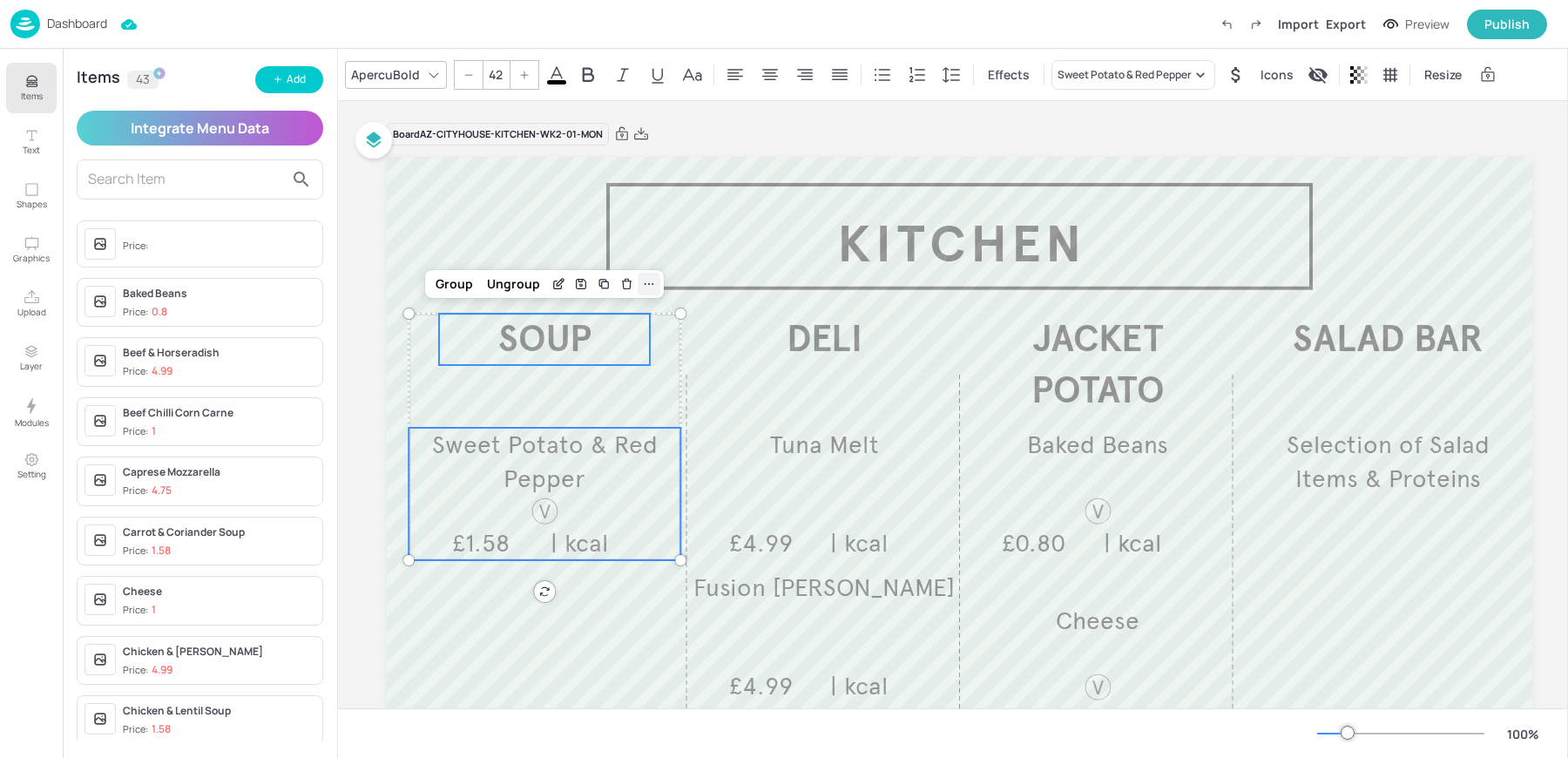
click at [650, 280] on icon at bounding box center [649, 284] width 14 height 14
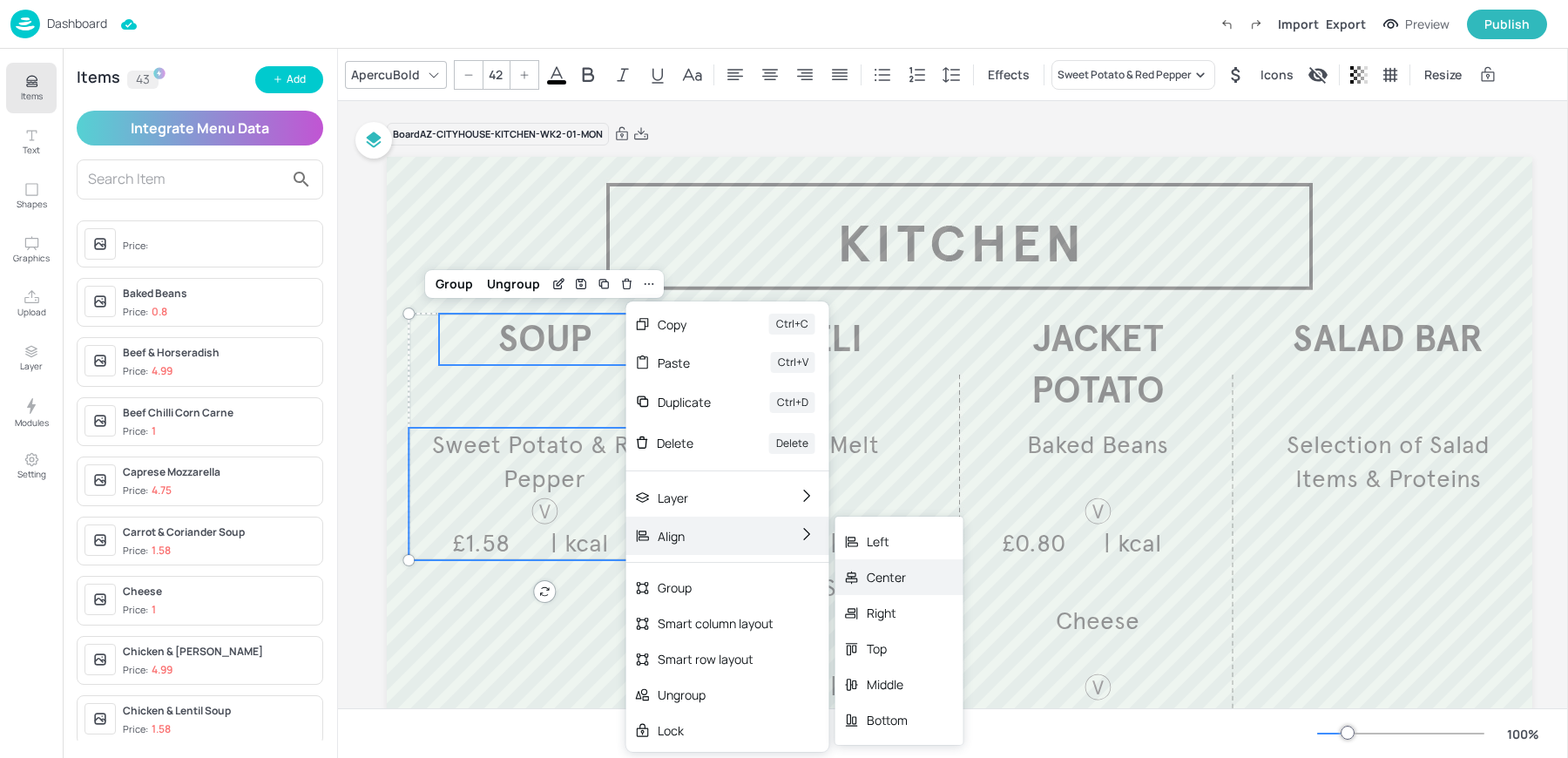
click at [864, 574] on div "Center" at bounding box center [899, 577] width 128 height 36
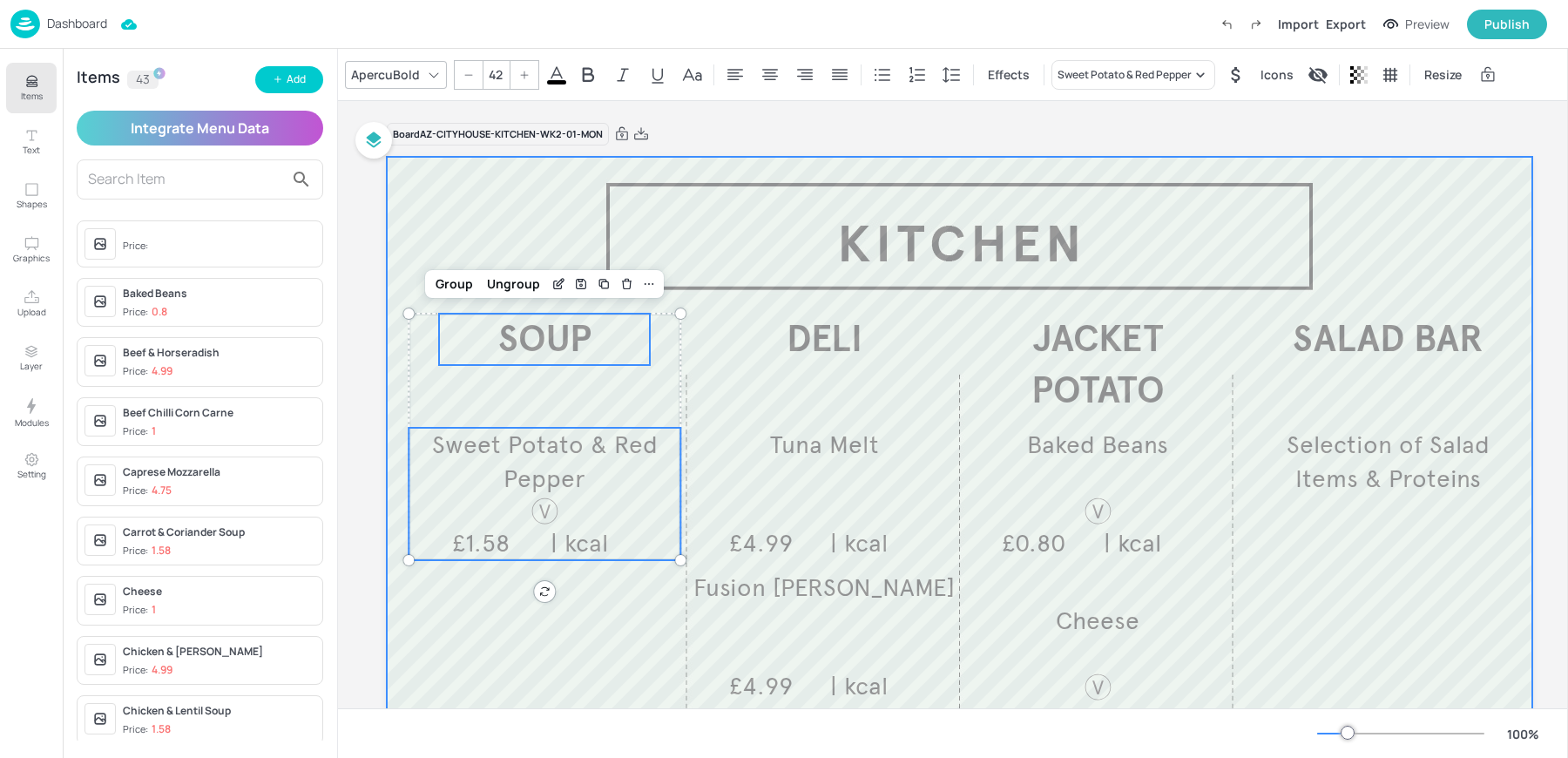
click at [680, 271] on div at bounding box center [959, 627] width 1145 height 941
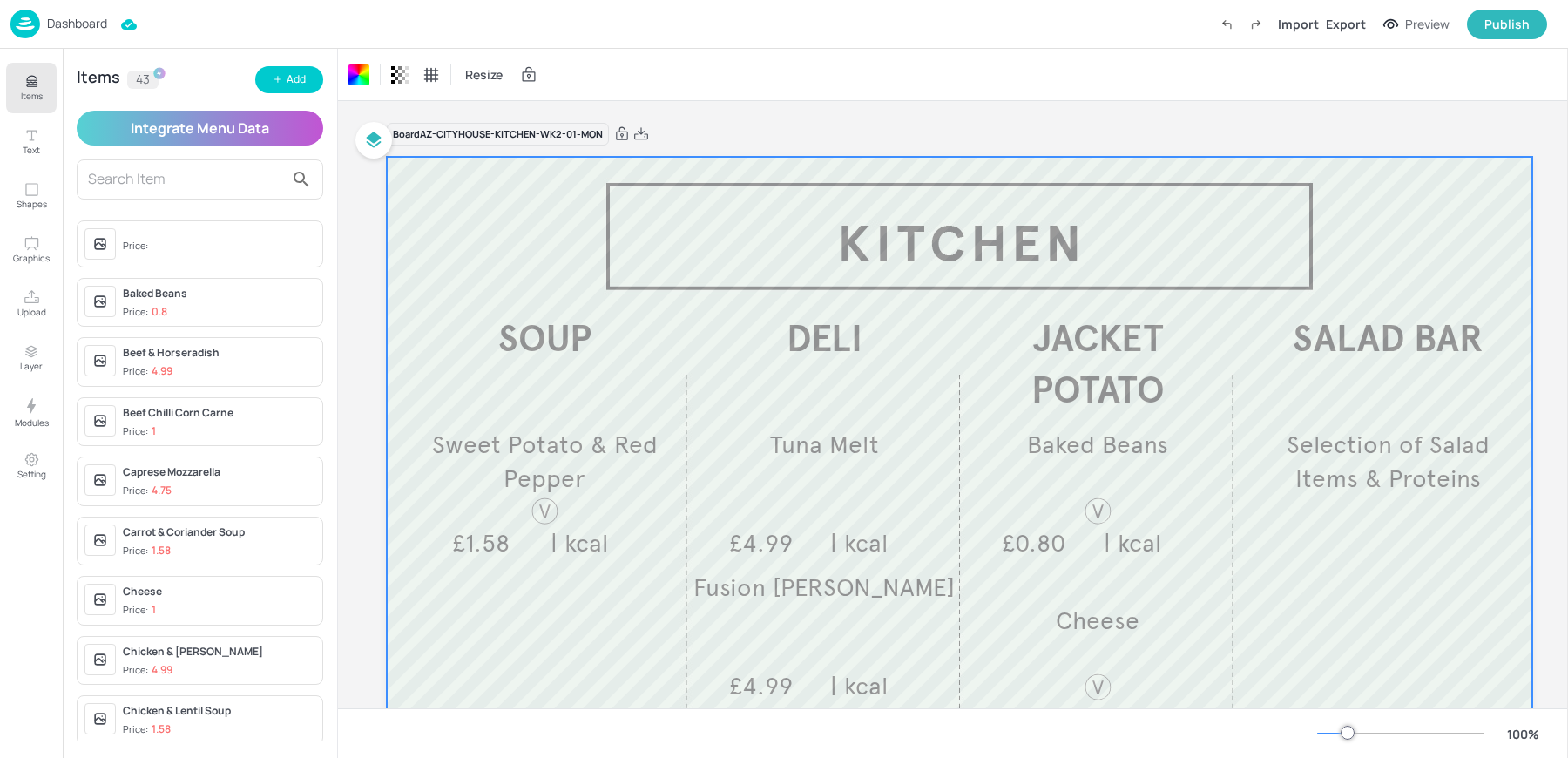
click at [198, 190] on input "text" at bounding box center [185, 179] width 196 height 28
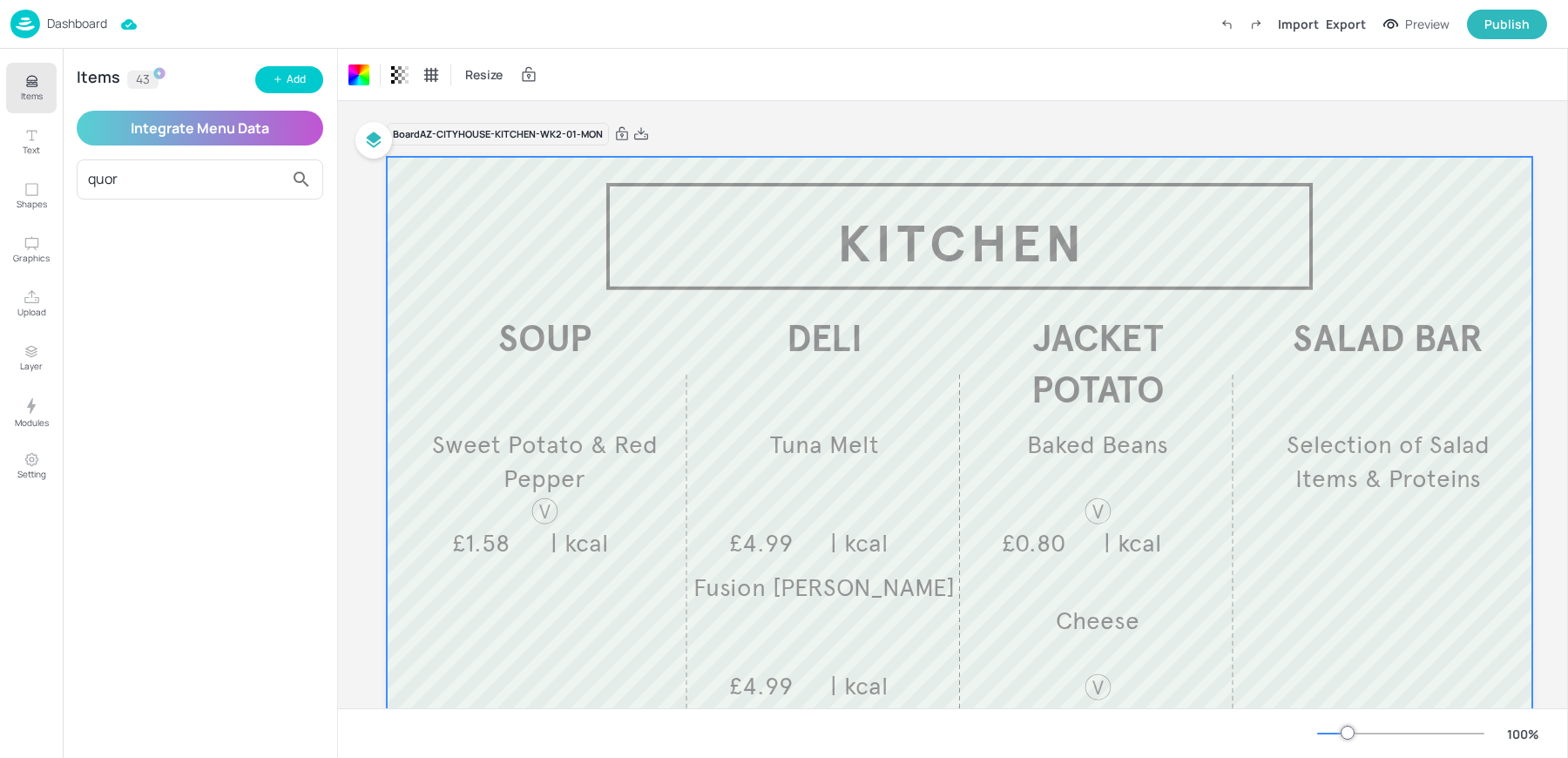
click at [198, 190] on input "quor" at bounding box center [185, 179] width 196 height 28
click at [198, 190] on input "tikka" at bounding box center [185, 179] width 196 height 28
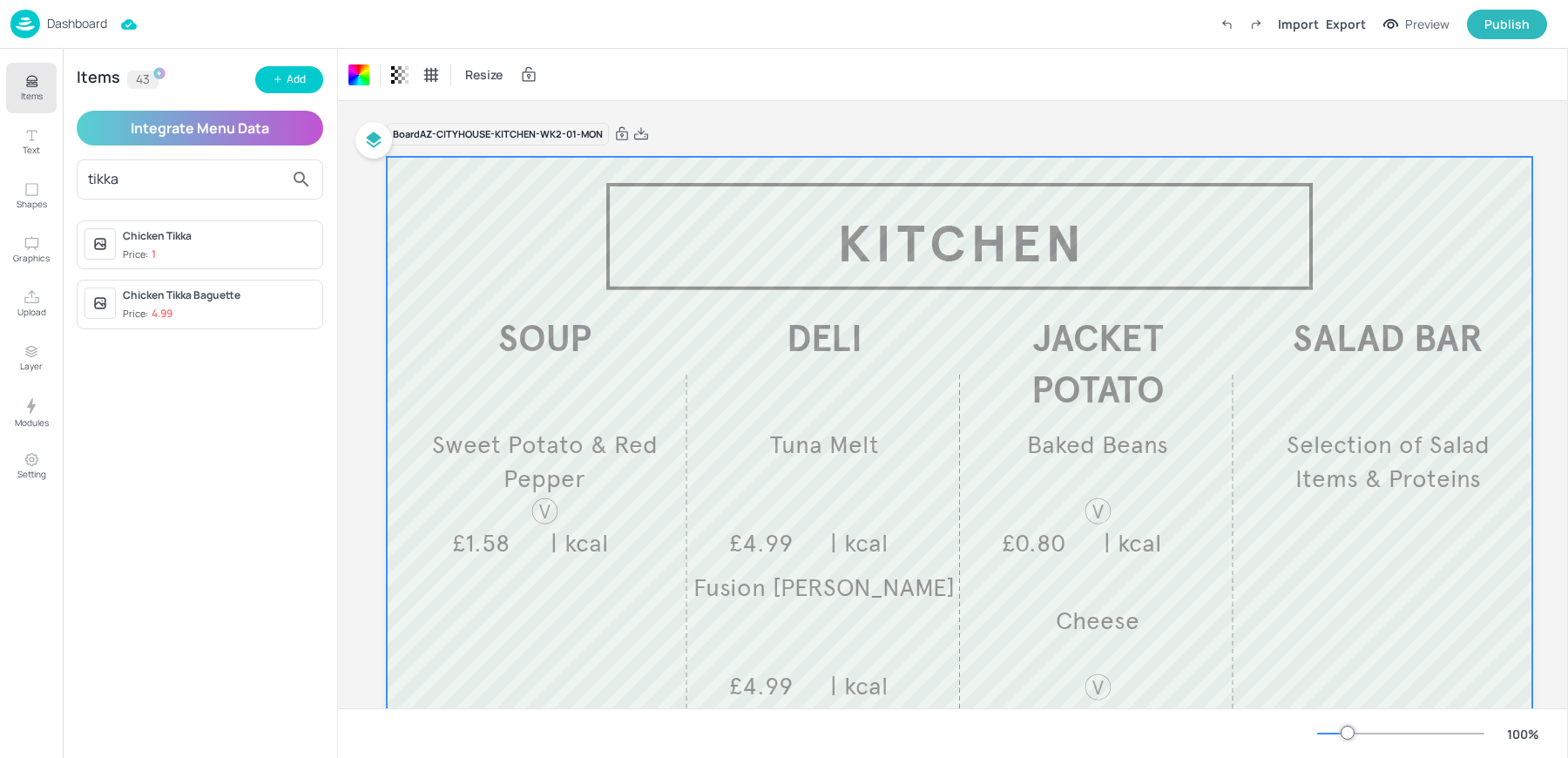
click at [198, 190] on input "tikka" at bounding box center [185, 179] width 196 height 28
type input "beef"
click at [287, 65] on div "Items 43 Add Integrate Menu Data beef Beef & Horseradish Price: 4.99 Beef Chill…" at bounding box center [199, 403] width 274 height 709
click at [285, 72] on button "Add" at bounding box center [289, 79] width 68 height 27
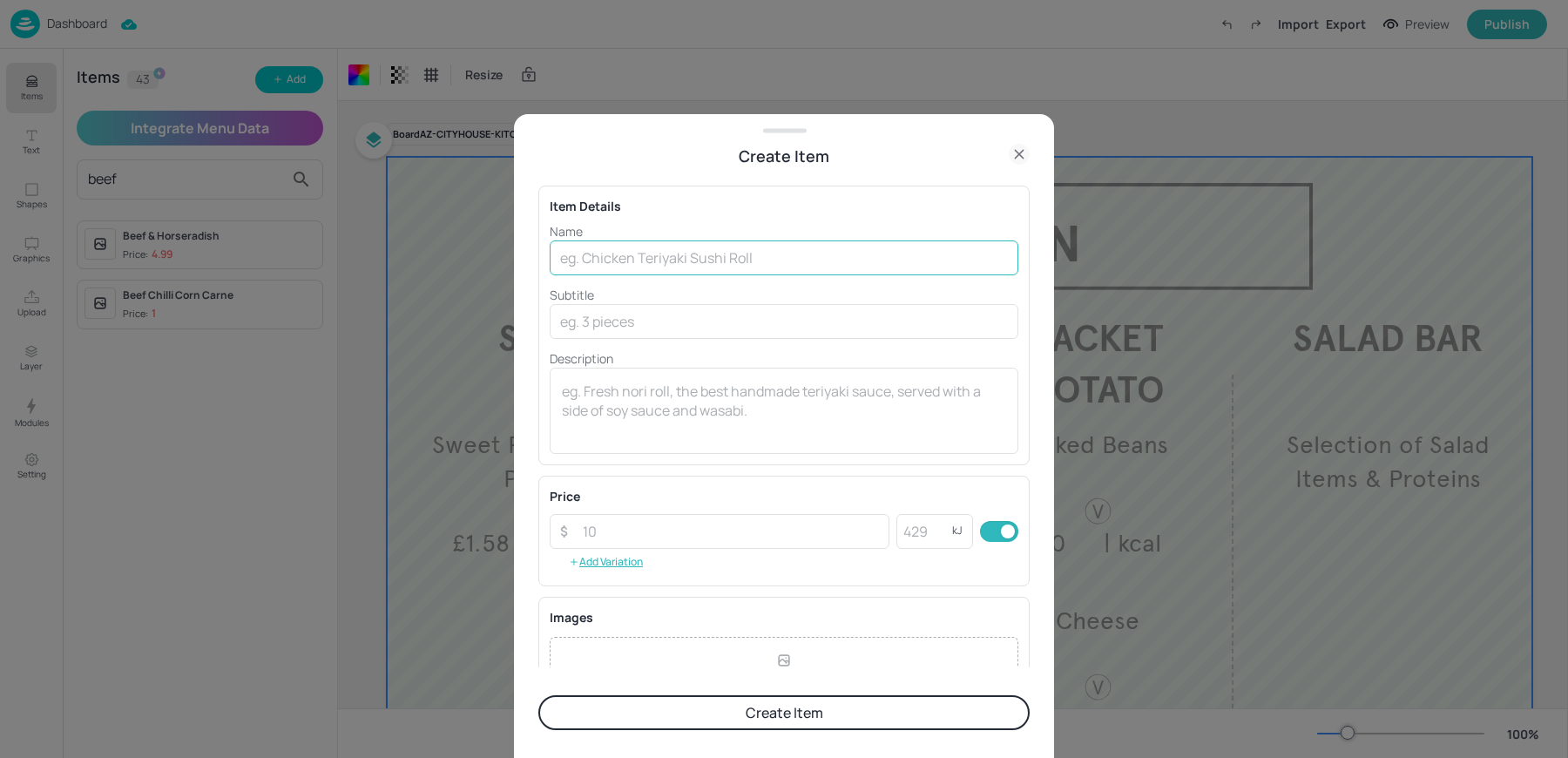
click at [733, 260] on input "text" at bounding box center [784, 258] width 469 height 35
paste input "Quorn Chilli £1.00"
click at [636, 256] on input "Quorn Chilli £1.00" at bounding box center [784, 258] width 469 height 35
type input "Quorn Chilli"
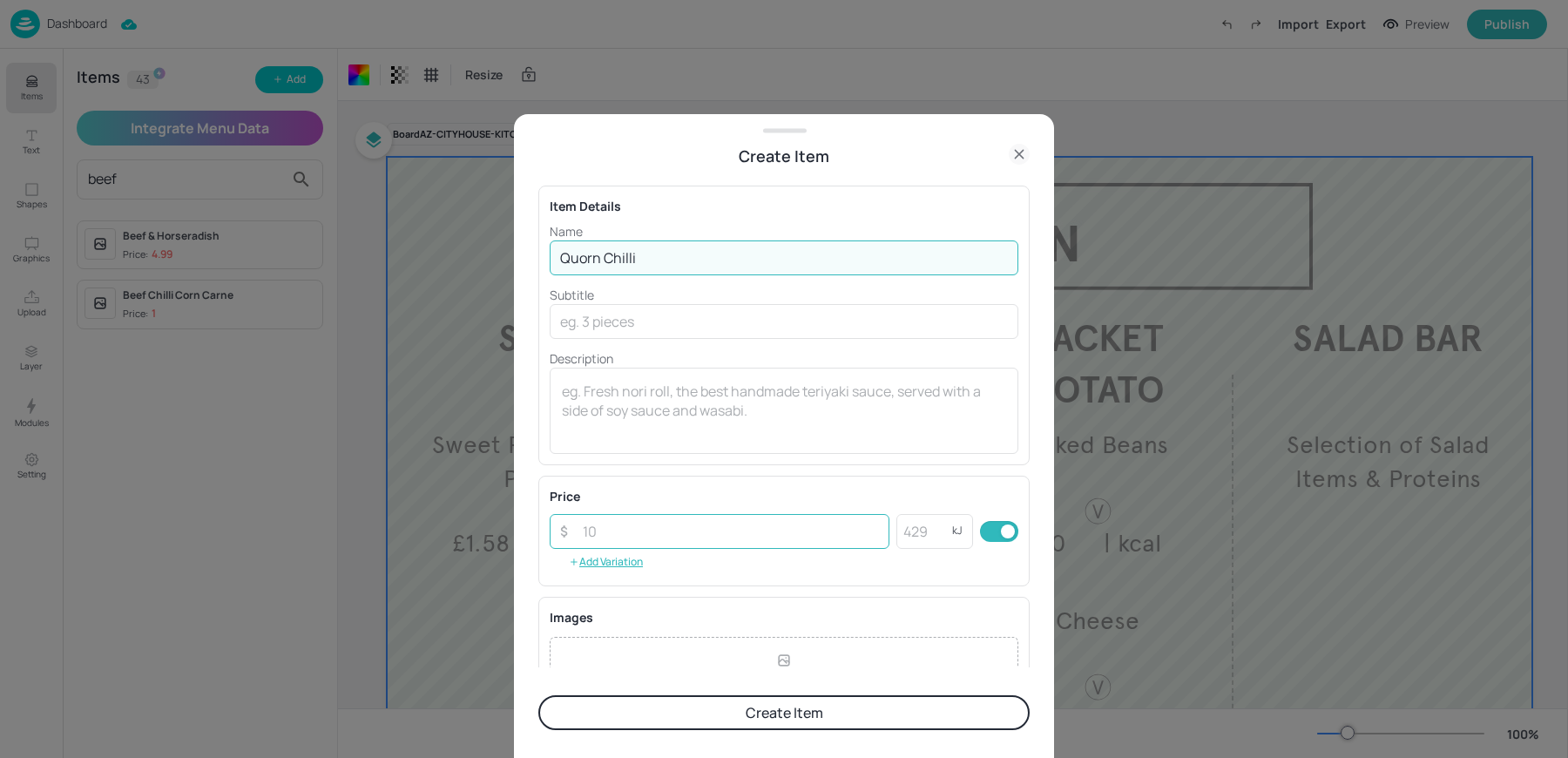
click at [640, 527] on input "number" at bounding box center [730, 531] width 317 height 35
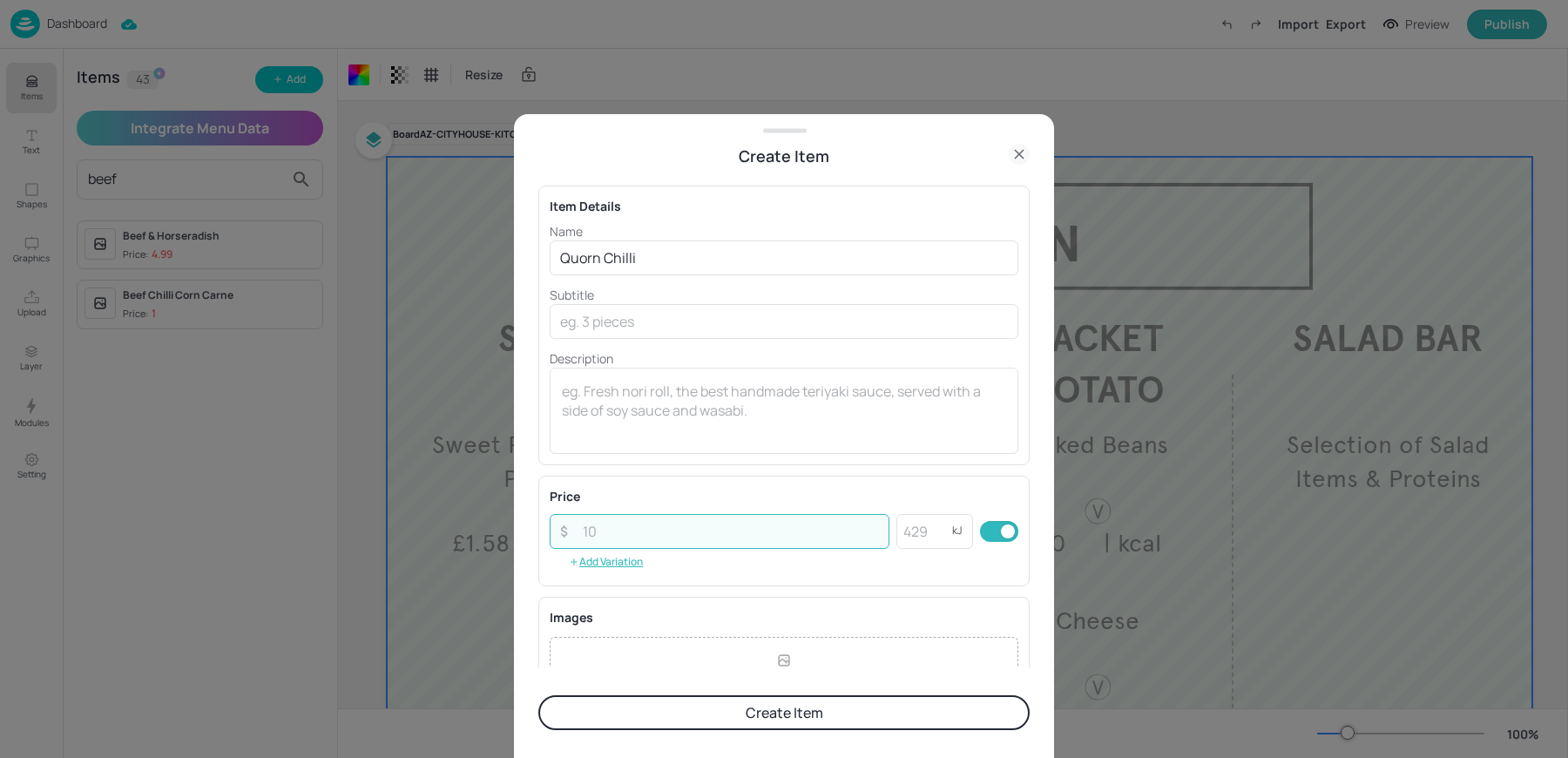
paste input "1.00"
type input "1.00"
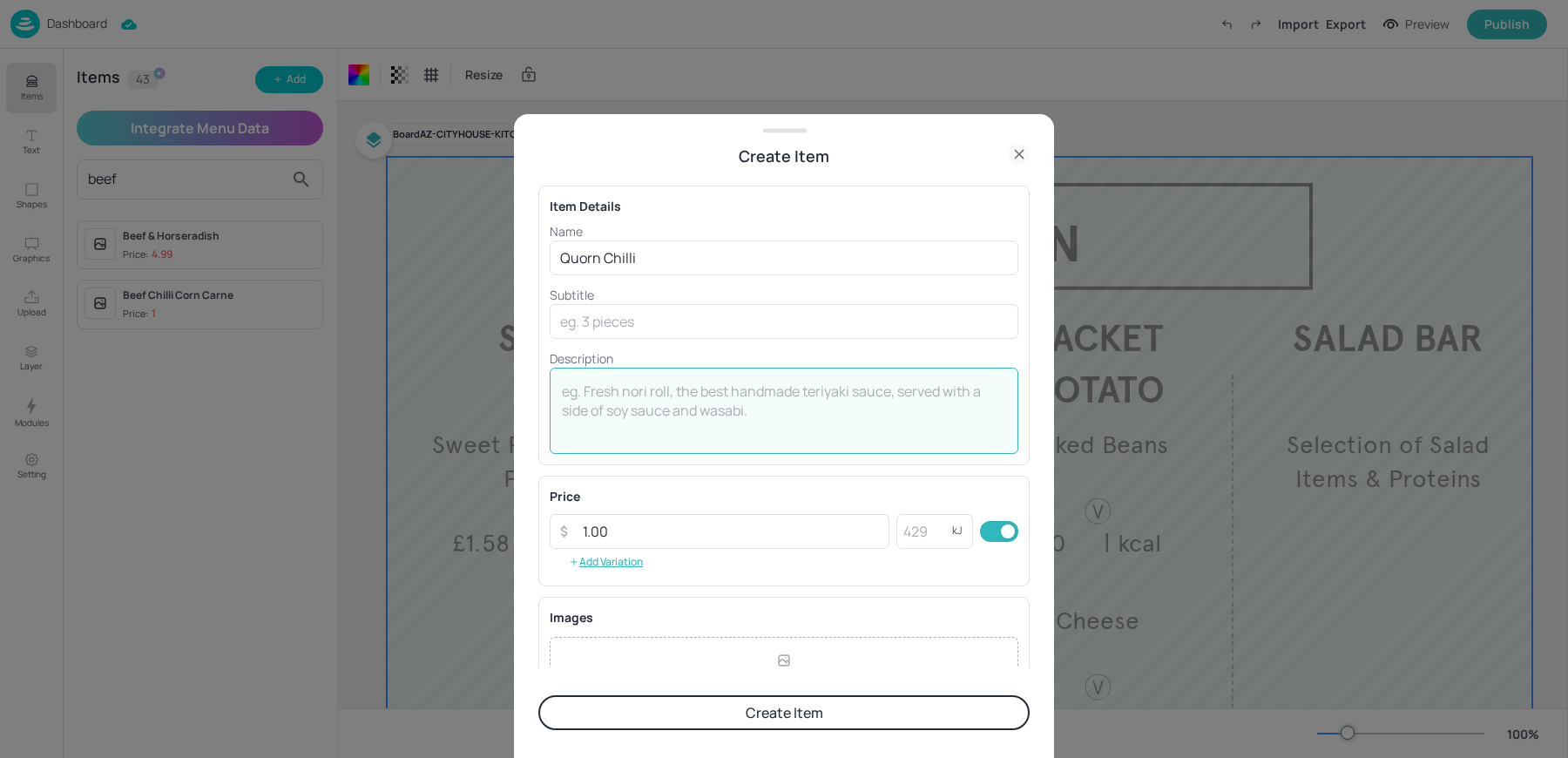
click at [662, 419] on textarea at bounding box center [784, 409] width 444 height 57
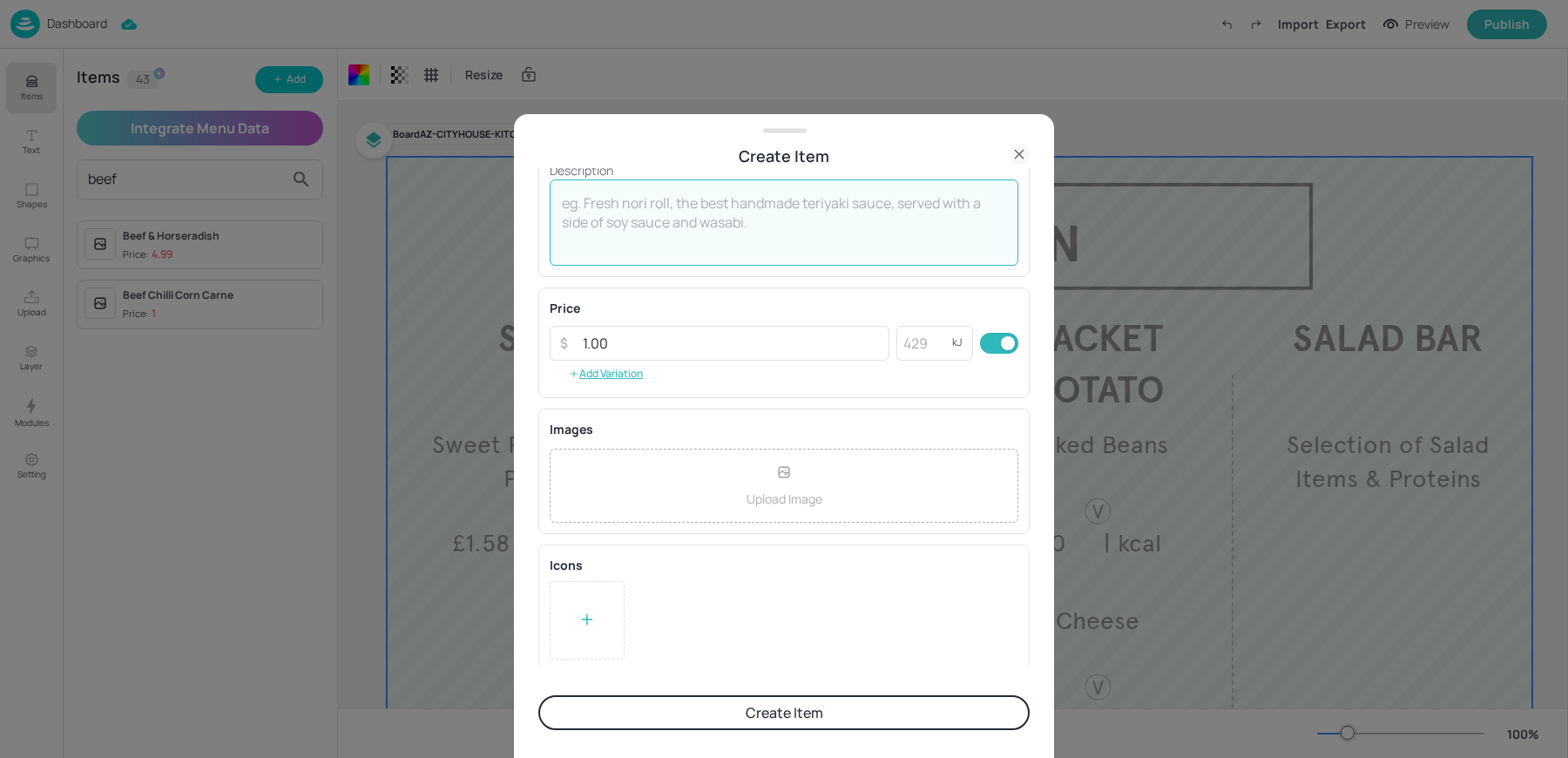
click at [586, 607] on div at bounding box center [587, 620] width 18 height 26
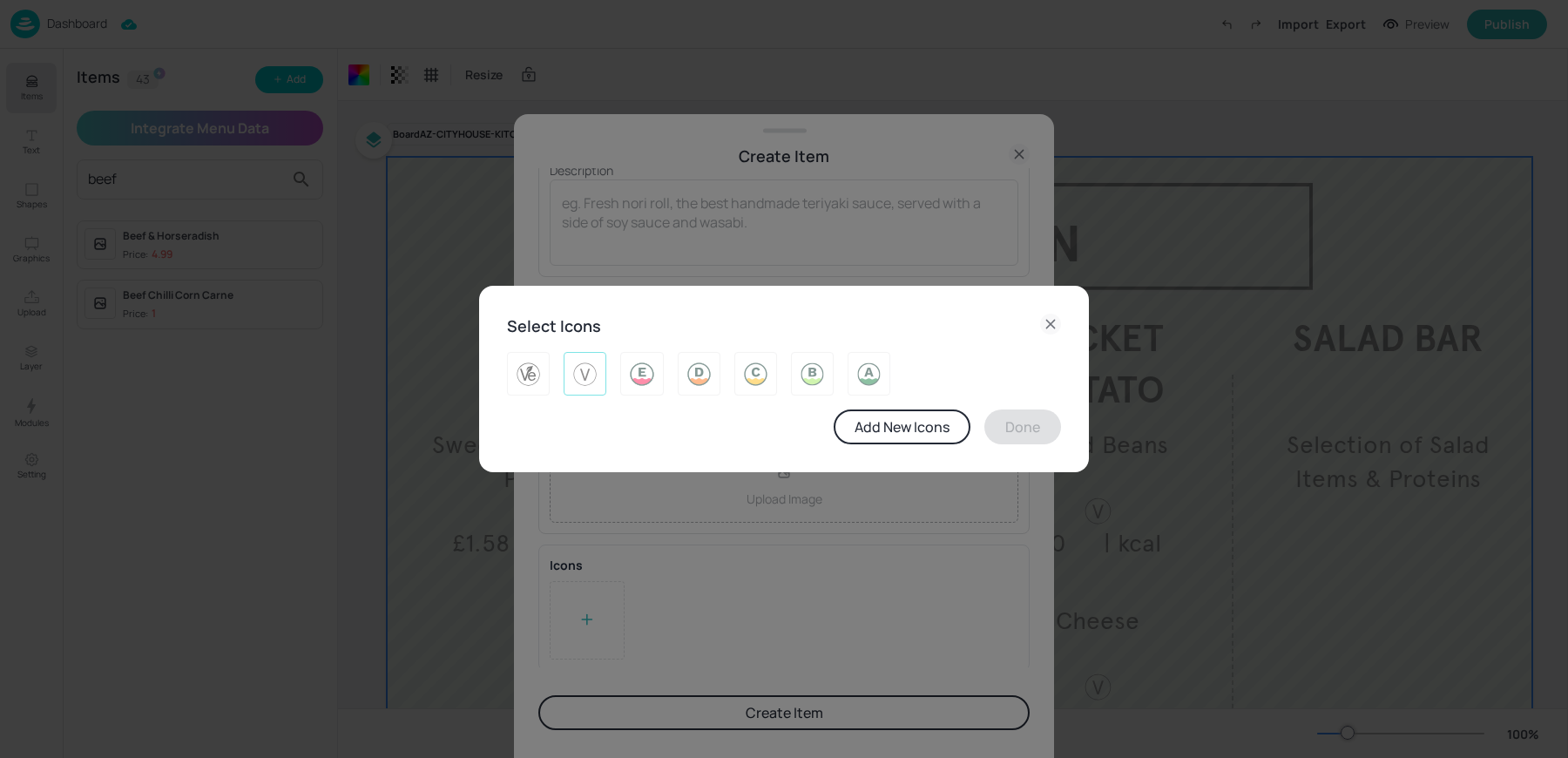
click at [584, 381] on img at bounding box center [585, 374] width 27 height 28
click at [1002, 423] on button "Done" at bounding box center [1022, 427] width 76 height 35
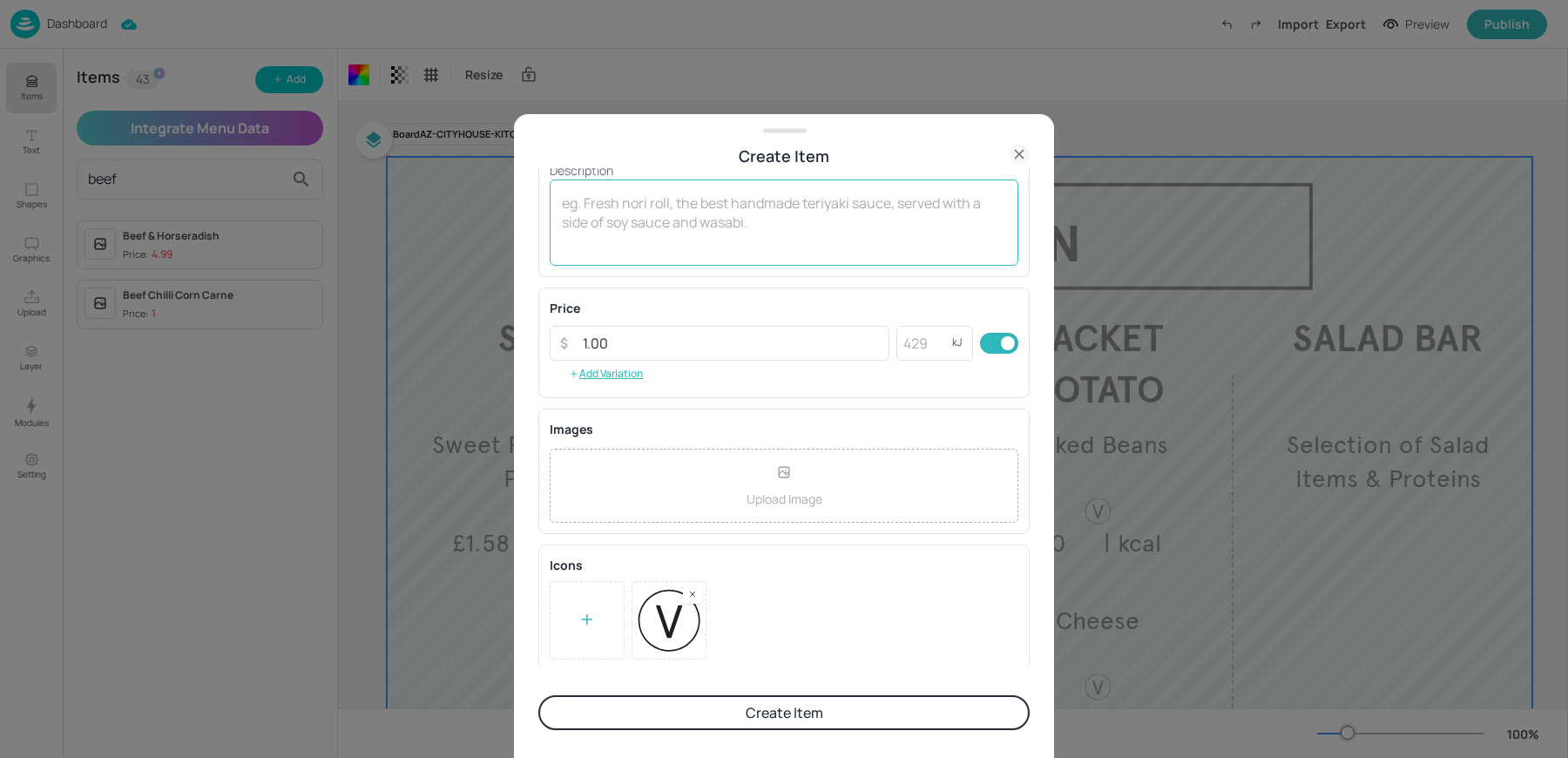
click at [785, 256] on div "x ​" at bounding box center [784, 222] width 469 height 86
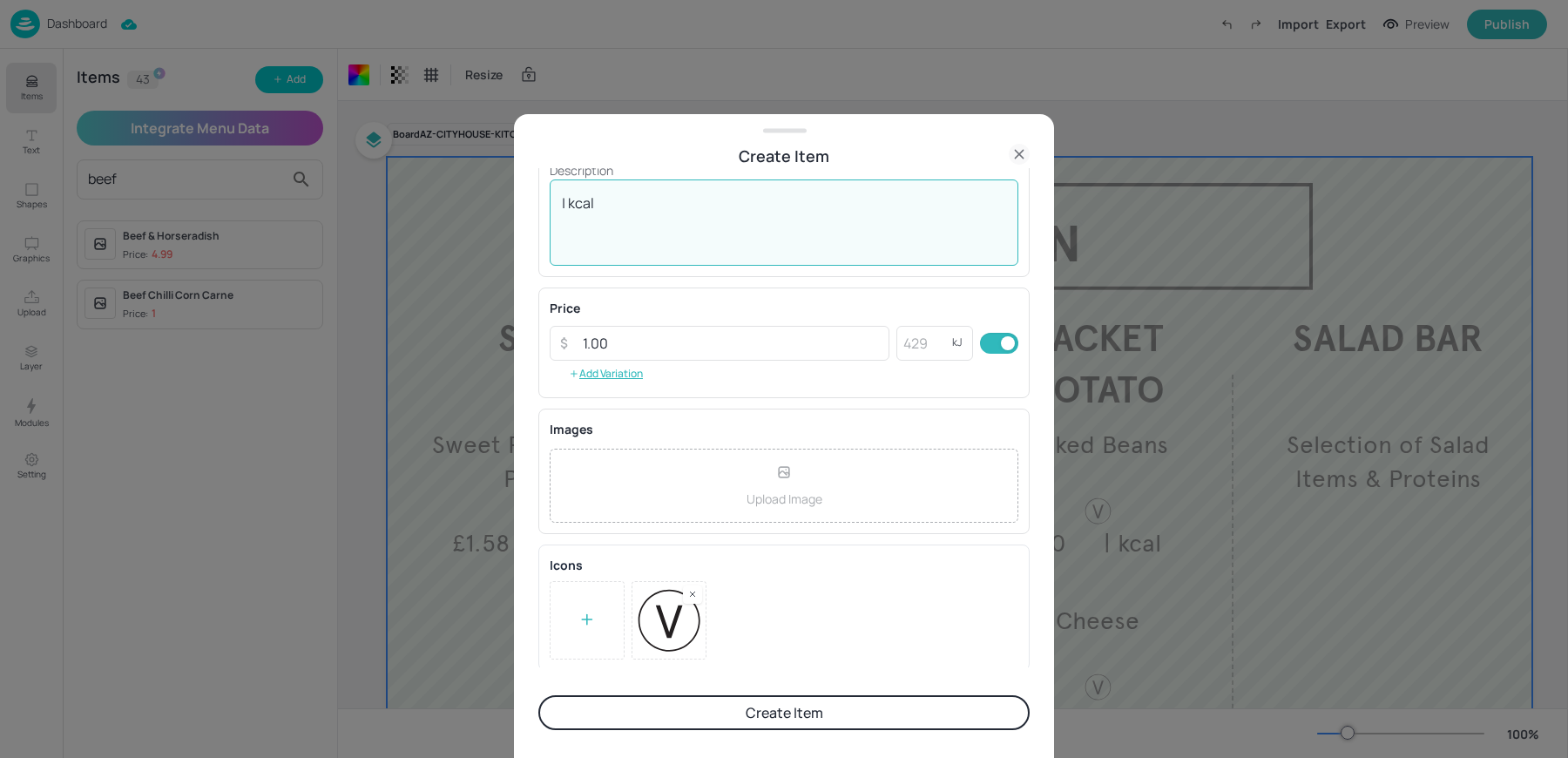
type textarea "| kcal"
click at [812, 718] on button "Create Item" at bounding box center [783, 713] width 491 height 35
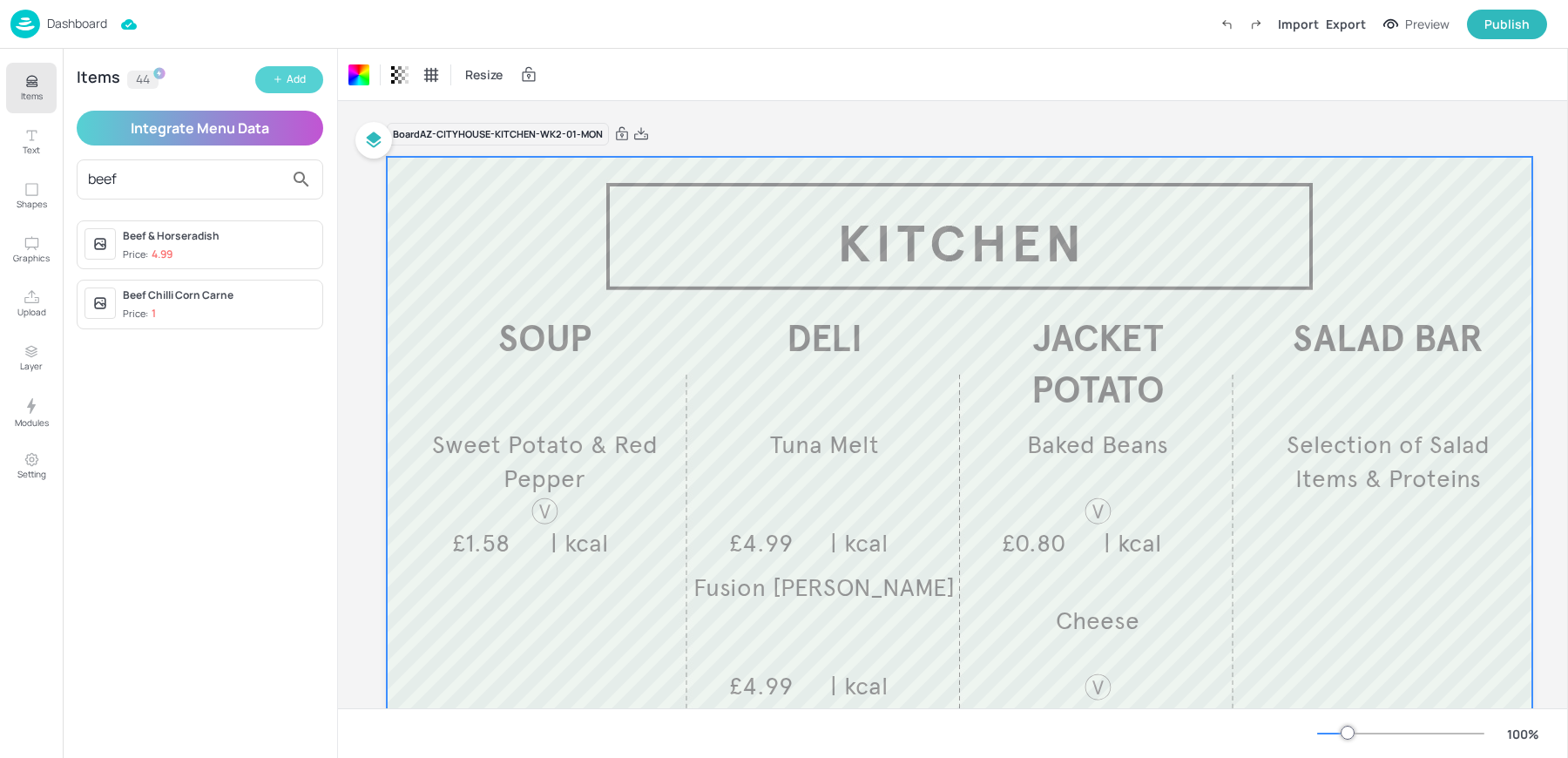
click at [290, 89] on button "Add" at bounding box center [289, 79] width 68 height 27
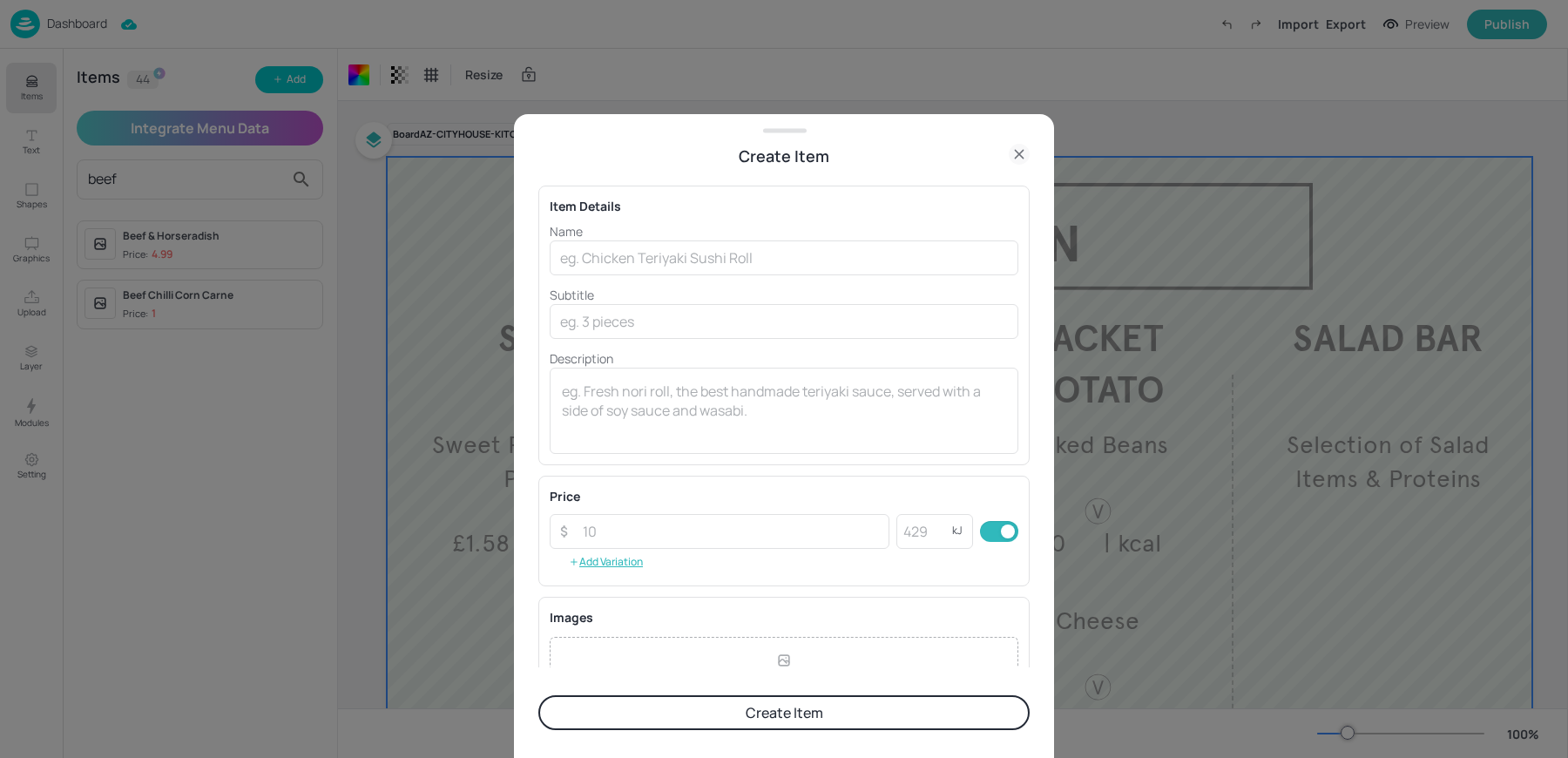
click at [622, 239] on p "Name" at bounding box center [784, 231] width 469 height 18
click at [620, 255] on input "text" at bounding box center [784, 258] width 469 height 35
paste input "Beef Bolognese Sauce £1.00"
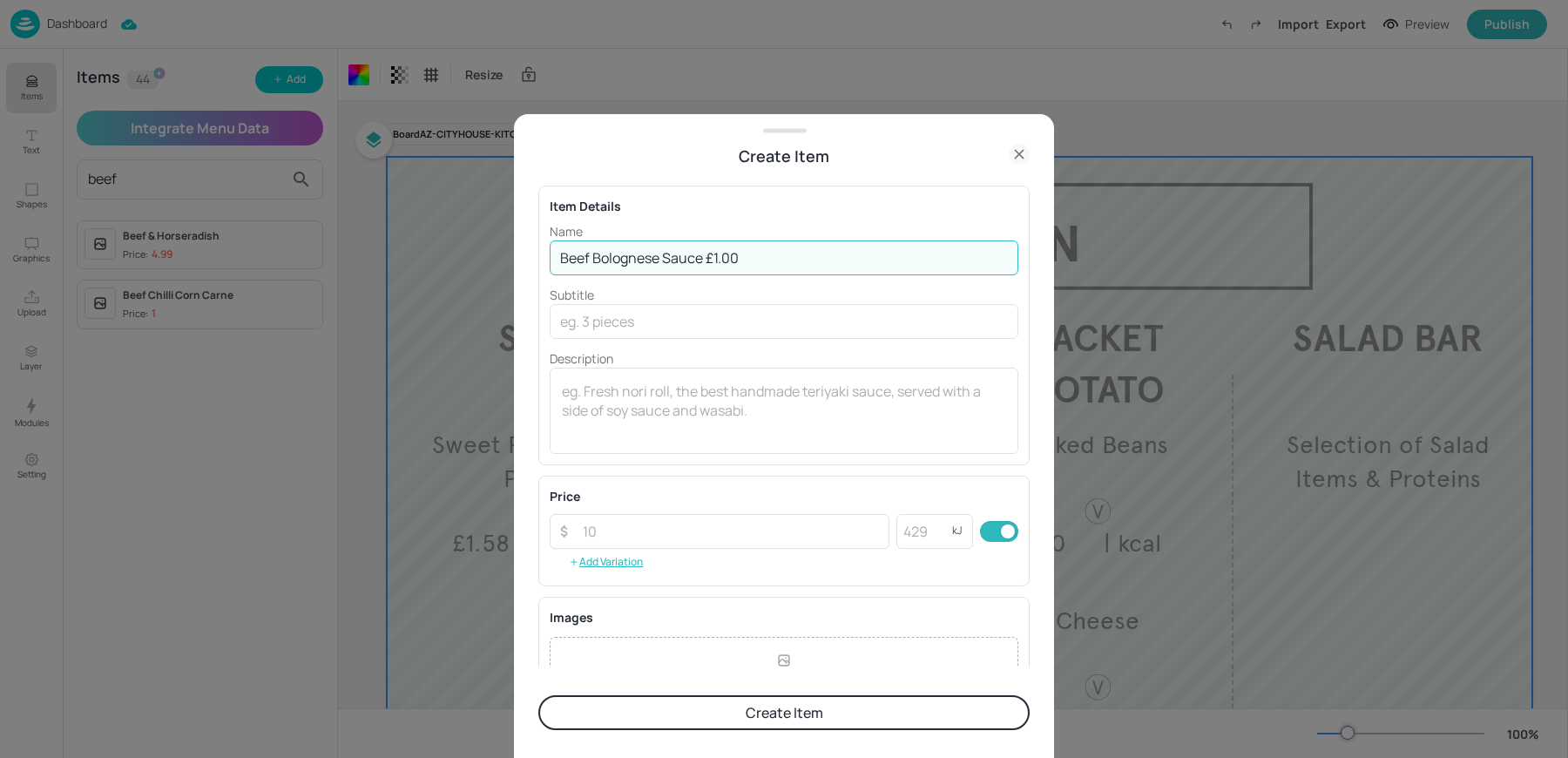
click at [708, 256] on input "Beef Bolognese Sauce £1.00" at bounding box center [784, 258] width 469 height 35
type input "Beef Bolognese Sauce"
click at [622, 528] on input "number" at bounding box center [730, 531] width 317 height 35
paste input "1.00"
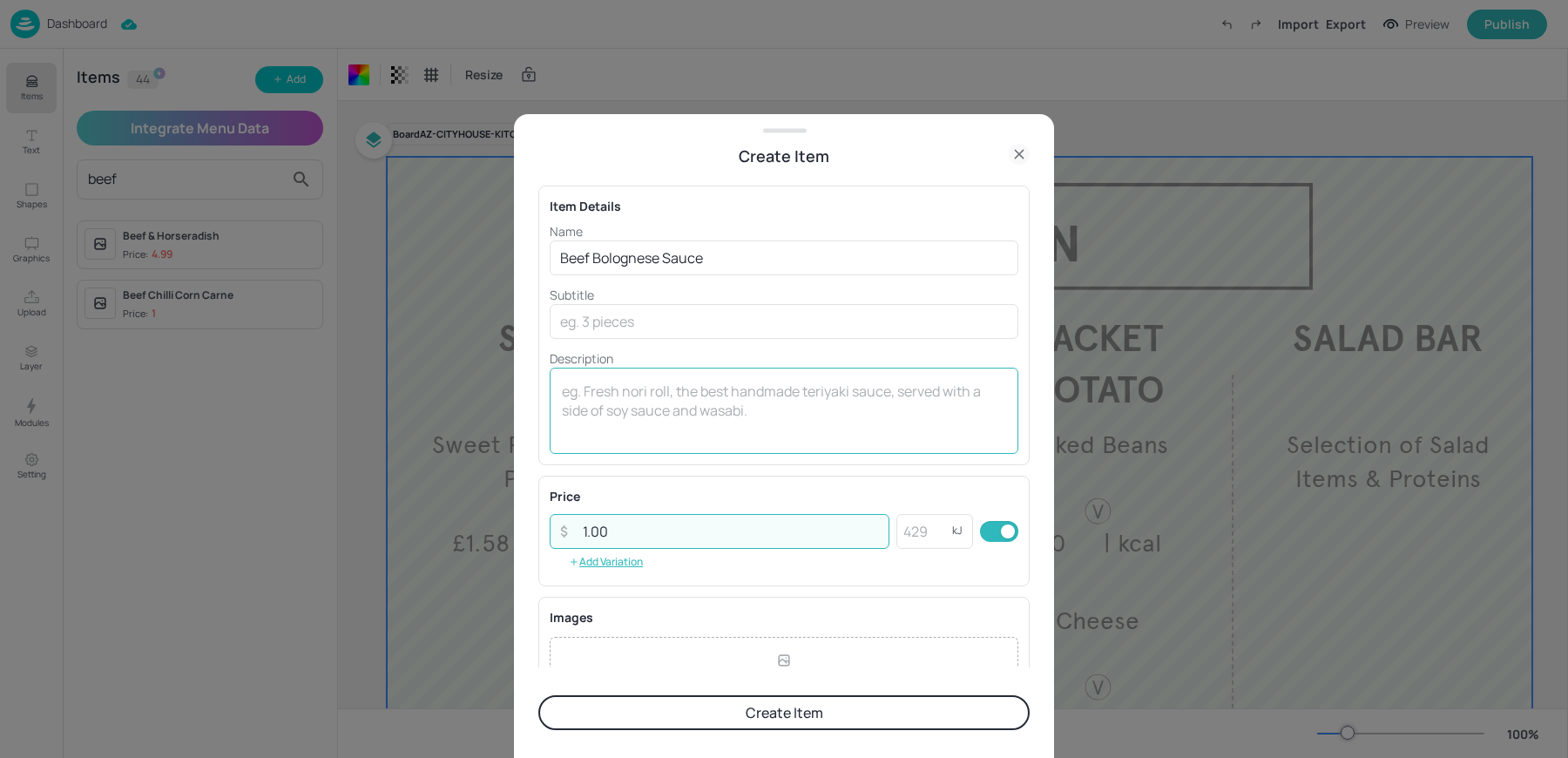
type input "1.00"
click at [622, 393] on textarea at bounding box center [784, 409] width 444 height 57
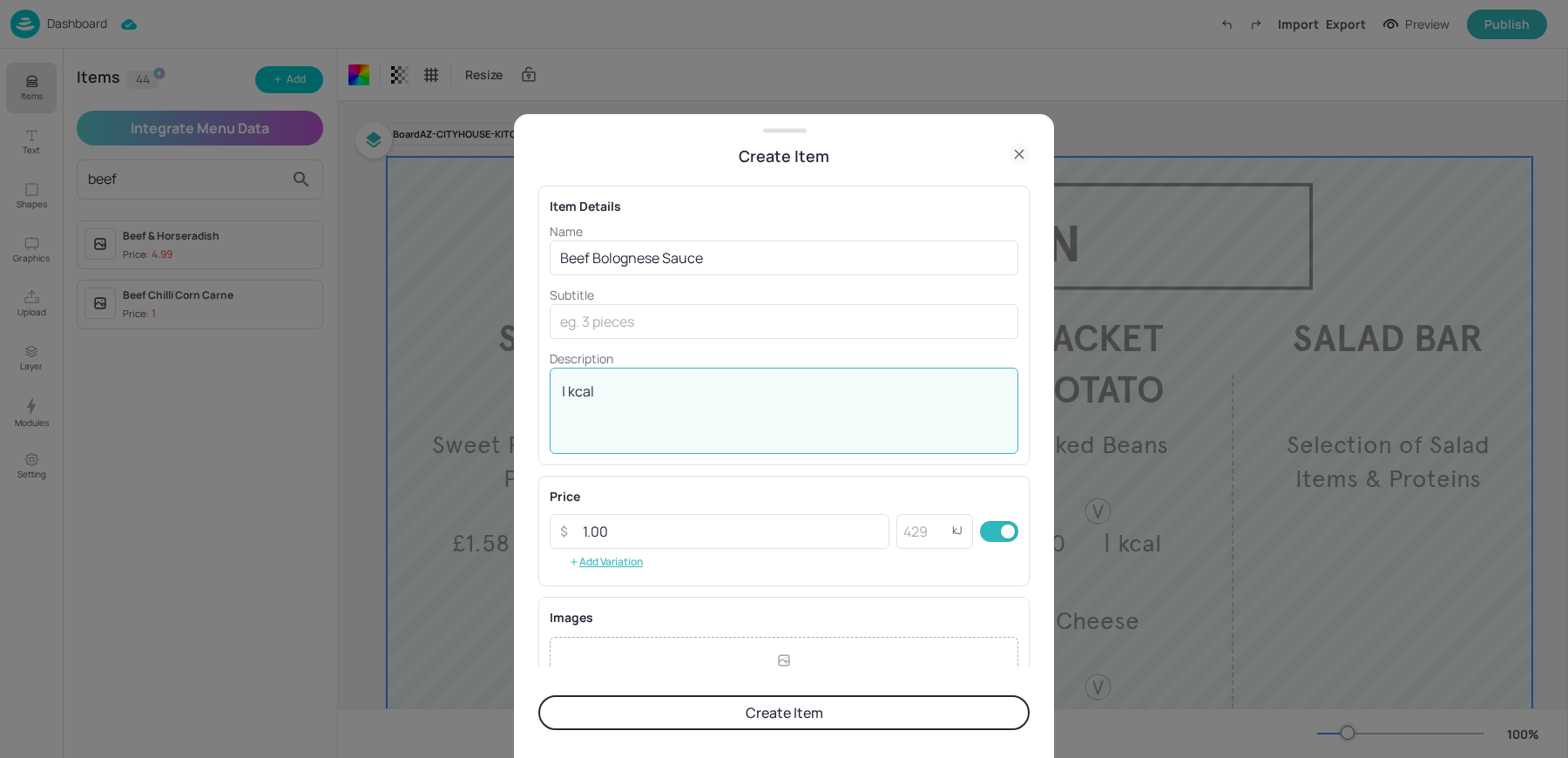
click at [718, 417] on textarea "| kcal" at bounding box center [784, 409] width 444 height 57
type textarea "| kcal"
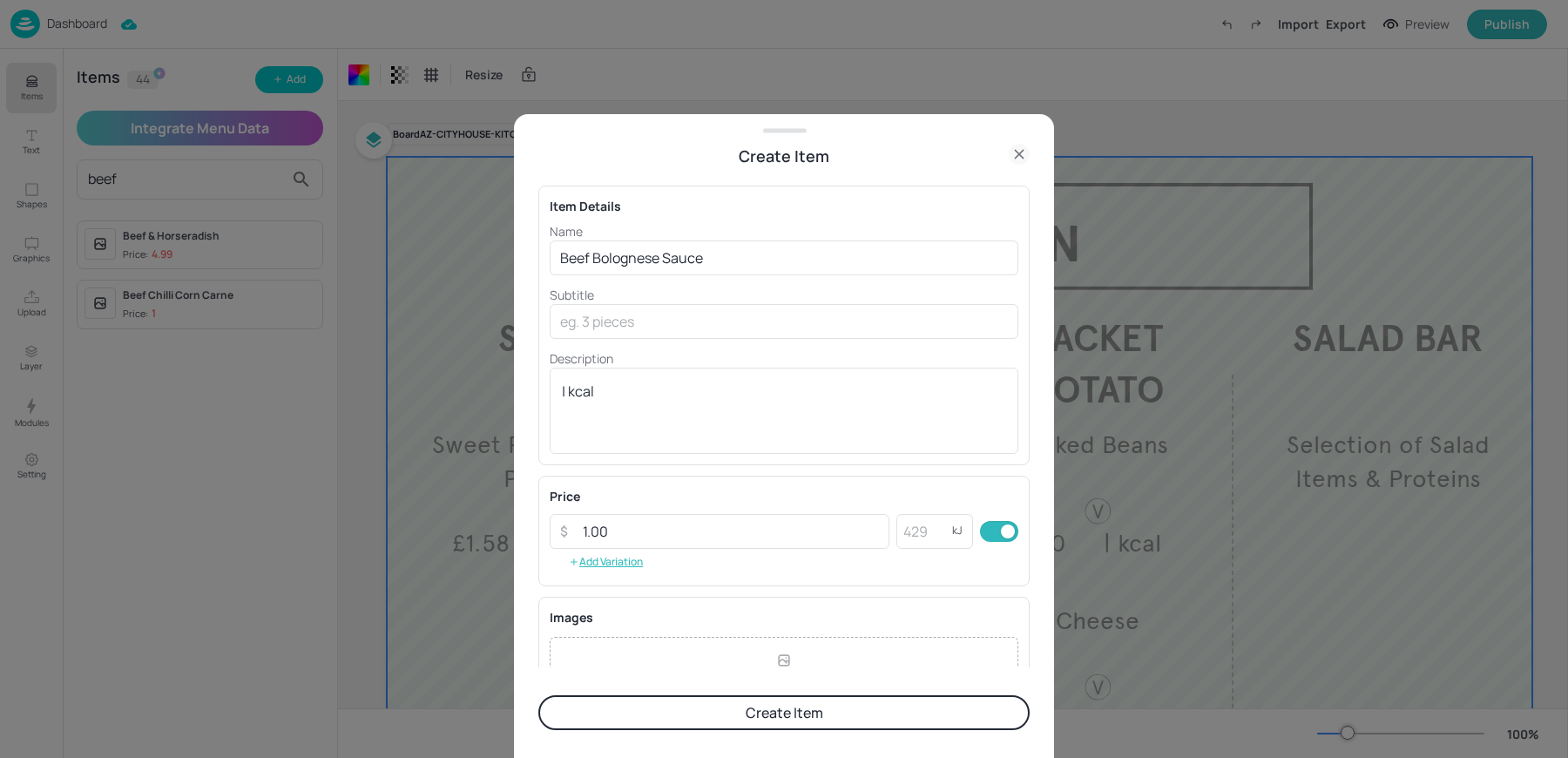
click at [708, 724] on button "Create Item" at bounding box center [783, 713] width 491 height 35
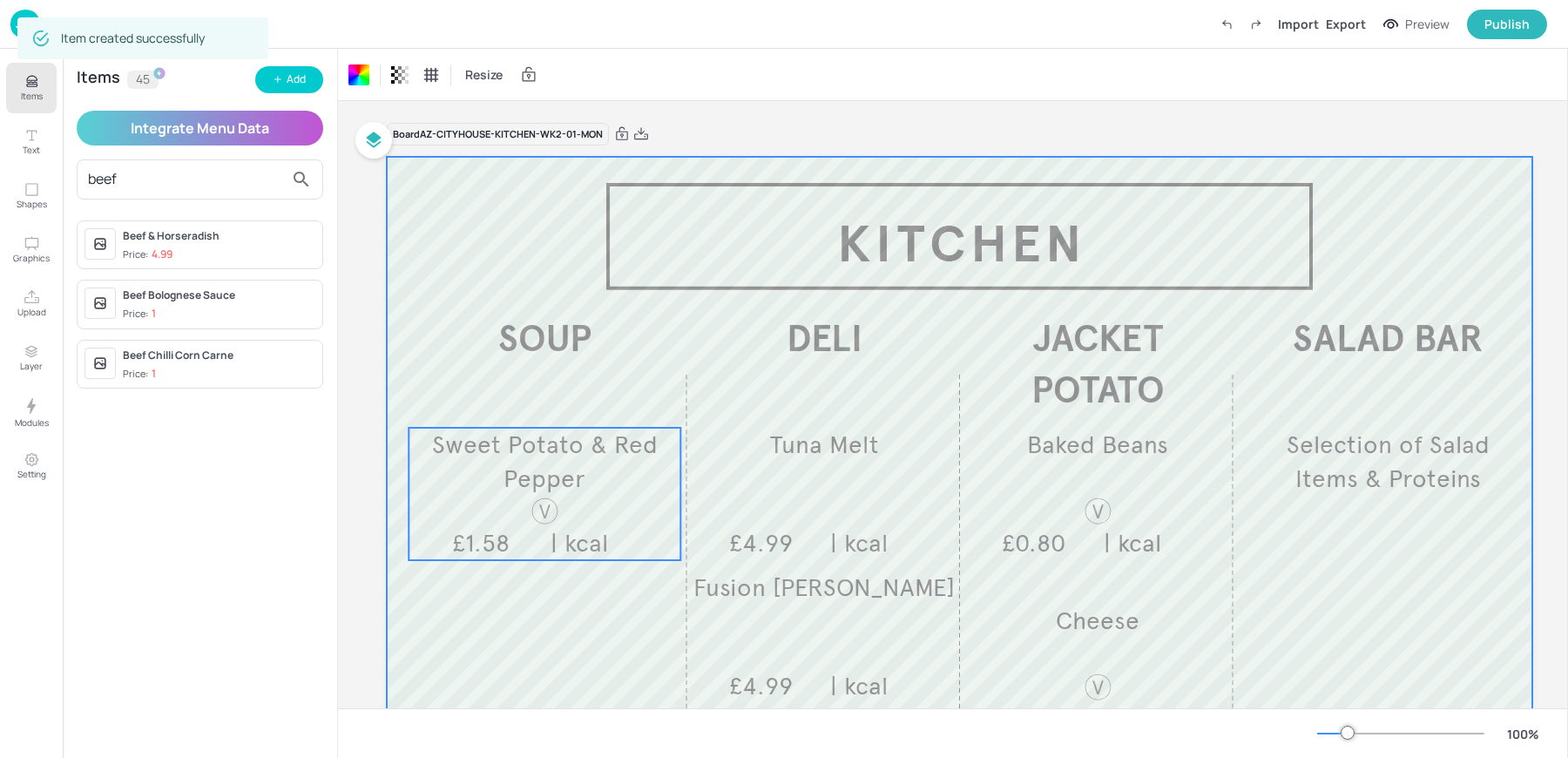
click at [536, 473] on span "Sweet Potato & Red Pepper" at bounding box center [544, 461] width 226 height 64
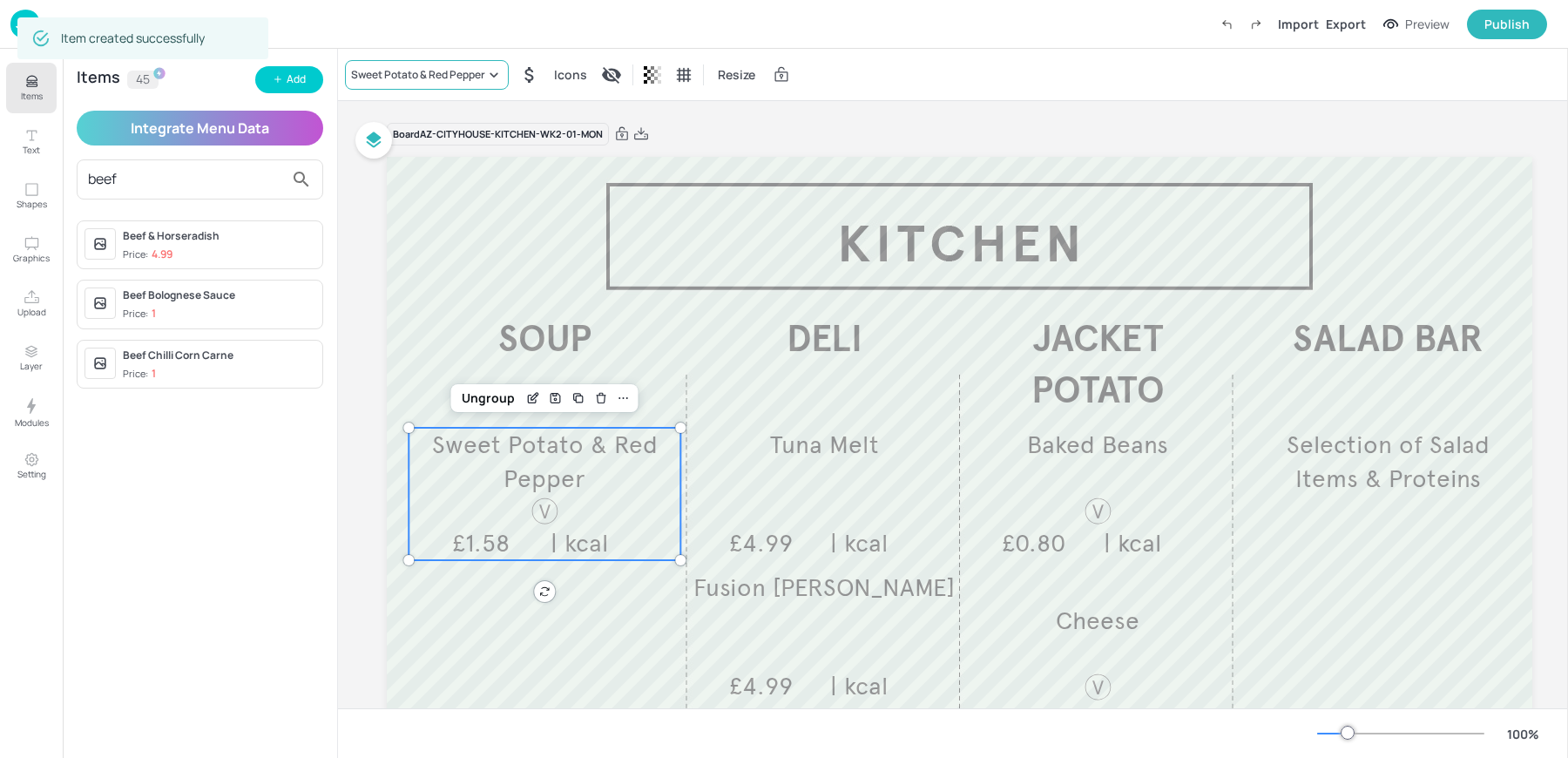
click at [372, 88] on div "Sweet Potato & Red Pepper" at bounding box center [427, 75] width 163 height 30
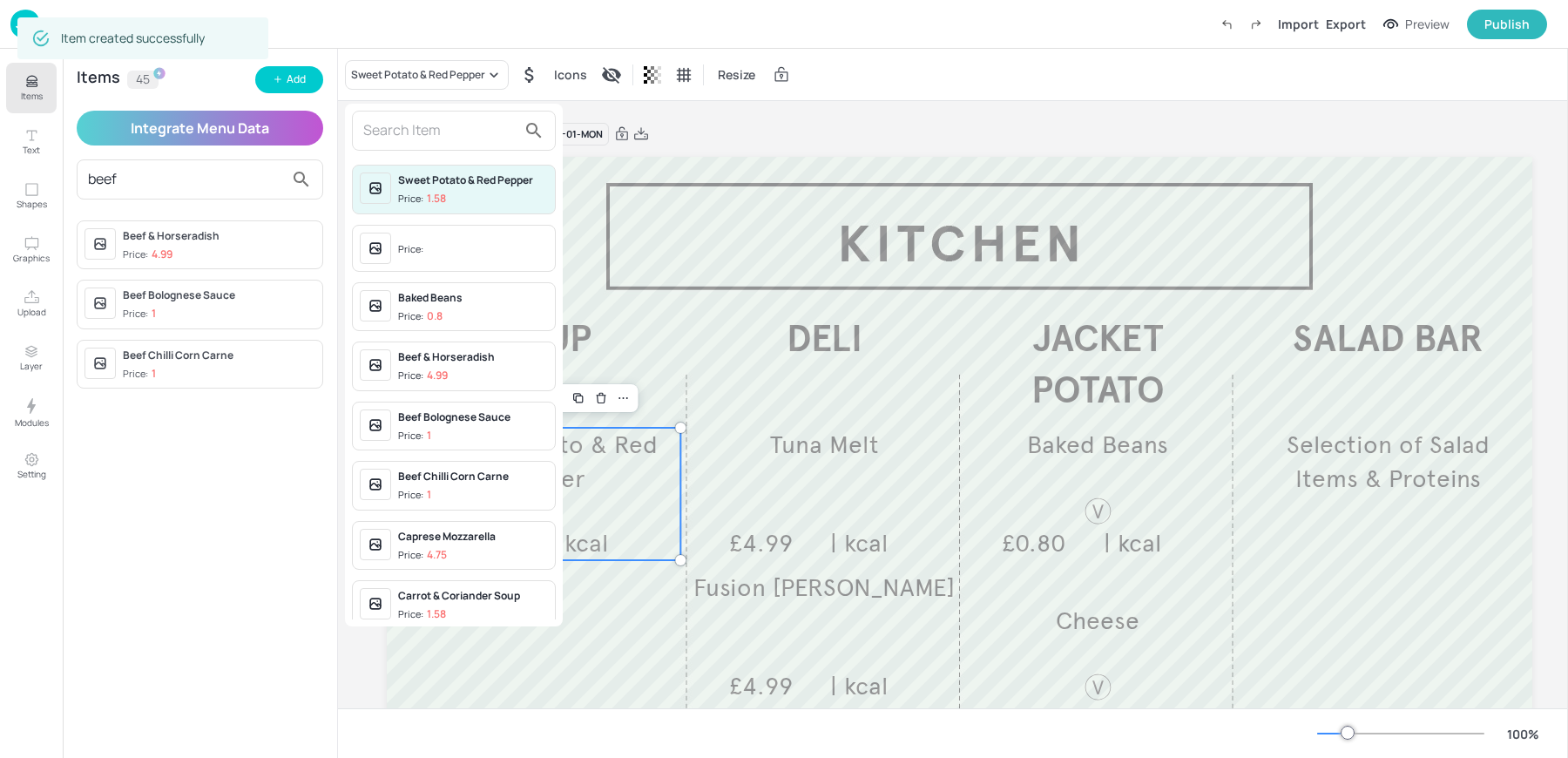
click at [394, 143] on input "text" at bounding box center [440, 131] width 154 height 28
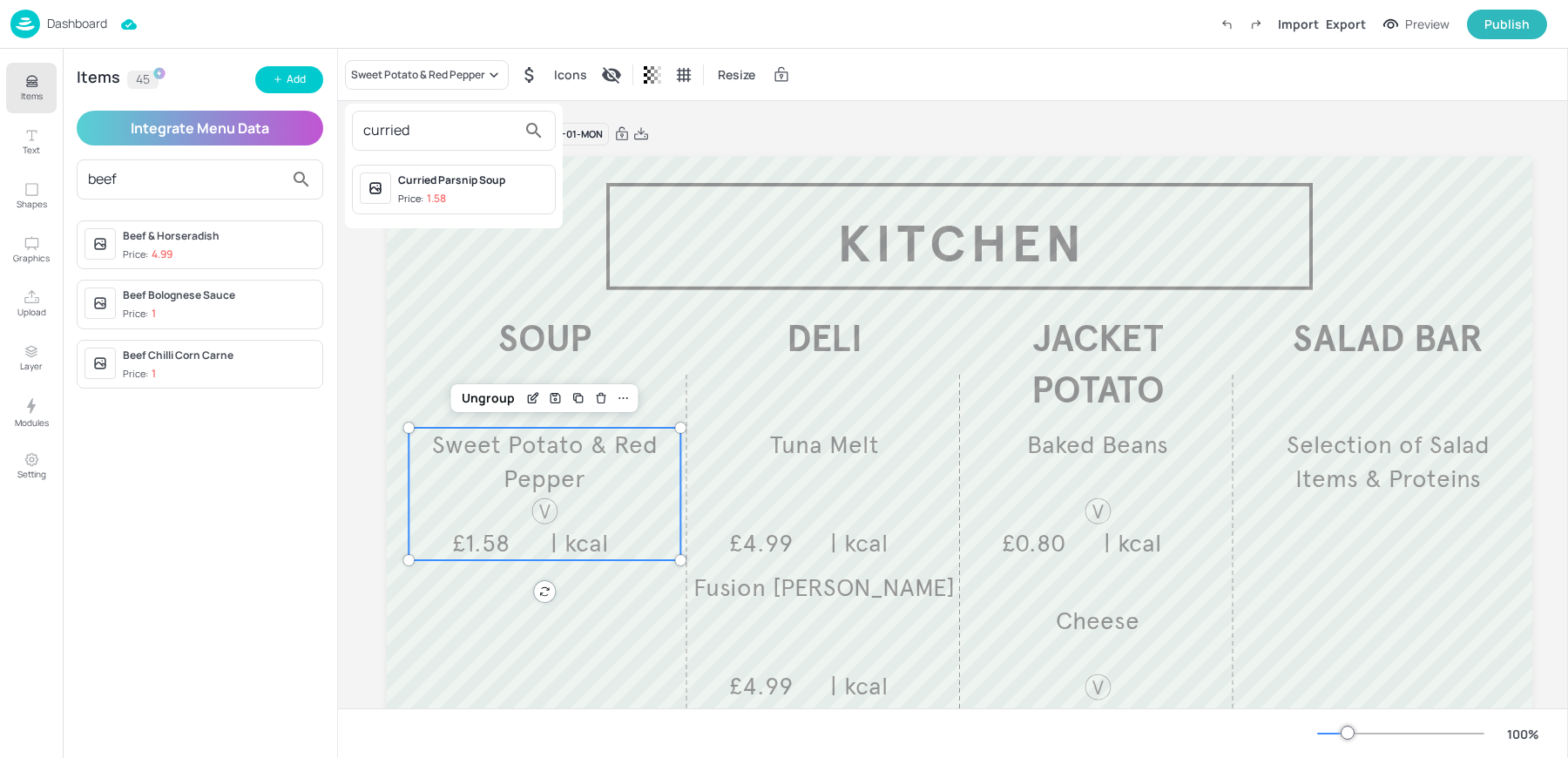
type input "curried"
click at [428, 205] on div "Price: 1.58" at bounding box center [421, 199] width 48 height 15
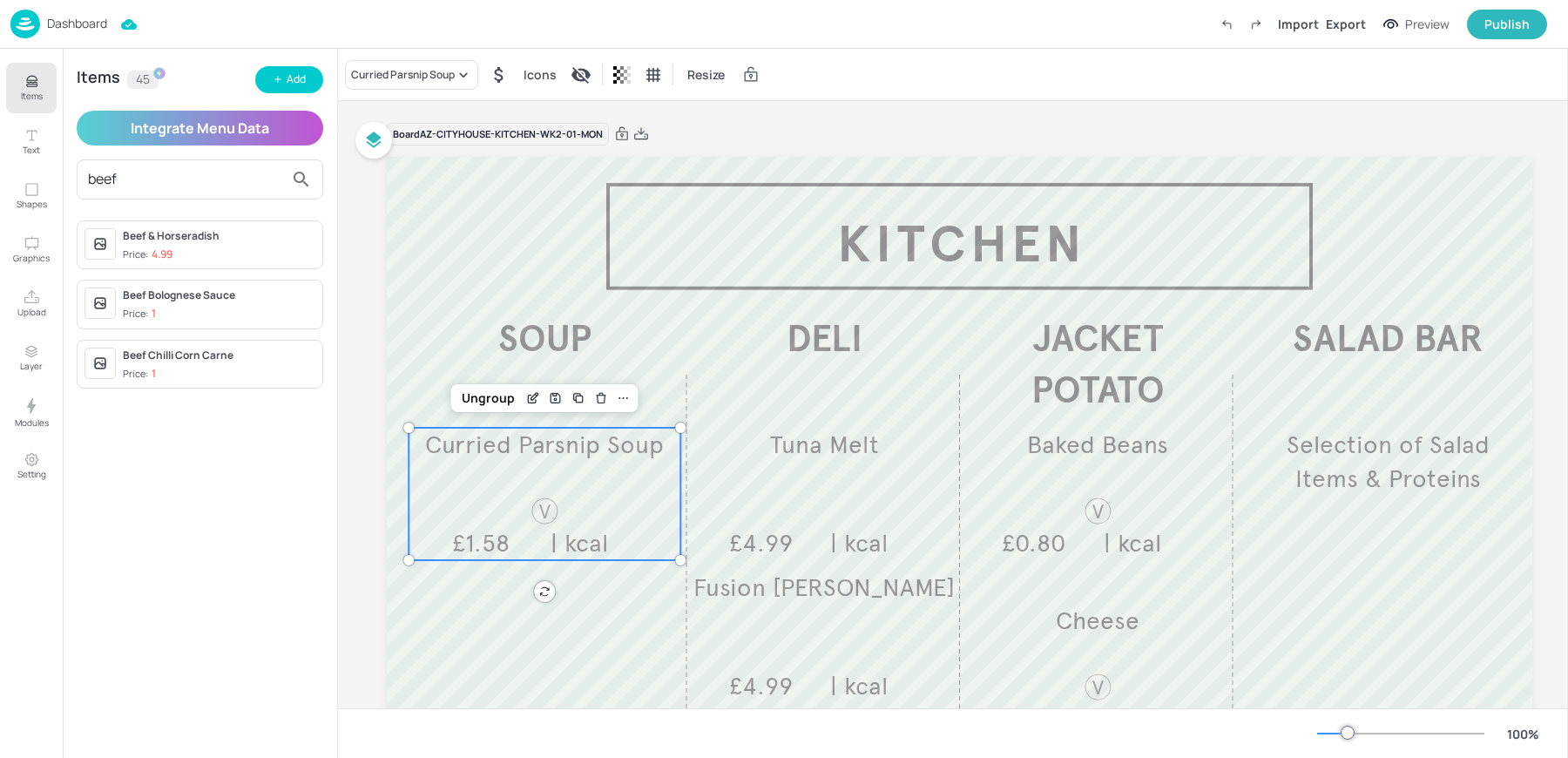
click at [24, 92] on p "Items" at bounding box center [32, 96] width 22 height 12
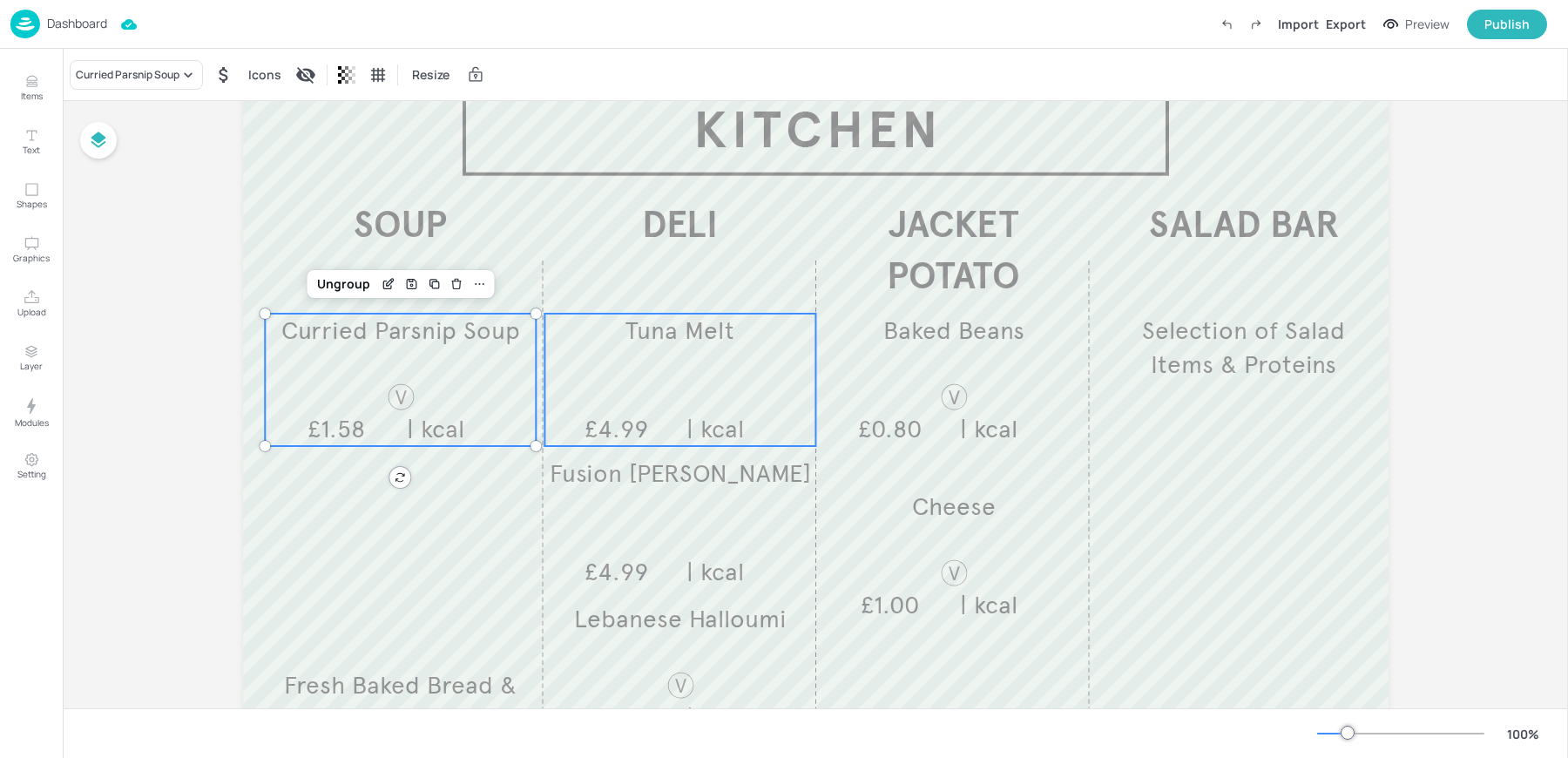
scroll to position [119, 0]
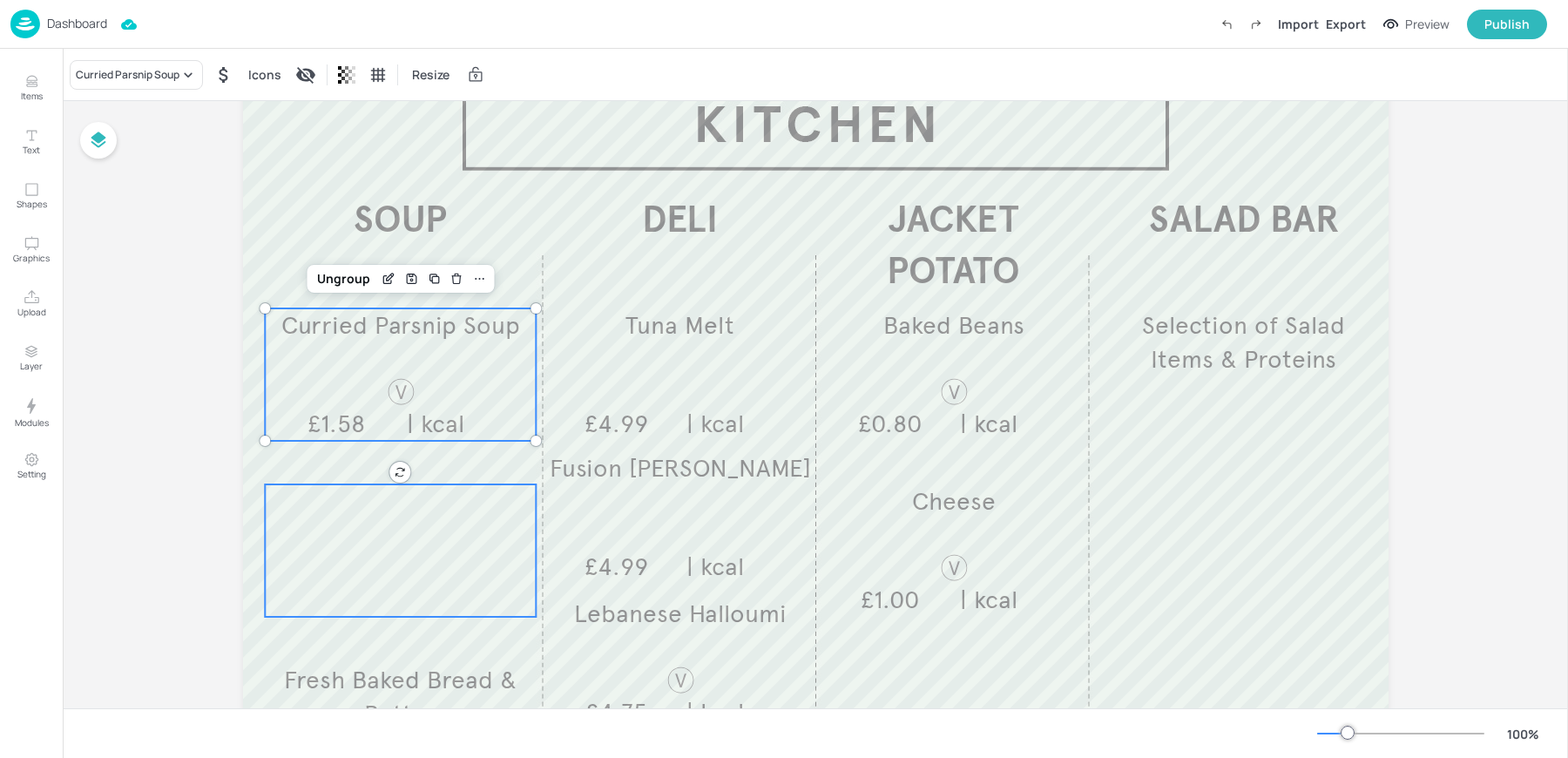
click at [396, 552] on div at bounding box center [400, 551] width 271 height 133
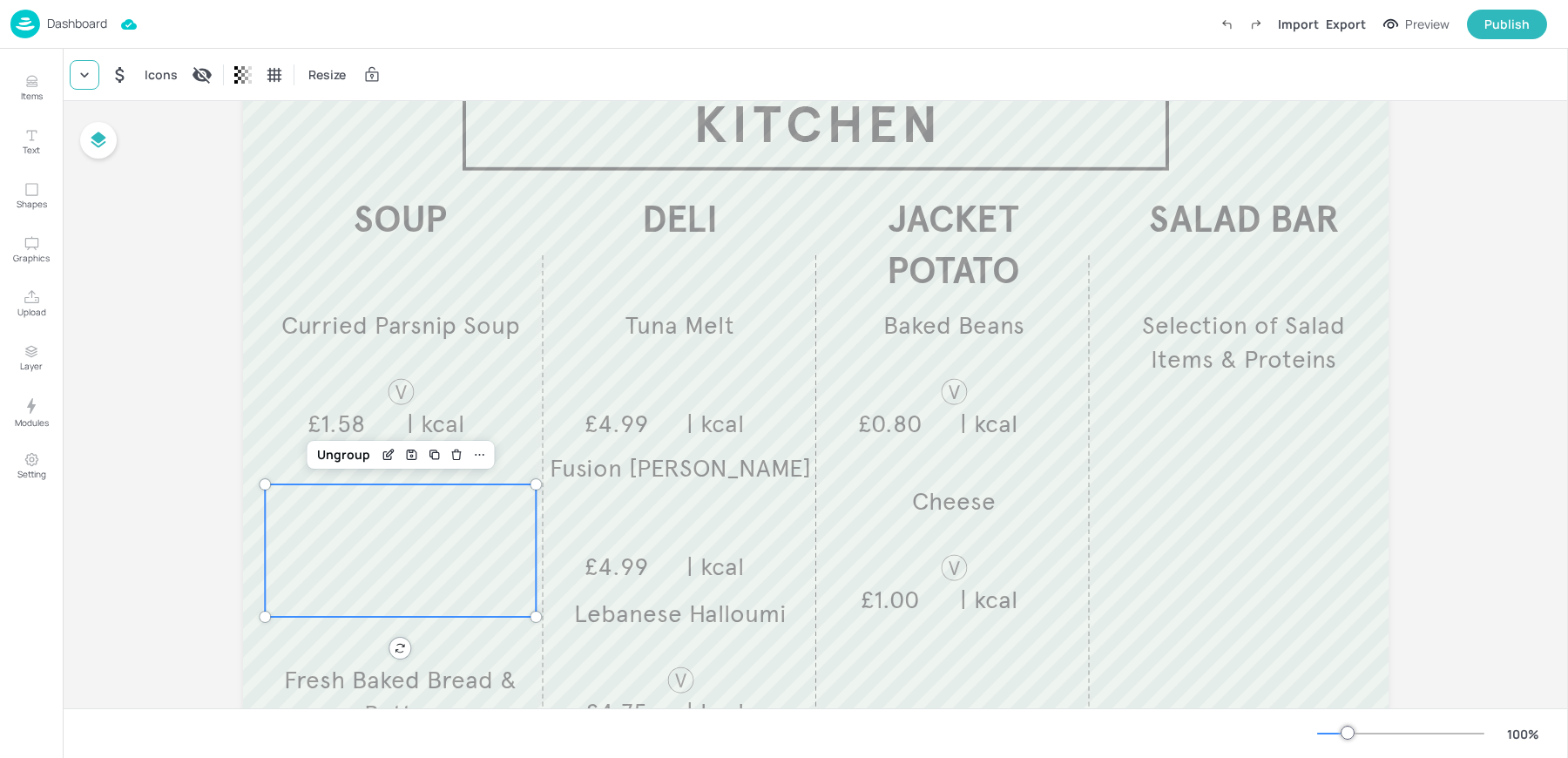
click at [89, 75] on icon at bounding box center [84, 75] width 18 height 18
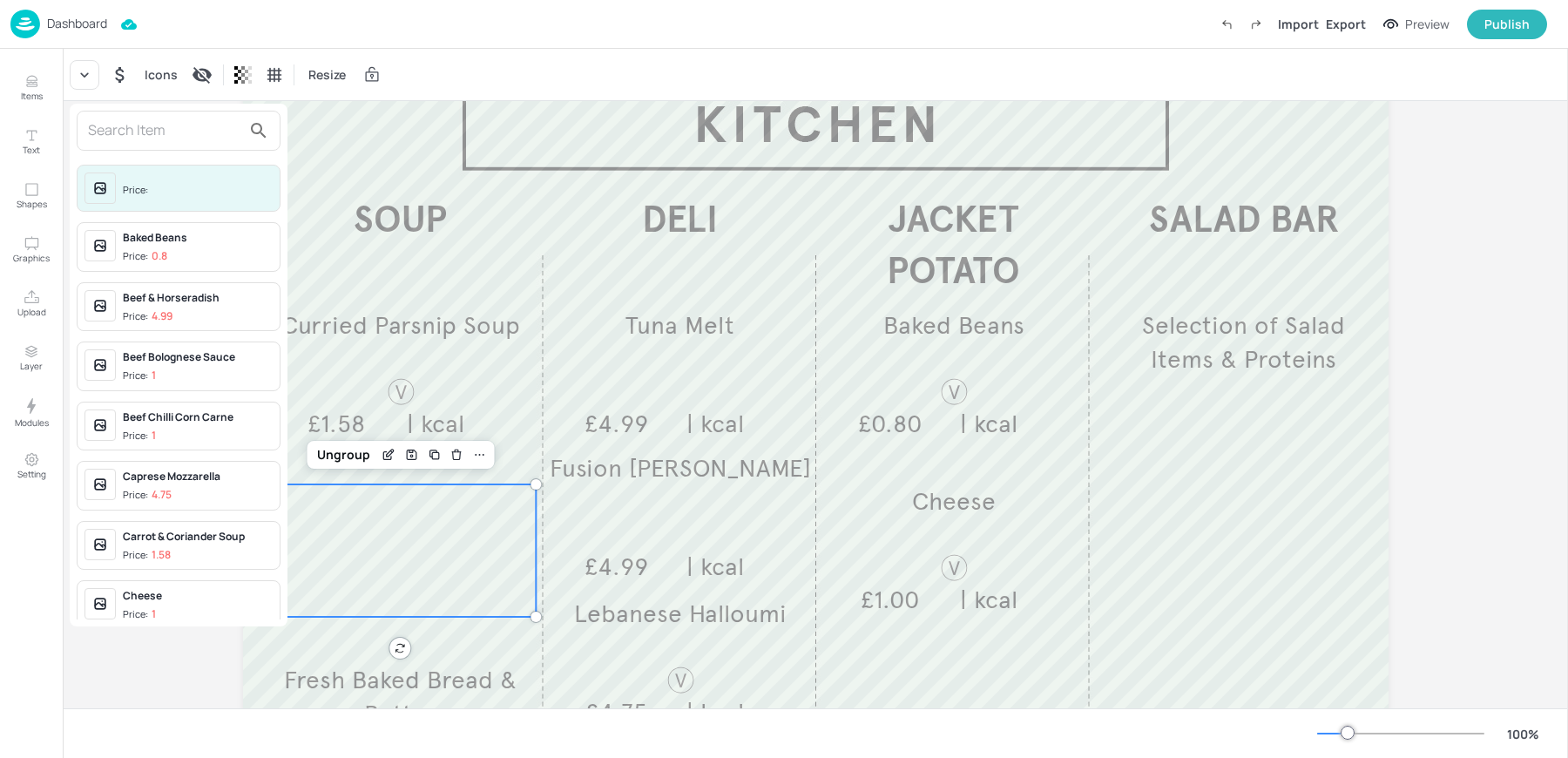
click at [664, 386] on div at bounding box center [784, 379] width 1568 height 758
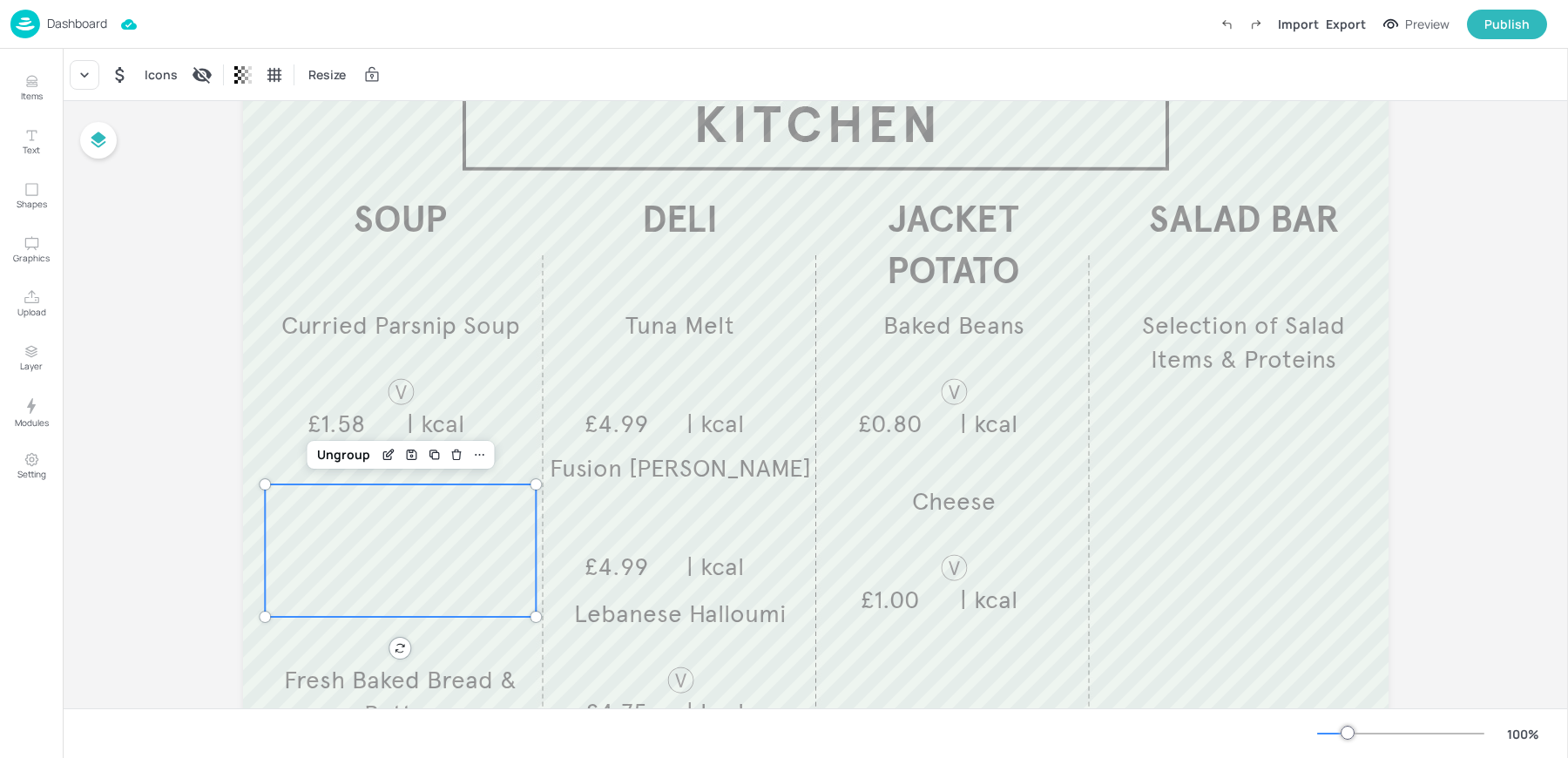
click at [660, 348] on div "Price: Baked Beans Price: 0.8 Beef & Horseradish Price: 4.99 Beef Bolognese Sau…" at bounding box center [784, 382] width 1568 height 751
click at [660, 348] on div "Tuna Melt £4.99 | kcal" at bounding box center [680, 374] width 271 height 133
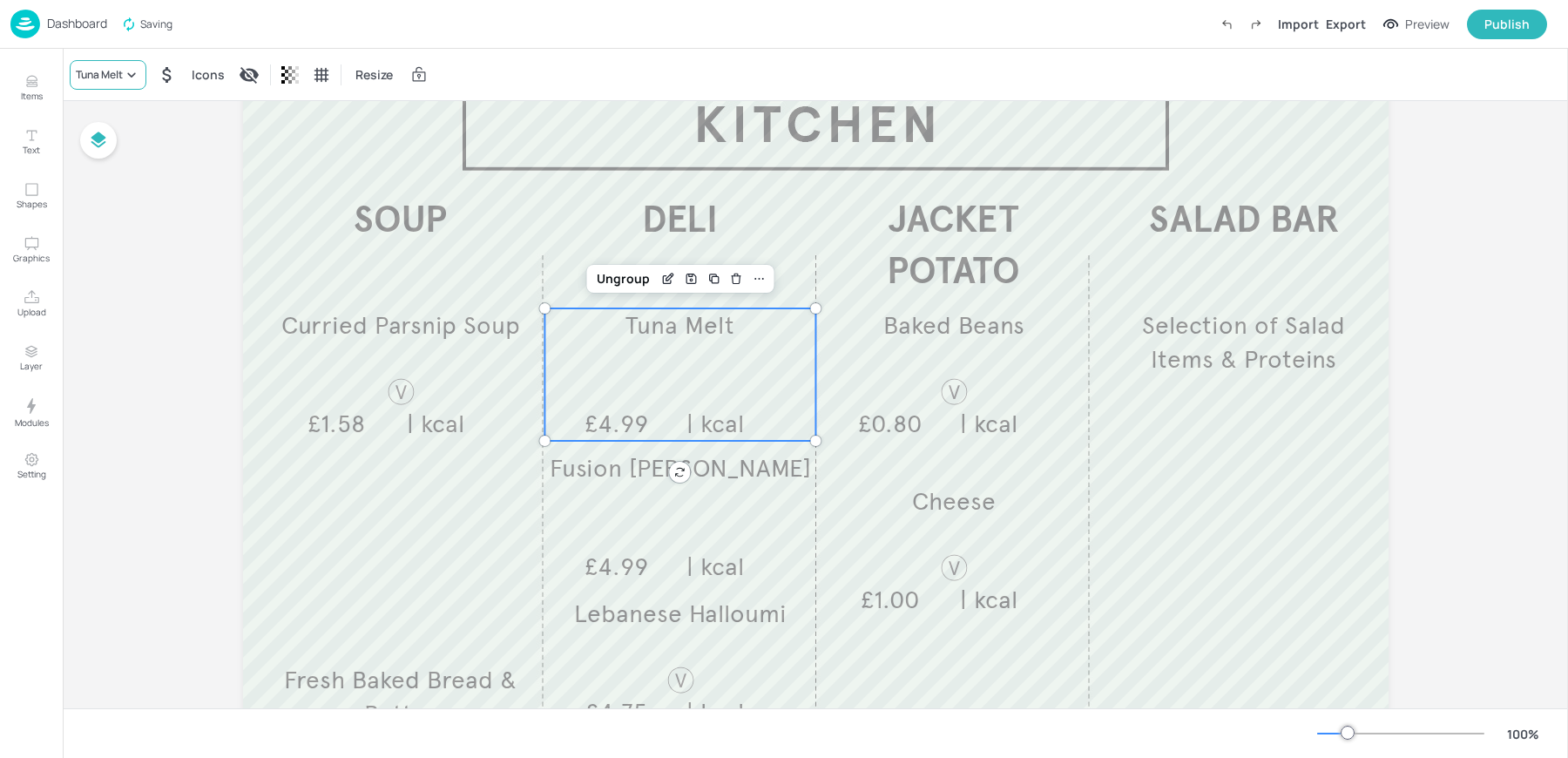
click at [94, 68] on div "Tuna Melt" at bounding box center [99, 75] width 47 height 16
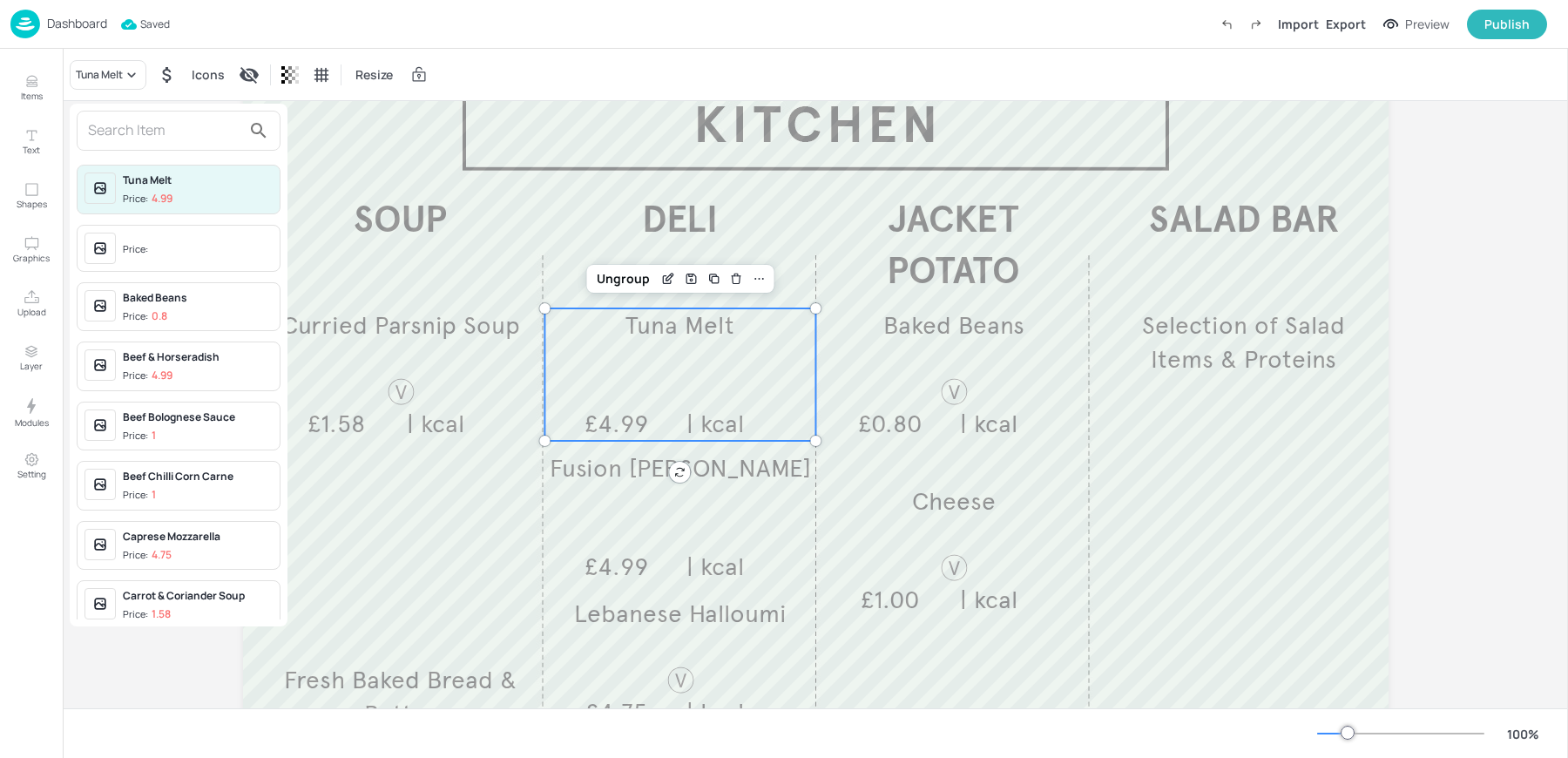
click at [220, 140] on input "text" at bounding box center [164, 131] width 154 height 28
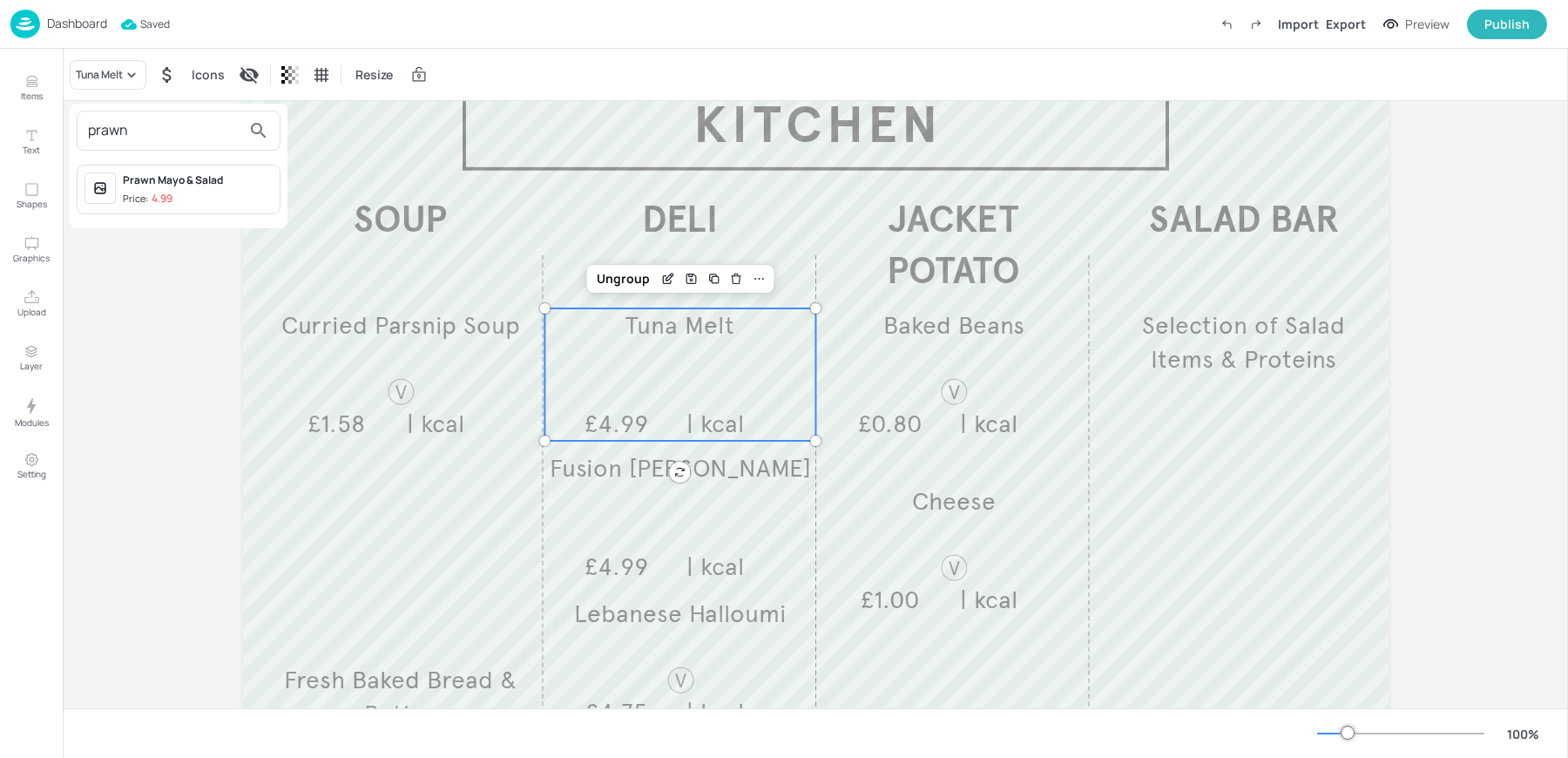
type input "prawn"
click at [183, 189] on div "Prawn Mayo & Salad Price: 4.99" at bounding box center [198, 189] width 150 height 34
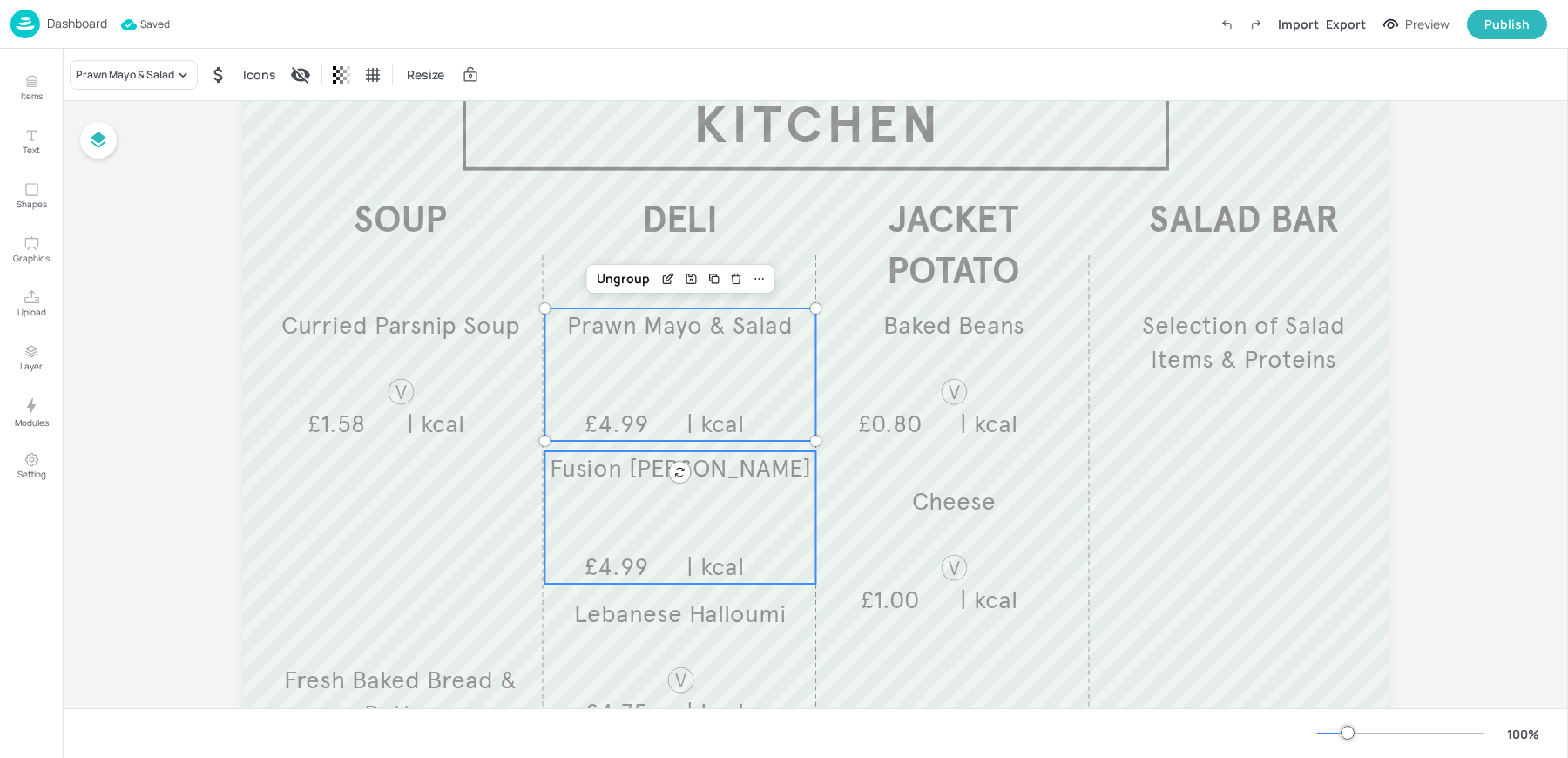
click at [703, 533] on div "Fusion Reuben £4.99 | kcal" at bounding box center [680, 517] width 271 height 133
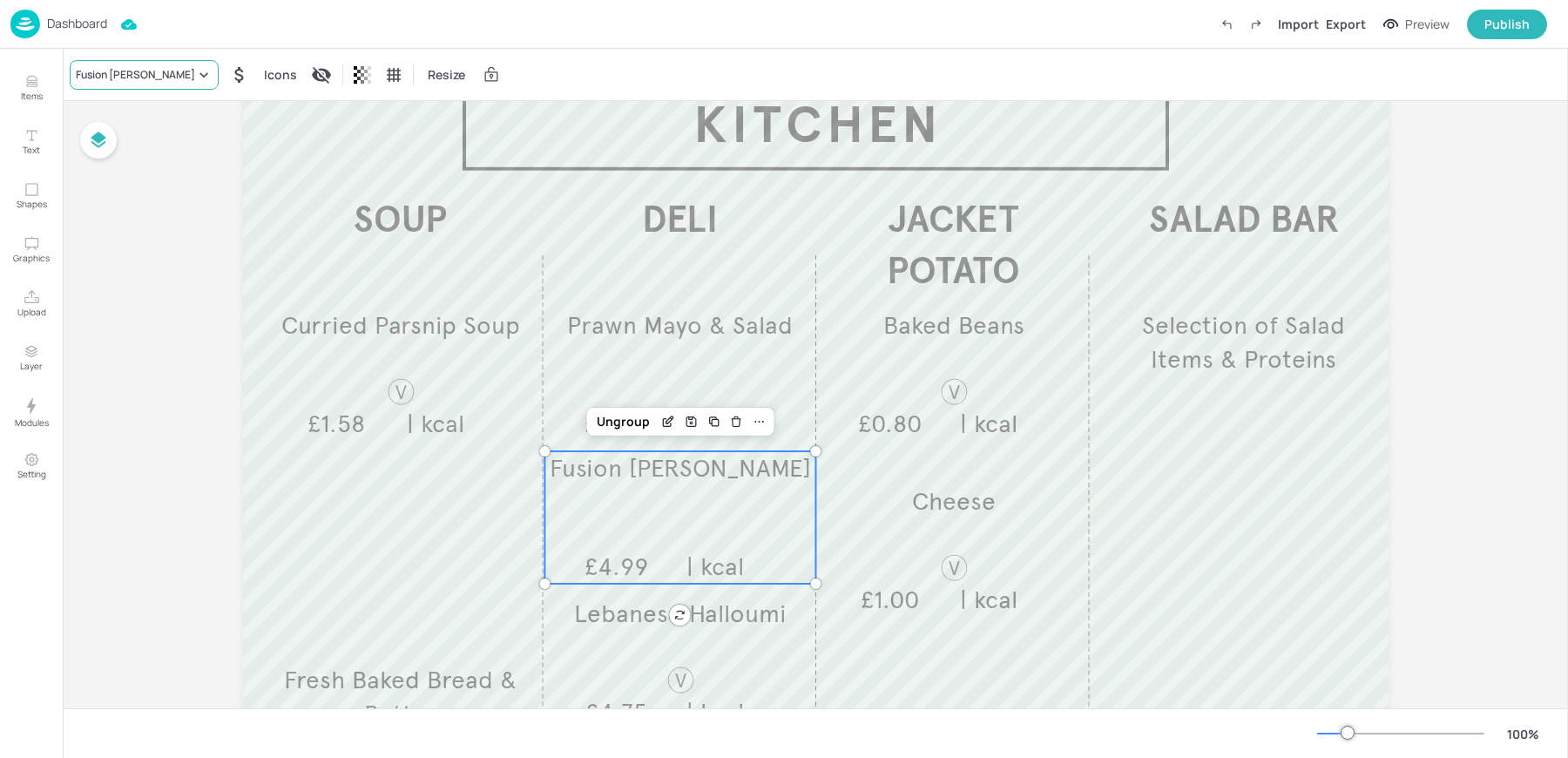
click at [117, 81] on div "Fusion Reuben" at bounding box center [135, 75] width 119 height 16
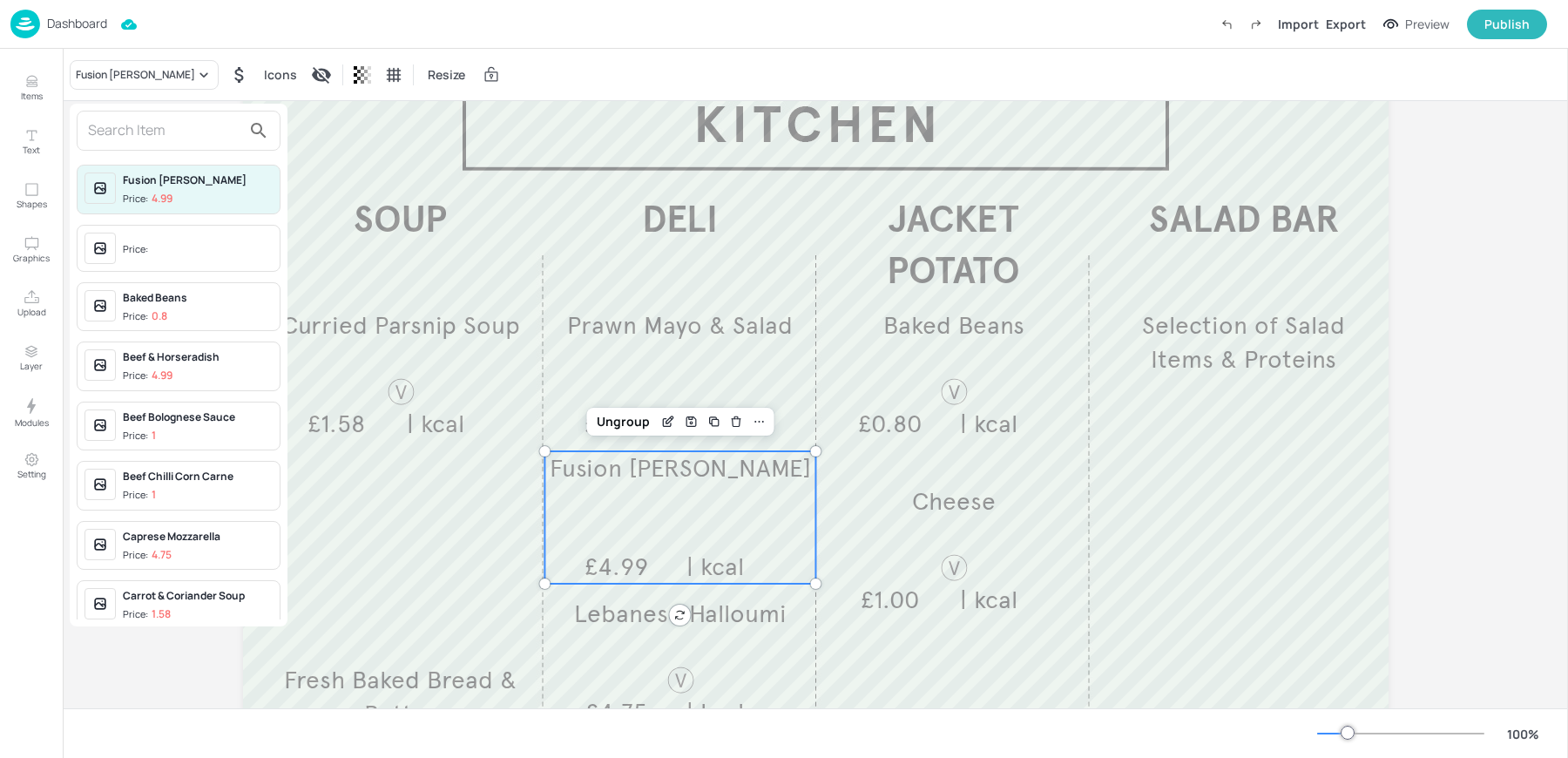
click at [122, 131] on input "text" at bounding box center [164, 131] width 154 height 28
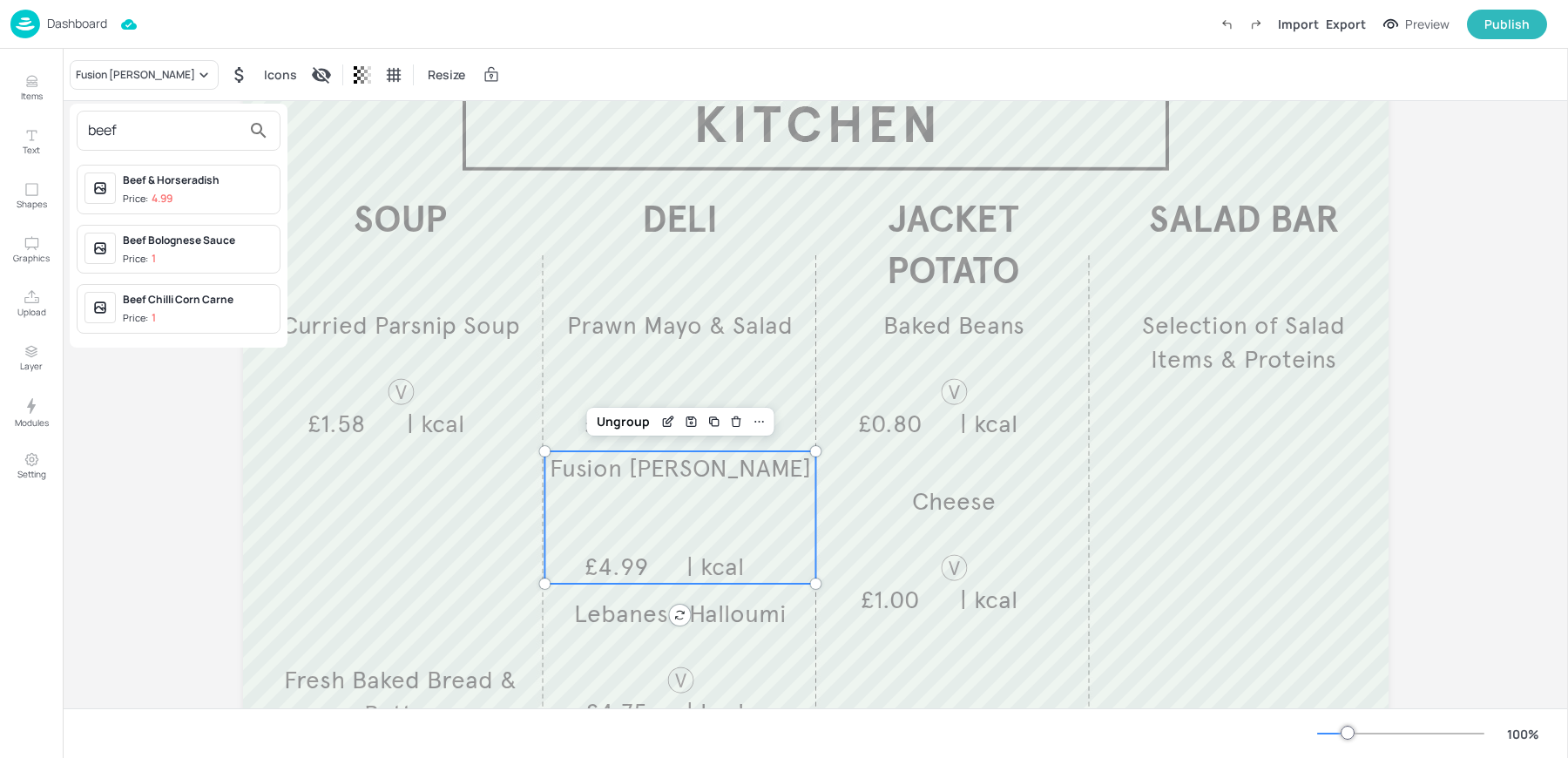
type input "beef"
click at [166, 199] on p "4.99" at bounding box center [162, 199] width 21 height 12
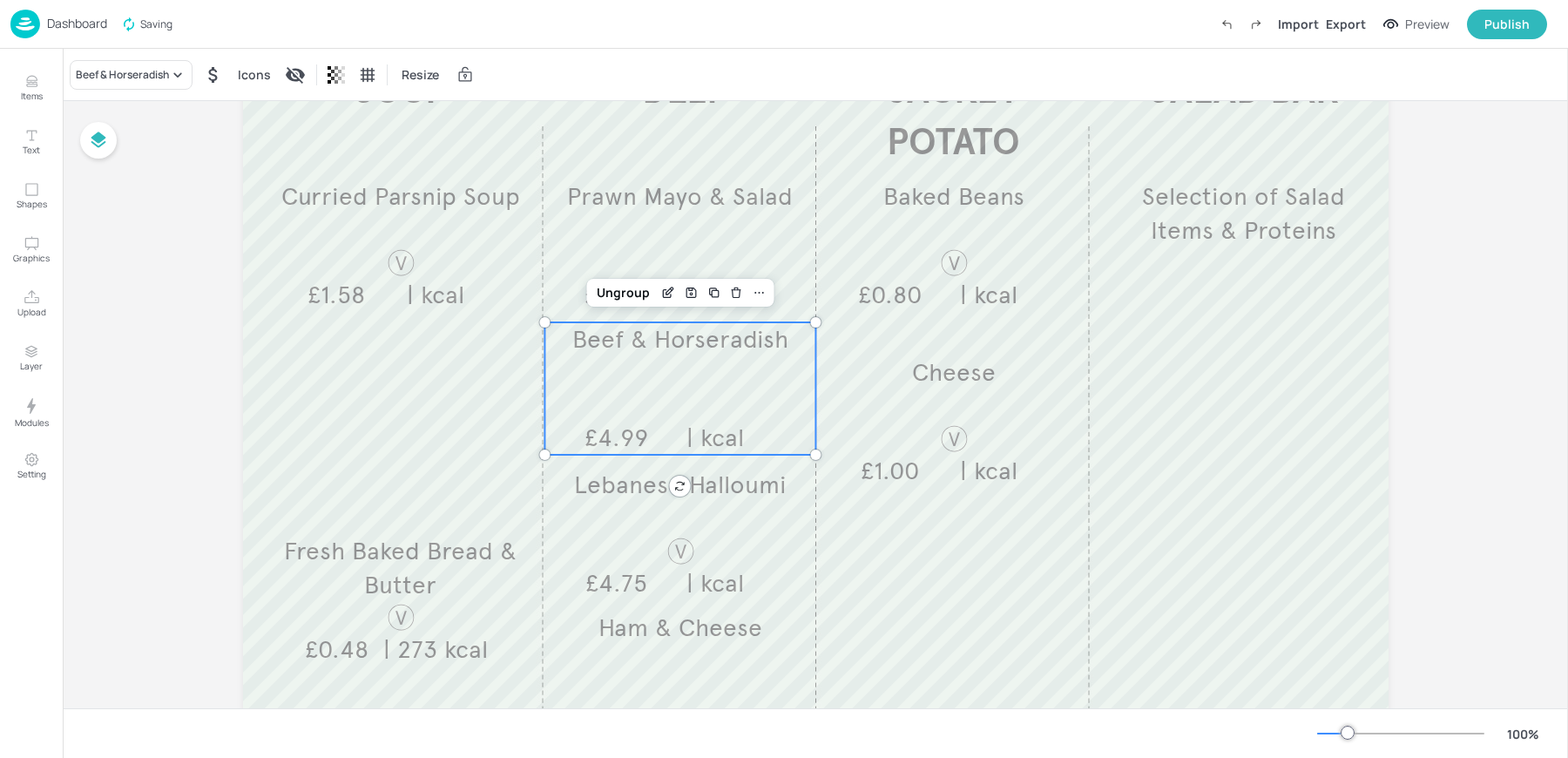
scroll to position [259, 0]
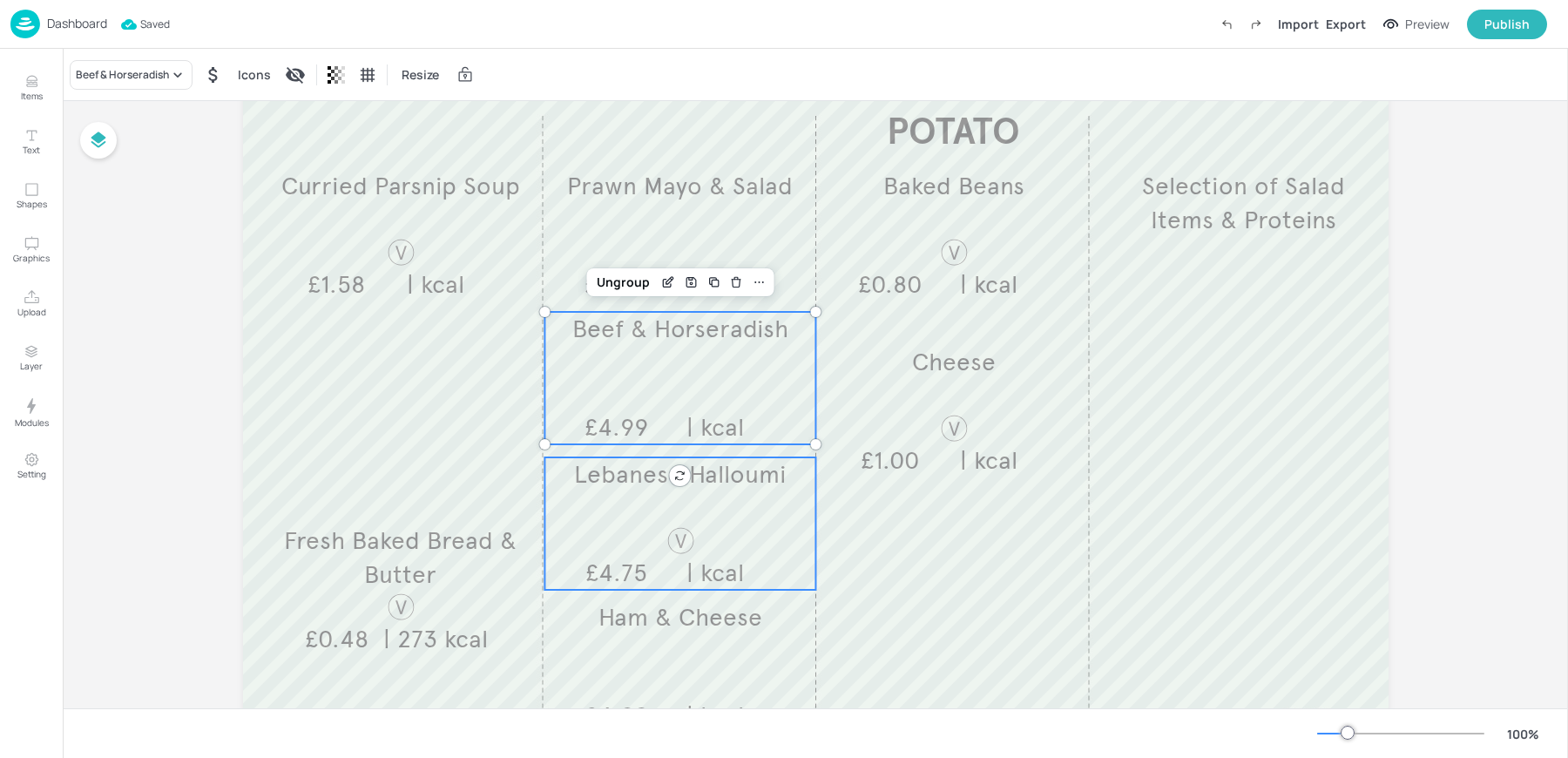
click at [591, 544] on div "Lebanese Halloumi £4.75 | kcal" at bounding box center [680, 523] width 271 height 133
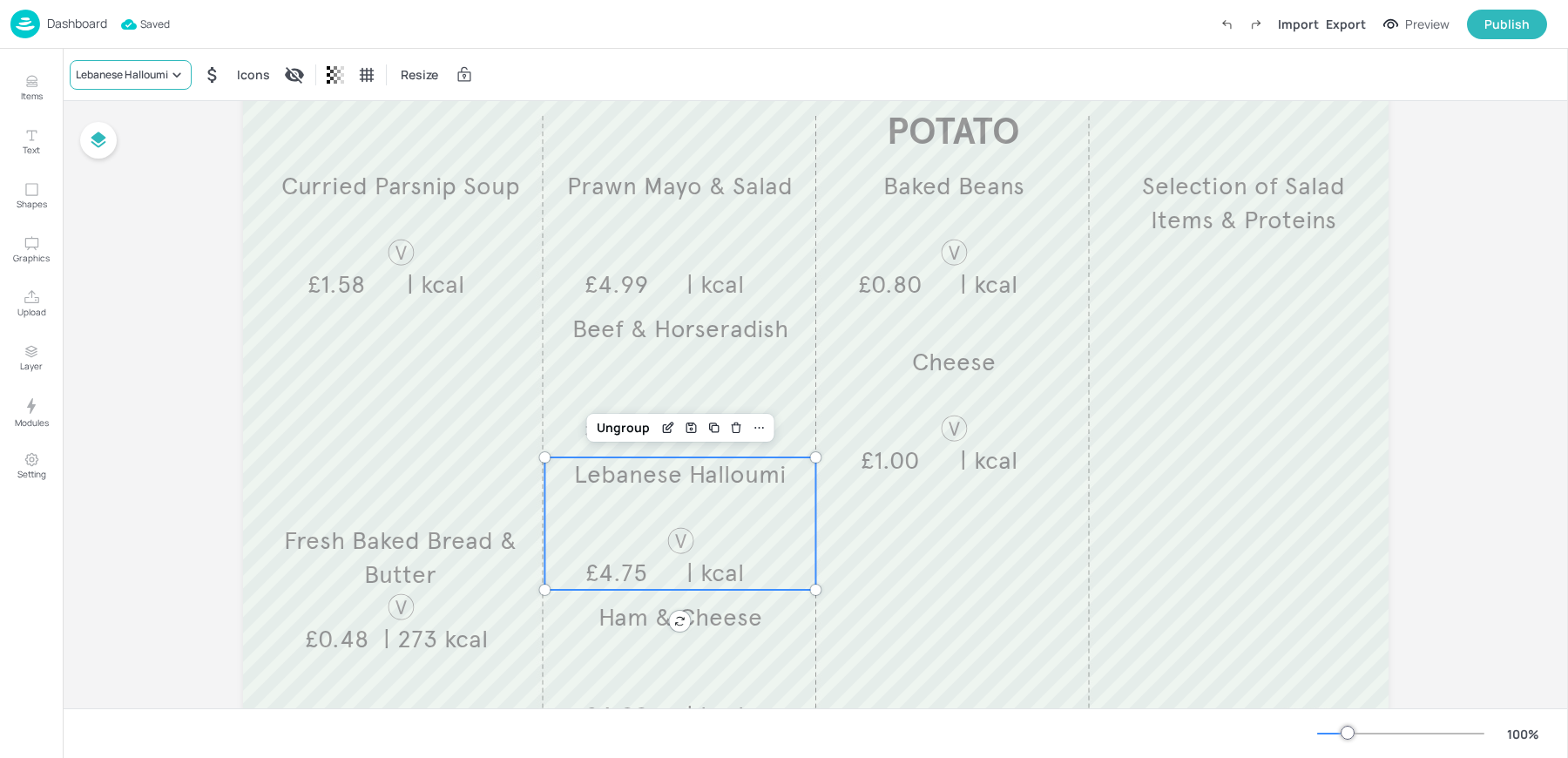
click at [108, 69] on div "Lebanese Halloumi" at bounding box center [121, 75] width 92 height 16
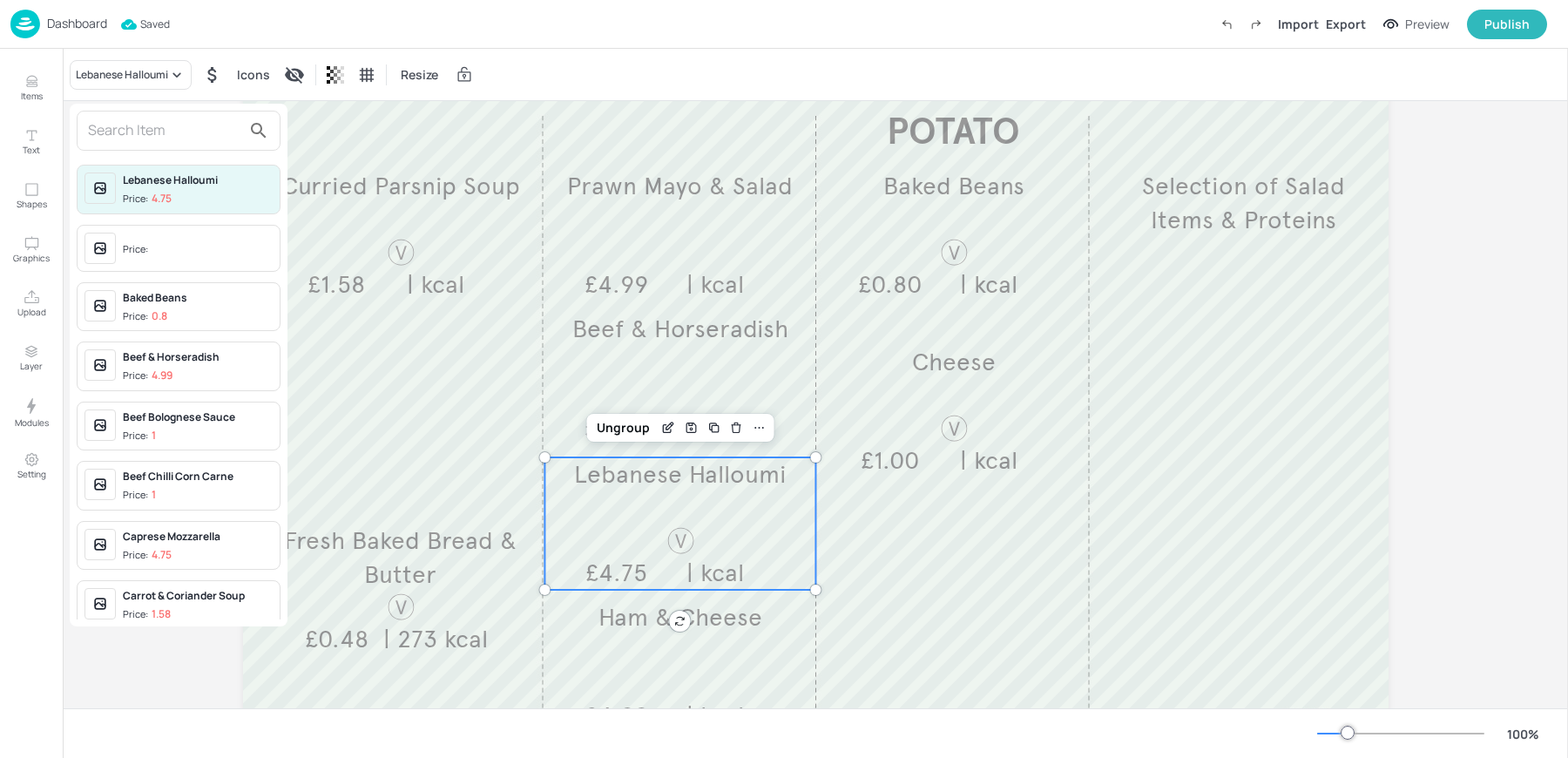
click at [163, 138] on input "text" at bounding box center [164, 131] width 154 height 28
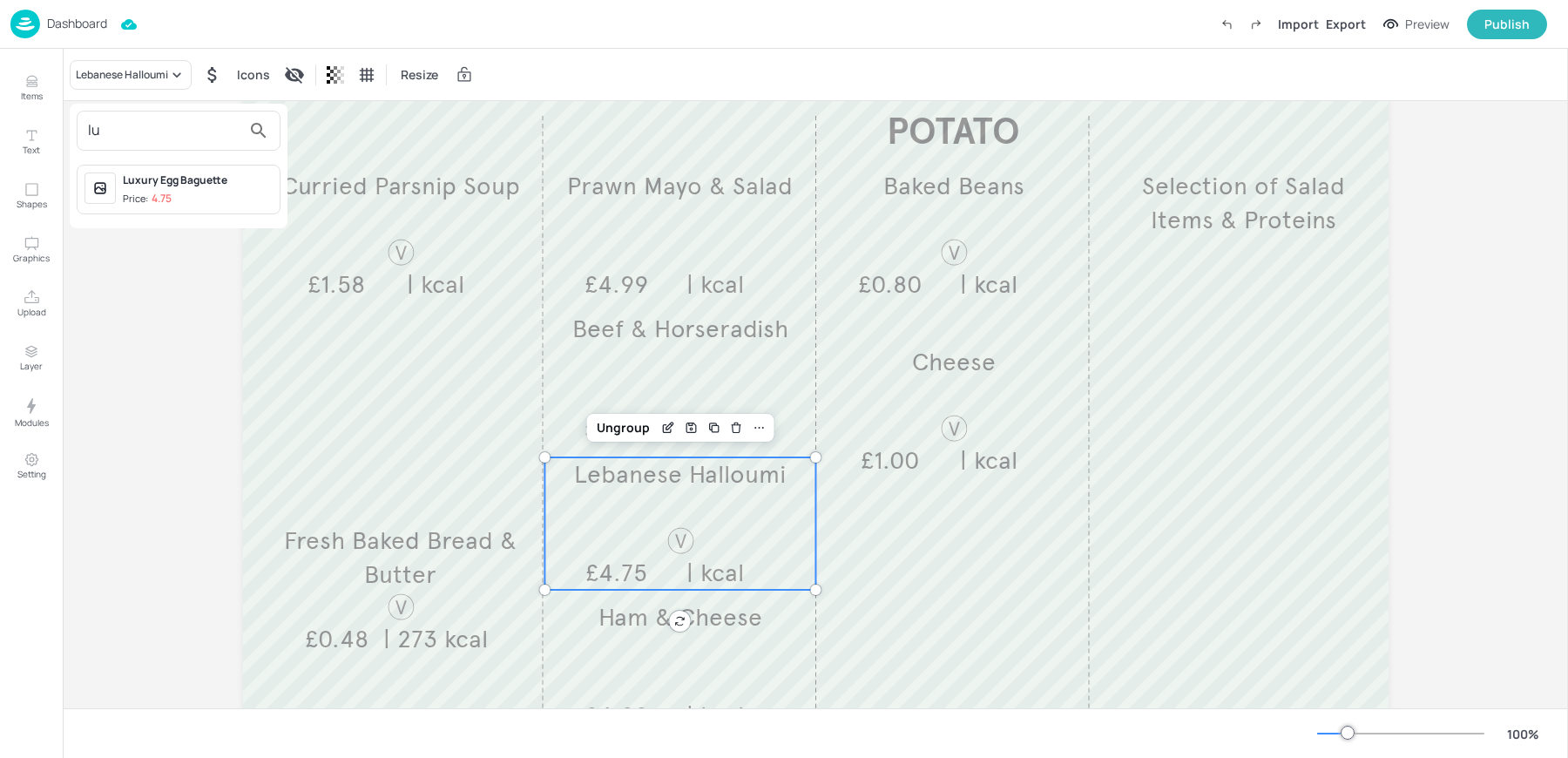
type input "lu"
click at [190, 193] on span "Price: 4.75" at bounding box center [198, 199] width 150 height 15
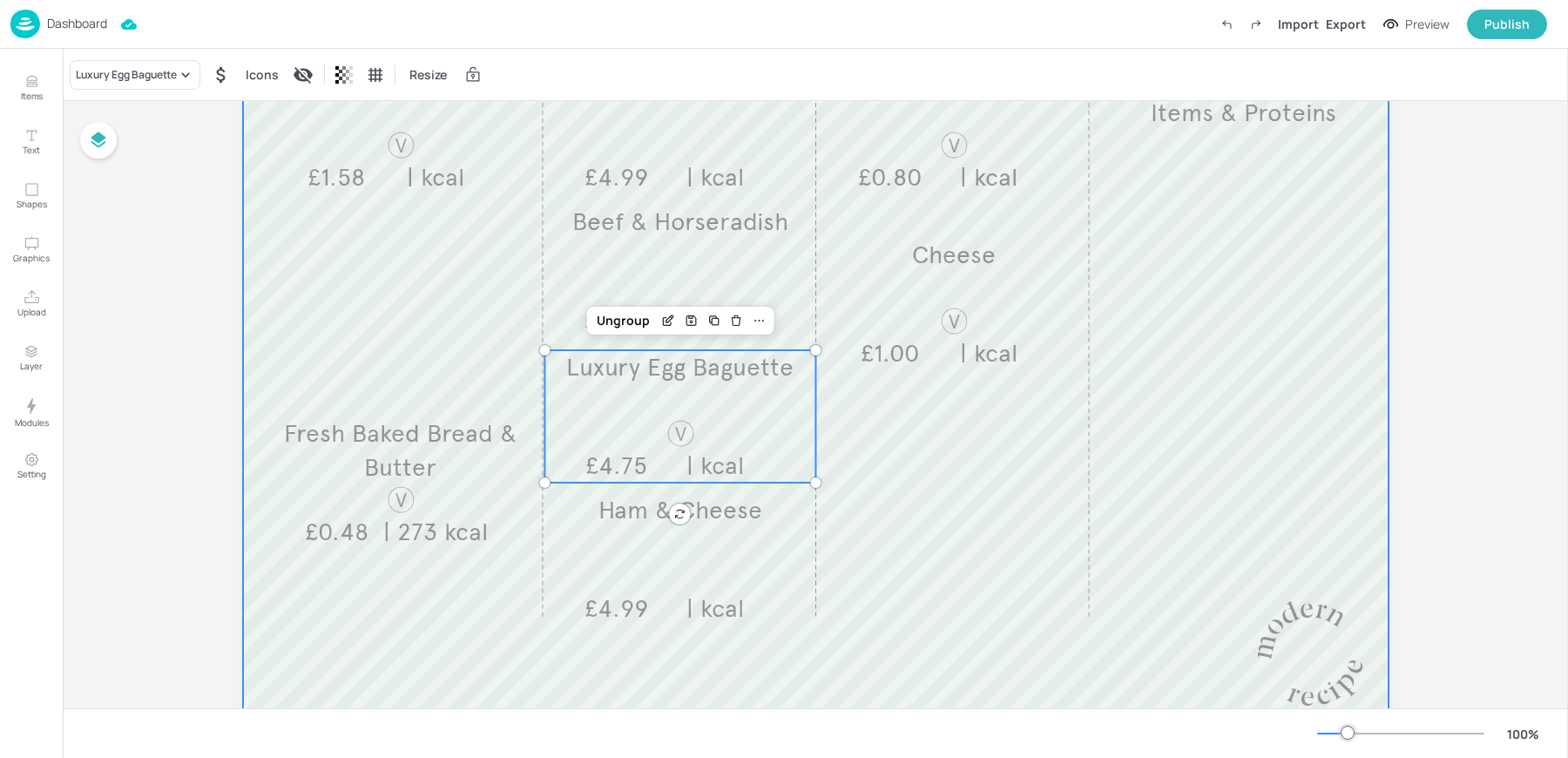
scroll to position [384, 0]
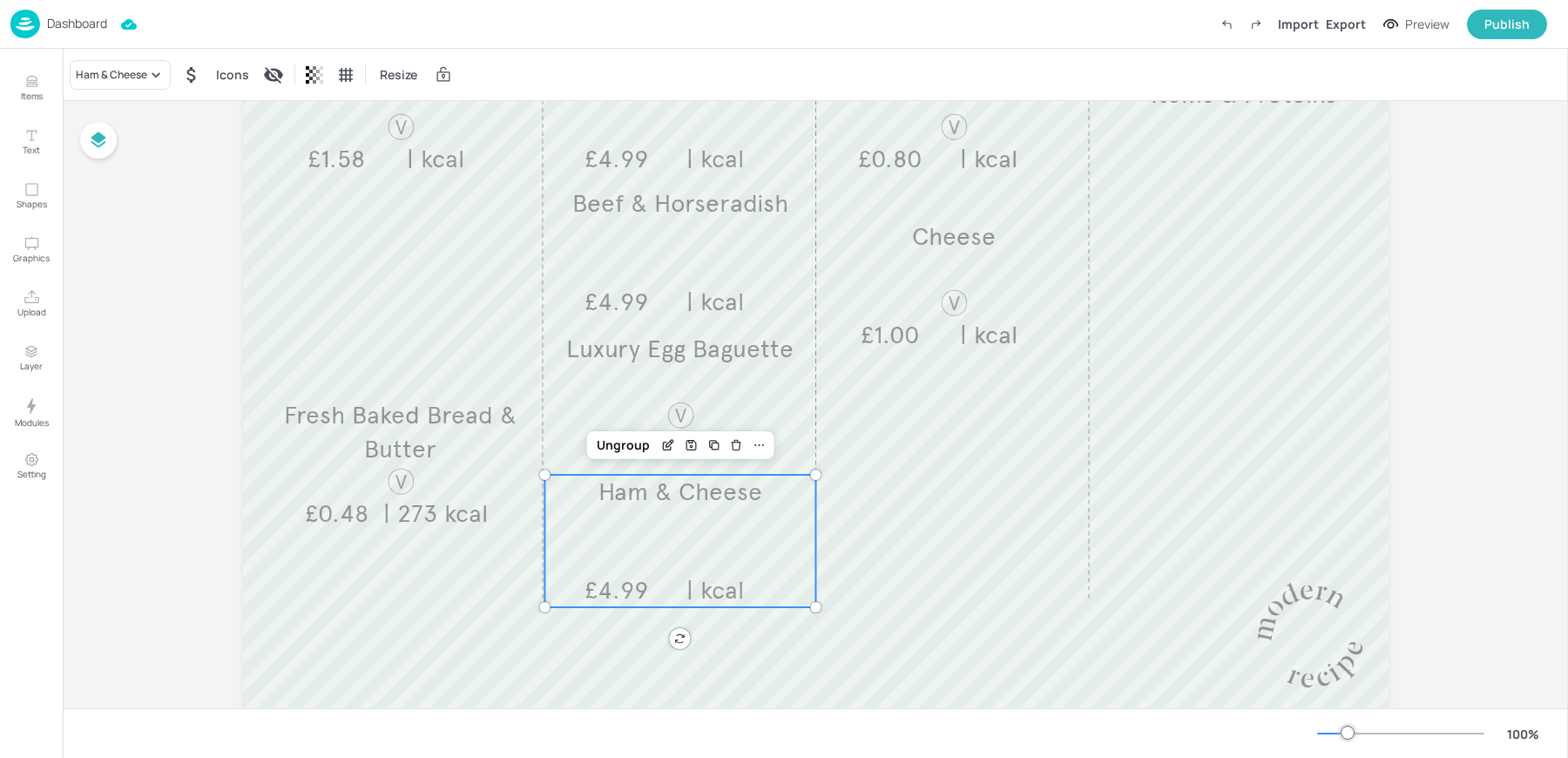
click at [604, 545] on div "Ham & Cheese £4.99 | kcal" at bounding box center [680, 541] width 271 height 133
click at [95, 64] on div "Ham & Cheese" at bounding box center [119, 75] width 101 height 30
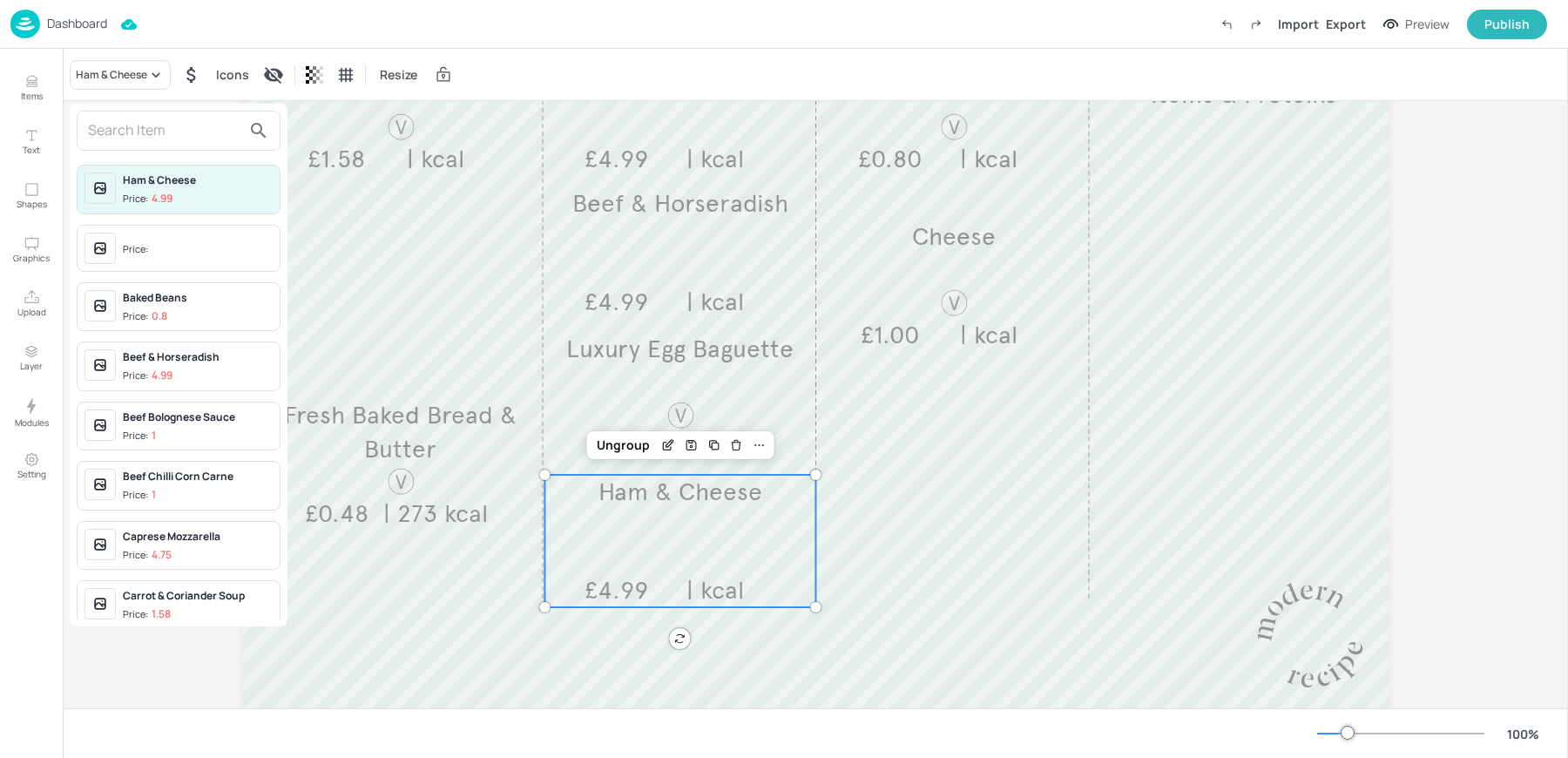
click at [924, 547] on div at bounding box center [784, 379] width 1568 height 758
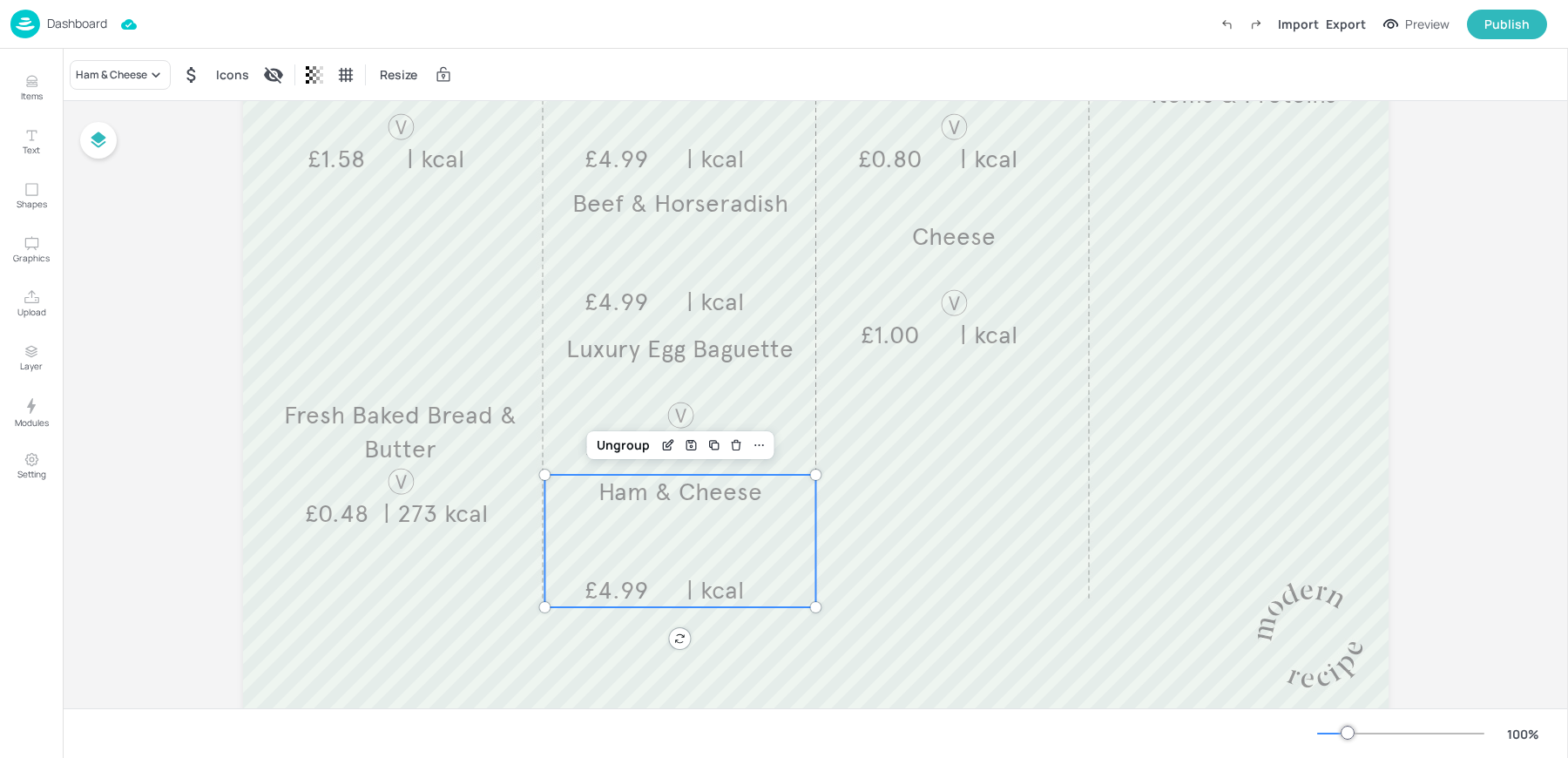
click at [920, 451] on div "Ham & Cheese Price: 4.99 Price: Baked Beans Price: 0.8 Beef & Horseradish Price…" at bounding box center [784, 382] width 1568 height 751
click at [962, 402] on div at bounding box center [953, 464] width 271 height 133
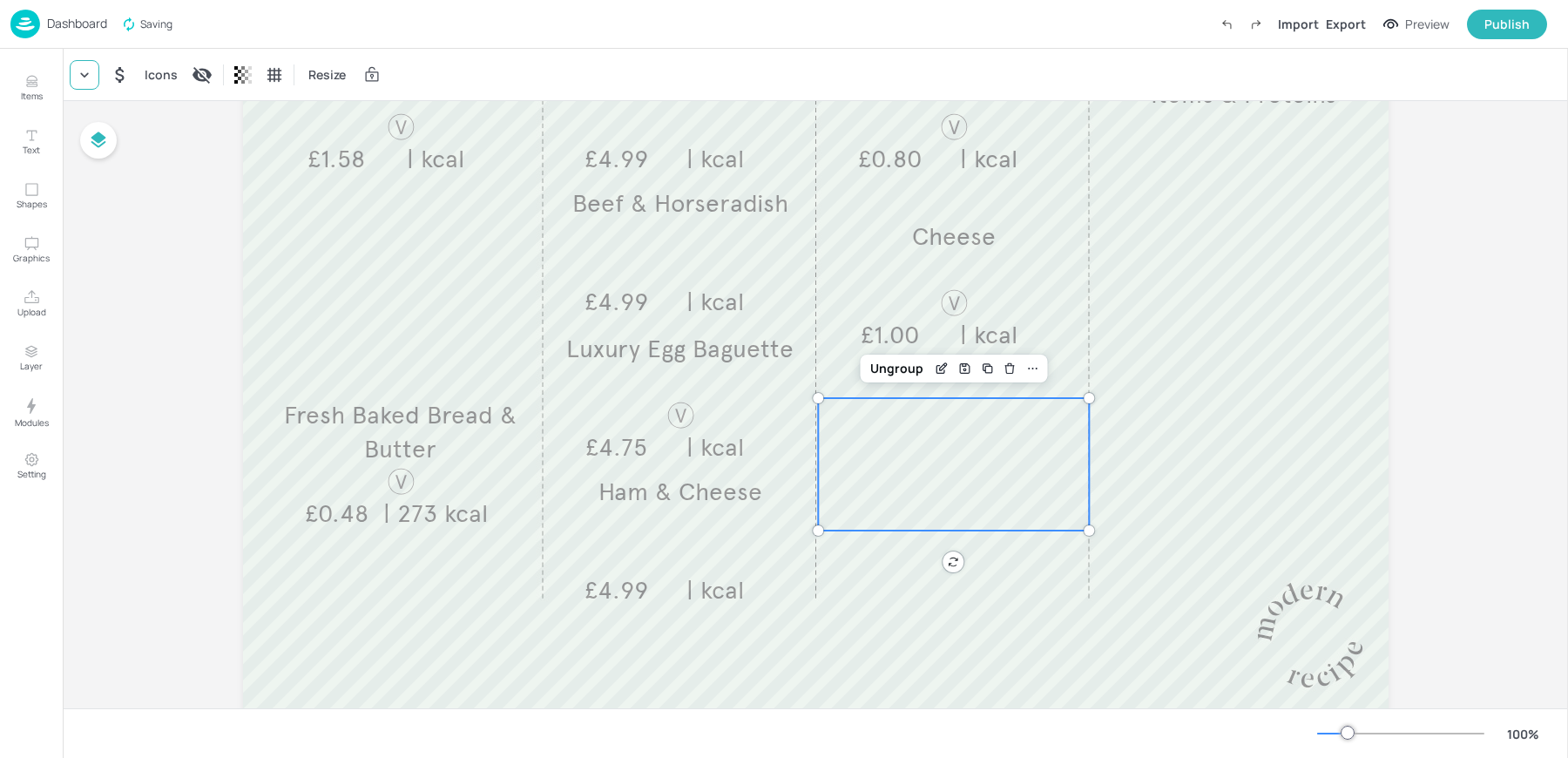
click at [92, 77] on div at bounding box center [84, 75] width 30 height 30
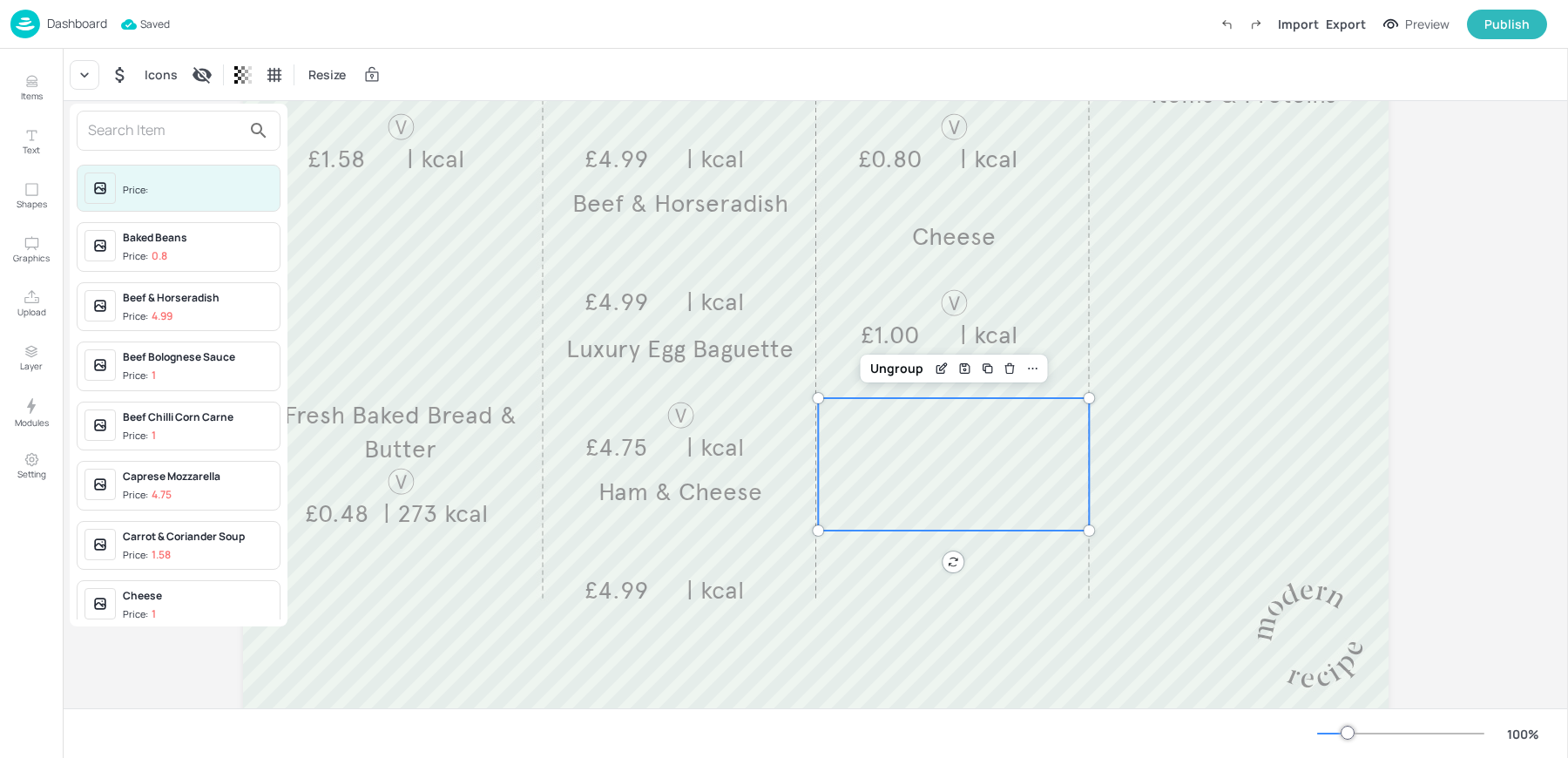
click at [1300, 501] on div at bounding box center [784, 379] width 1568 height 758
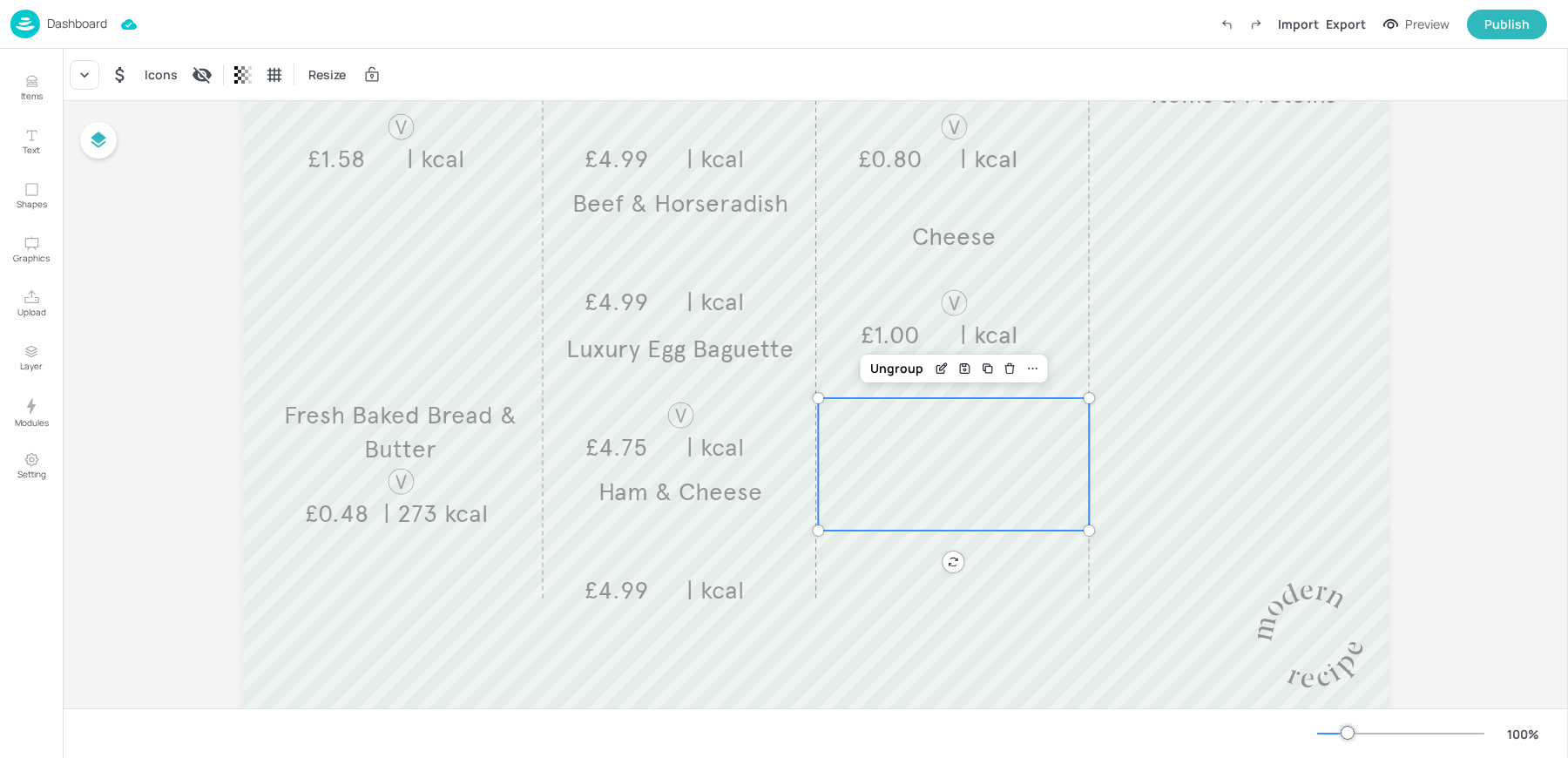
click at [1435, 460] on div "Board AZ-CITYHOUSE-KITCHEN-WK2-01-MON SOUP DELI SALAD BAR JACKET POTATO Curried…" at bounding box center [815, 237] width 1505 height 1040
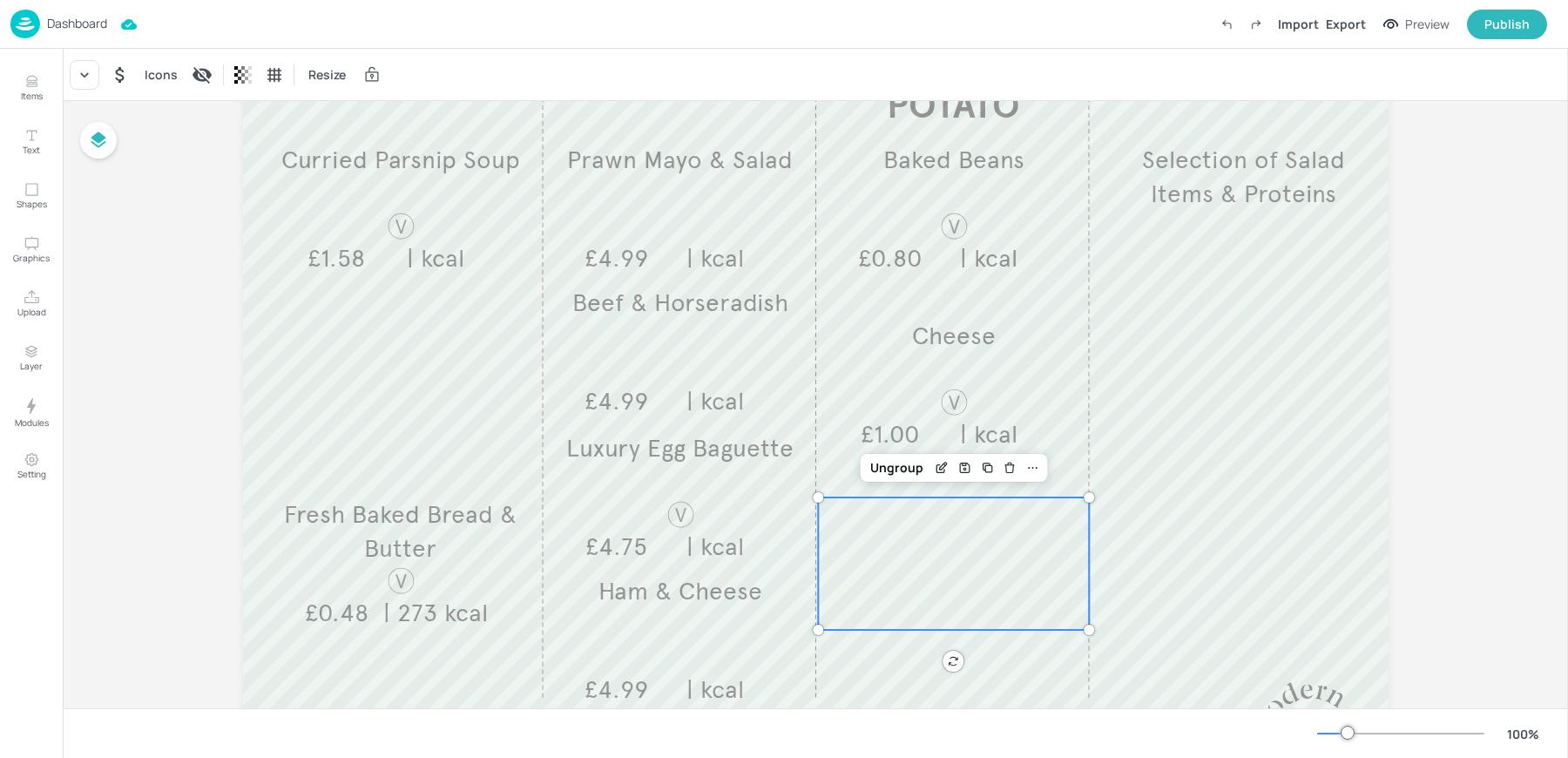
scroll to position [0, 0]
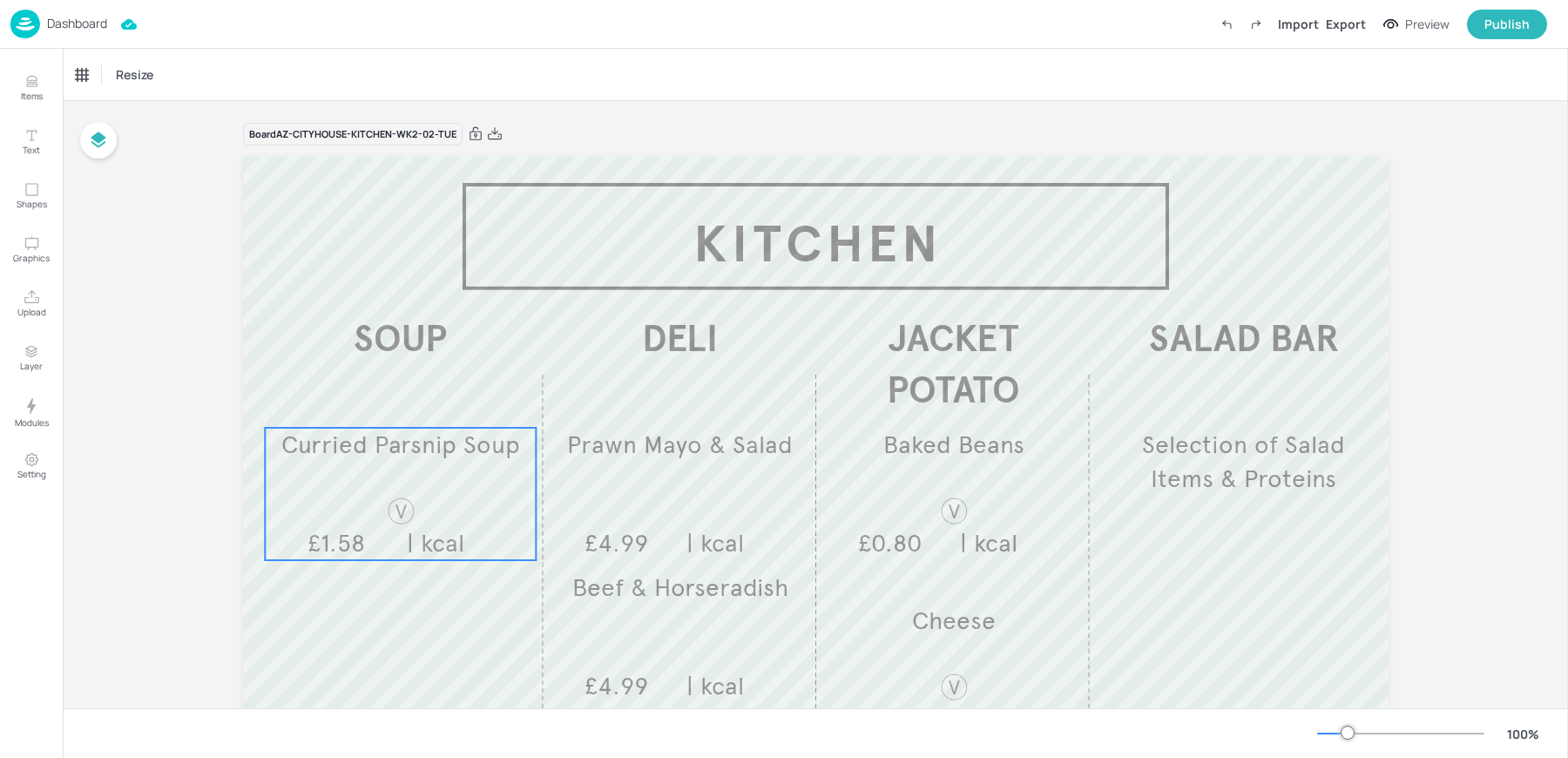
click at [340, 482] on div "Curried Parsnip Soup £1.58 | kcal" at bounding box center [400, 494] width 271 height 133
click at [96, 83] on div "Curried Parsnip Soup" at bounding box center [136, 75] width 133 height 30
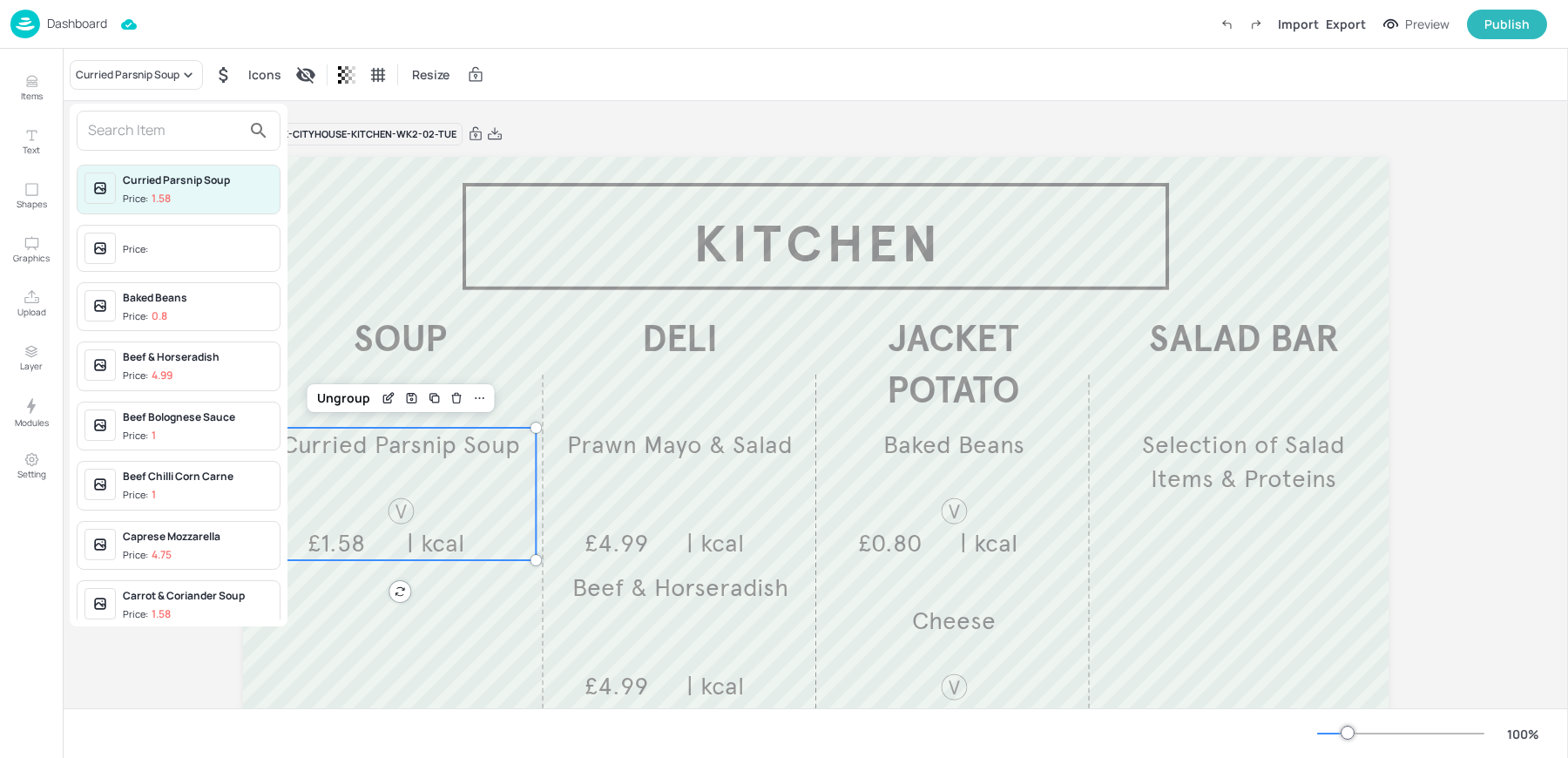
click at [133, 129] on input "text" at bounding box center [164, 131] width 154 height 28
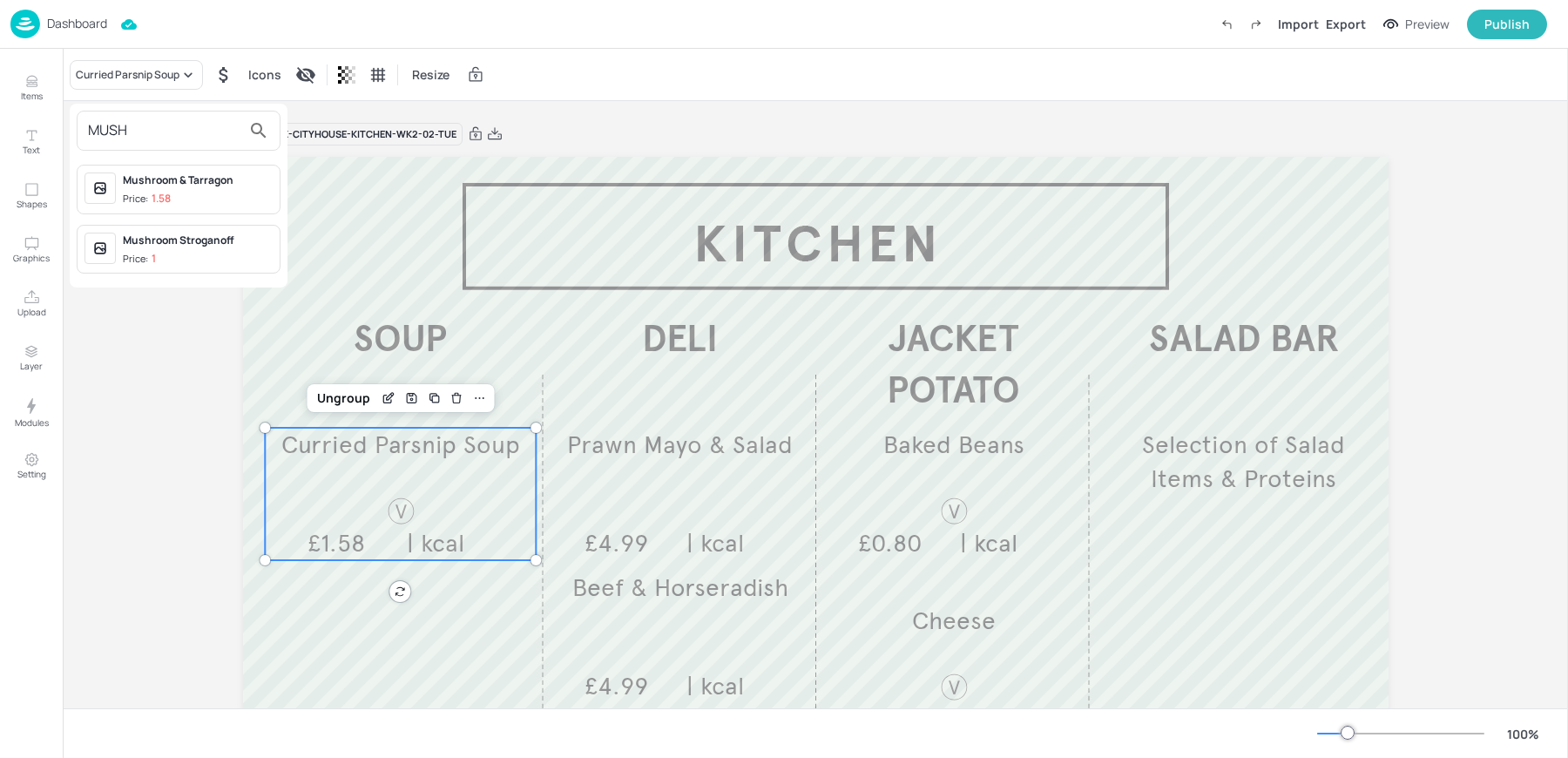
type input "MUSH"
click at [172, 202] on span "Price: 1.58" at bounding box center [198, 199] width 150 height 15
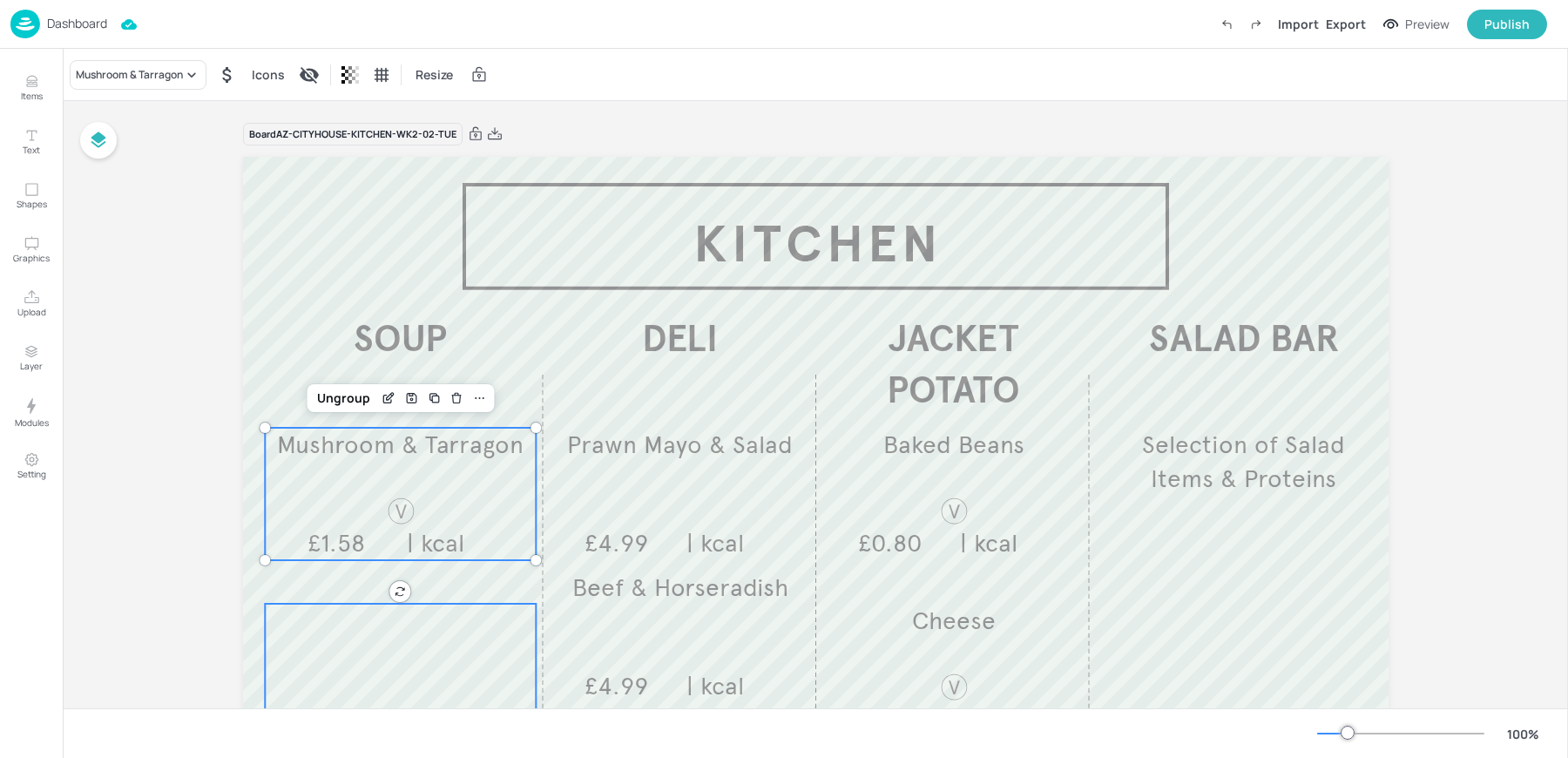
click at [375, 651] on div at bounding box center [400, 669] width 271 height 133
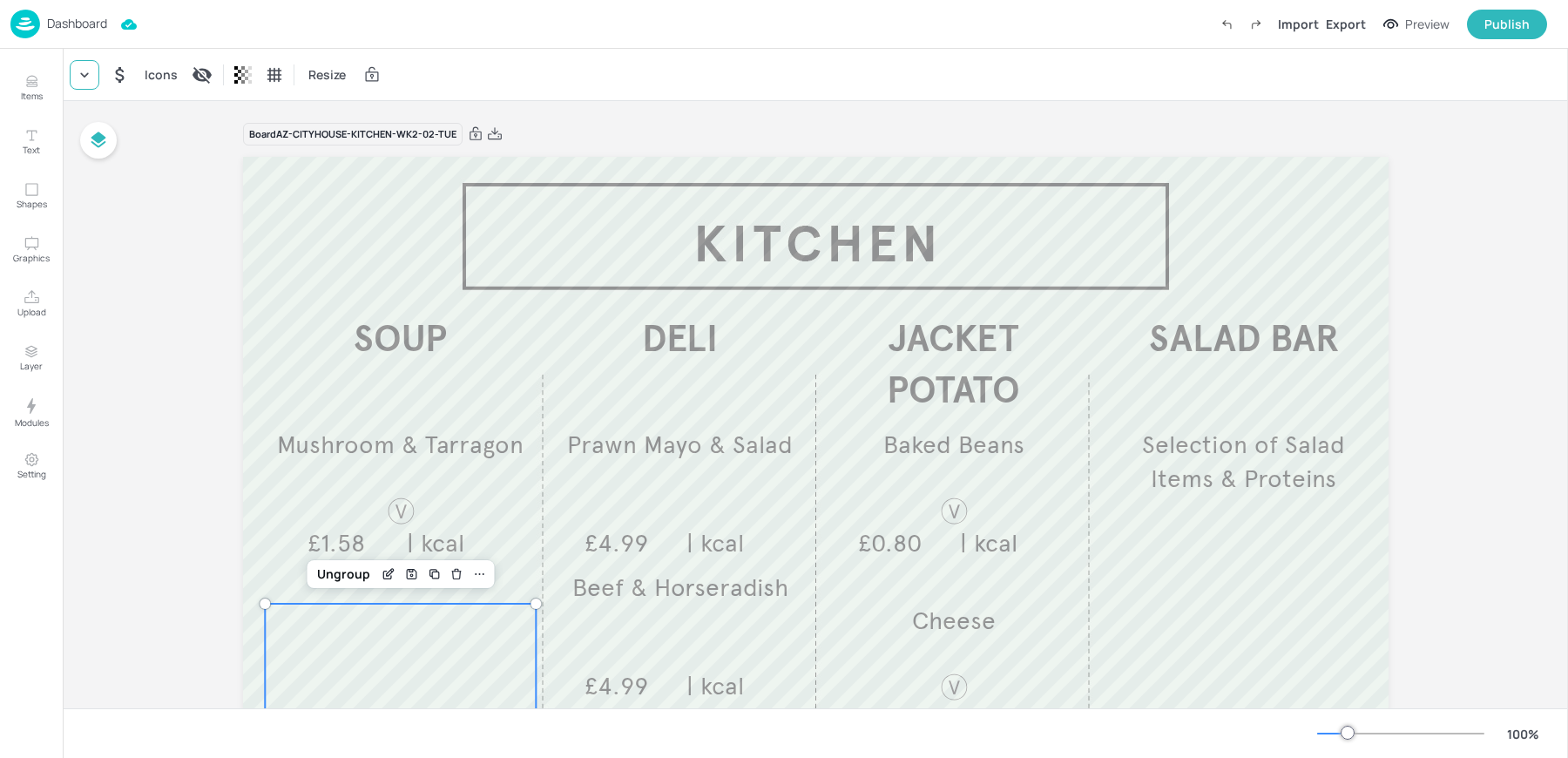
click at [88, 78] on icon at bounding box center [84, 75] width 18 height 18
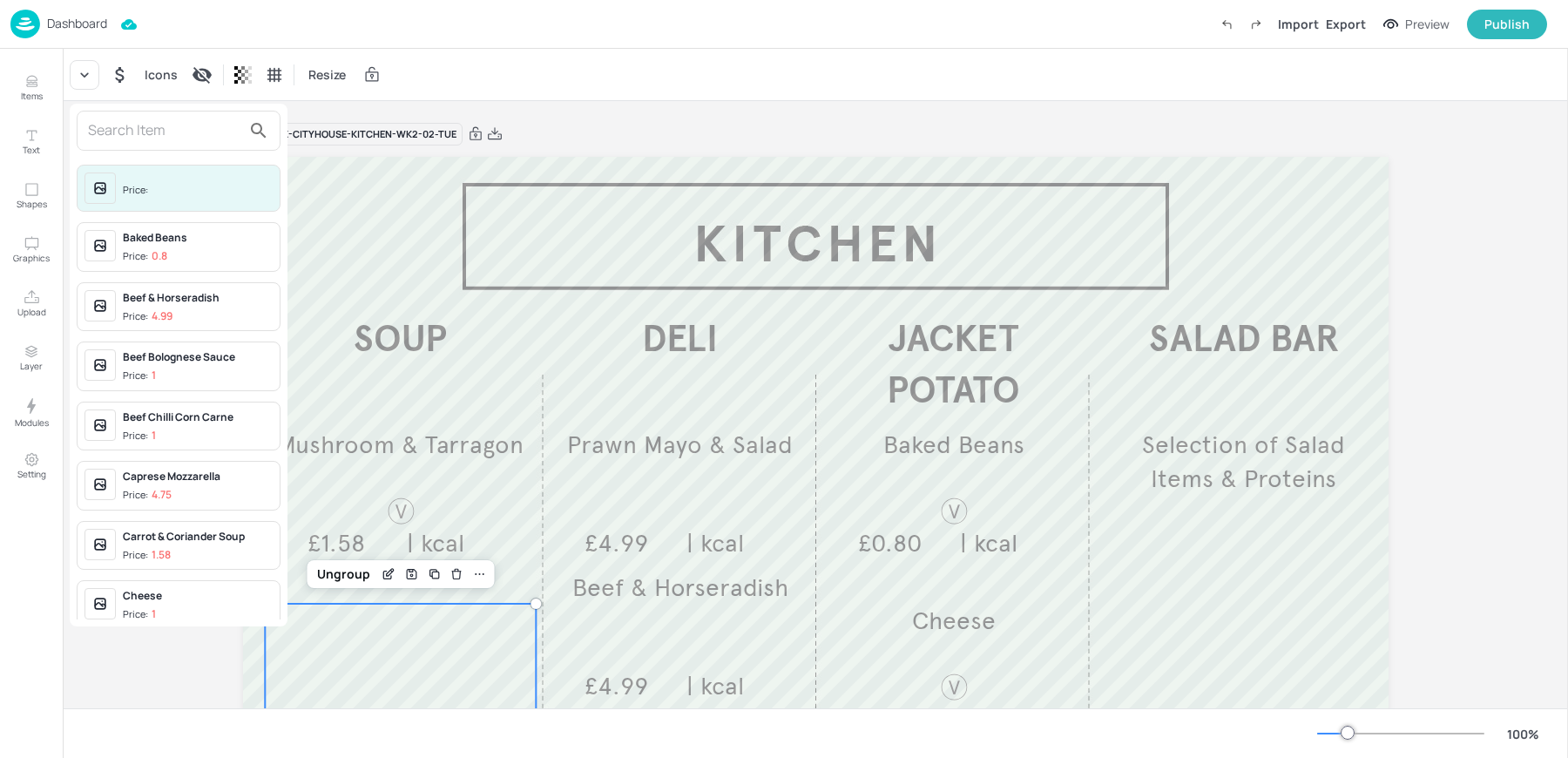
click at [140, 130] on input "text" at bounding box center [164, 131] width 154 height 28
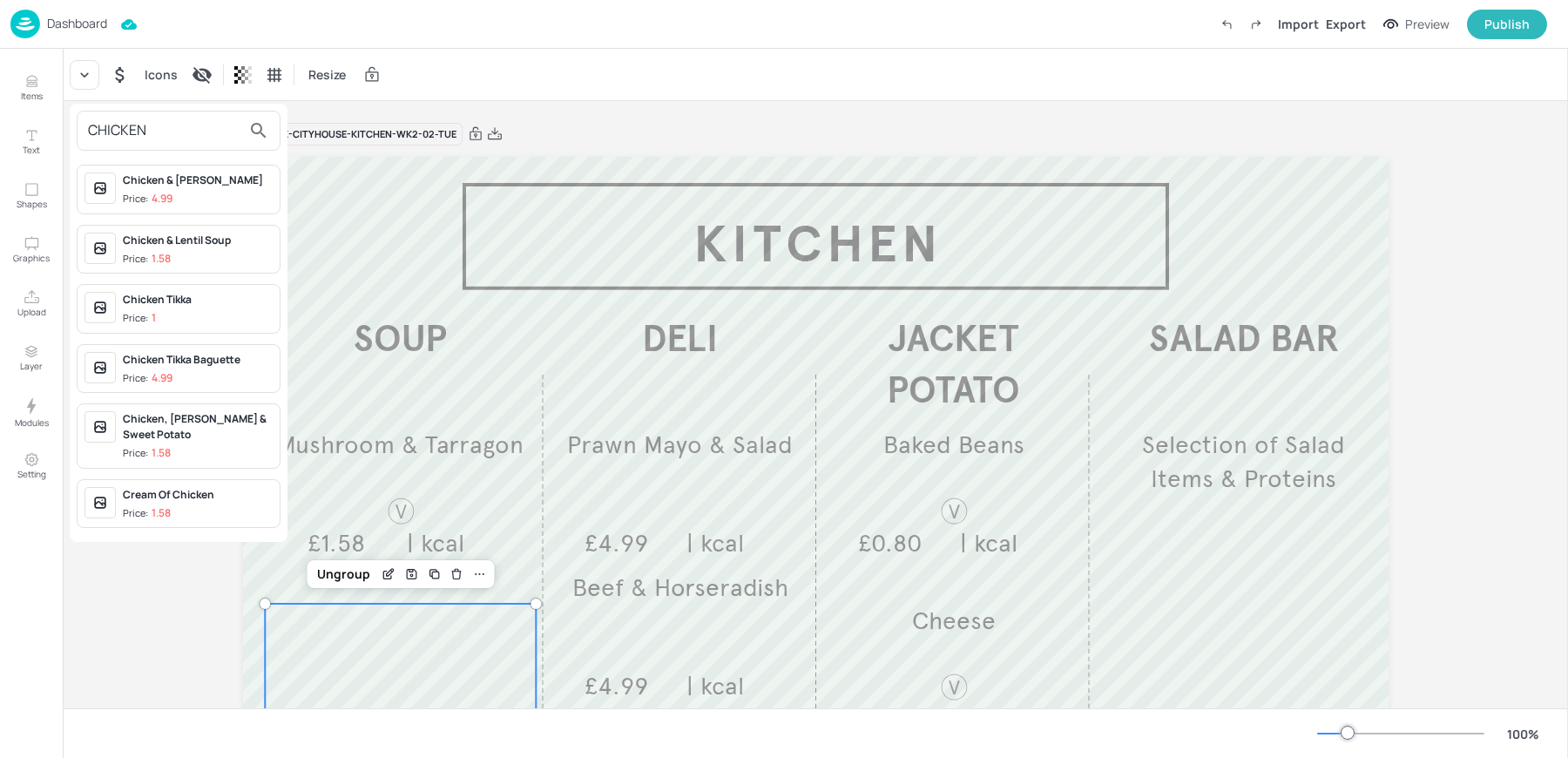
type input "CHICKEN"
click at [189, 252] on span "Price: 1.58" at bounding box center [198, 259] width 150 height 15
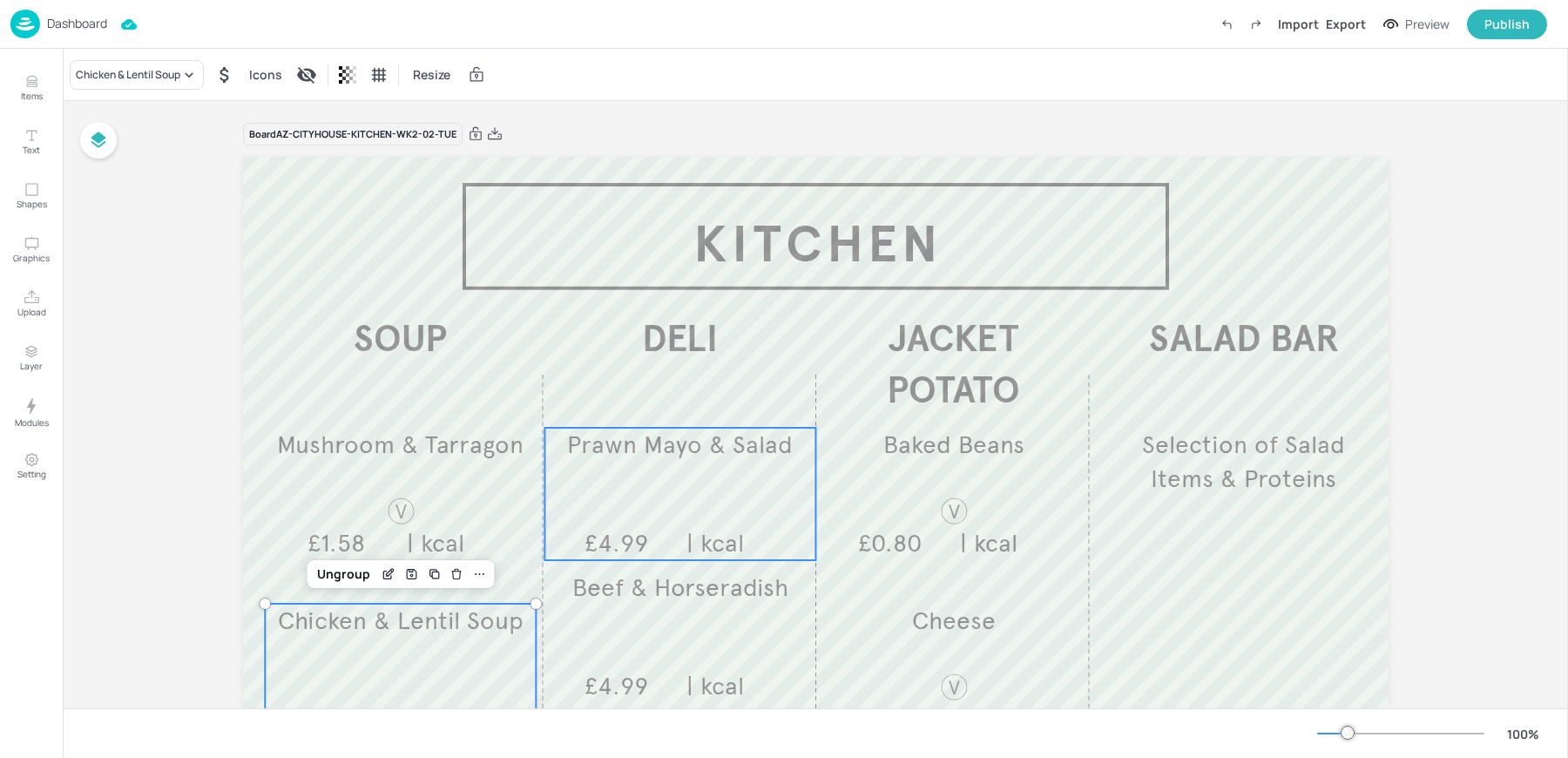
scroll to position [189, 0]
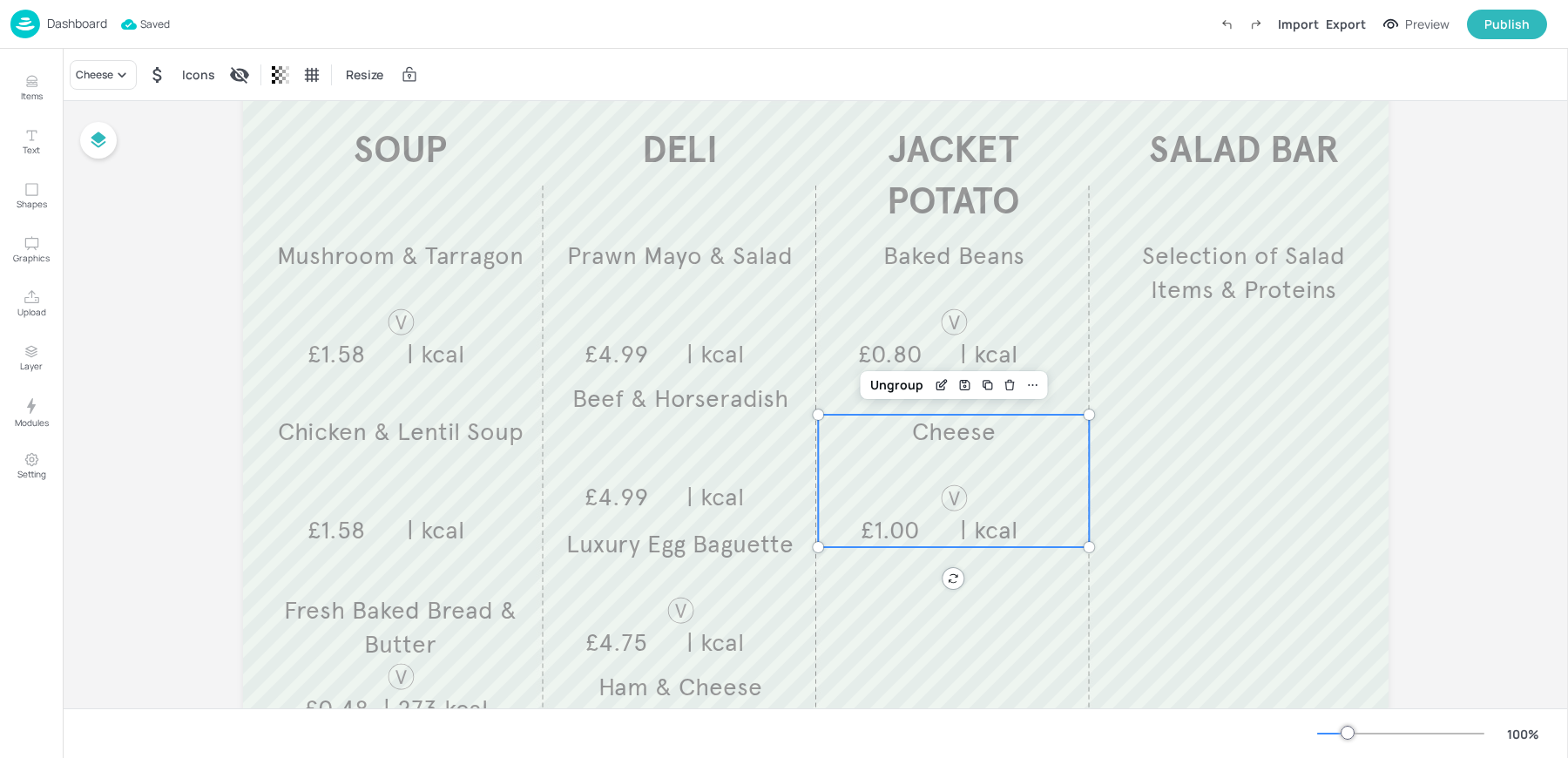
click at [900, 487] on div "Cheese £1.00 | kcal" at bounding box center [953, 480] width 271 height 133
click at [906, 651] on div at bounding box center [953, 660] width 271 height 133
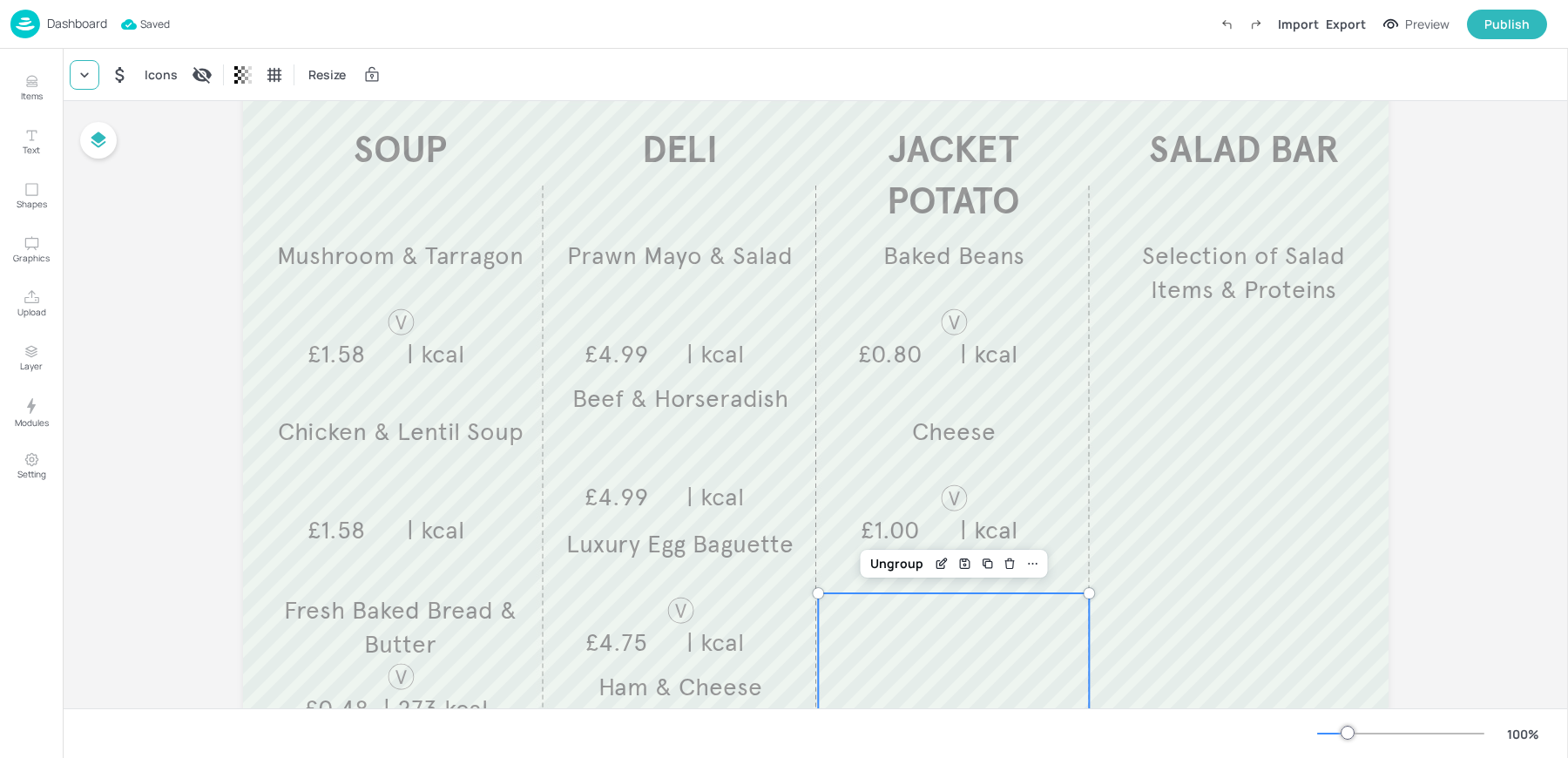
click at [84, 74] on icon at bounding box center [84, 75] width 18 height 18
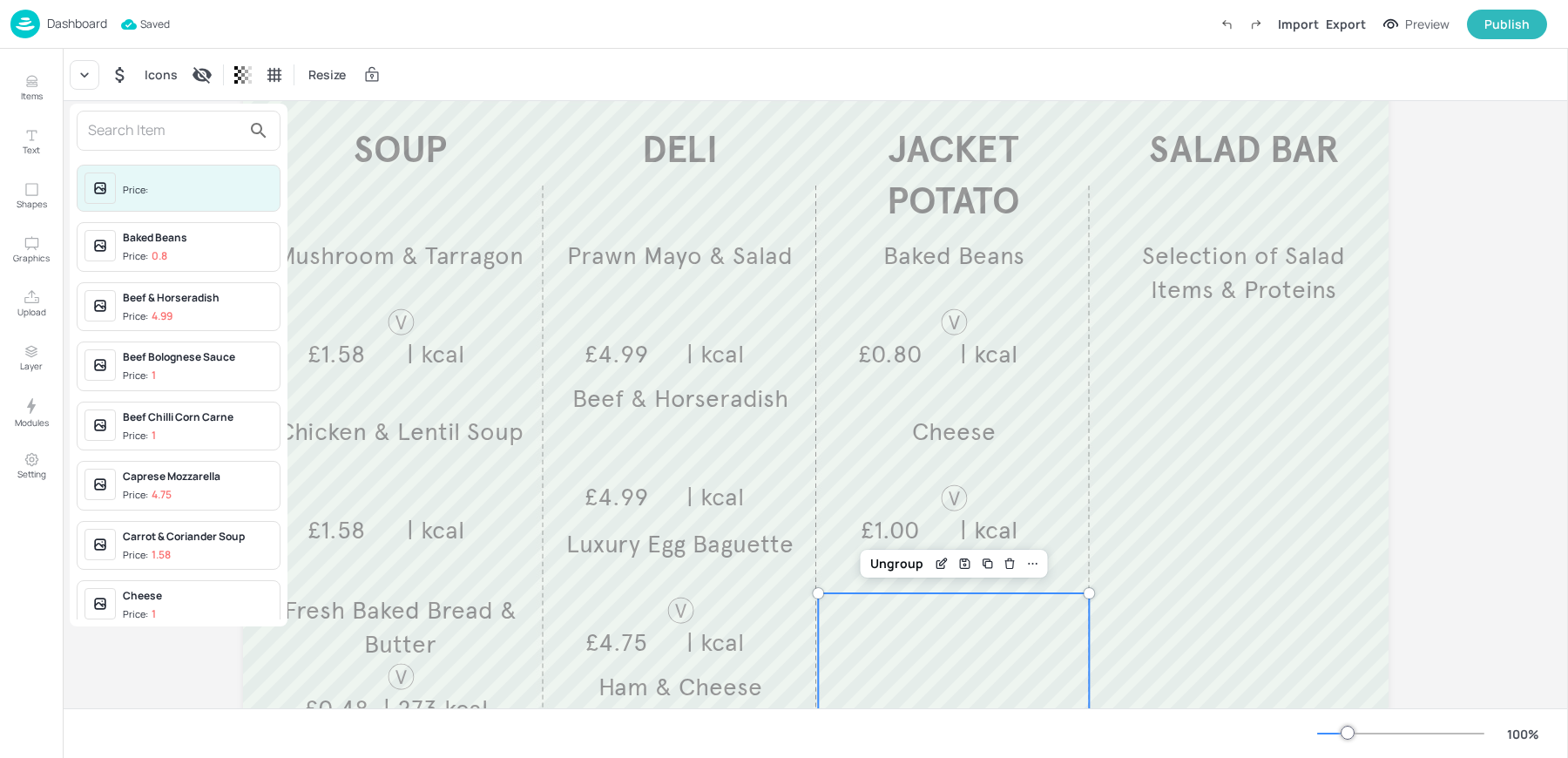
click at [113, 118] on input "text" at bounding box center [164, 131] width 154 height 28
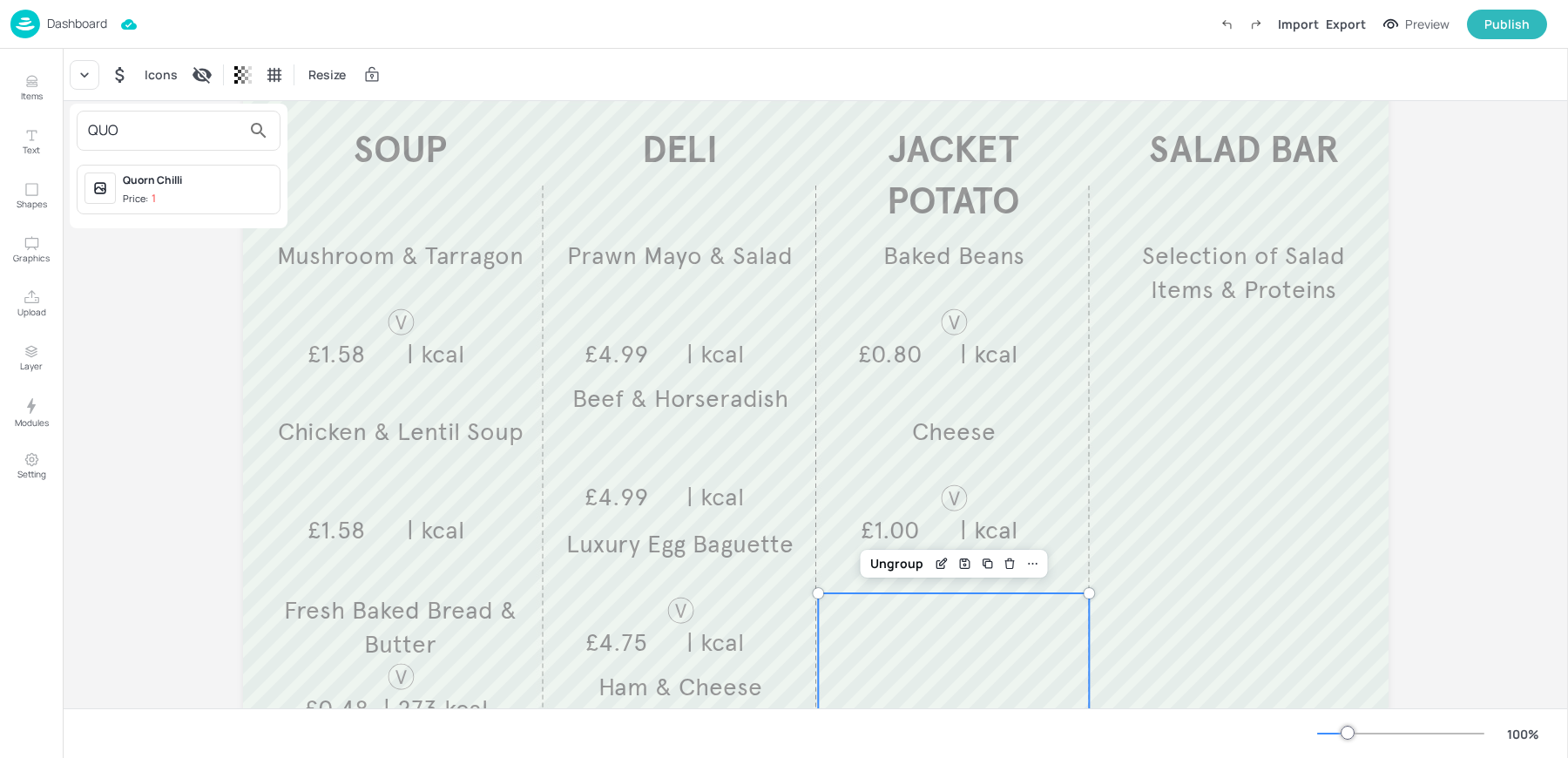
type input "QUO"
click at [147, 181] on div "Quorn Chilli" at bounding box center [198, 180] width 150 height 16
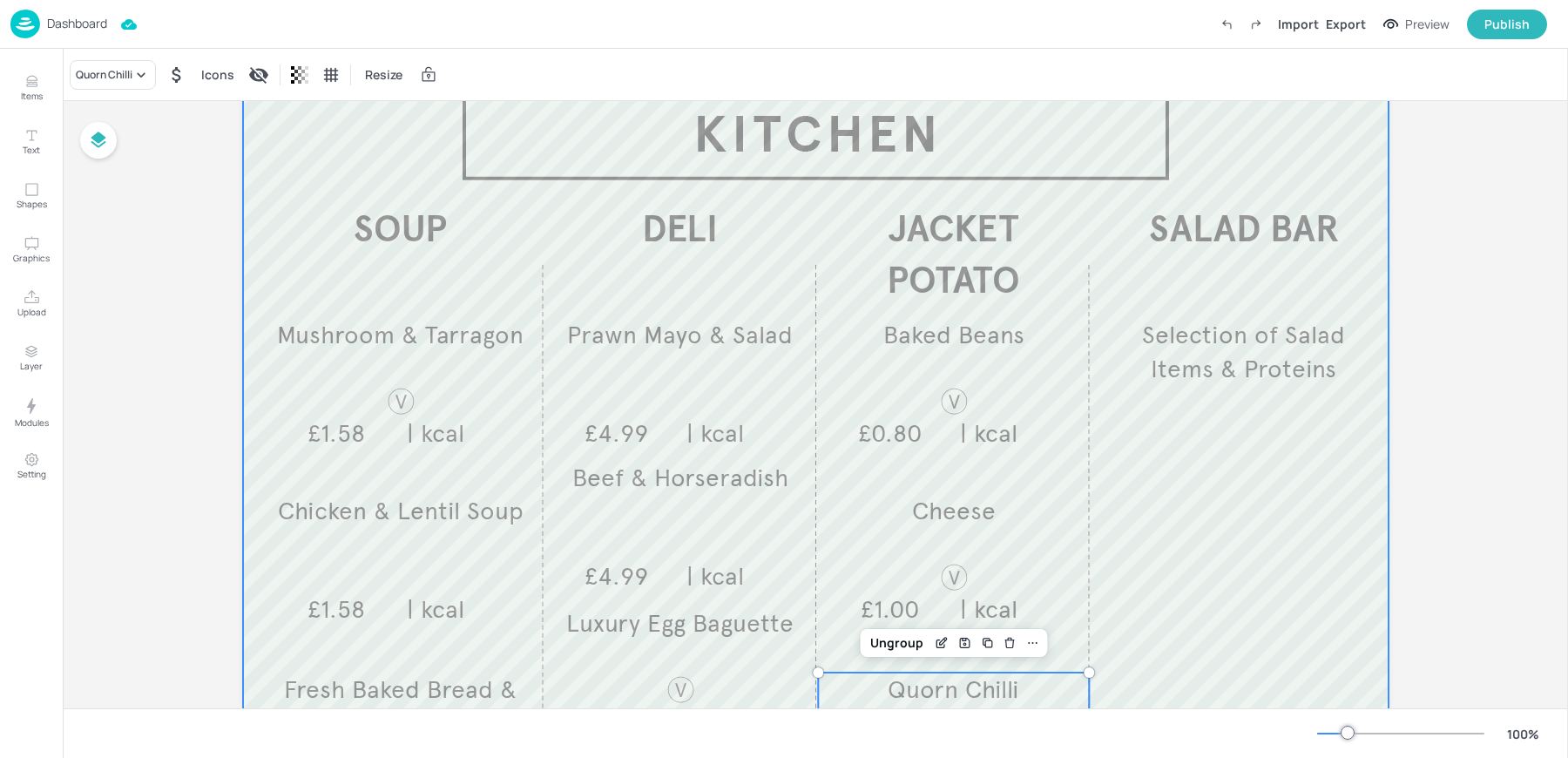
scroll to position [0, 0]
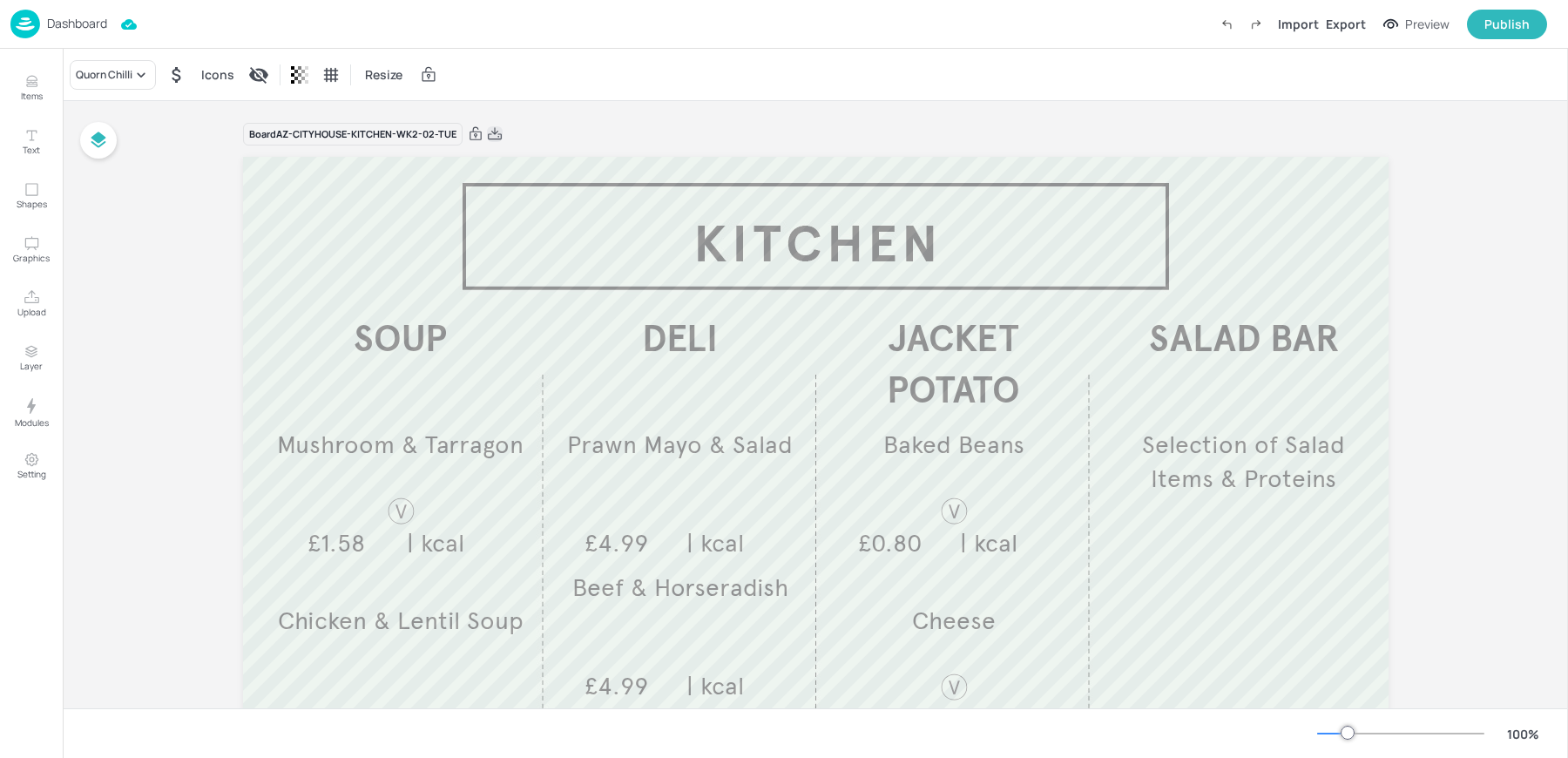
click at [491, 134] on icon at bounding box center [495, 134] width 16 height 18
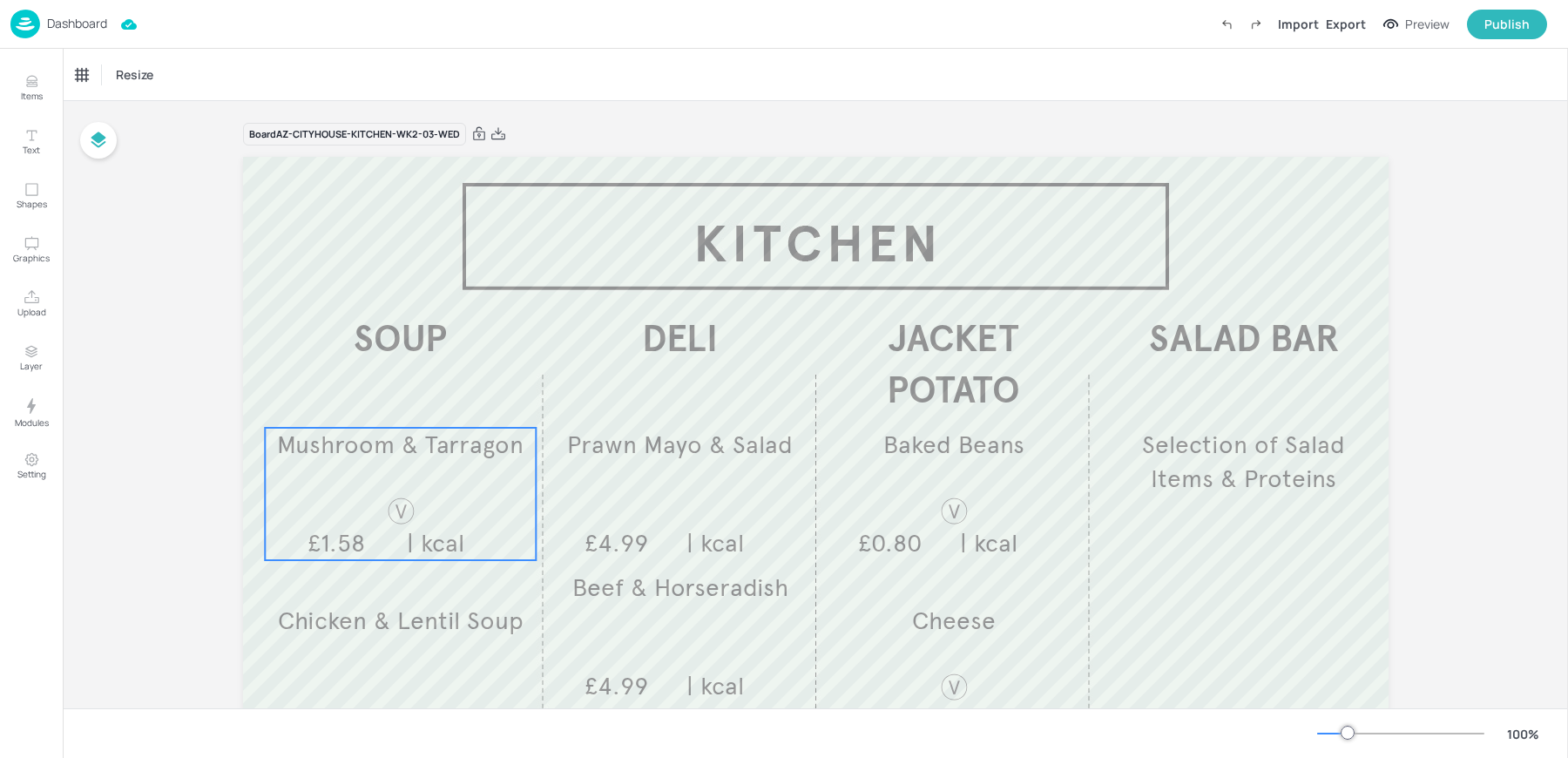
click at [334, 471] on div "Mushroom & Tarragon £1.58 | kcal" at bounding box center [400, 494] width 271 height 133
click at [155, 75] on div "Mushroom & Tarragon" at bounding box center [129, 75] width 107 height 16
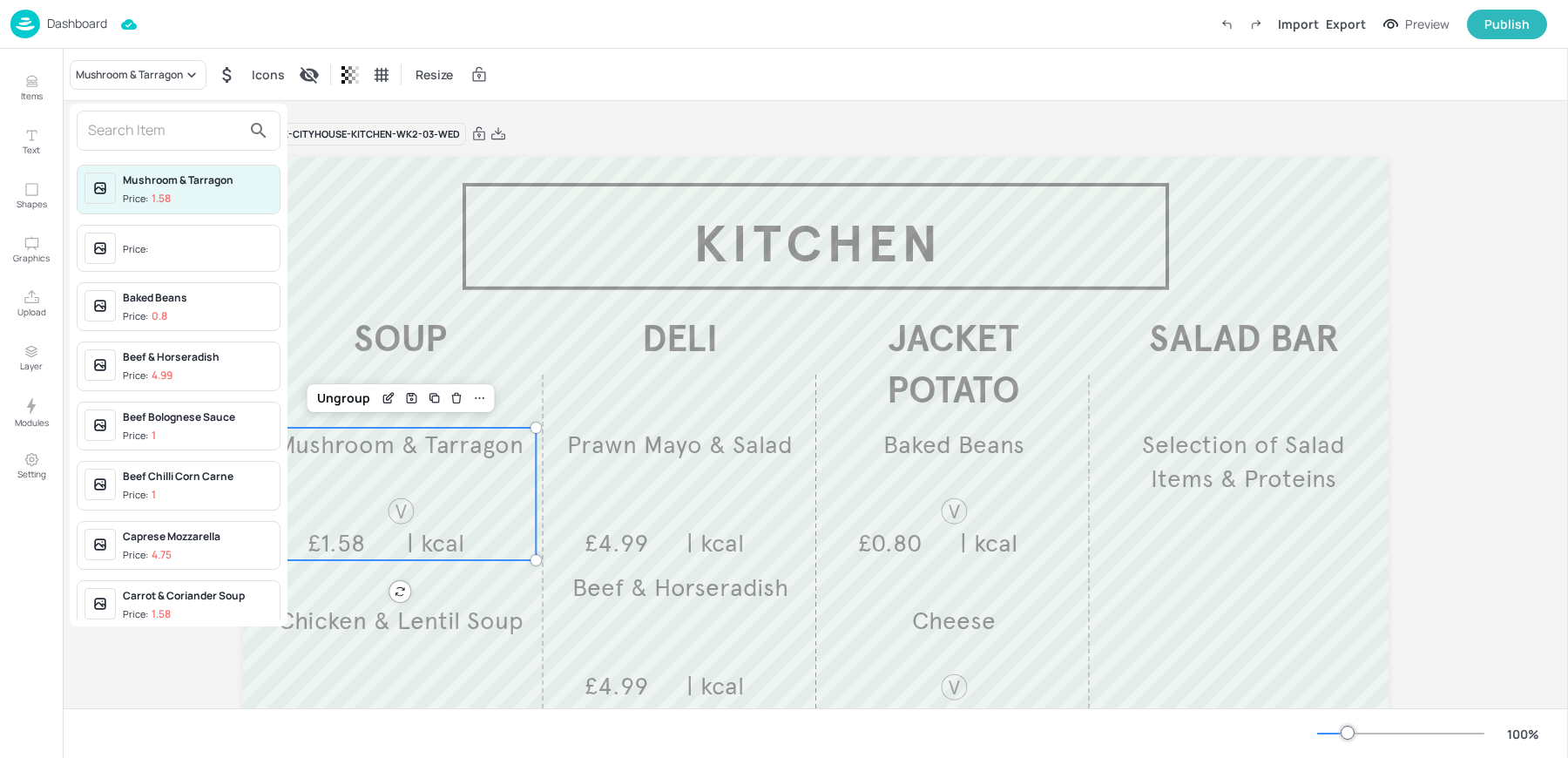
click at [147, 147] on div at bounding box center [178, 131] width 204 height 40
click at [118, 121] on input "text" at bounding box center [164, 131] width 154 height 28
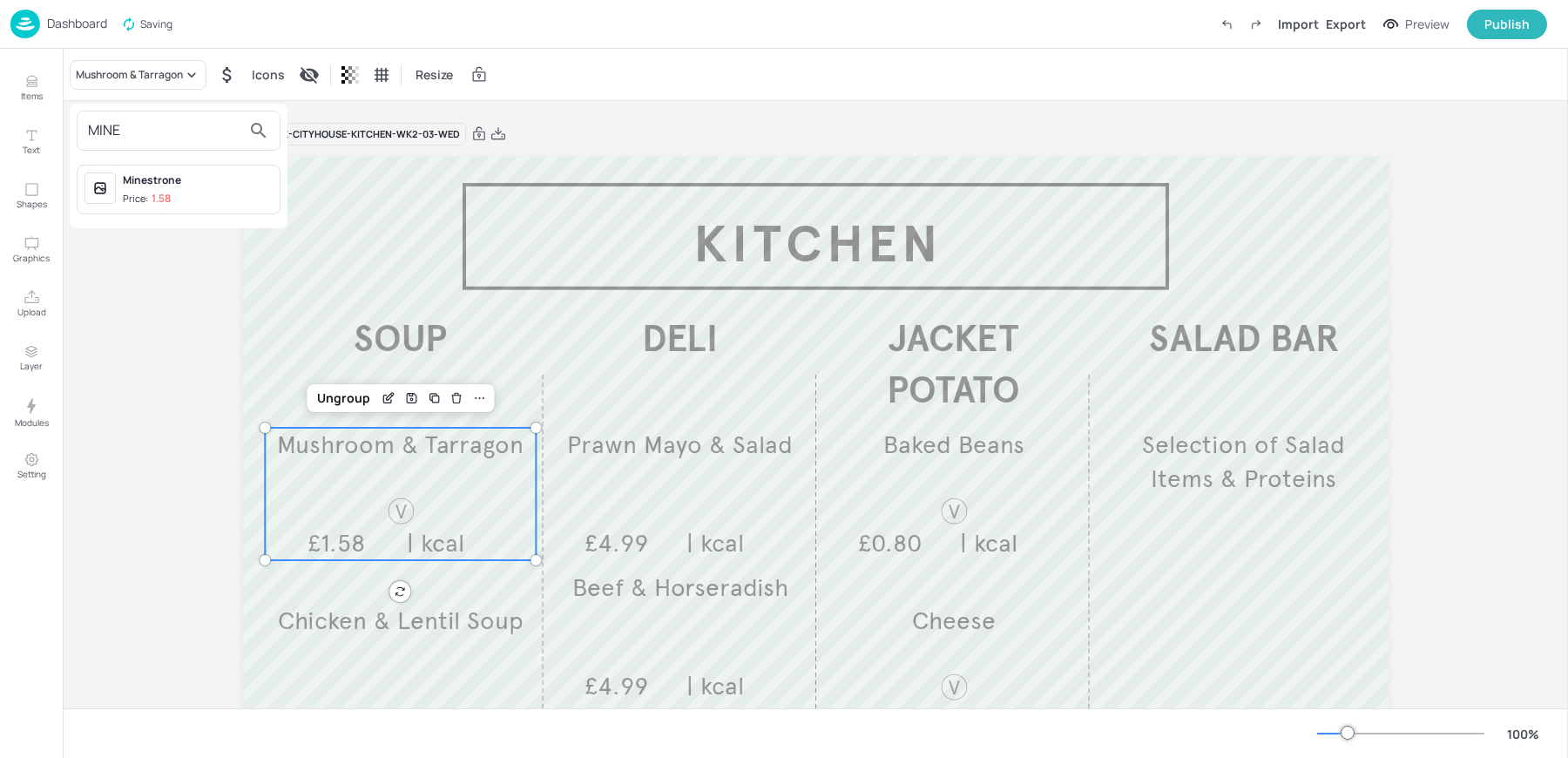
type input "MINE"
click at [145, 160] on div "Minestrone Price: 1.58" at bounding box center [178, 190] width 218 height 63
click at [140, 179] on div "Minestrone" at bounding box center [198, 180] width 150 height 16
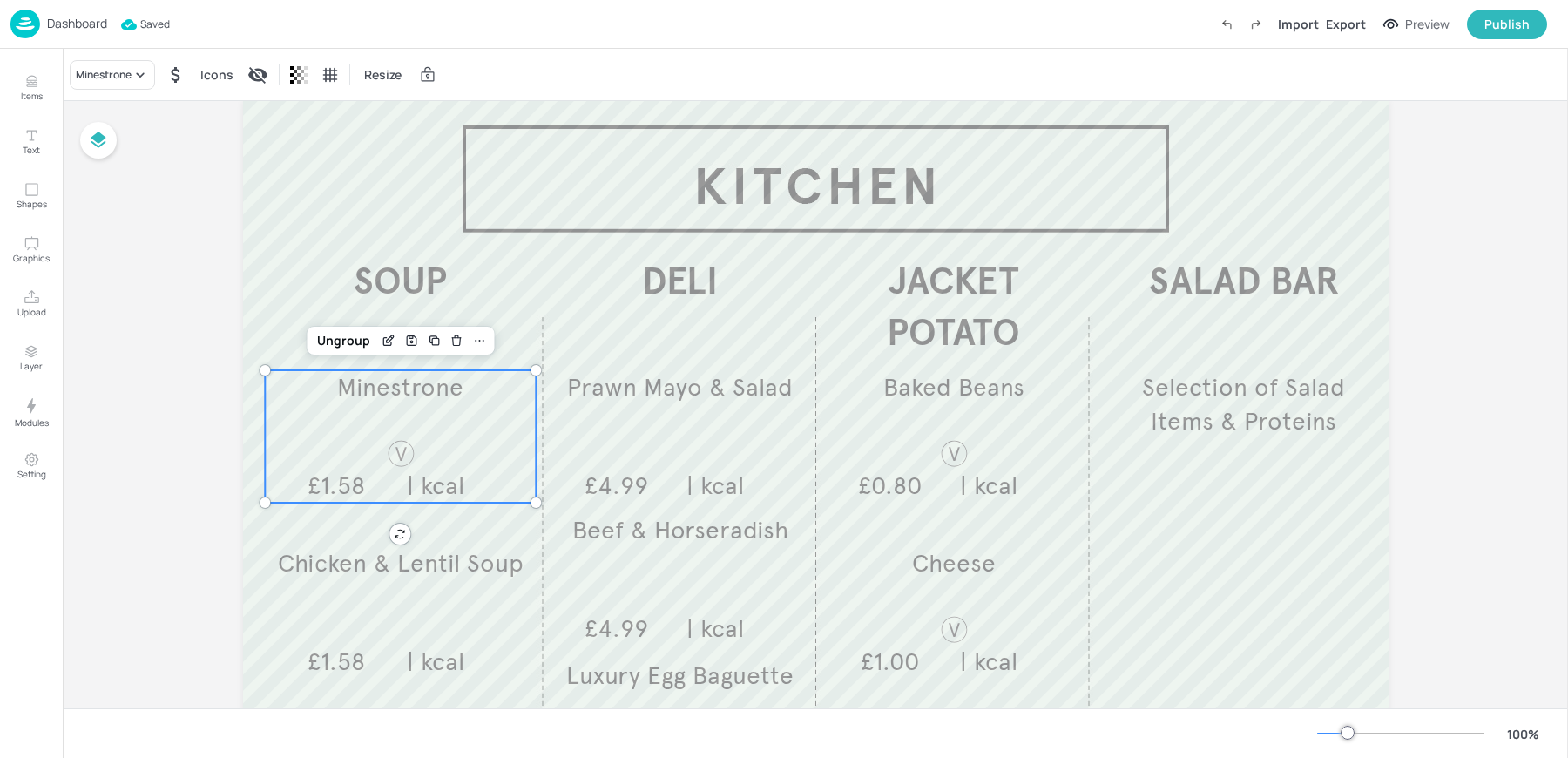
scroll to position [54, 0]
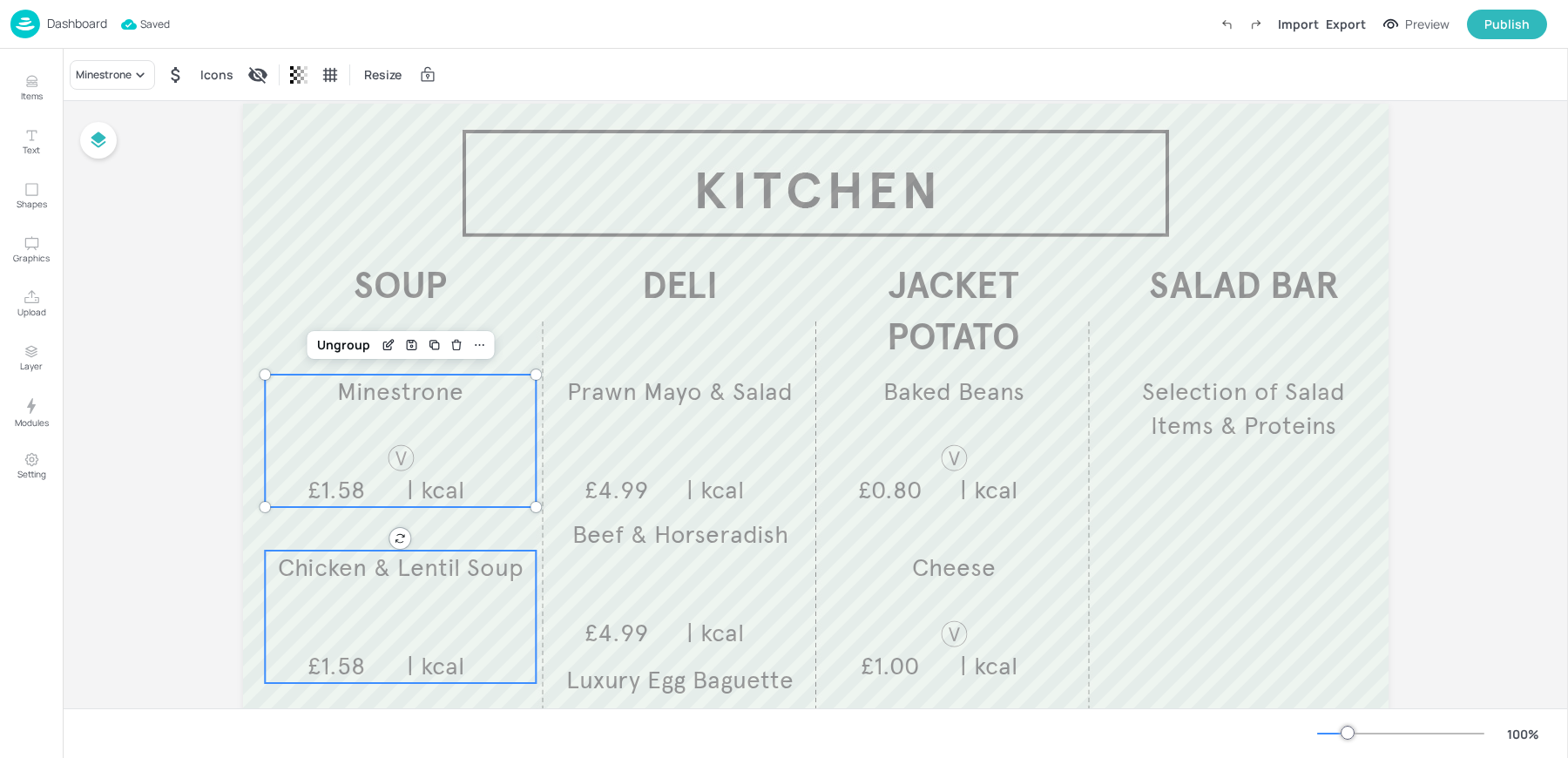
click at [330, 659] on span "£1.58" at bounding box center [335, 666] width 57 height 31
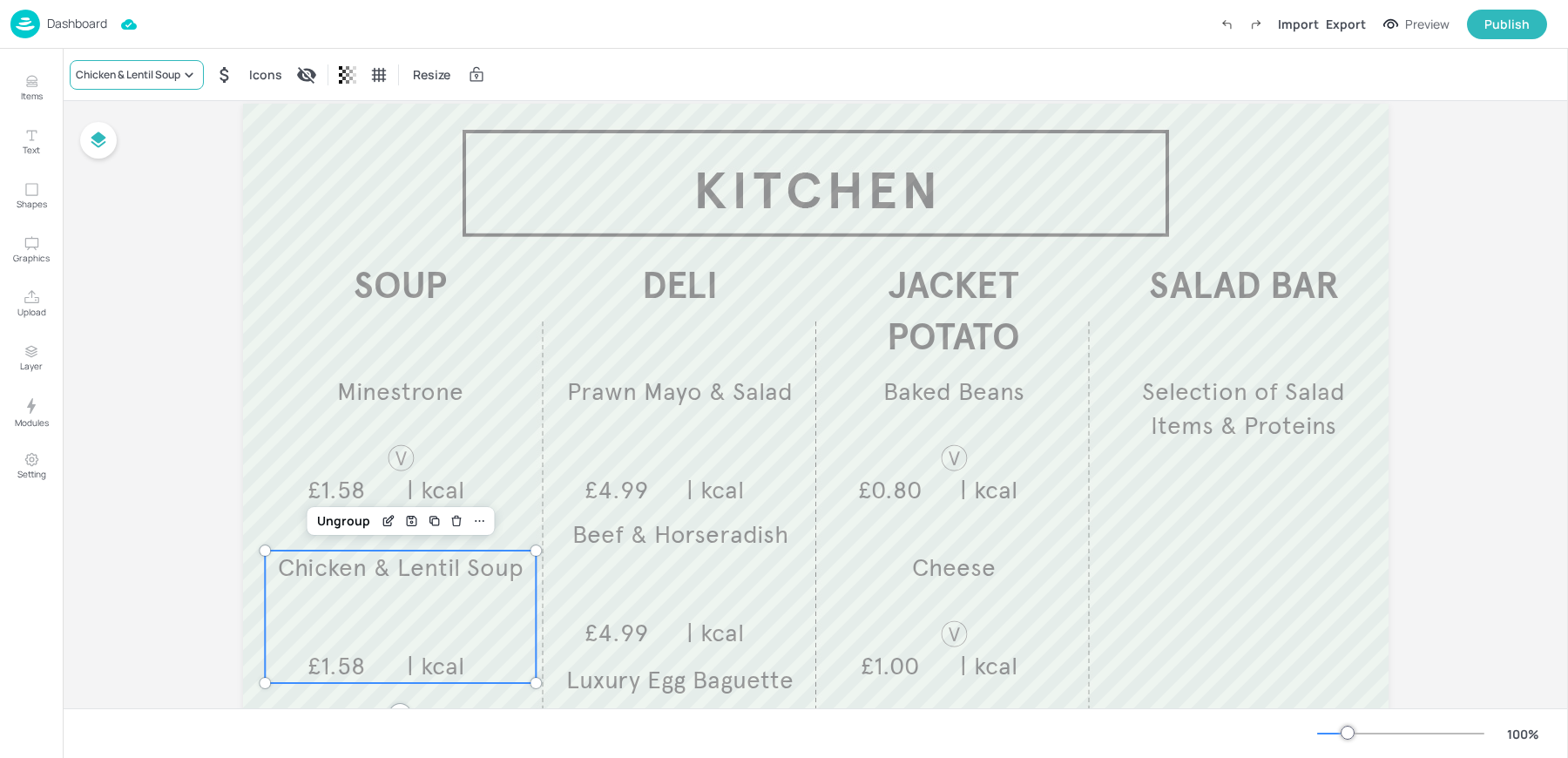
click at [100, 80] on div "Chicken & Lentil Soup" at bounding box center [127, 75] width 104 height 16
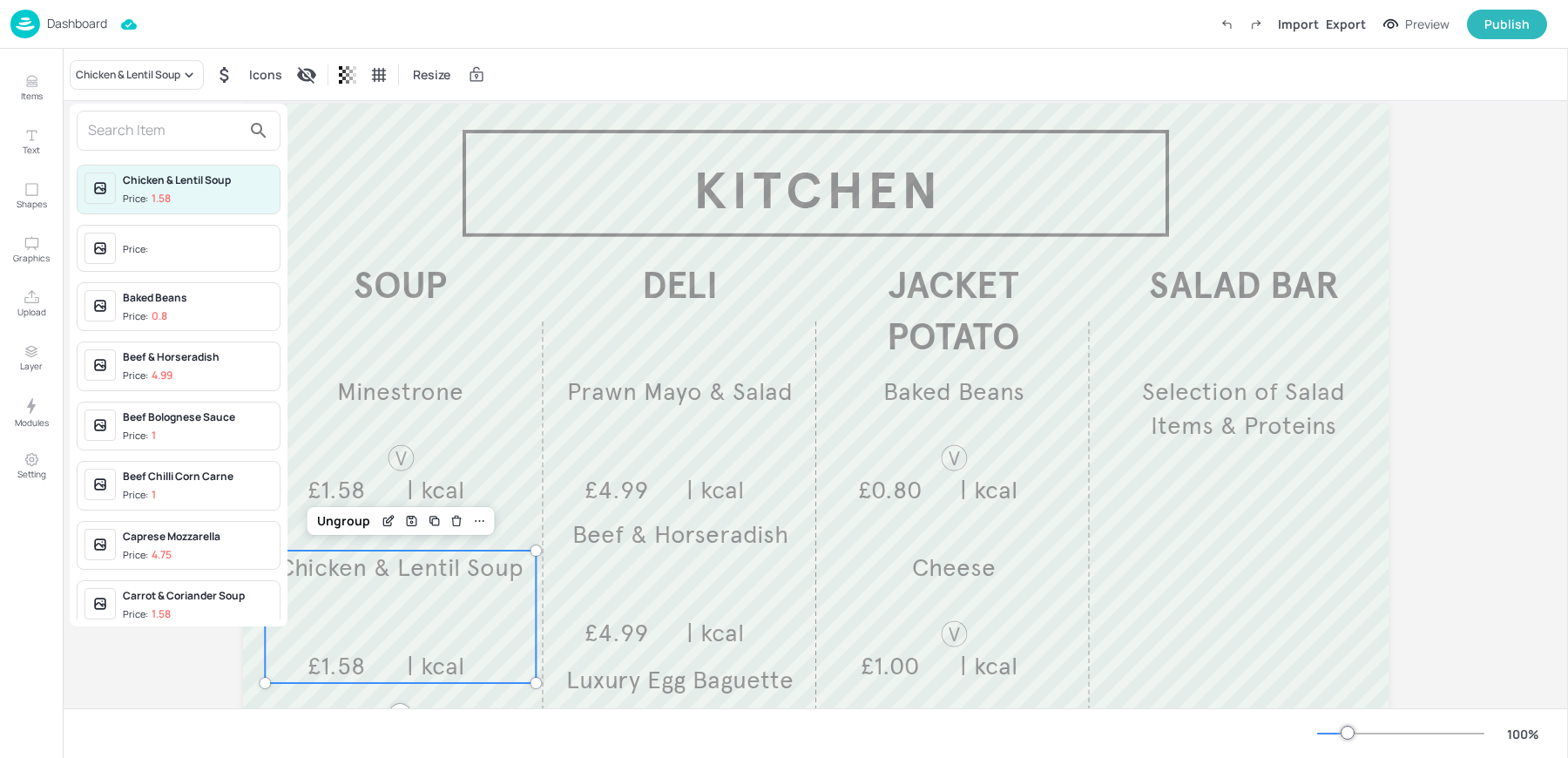
click at [133, 251] on div "Price:" at bounding box center [137, 249] width 29 height 15
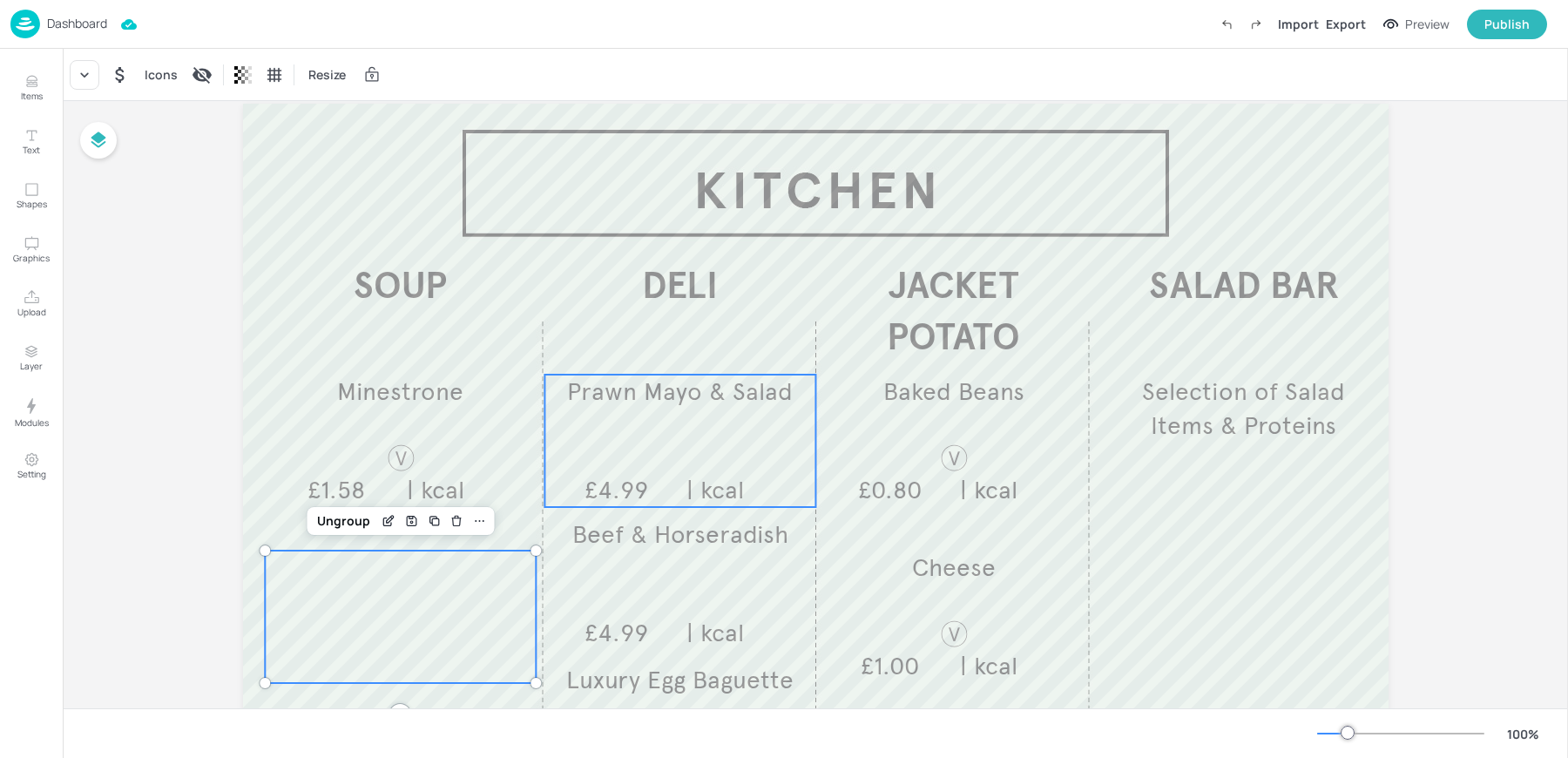
click at [689, 416] on div "Prawn Mayo & Salad £4.99 | kcal" at bounding box center [680, 441] width 271 height 133
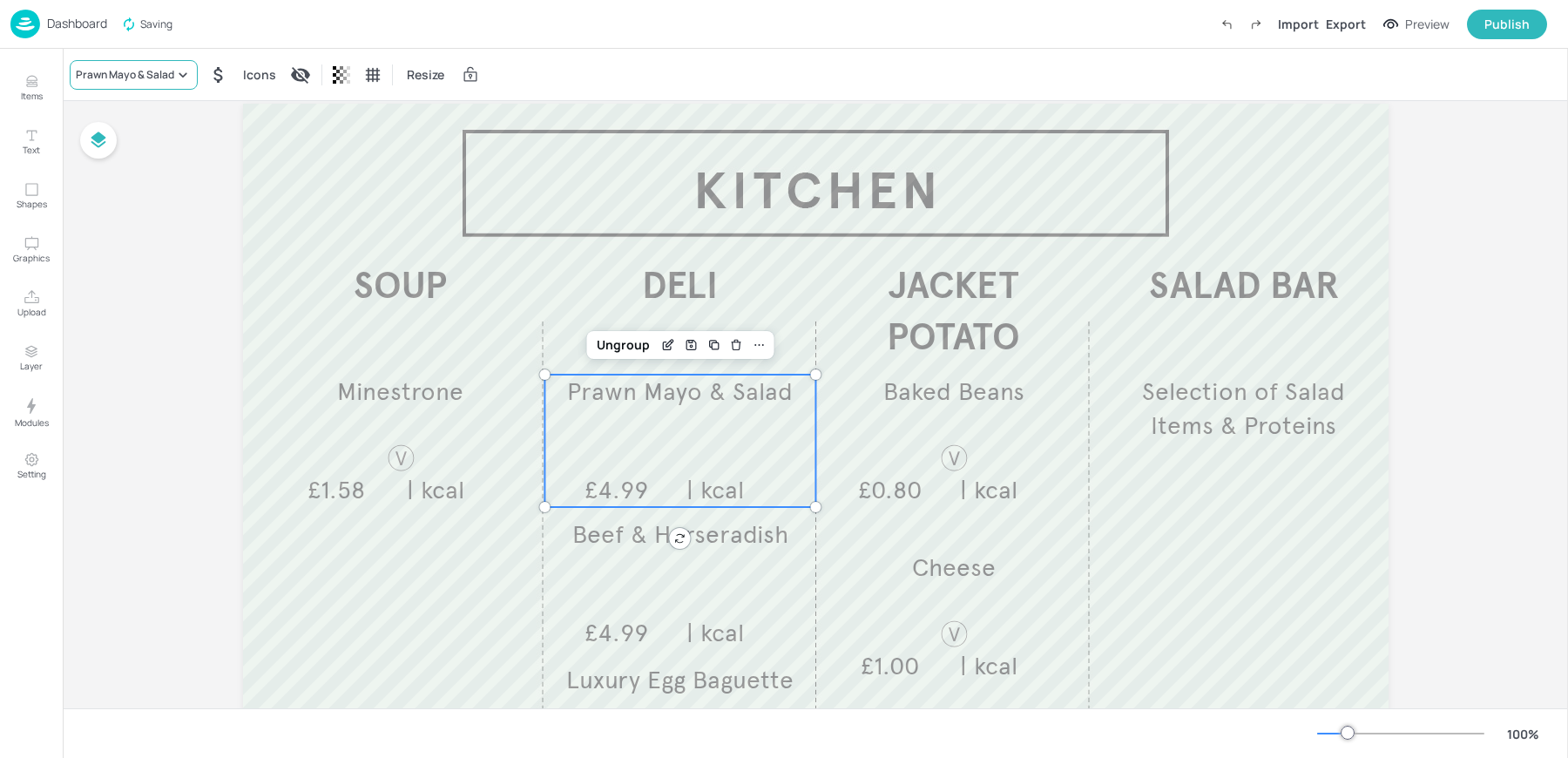
click at [142, 71] on div "Prawn Mayo & Salad" at bounding box center [125, 75] width 98 height 16
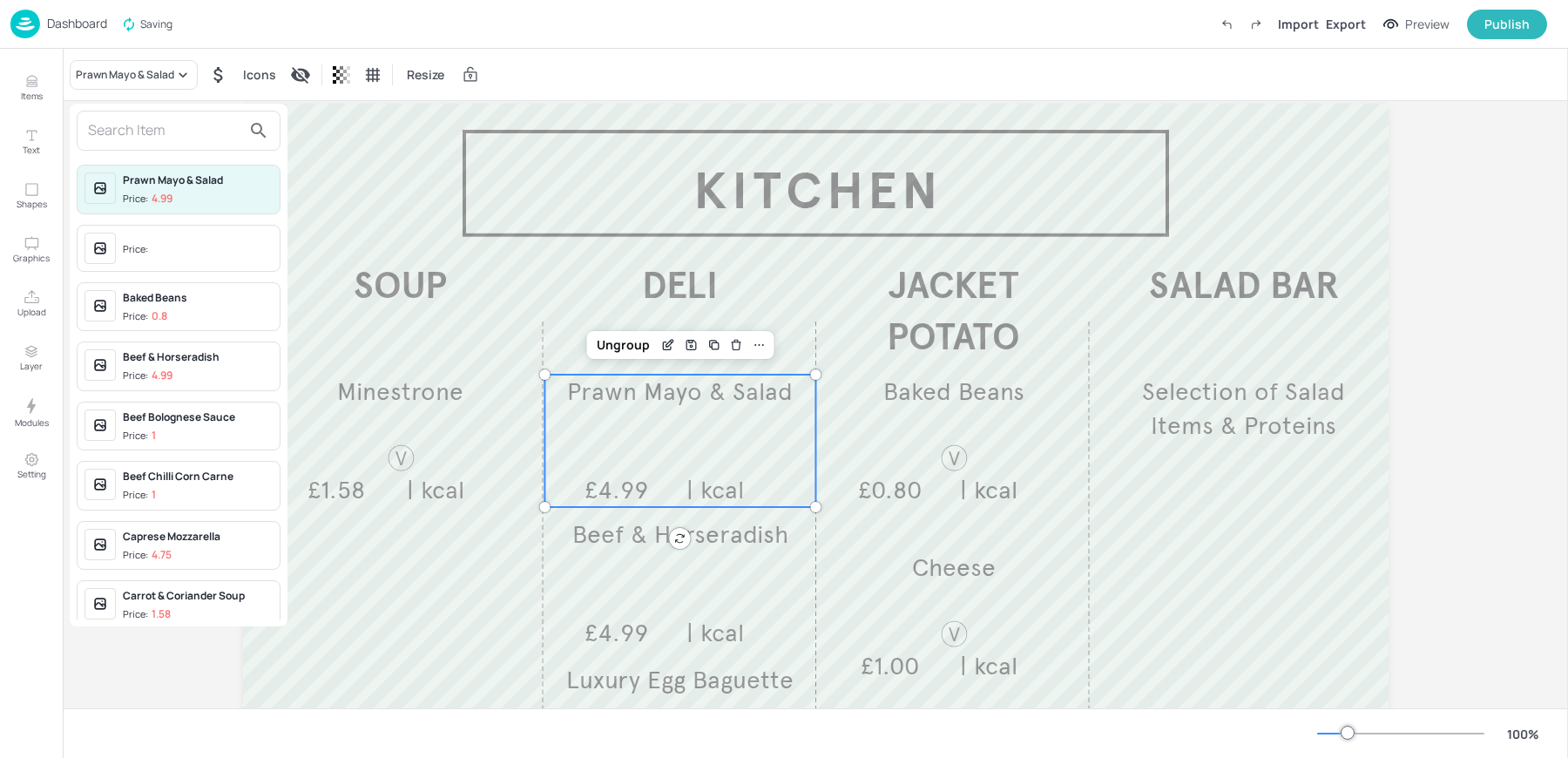
click at [184, 130] on input "text" at bounding box center [164, 131] width 154 height 28
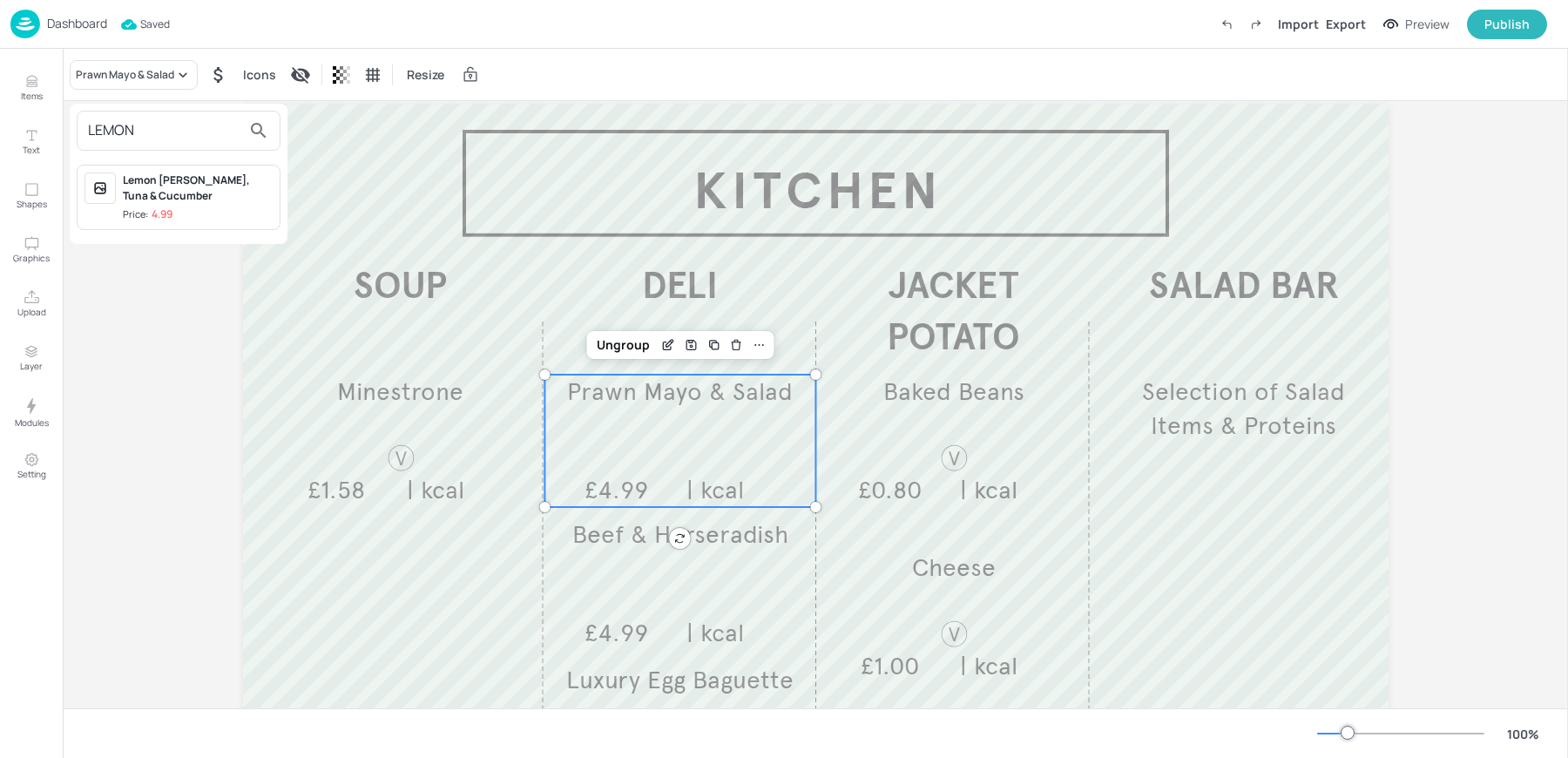
type input "LEMON"
click at [203, 180] on div "Lemon [PERSON_NAME], Tuna & Cucumber" at bounding box center [198, 188] width 150 height 32
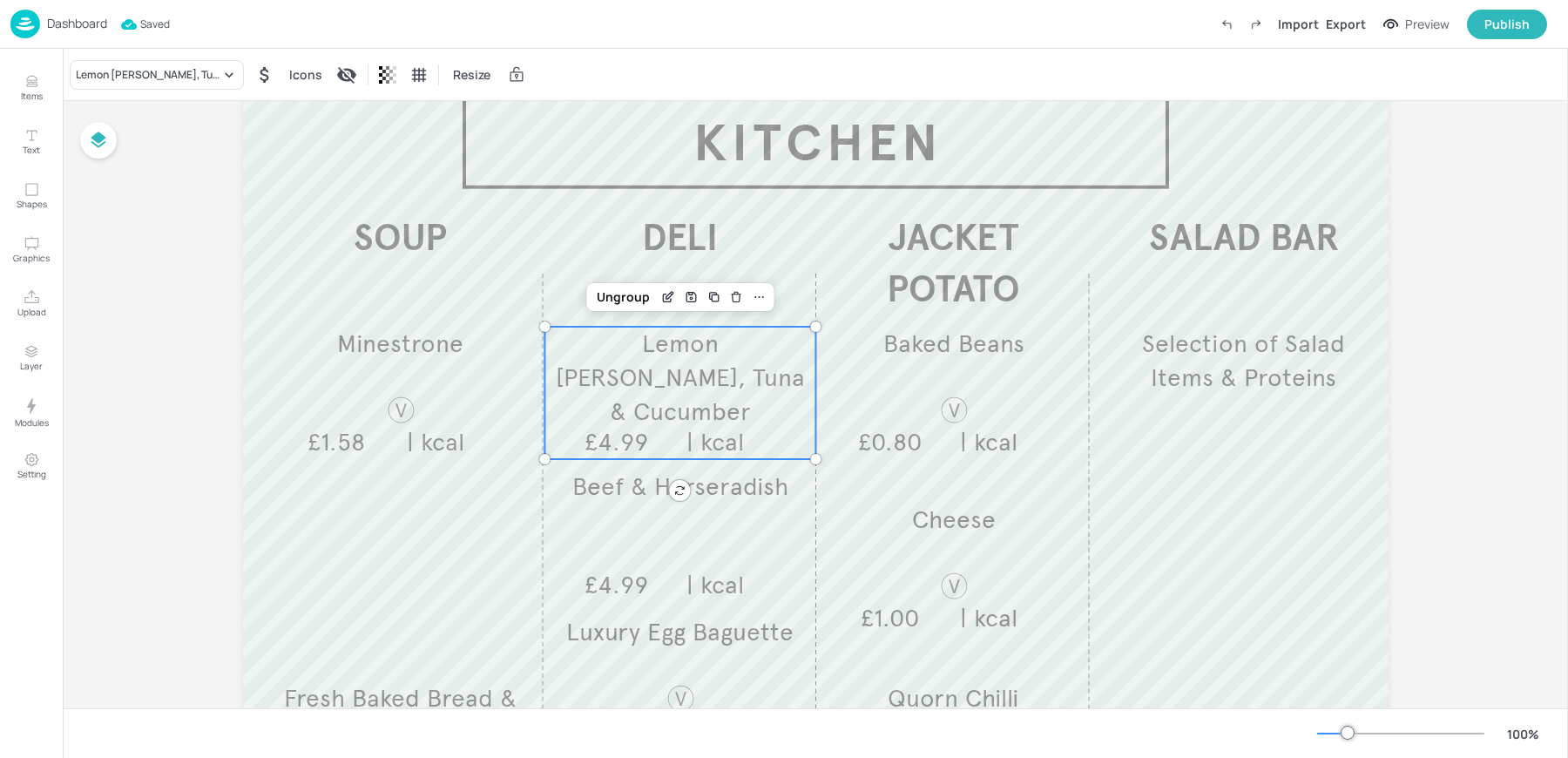
scroll to position [111, 0]
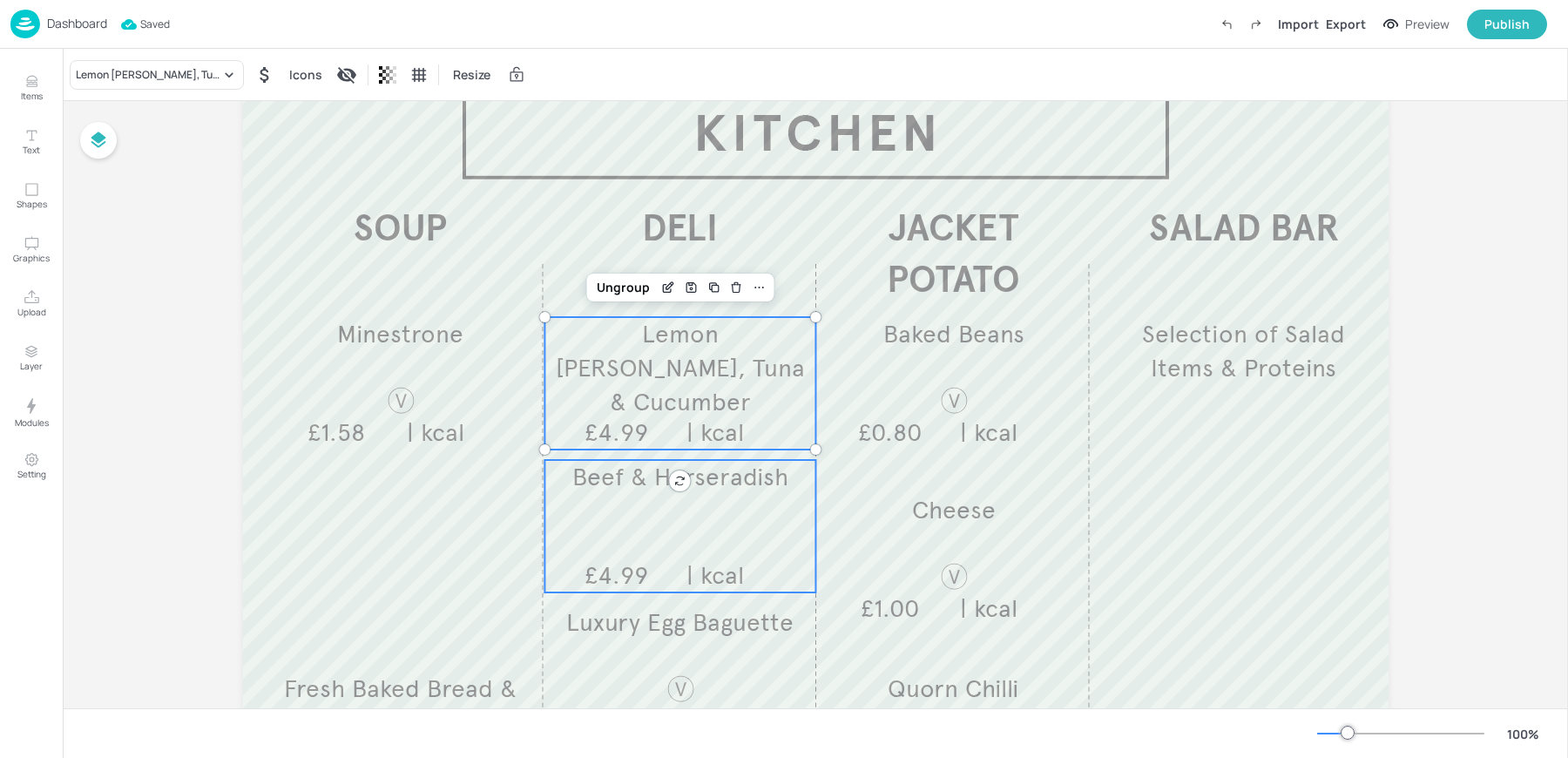
click at [622, 566] on span "£4.99" at bounding box center [616, 575] width 63 height 31
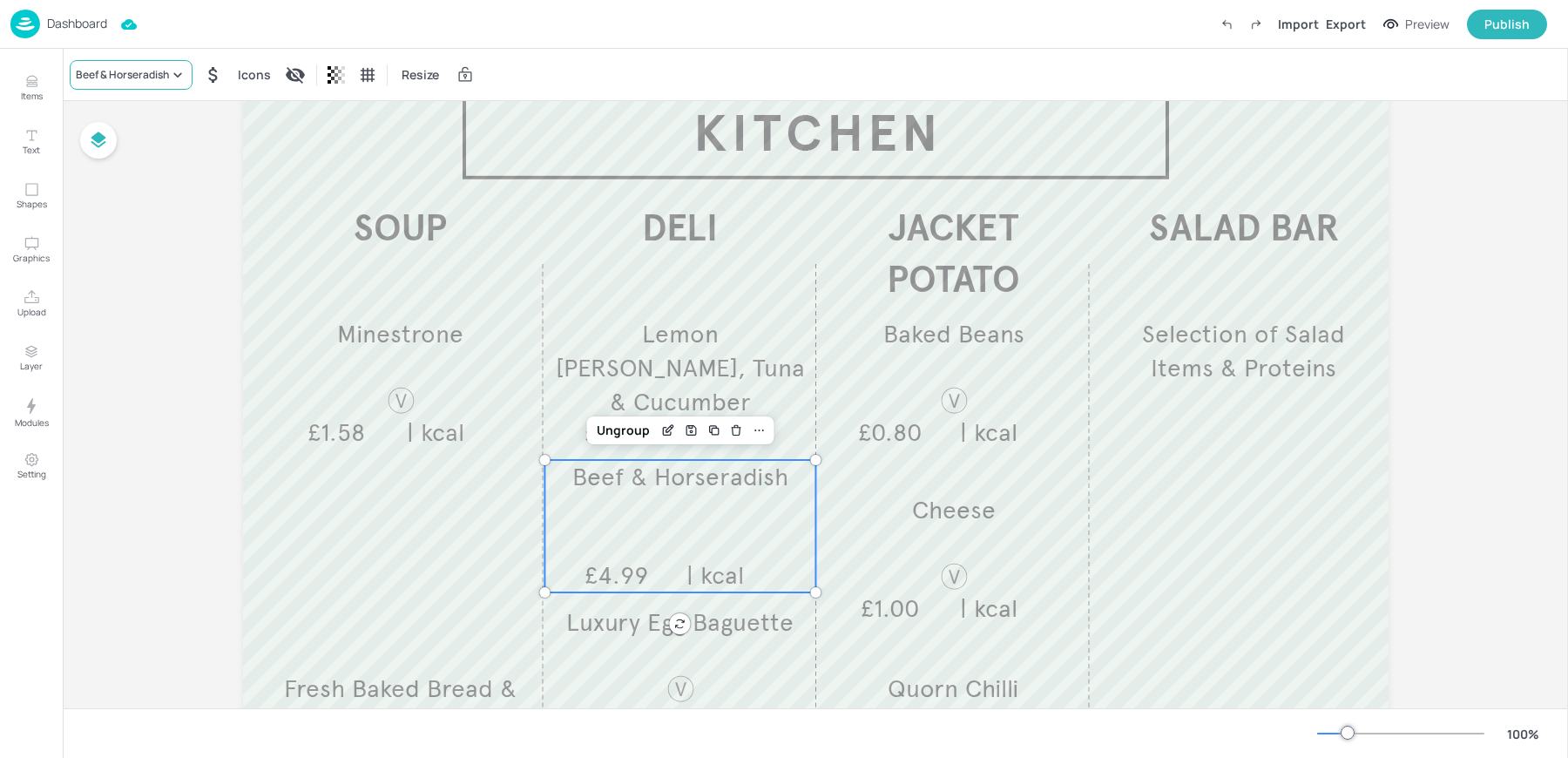
click at [139, 79] on div "Beef & Horseradish" at bounding box center [122, 75] width 93 height 16
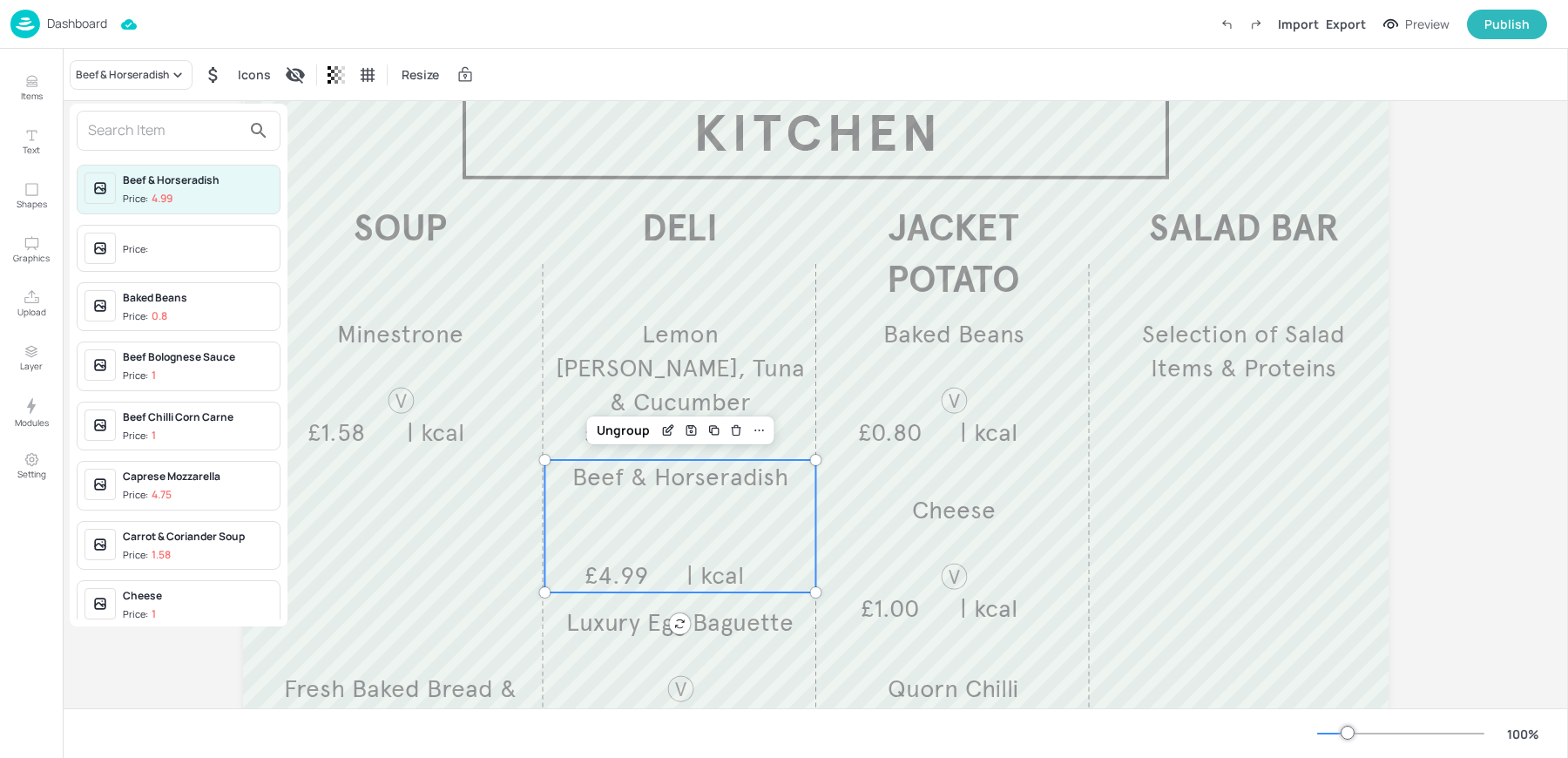
click at [173, 139] on input "text" at bounding box center [164, 131] width 154 height 28
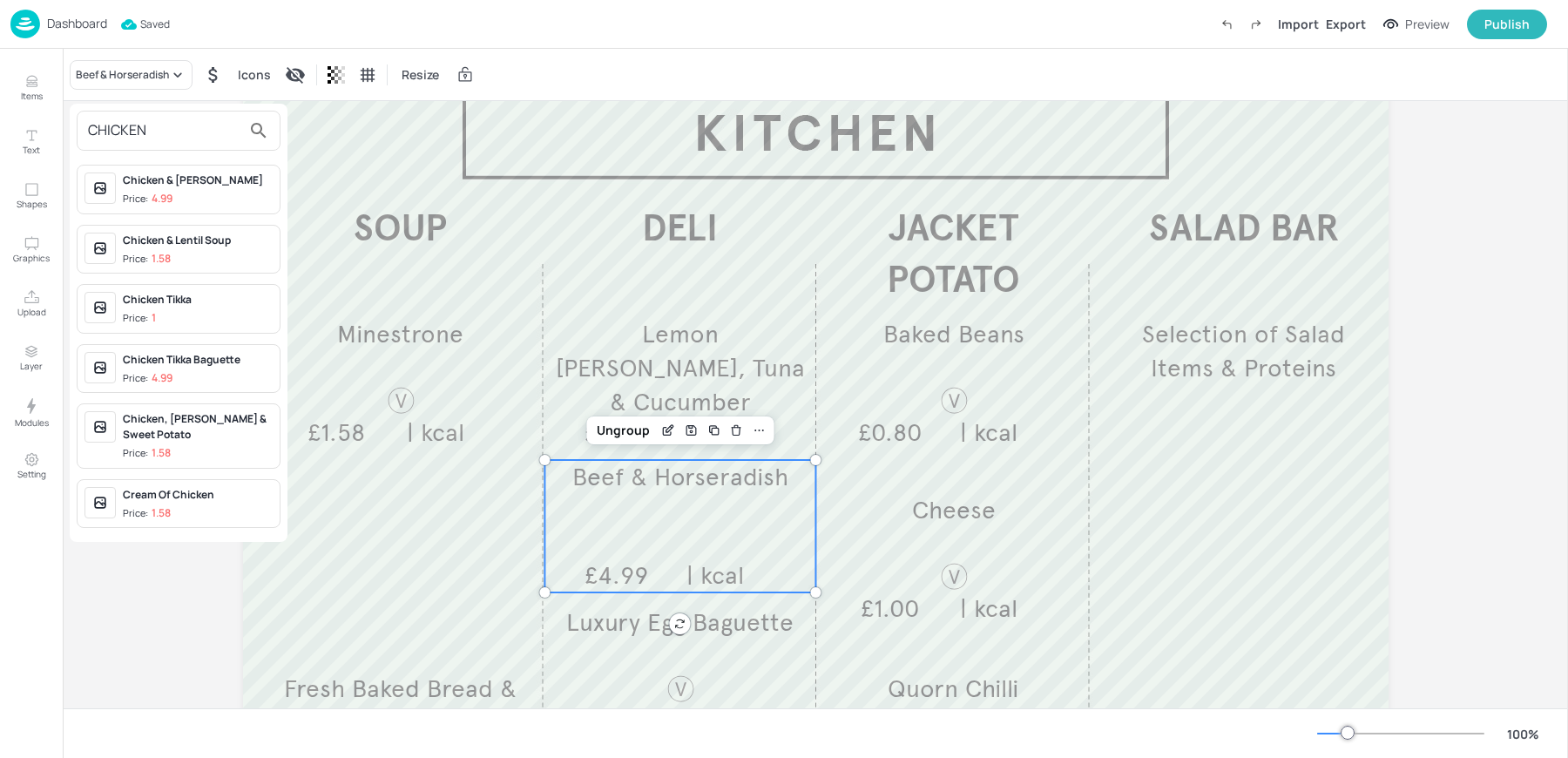
type input "CHICKEN"
click at [201, 360] on div "Chicken Tikka Baguette" at bounding box center [198, 360] width 150 height 16
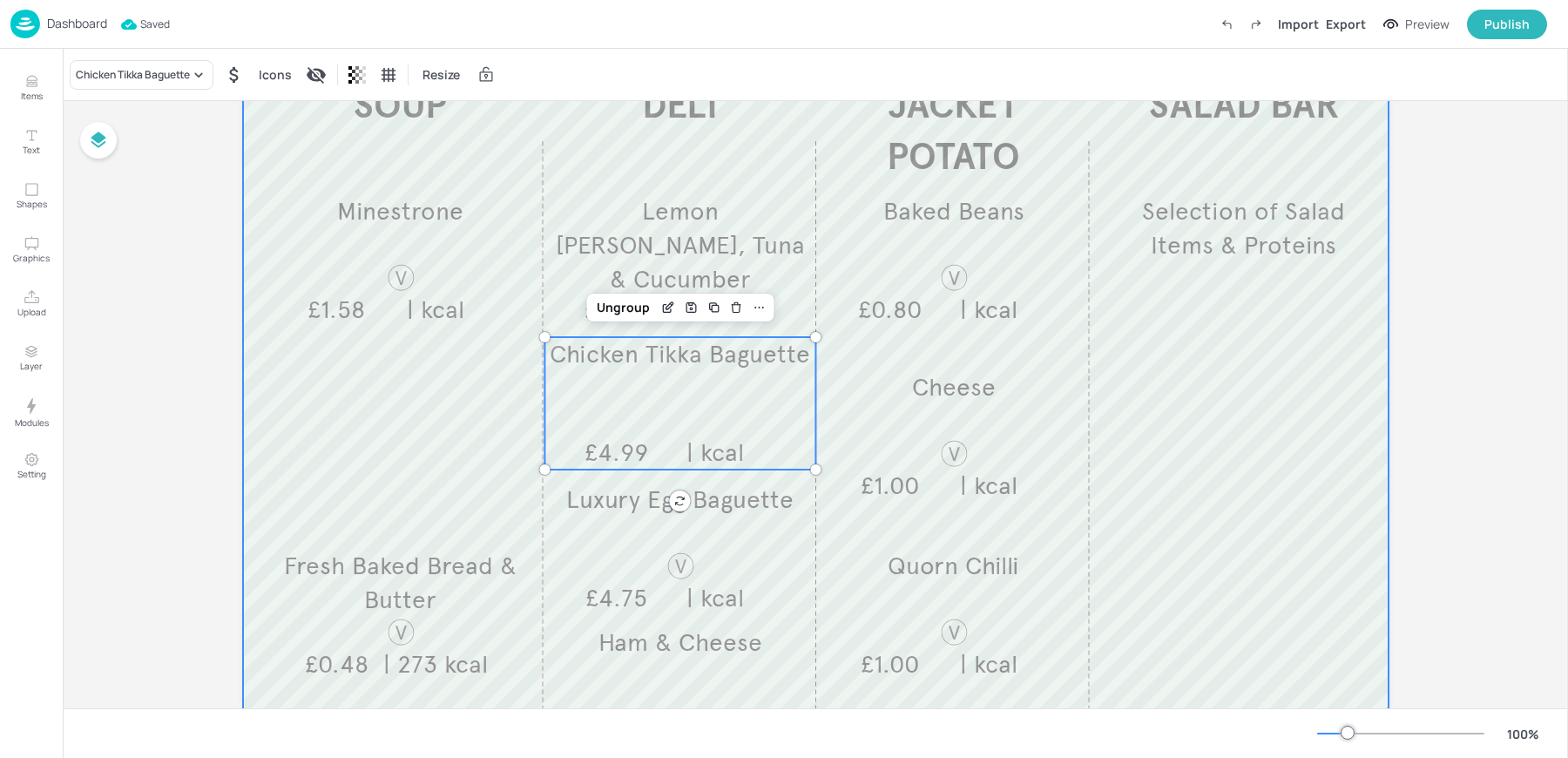
scroll to position [245, 0]
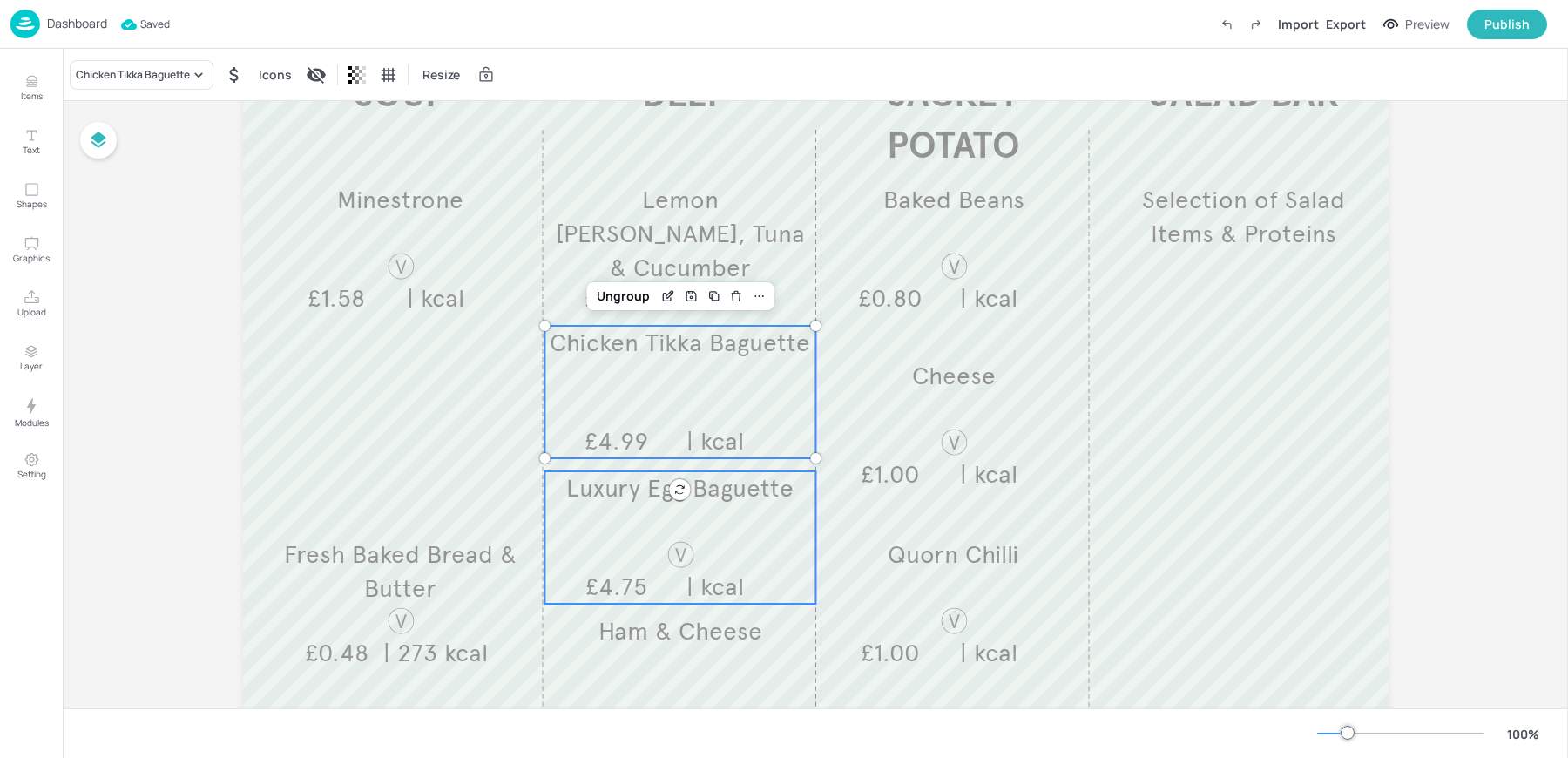
click at [593, 564] on div "Luxury Egg Baguette £4.75 | kcal" at bounding box center [680, 538] width 271 height 133
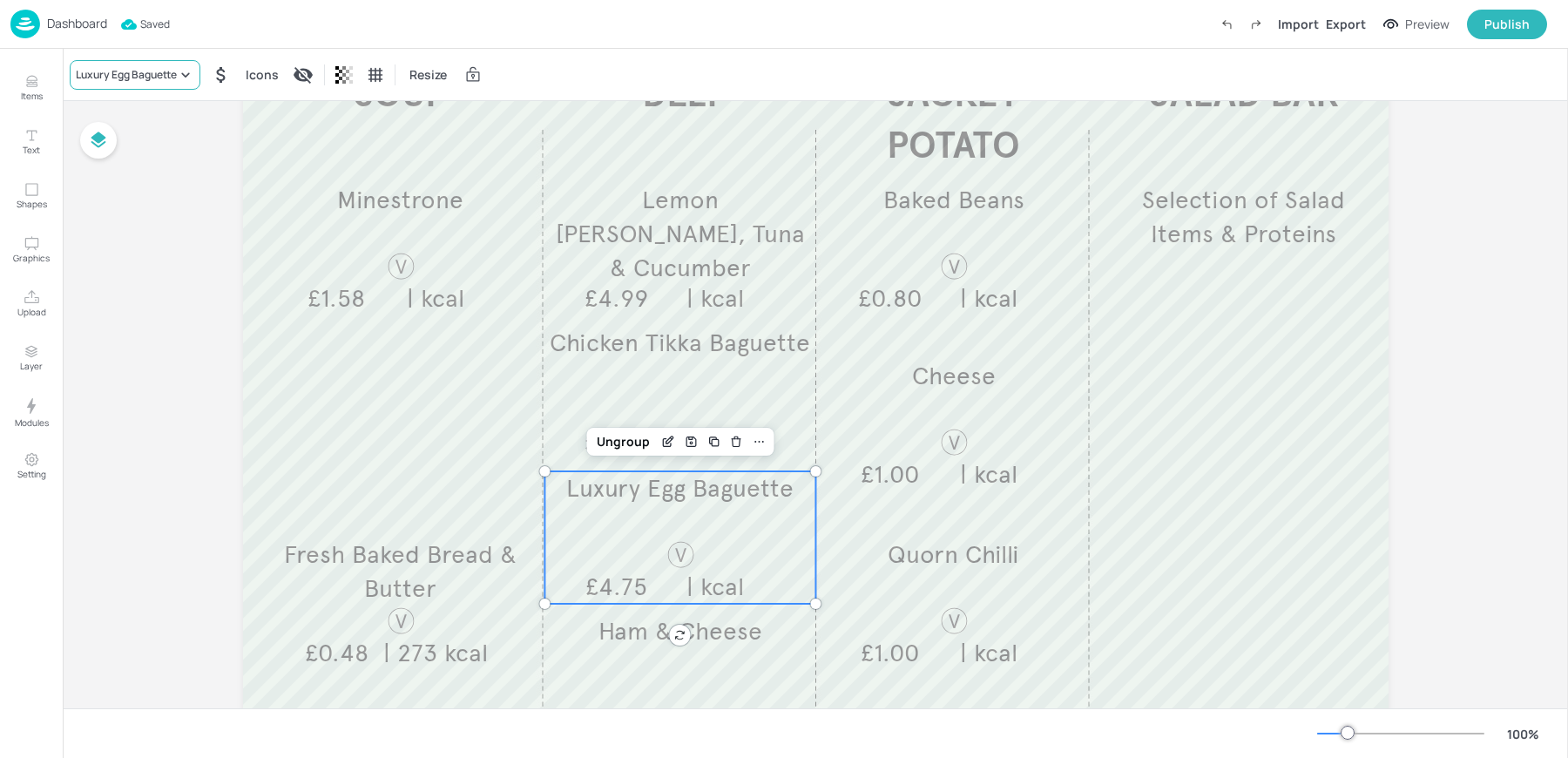
click at [103, 78] on div "Luxury Egg Baguette" at bounding box center [126, 75] width 101 height 16
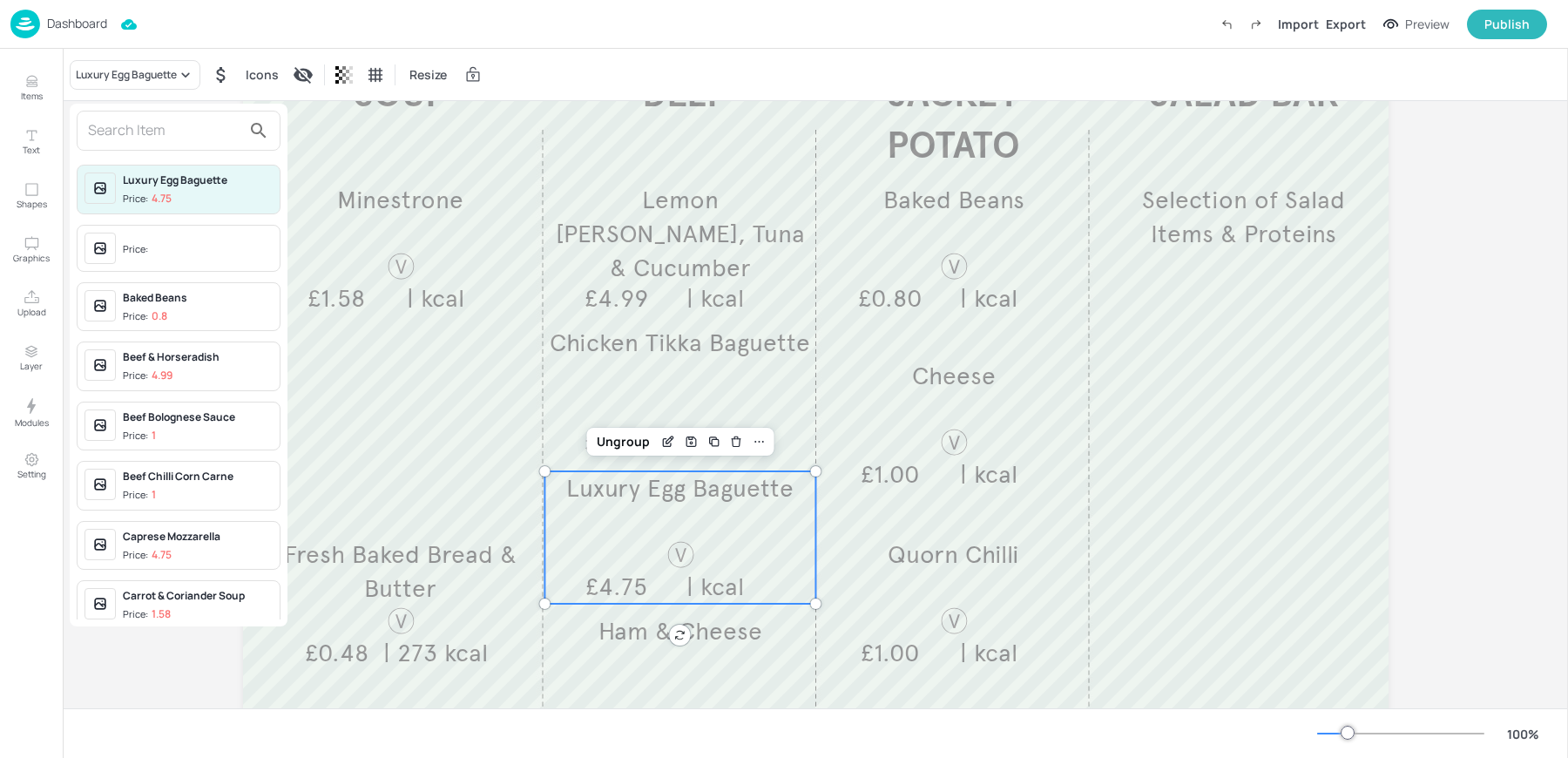
click at [162, 128] on input "text" at bounding box center [164, 131] width 154 height 28
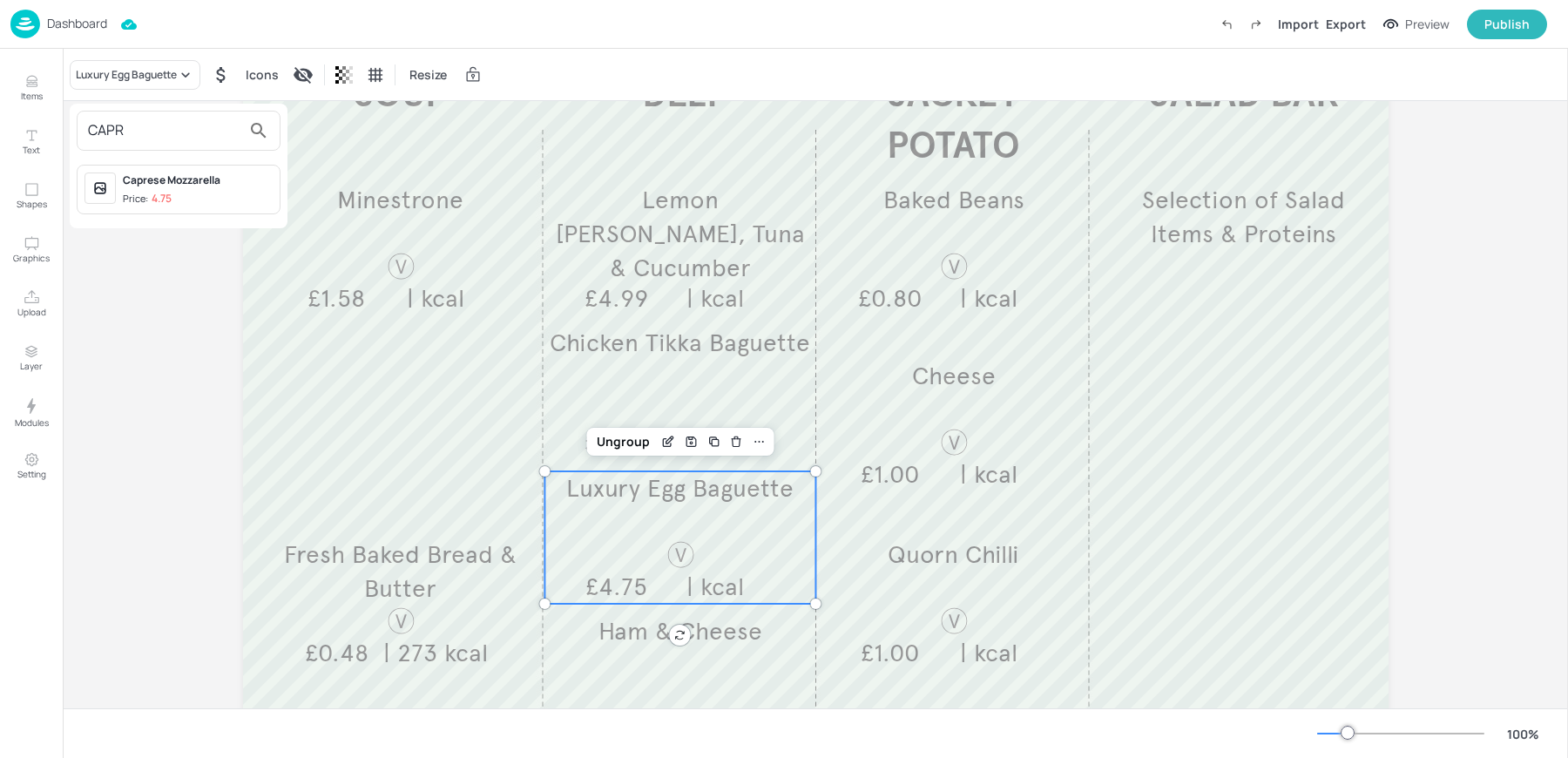
type input "CAPR"
click at [185, 189] on div "Caprese Mozzarella Price: 4.75" at bounding box center [198, 189] width 150 height 34
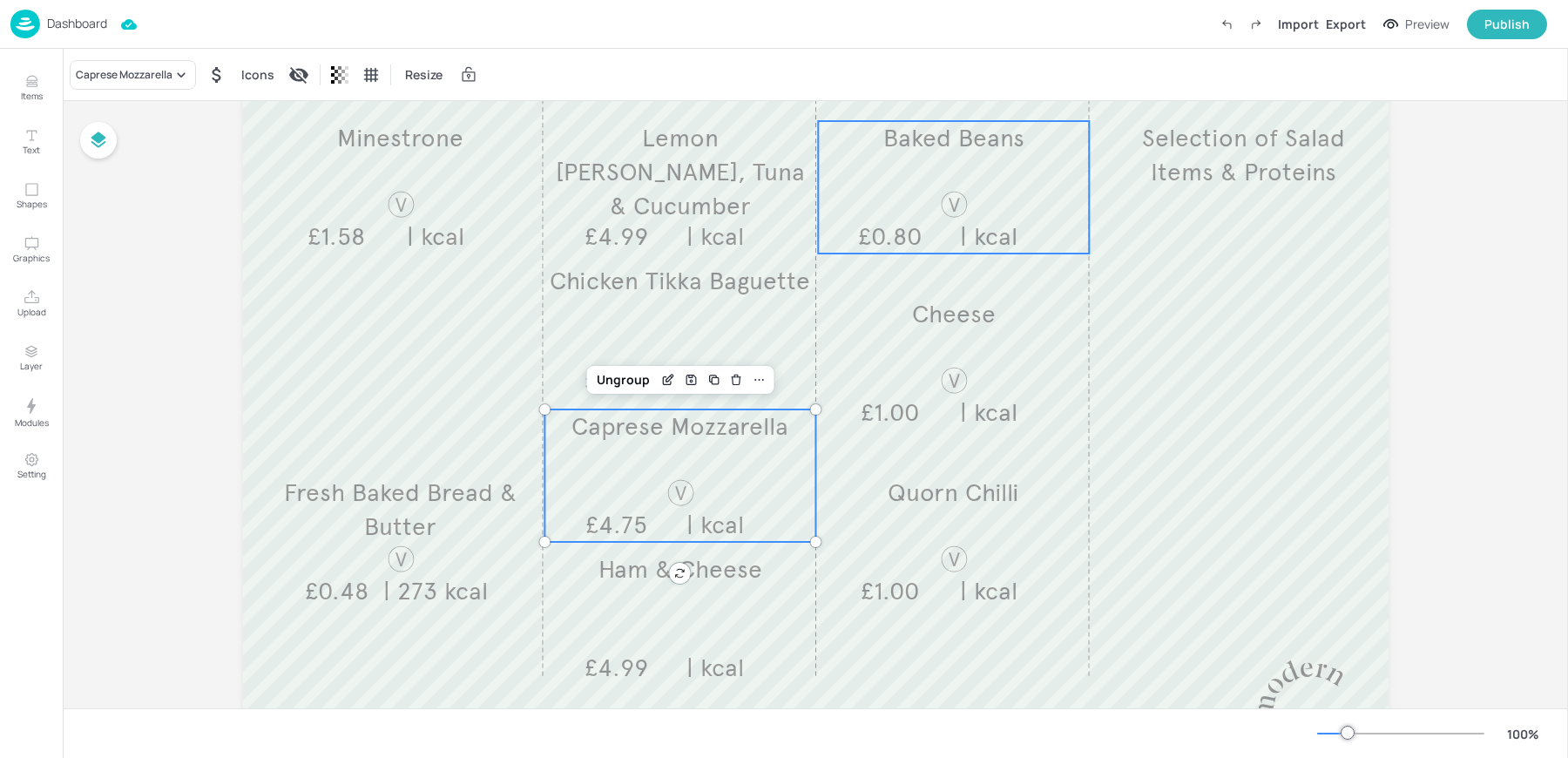
scroll to position [329, 0]
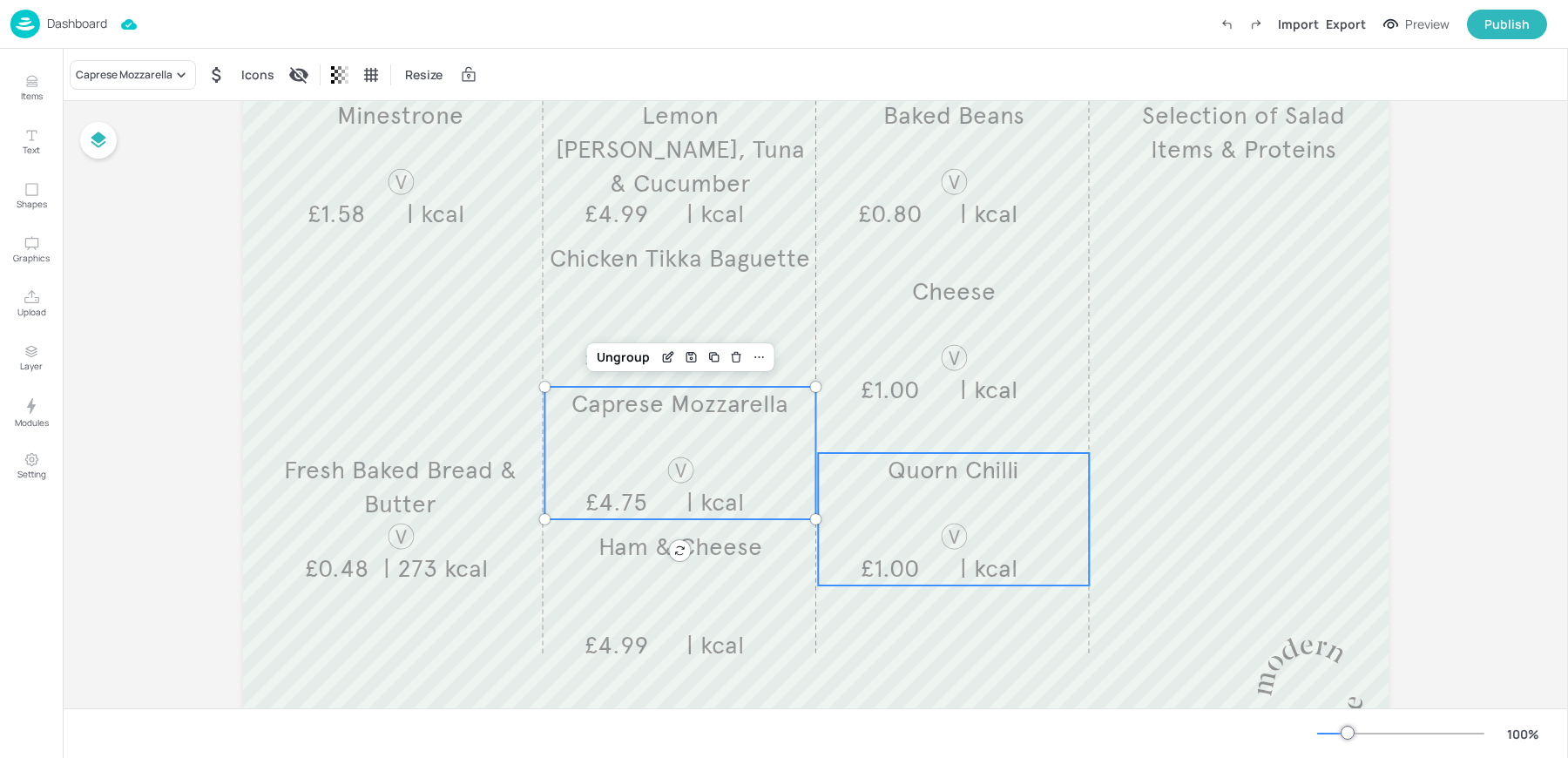
click at [898, 571] on span "£1.00" at bounding box center [889, 568] width 58 height 31
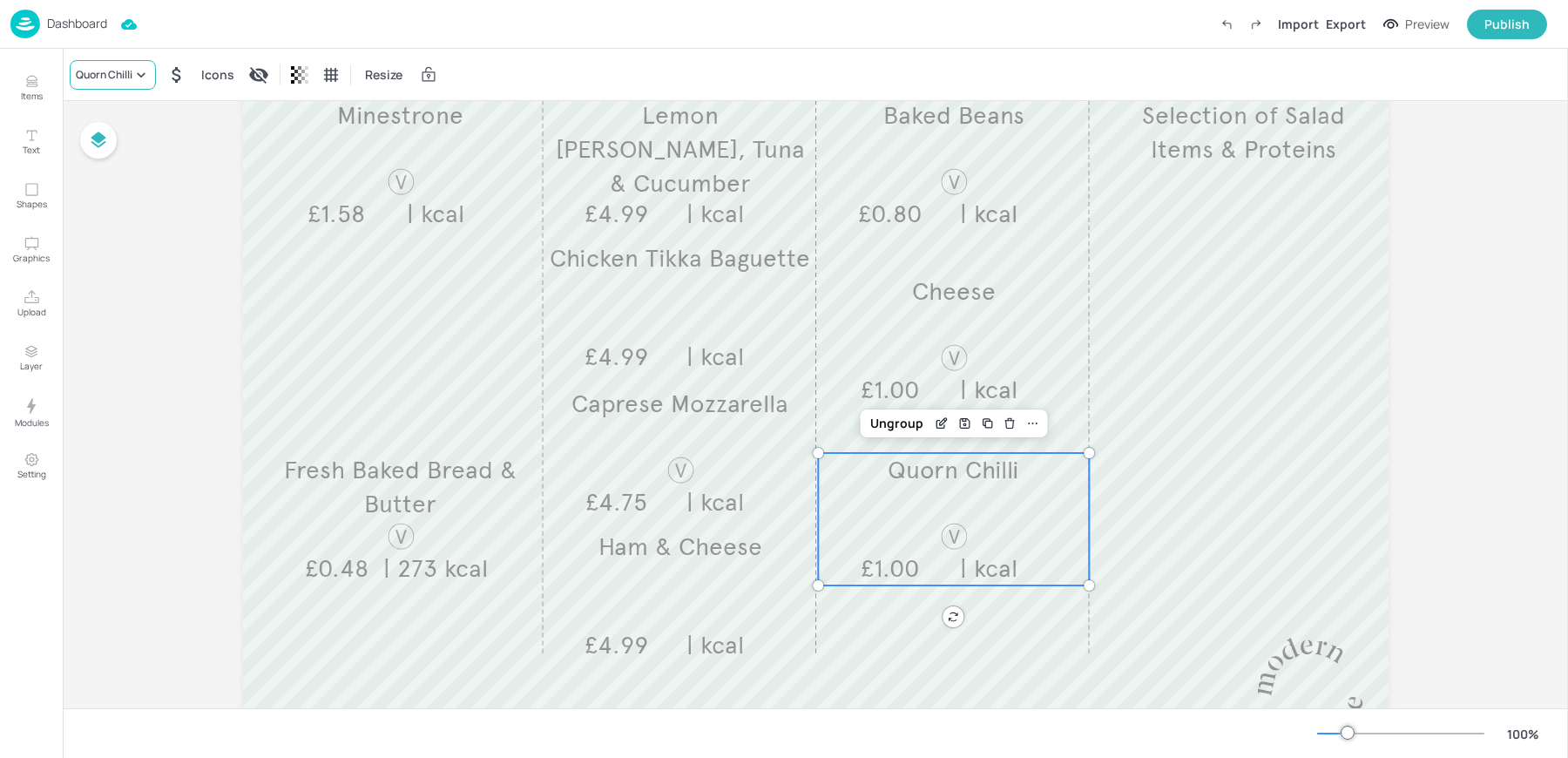
click at [107, 82] on div "Quorn Chilli" at bounding box center [104, 75] width 56 height 16
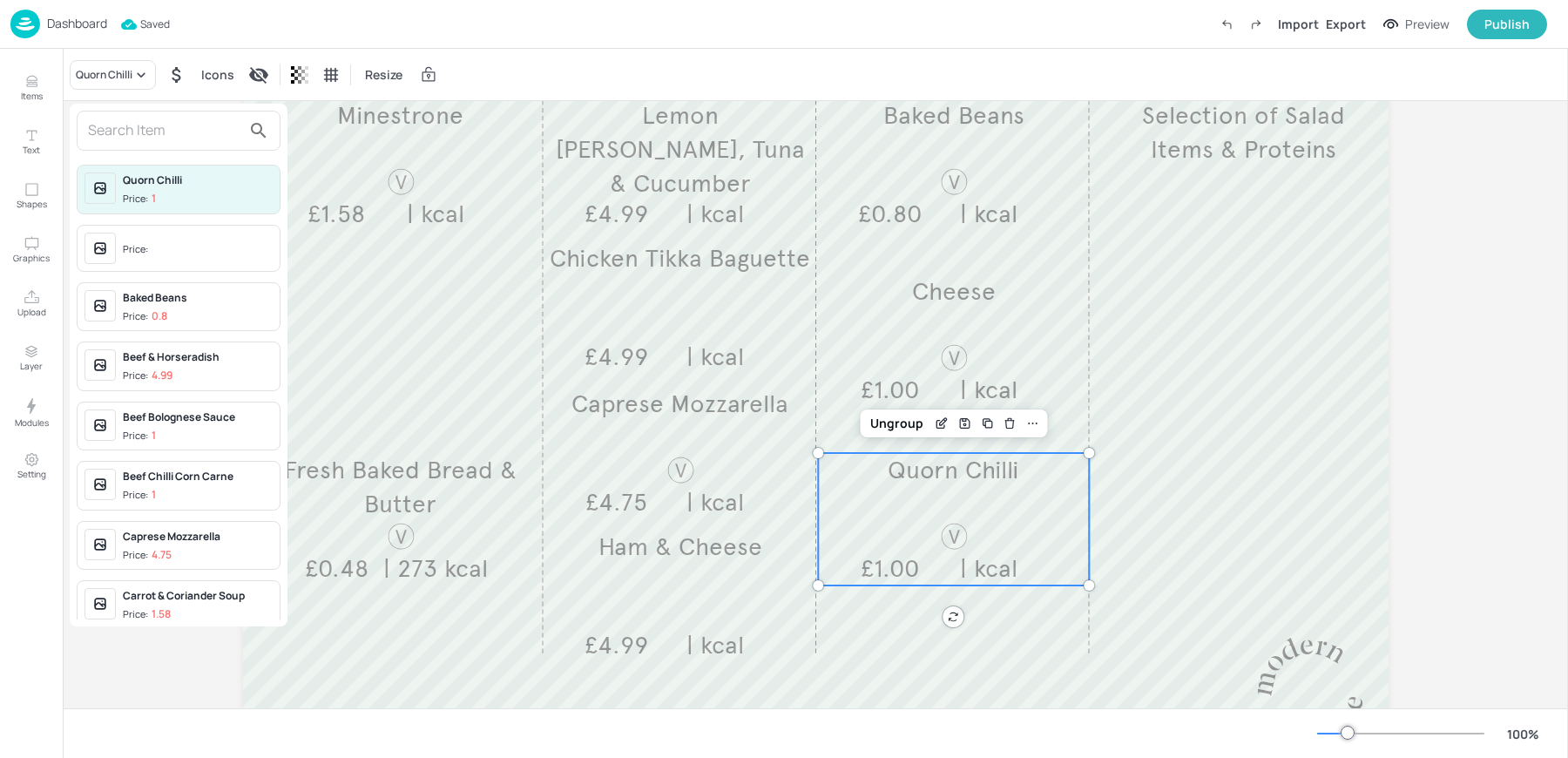
click at [186, 142] on input "text" at bounding box center [164, 131] width 154 height 28
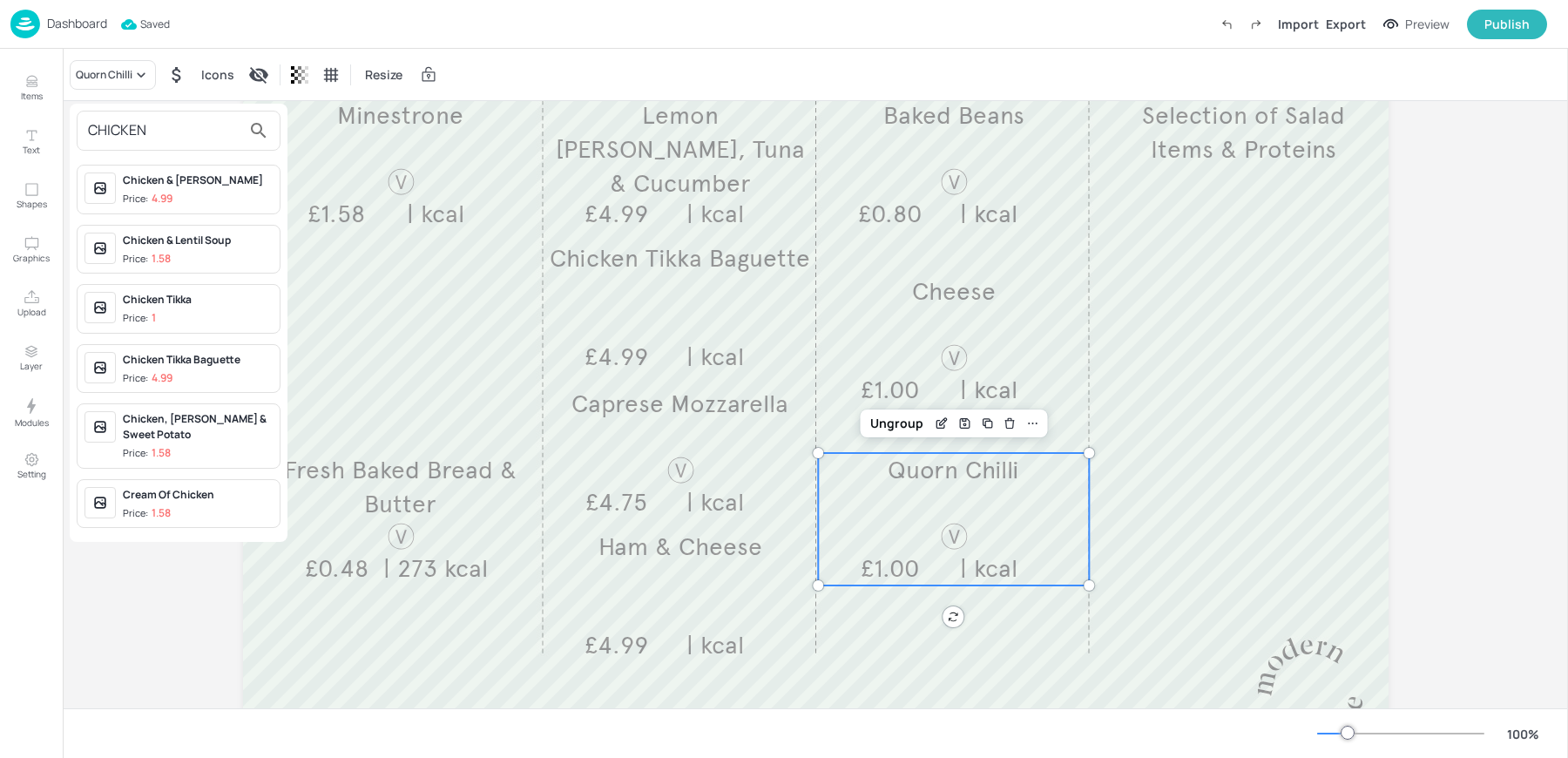
type input "CHICKEN"
click at [270, 173] on div "Chicken & [PERSON_NAME]" at bounding box center [198, 180] width 150 height 16
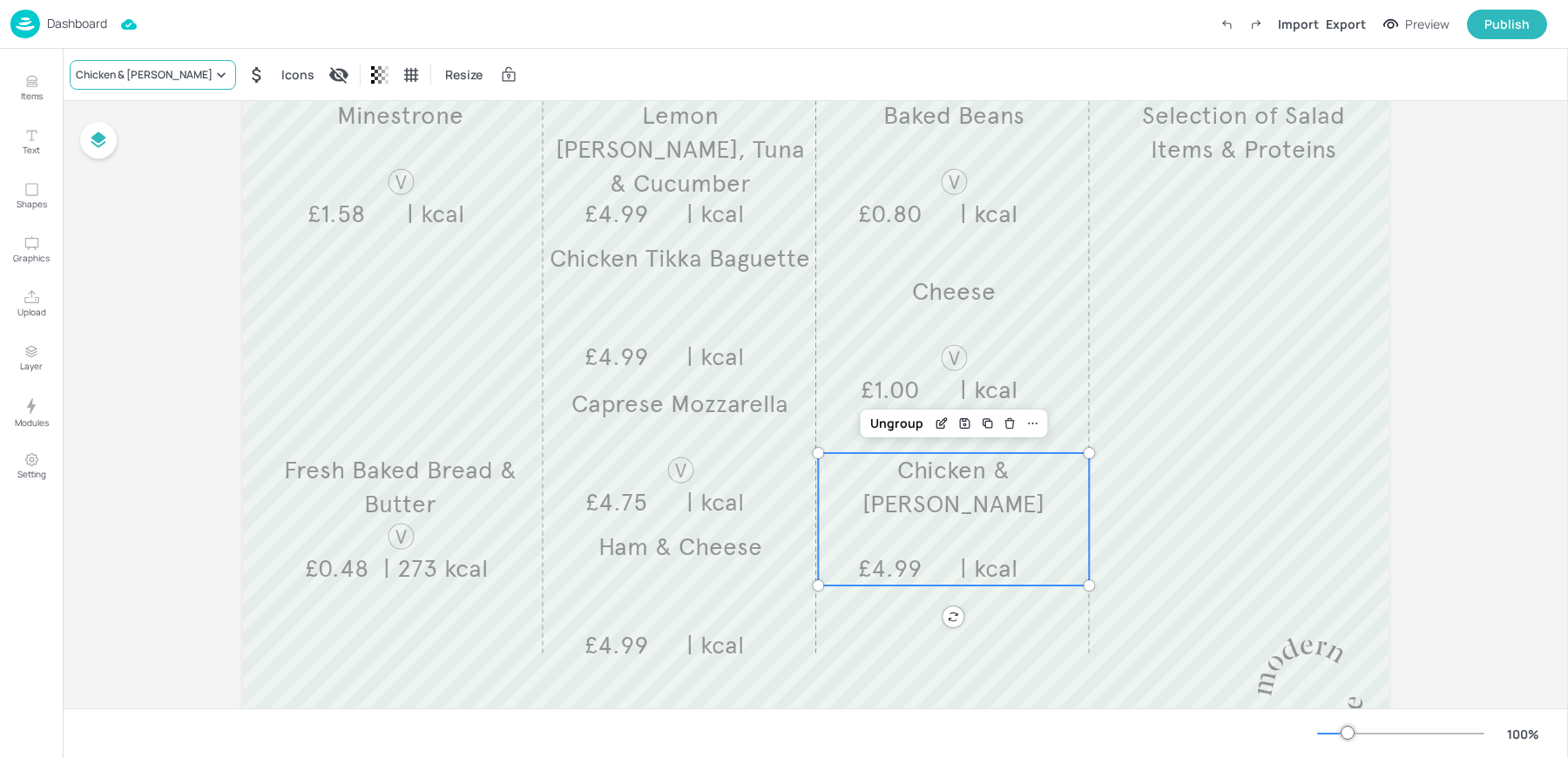
click at [126, 80] on div "Chicken & [PERSON_NAME]" at bounding box center [144, 75] width 137 height 16
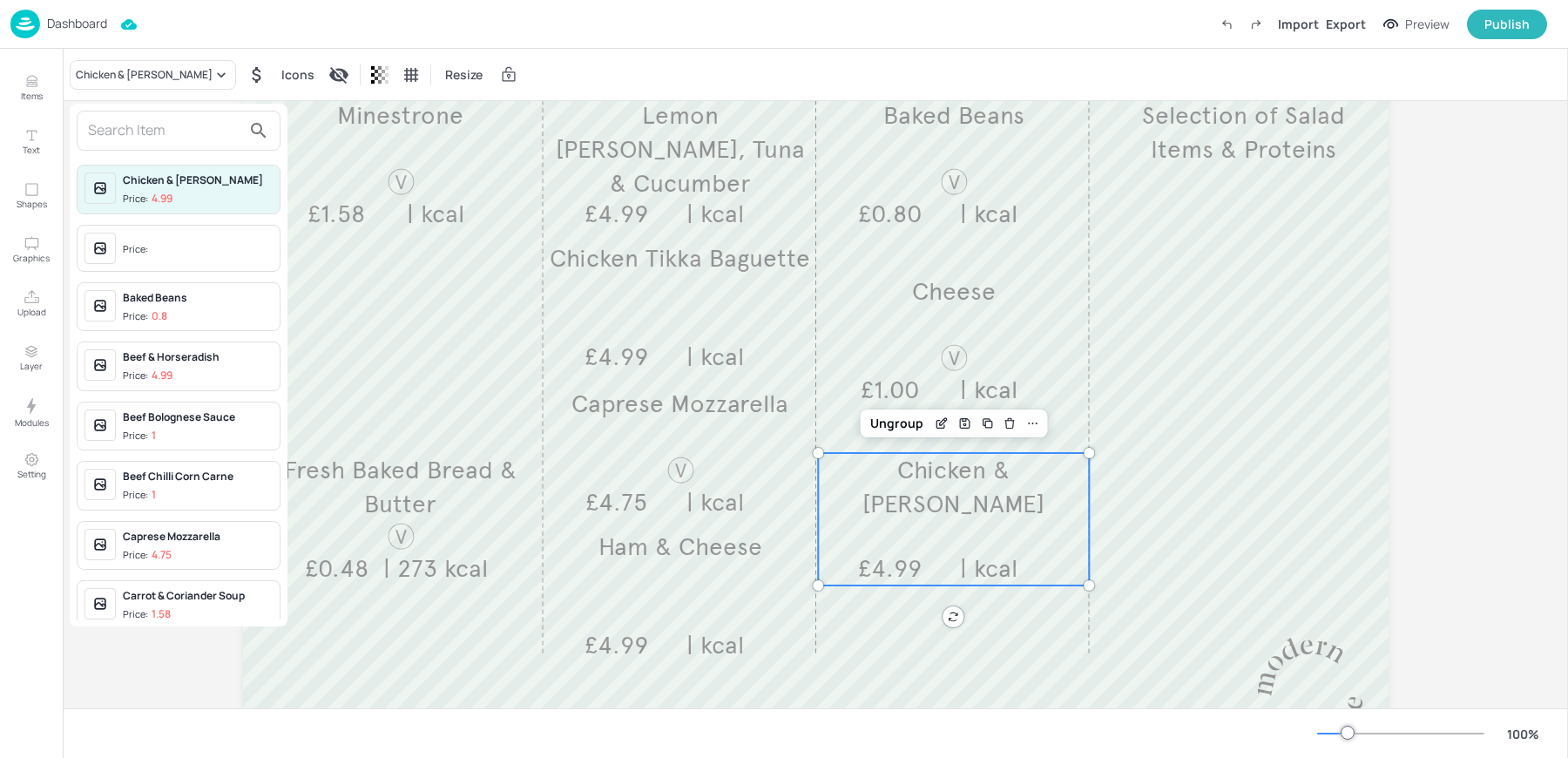
click at [174, 137] on input "text" at bounding box center [164, 131] width 154 height 28
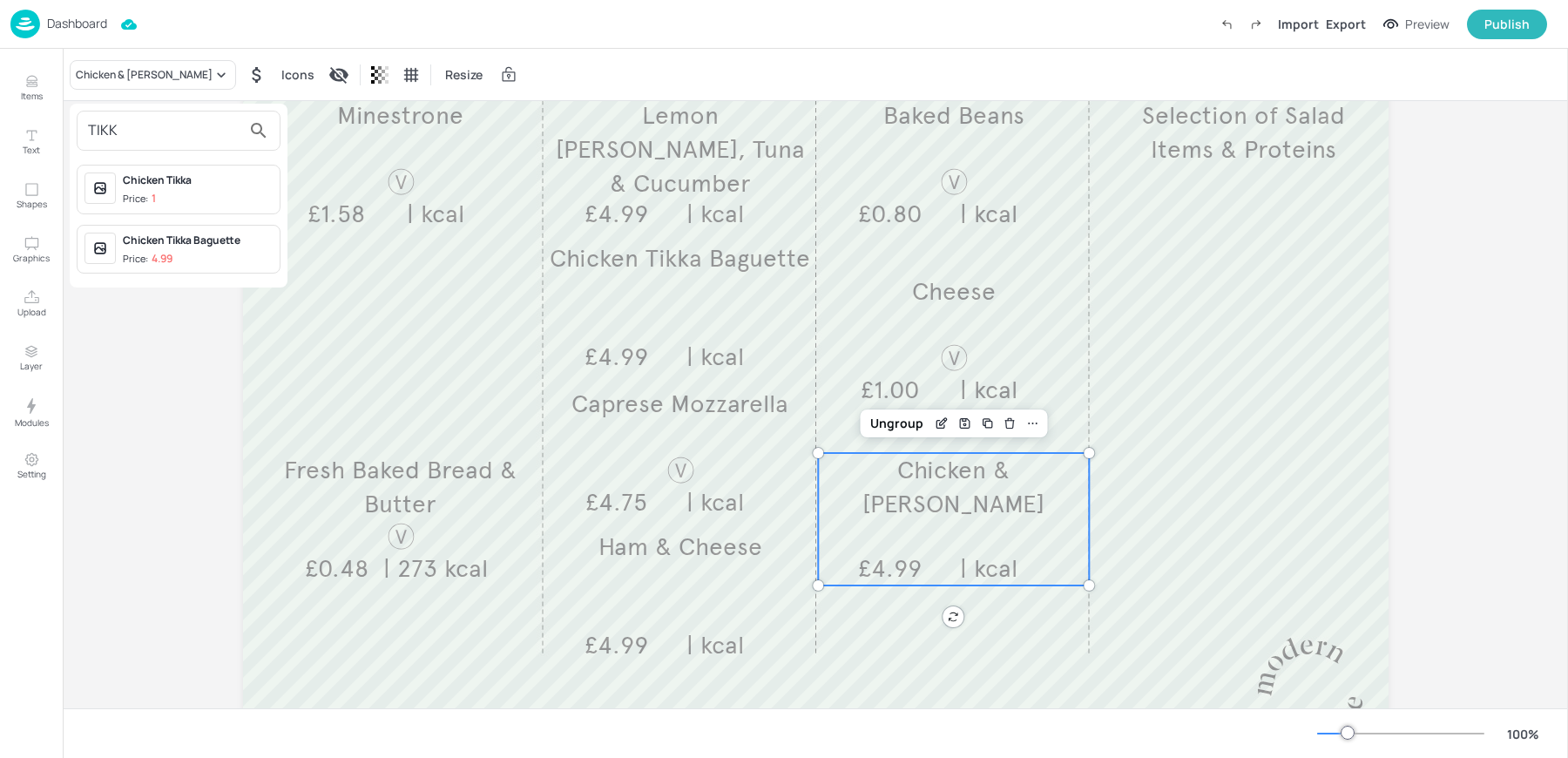
type input "TIKK"
click at [185, 188] on div "Chicken Tikka Price: 1" at bounding box center [198, 189] width 150 height 34
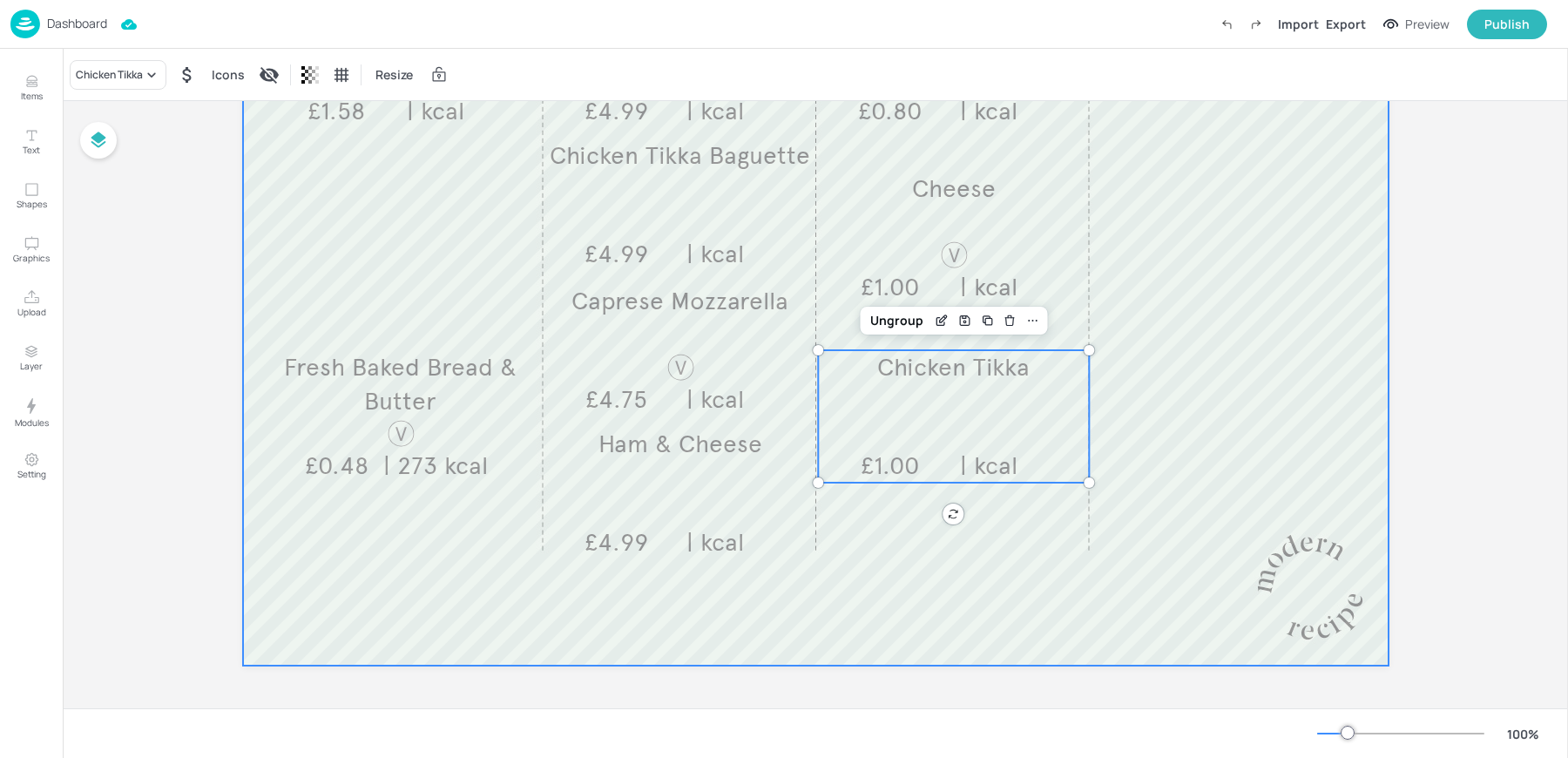
scroll to position [0, 0]
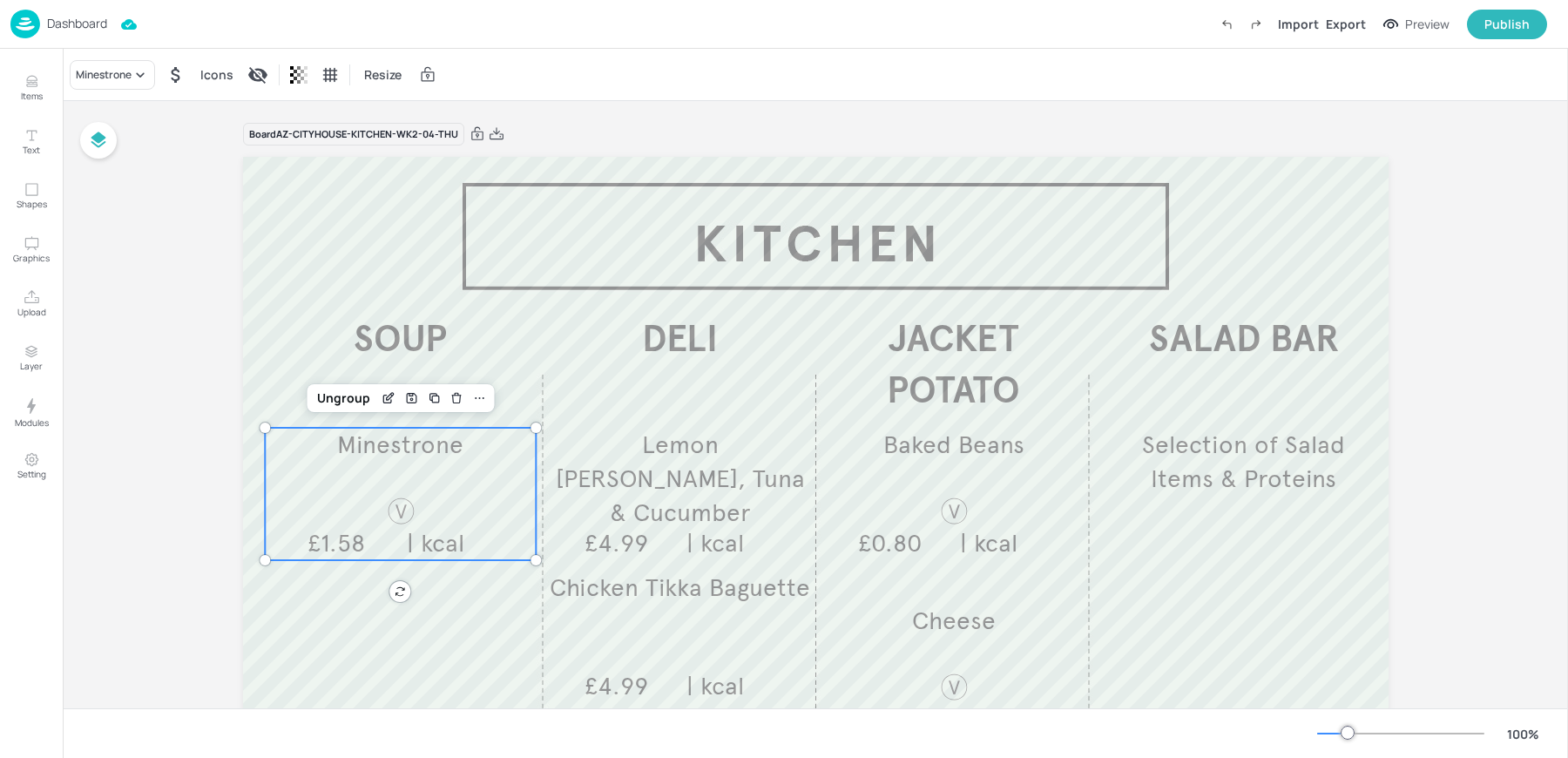
click at [421, 465] on div "Minestrone £1.58 | kcal" at bounding box center [400, 494] width 271 height 133
click at [131, 69] on div "Minestrone" at bounding box center [103, 75] width 55 height 16
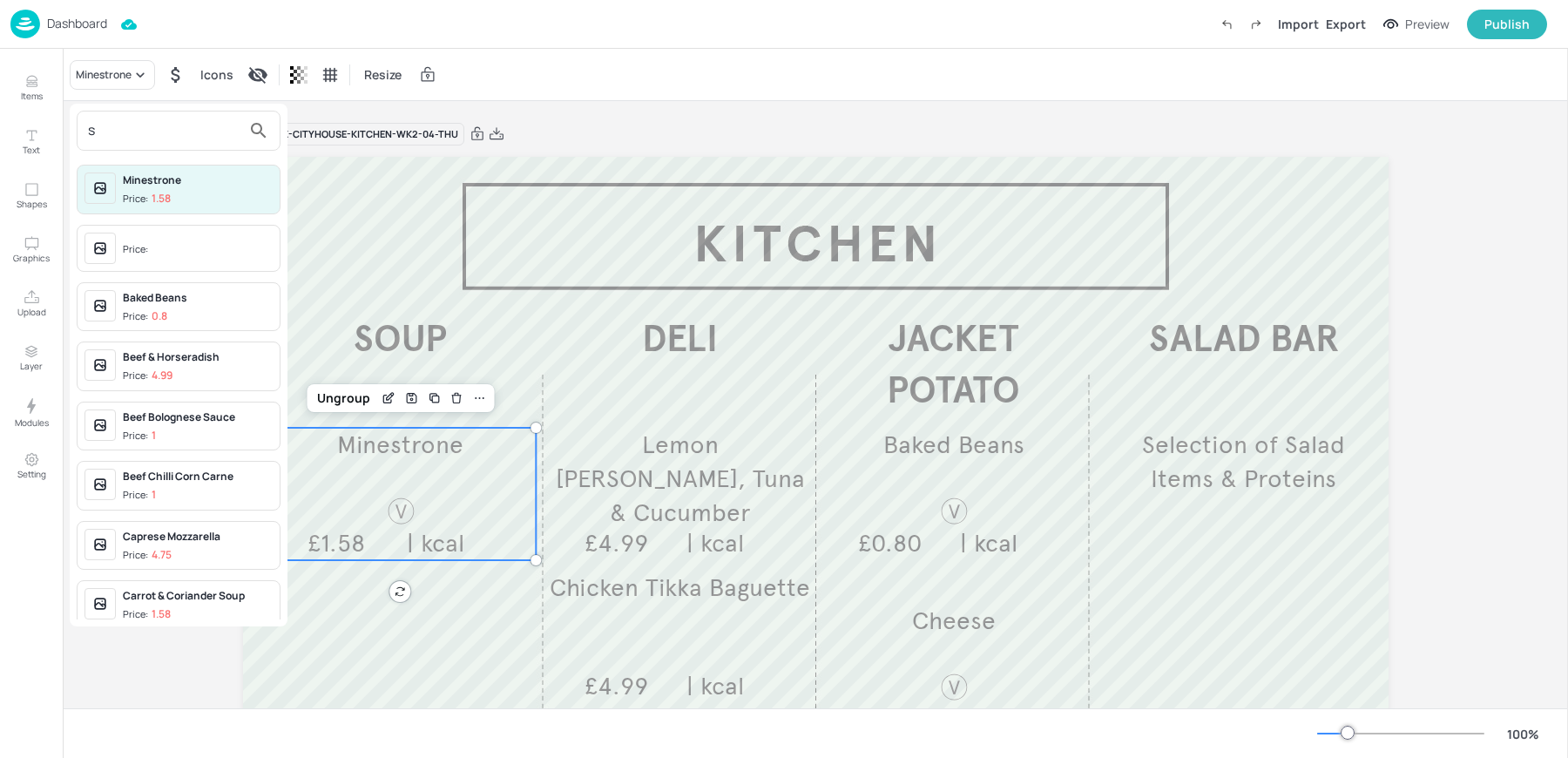
click at [126, 140] on input "s" at bounding box center [164, 131] width 154 height 28
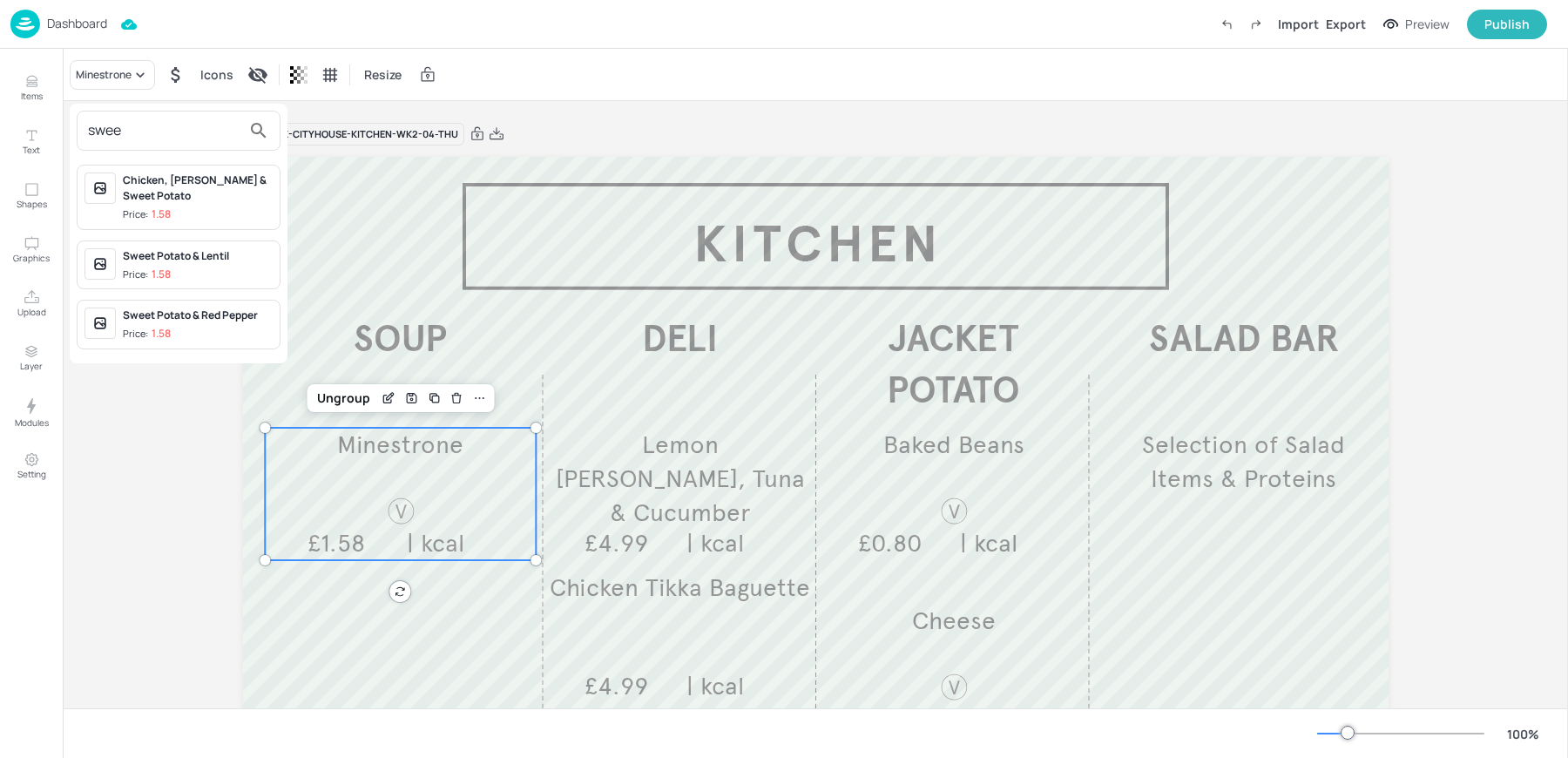
type input "swee"
click at [211, 269] on span "Price: 1.58" at bounding box center [198, 275] width 150 height 15
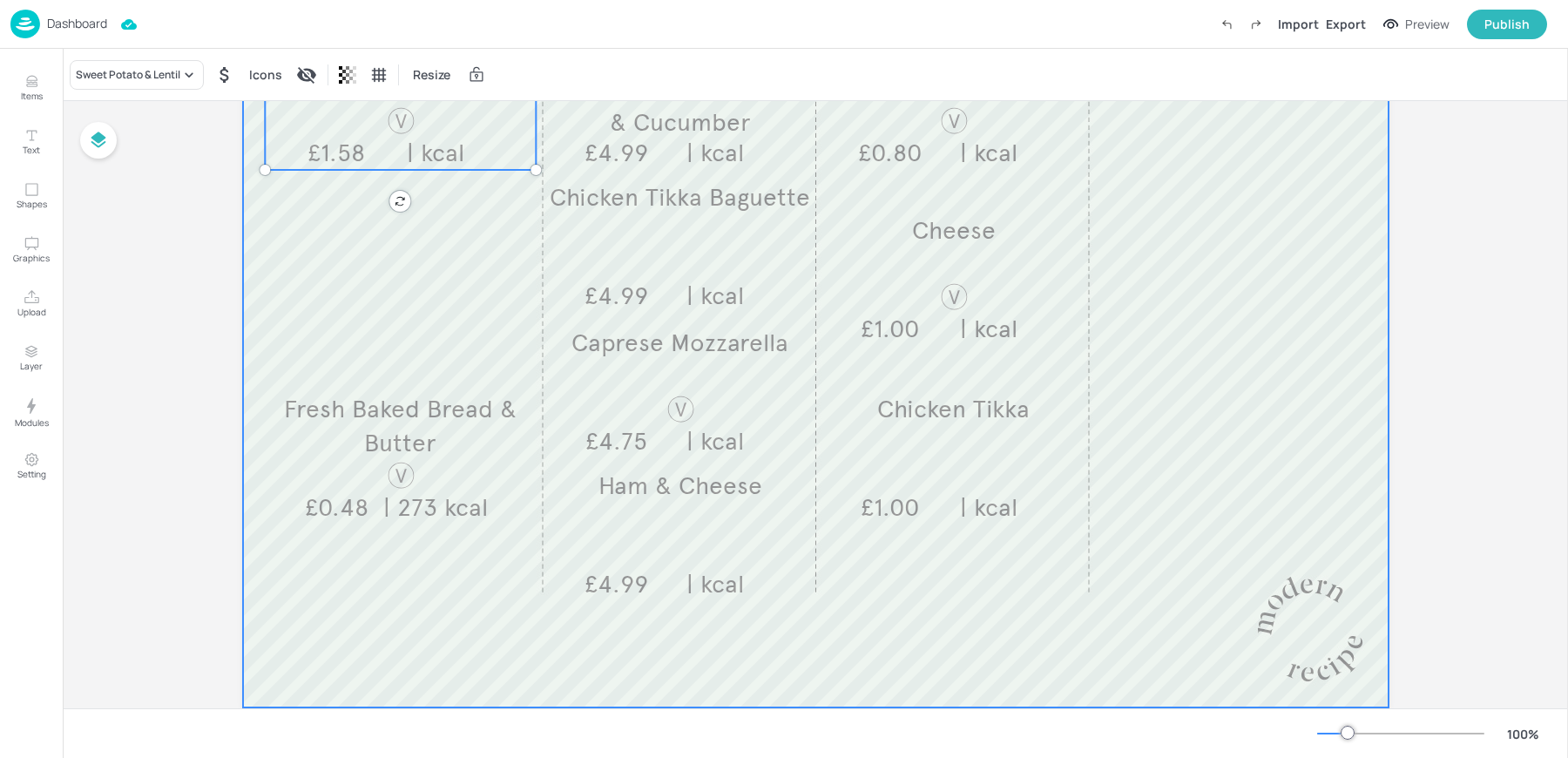
scroll to position [432, 0]
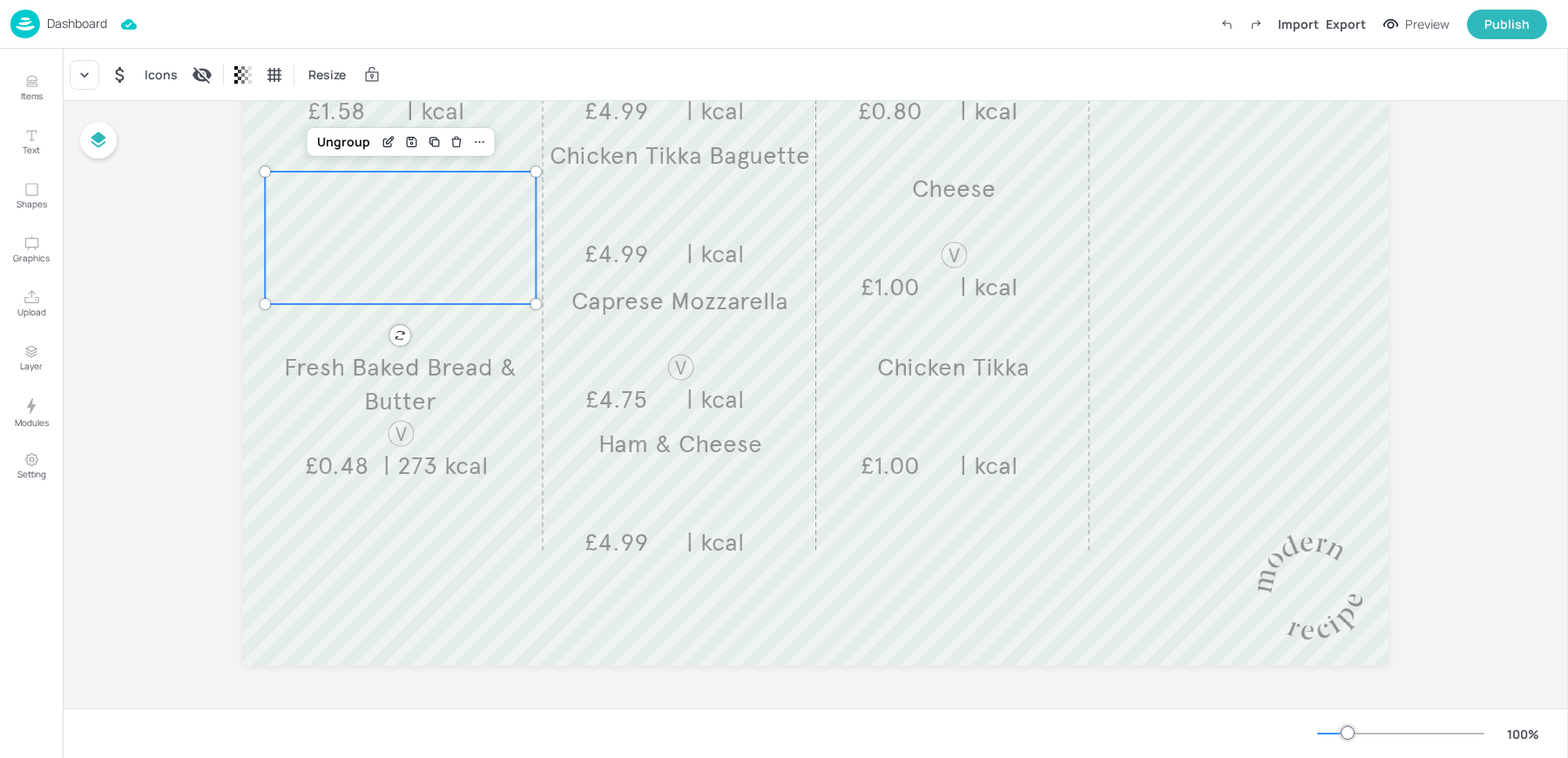
click at [375, 255] on div at bounding box center [400, 237] width 271 height 133
click at [82, 73] on icon at bounding box center [84, 75] width 18 height 18
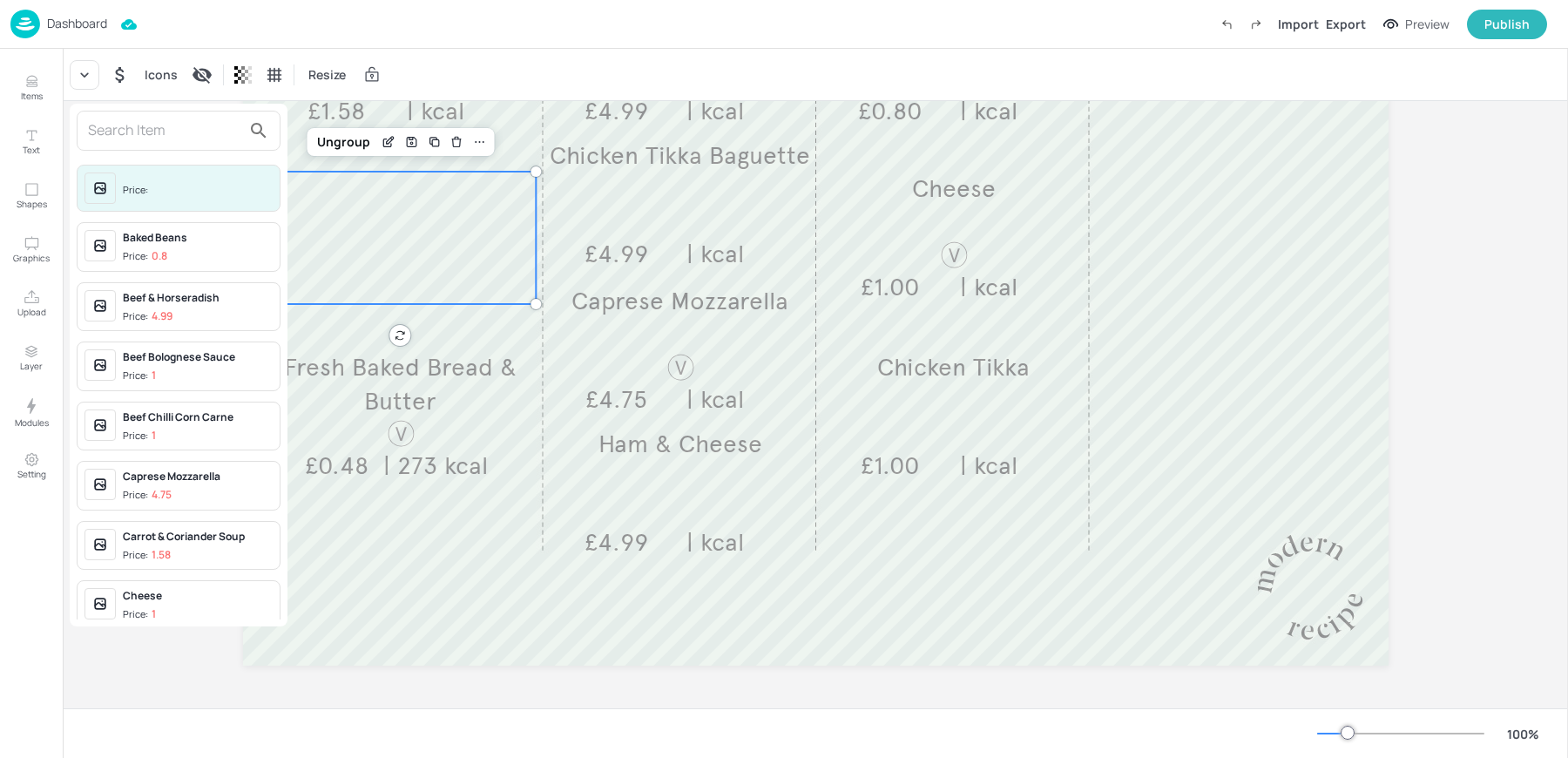
click at [128, 132] on input "text" at bounding box center [164, 131] width 154 height 28
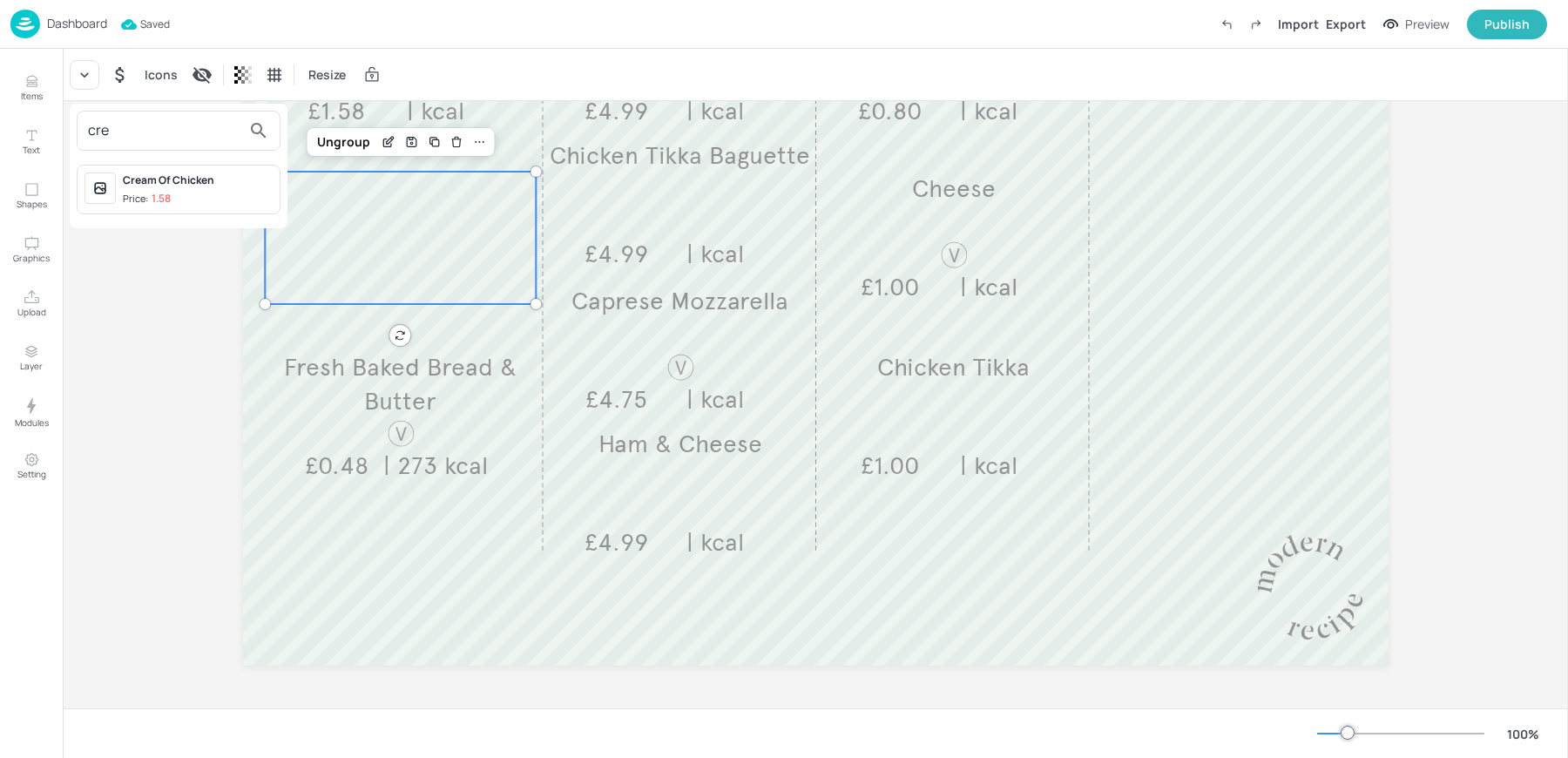
type input "cre"
click at [152, 192] on p "1.58" at bounding box center [162, 199] width 19 height 12
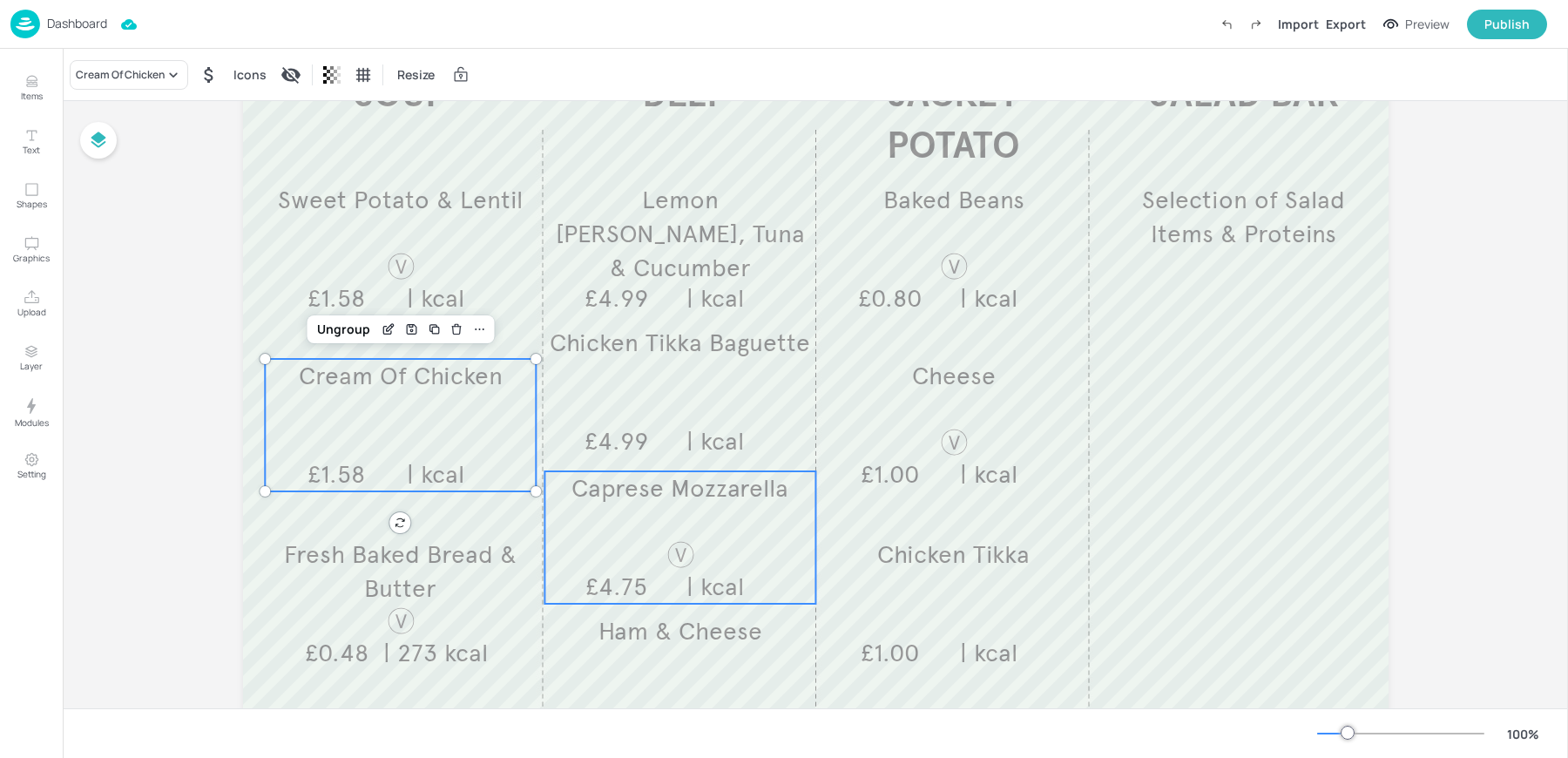
scroll to position [168, 0]
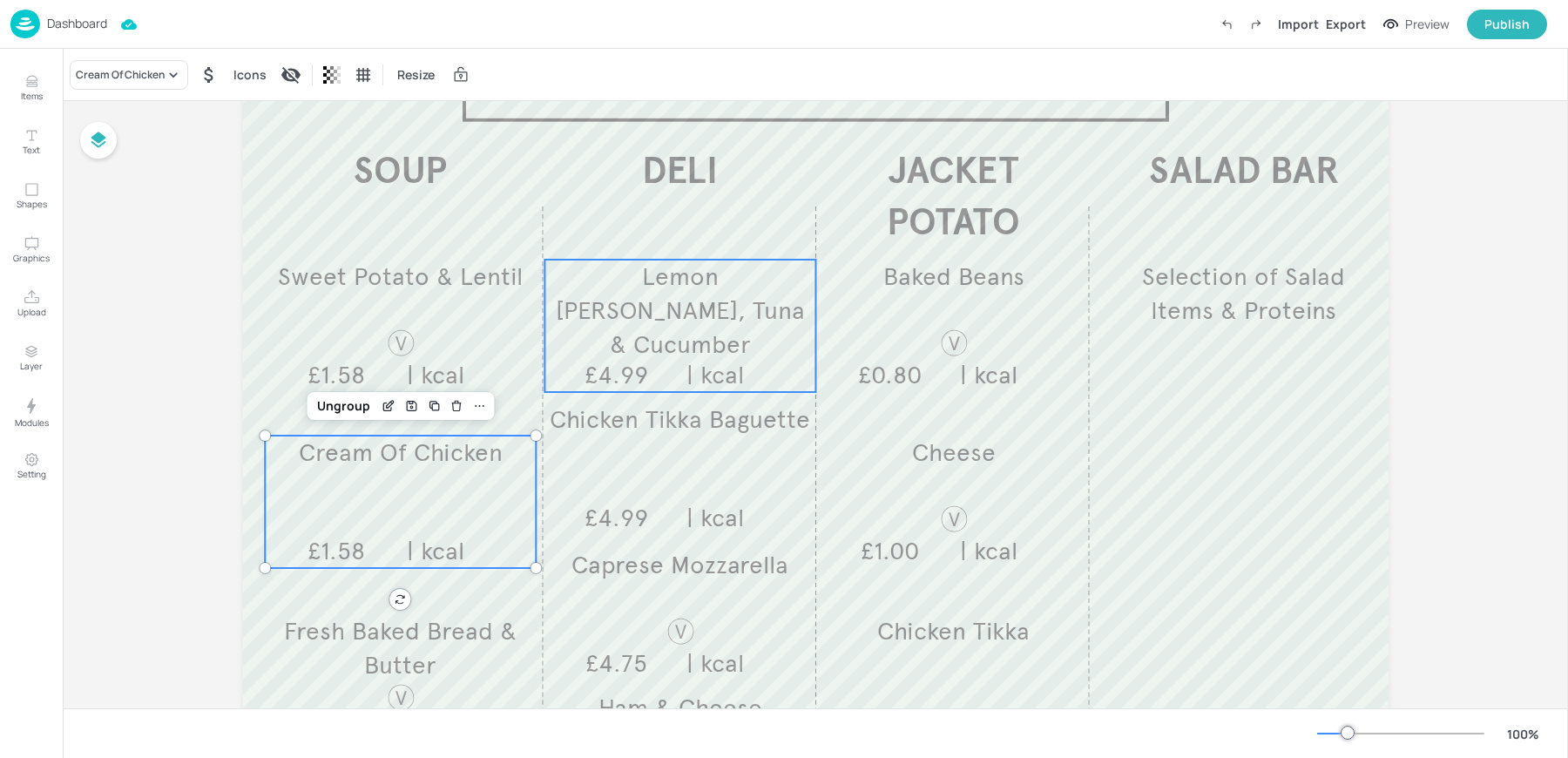
click at [778, 309] on p "Lemon [PERSON_NAME], Tuna & Cucumber" at bounding box center [680, 311] width 271 height 103
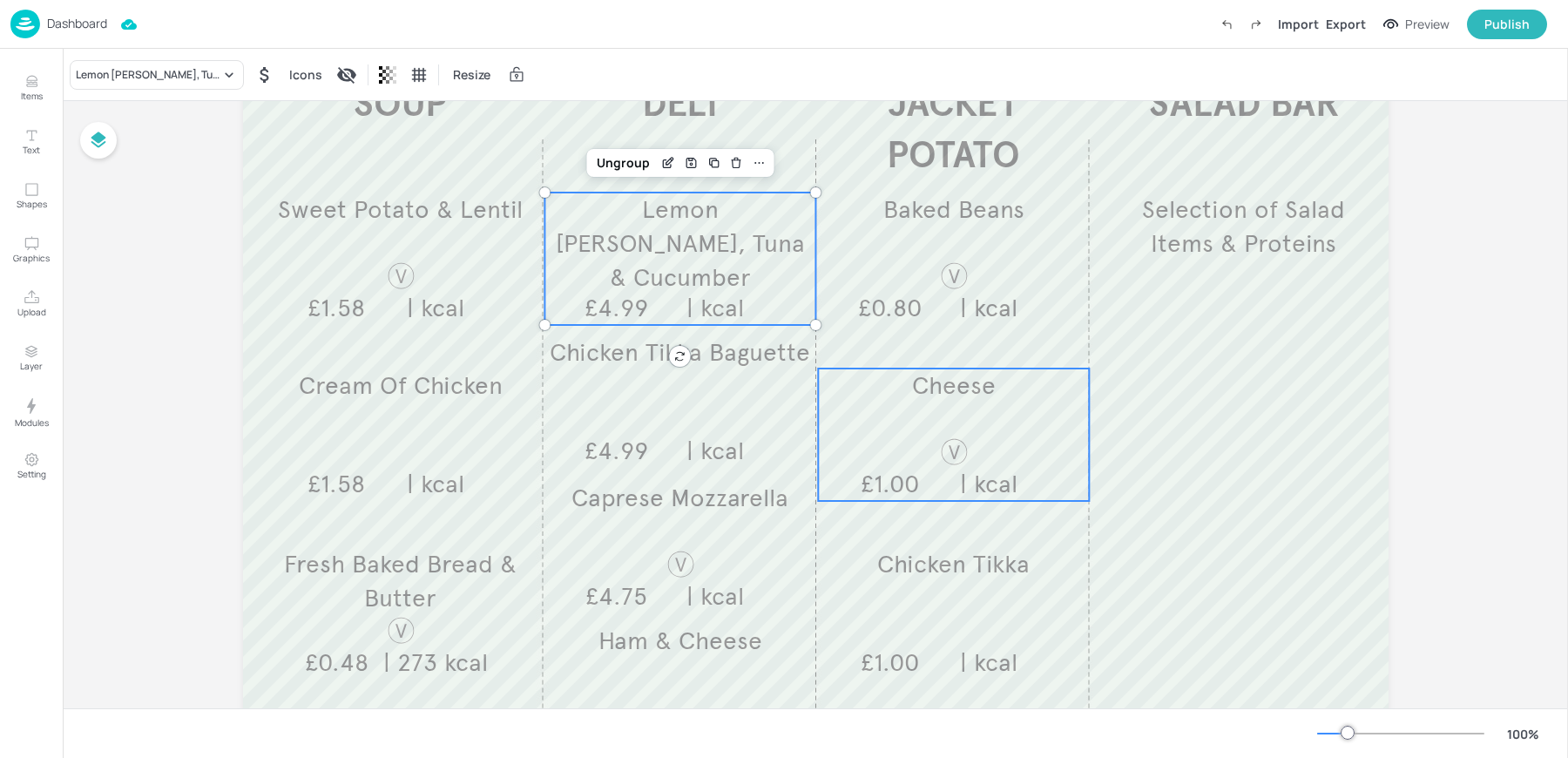
scroll to position [213, 0]
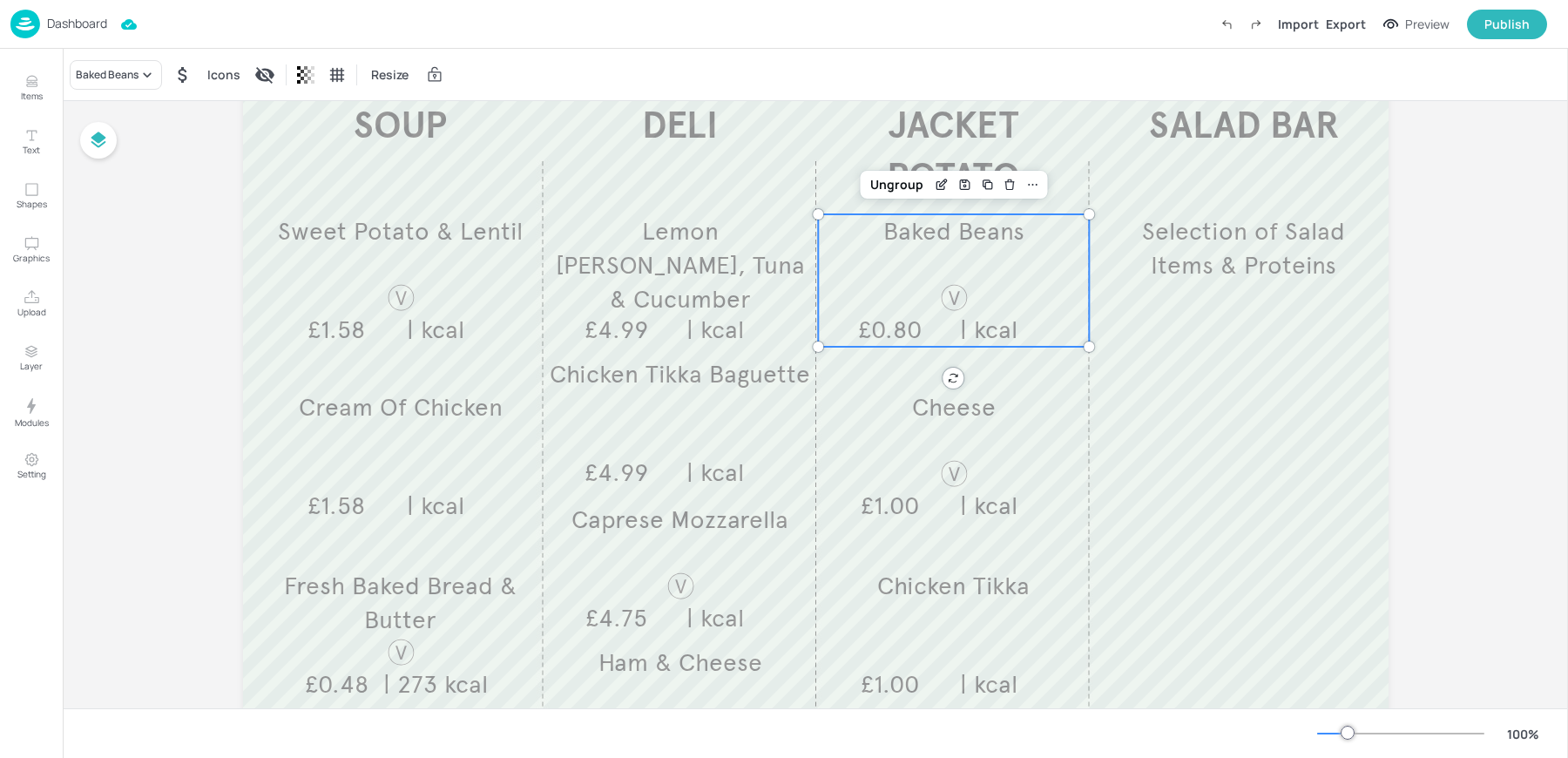
click at [916, 282] on div at bounding box center [953, 297] width 82 height 31
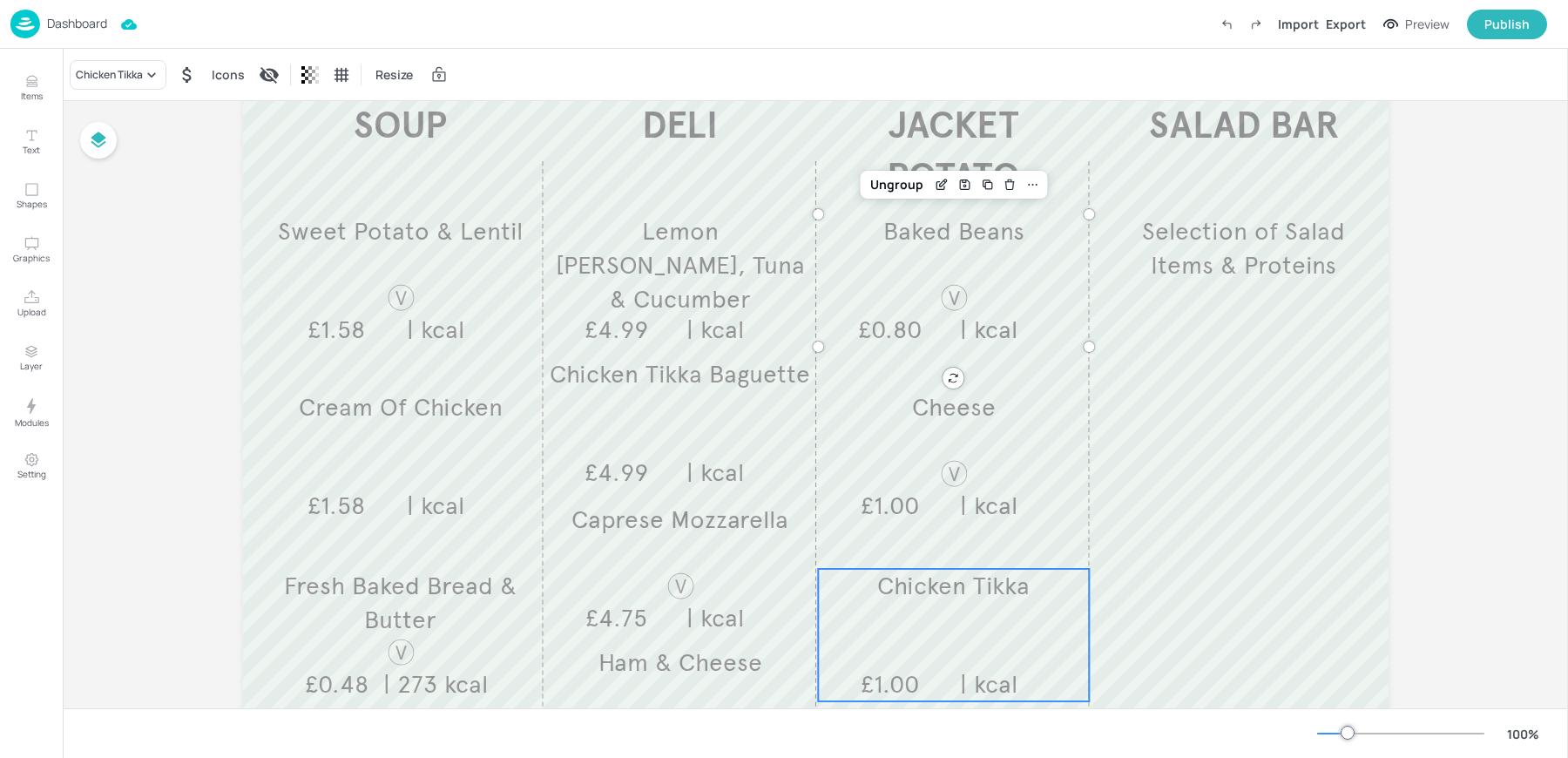
click at [891, 646] on div "Chicken Tikka £1.00 | kcal" at bounding box center [953, 635] width 271 height 133
click at [93, 65] on div "Chicken Tikka" at bounding box center [118, 75] width 97 height 30
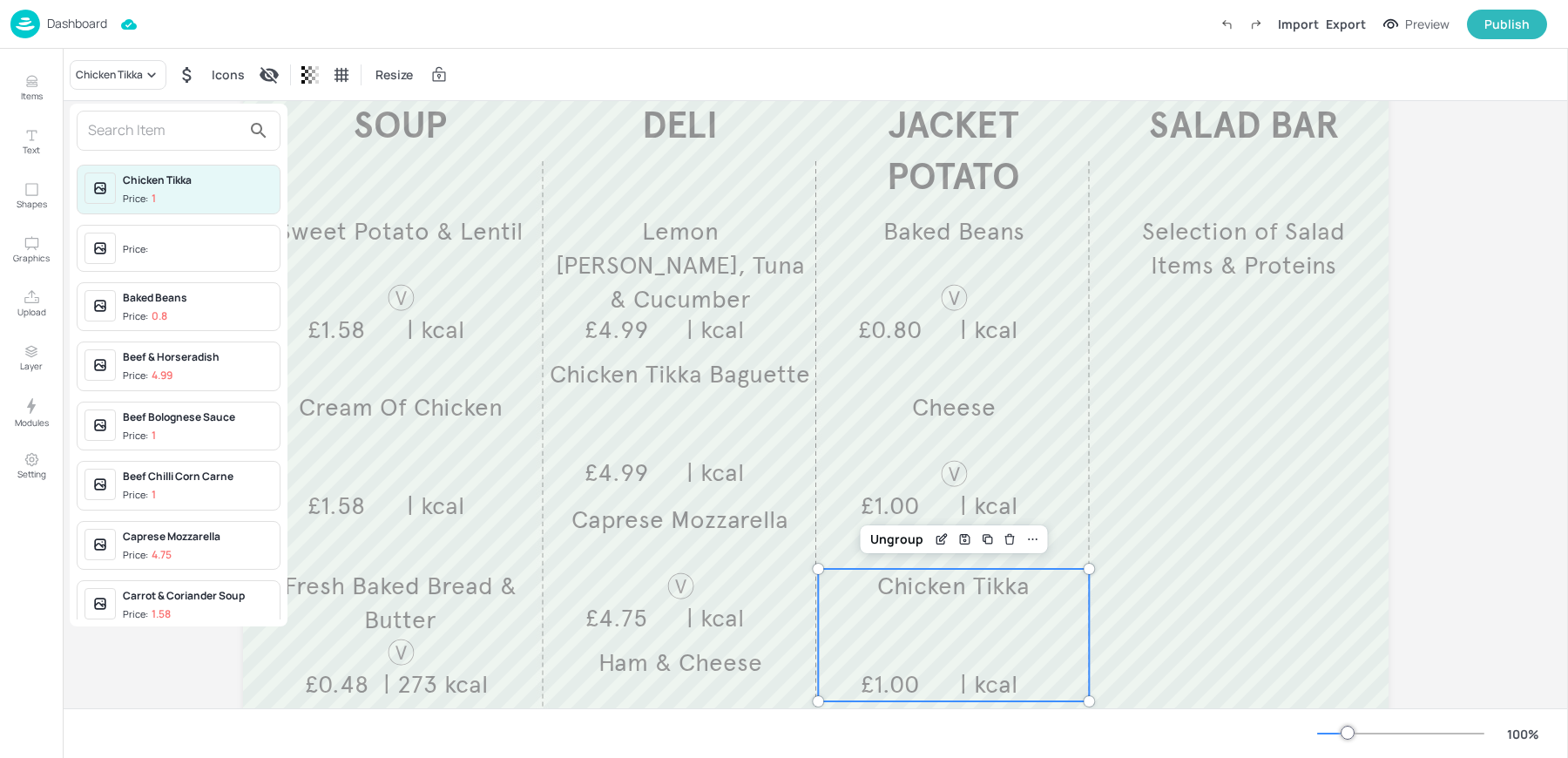
click at [145, 126] on input "text" at bounding box center [164, 131] width 154 height 28
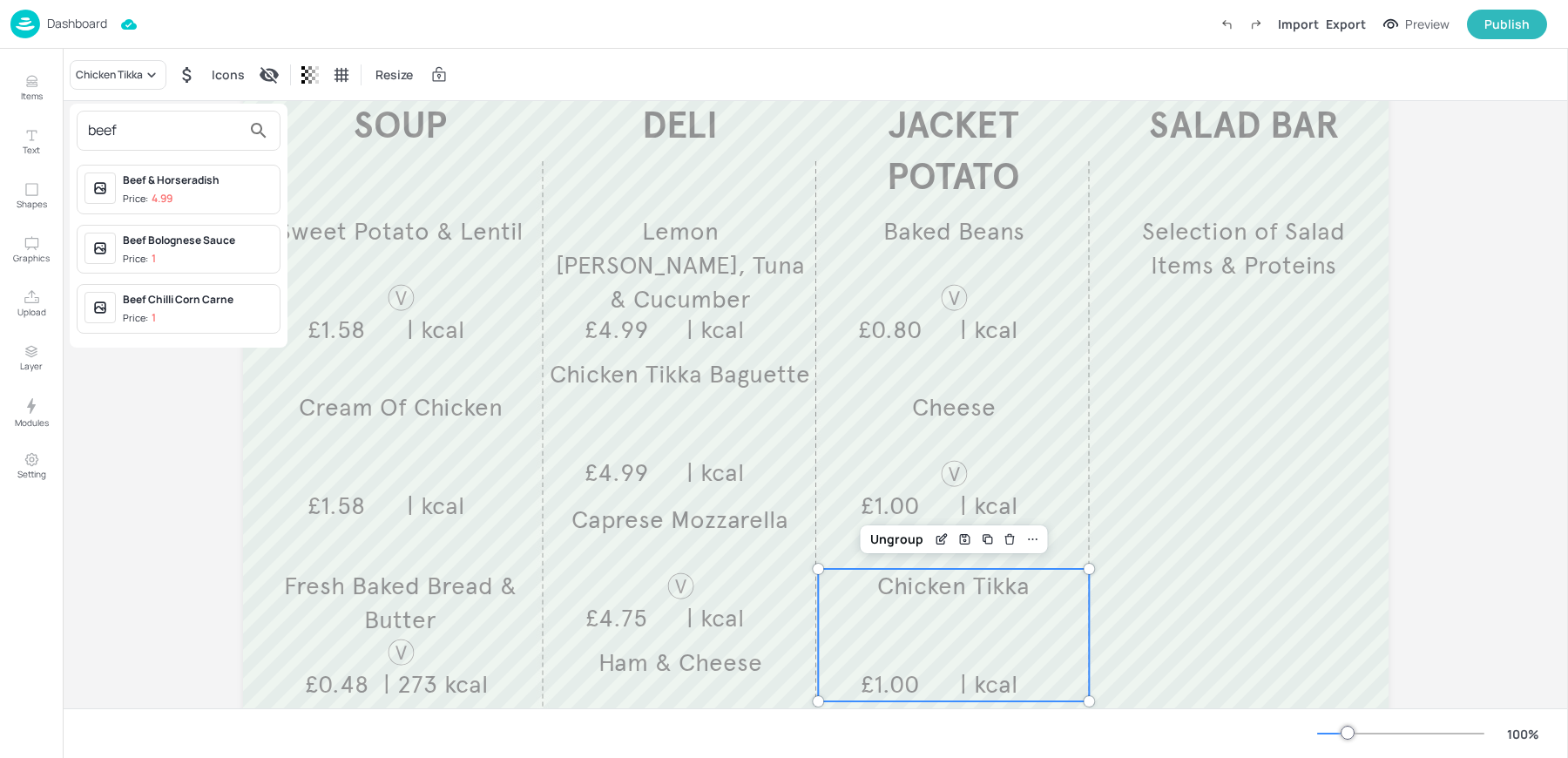
type input "beef"
click at [186, 264] on div "Beef Bolognese Sauce Price: 1" at bounding box center [178, 249] width 204 height 50
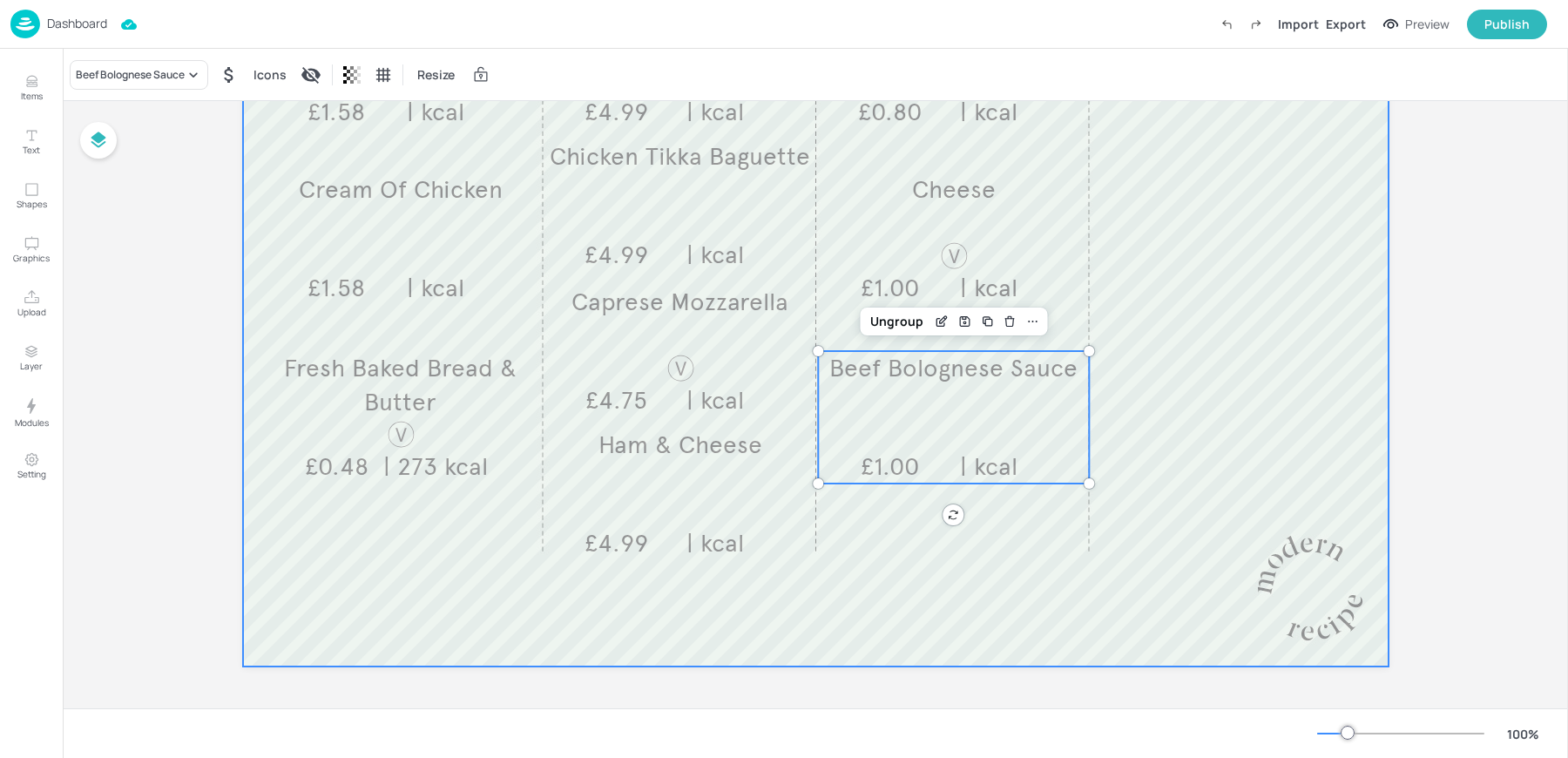
scroll to position [0, 0]
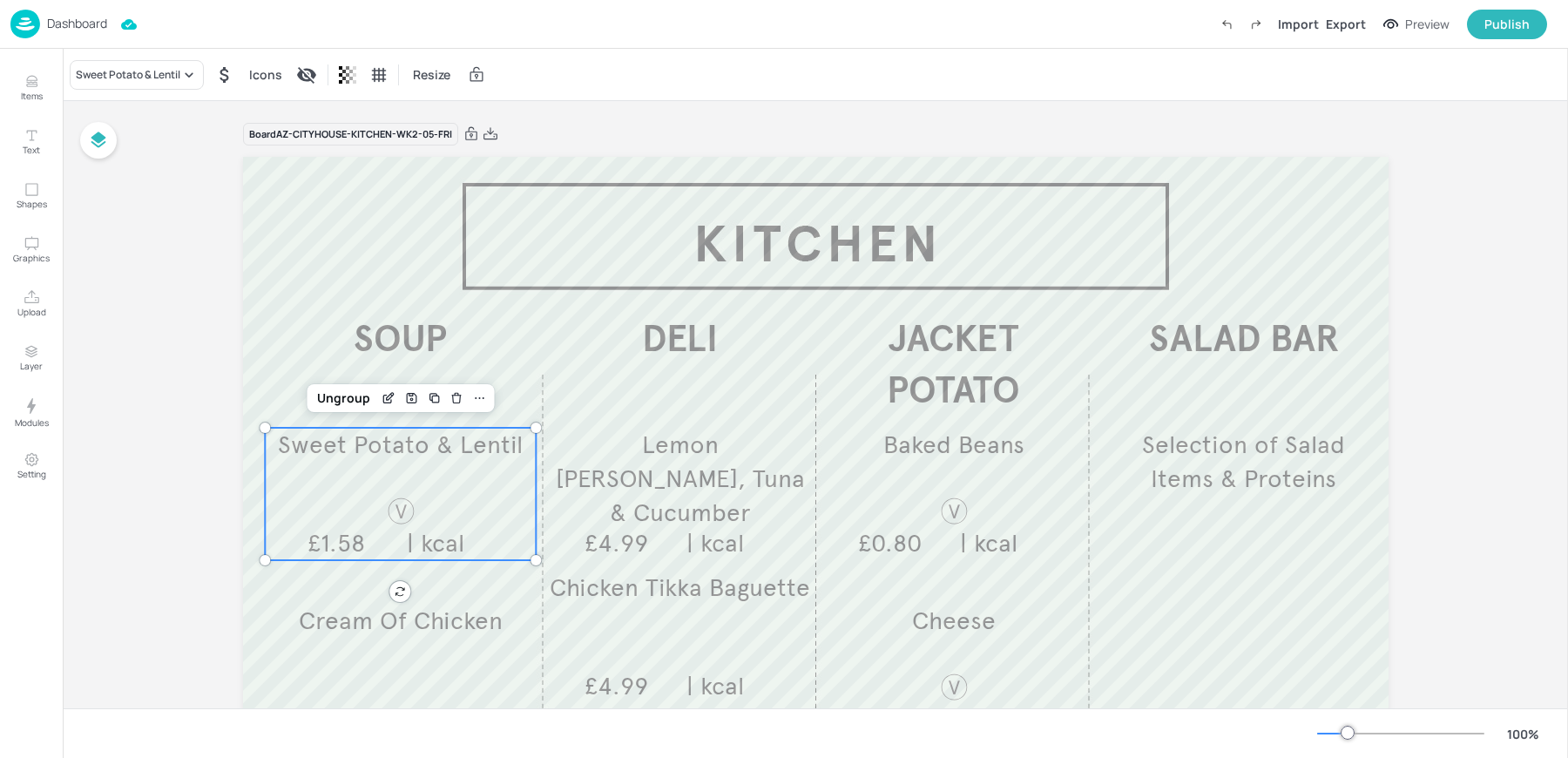
click at [360, 508] on div at bounding box center [400, 510] width 82 height 31
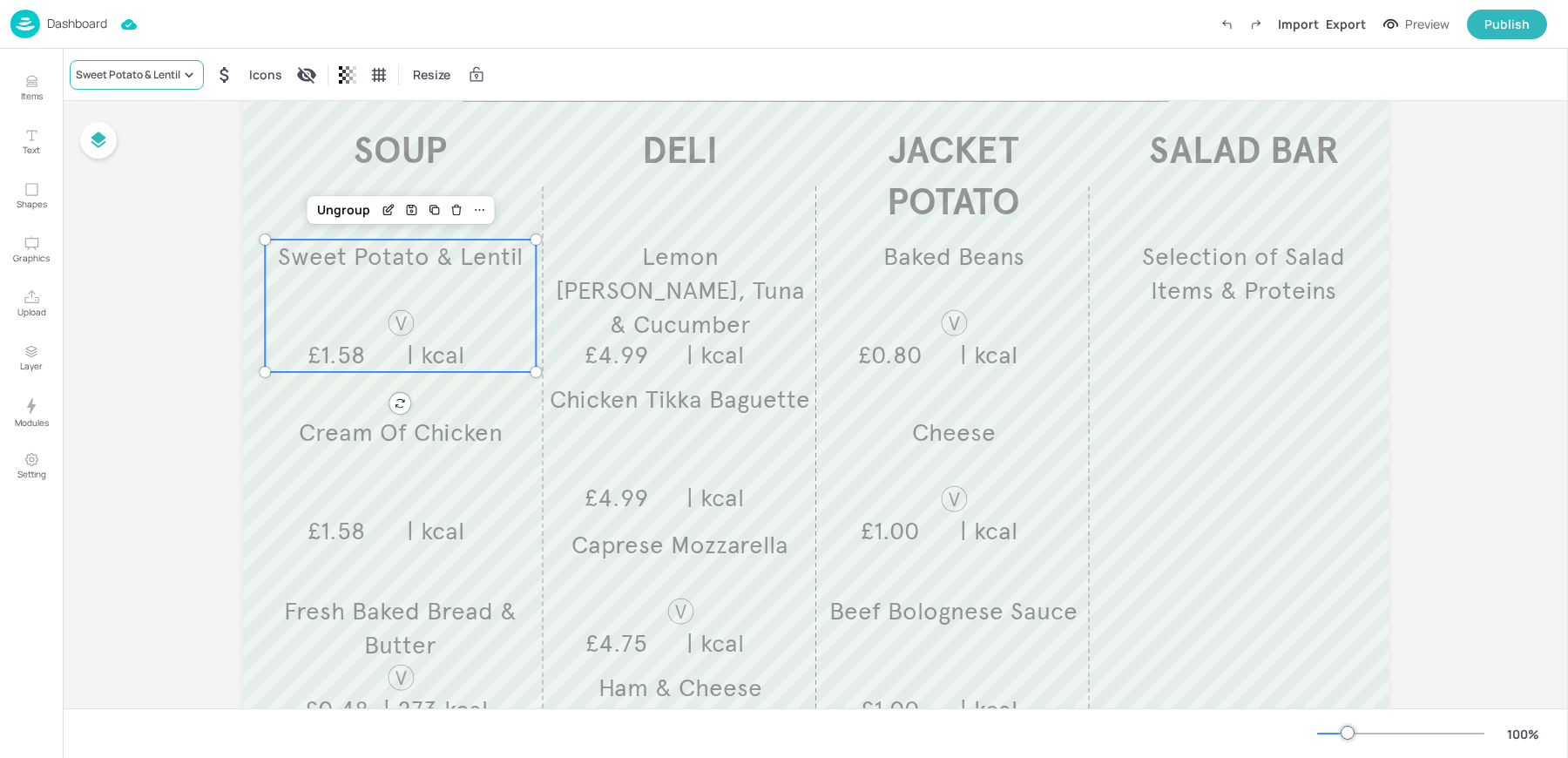
click at [115, 61] on div "Sweet Potato & Lentil" at bounding box center [136, 75] width 134 height 30
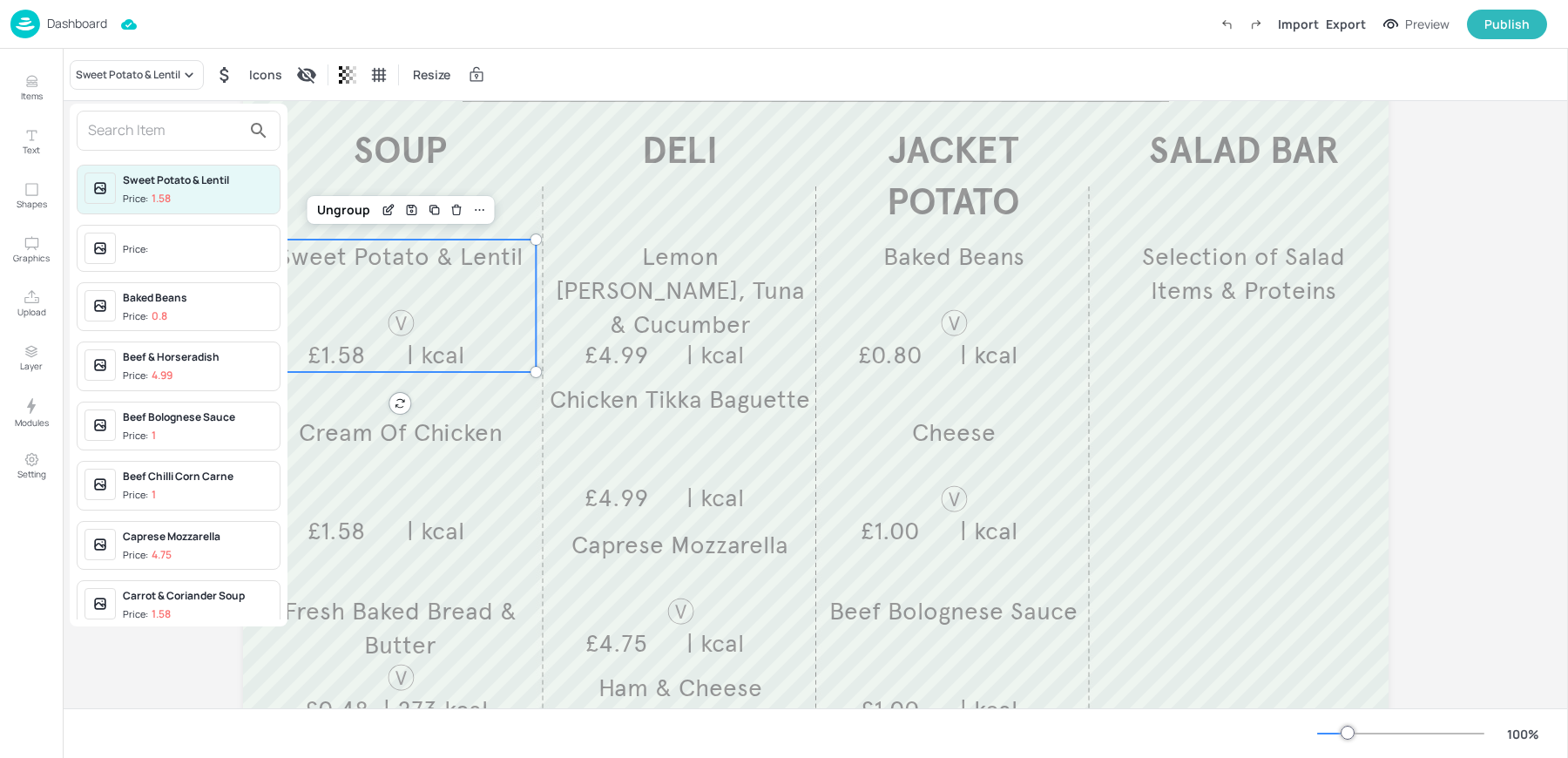
click at [155, 142] on input "text" at bounding box center [164, 131] width 154 height 28
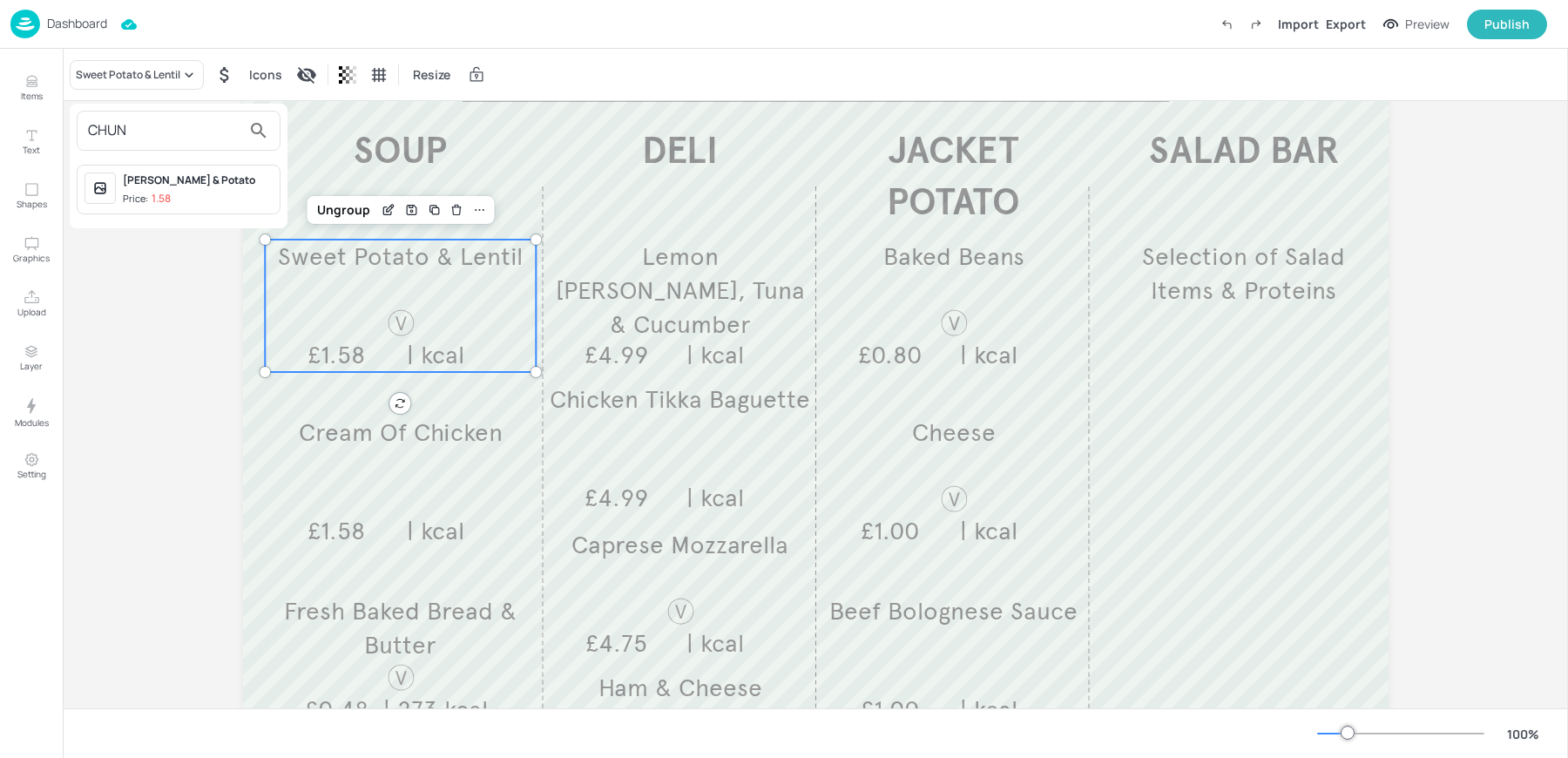
type input "CHUN"
click at [191, 184] on div "[PERSON_NAME] & Potato" at bounding box center [198, 180] width 150 height 16
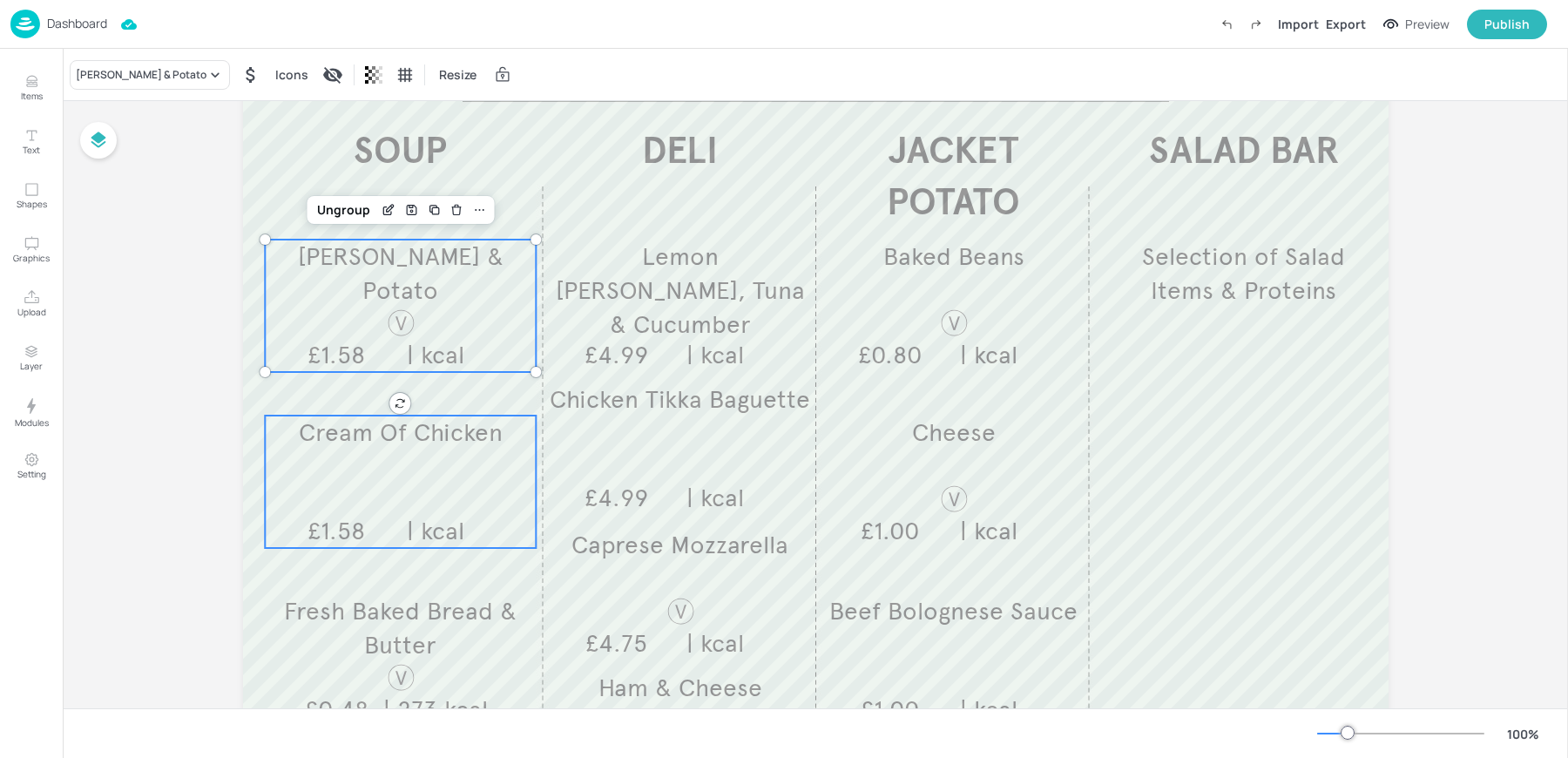
click at [378, 489] on div "Cream Of Chicken £1.58 | kcal" at bounding box center [400, 481] width 271 height 133
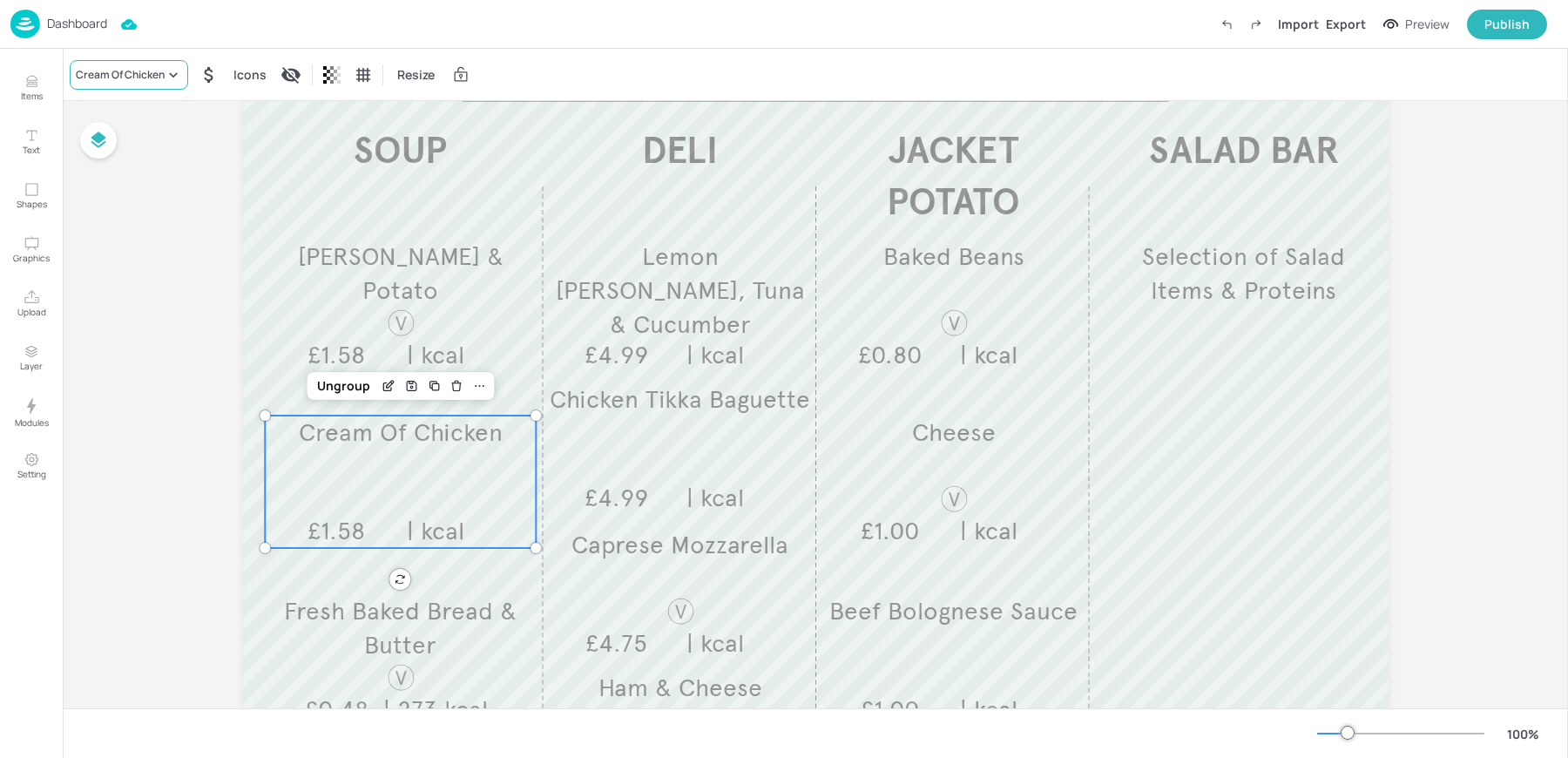
click at [90, 83] on div "Cream Of Chicken" at bounding box center [128, 75] width 119 height 30
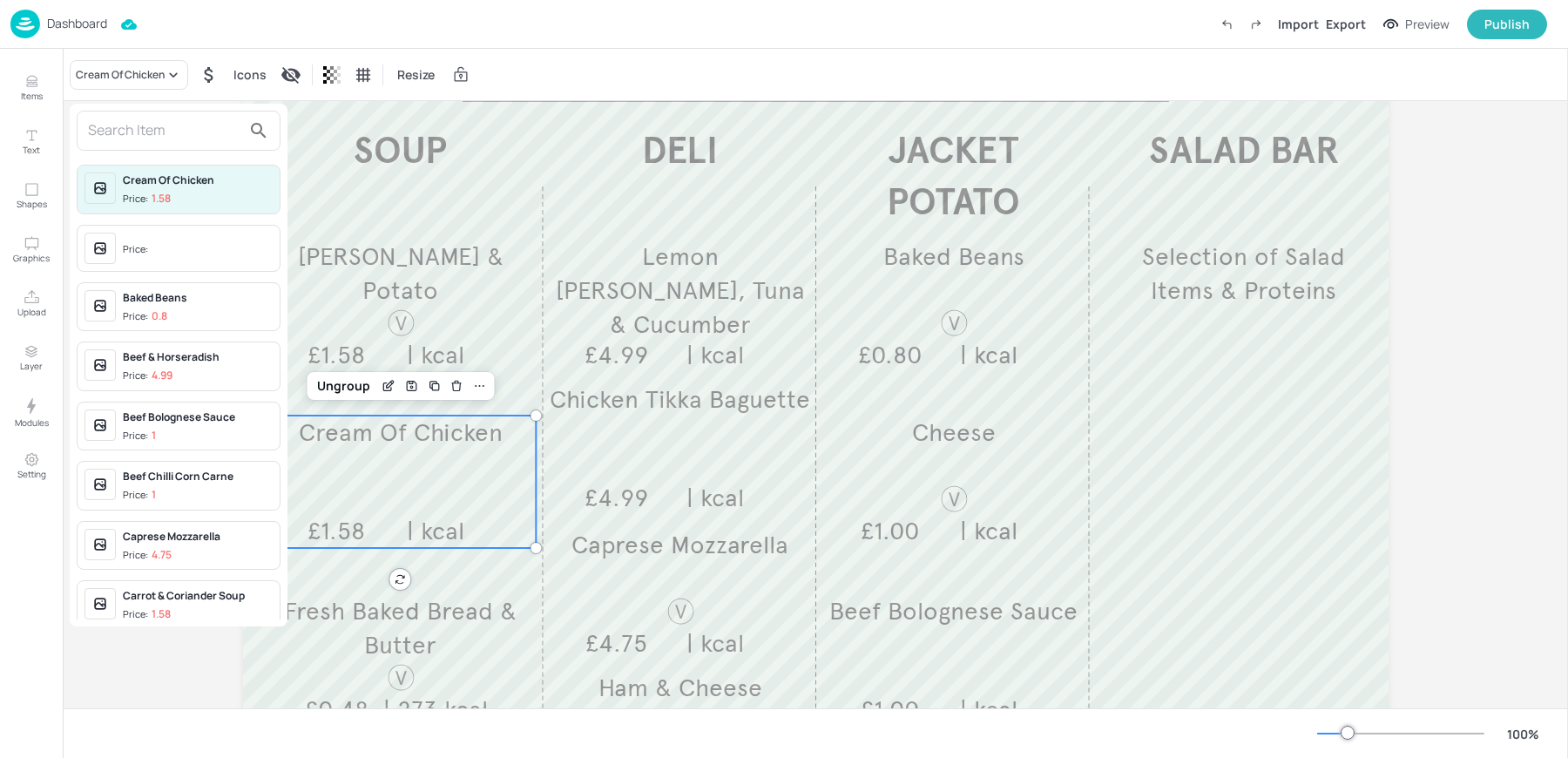
click at [165, 250] on span "Price:" at bounding box center [198, 250] width 150 height 28
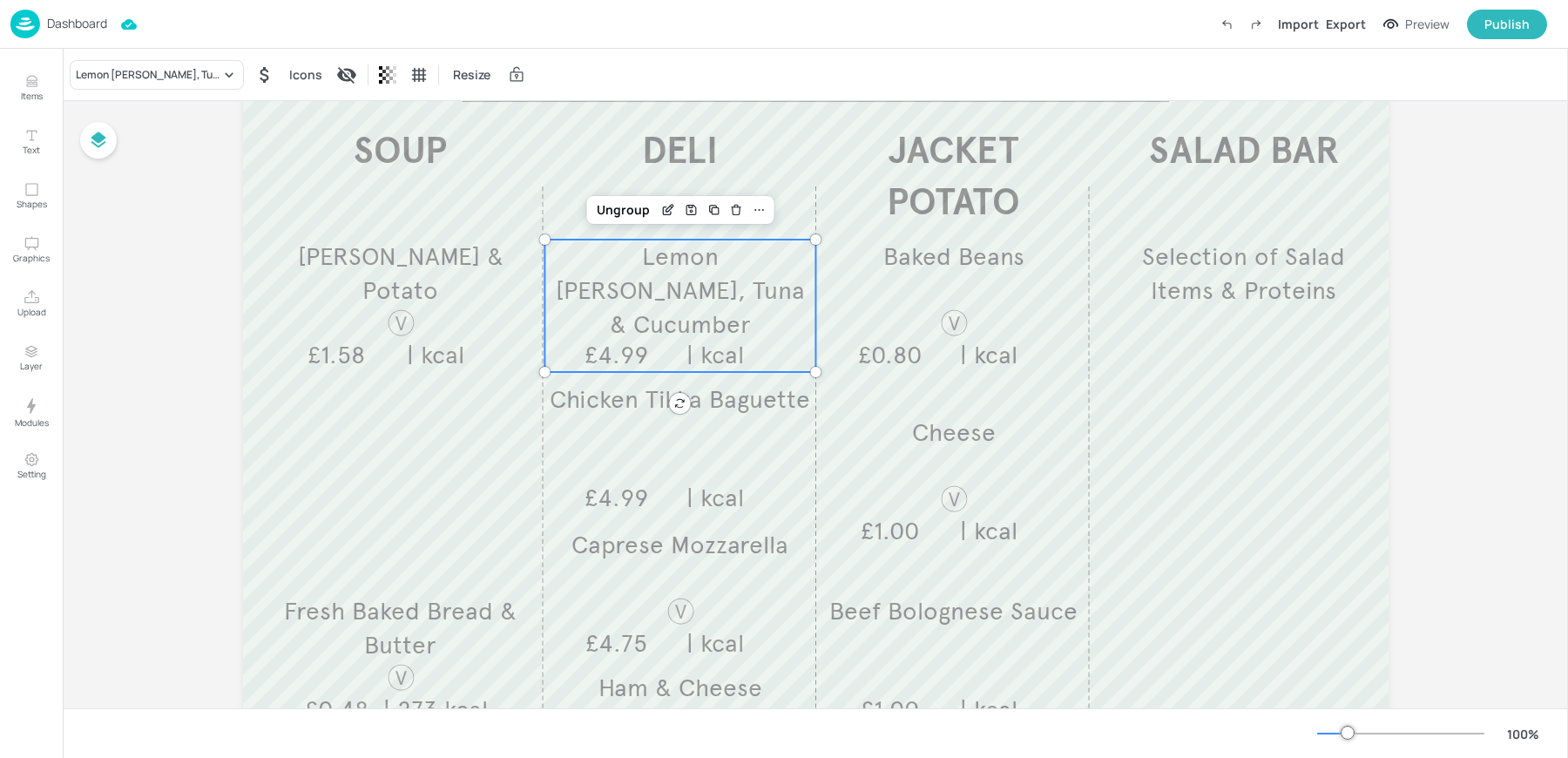
click at [696, 323] on div "Lemon [PERSON_NAME], Tuna & Cucumber £4.99 | kcal" at bounding box center [680, 306] width 271 height 133
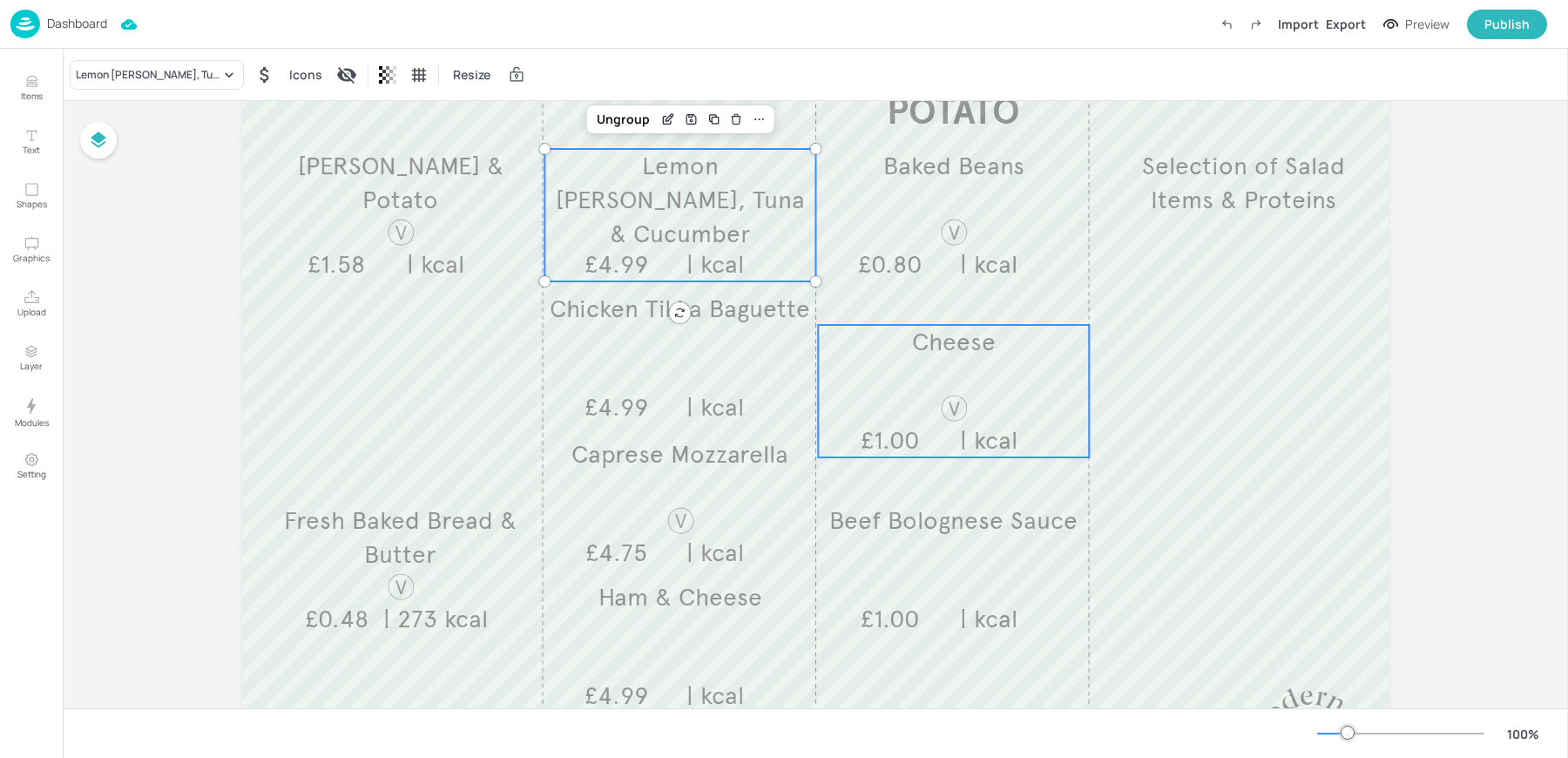
scroll to position [284, 0]
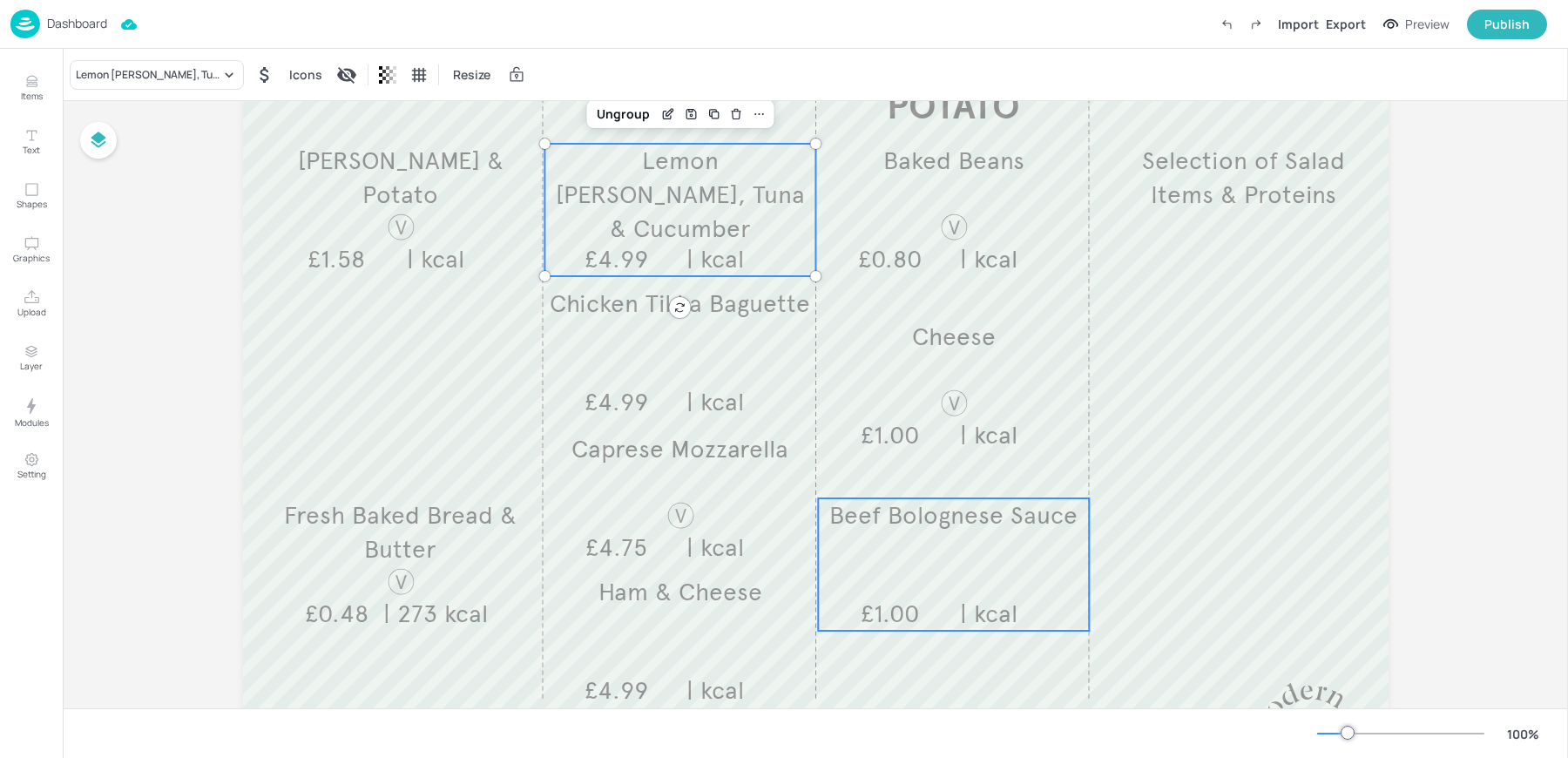
click at [935, 560] on div "Beef Bolognese Sauce £1.00 | kcal" at bounding box center [953, 564] width 271 height 133
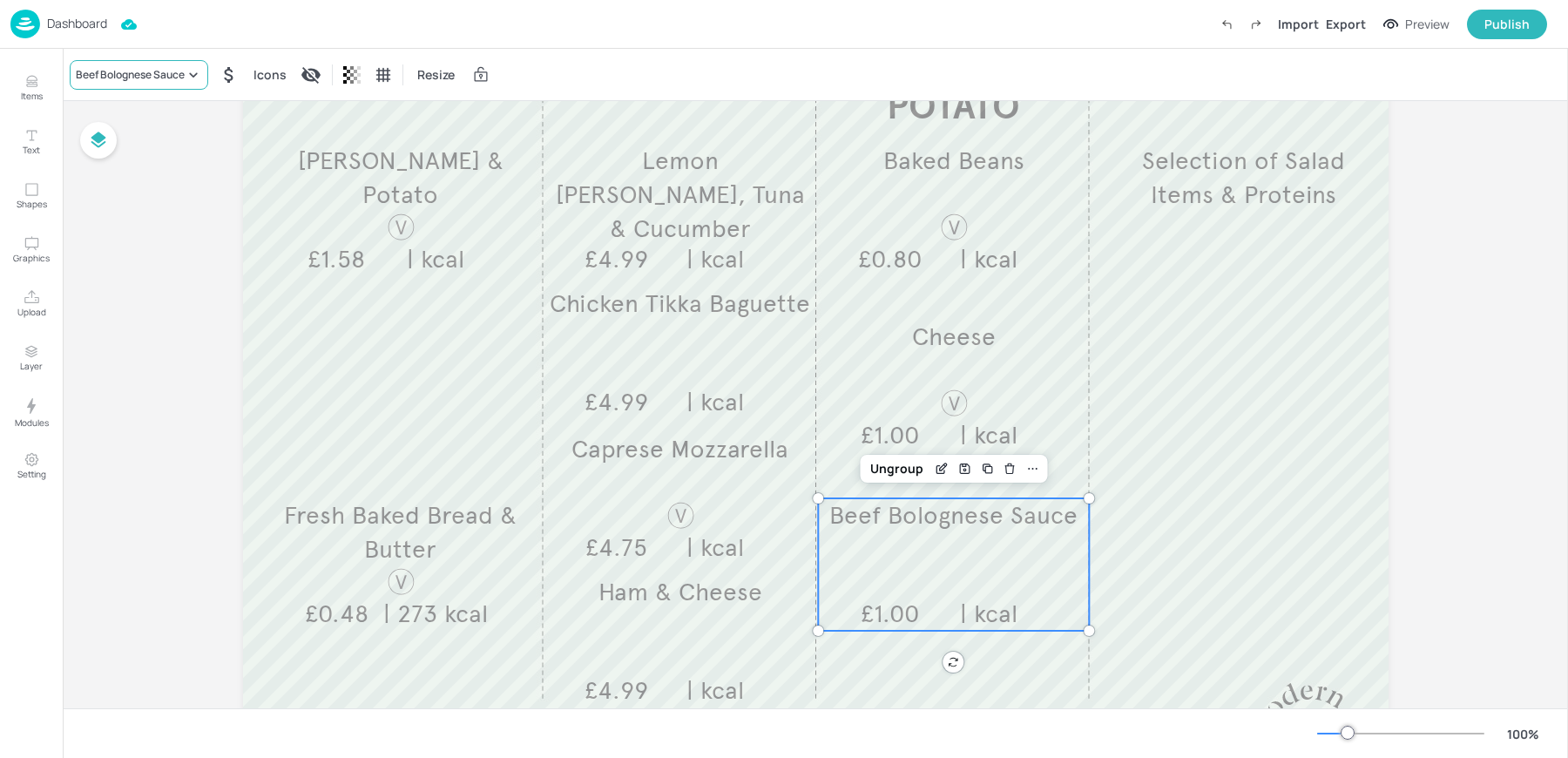
click at [166, 75] on div "Beef Bolognese Sauce" at bounding box center [130, 75] width 109 height 16
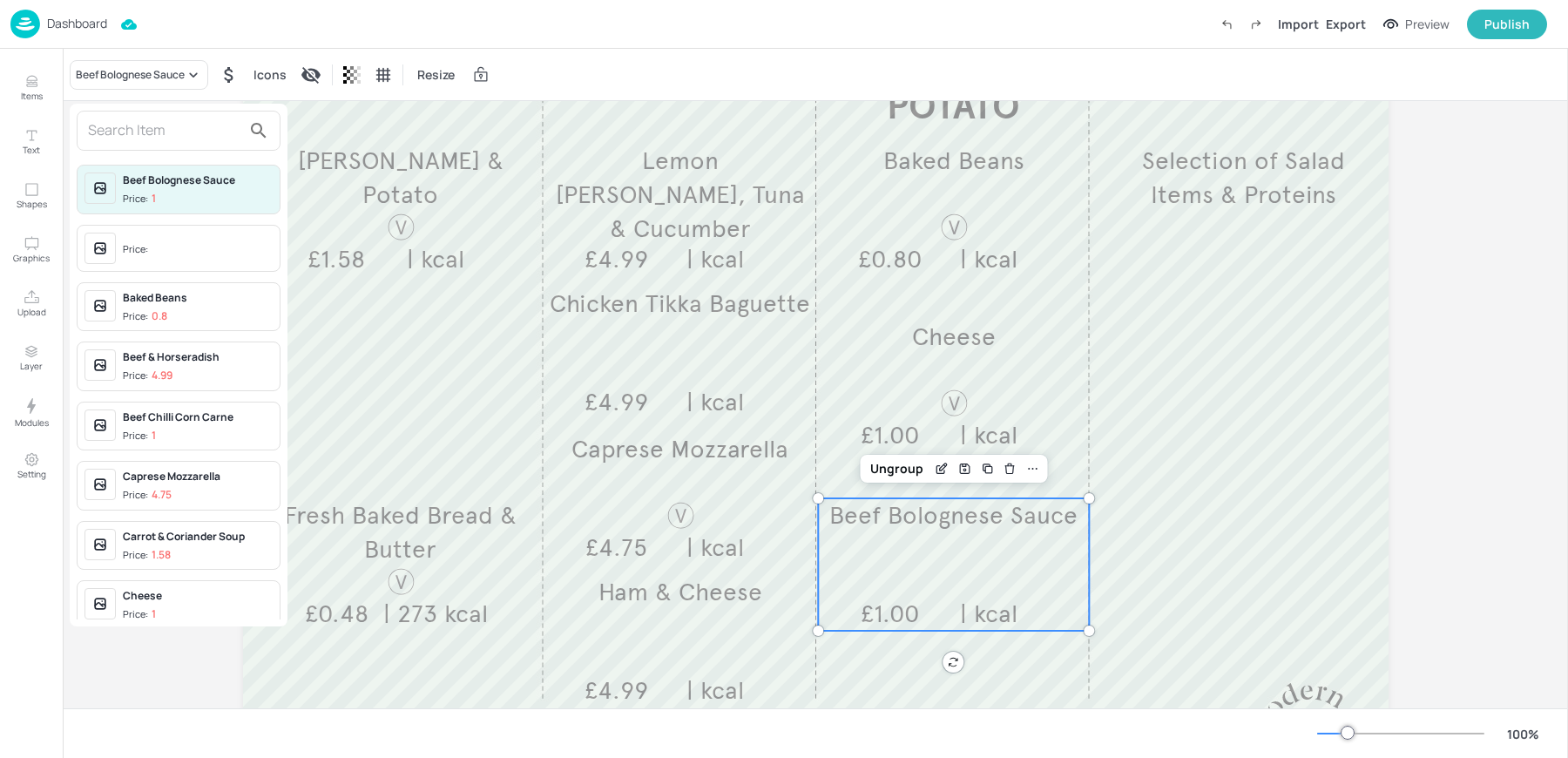
click at [138, 236] on span "Price:" at bounding box center [198, 250] width 150 height 28
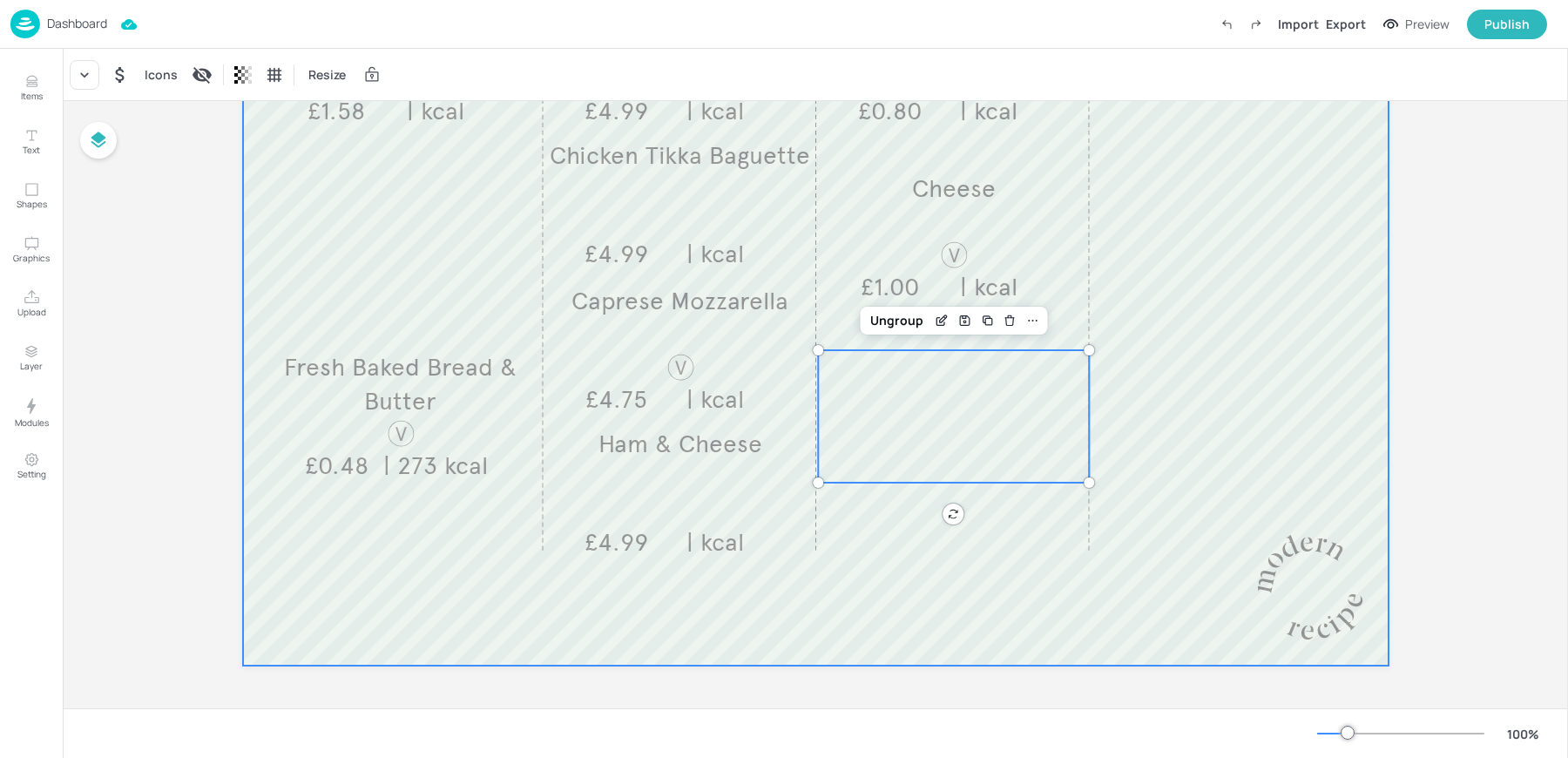
scroll to position [0, 0]
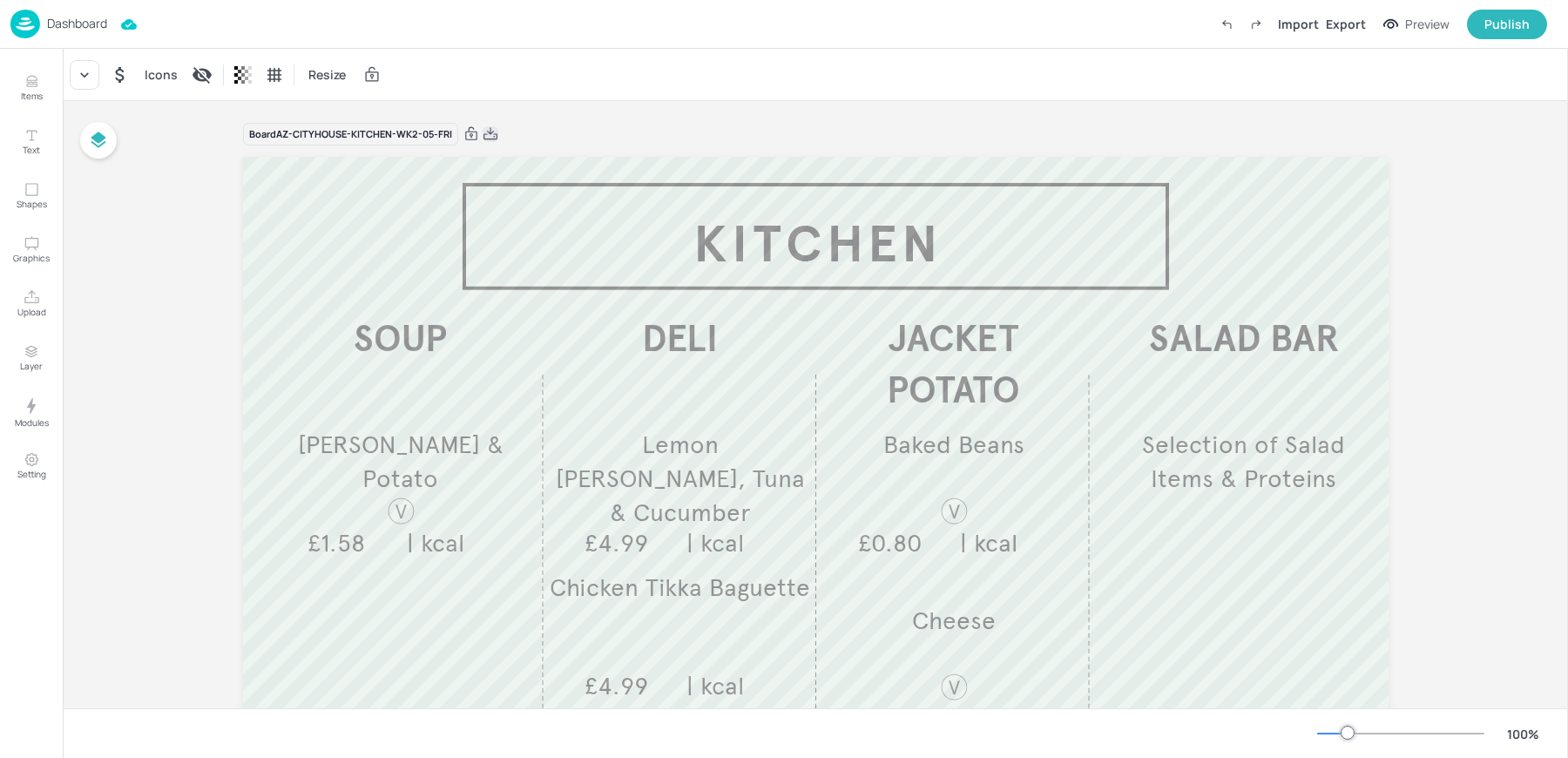
click at [487, 133] on icon at bounding box center [491, 134] width 14 height 12
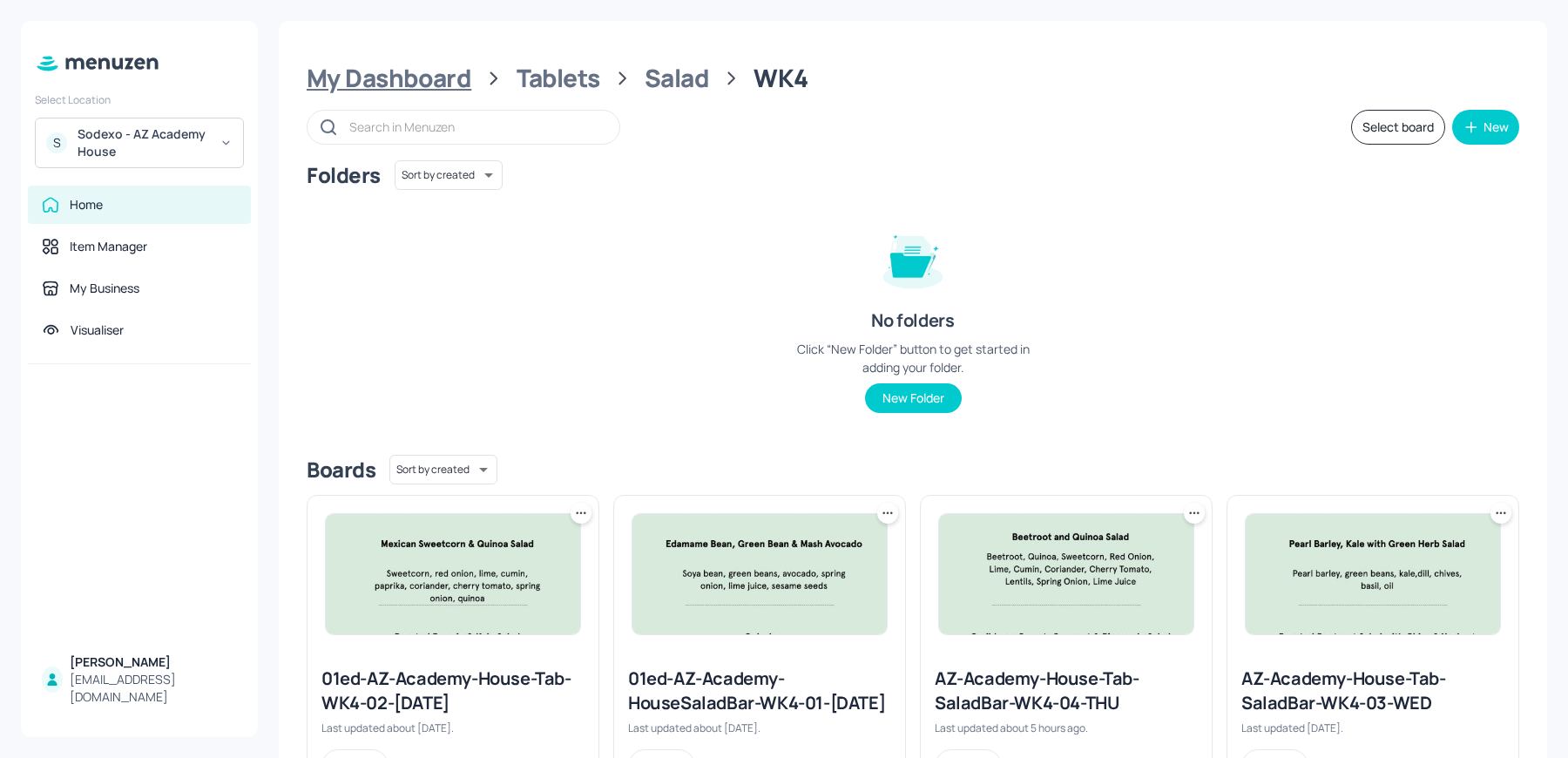
click at [424, 83] on div "My Dashboard" at bounding box center [388, 78] width 164 height 32
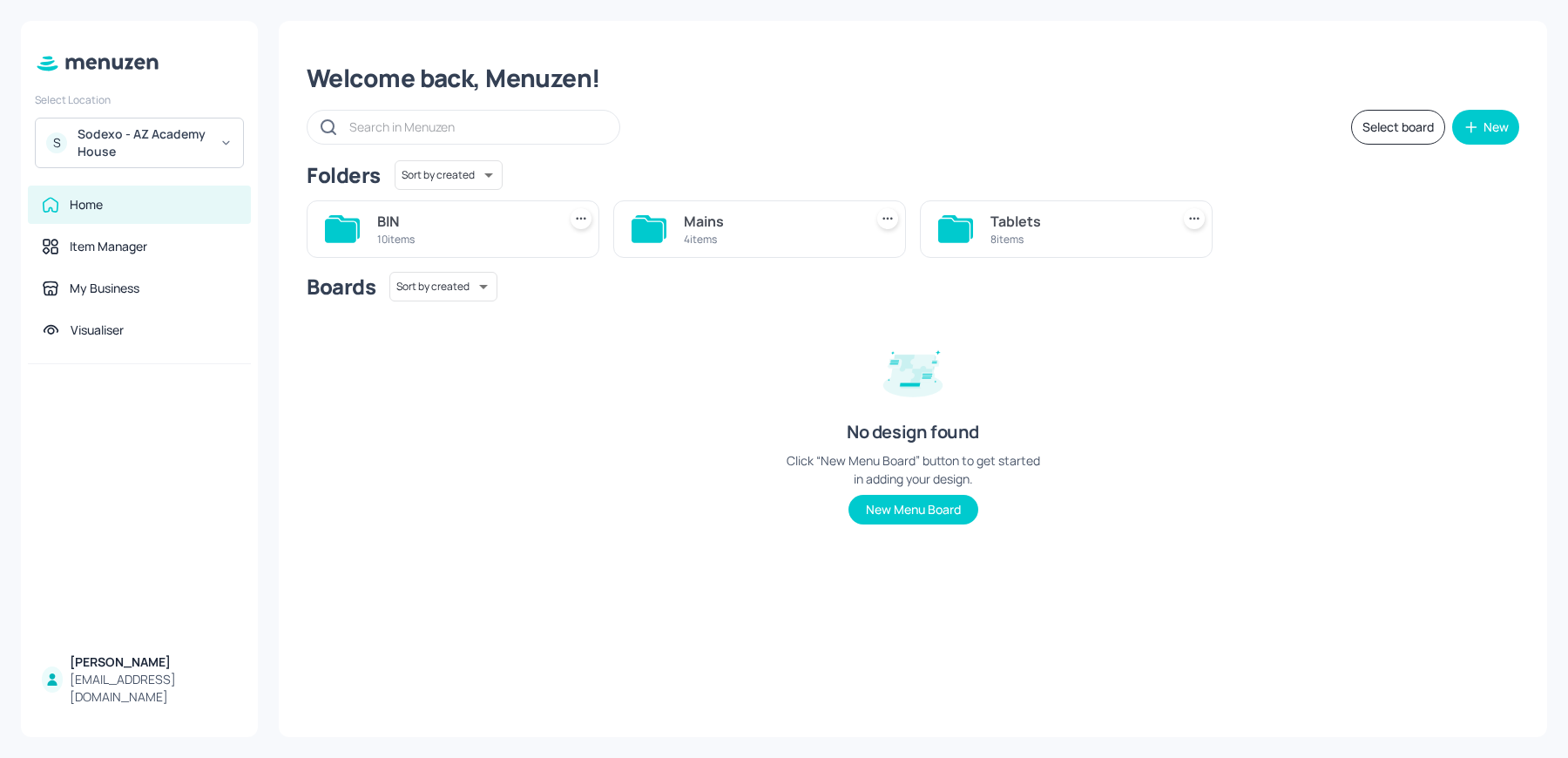
click at [729, 241] on div "4 items" at bounding box center [770, 239] width 172 height 15
click at [1339, 237] on div "5 items" at bounding box center [1383, 239] width 172 height 15
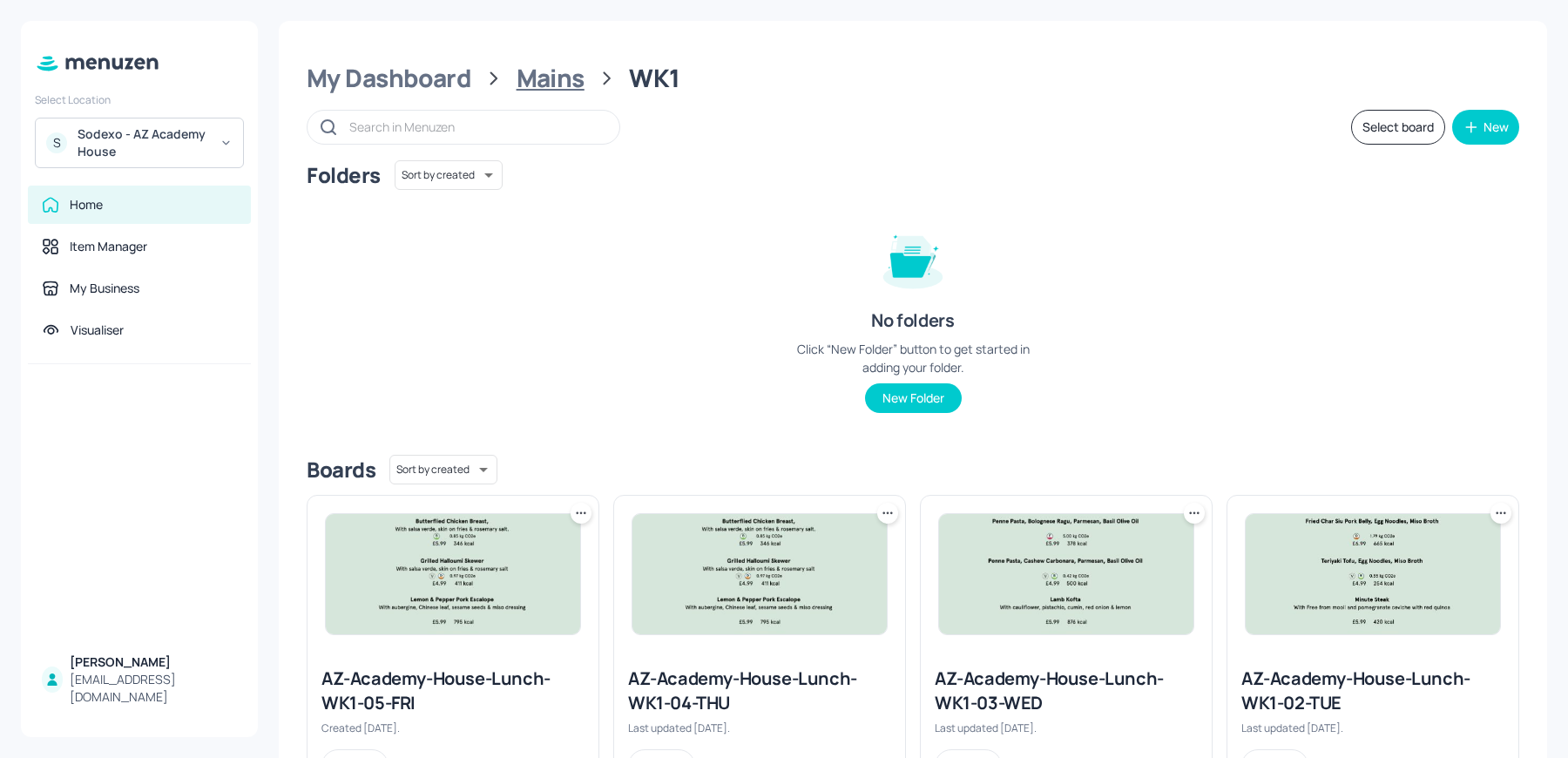
click at [567, 84] on div "Mains" at bounding box center [550, 78] width 68 height 32
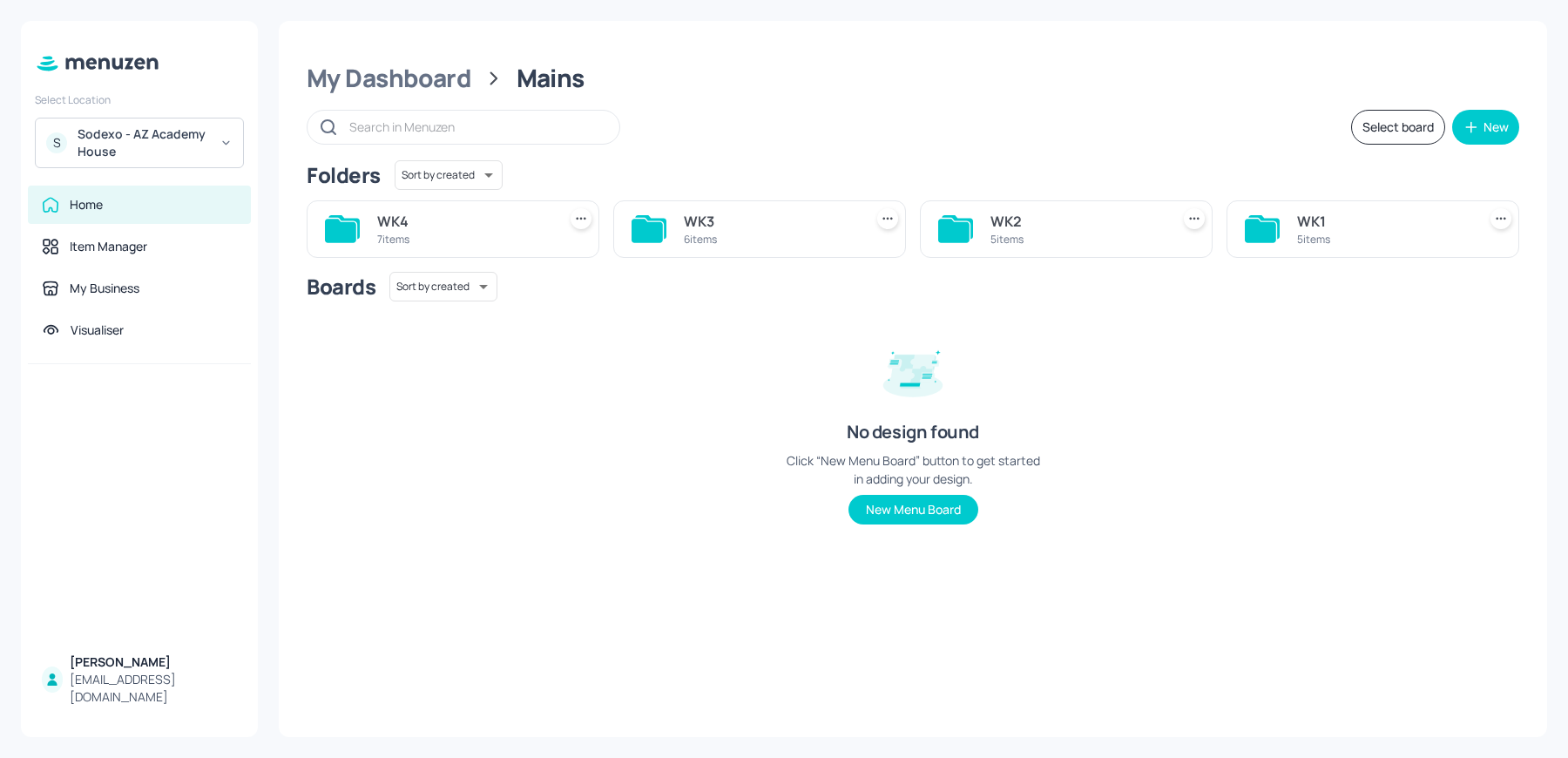
click at [147, 119] on div "S Sodexo - AZ Academy House" at bounding box center [140, 143] width 209 height 51
click at [130, 135] on div at bounding box center [784, 379] width 1568 height 758
click at [115, 130] on div "Sodexo - AZ Academy House" at bounding box center [143, 143] width 132 height 35
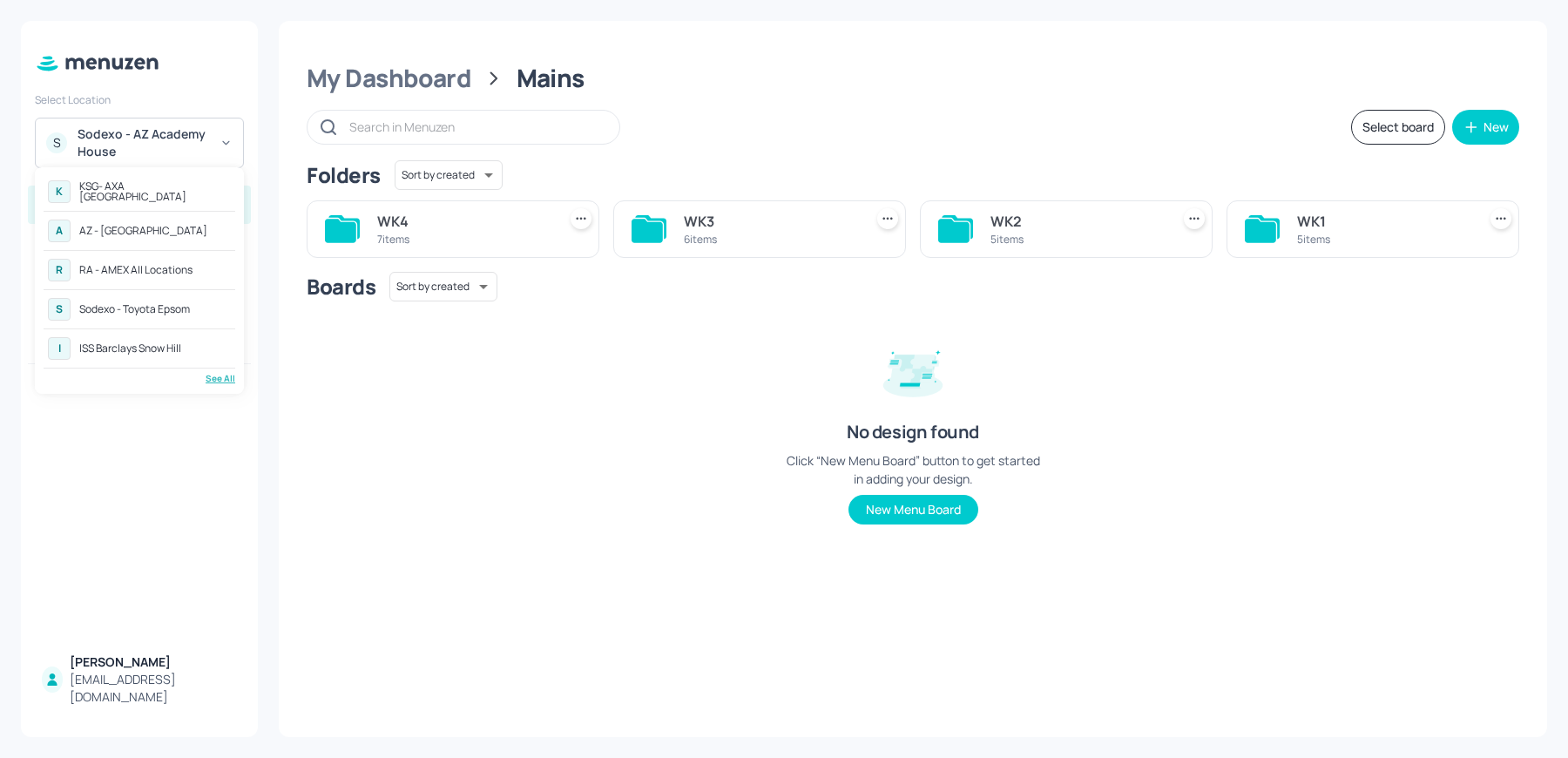
click at [218, 378] on div "See All" at bounding box center [140, 379] width 191 height 13
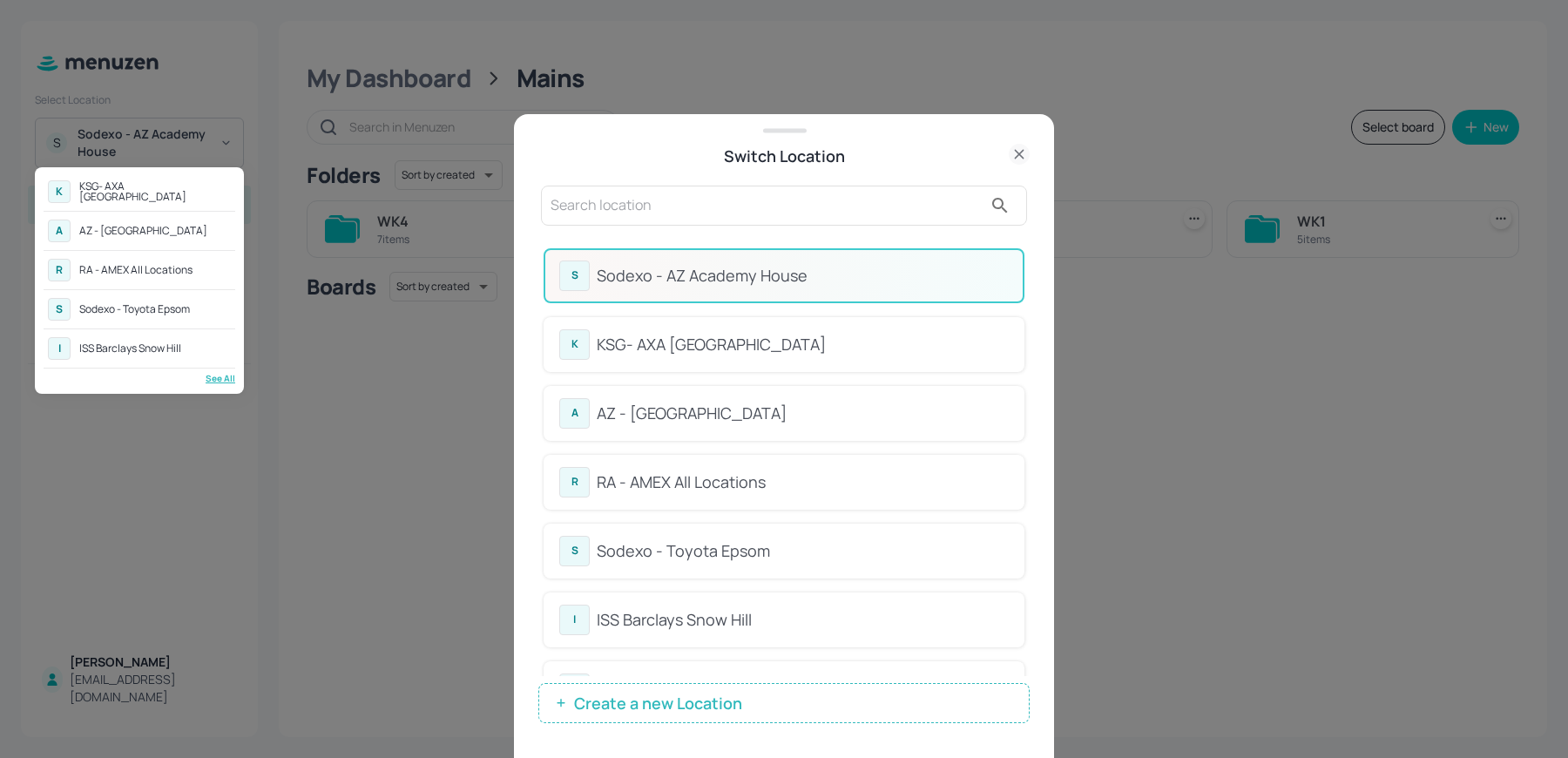
click at [680, 205] on div at bounding box center [784, 379] width 1568 height 758
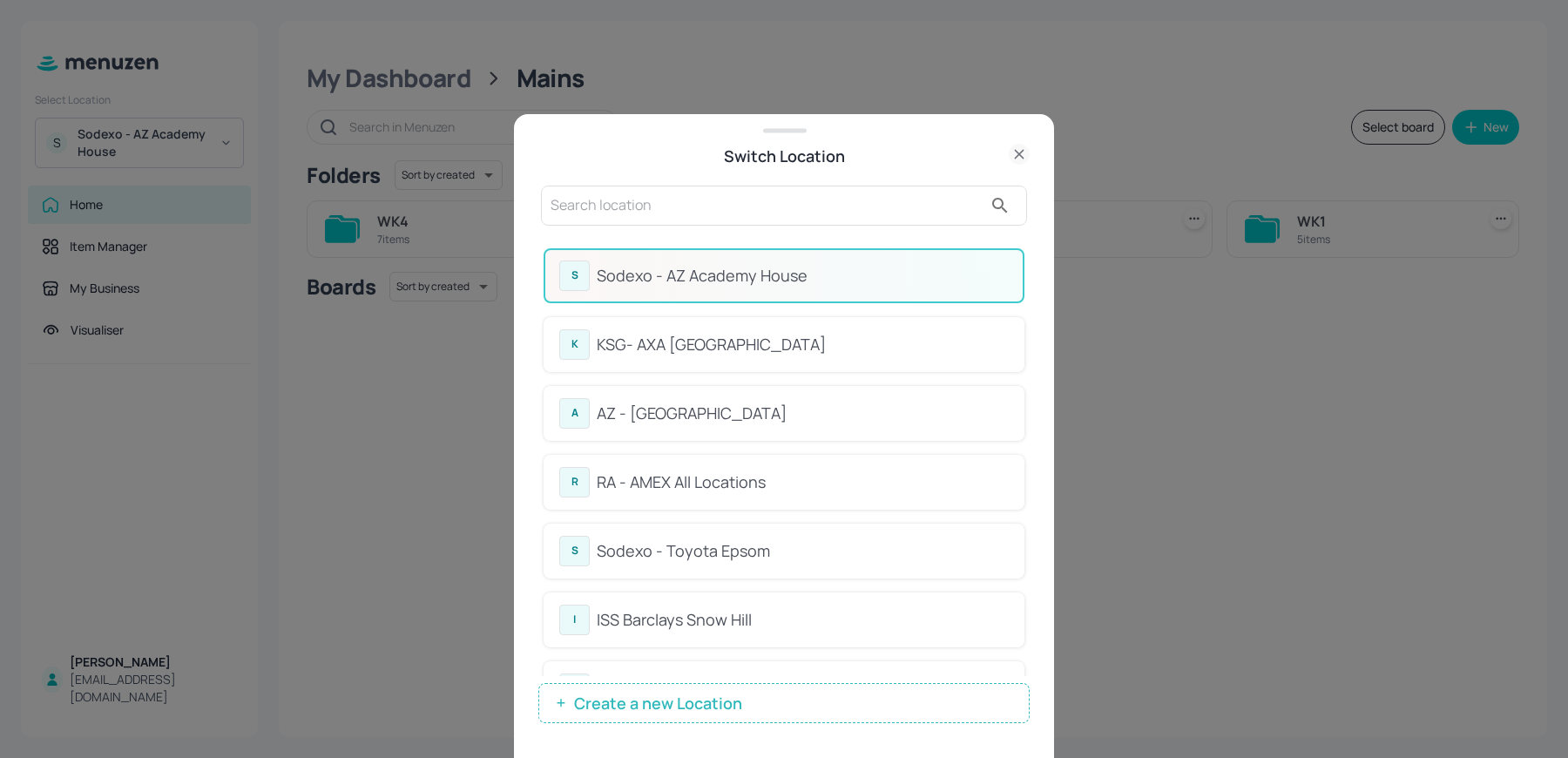
click at [680, 205] on input "text" at bounding box center [766, 206] width 432 height 28
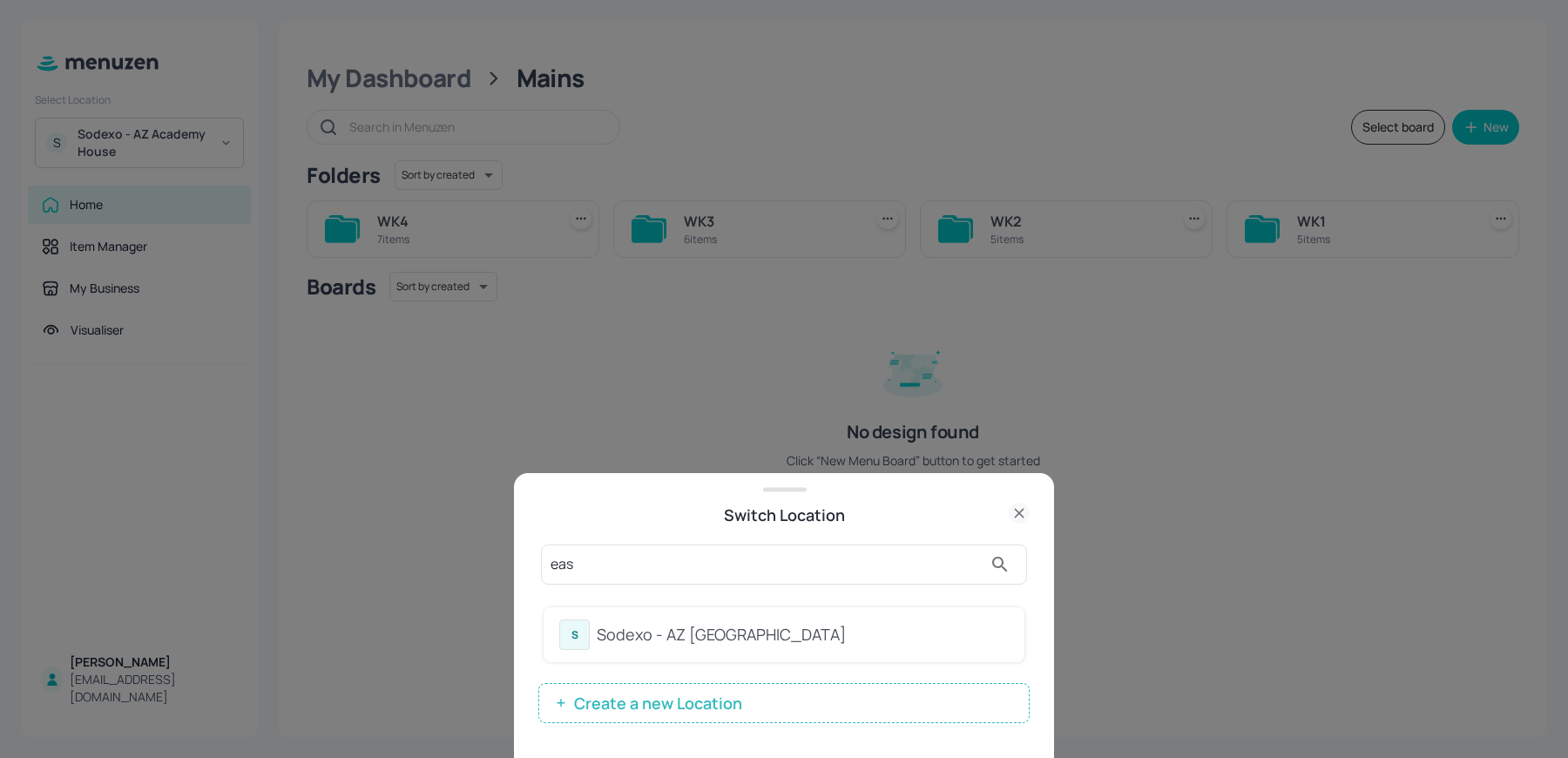
type input "eas"
click at [672, 624] on div "Sodexo - AZ [GEOGRAPHIC_DATA]" at bounding box center [802, 634] width 412 height 24
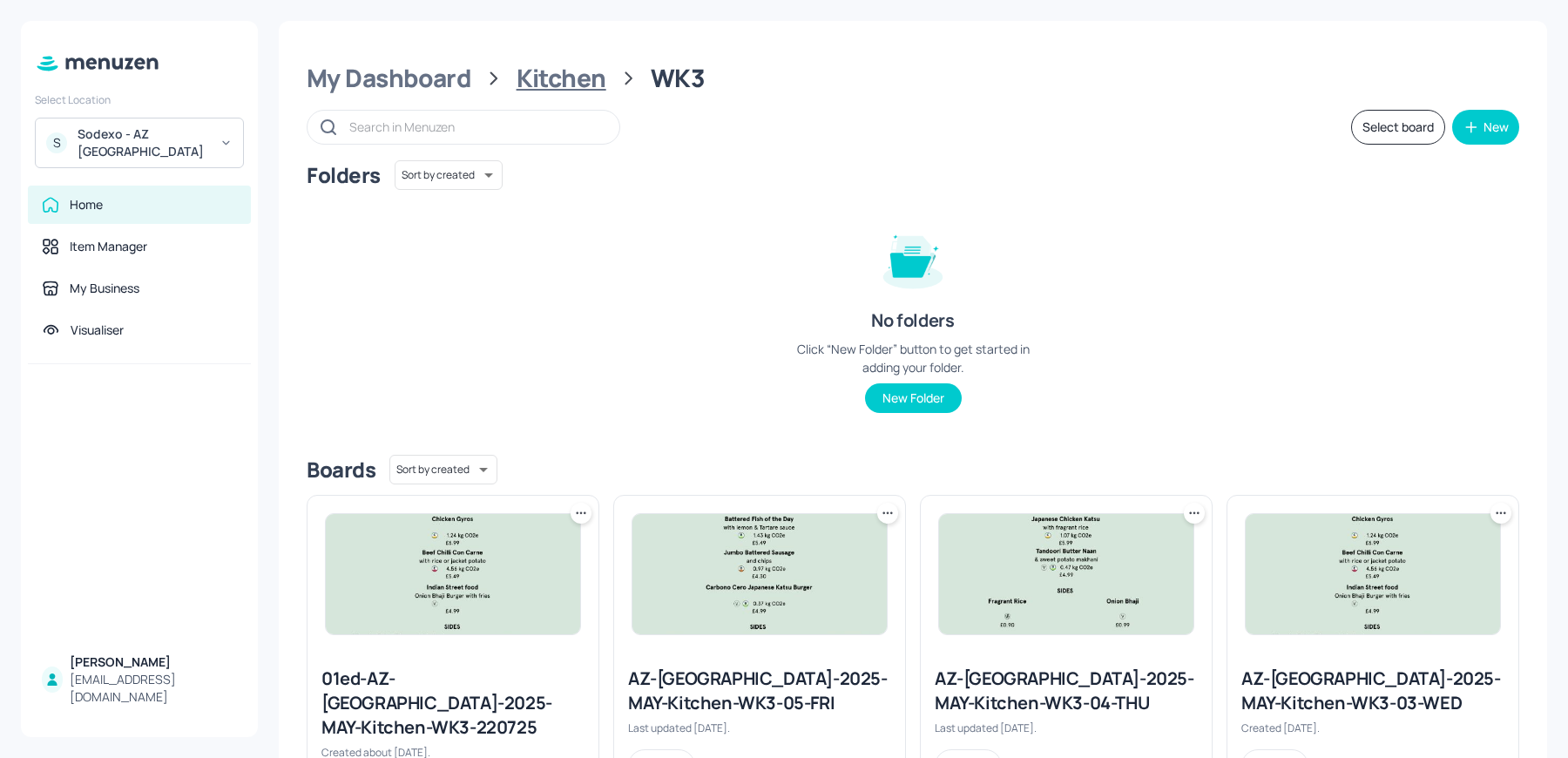
click at [552, 83] on div "Kitchen" at bounding box center [561, 78] width 90 height 32
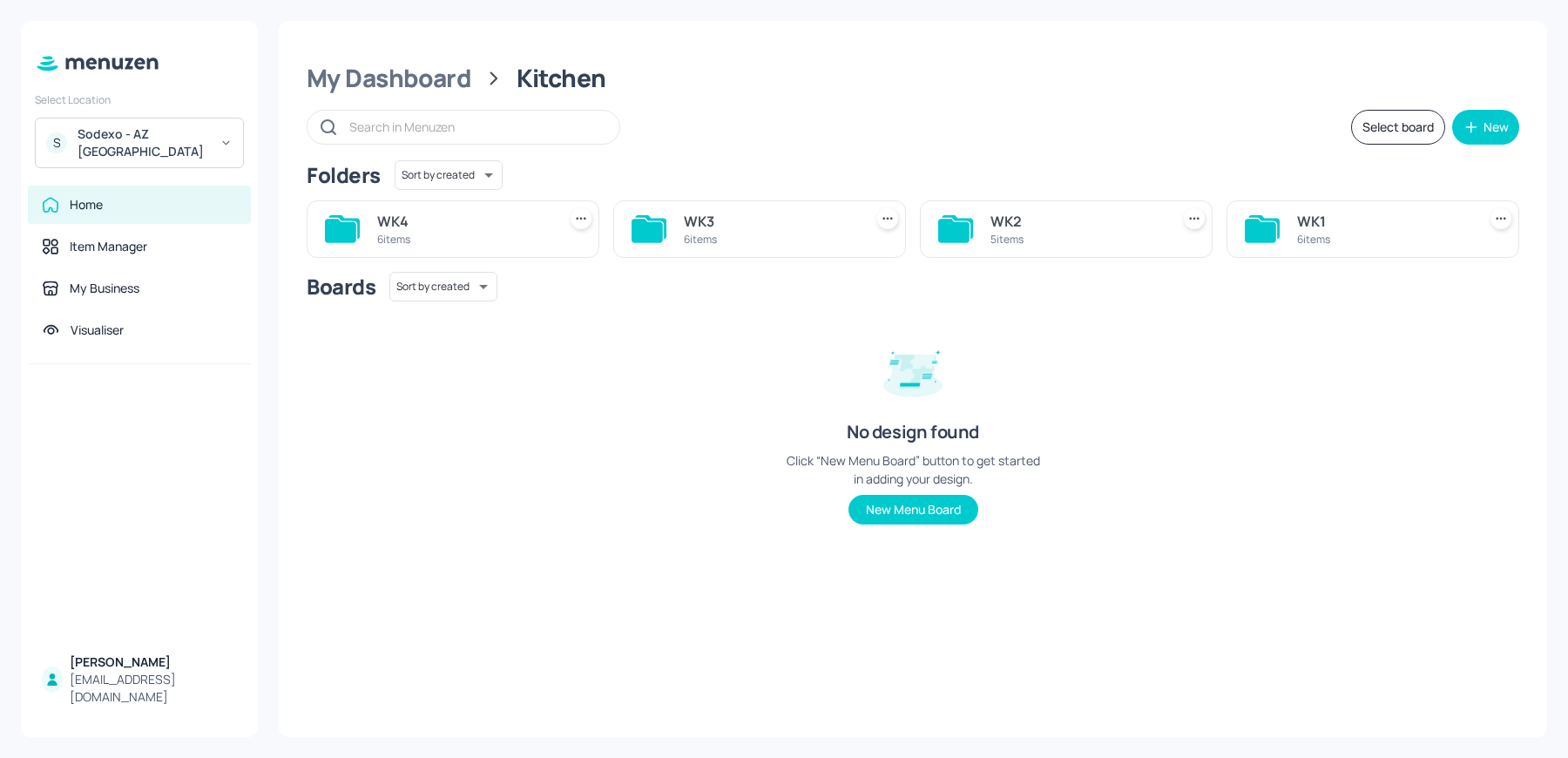
click at [162, 126] on div "Sodexo - AZ [GEOGRAPHIC_DATA]" at bounding box center [143, 143] width 132 height 35
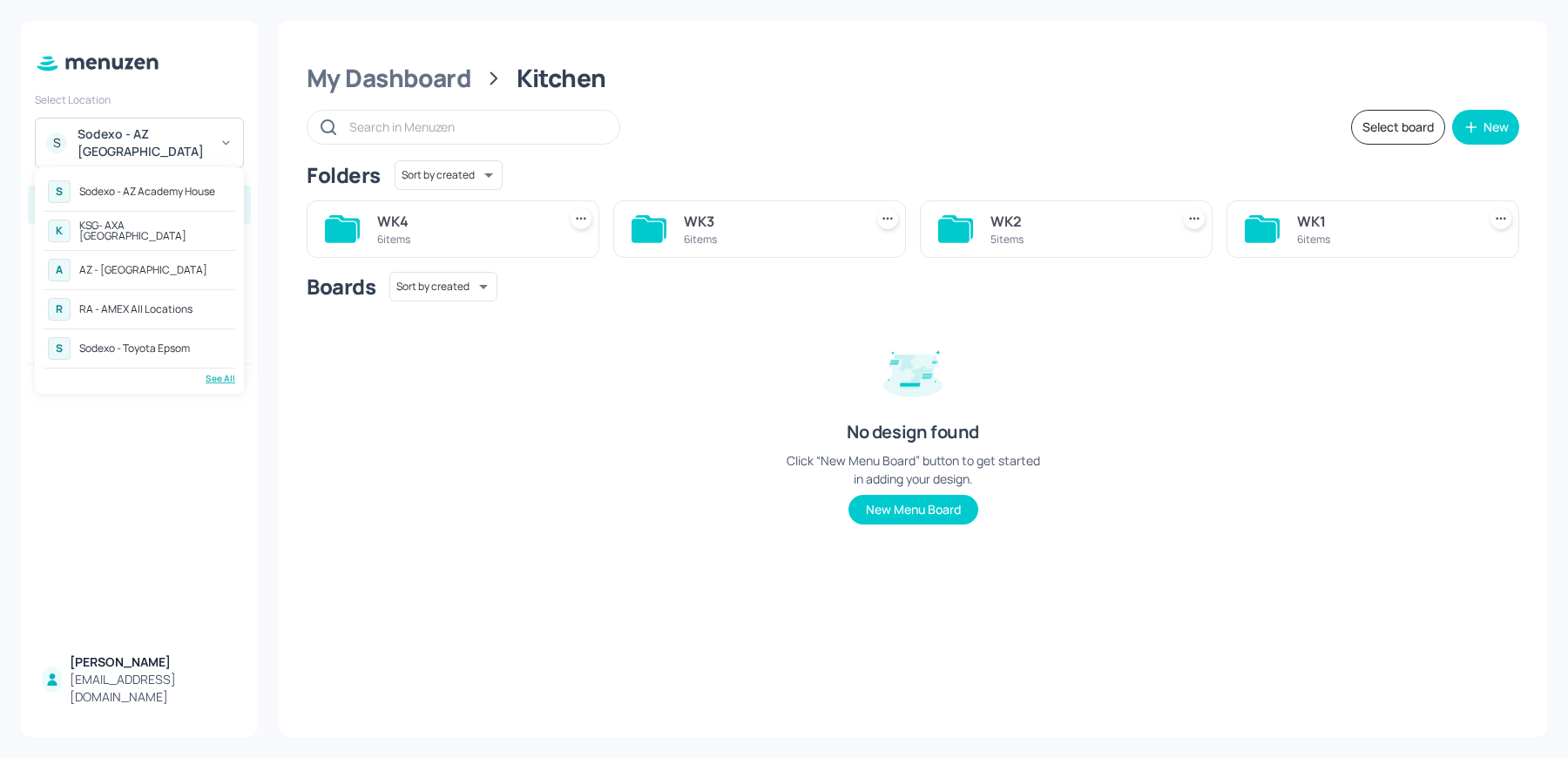
click at [219, 368] on div "S Sodexo - AZ Academy House K KSG- AXA [GEOGRAPHIC_DATA] A AZ - [GEOGRAPHIC_DAT…" at bounding box center [140, 280] width 191 height 209
click at [219, 368] on div "S Sodexo - AZ Academy House K KSG- AXA Dublin A AZ - City House R RA - AMEX All…" at bounding box center [140, 280] width 191 height 209
click at [219, 372] on div "See All" at bounding box center [140, 379] width 191 height 13
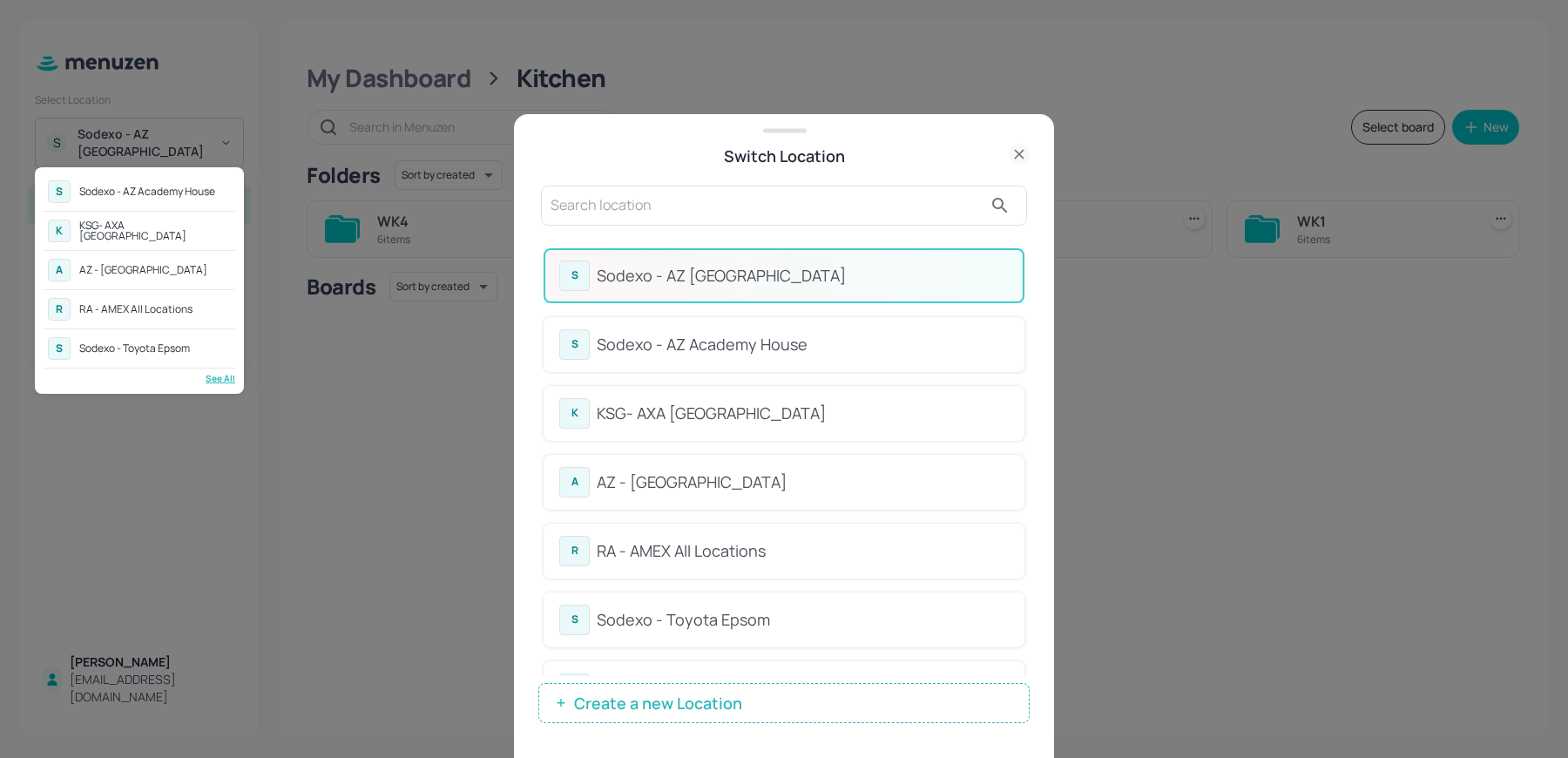
click at [730, 214] on div at bounding box center [784, 379] width 1568 height 758
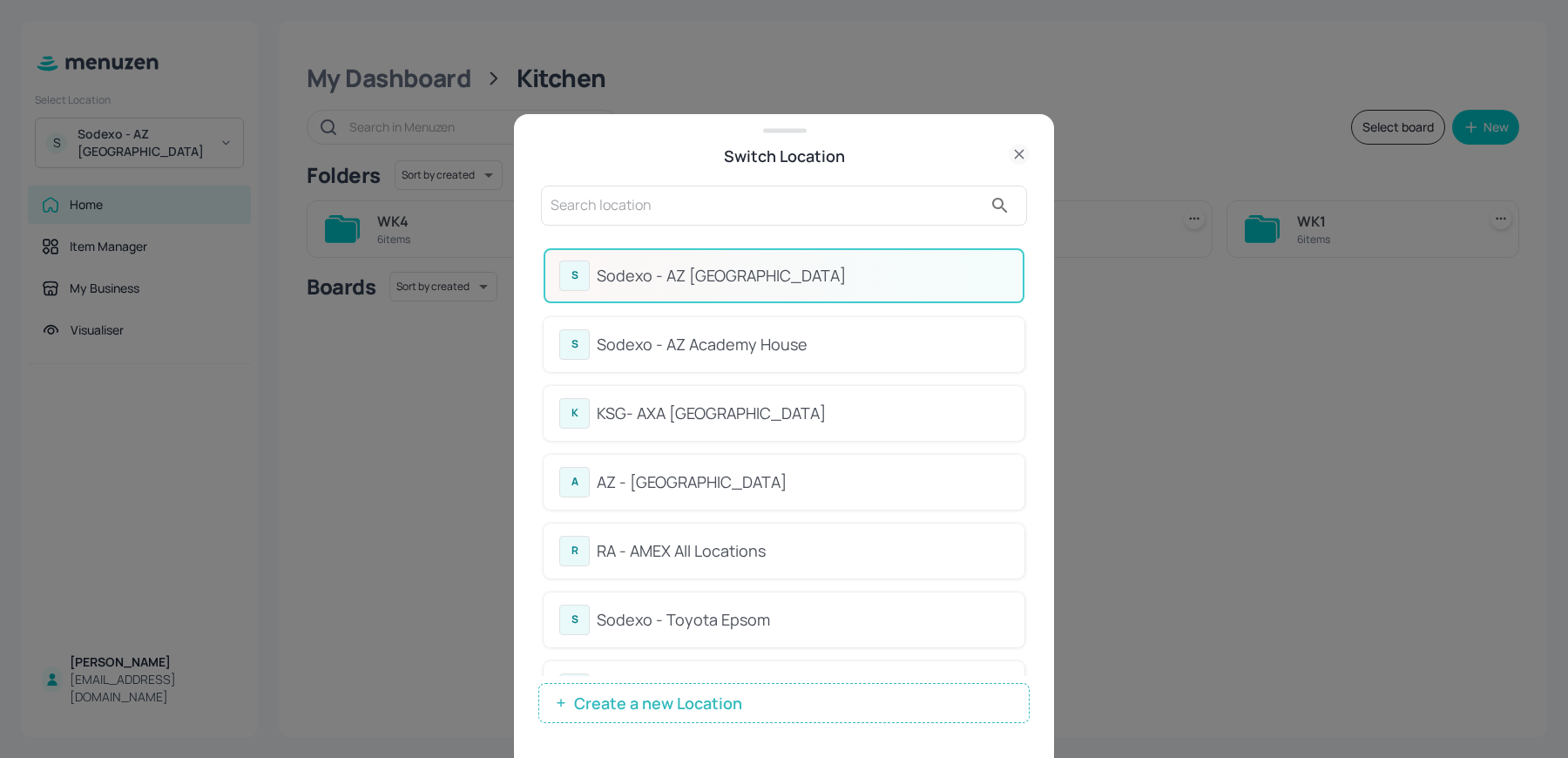
click at [699, 211] on input "text" at bounding box center [766, 206] width 432 height 28
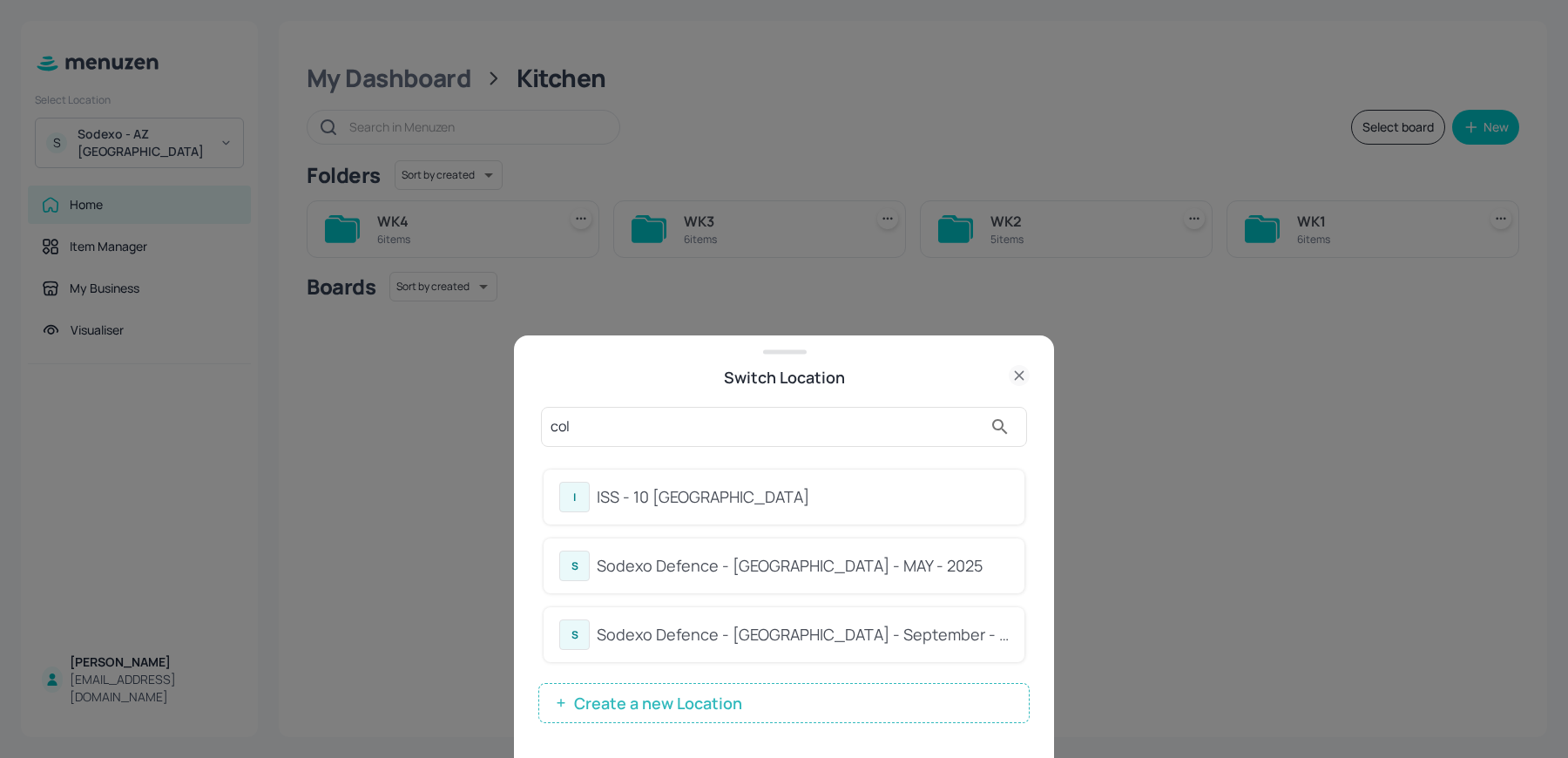
type input "col"
click at [608, 559] on div "Sodexo Defence - [GEOGRAPHIC_DATA] - MAY - 2025" at bounding box center [802, 566] width 412 height 24
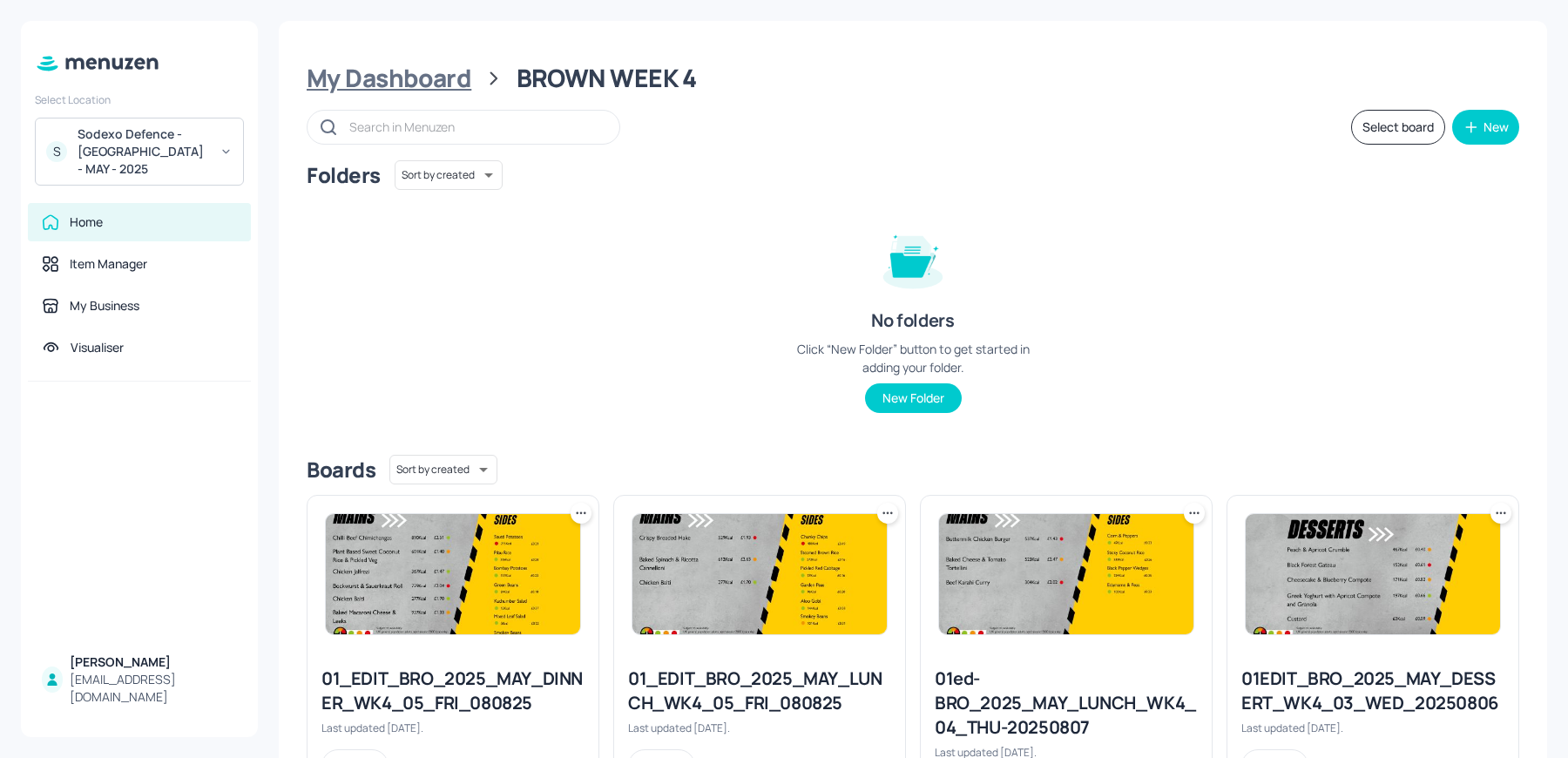
click at [434, 76] on div "My Dashboard" at bounding box center [388, 78] width 164 height 32
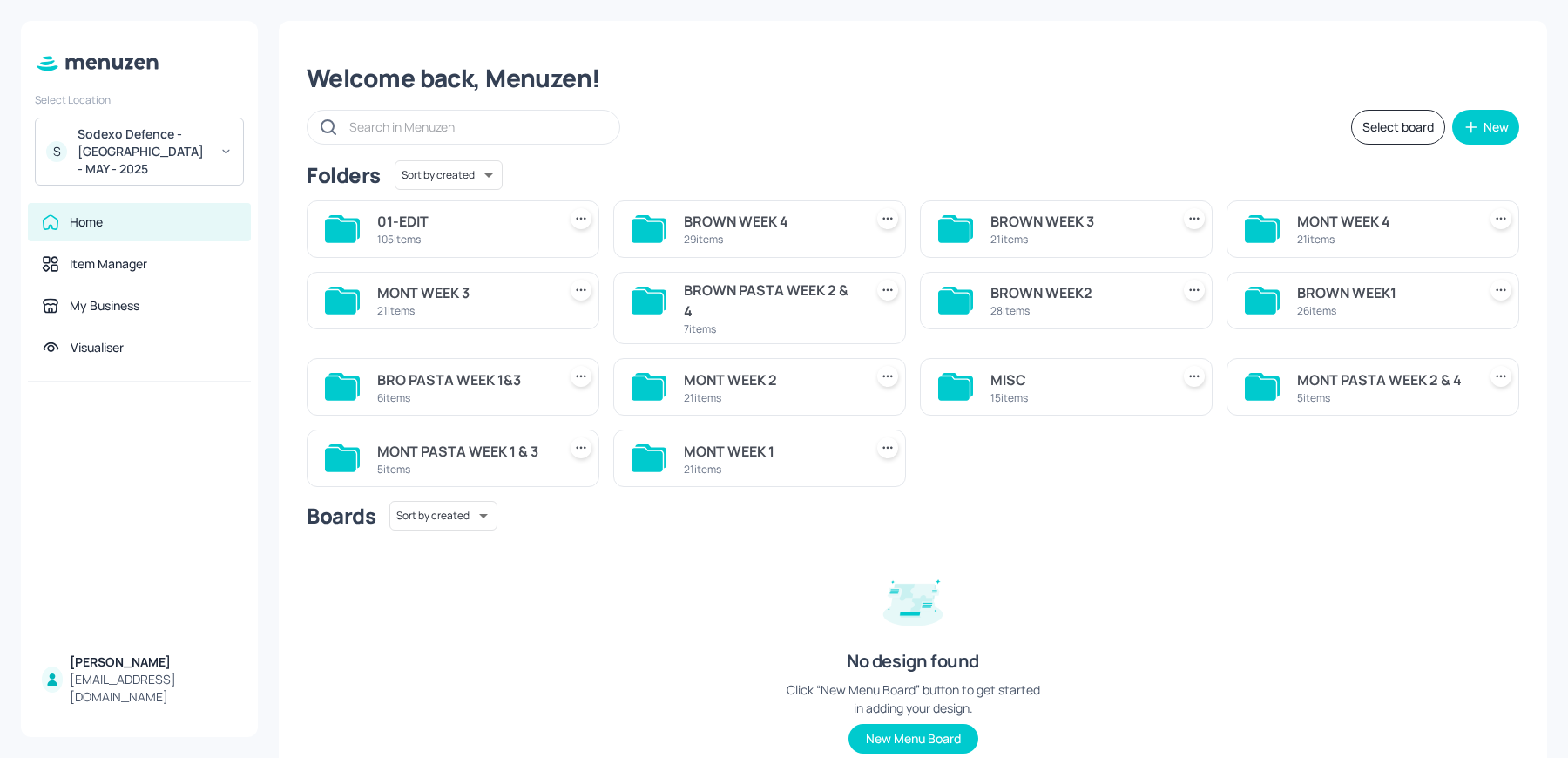
click at [1025, 282] on div "BROWN WEEK2" at bounding box center [1076, 292] width 172 height 21
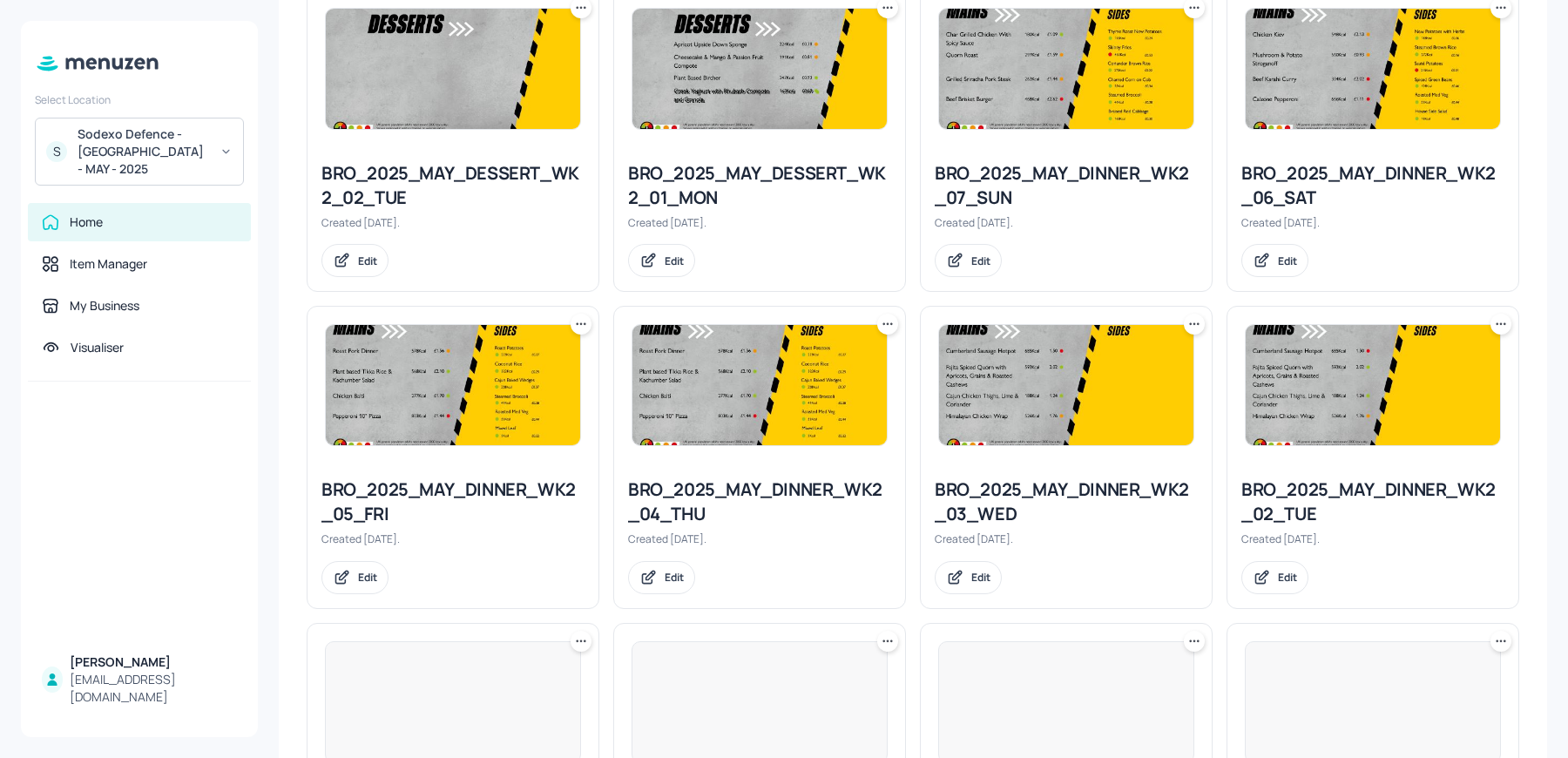
scroll to position [1531, 0]
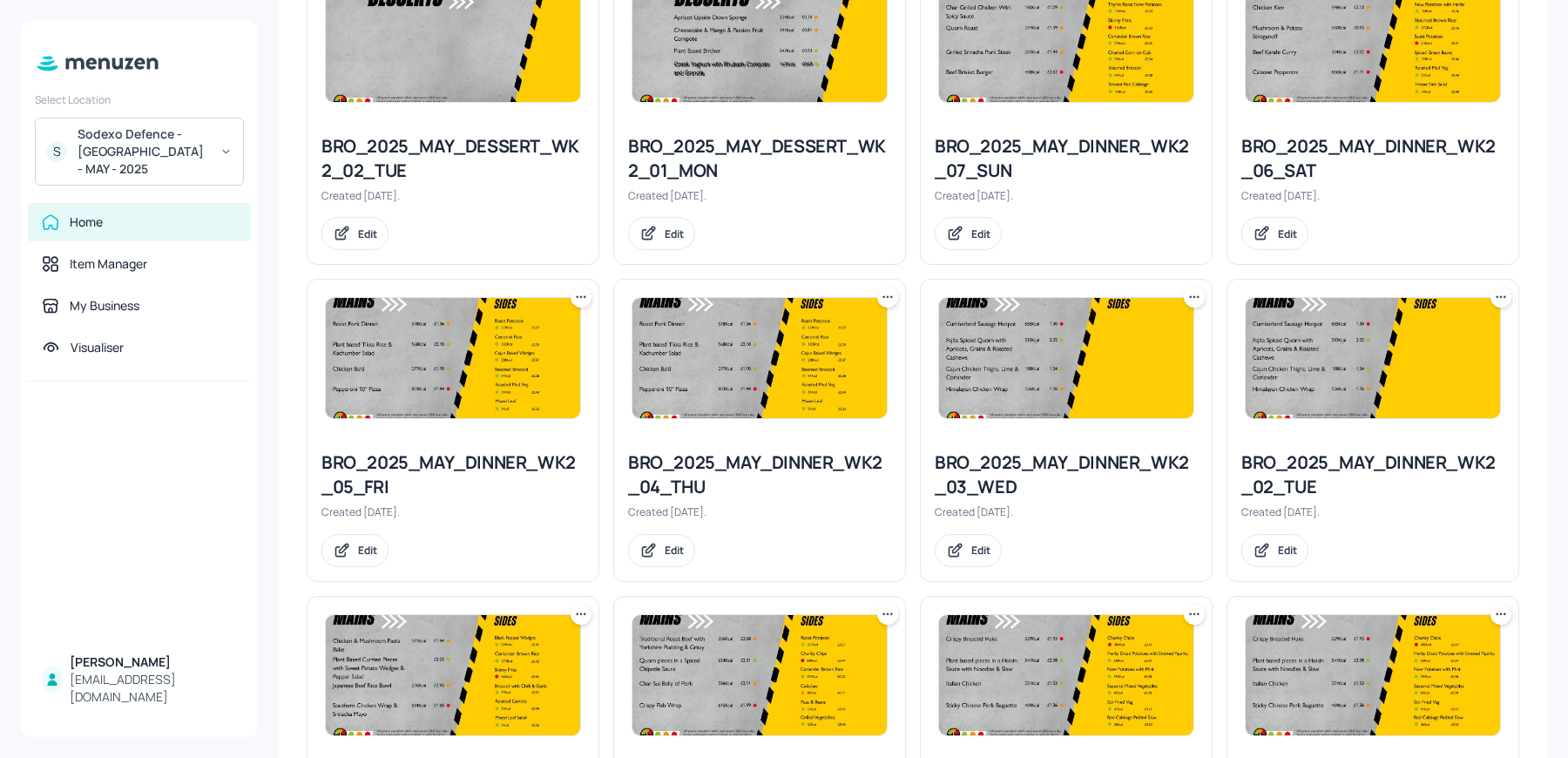
click at [894, 288] on icon at bounding box center [888, 297] width 18 height 18
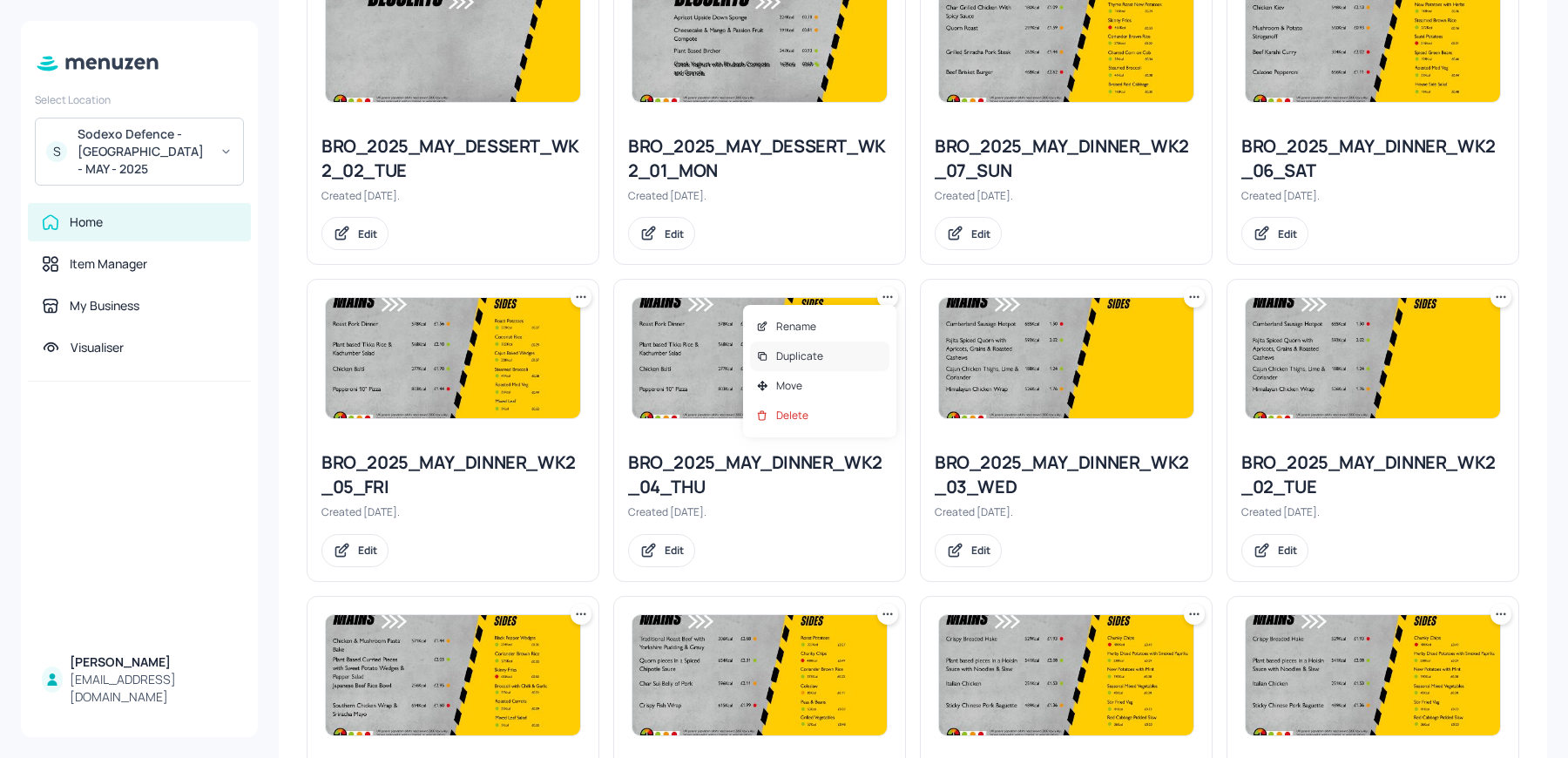
click at [838, 356] on div "Duplicate" at bounding box center [819, 357] width 140 height 30
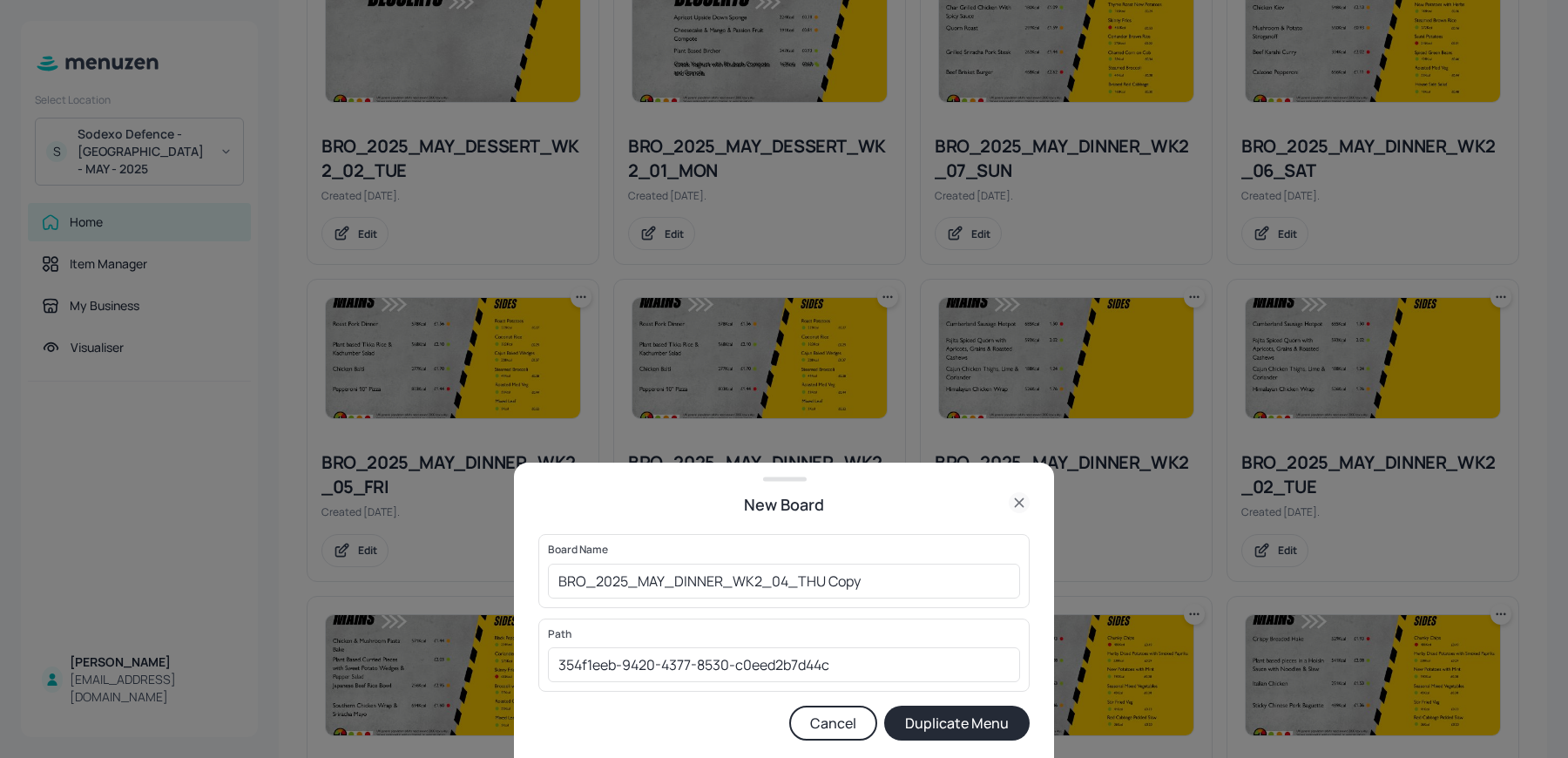
click at [542, 587] on div "Board Name BRO_2025_MAY_DINNER_WK2_04_THU Copy ​" at bounding box center [783, 570] width 491 height 73
click at [553, 585] on input "BRO_2025_MAY_DINNER_WK2_04_THU Copy" at bounding box center [784, 581] width 472 height 35
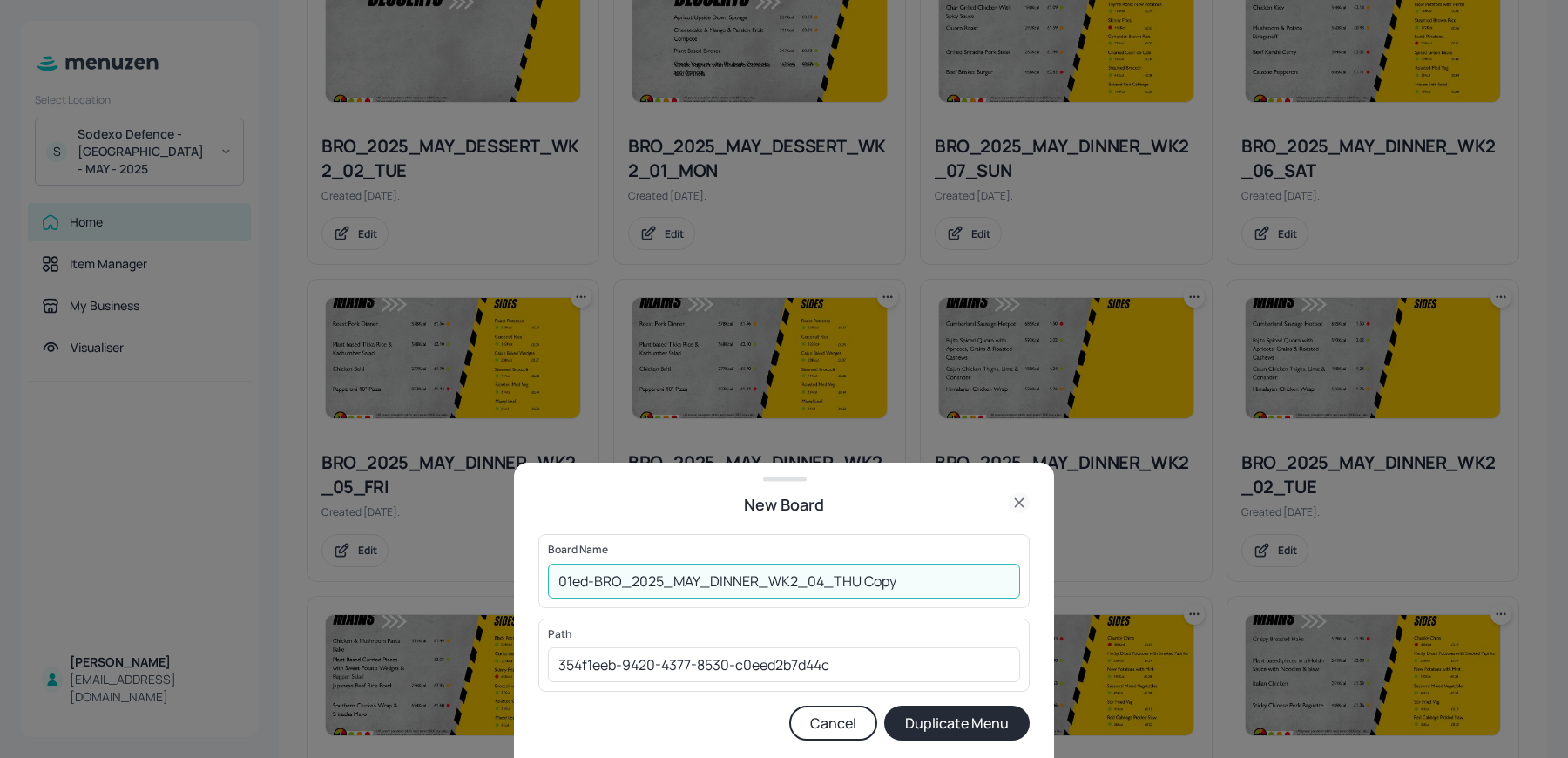
drag, startPoint x: 864, startPoint y: 580, endPoint x: 936, endPoint y: 581, distance: 72.0
click at [936, 581] on input "01ed-BRO_2025_MAY_DINNER_WK2_04_THU Copy" at bounding box center [784, 581] width 472 height 35
type input "01ed-BRO_2025_MAY_DINNER_WK2_04_THU 210825"
click at [884, 705] on button "Duplicate Menu" at bounding box center [957, 723] width 146 height 35
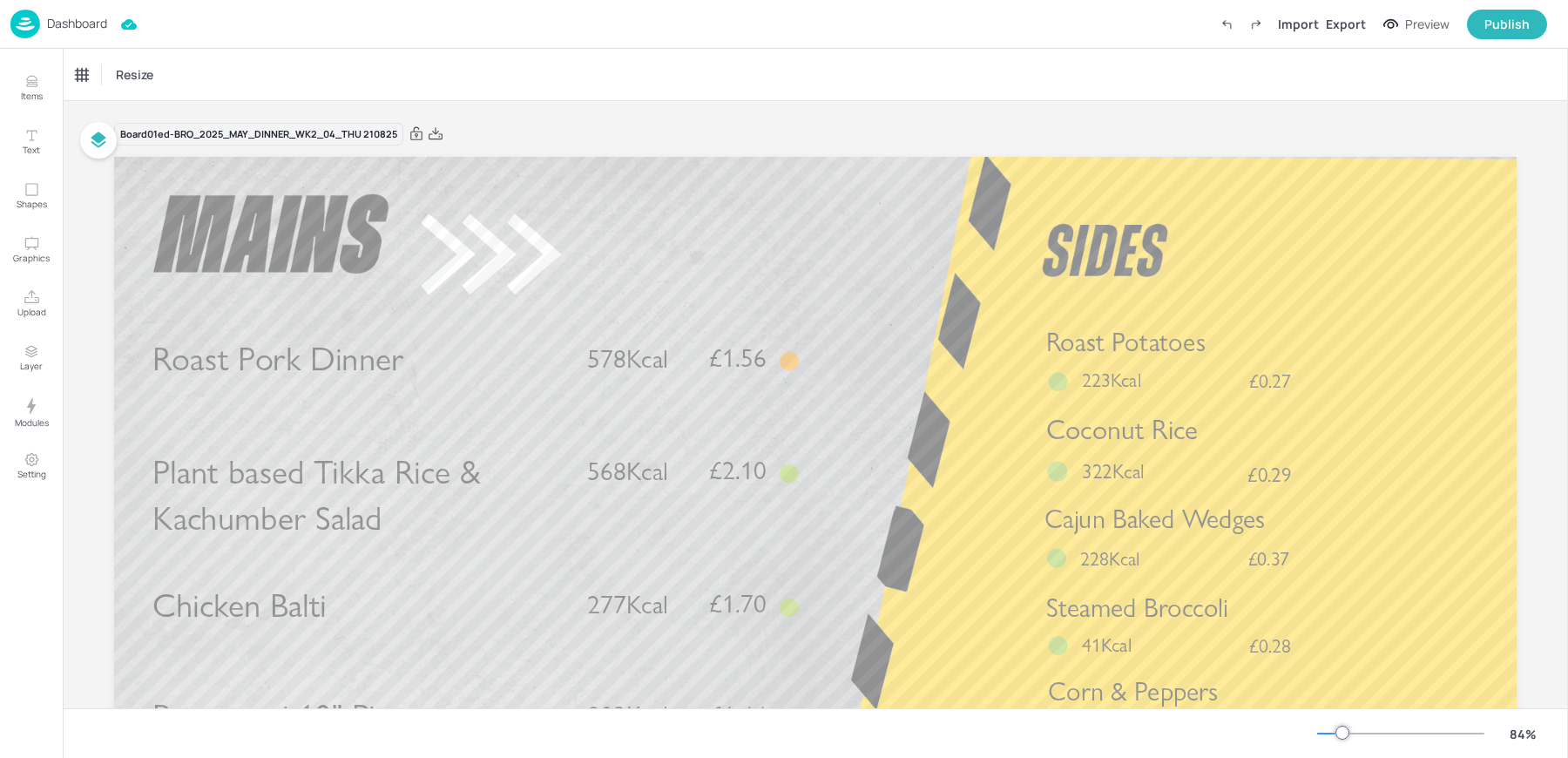
click at [1046, 358] on span "Roast Potatoes" at bounding box center [1126, 343] width 160 height 32
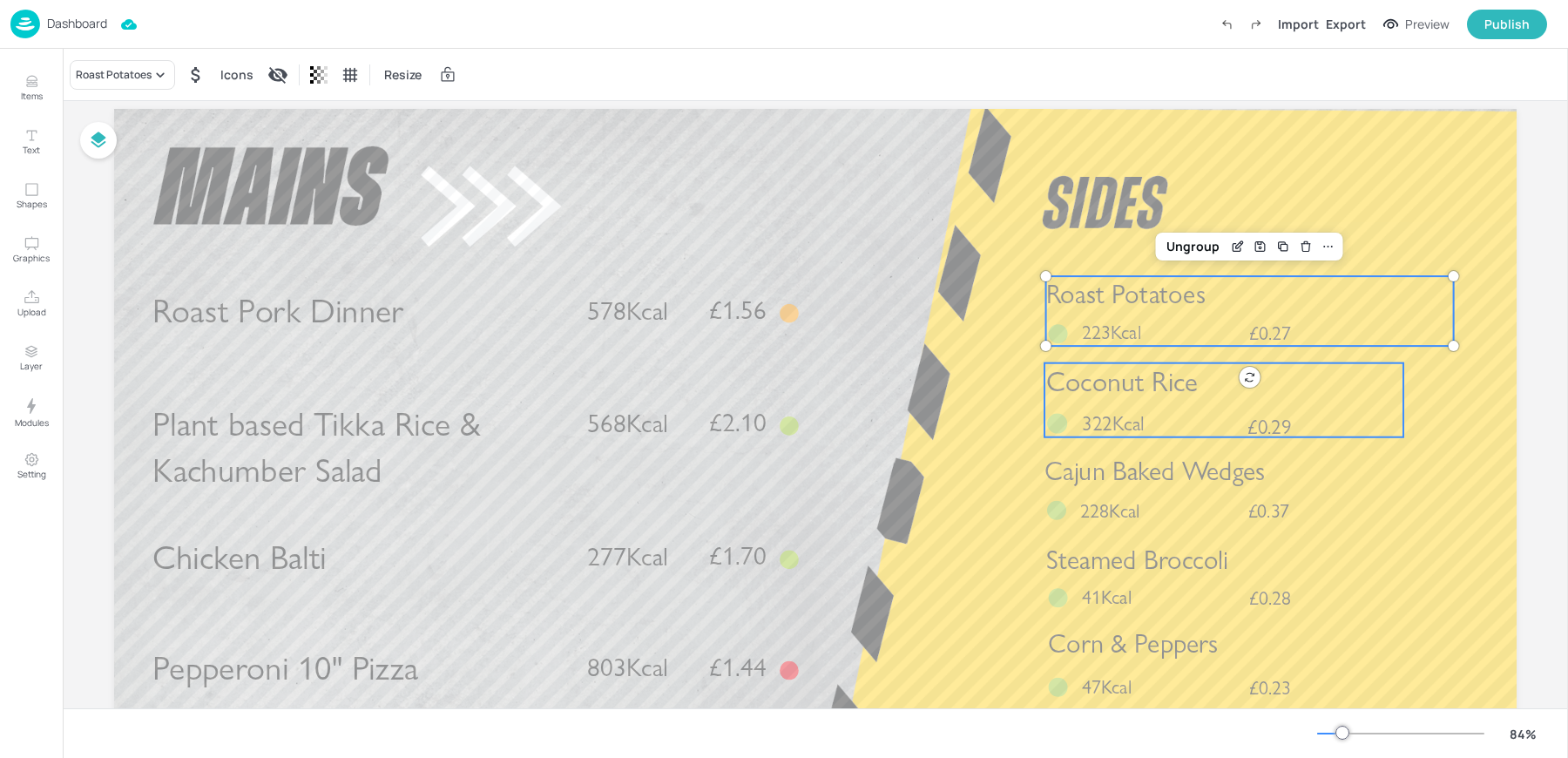
scroll to position [56, 0]
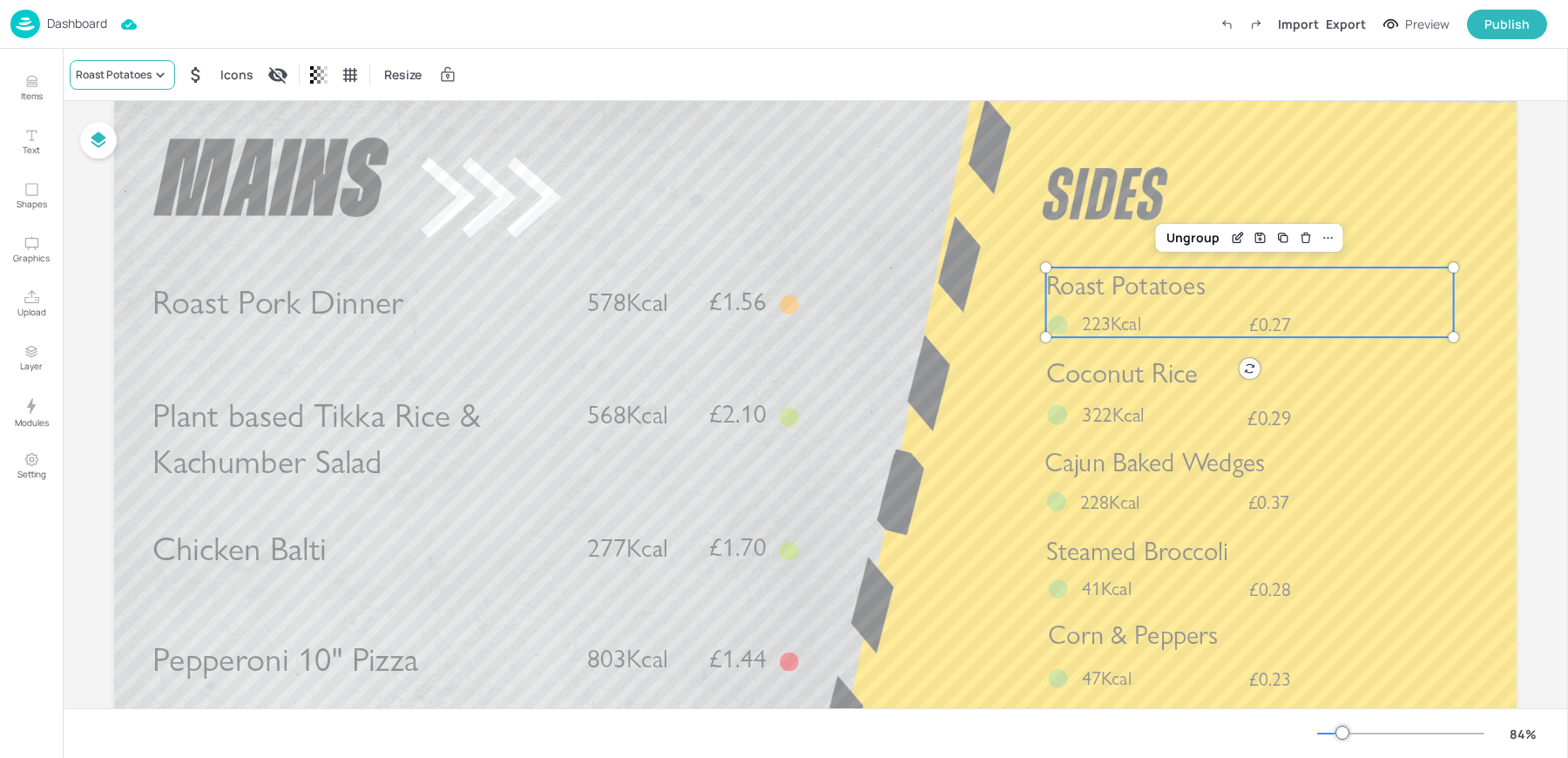
click at [126, 74] on div "Roast Potatoes" at bounding box center [113, 75] width 76 height 16
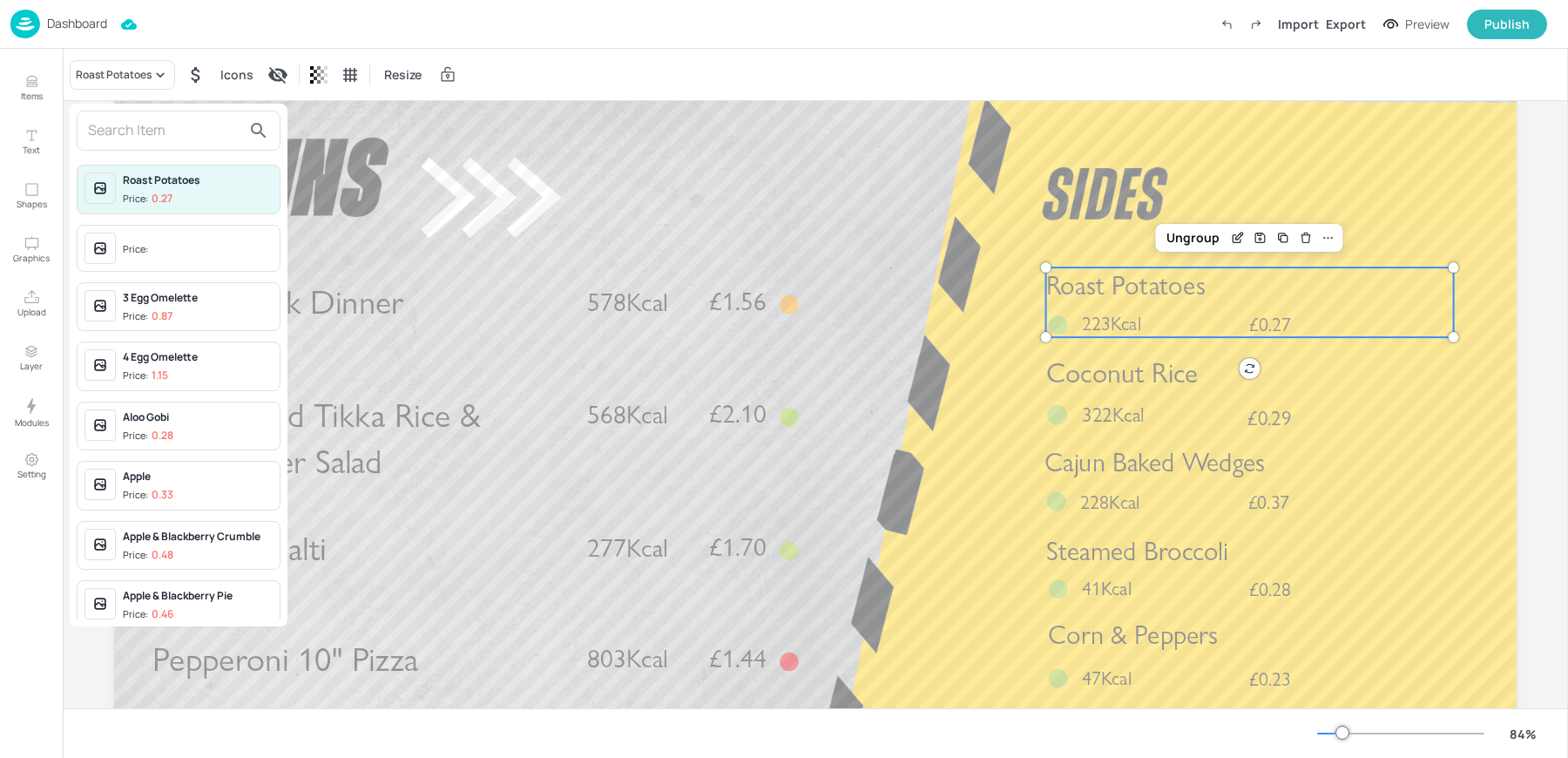
click at [130, 139] on input "text" at bounding box center [164, 131] width 154 height 28
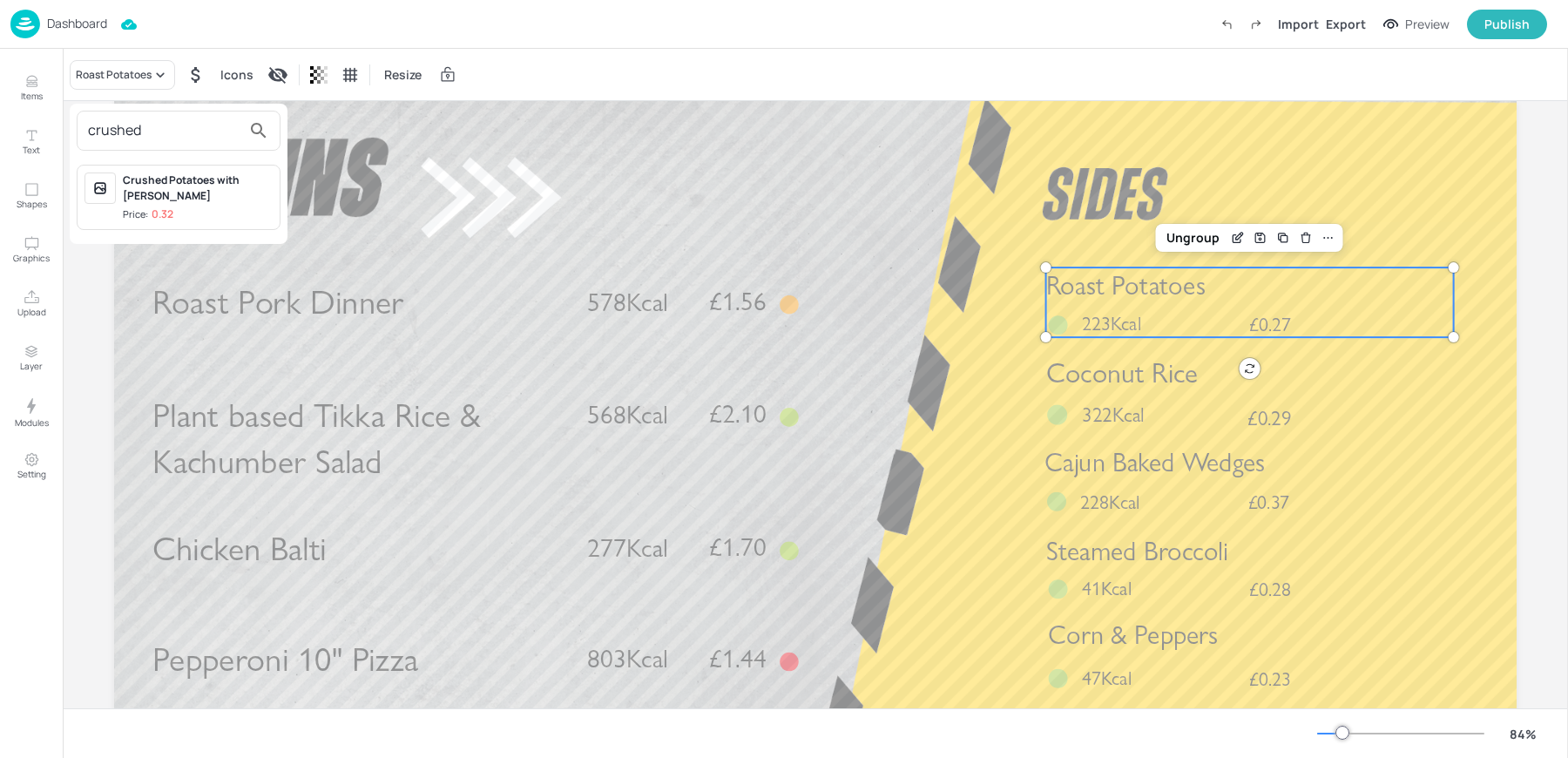
type input "crushed"
click at [170, 202] on div "Crushed Potatoes with Parsley Price: 0.32" at bounding box center [198, 197] width 150 height 50
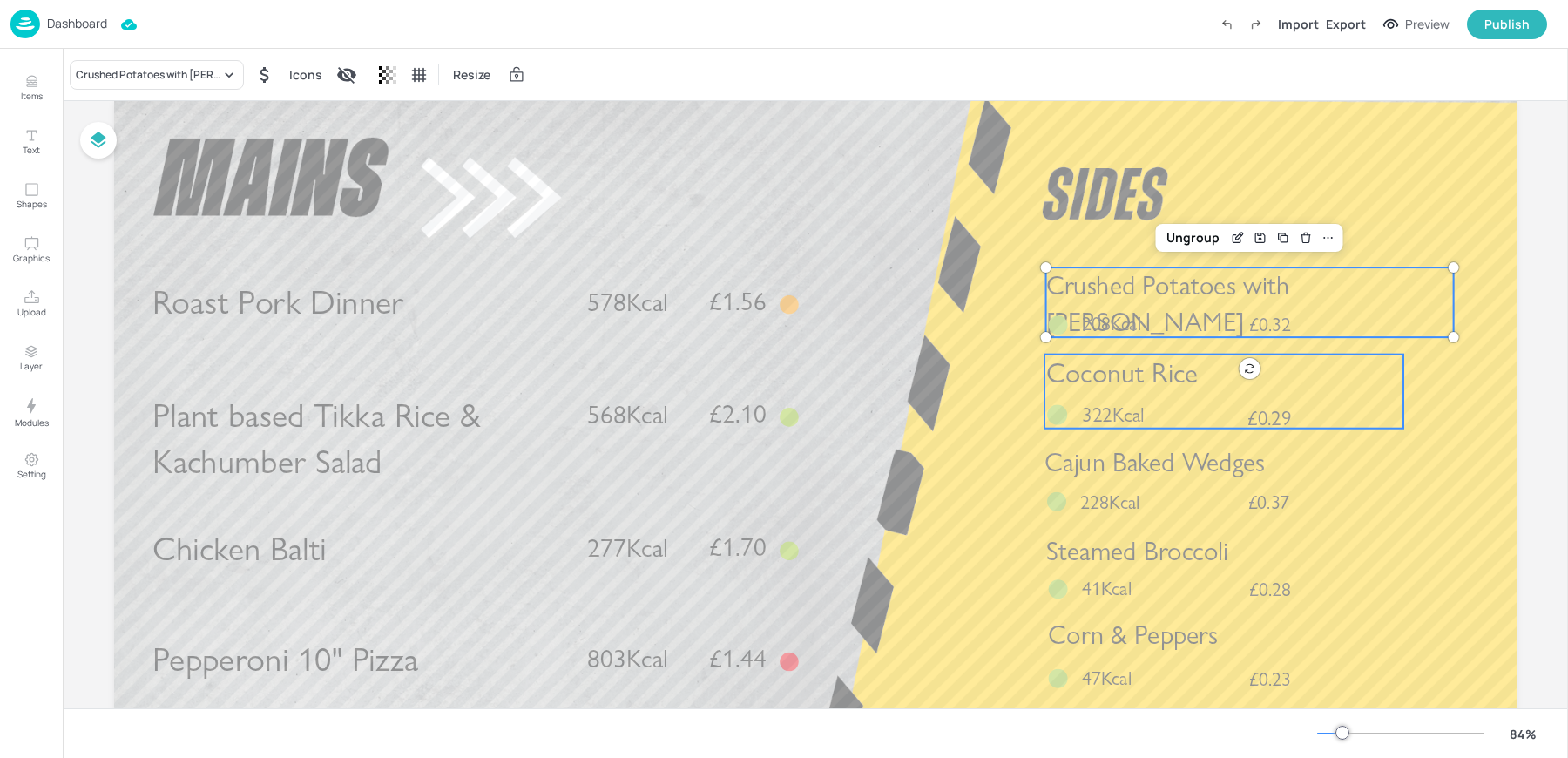
click at [1192, 389] on span "Coconut Rice" at bounding box center [1121, 373] width 152 height 33
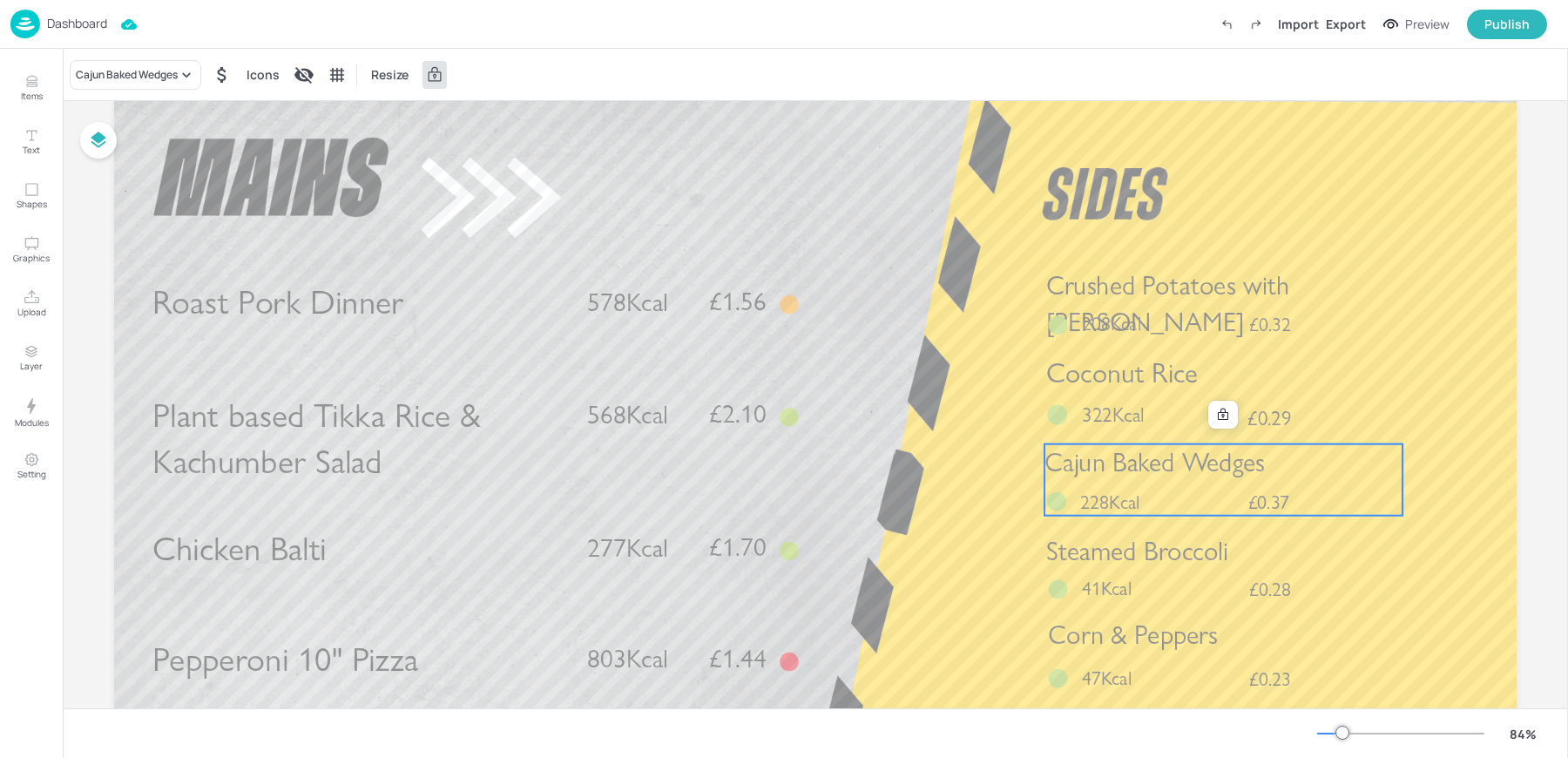
click at [1145, 491] on p "228Kcal" at bounding box center [1118, 502] width 76 height 27
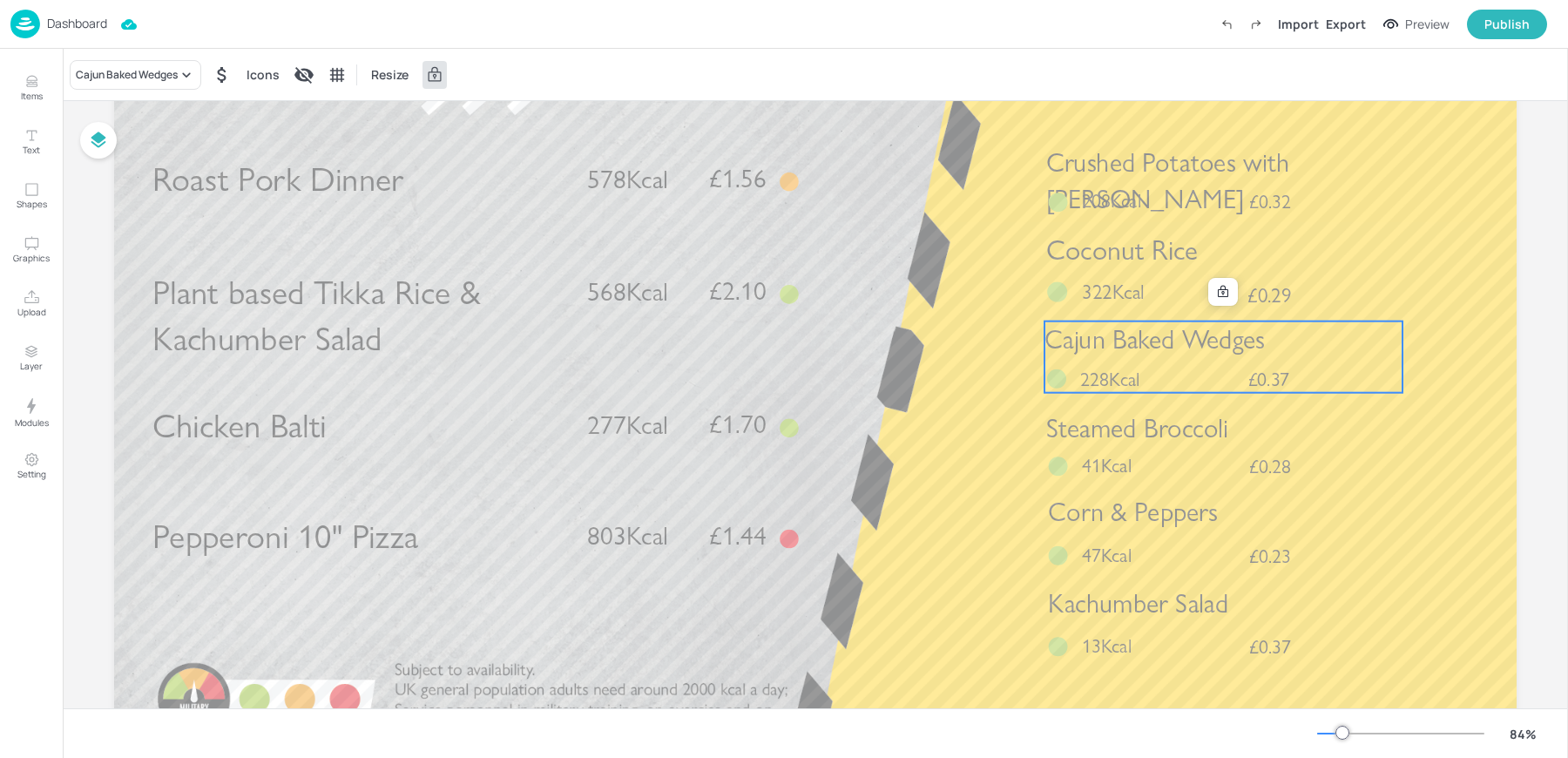
scroll to position [197, 0]
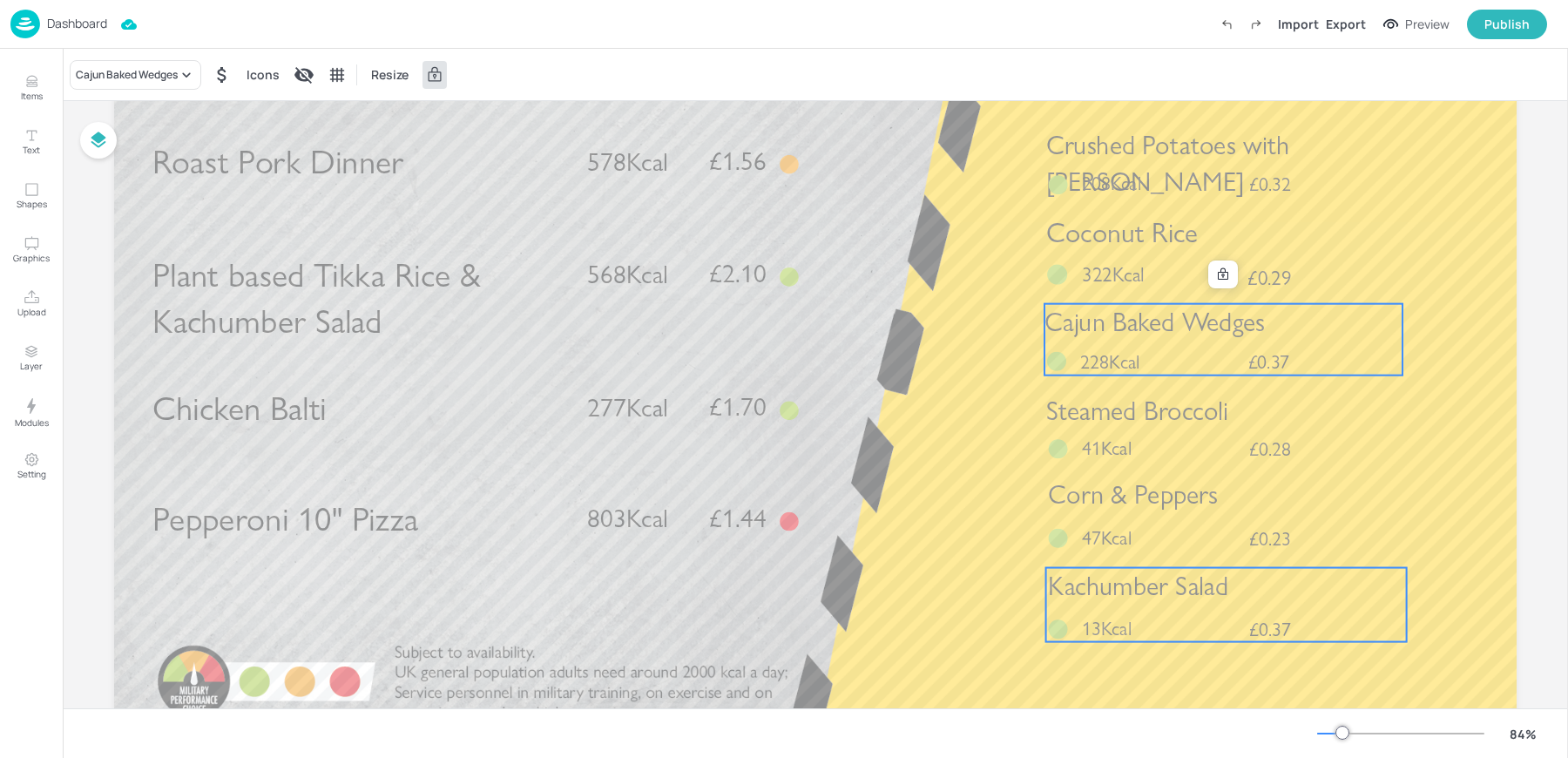
click at [1106, 584] on span "Kachumber Salad" at bounding box center [1137, 586] width 179 height 32
click at [1120, 365] on span "228Kcal" at bounding box center [1109, 362] width 59 height 24
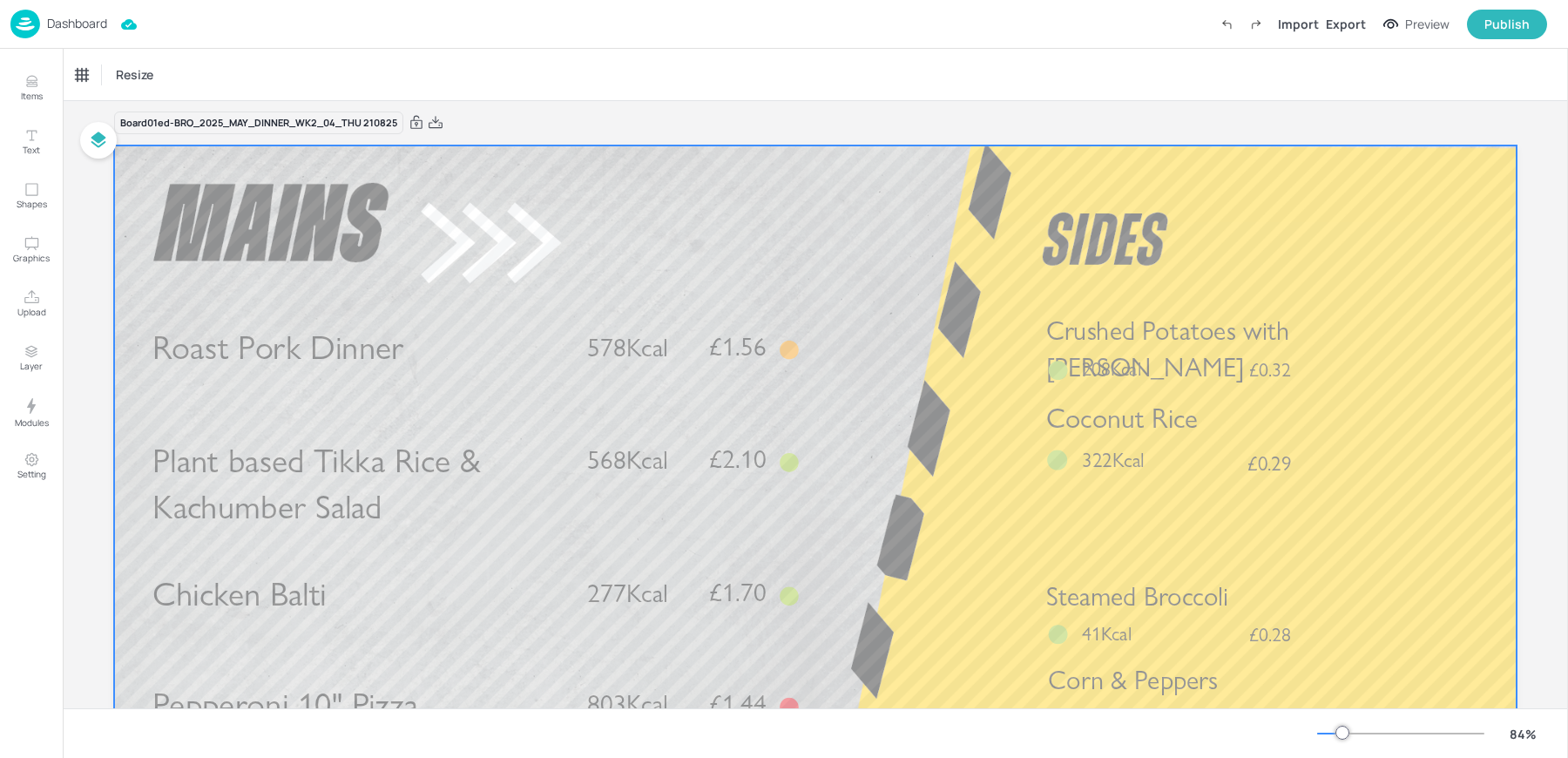
scroll to position [0, 0]
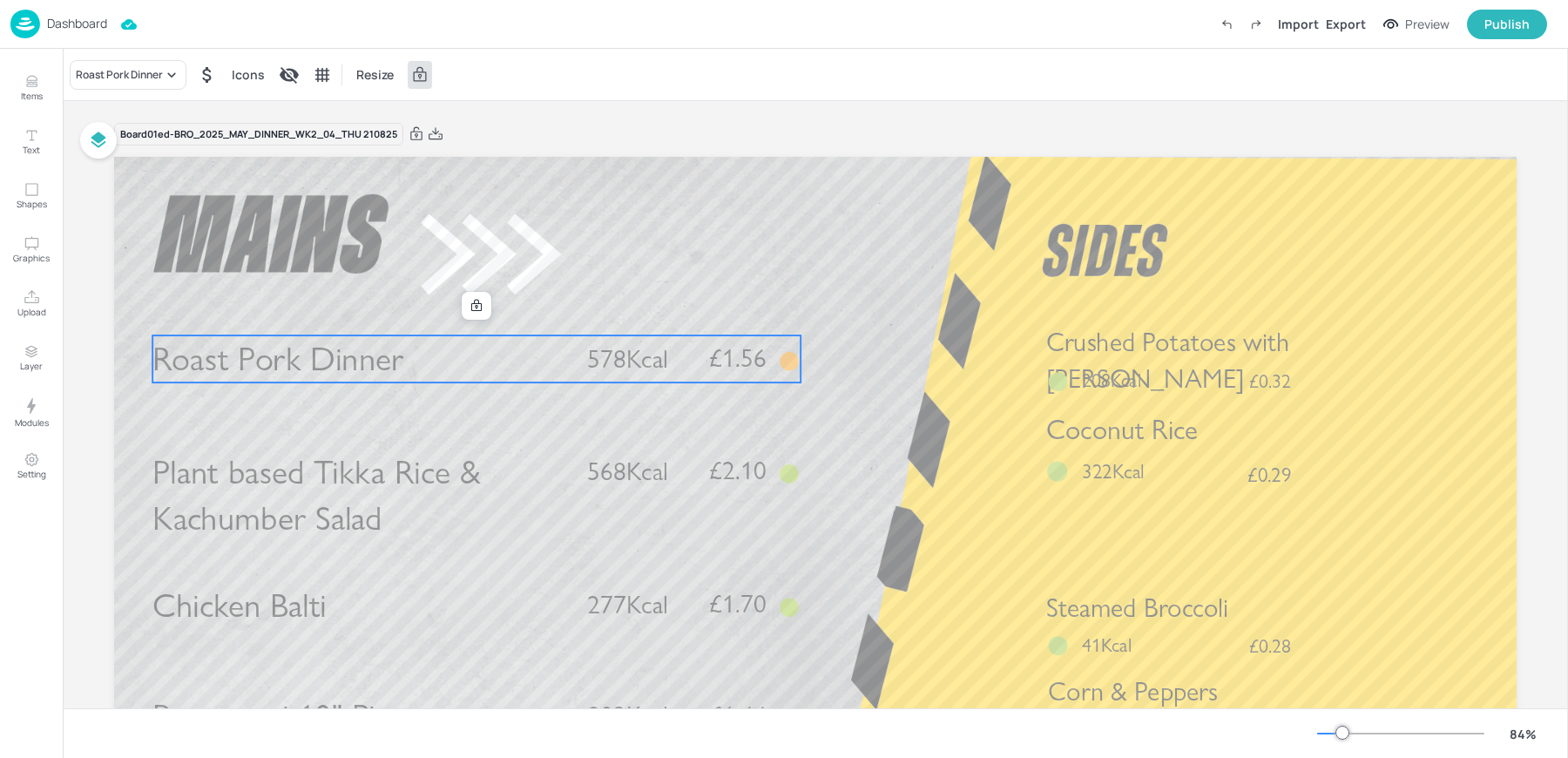
click at [369, 379] on span "Roast Pork Dinner" at bounding box center [278, 358] width 251 height 41
click at [138, 80] on div "Roast Pork Dinner" at bounding box center [119, 75] width 87 height 16
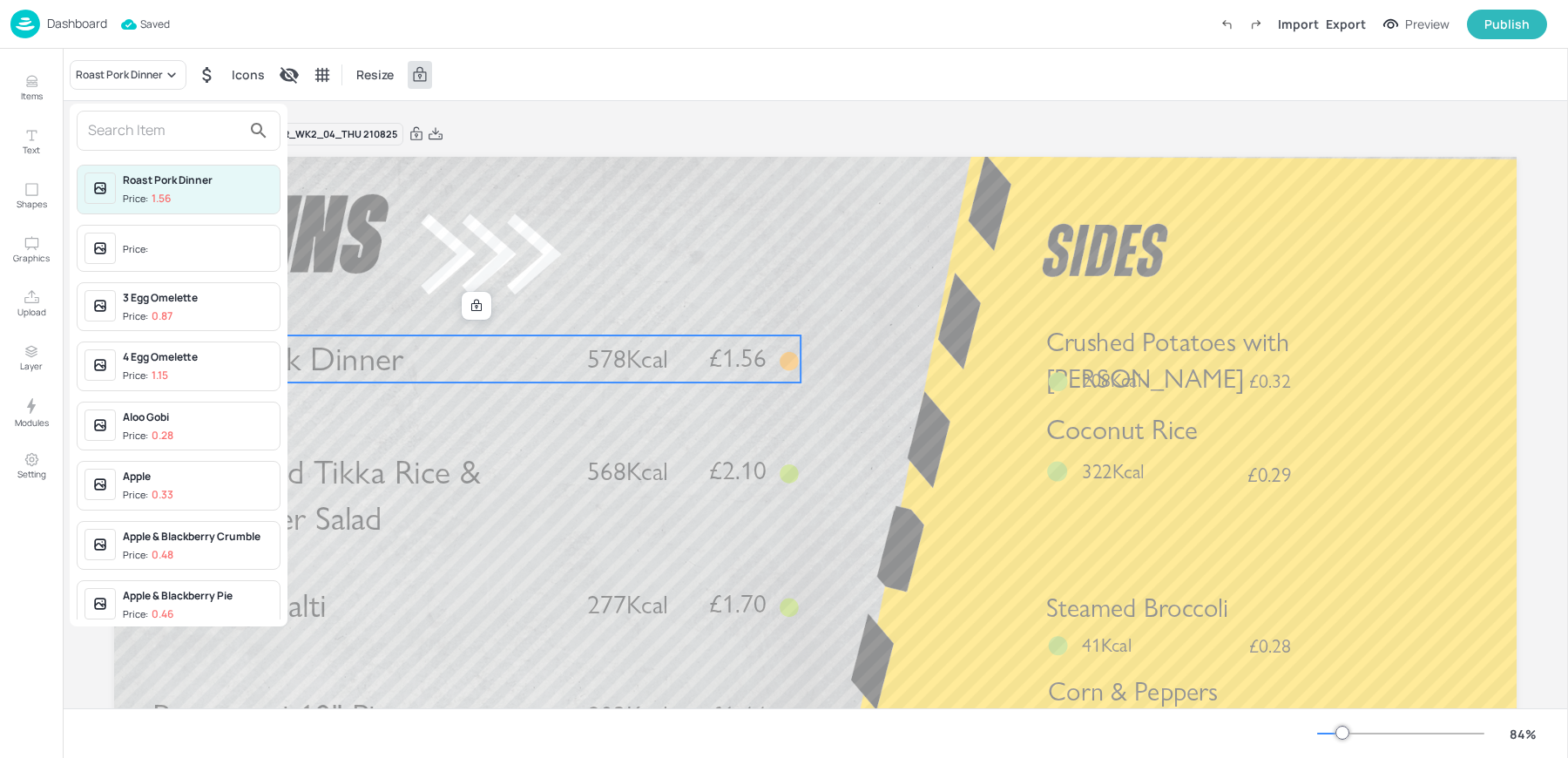
click at [141, 131] on input "text" at bounding box center [164, 131] width 154 height 28
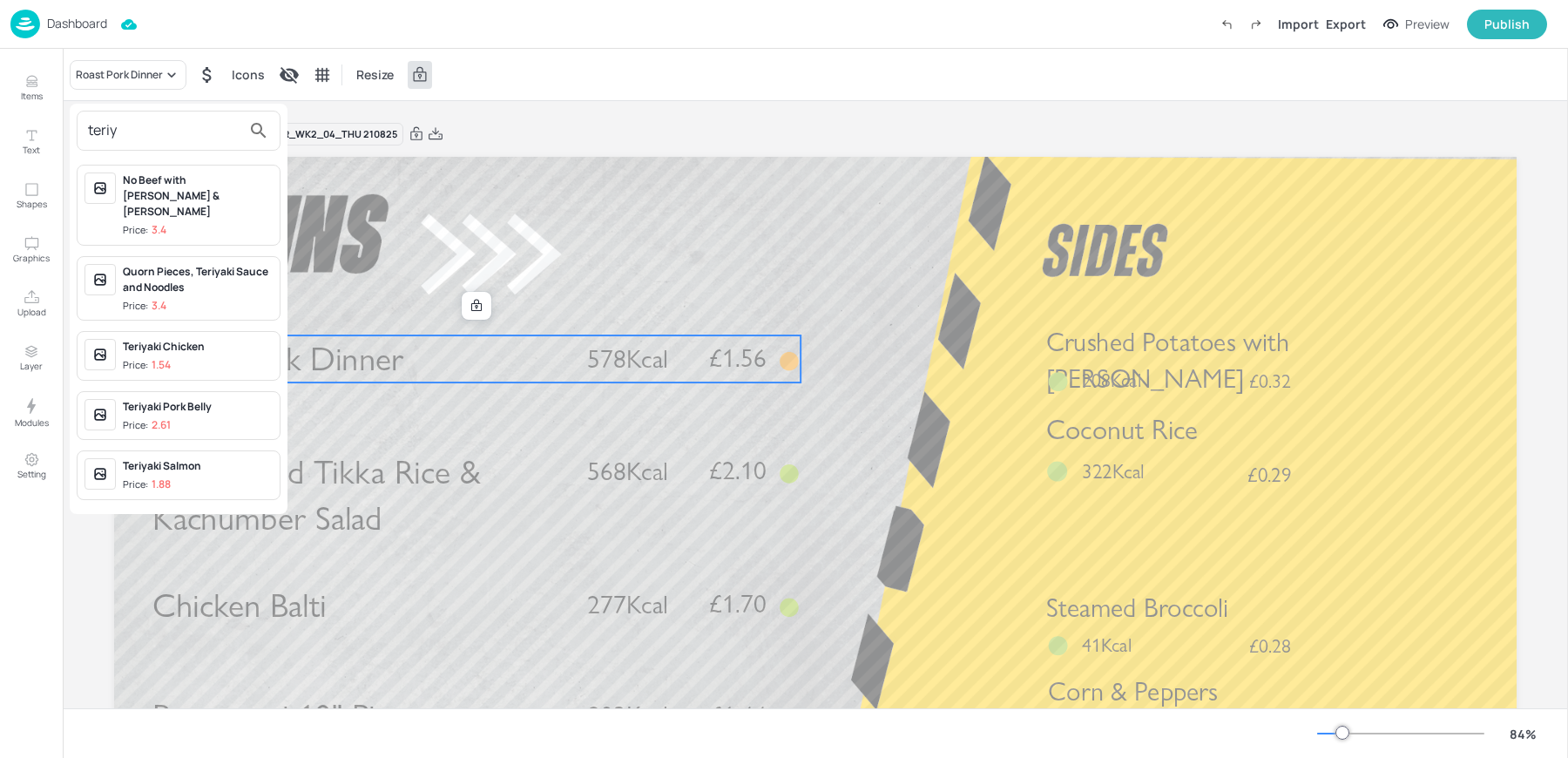
type input "teriy"
click at [163, 359] on p "1.54" at bounding box center [162, 365] width 19 height 12
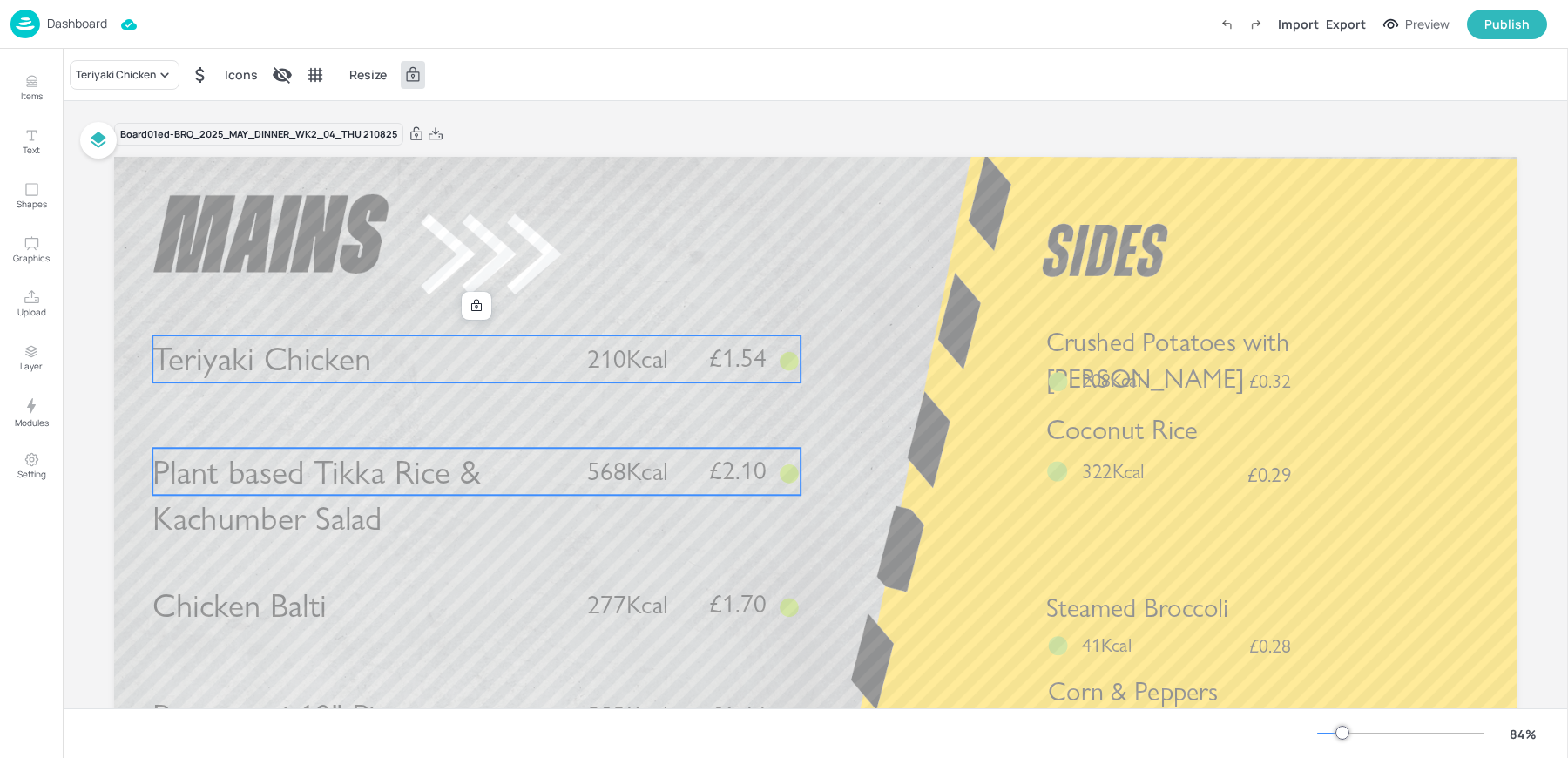
click at [298, 463] on span "Plant based Tikka Rice & Kachumber Salad" at bounding box center [317, 495] width 328 height 88
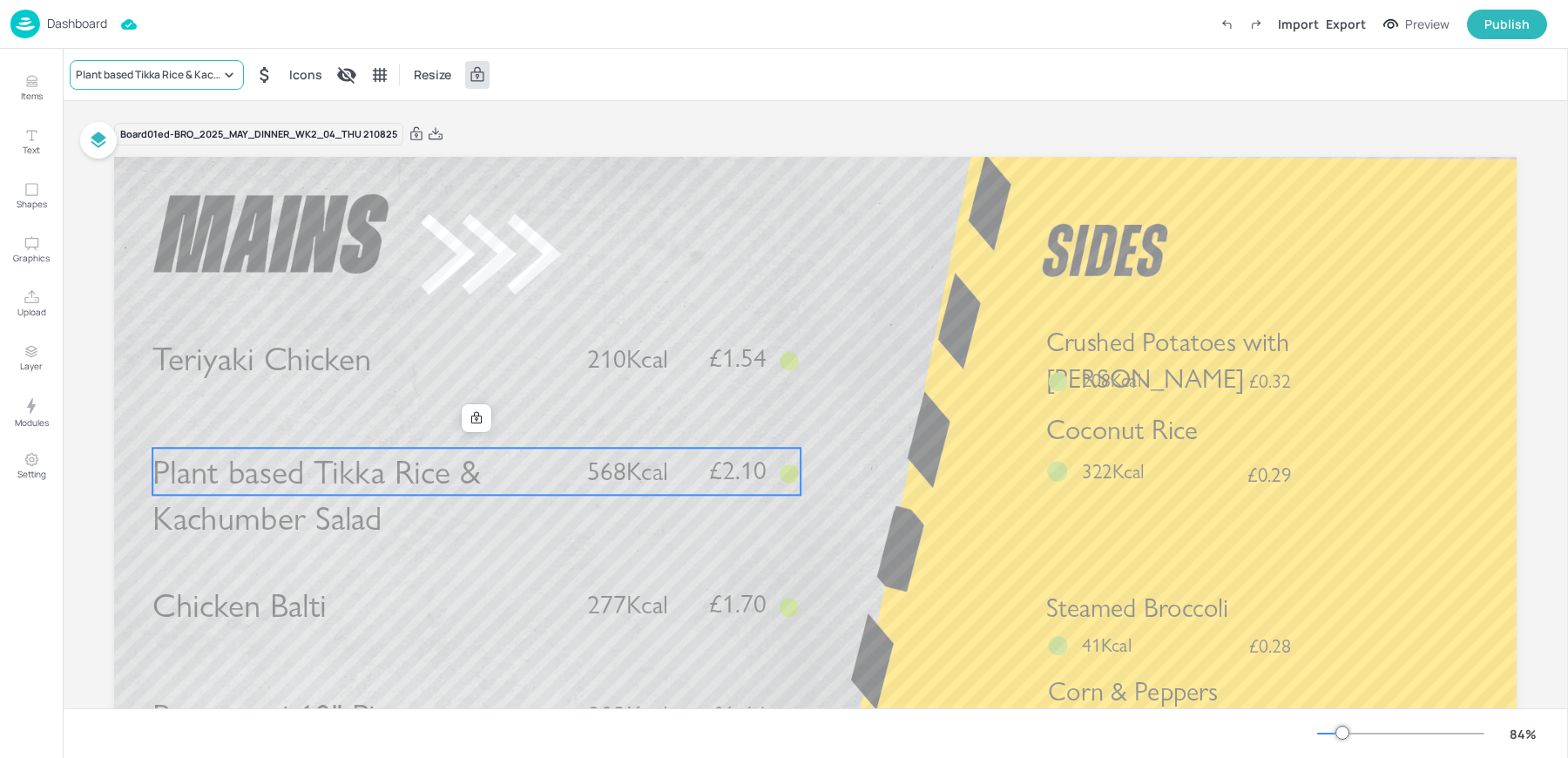
click at [126, 83] on div "Plant based Tikka Rice & Kachumber Salad" at bounding box center [156, 75] width 174 height 30
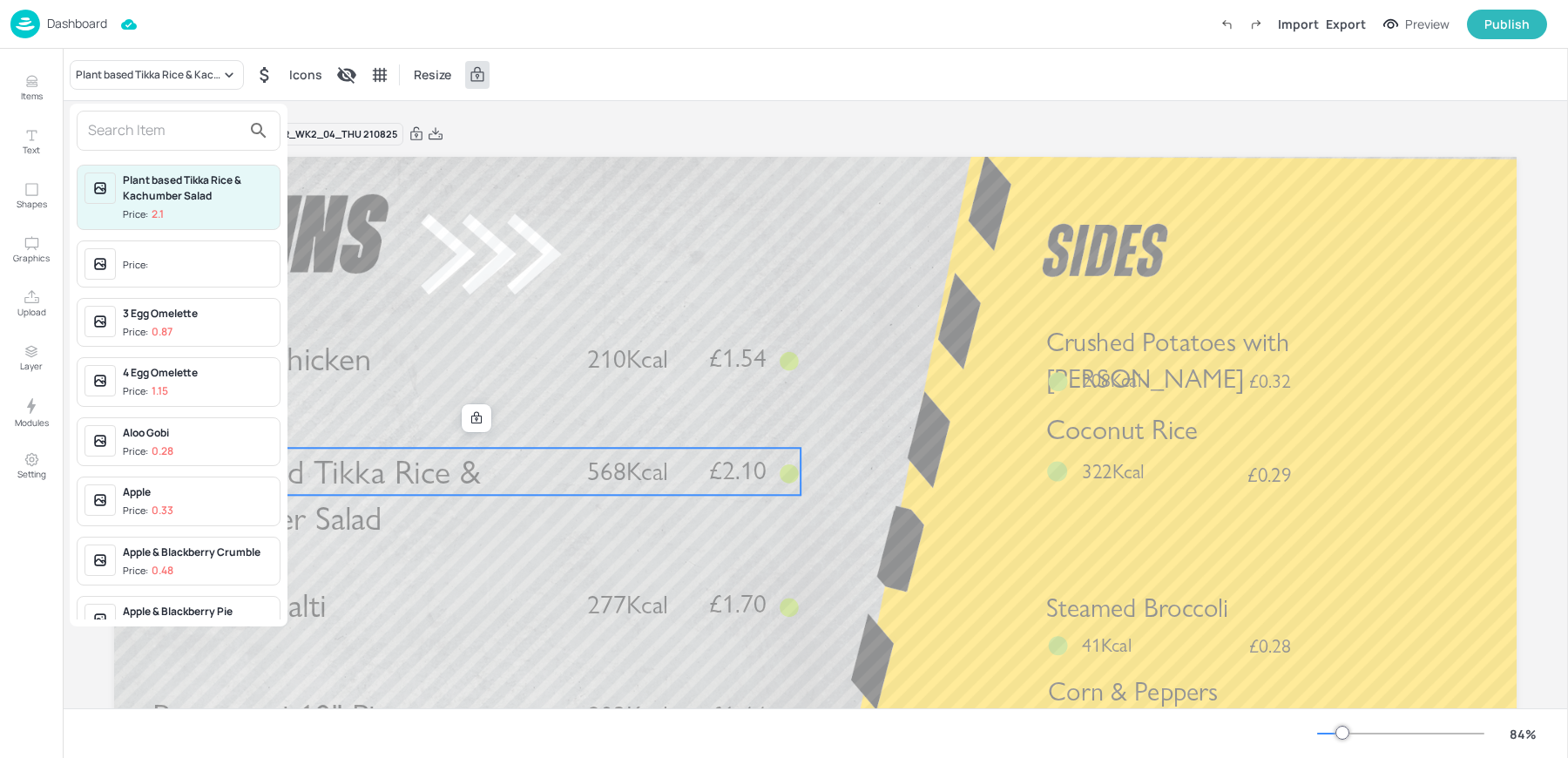
click at [164, 126] on input "text" at bounding box center [164, 131] width 154 height 28
type input "o"
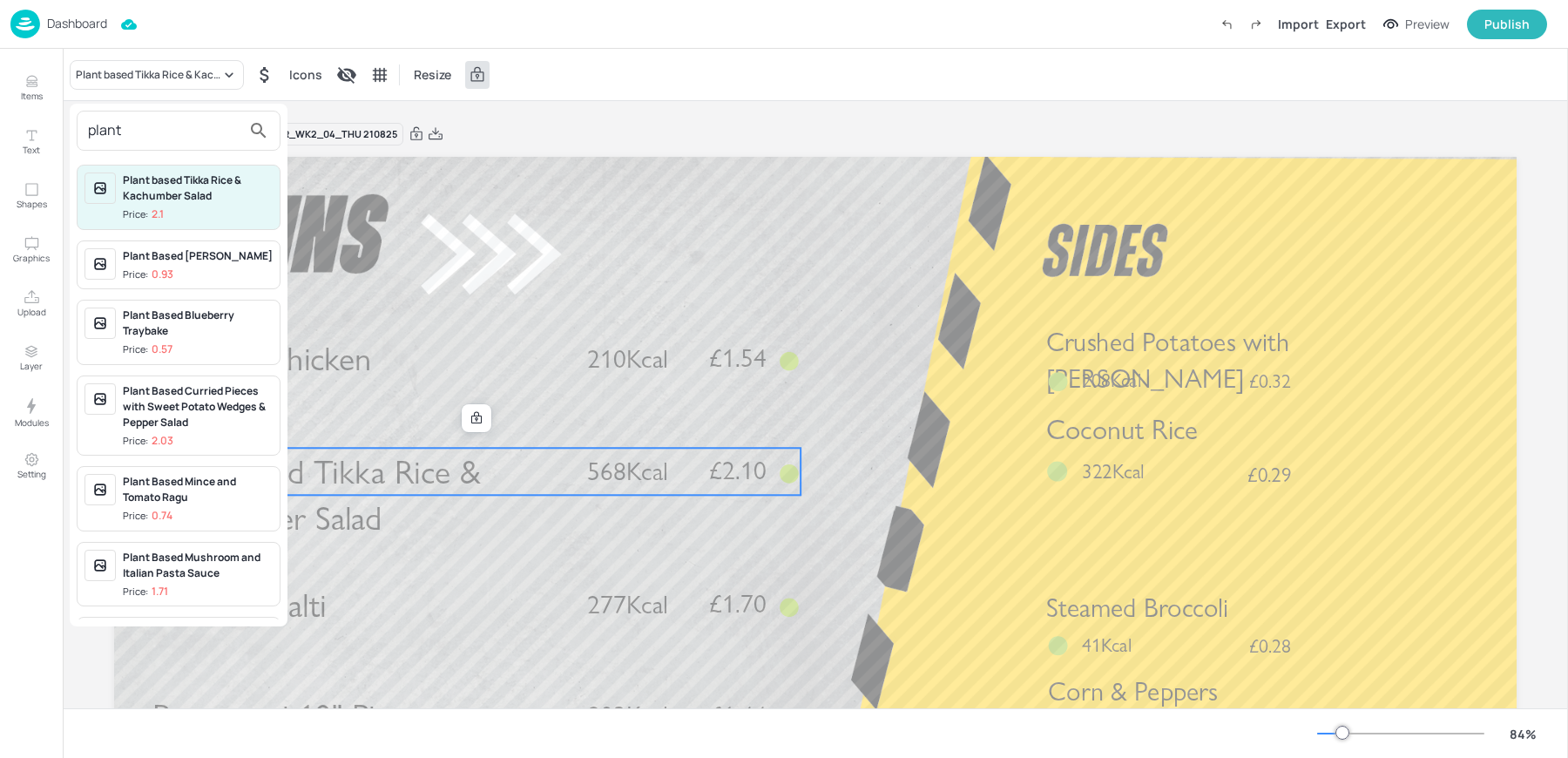
click at [133, 132] on input "plant" at bounding box center [164, 131] width 154 height 28
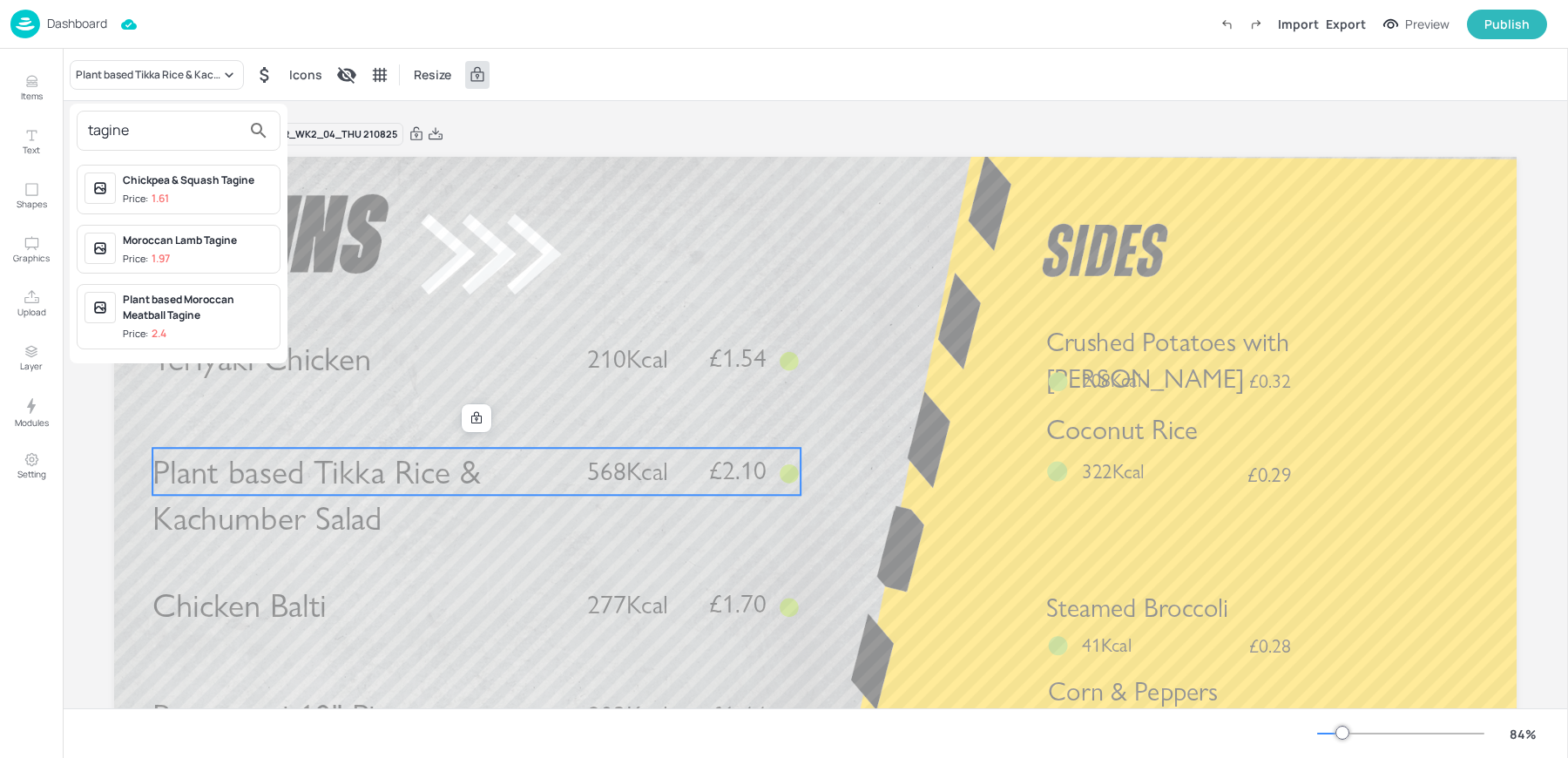
type input "tagine"
click at [181, 185] on div "Chickpea & Squash Tagine" at bounding box center [198, 180] width 150 height 16
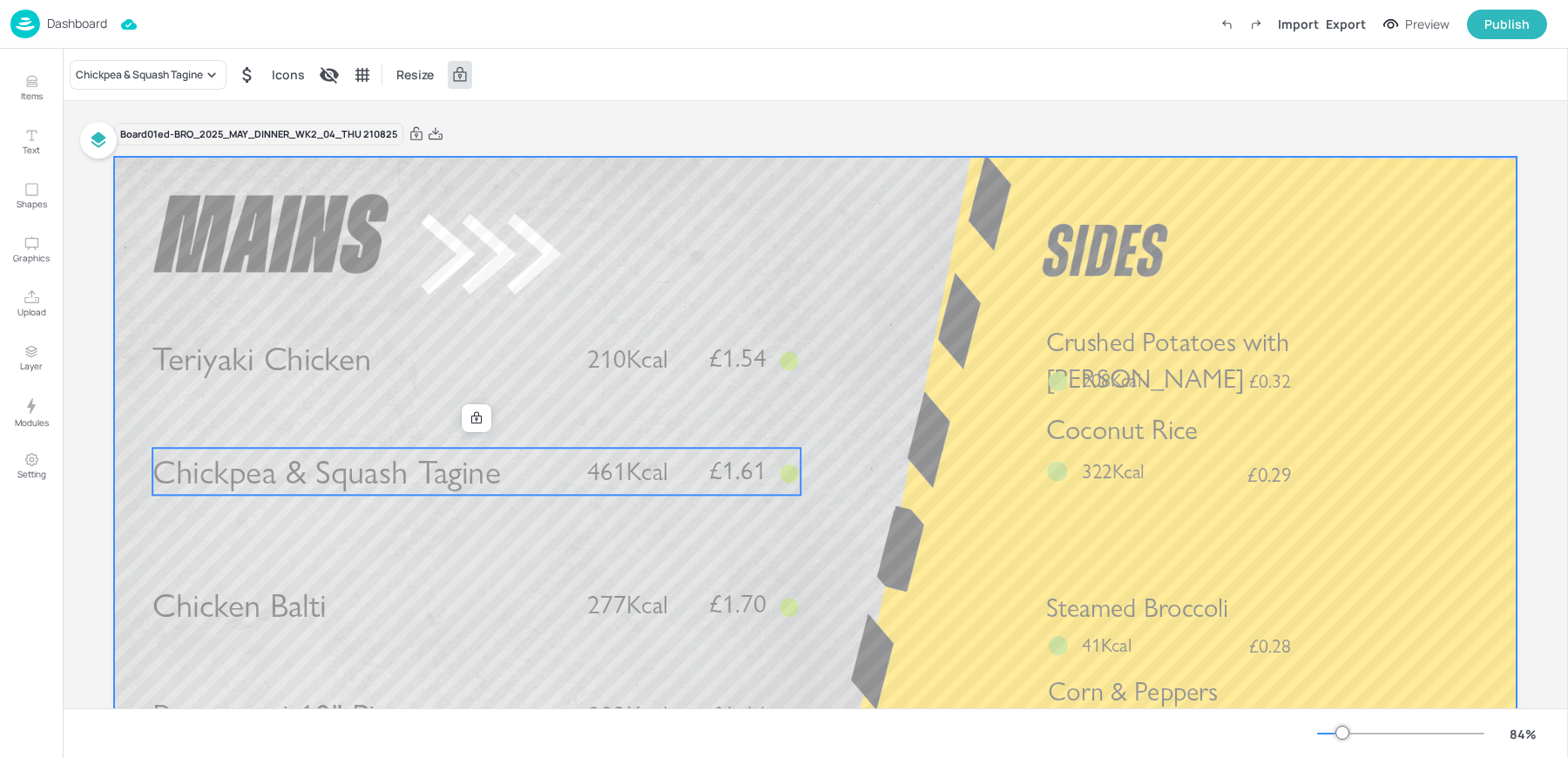
scroll to position [245, 0]
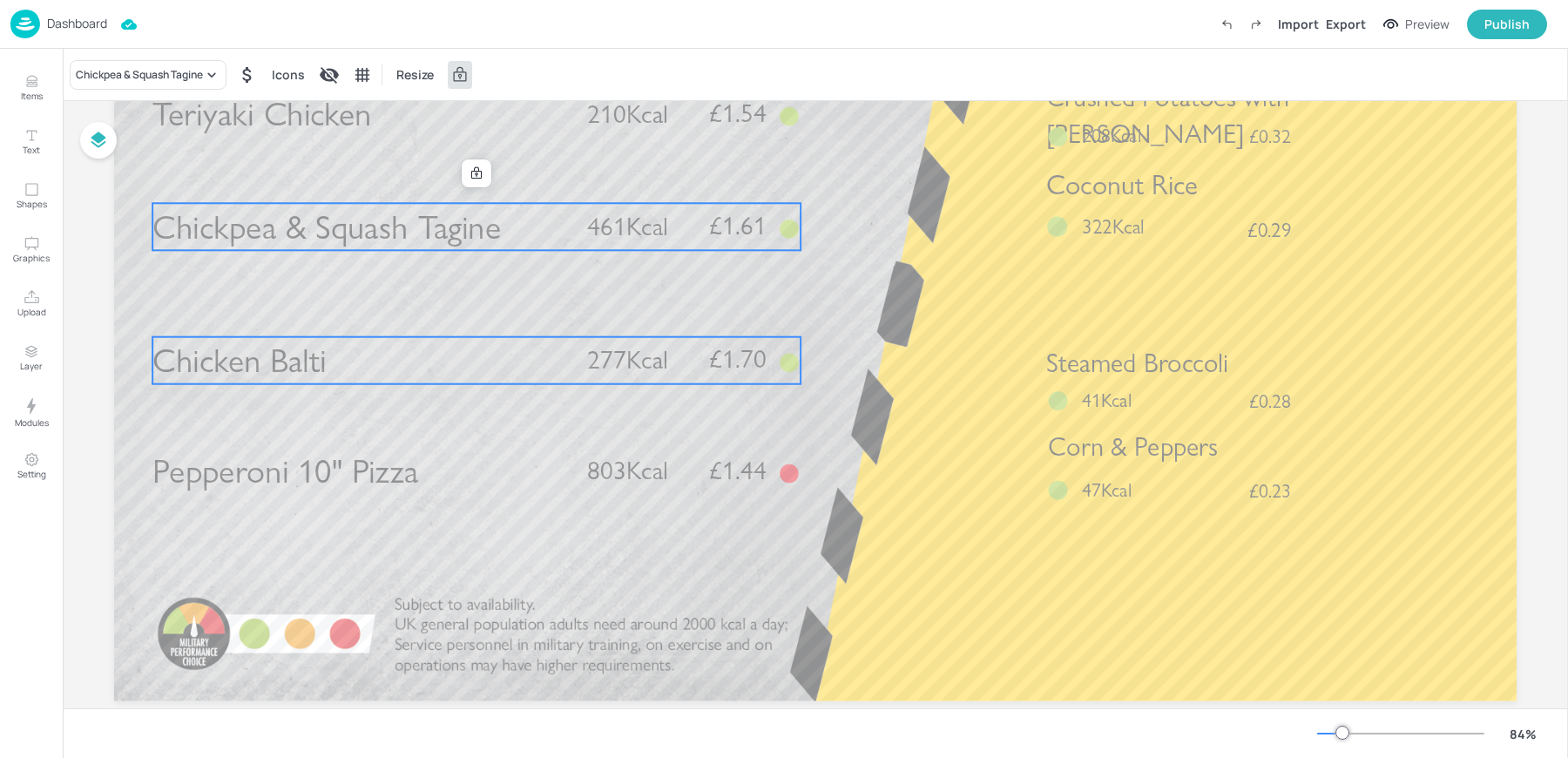
click at [245, 363] on span "Chicken Balti" at bounding box center [240, 360] width 174 height 41
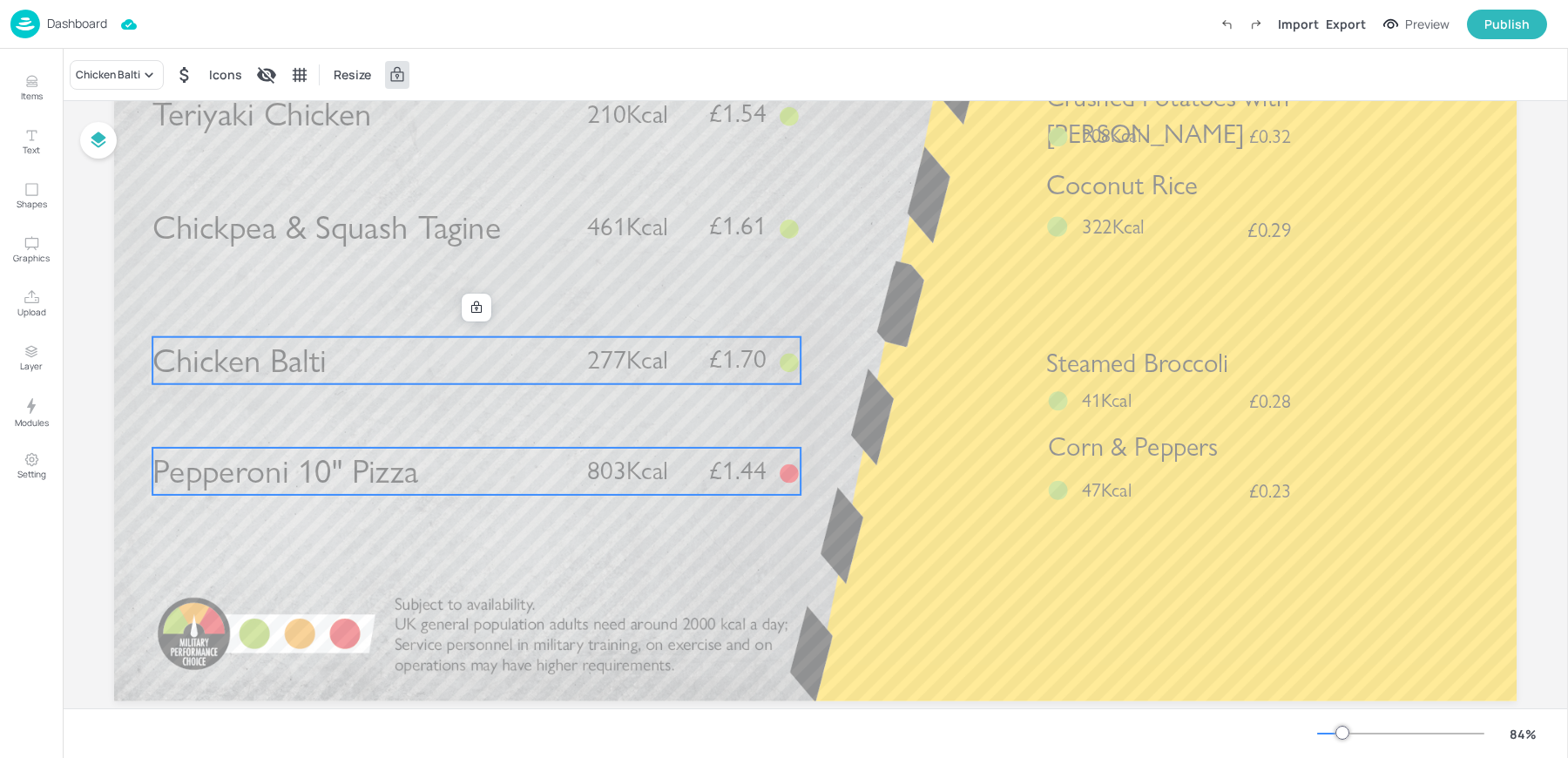
click at [250, 463] on span "Pepperoni 10" Pizza" at bounding box center [285, 471] width 266 height 41
click at [226, 369] on span "Chicken Balti" at bounding box center [240, 360] width 174 height 41
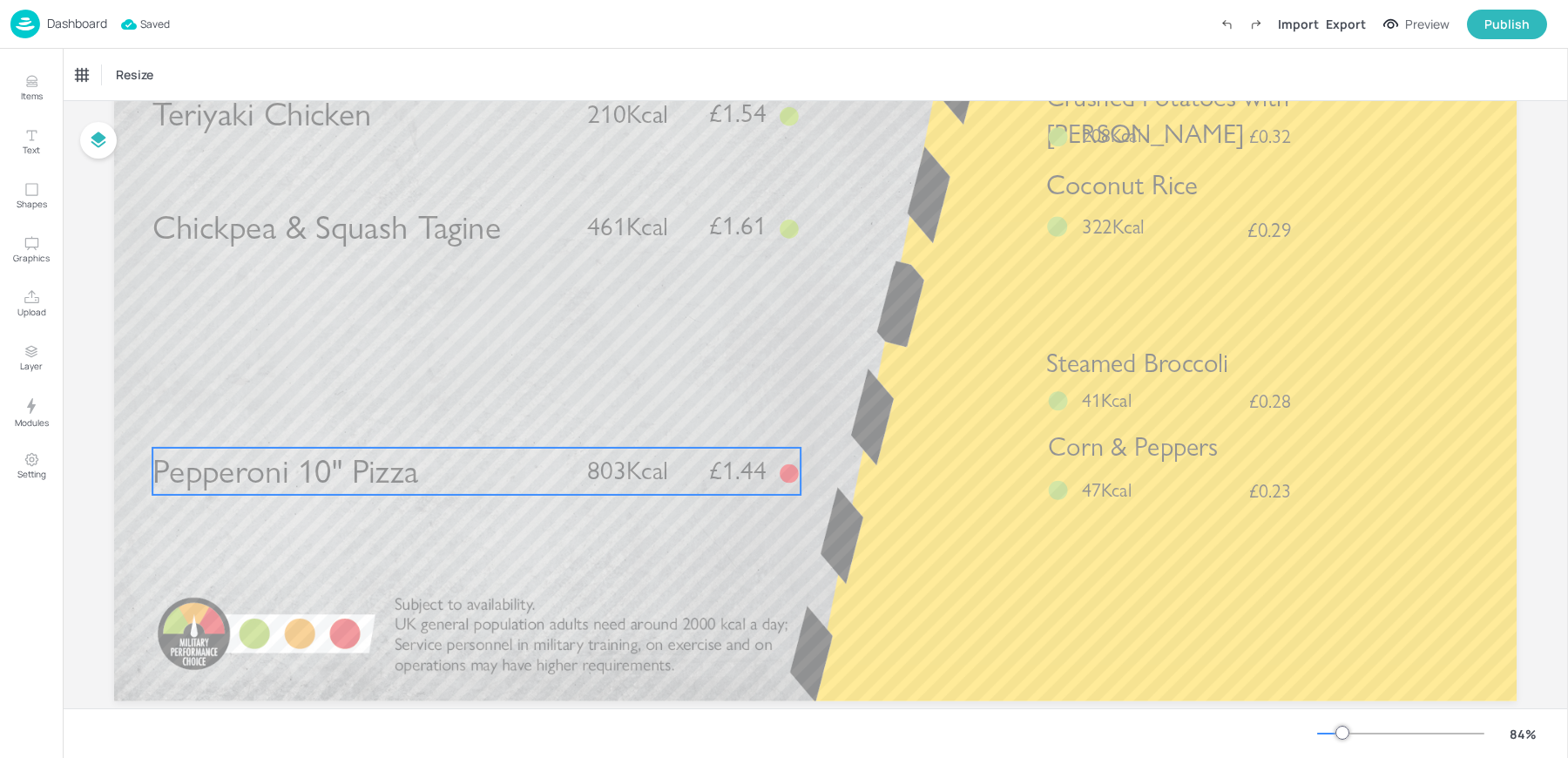
click at [237, 472] on span "Pepperoni 10" Pizza" at bounding box center [285, 471] width 266 height 41
click at [117, 80] on div "Pepperoni 10" Pizza" at bounding box center [123, 75] width 96 height 16
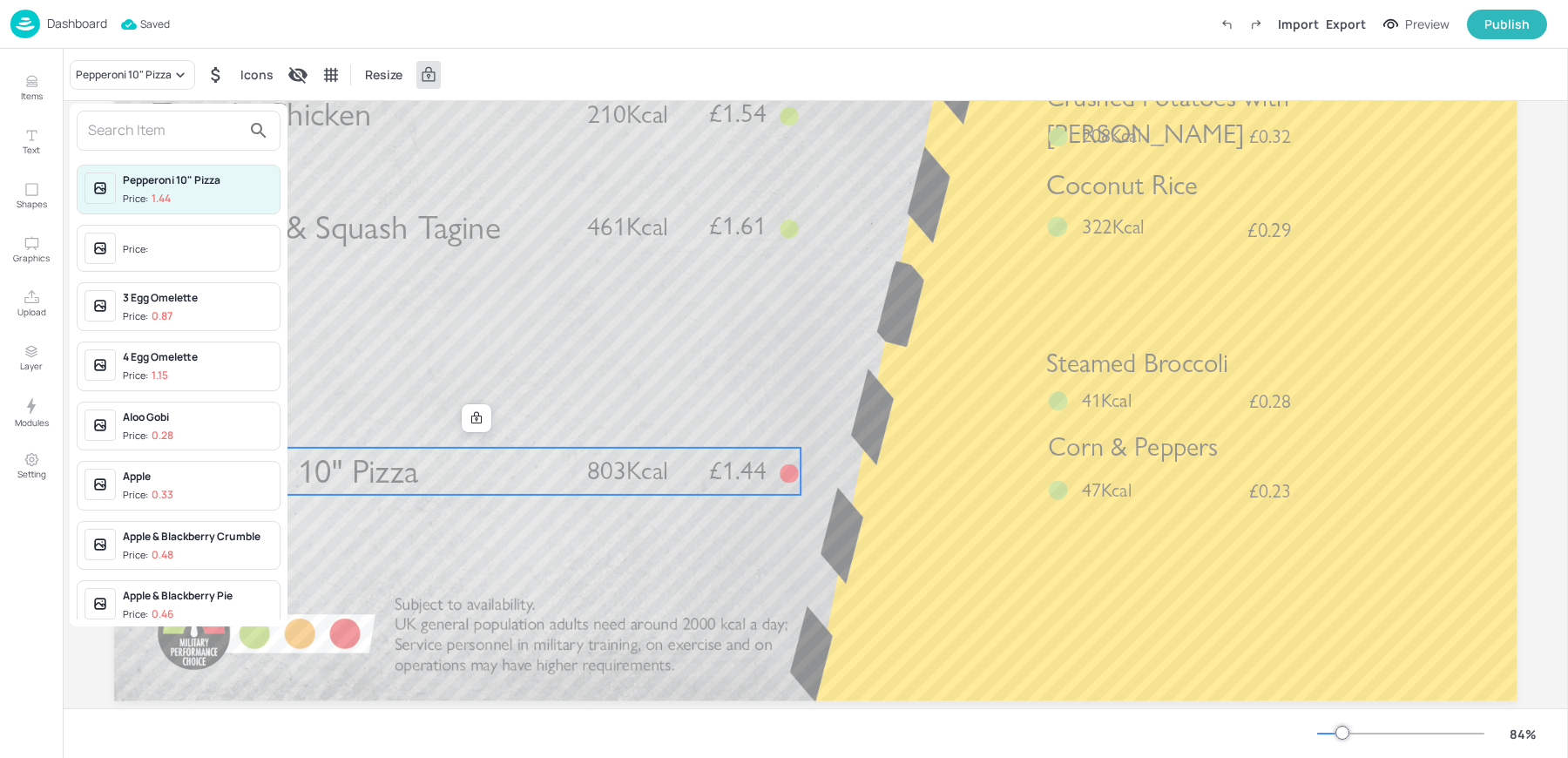
click at [147, 141] on input "text" at bounding box center [164, 131] width 154 height 28
click at [471, 364] on div at bounding box center [784, 379] width 1568 height 758
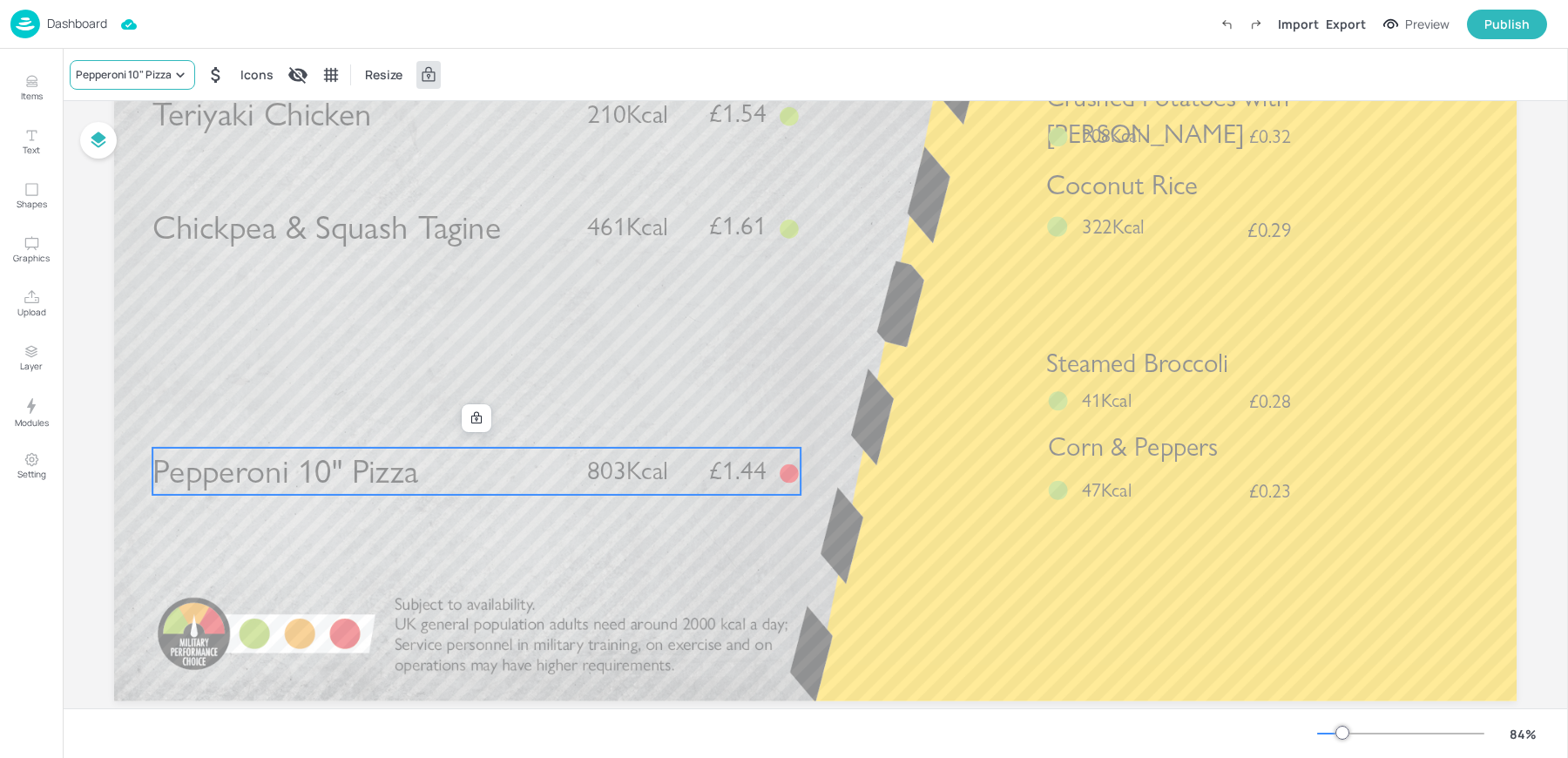
click at [126, 85] on div "Pepperoni 10" Pizza" at bounding box center [132, 75] width 126 height 30
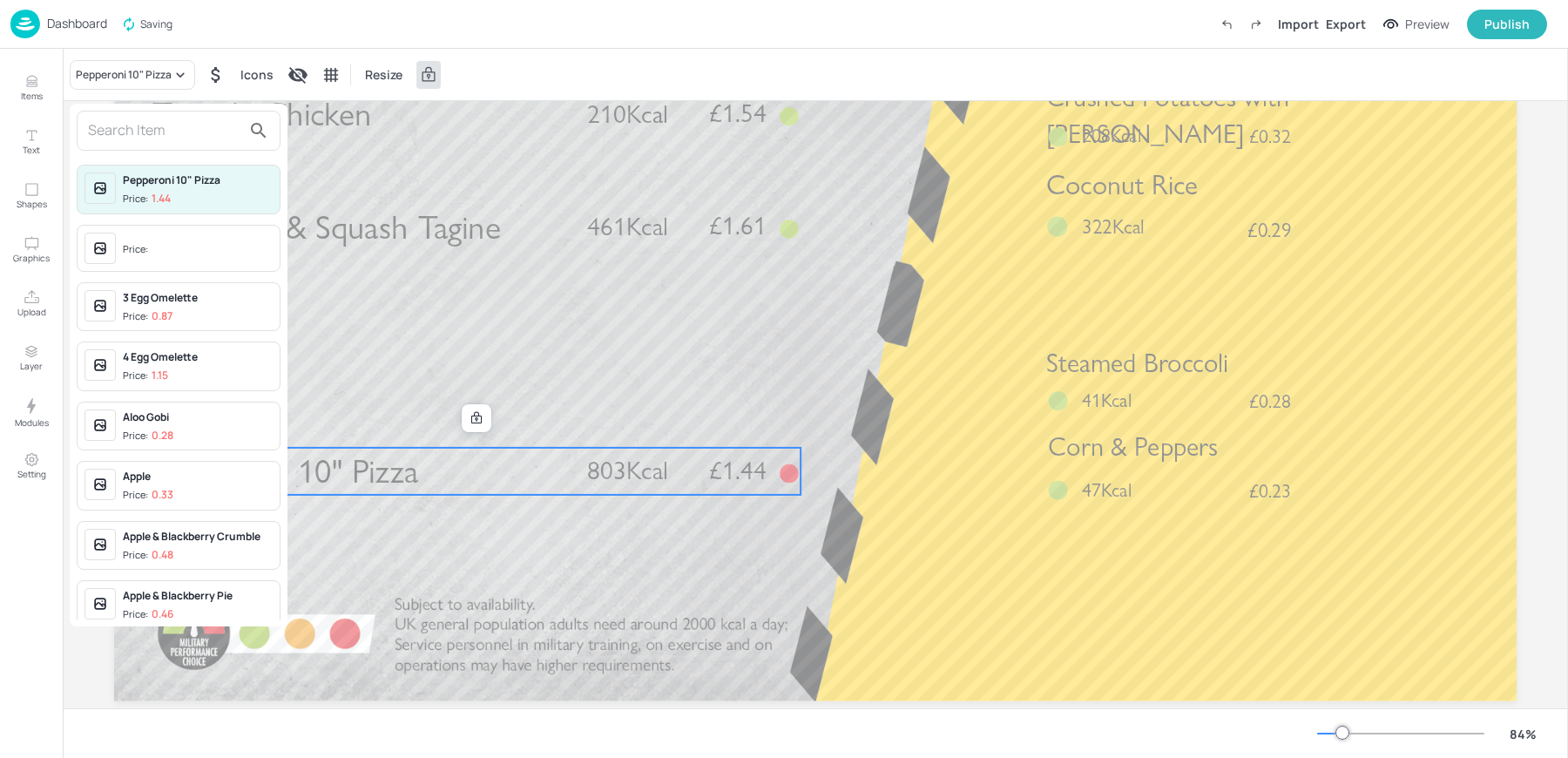
click at [130, 124] on input "text" at bounding box center [164, 131] width 154 height 28
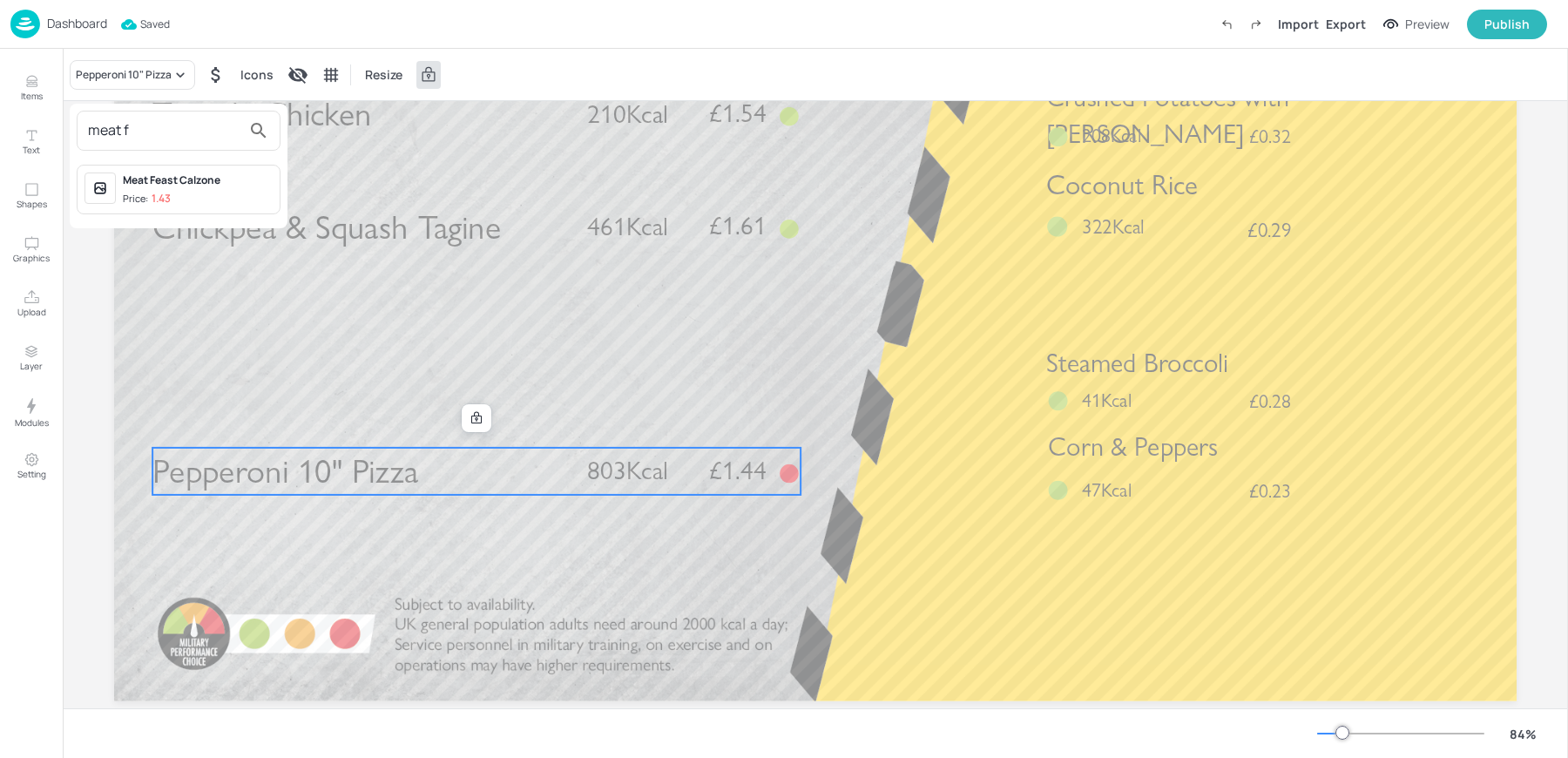
type input "meat f"
click at [197, 188] on div "Meat Feast Calzone Price: 1.43" at bounding box center [198, 189] width 150 height 34
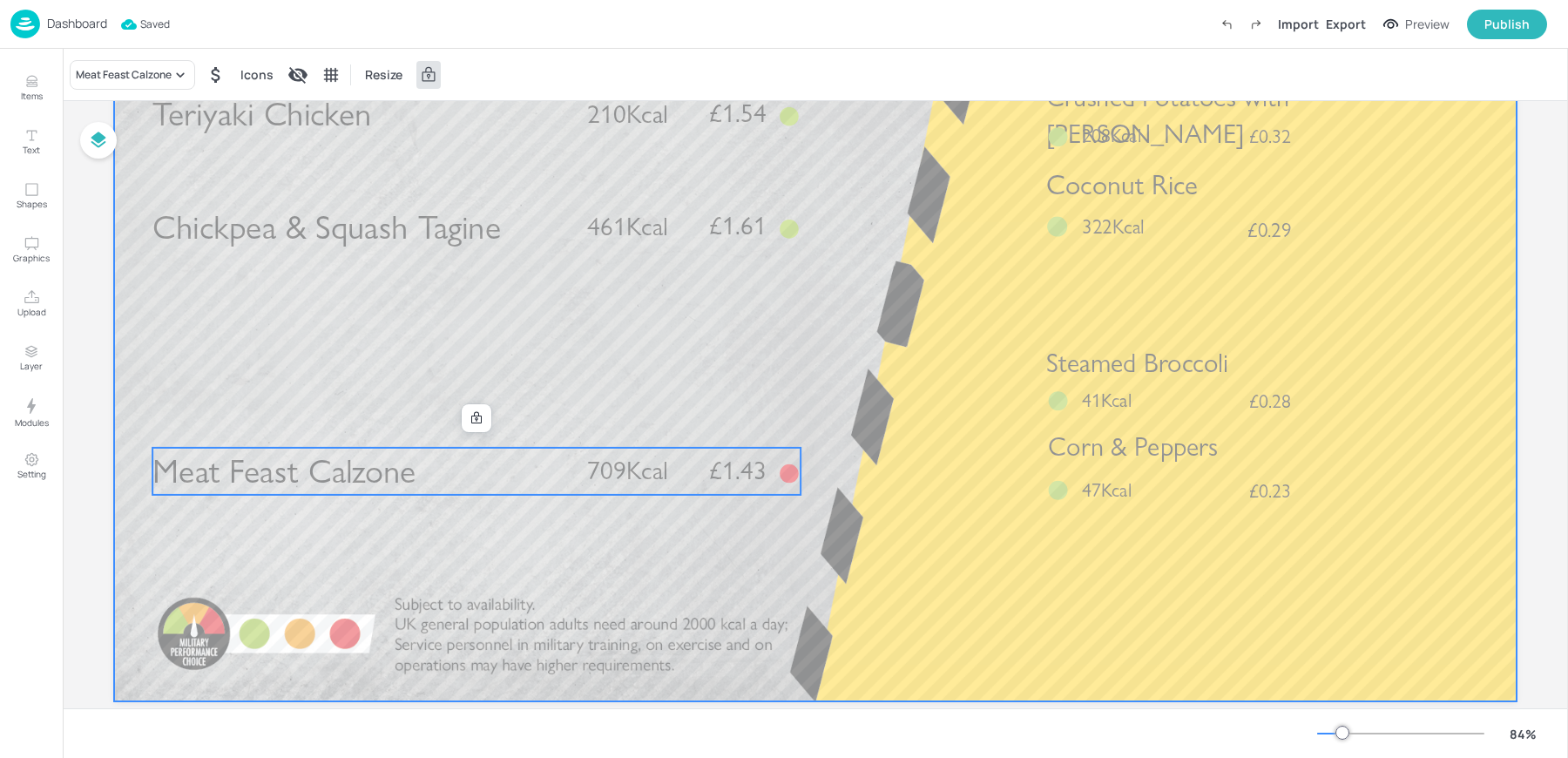
drag, startPoint x: 320, startPoint y: 467, endPoint x: 320, endPoint y: 362, distance: 105.0
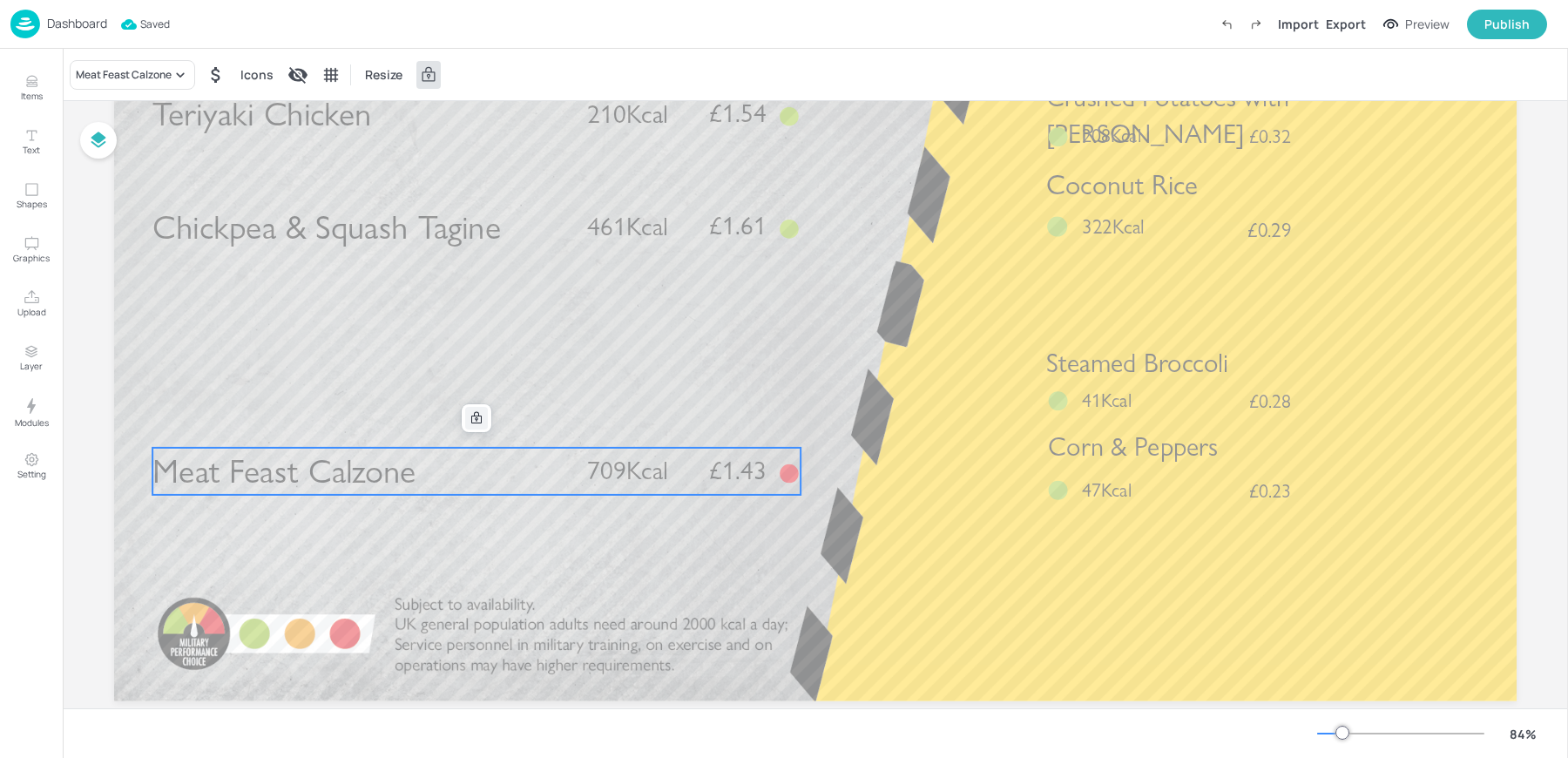
click at [473, 422] on icon at bounding box center [477, 417] width 11 height 12
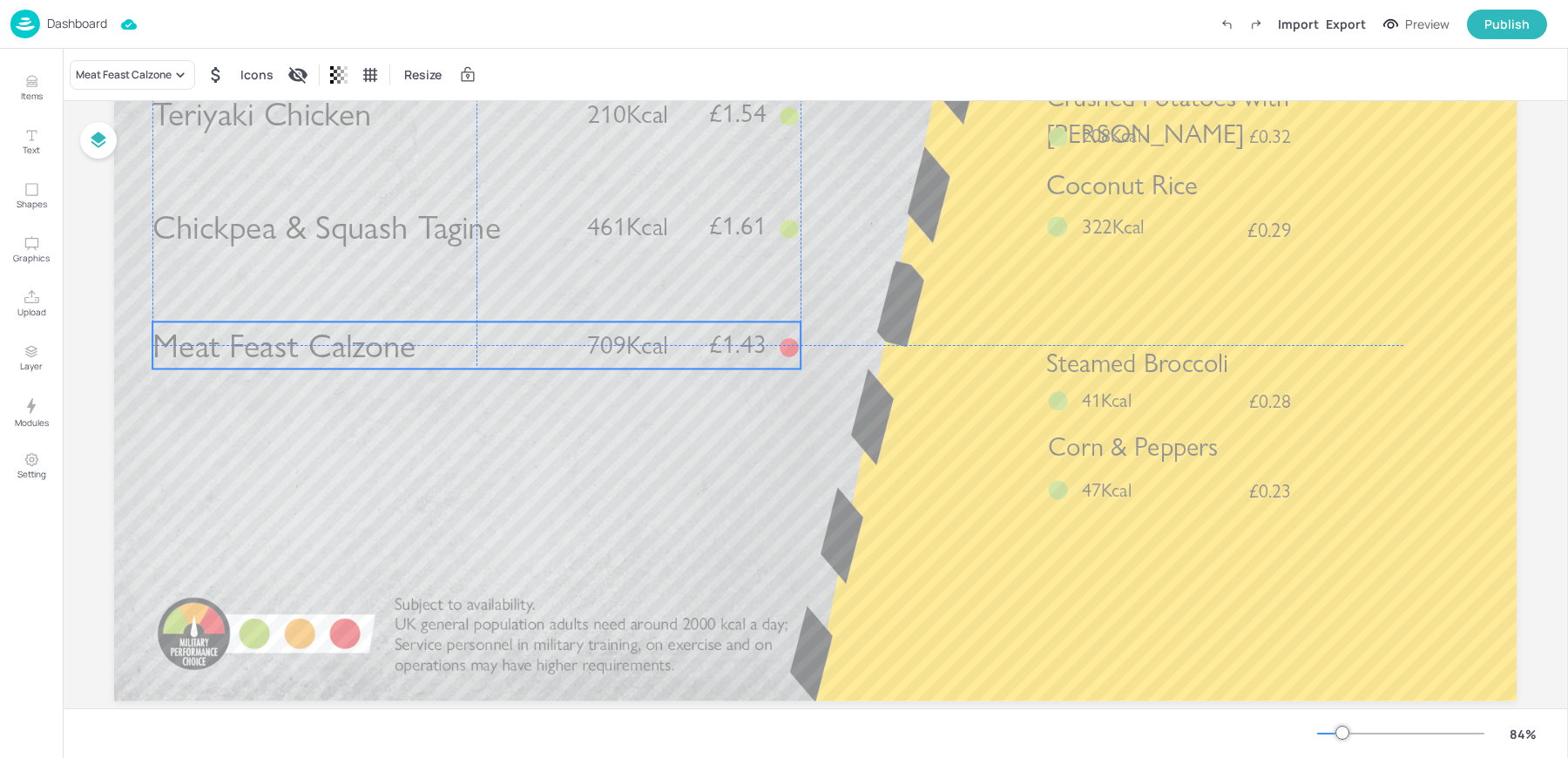
drag, startPoint x: 364, startPoint y: 480, endPoint x: 364, endPoint y: 350, distance: 130.0
click at [364, 350] on span "Meat Feast Calzone" at bounding box center [284, 345] width 264 height 41
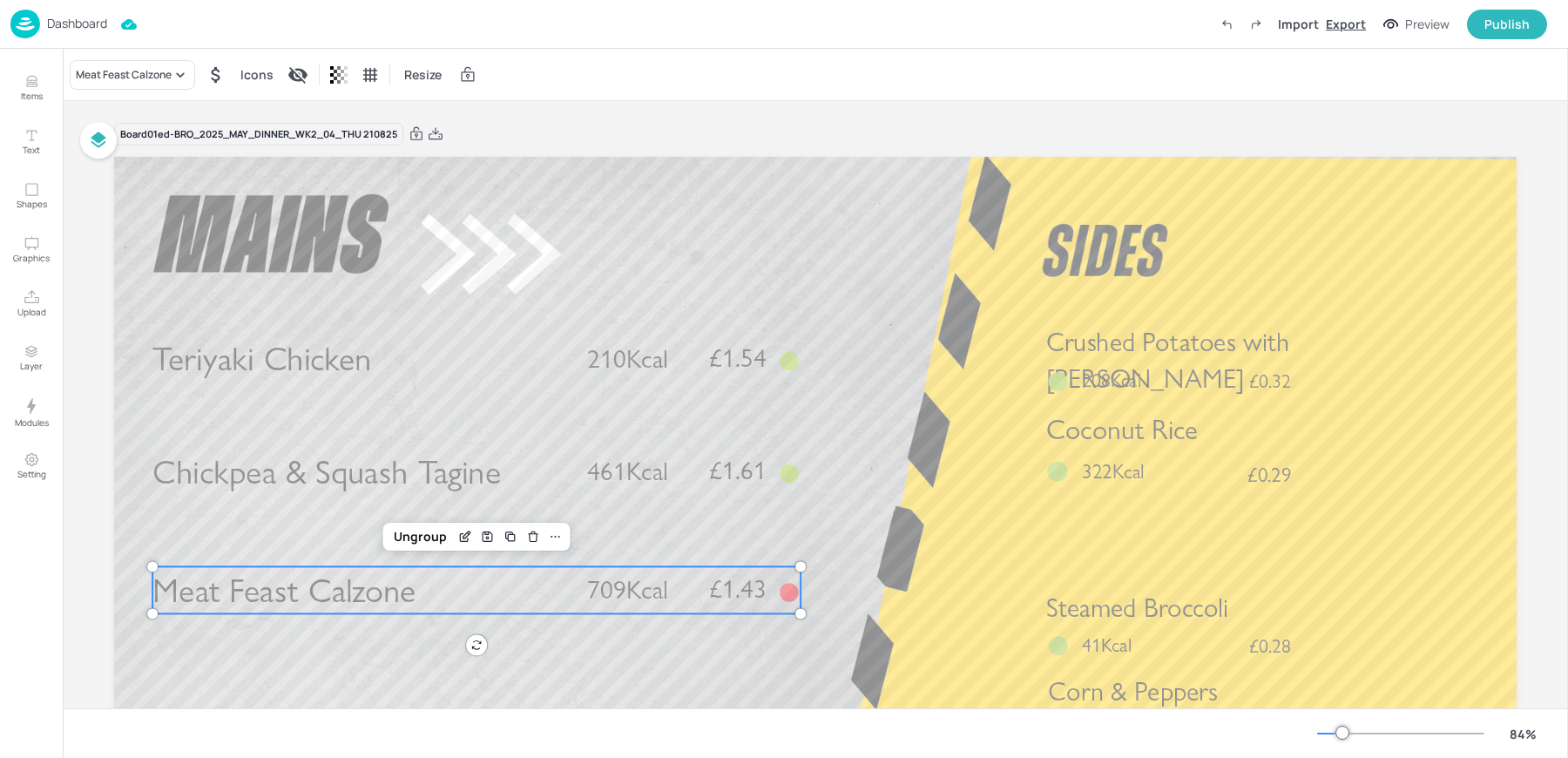
click at [1342, 26] on div "Export" at bounding box center [1346, 24] width 40 height 18
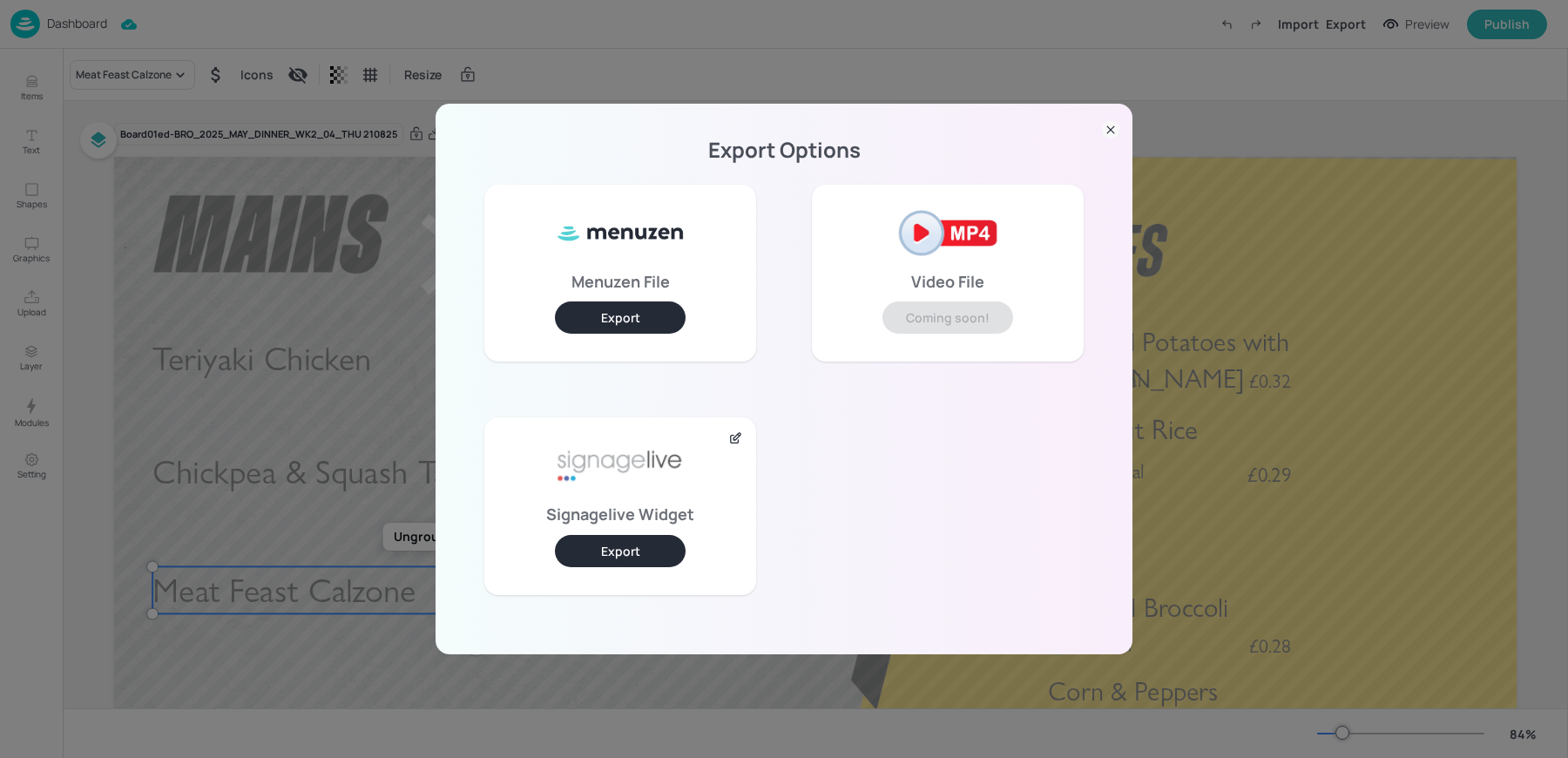
click at [583, 552] on button "Export" at bounding box center [620, 551] width 131 height 32
